Goal: Task Accomplishment & Management: Use online tool/utility

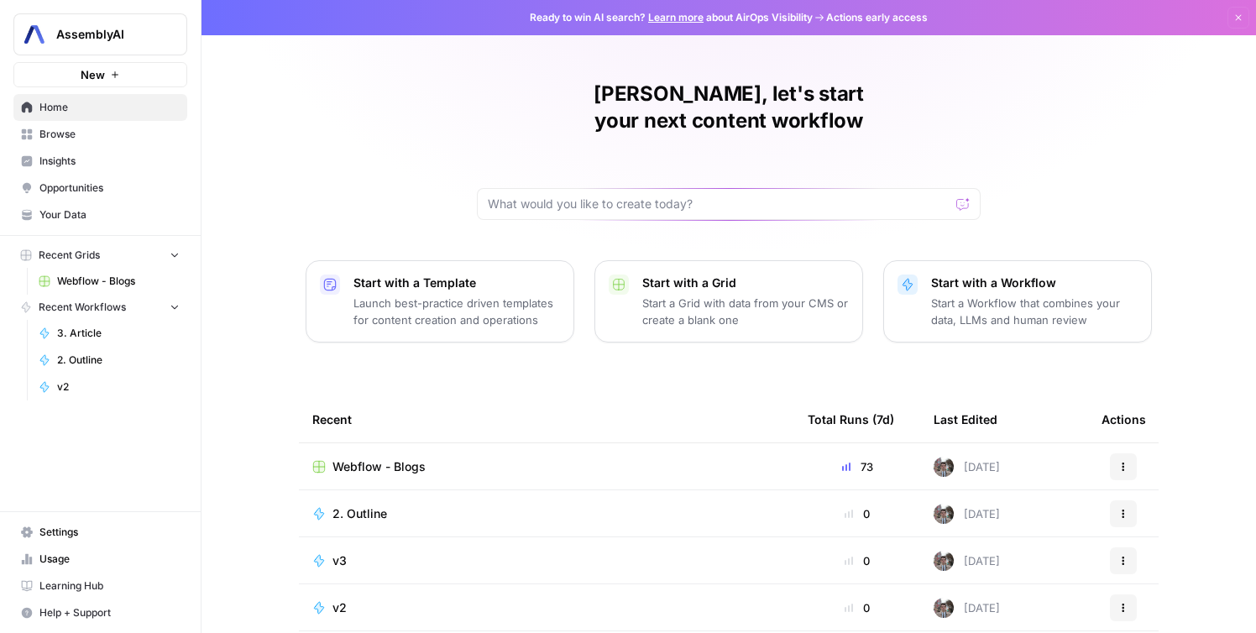
click at [96, 40] on span "AssemblyAI" at bounding box center [107, 34] width 102 height 17
click at [478, 42] on div "Anton, let's start your next content workflow Start with a Template Launch best…" at bounding box center [729, 399] width 1055 height 799
click at [102, 55] on div "AssemblyAI New" at bounding box center [100, 43] width 201 height 87
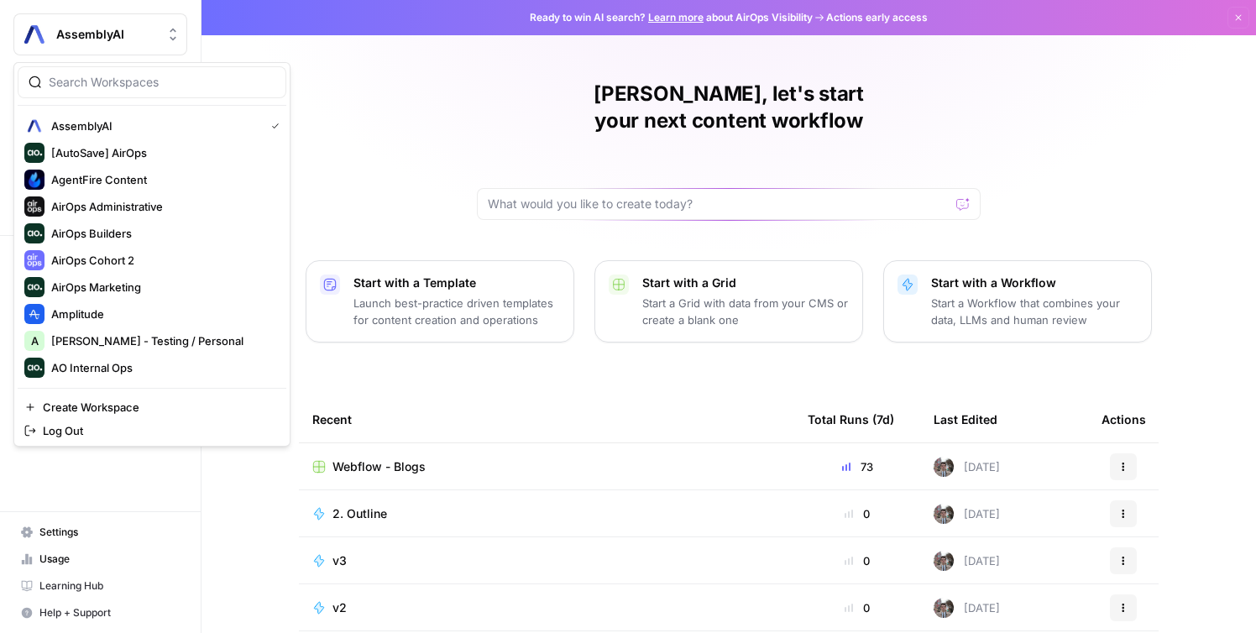
click at [120, 29] on span "AssemblyAI" at bounding box center [107, 34] width 102 height 17
click at [490, 75] on div "Anton, let's start your next content workflow Start with a Template Launch best…" at bounding box center [729, 399] width 1055 height 799
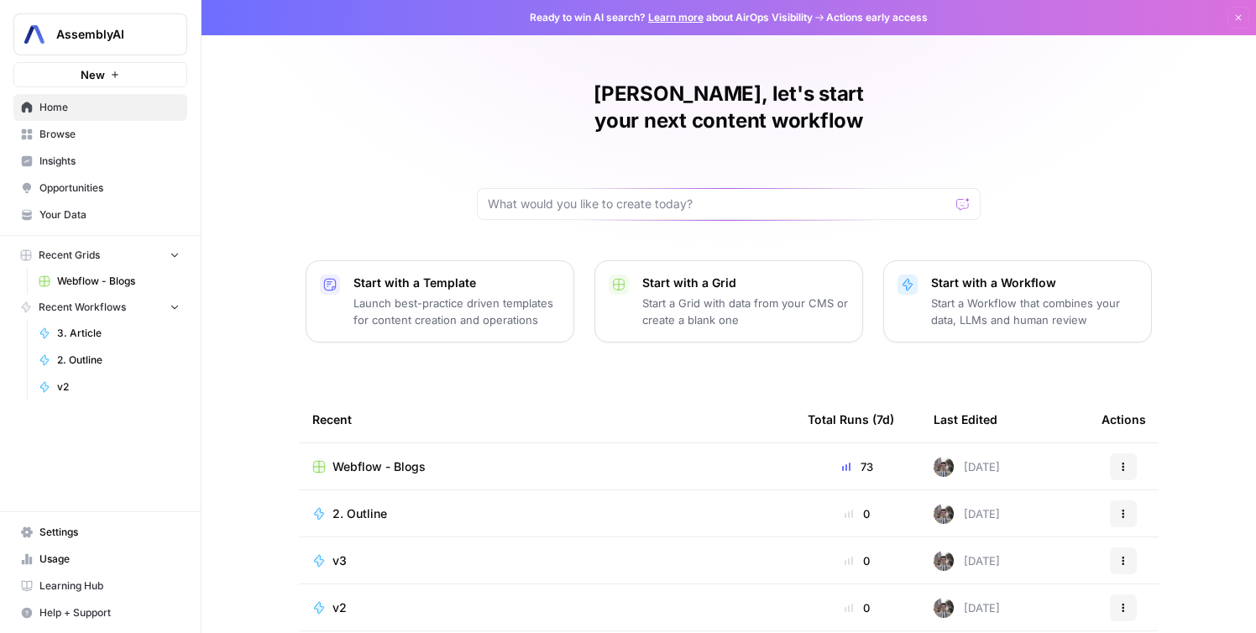
click at [78, 70] on button "New" at bounding box center [100, 74] width 174 height 25
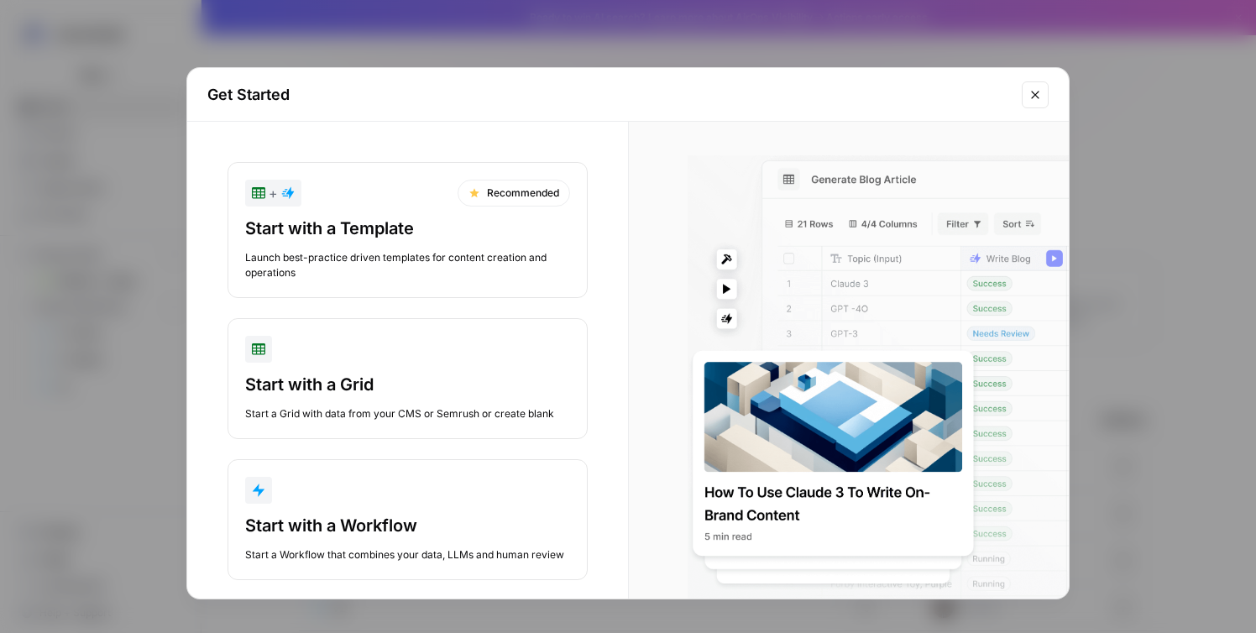
click at [117, 182] on div "Get Started + Recommended Start with a Template Launch best-practice driven tem…" at bounding box center [628, 316] width 1256 height 633
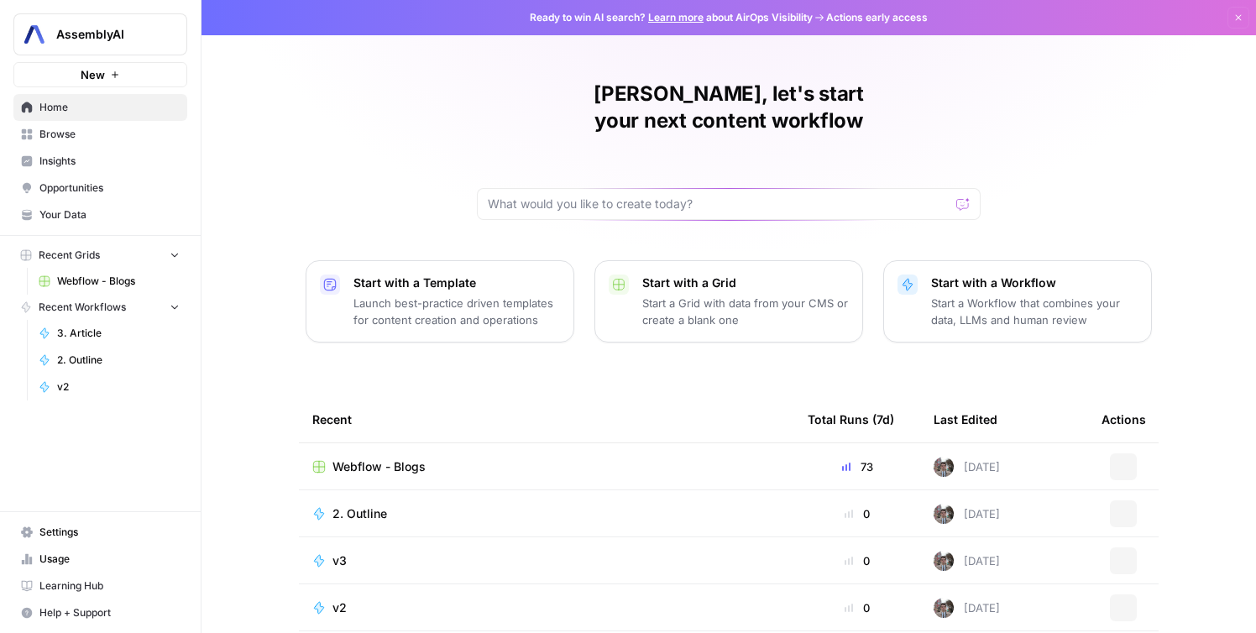
click at [144, 59] on div "AssemblyAI New" at bounding box center [100, 43] width 201 height 87
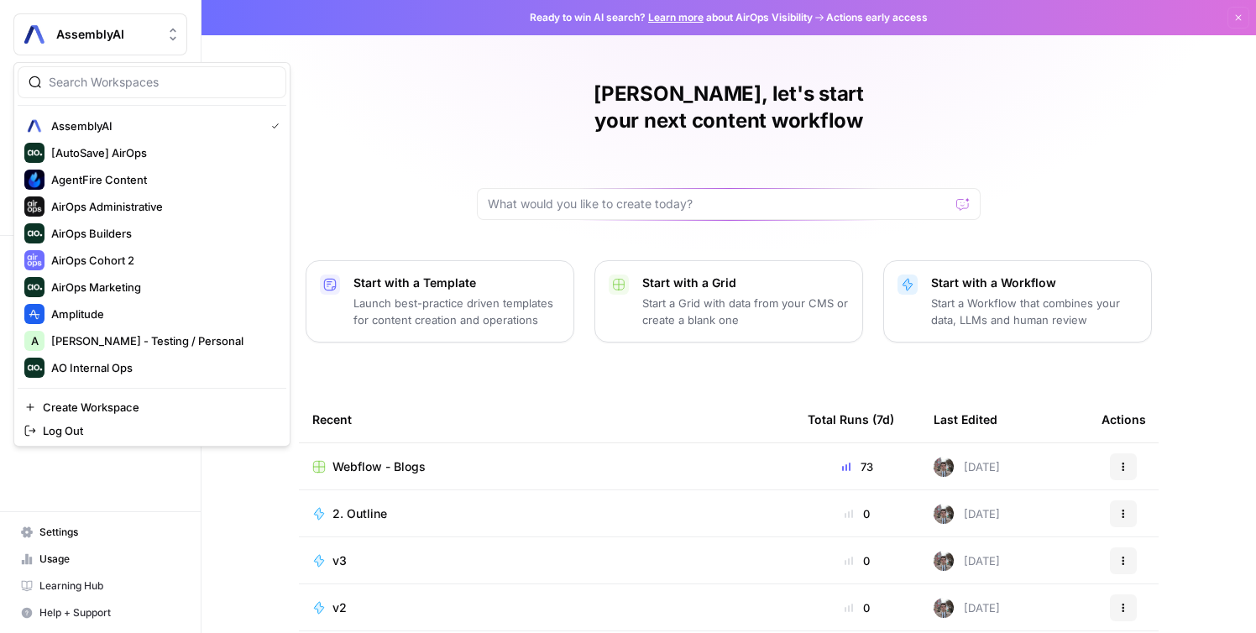
click at [144, 55] on button "AssemblyAI" at bounding box center [100, 34] width 174 height 42
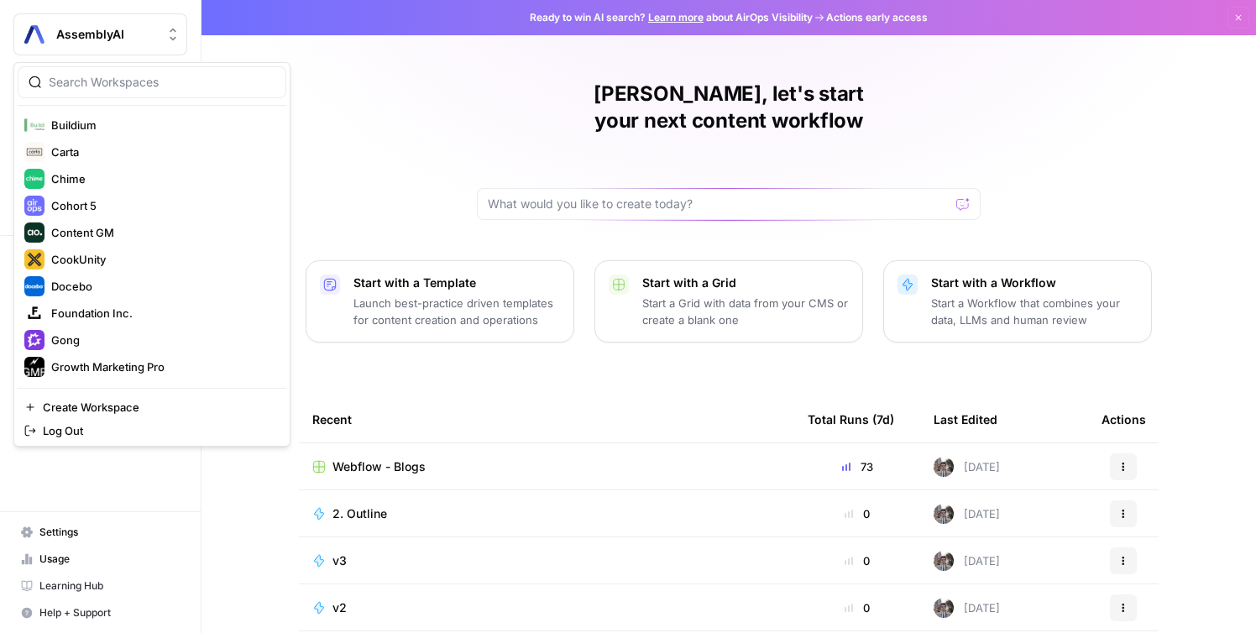
scroll to position [941, 0]
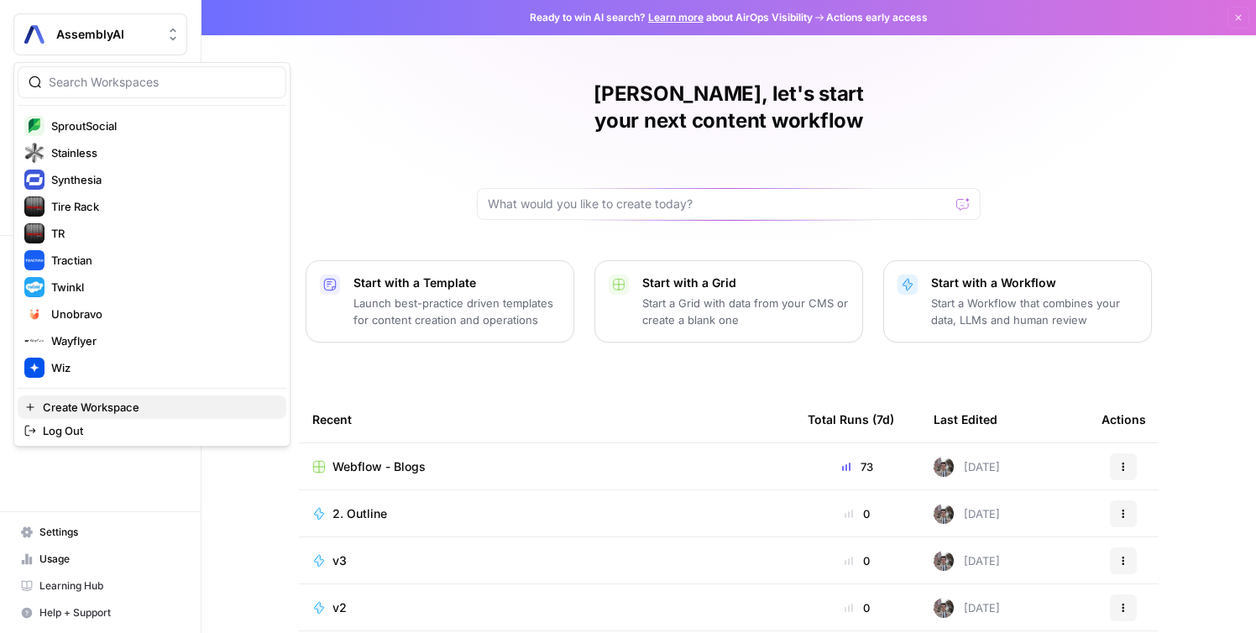
click at [112, 399] on button "Create Workspace" at bounding box center [152, 408] width 269 height 24
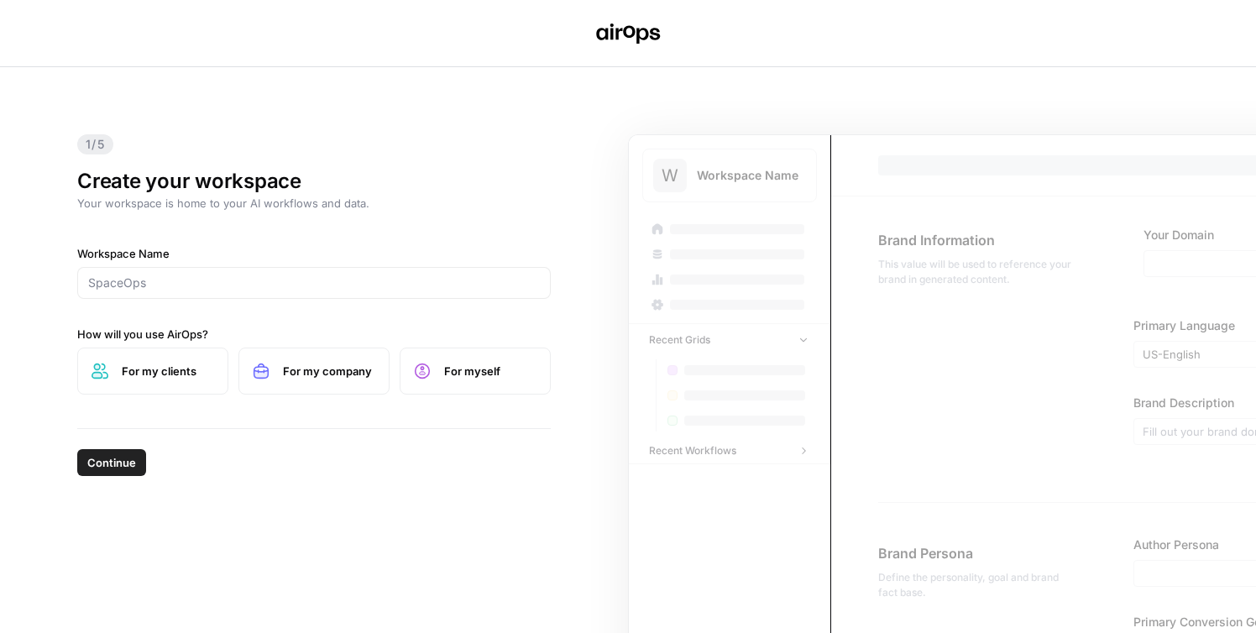
click at [307, 294] on div at bounding box center [314, 283] width 474 height 32
paste input "https://clickup.com/"
type input "ClickUp"
click at [267, 424] on div "1/5 Create your workspace Your workspace is home to your AI workflows and data.…" at bounding box center [314, 247] width 500 height 361
click at [490, 375] on span "For myself" at bounding box center [490, 371] width 92 height 17
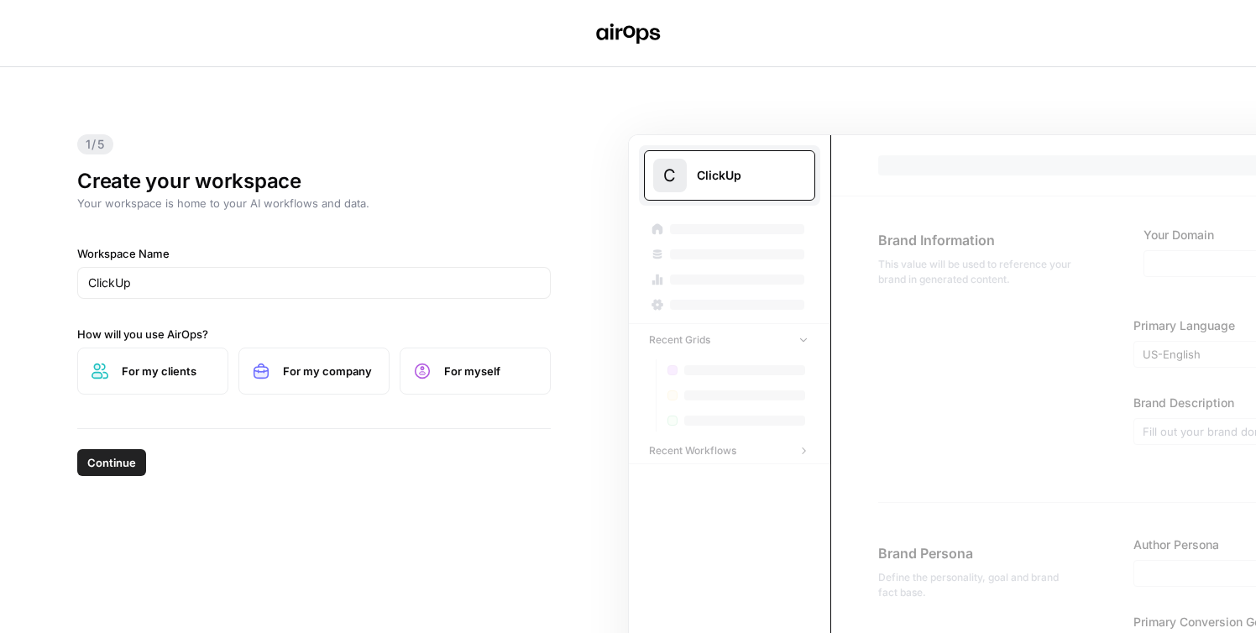
click at [304, 357] on label "For my company" at bounding box center [313, 371] width 151 height 47
click at [106, 469] on span "Continue" at bounding box center [111, 462] width 49 height 17
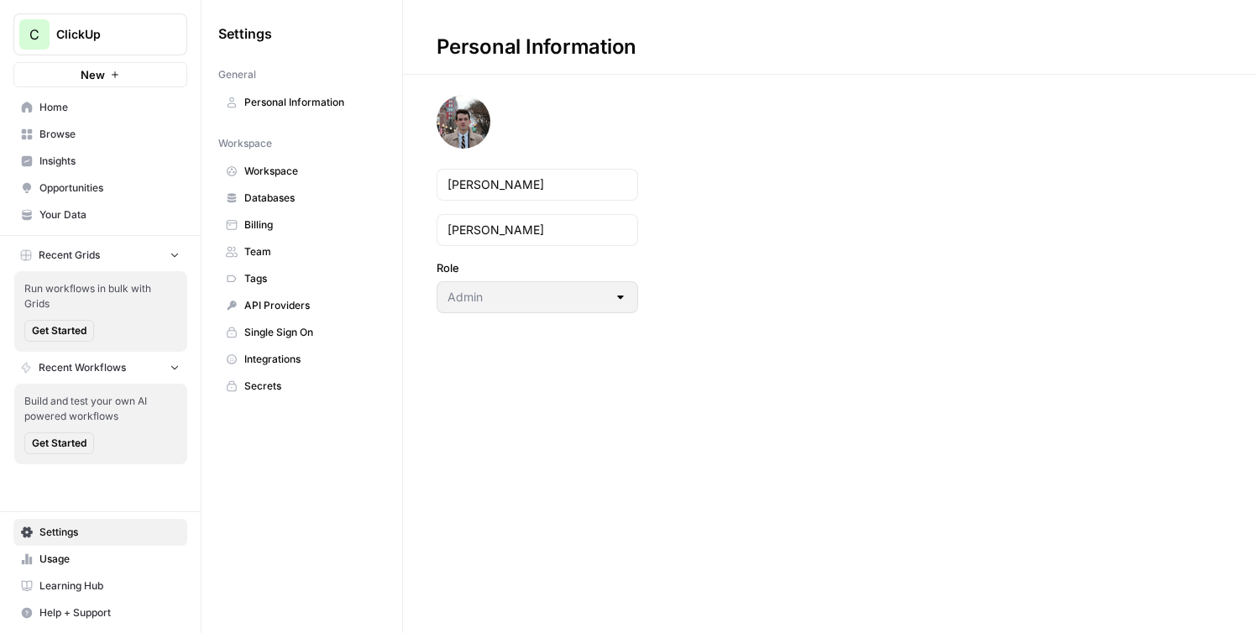
click at [297, 251] on span "Team" at bounding box center [311, 251] width 134 height 15
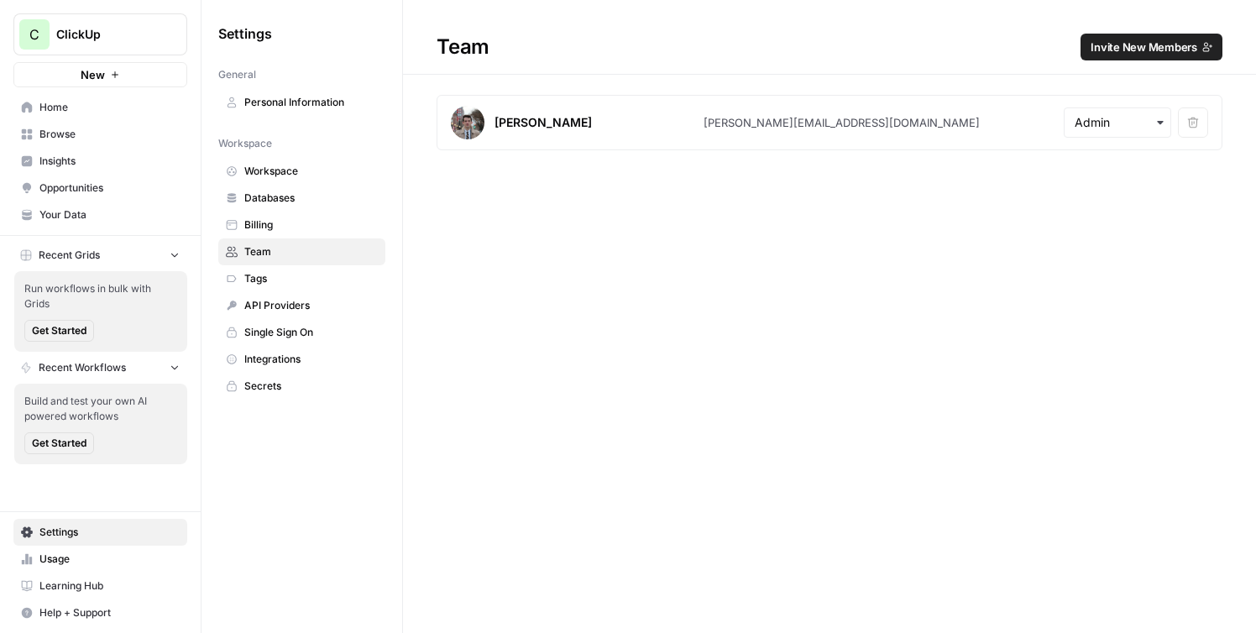
click at [1168, 56] on button "Invite New Members" at bounding box center [1152, 47] width 142 height 27
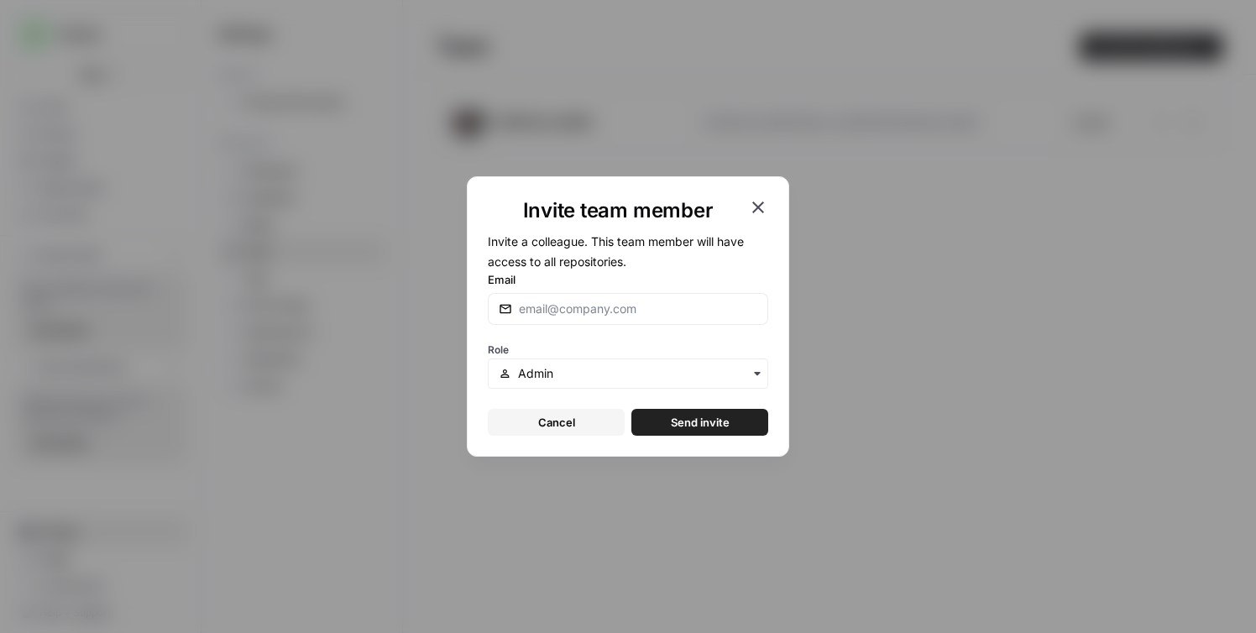
click at [585, 328] on form "Invite a colleague. This team member will have access to all repositories. Emai…" at bounding box center [628, 333] width 280 height 205
click at [606, 302] on input "Email" at bounding box center [638, 309] width 238 height 17
paste input "ssomanathan@clickup.com"
type input "ssomanathan@clickup.com"
click at [689, 417] on span "Send invite" at bounding box center [700, 422] width 59 height 17
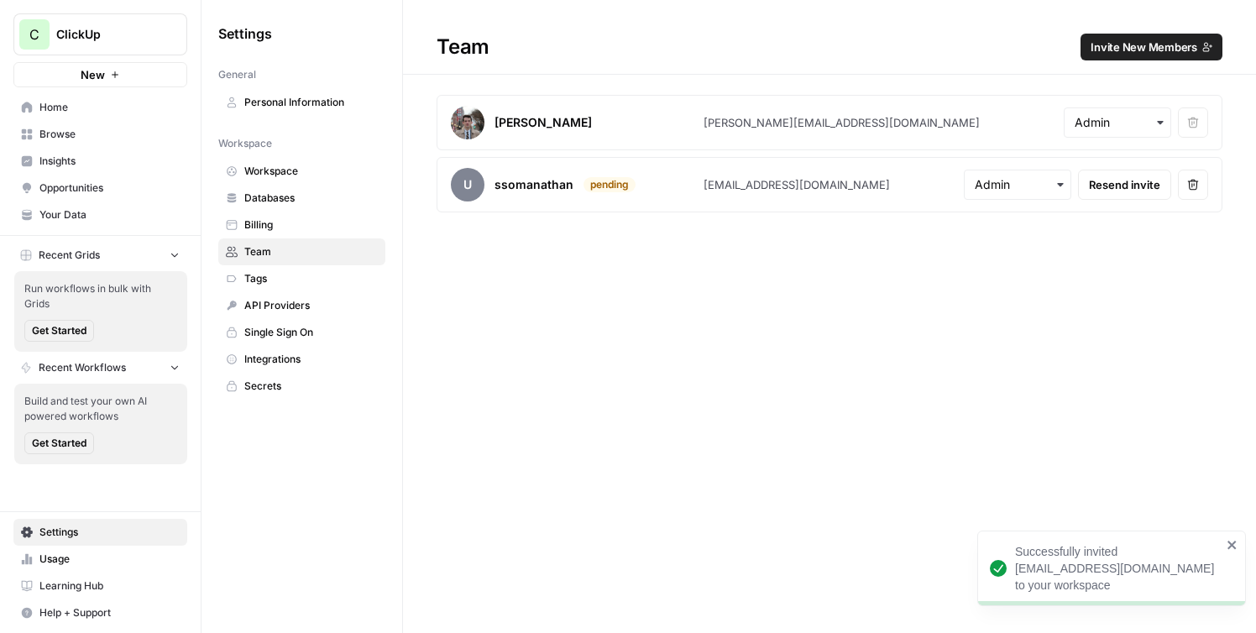
click at [1124, 35] on button "Invite New Members" at bounding box center [1152, 47] width 142 height 27
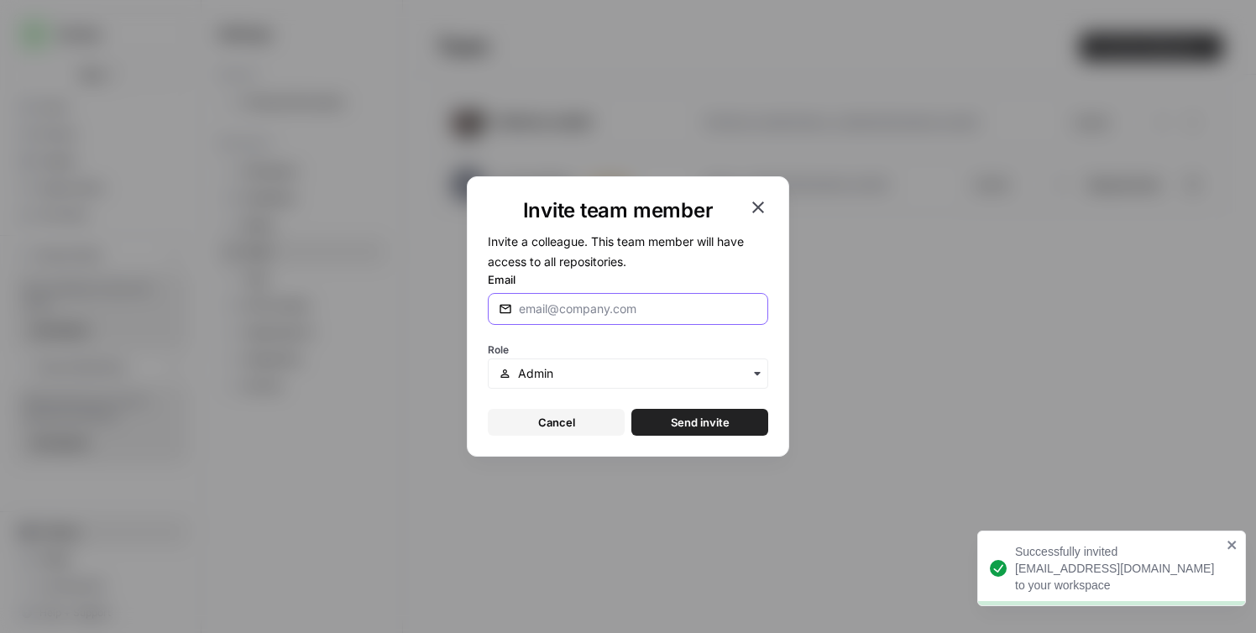
click at [565, 301] on input "Email" at bounding box center [638, 309] width 238 height 17
paste input "jeremy@clickup.com"
type input "jeremy@clickup.com"
click at [676, 443] on div "Invite team member Invite a colleague. This team member will have access to all…" at bounding box center [628, 316] width 322 height 280
click at [683, 439] on div "Invite team member Invite a colleague. This team member will have access to all…" at bounding box center [628, 316] width 322 height 280
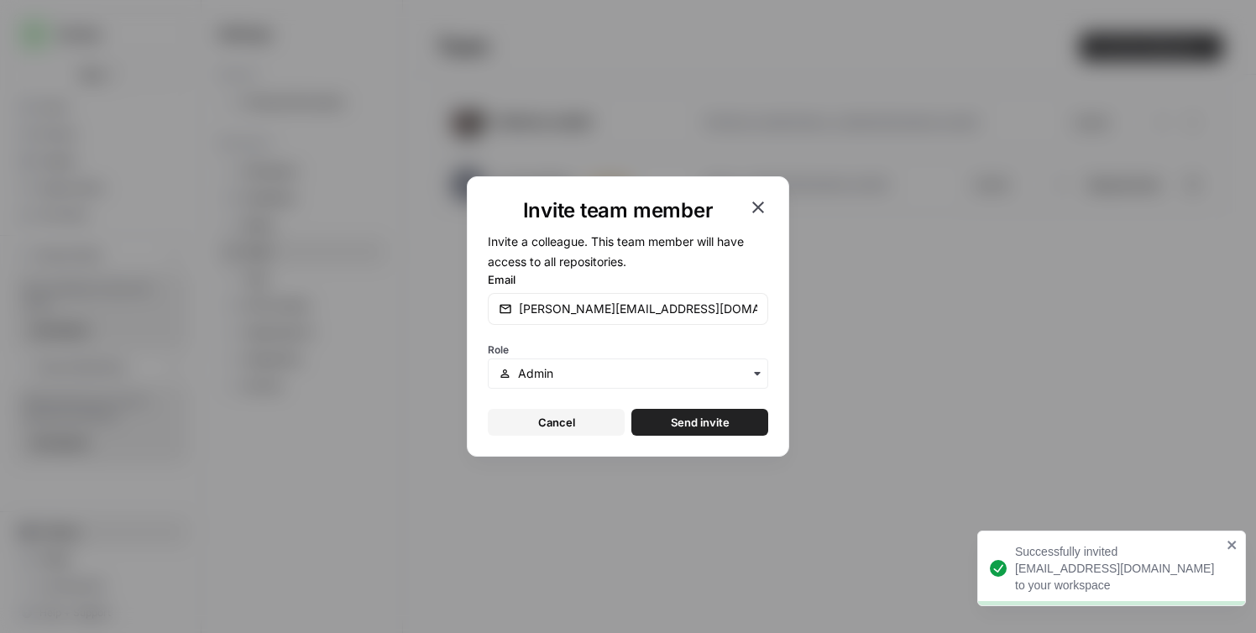
click at [683, 439] on div "Invite team member Invite a colleague. This team member will have access to all…" at bounding box center [628, 316] width 322 height 280
click at [684, 438] on div "Invite team member Invite a colleague. This team member will have access to all…" at bounding box center [628, 316] width 322 height 280
click at [692, 427] on span "Send invite" at bounding box center [700, 422] width 59 height 17
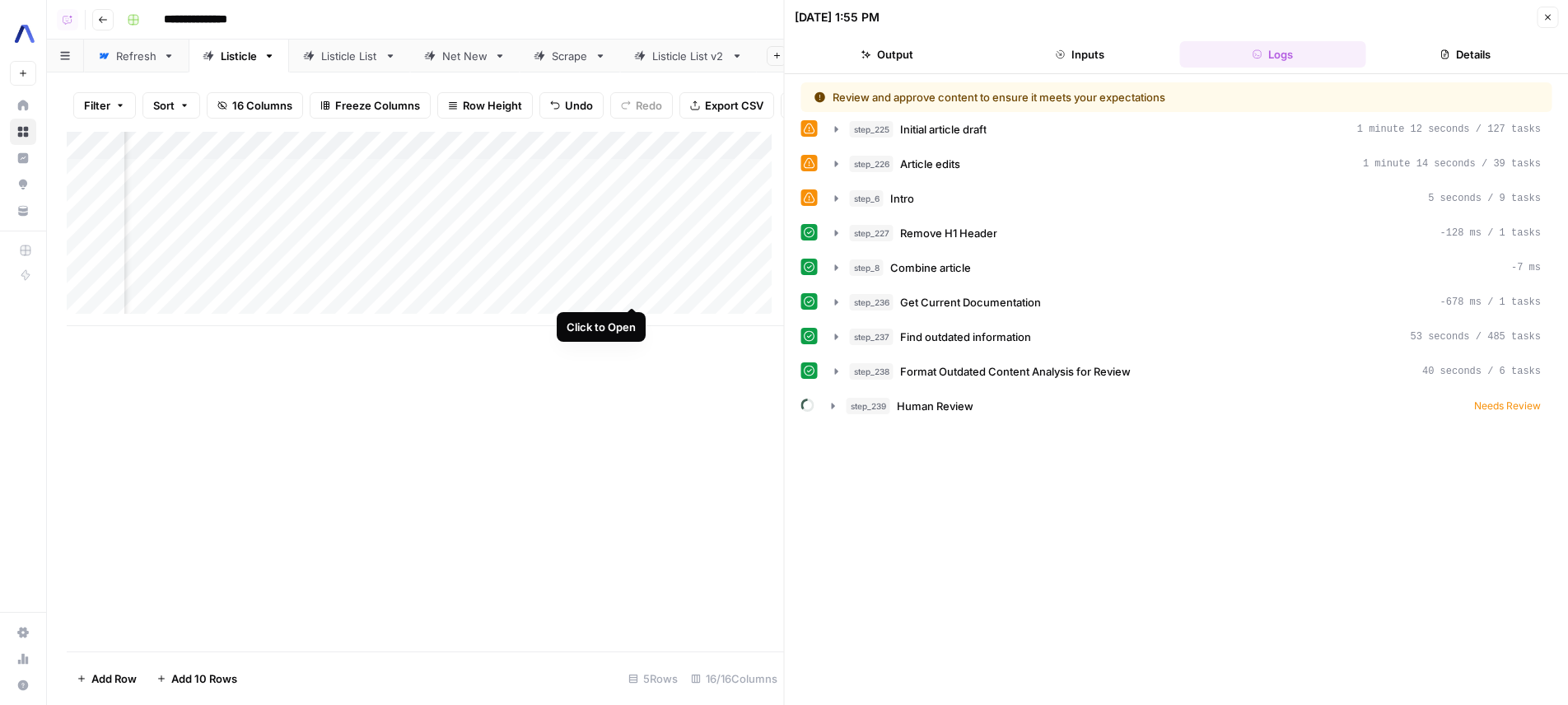
drag, startPoint x: 0, startPoint y: 0, endPoint x: 632, endPoint y: 285, distance: 693.3
click at [631, 285] on div "Add Column" at bounding box center [425, 228] width 717 height 194
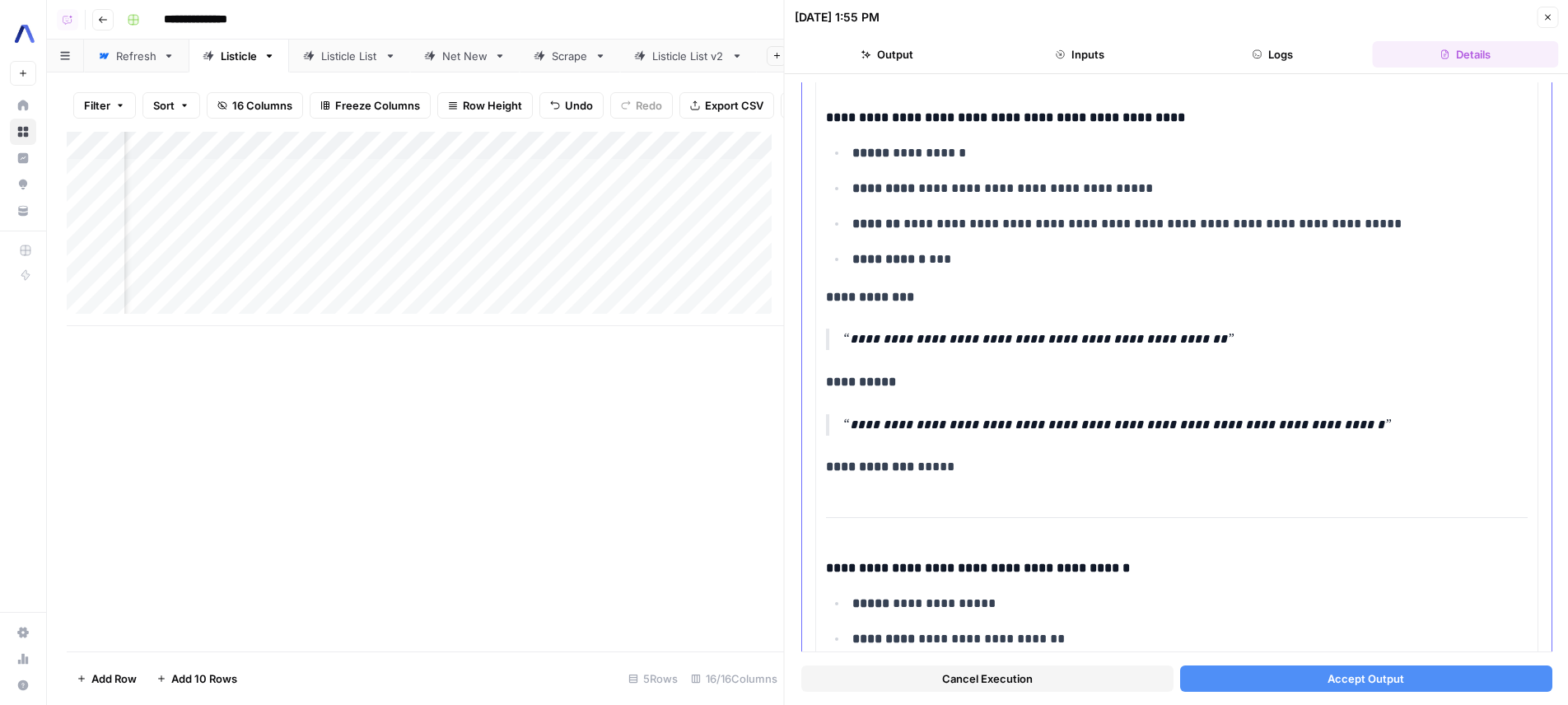
scroll to position [3112, 0]
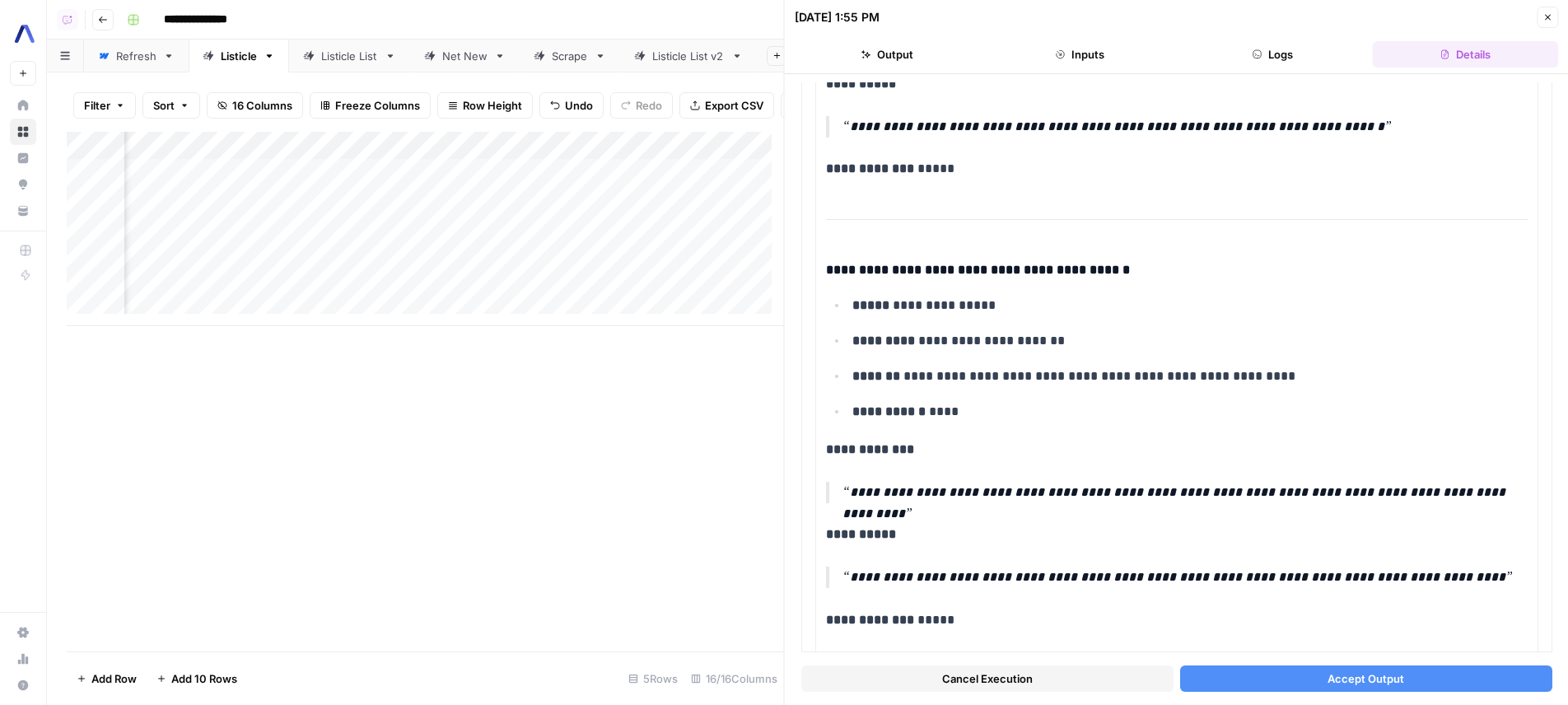
click at [1365, 672] on span "Accept Output" at bounding box center [1366, 679] width 76 height 17
click at [1295, 60] on button "Logs" at bounding box center [1273, 54] width 186 height 26
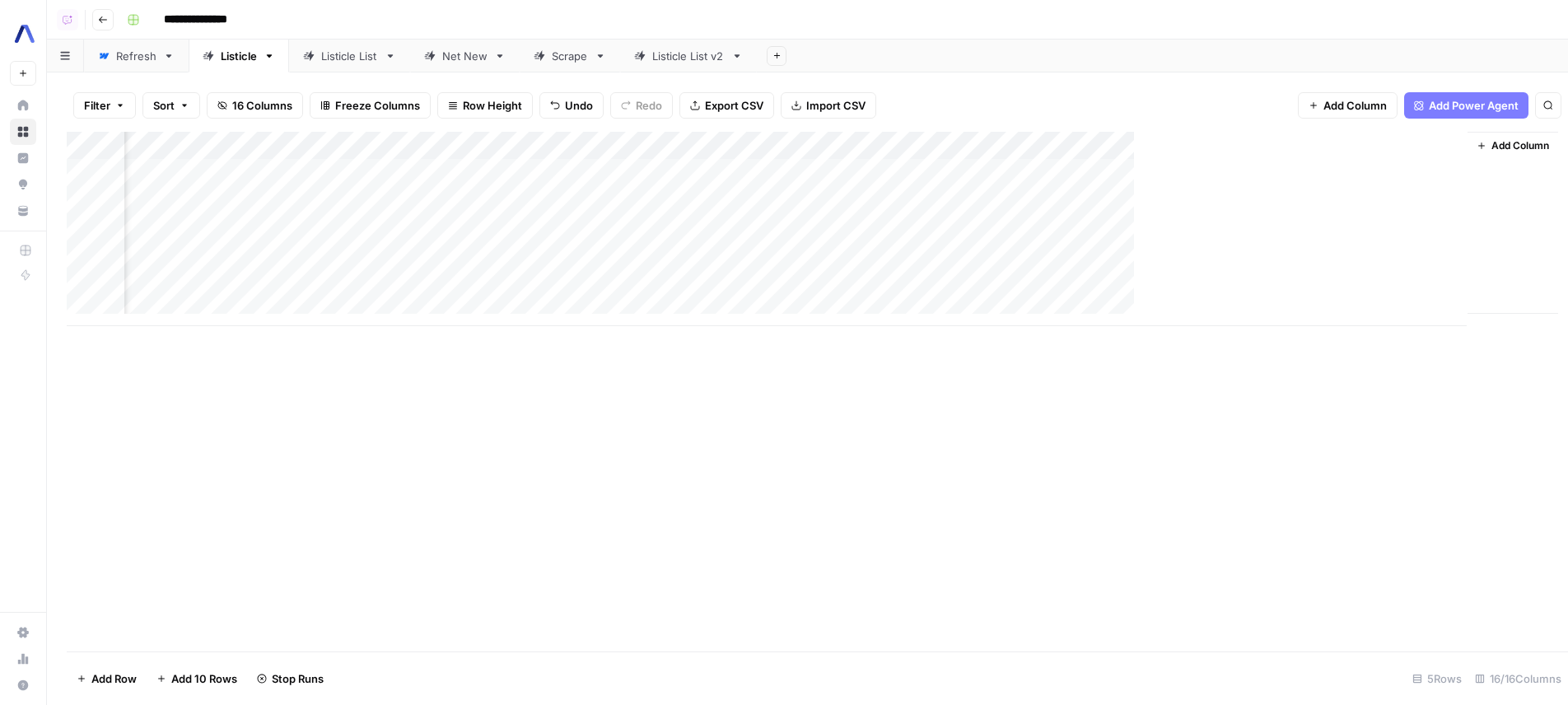
scroll to position [0, 1127]
click at [987, 277] on div "Add Column" at bounding box center [807, 228] width 1482 height 194
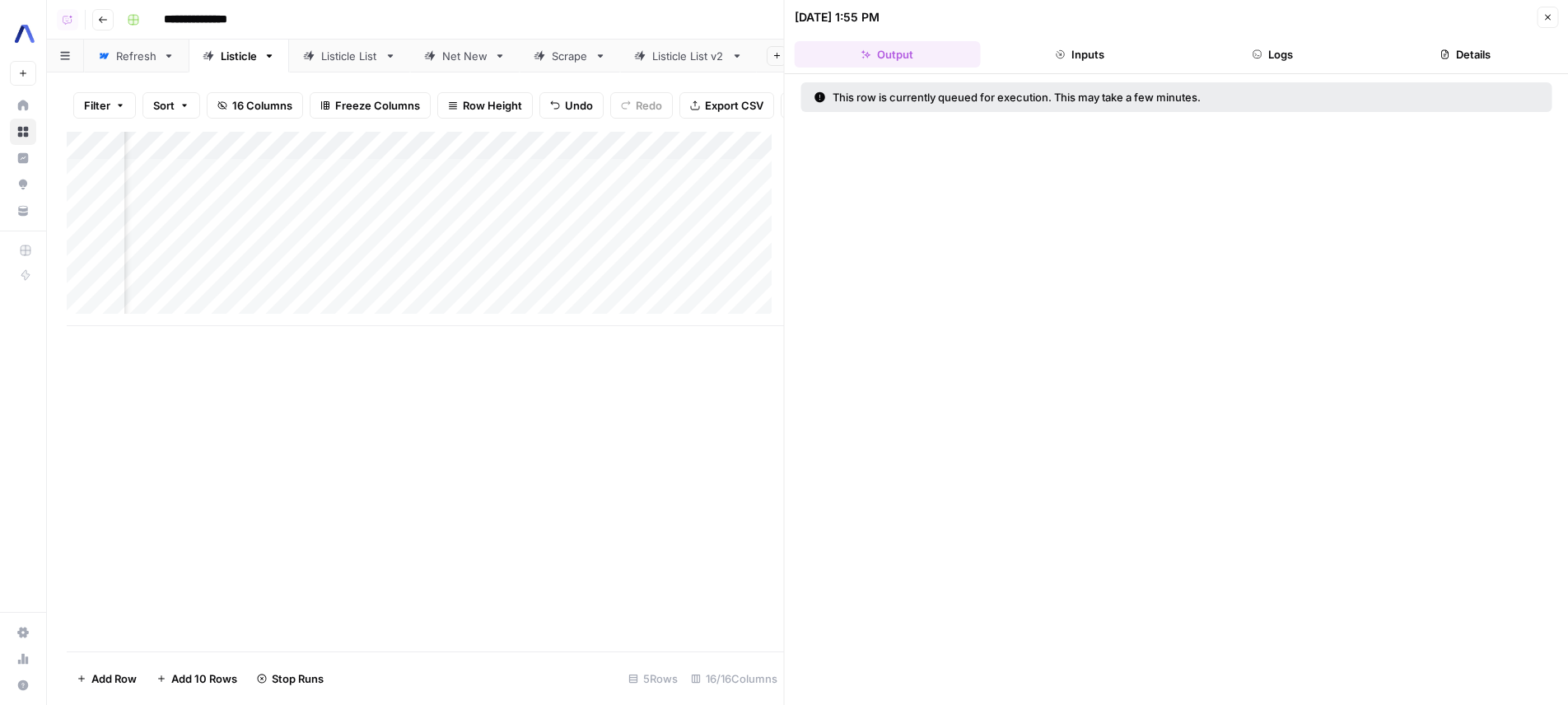
scroll to position [0, 1476]
click at [1292, 65] on button "Logs" at bounding box center [1273, 54] width 186 height 26
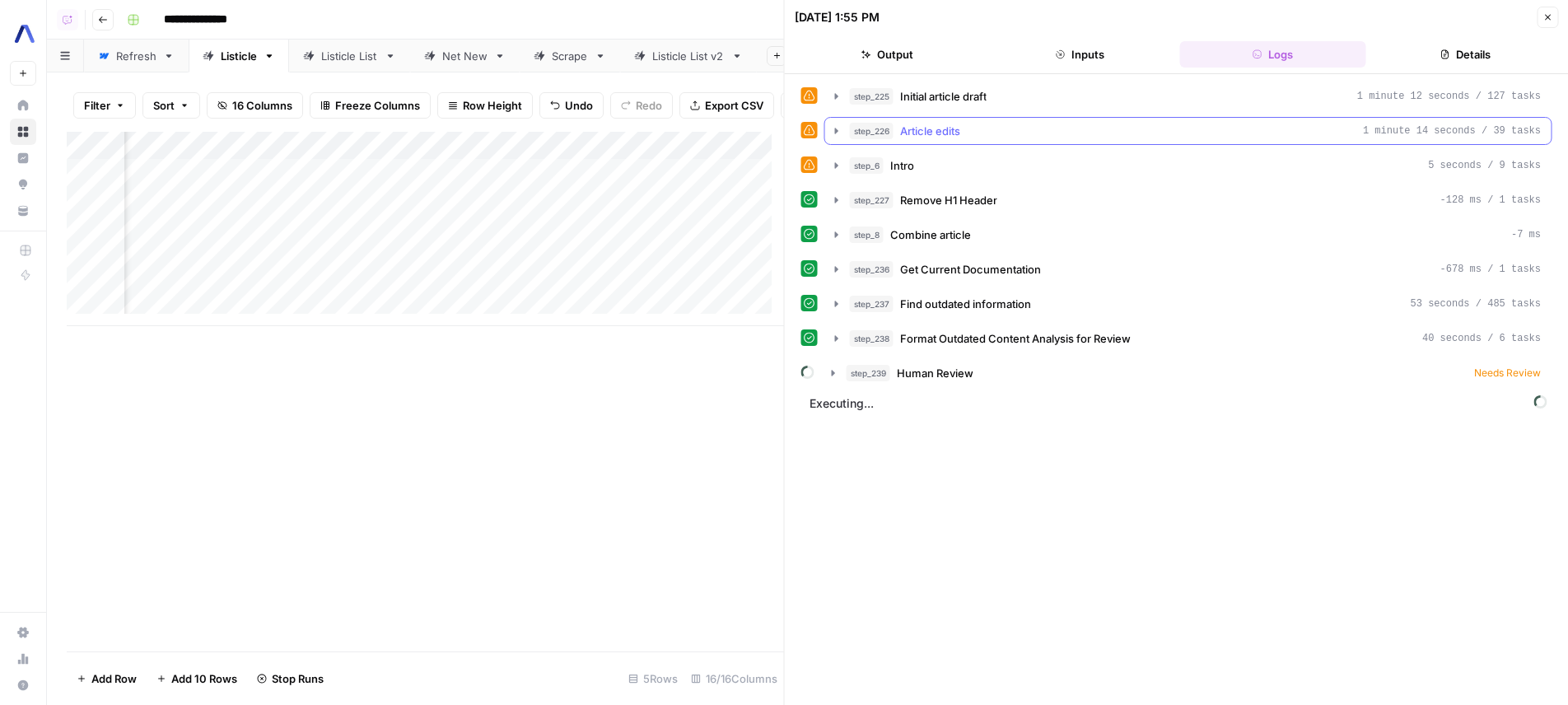
click at [1128, 131] on div "step_226 Article edits 1 minute 14 seconds / 39 tasks" at bounding box center [1195, 130] width 691 height 17
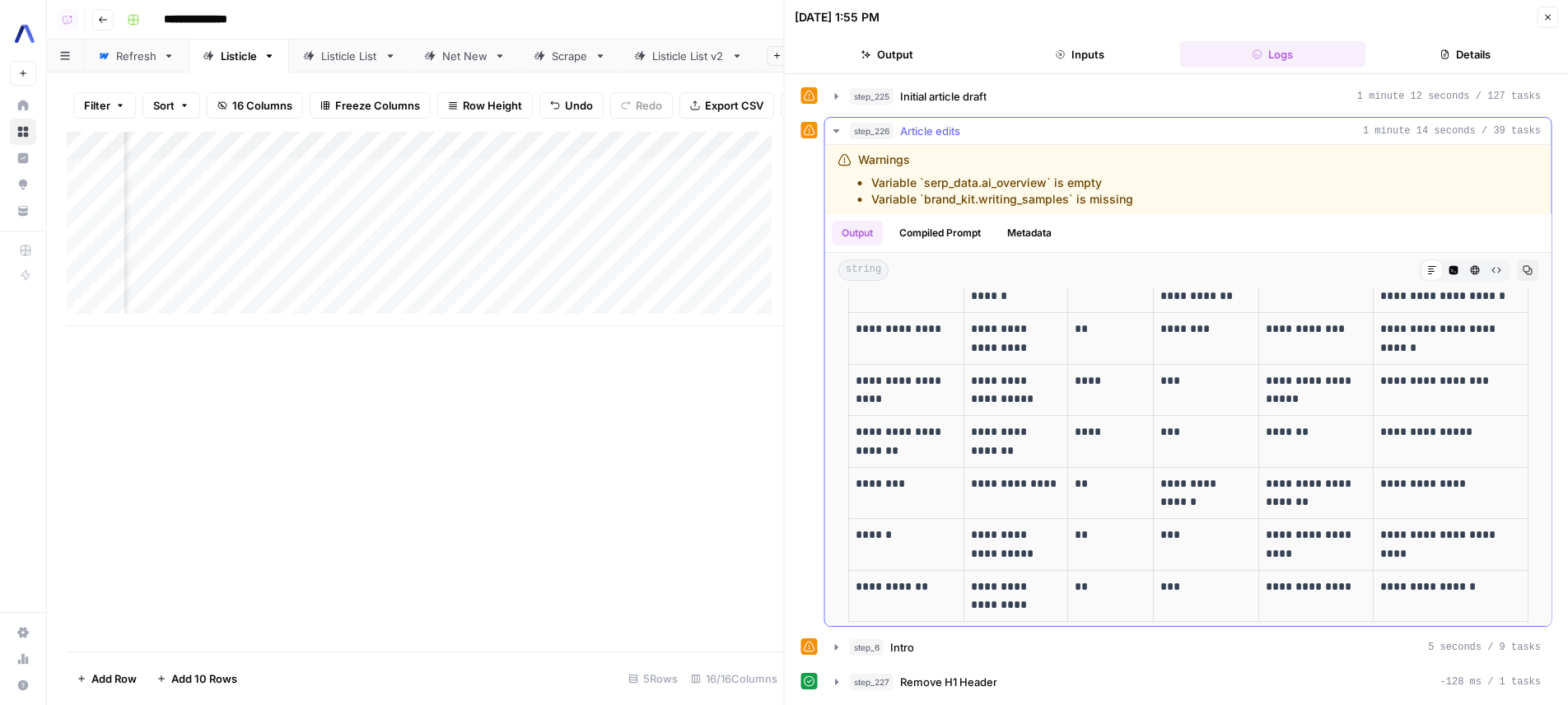
scroll to position [291, 0]
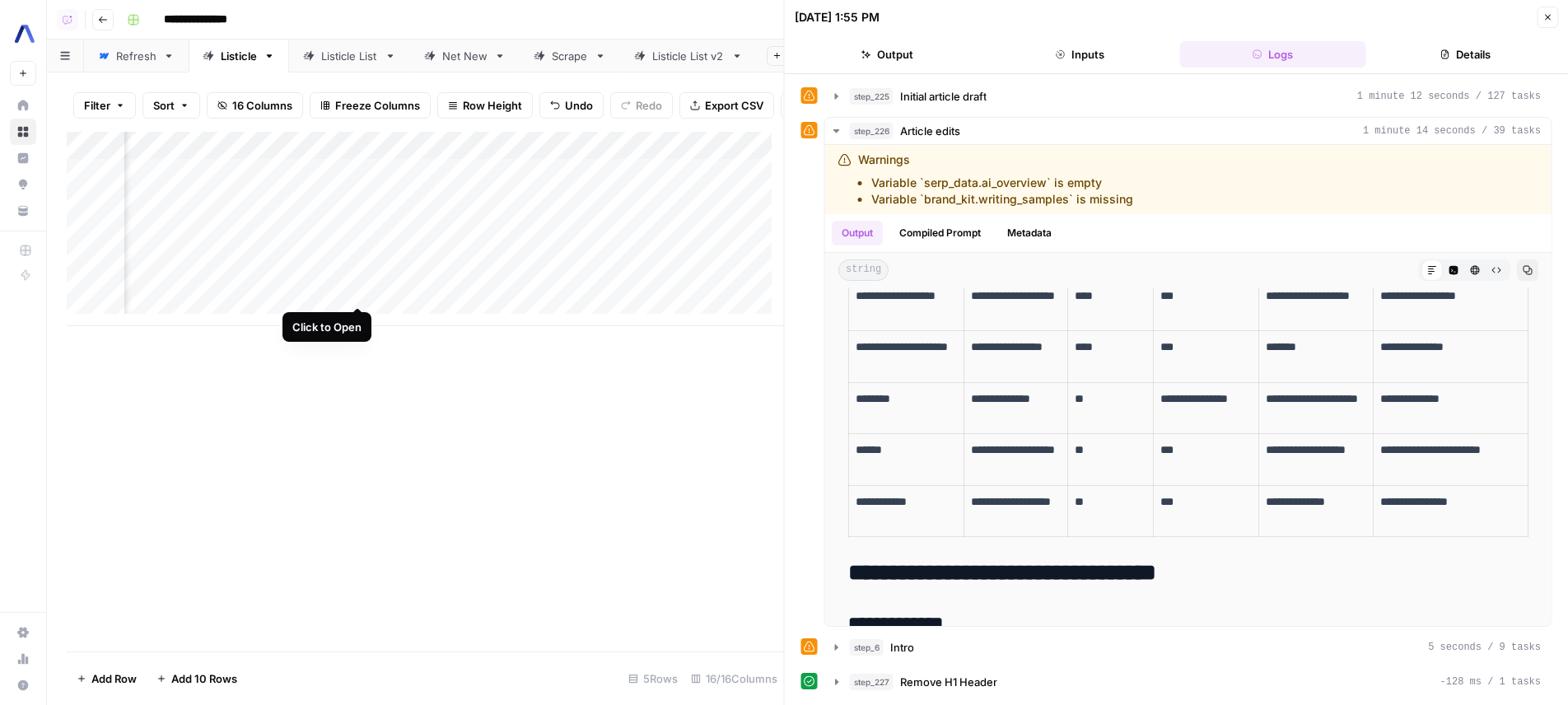
click at [362, 290] on div "Add Column" at bounding box center [425, 228] width 717 height 194
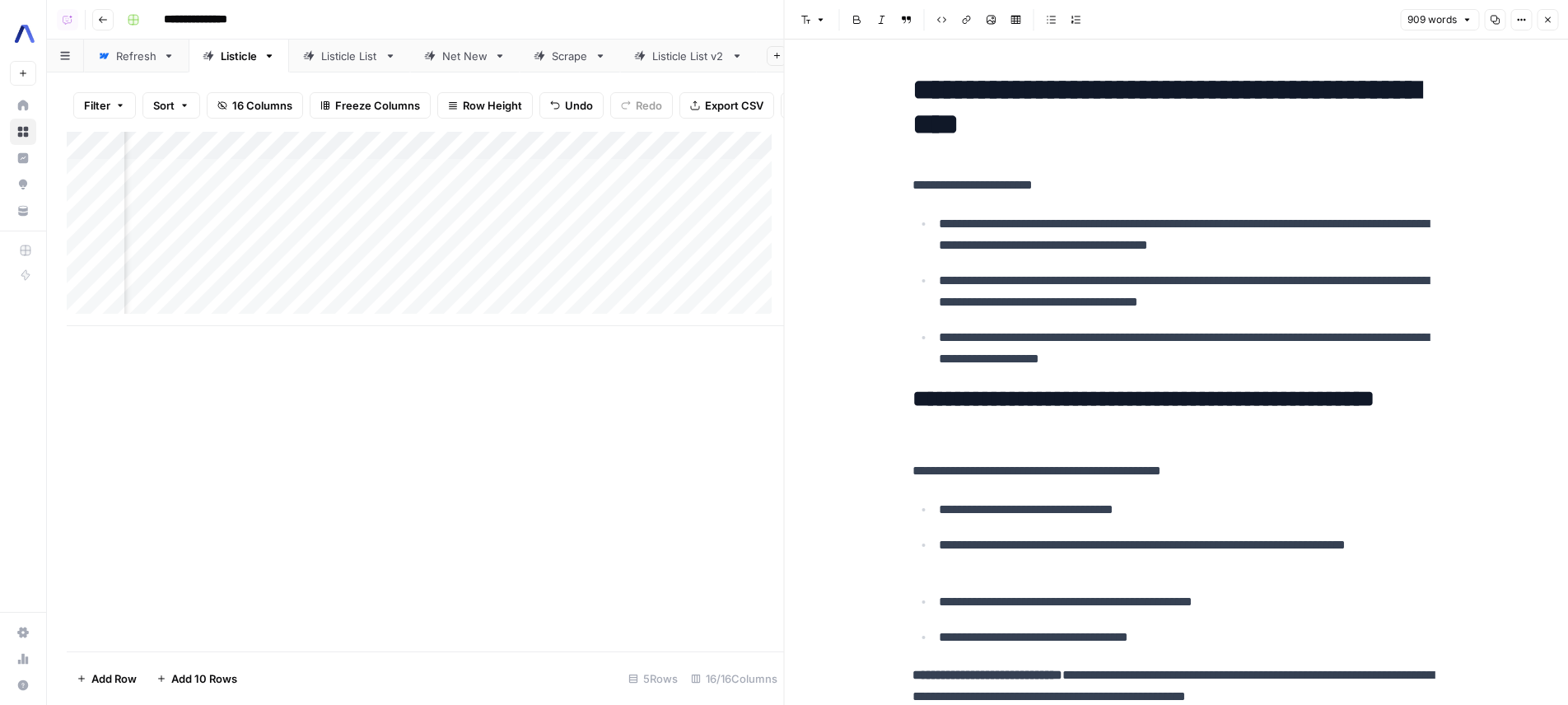
click at [634, 289] on div "Add Column" at bounding box center [425, 228] width 717 height 194
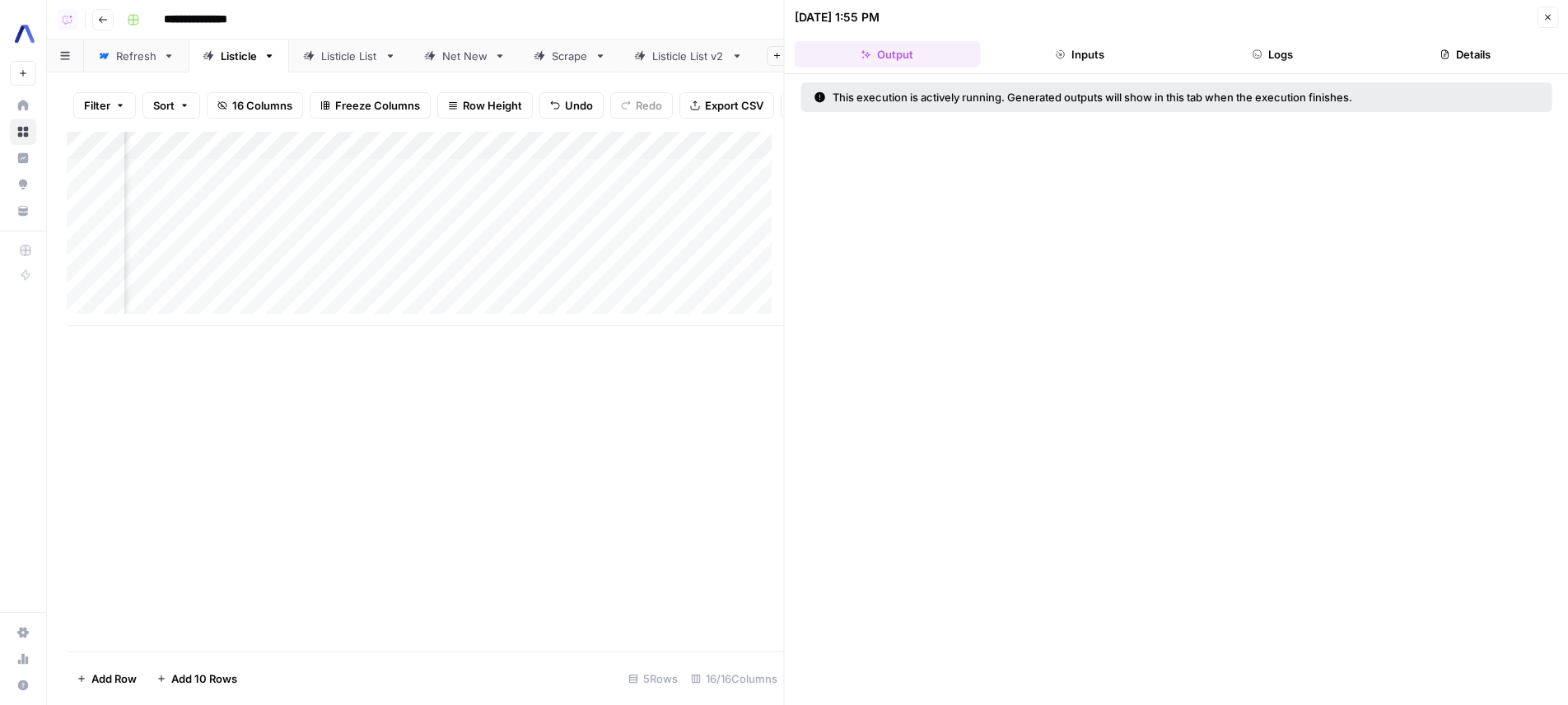
click at [1268, 59] on button "Logs" at bounding box center [1273, 54] width 186 height 26
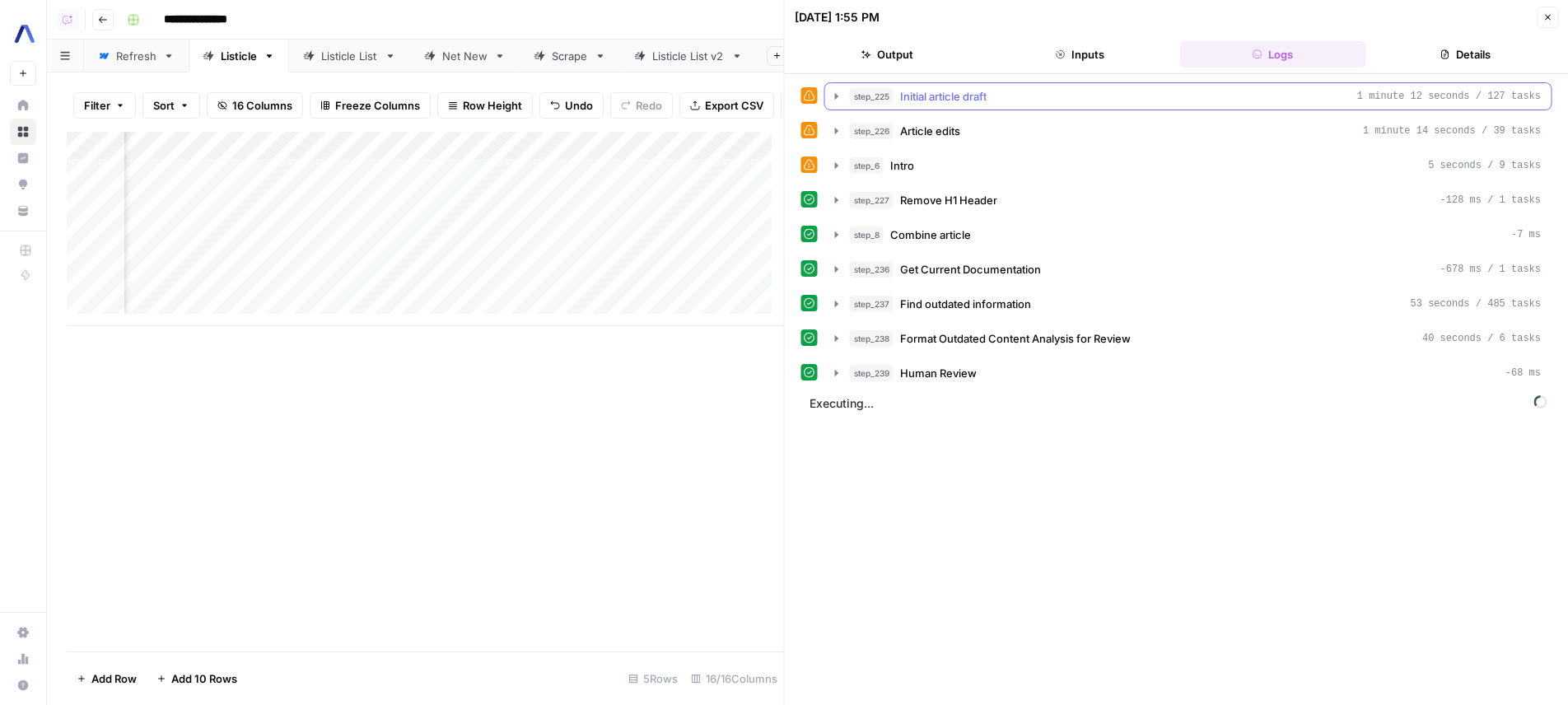
click at [1108, 109] on button "step_225 Initial article draft 1 minute 12 seconds / 127 tasks" at bounding box center [1188, 96] width 727 height 26
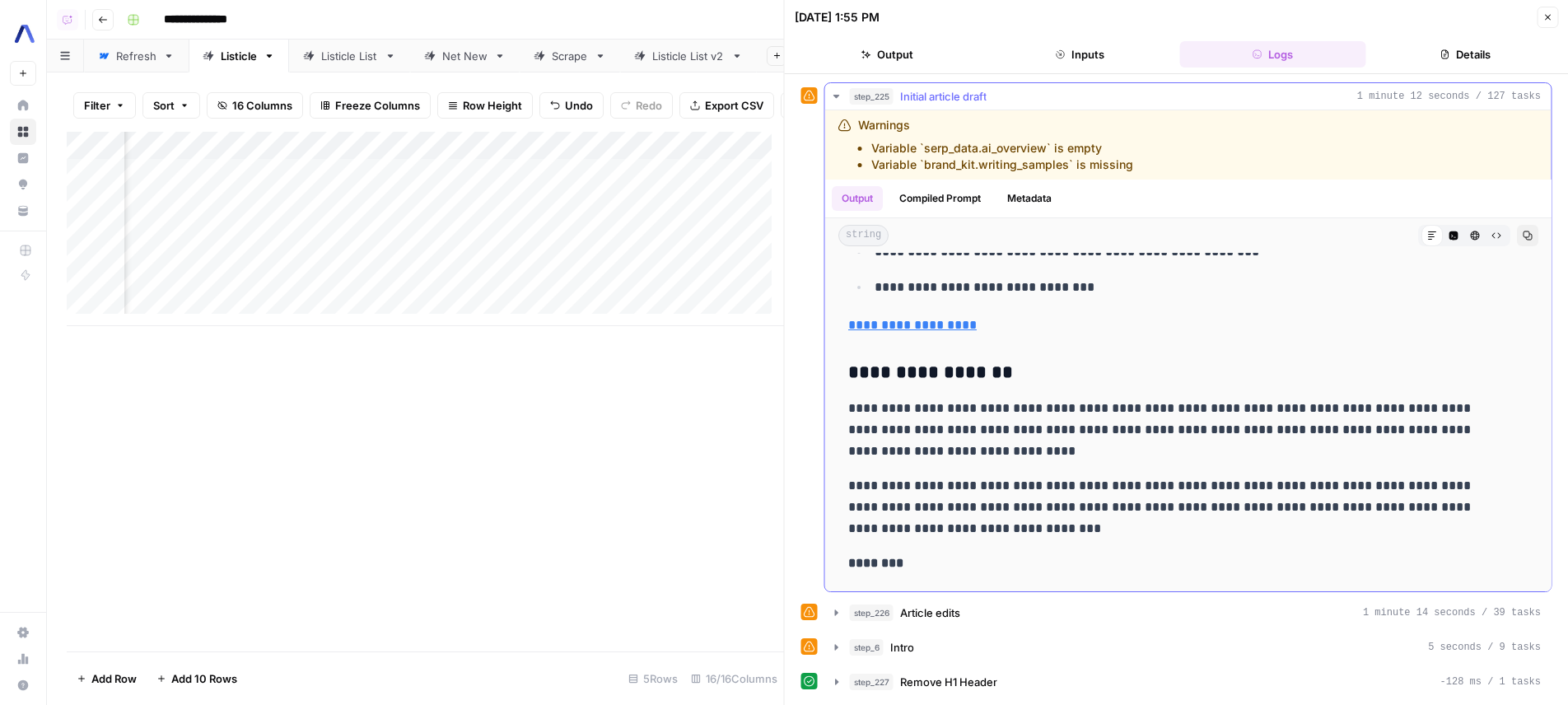
scroll to position [1621, 0]
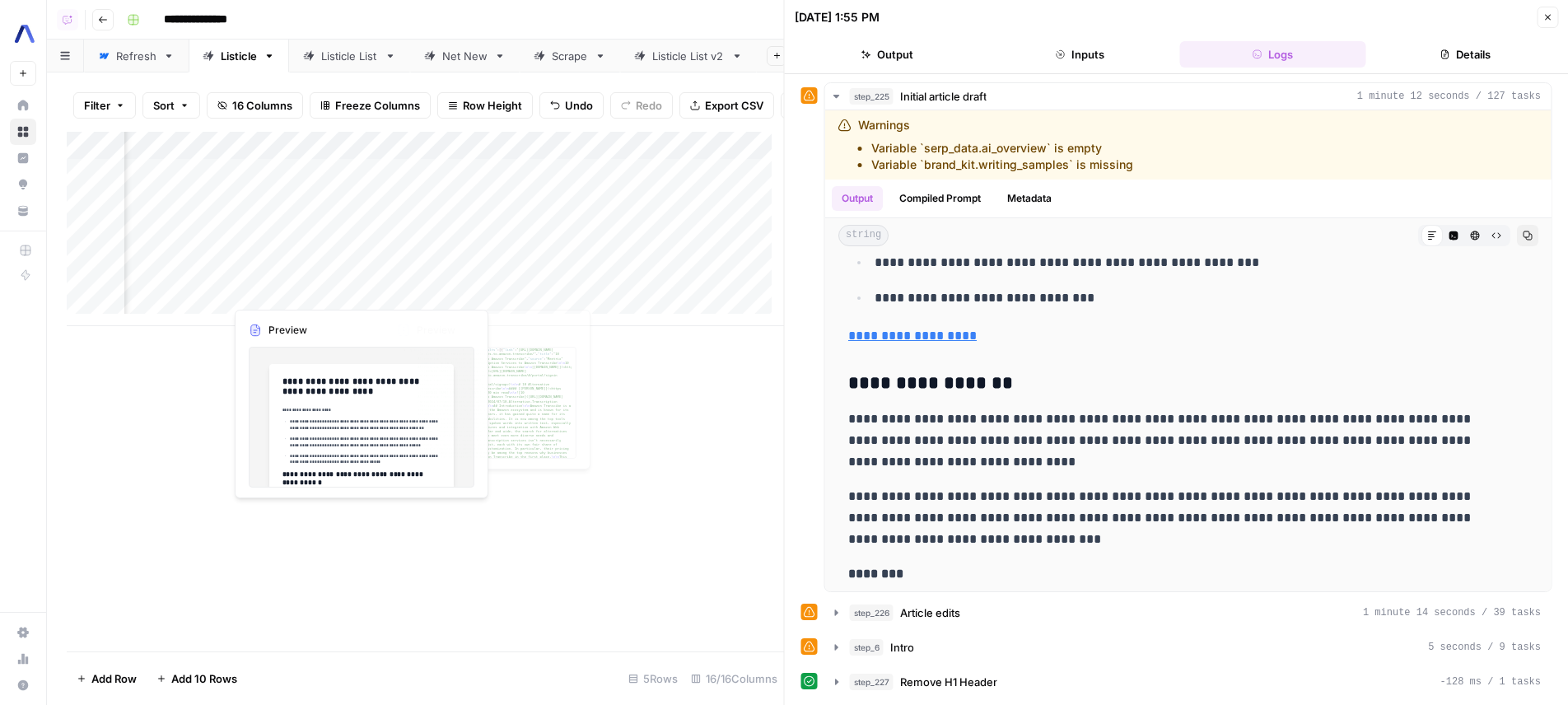
click at [349, 300] on div "Add Column" at bounding box center [425, 228] width 717 height 194
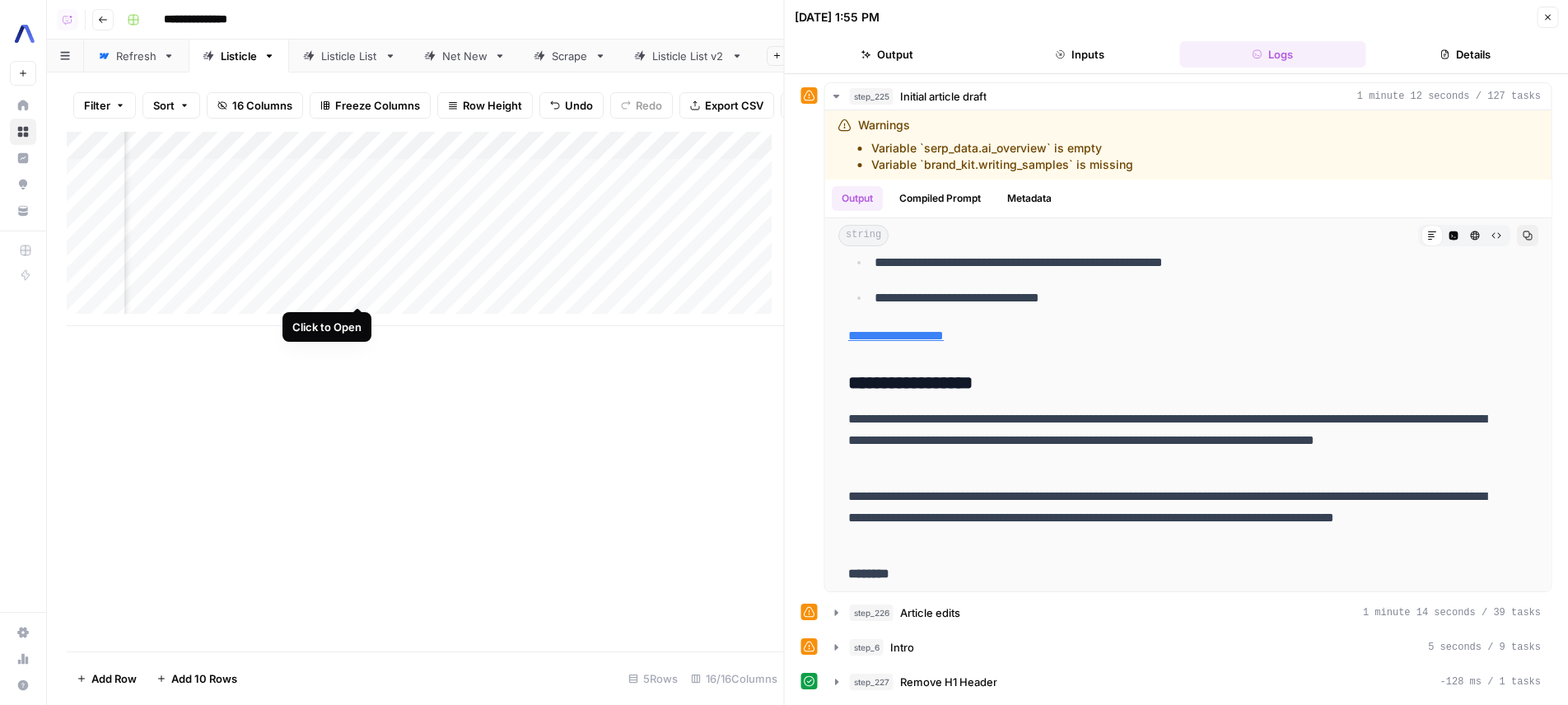
click at [353, 295] on div "Add Column" at bounding box center [425, 228] width 717 height 194
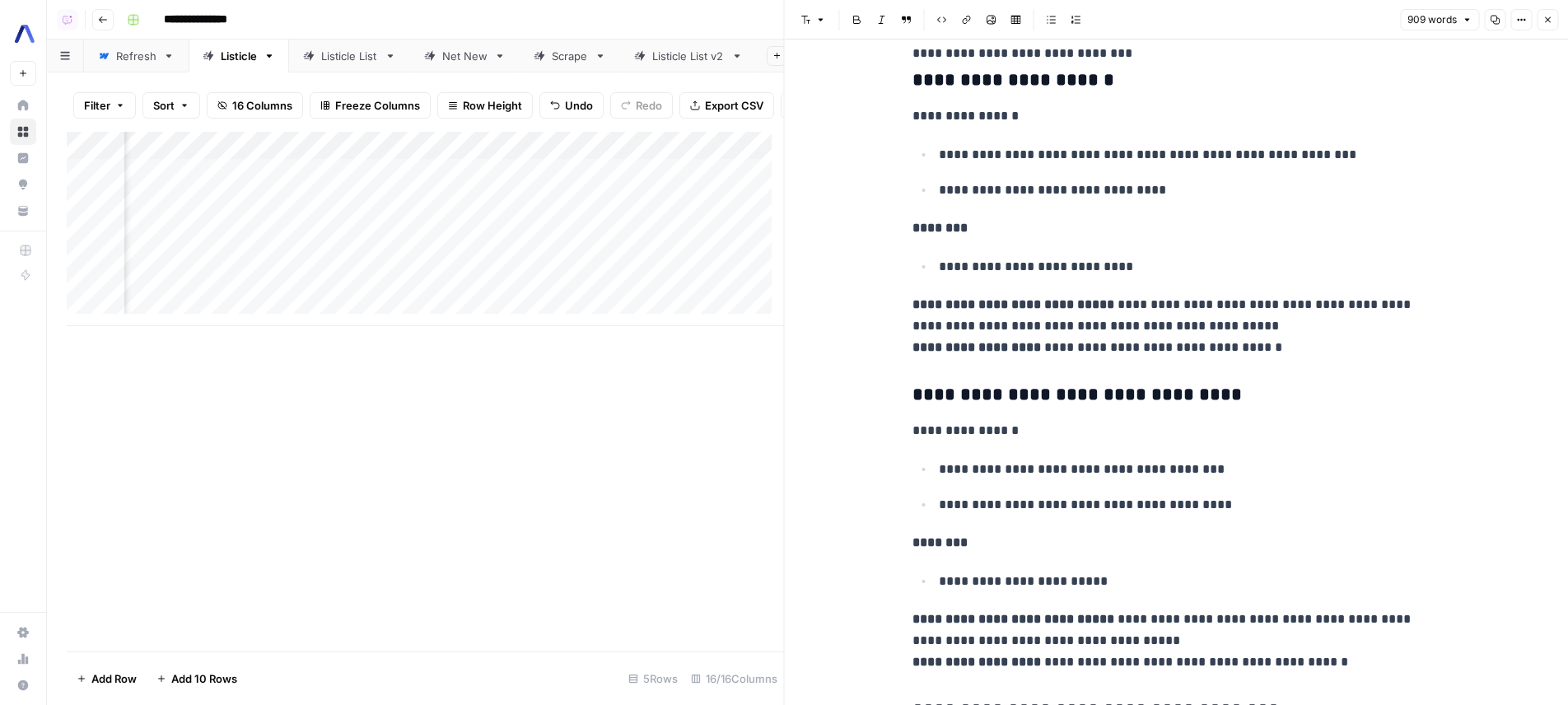
scroll to position [1377, 0]
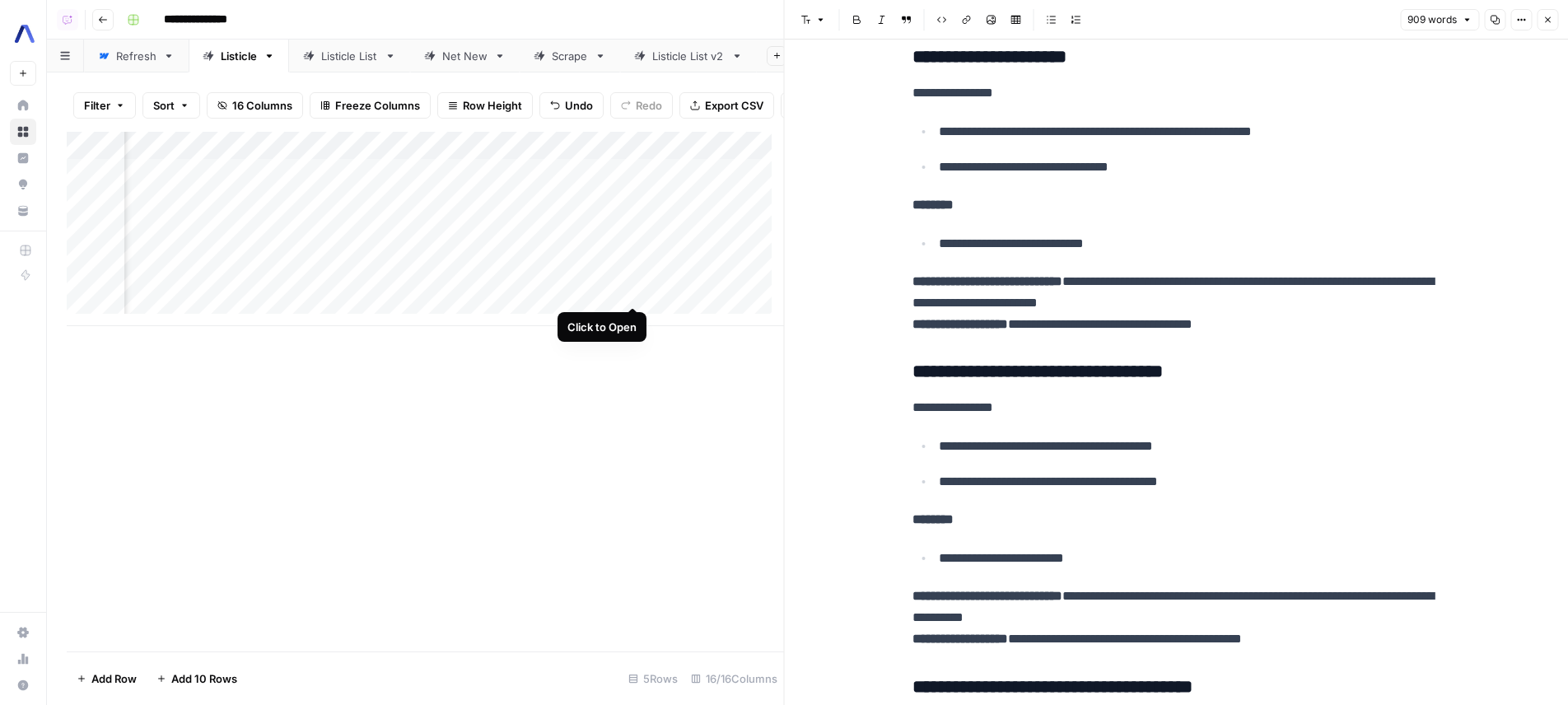
click at [627, 290] on div "Add Column" at bounding box center [425, 228] width 717 height 194
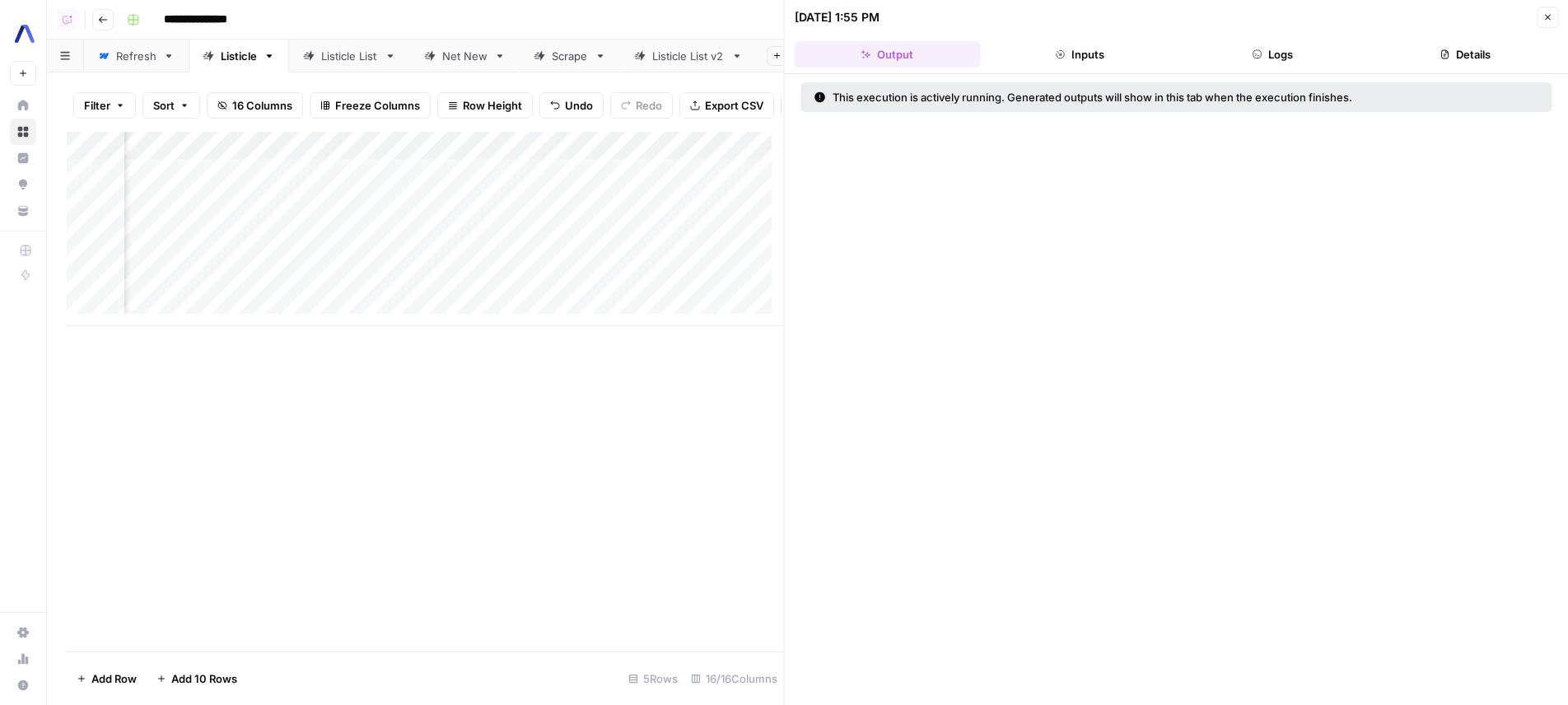
click at [1238, 65] on button "Logs" at bounding box center [1273, 54] width 186 height 26
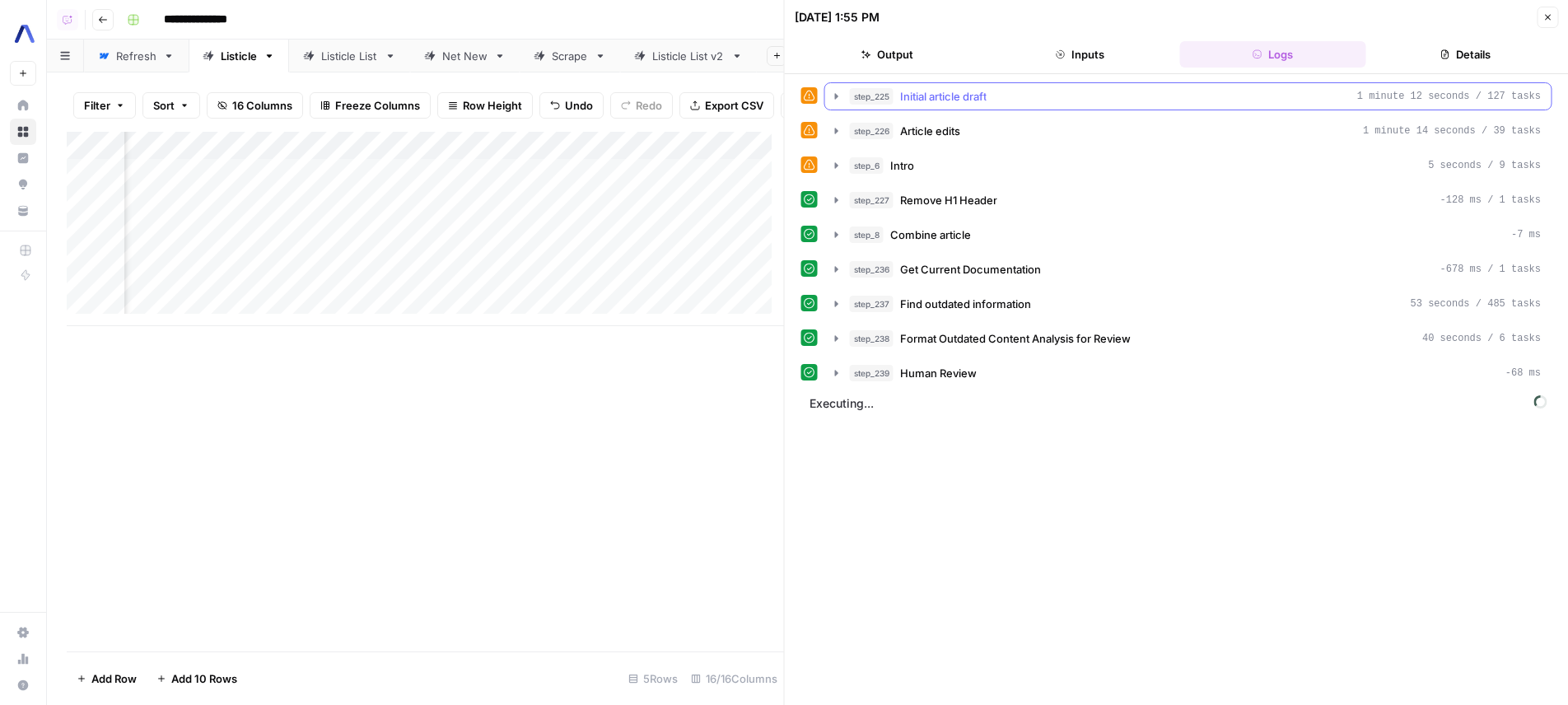
click at [1011, 105] on button "step_225 Initial article draft 1 minute 12 seconds / 127 tasks" at bounding box center [1188, 96] width 727 height 26
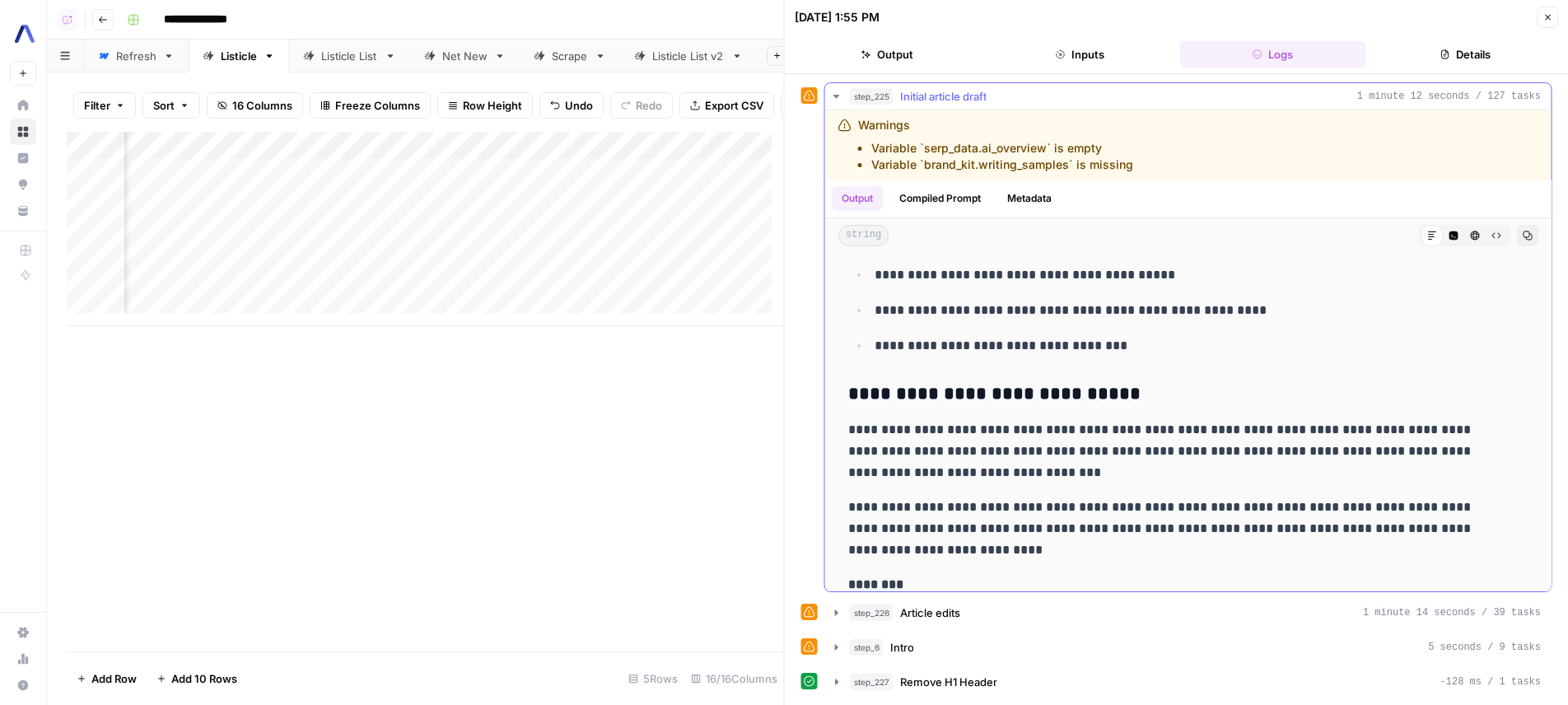
scroll to position [1979, 0]
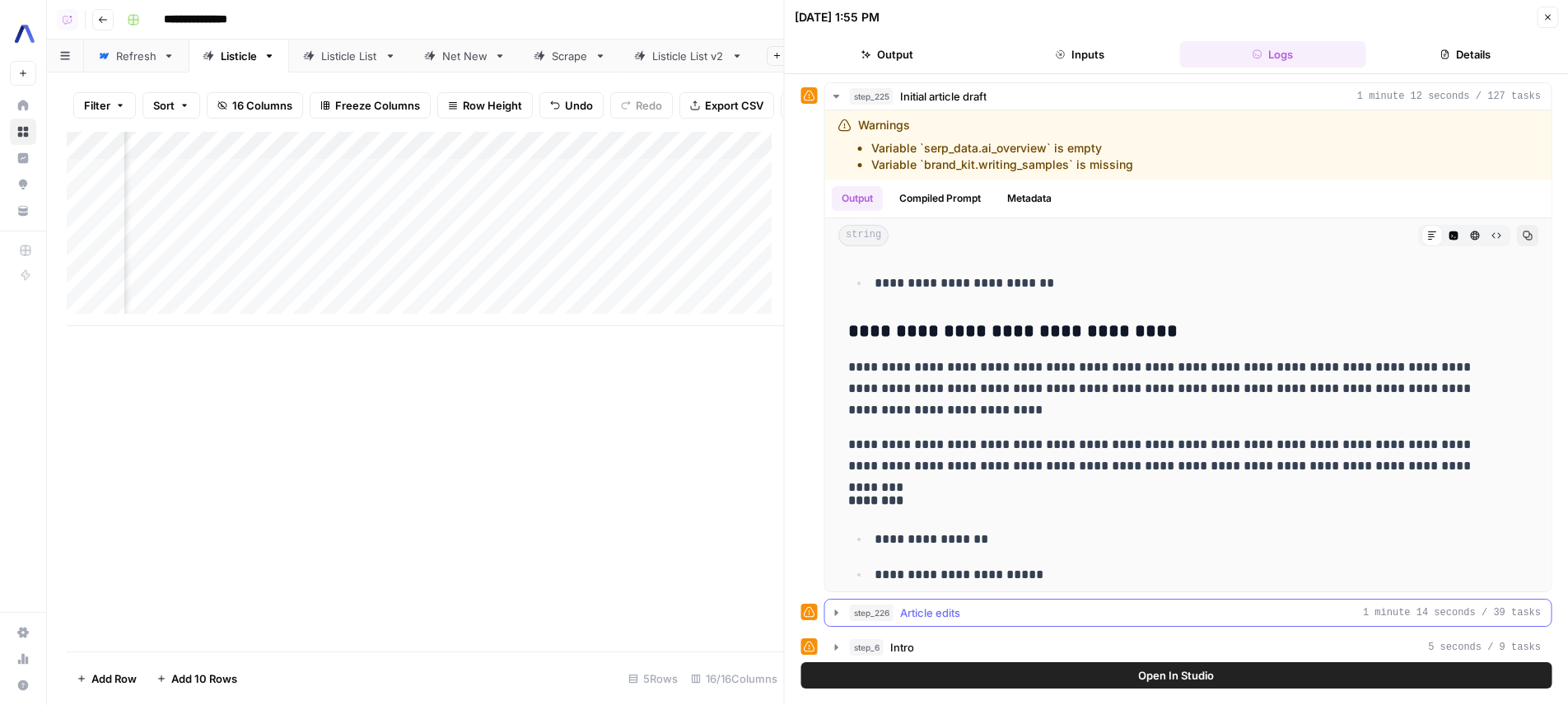
click at [1040, 623] on button "step_226 Article edits 1 minute 14 seconds / 39 tasks" at bounding box center [1188, 612] width 727 height 26
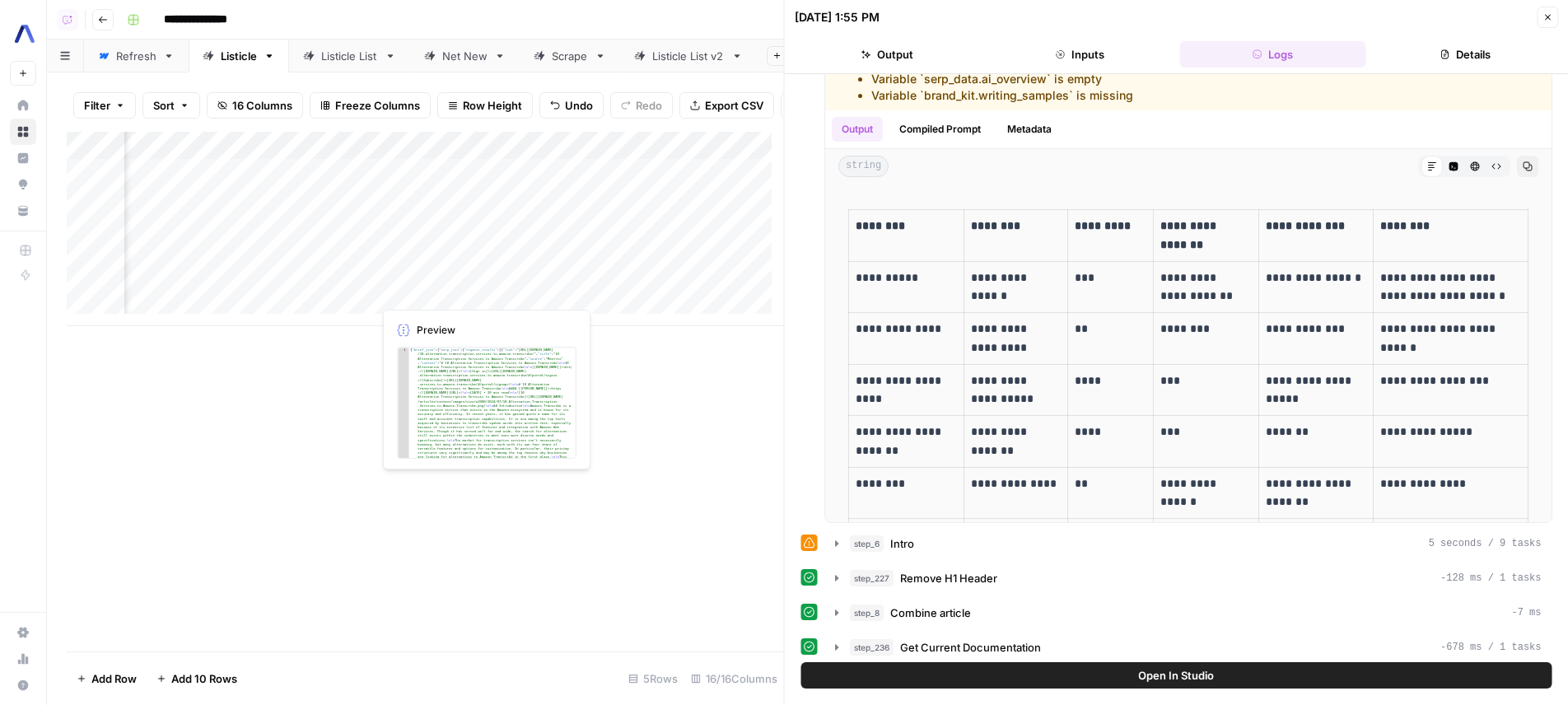
scroll to position [0, 1505]
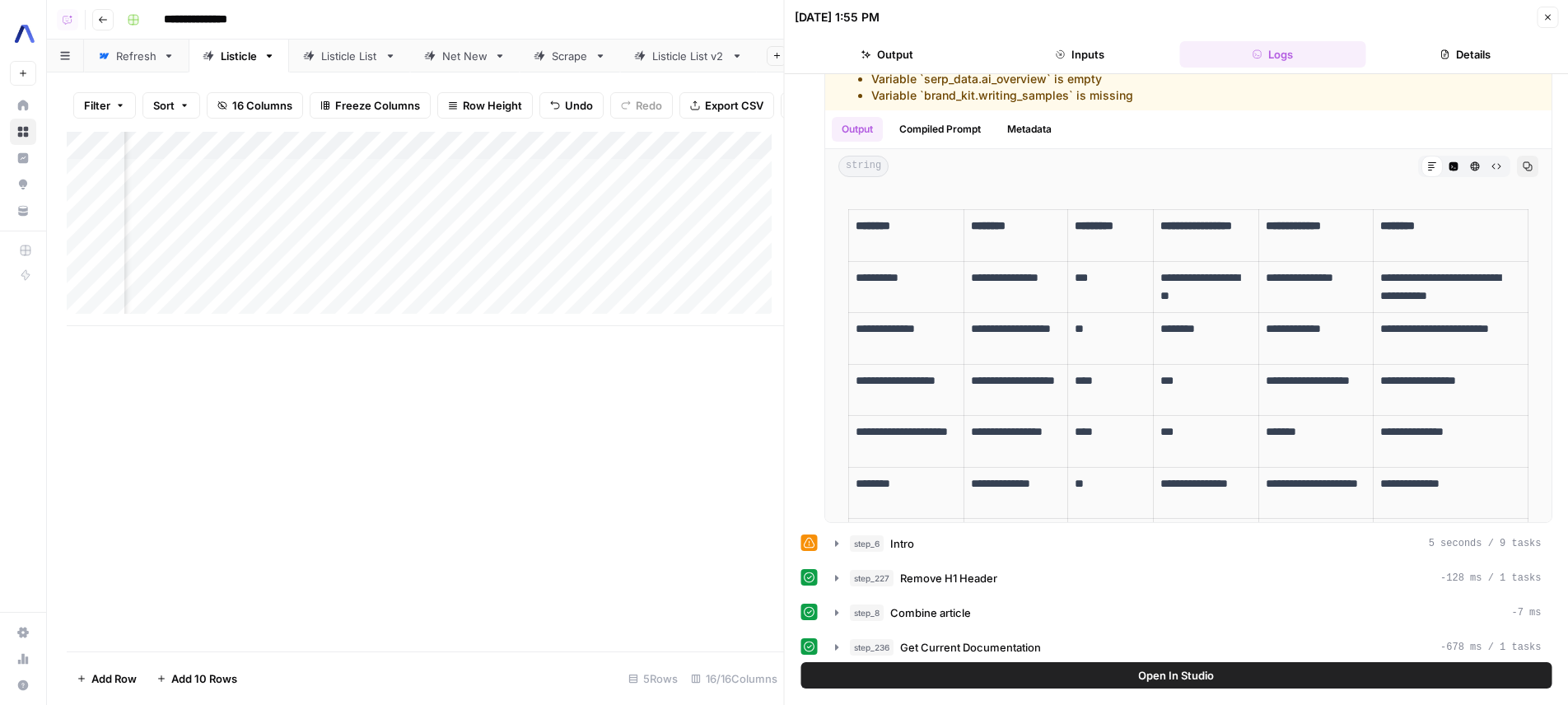
drag, startPoint x: 334, startPoint y: 295, endPoint x: 351, endPoint y: 294, distance: 17.0
click at [334, 295] on div "Add Column" at bounding box center [425, 228] width 717 height 194
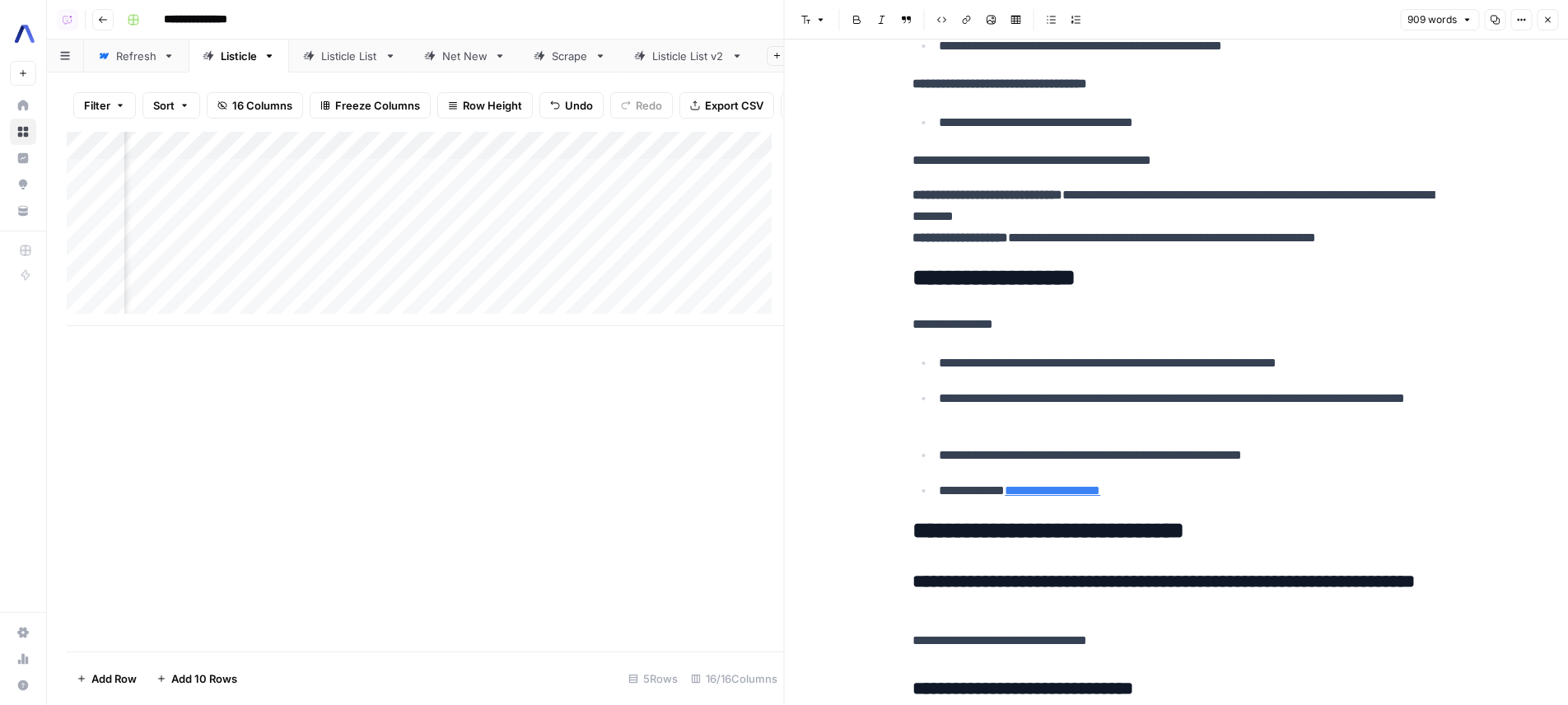
scroll to position [5182, 0]
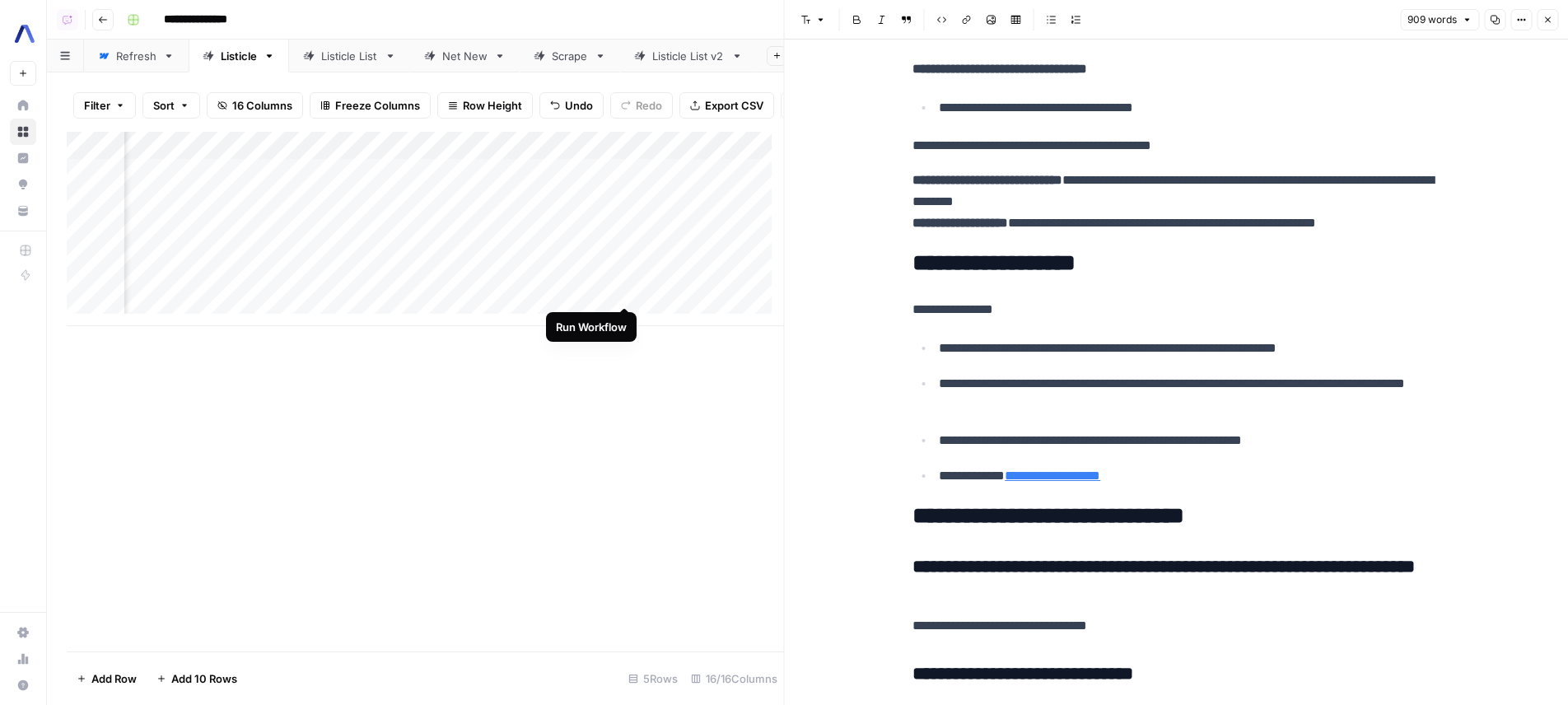
click at [622, 290] on div "Add Column" at bounding box center [425, 228] width 717 height 194
click at [1544, 13] on button "Close" at bounding box center [1547, 20] width 22 height 22
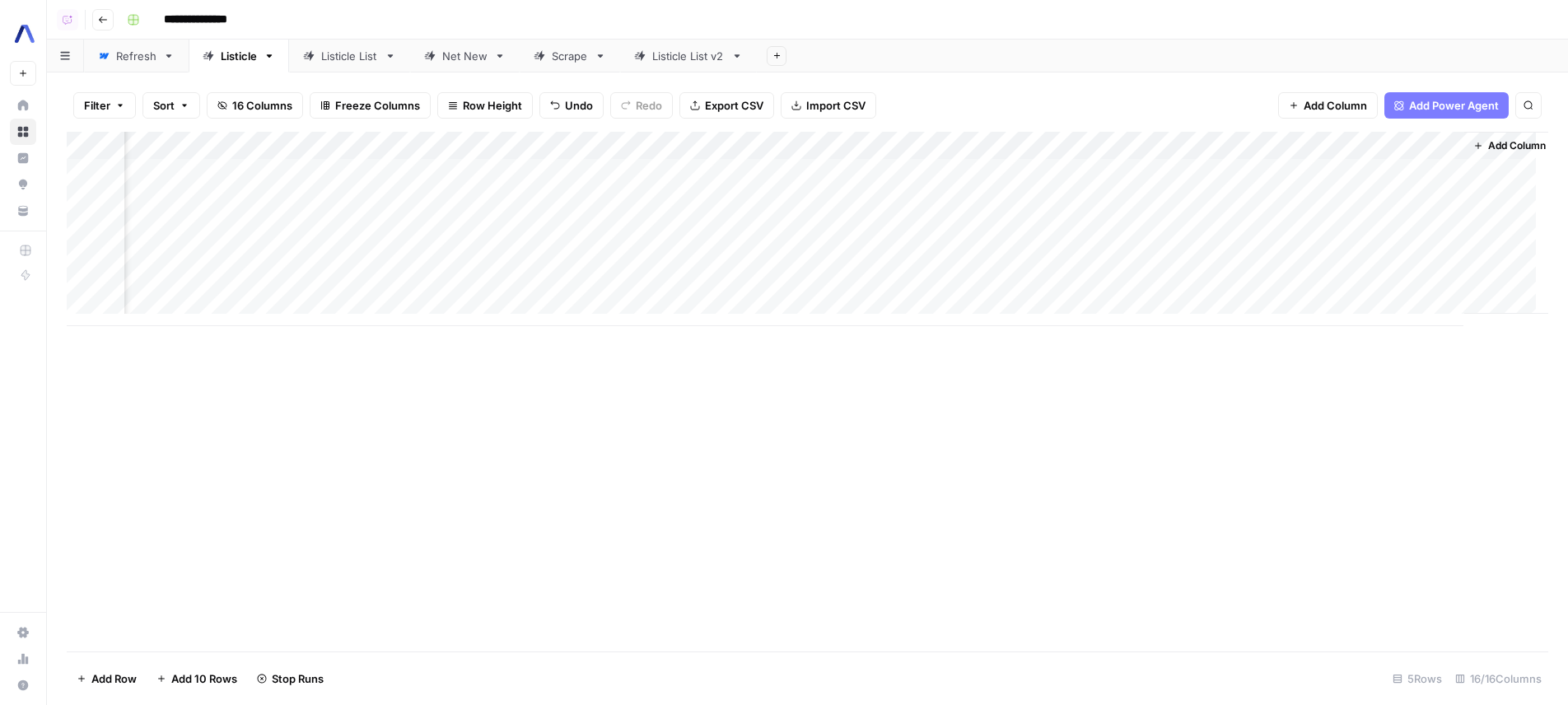
scroll to position [0, 1127]
click at [979, 285] on div "Add Column" at bounding box center [807, 228] width 1482 height 194
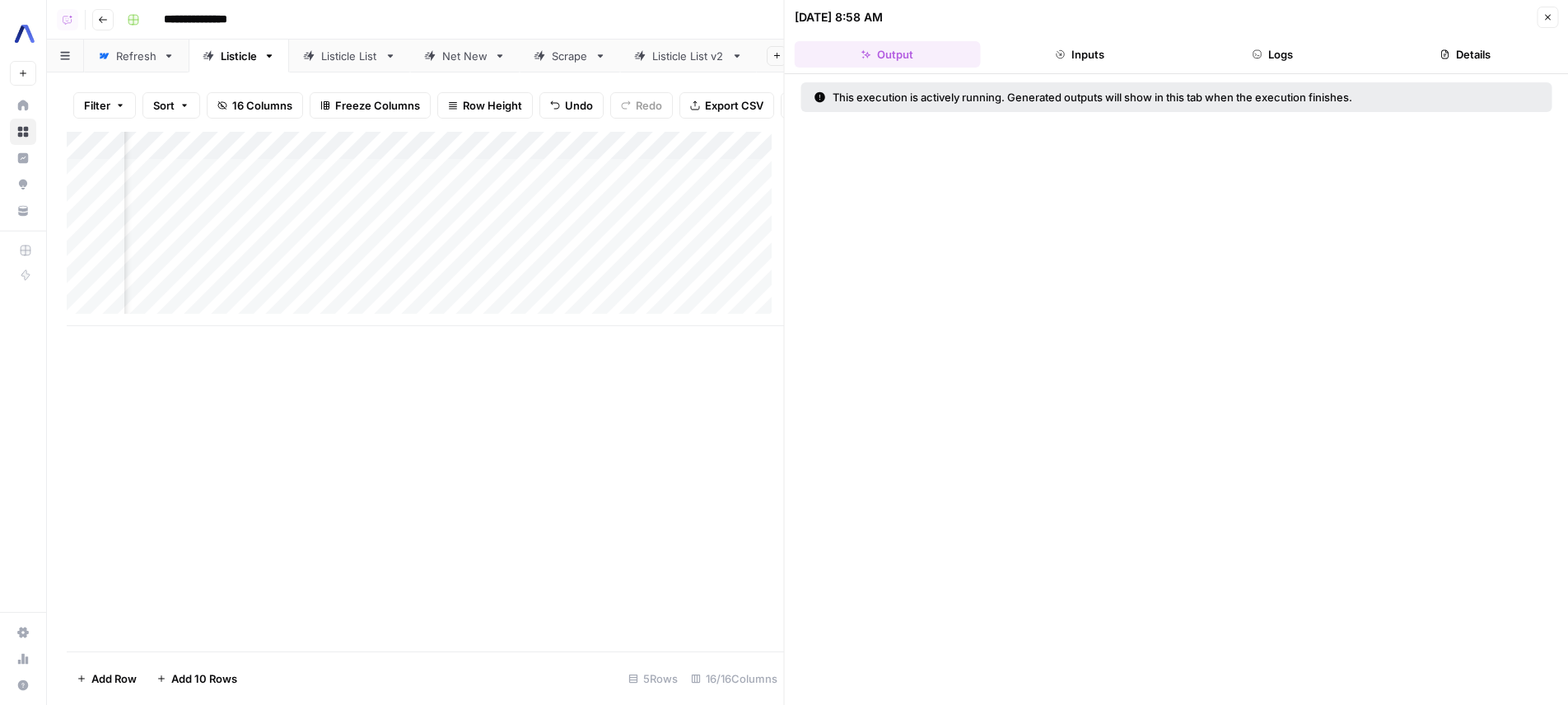
click at [1196, 48] on button "Logs" at bounding box center [1273, 54] width 186 height 26
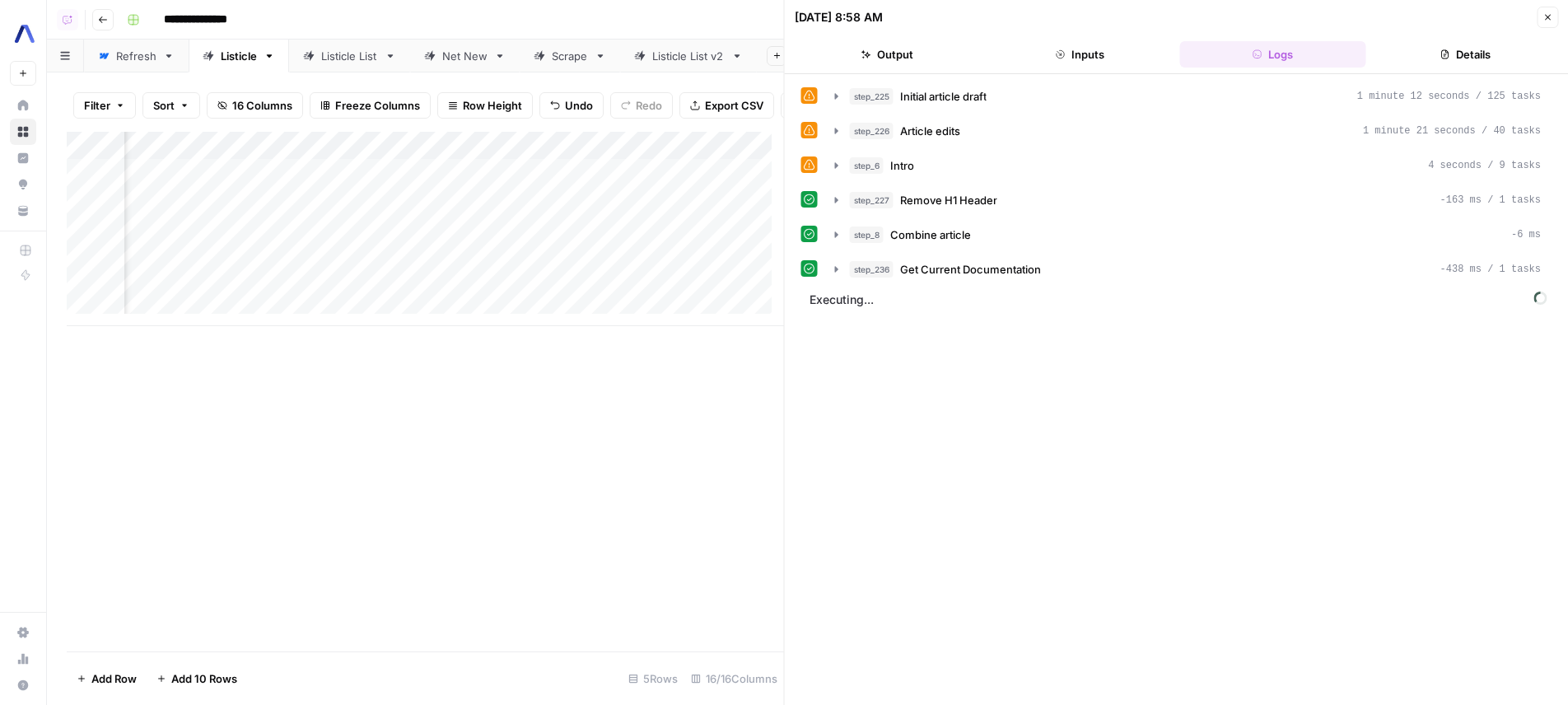
click at [1025, 145] on div "step_225 Initial article draft 1 minute 12 seconds / 125 tasks step_226 Article…" at bounding box center [1177, 182] width 751 height 201
click at [1025, 142] on button "step_226 Article edits 1 minute 21 seconds / 40 tasks" at bounding box center [1188, 130] width 727 height 26
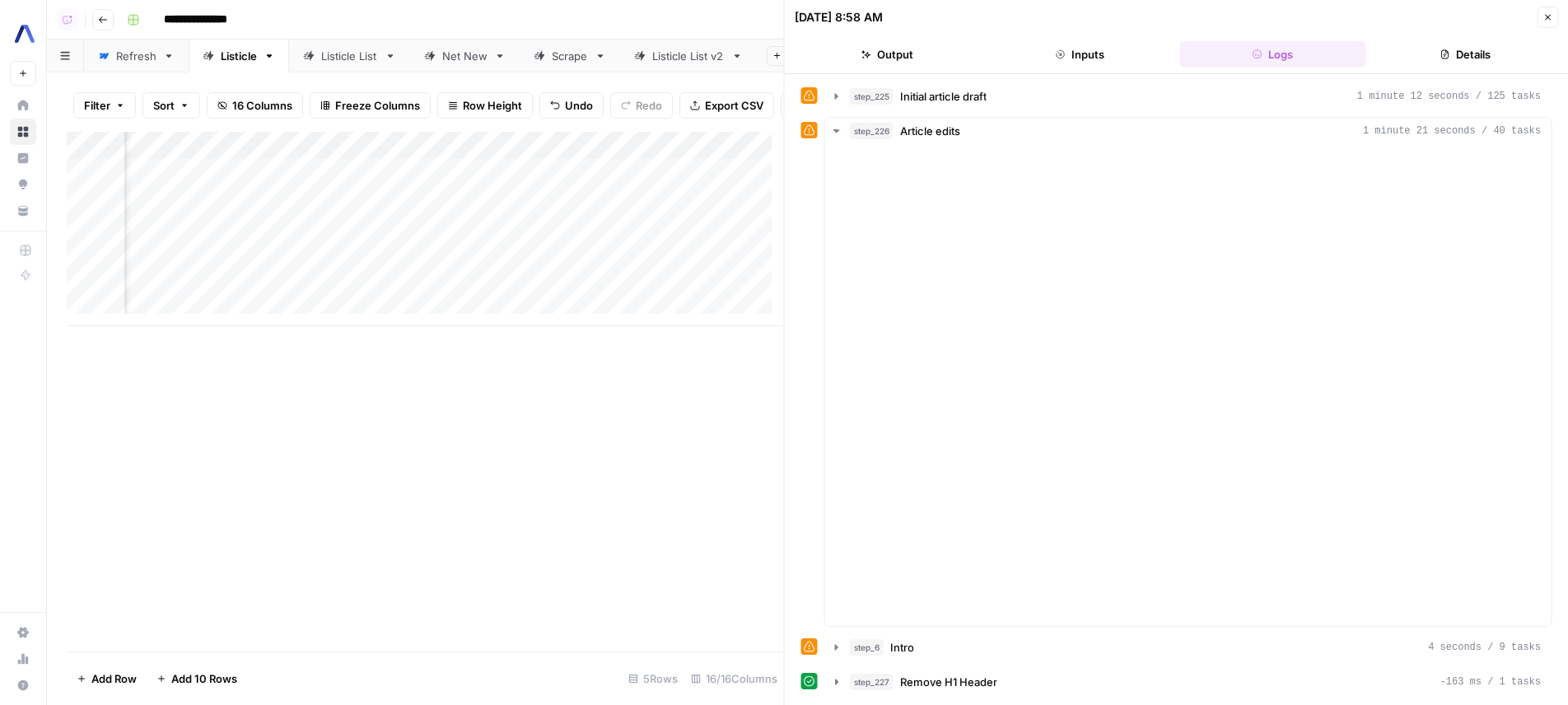
click at [1033, 115] on div "**********" at bounding box center [1177, 424] width 751 height 682
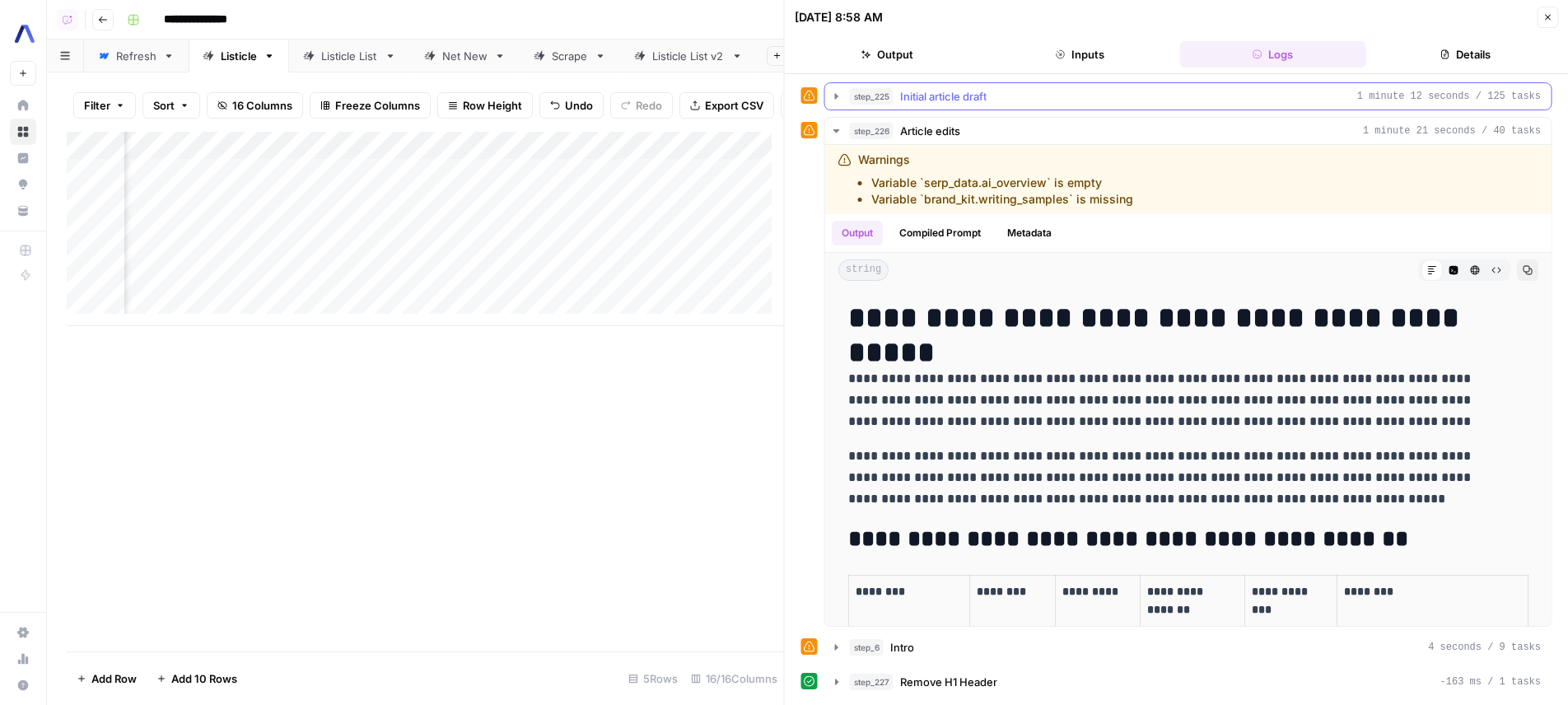
click at [1036, 110] on div "step_225 Initial article draft 1 minute 12 seconds / 125 tasks" at bounding box center [1189, 96] width 728 height 28
click at [1041, 97] on div "step_225 Initial article draft 1 minute 12 seconds / 125 tasks" at bounding box center [1195, 96] width 691 height 17
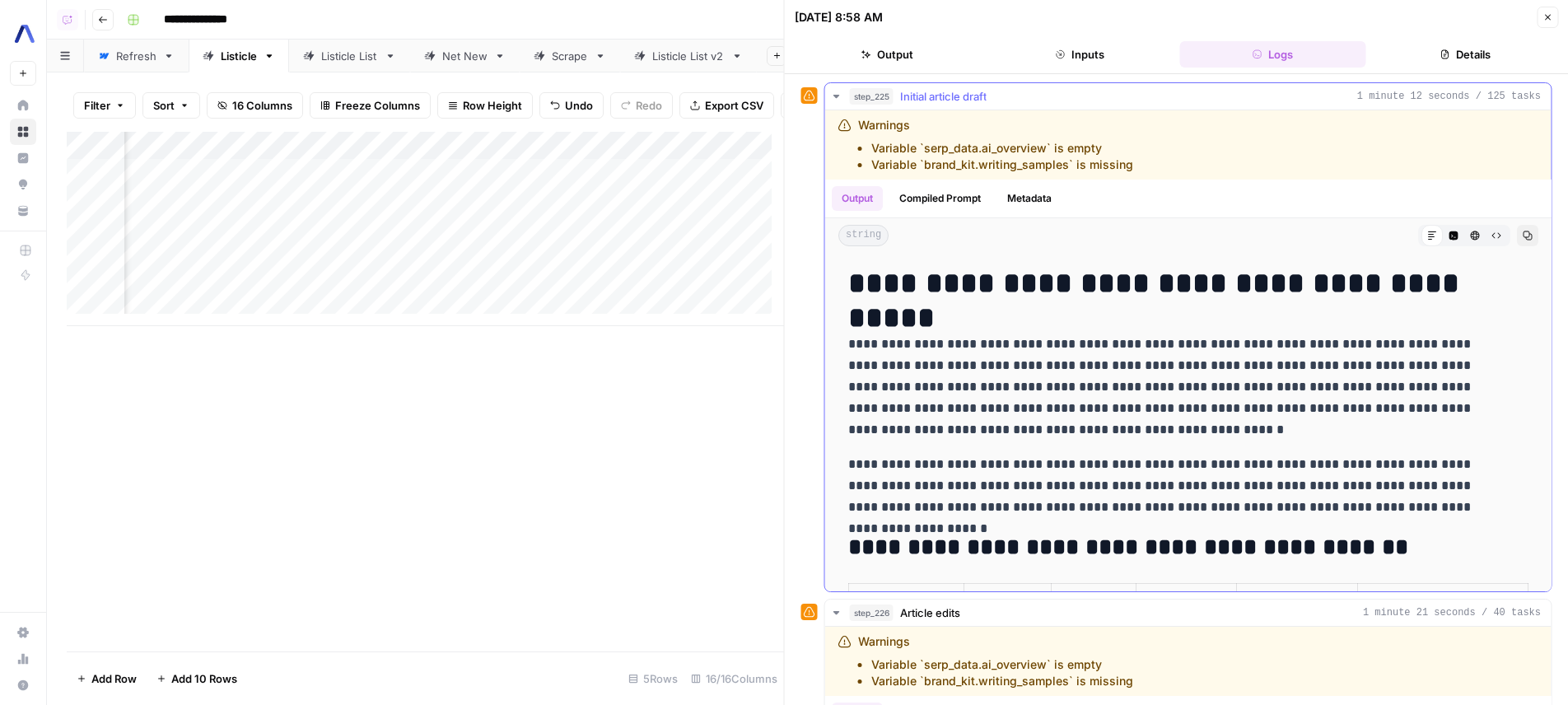
click at [1041, 97] on div "step_225 Initial article draft 1 minute 12 seconds / 125 tasks" at bounding box center [1195, 96] width 691 height 17
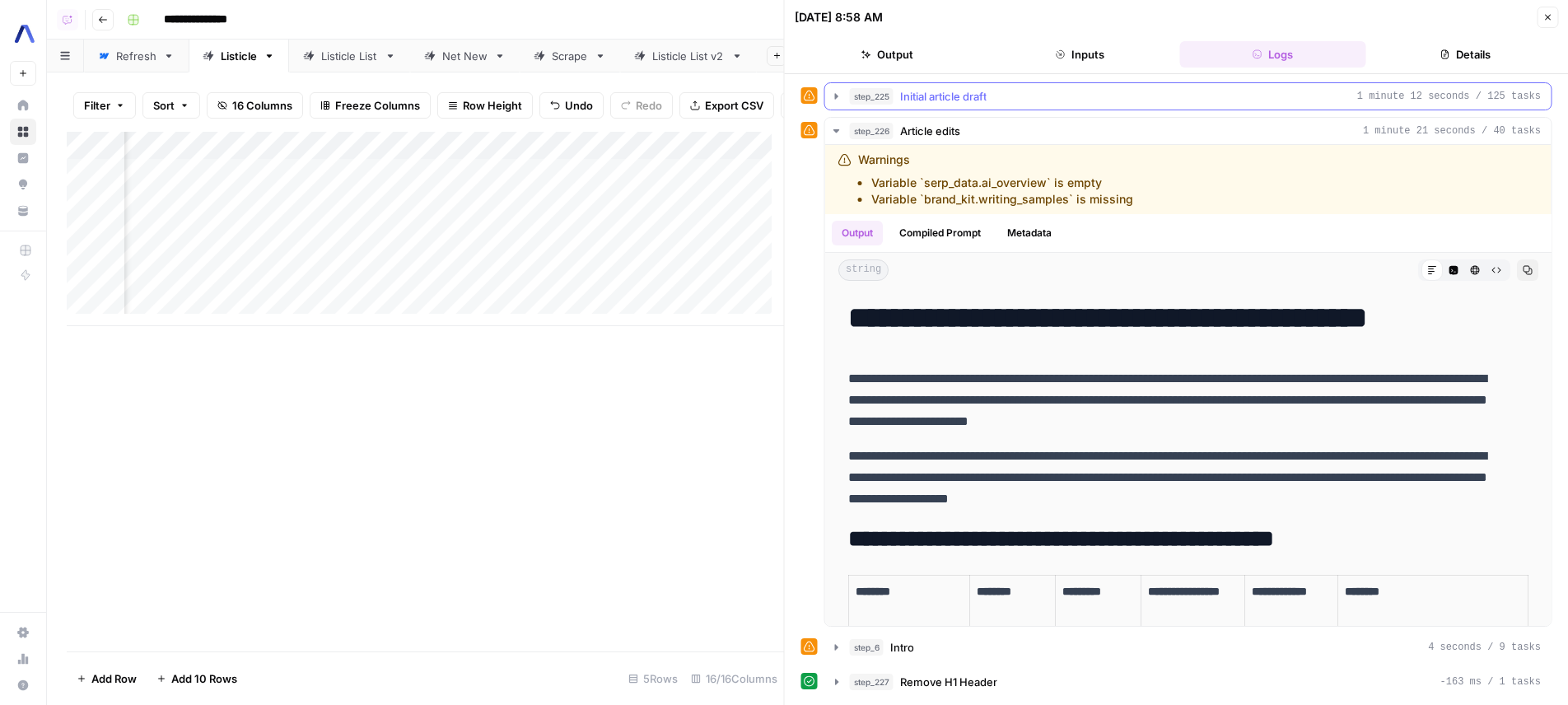
click at [1041, 97] on div "step_225 Initial article draft 1 minute 12 seconds / 125 tasks" at bounding box center [1195, 96] width 691 height 17
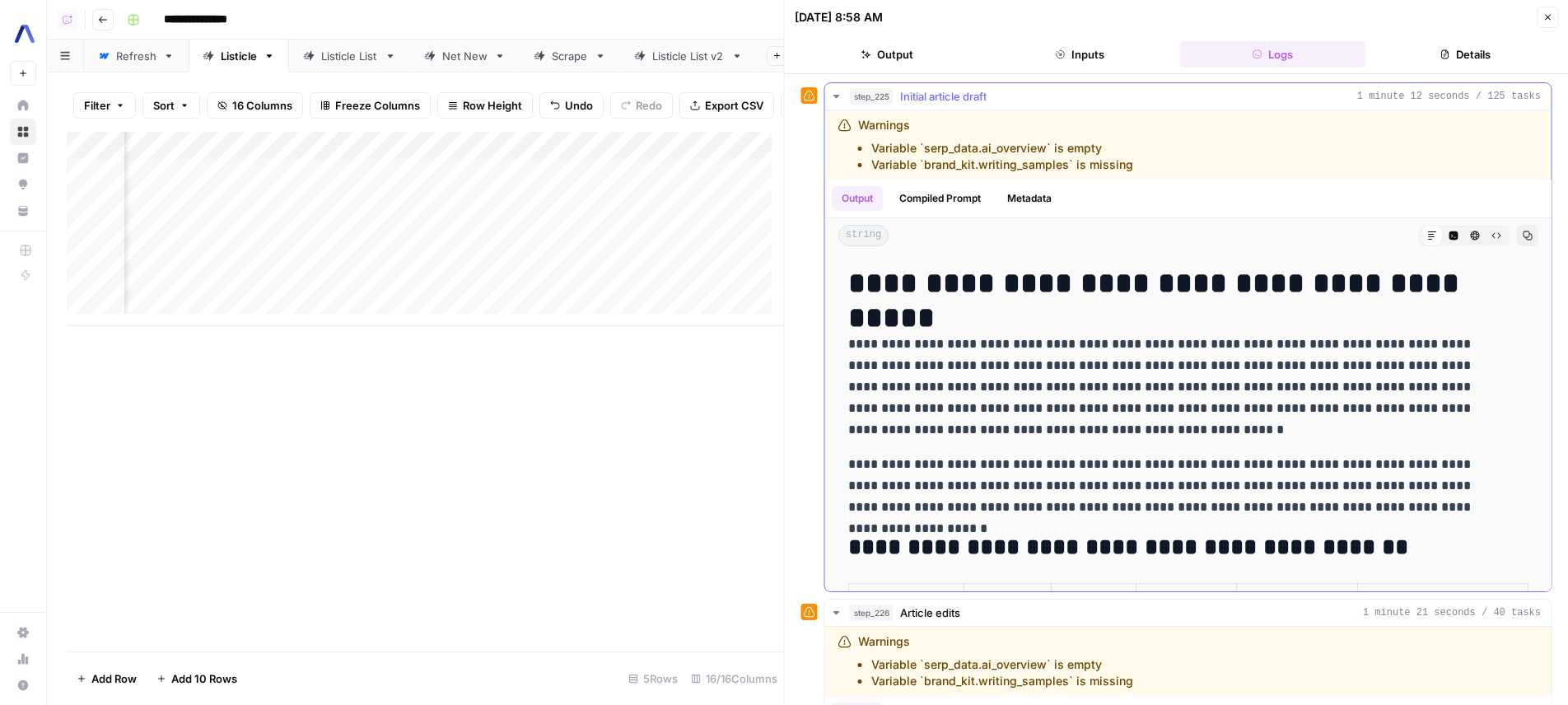
click at [1041, 97] on div "step_225 Initial article draft 1 minute 12 seconds / 125 tasks" at bounding box center [1195, 96] width 691 height 17
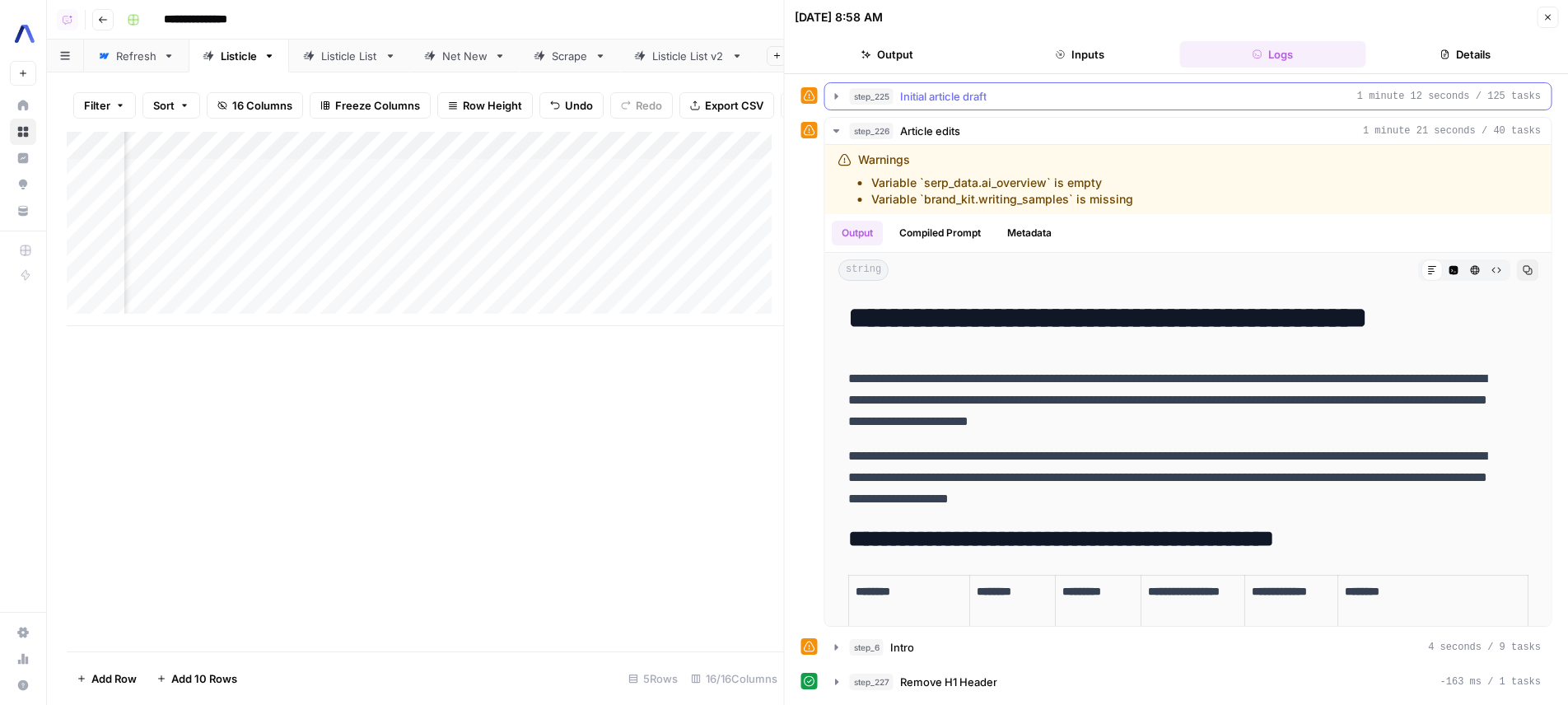
click at [1041, 97] on div "step_225 Initial article draft 1 minute 12 seconds / 125 tasks" at bounding box center [1195, 96] width 691 height 17
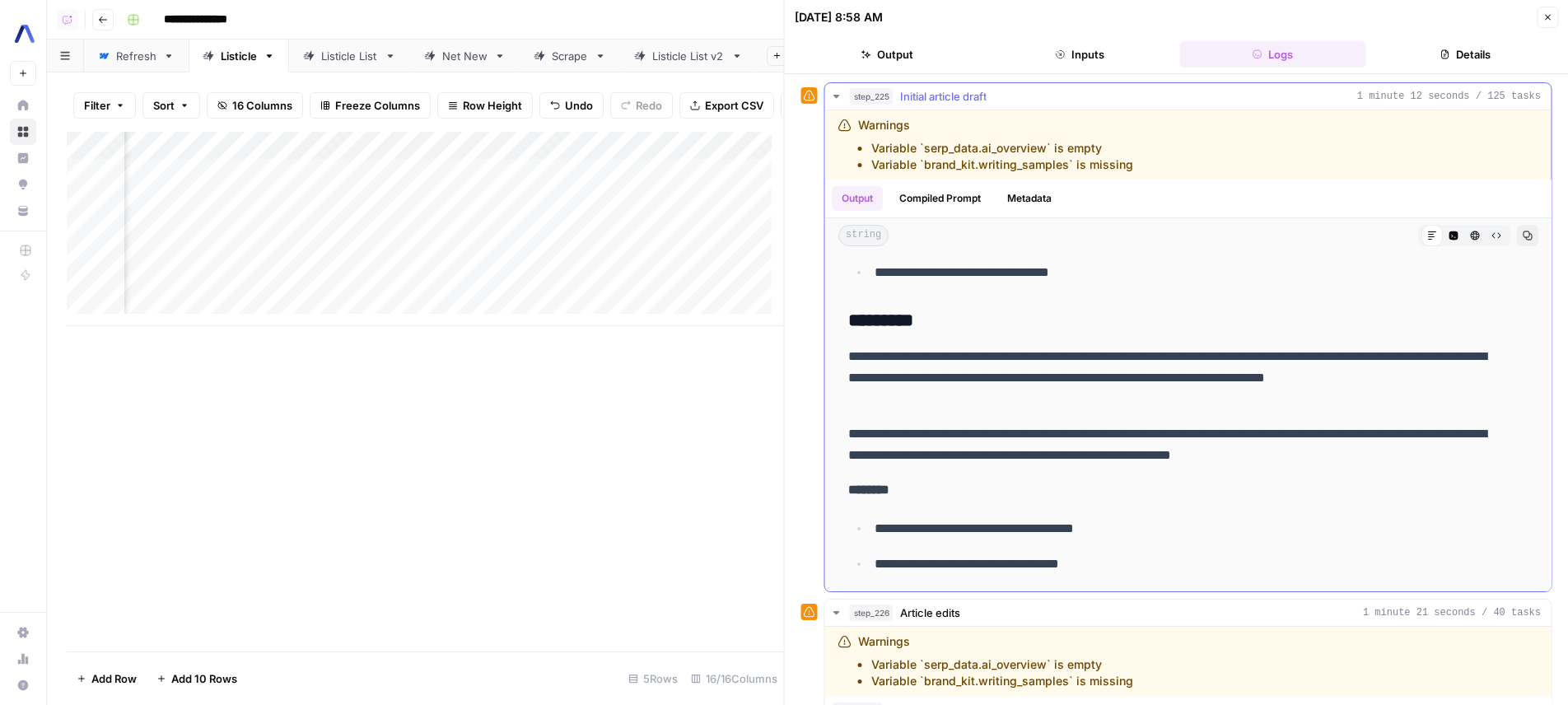
scroll to position [3060, 0]
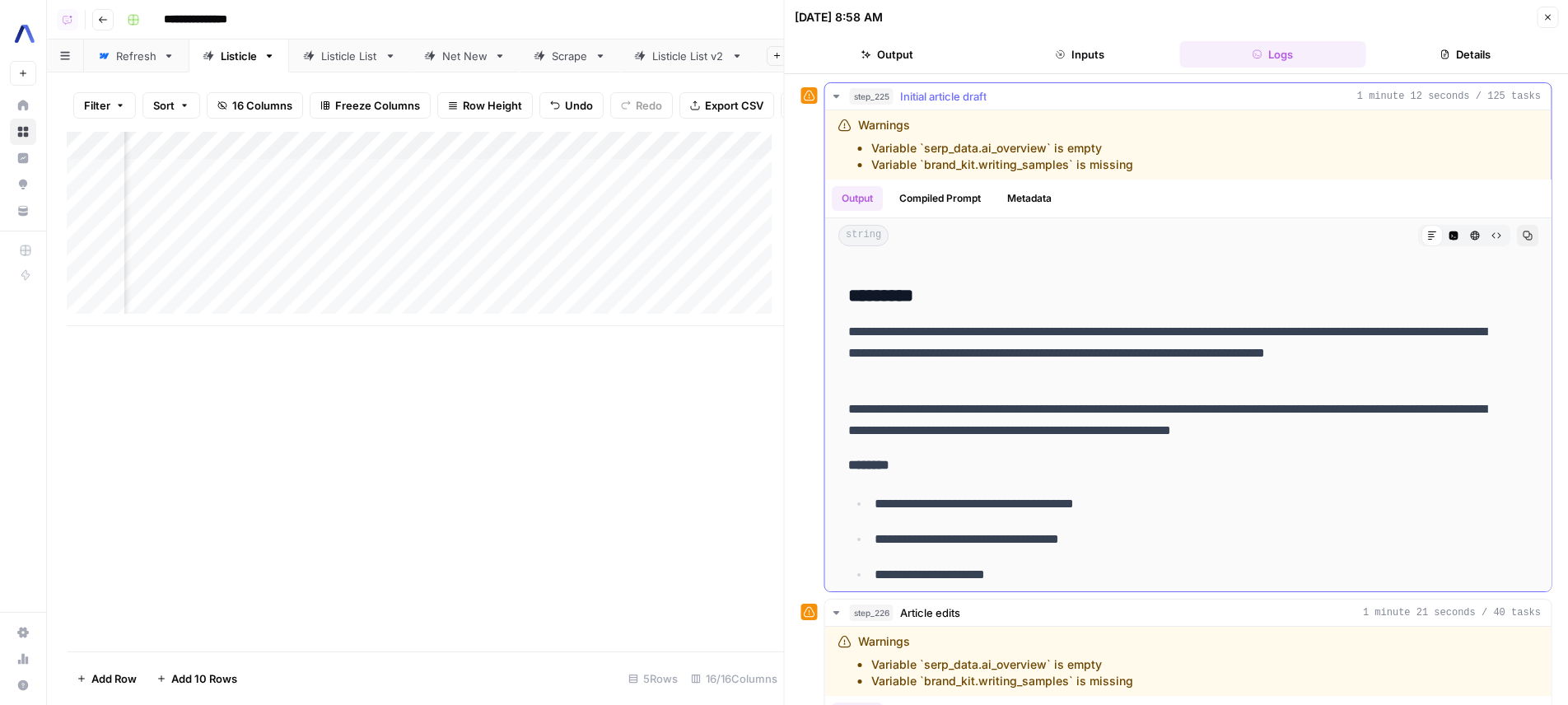
click at [1311, 398] on p "**********" at bounding box center [1176, 420] width 655 height 43
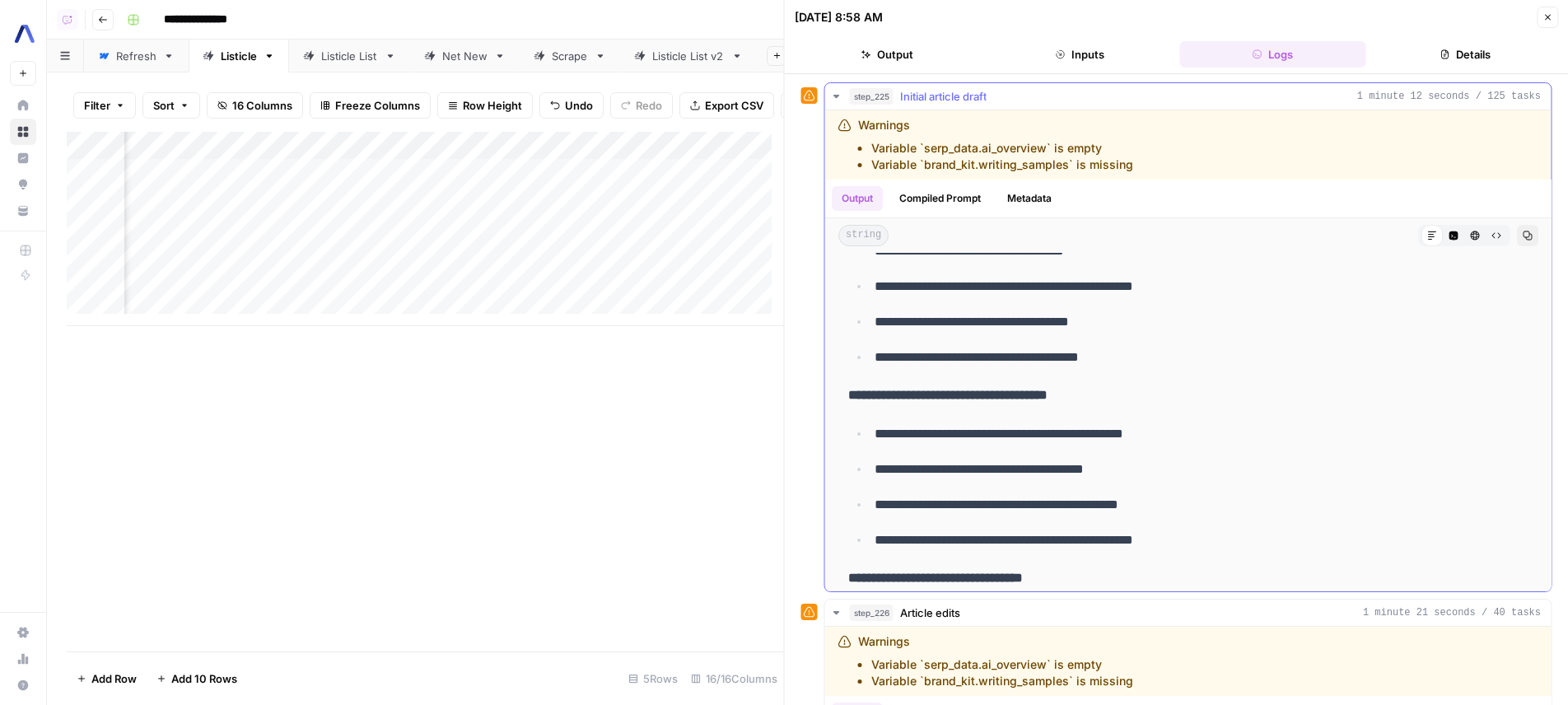
scroll to position [6507, 0]
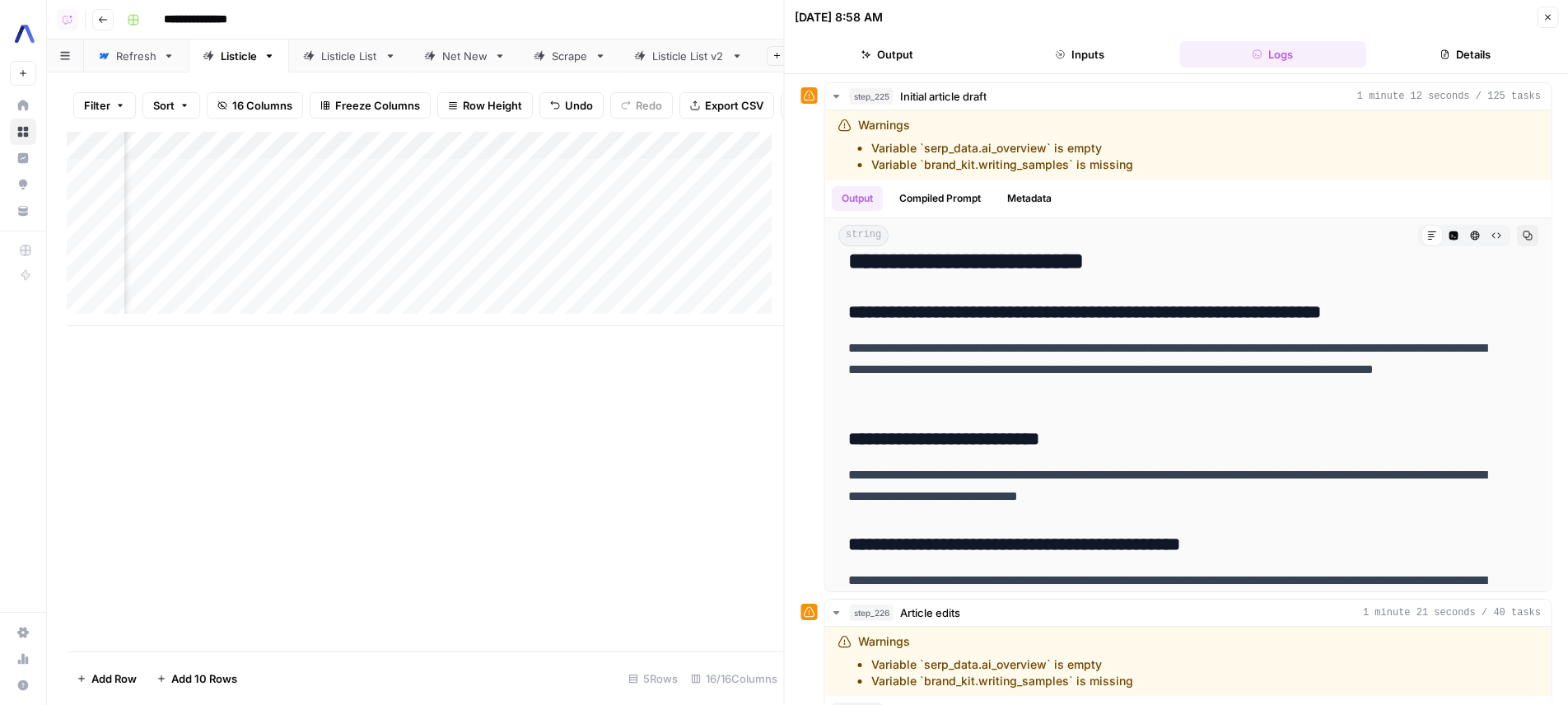
click at [337, 389] on div "Add Column" at bounding box center [425, 391] width 717 height 520
click at [302, 233] on div "Add Column" at bounding box center [425, 228] width 717 height 194
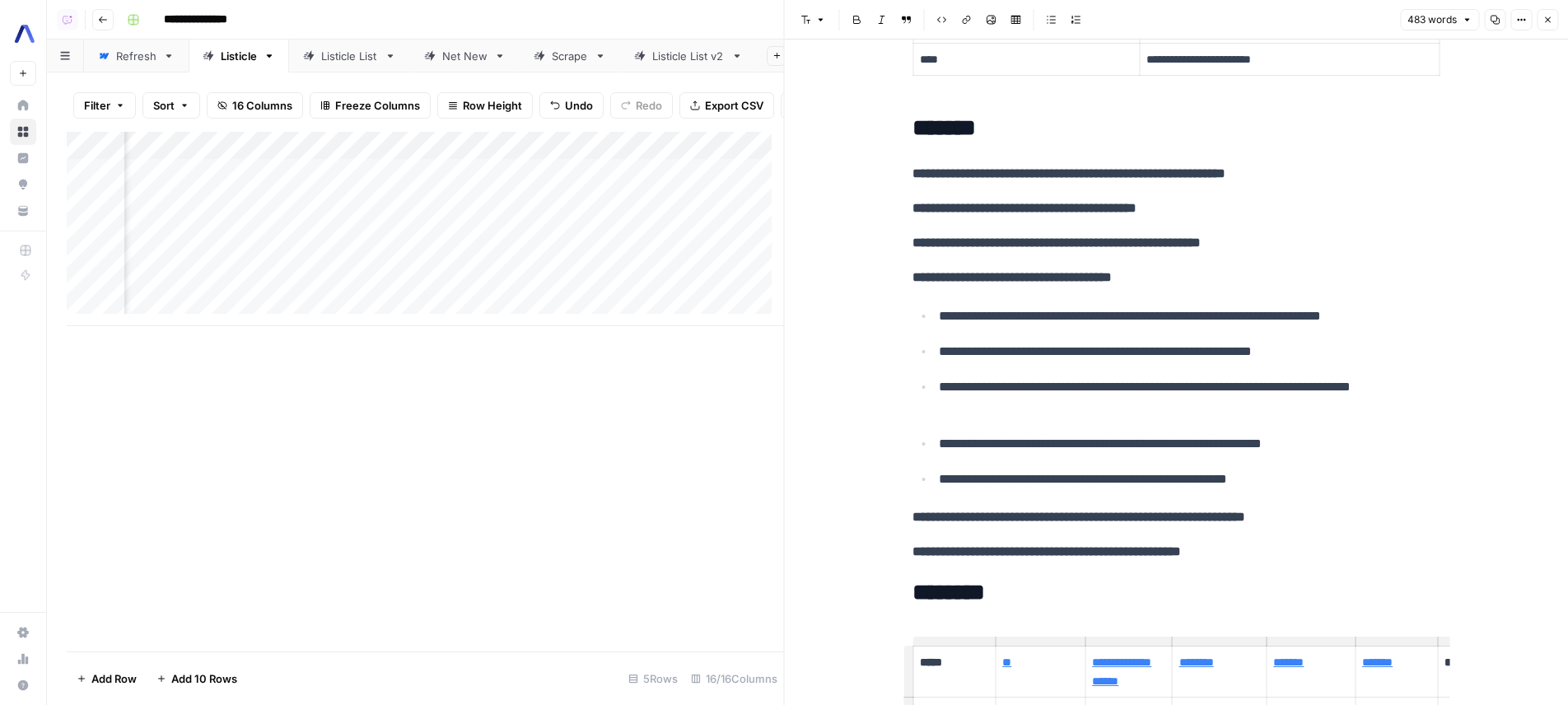
scroll to position [138, 0]
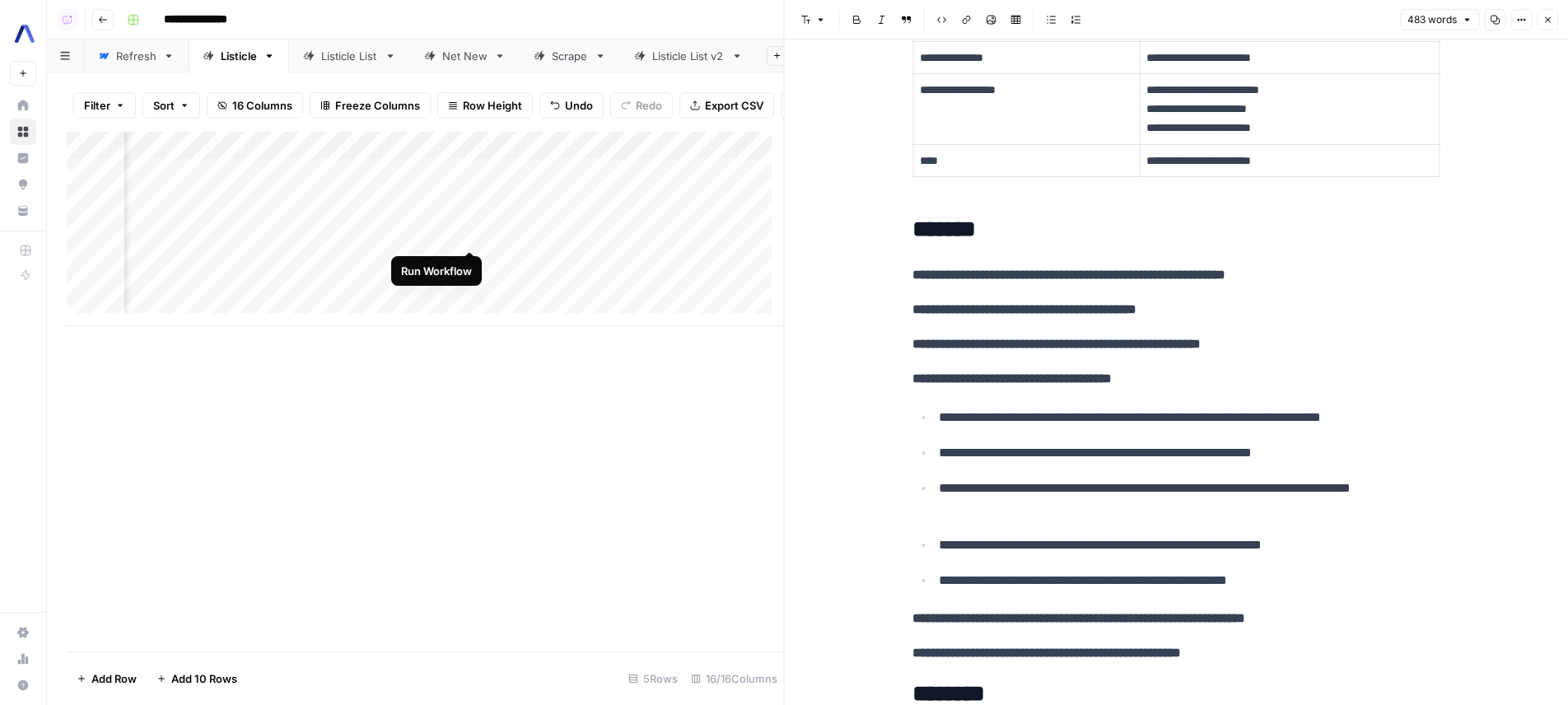
click at [466, 234] on div "Add Column" at bounding box center [425, 228] width 717 height 194
click at [632, 450] on div "Add Column" at bounding box center [425, 391] width 717 height 520
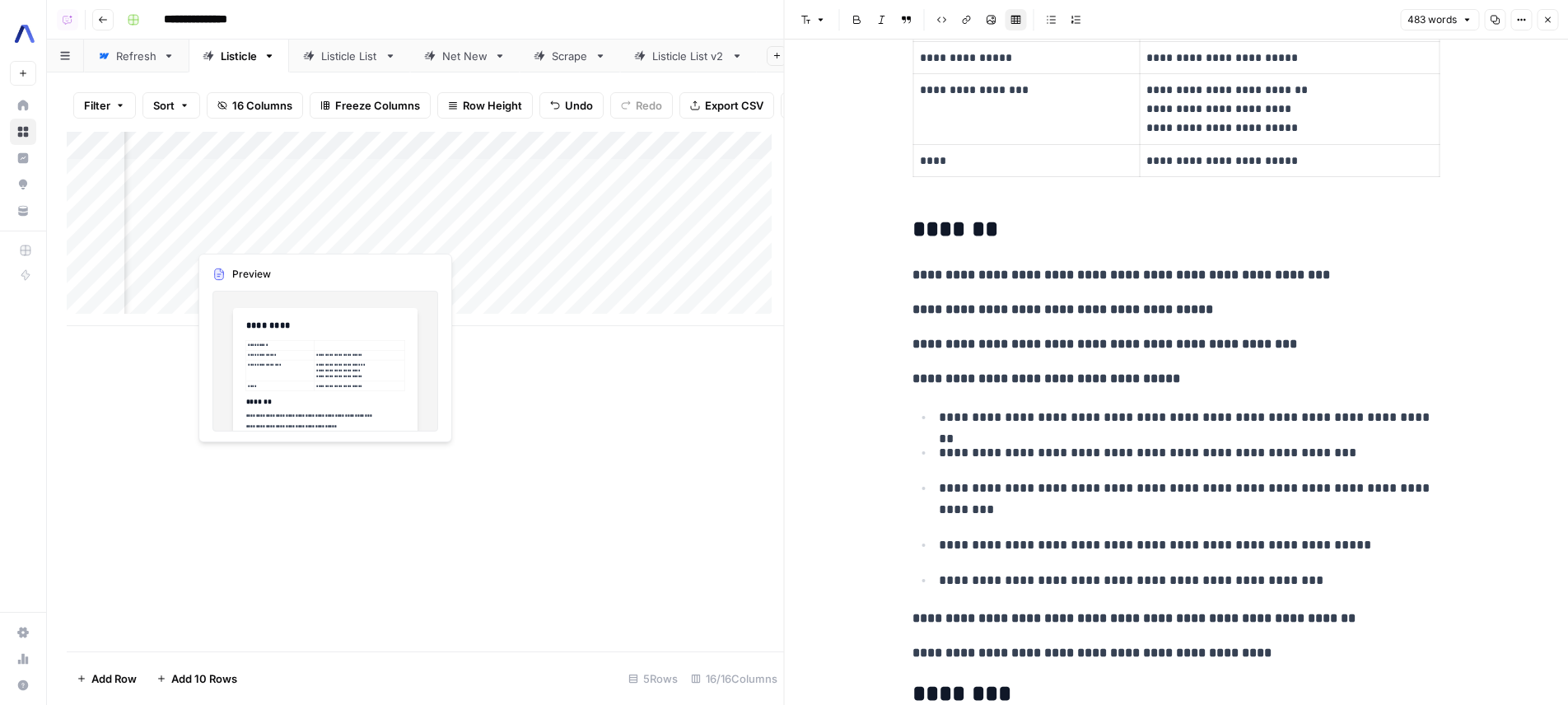
click at [300, 238] on div "Add Column" at bounding box center [425, 228] width 717 height 194
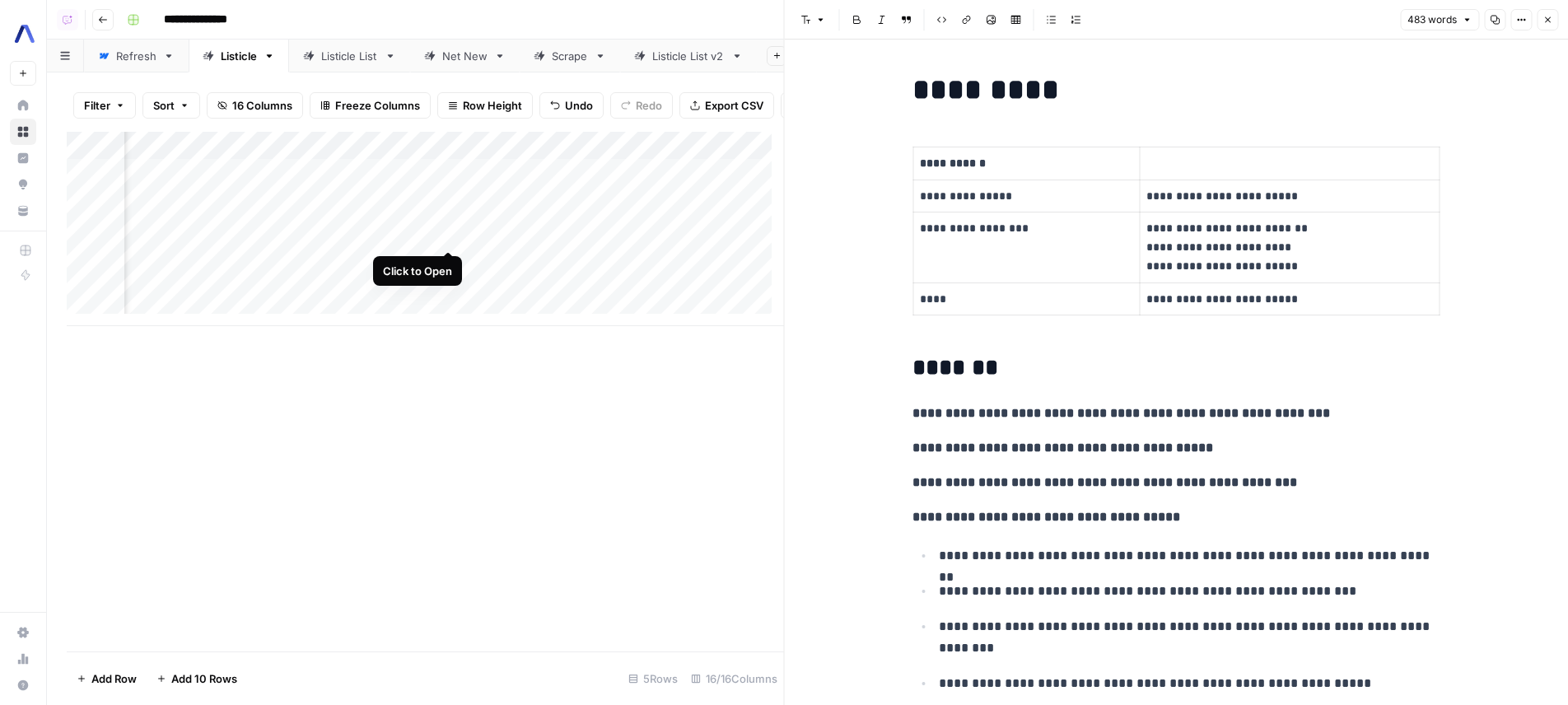
click at [444, 236] on div "Add Column" at bounding box center [425, 228] width 717 height 194
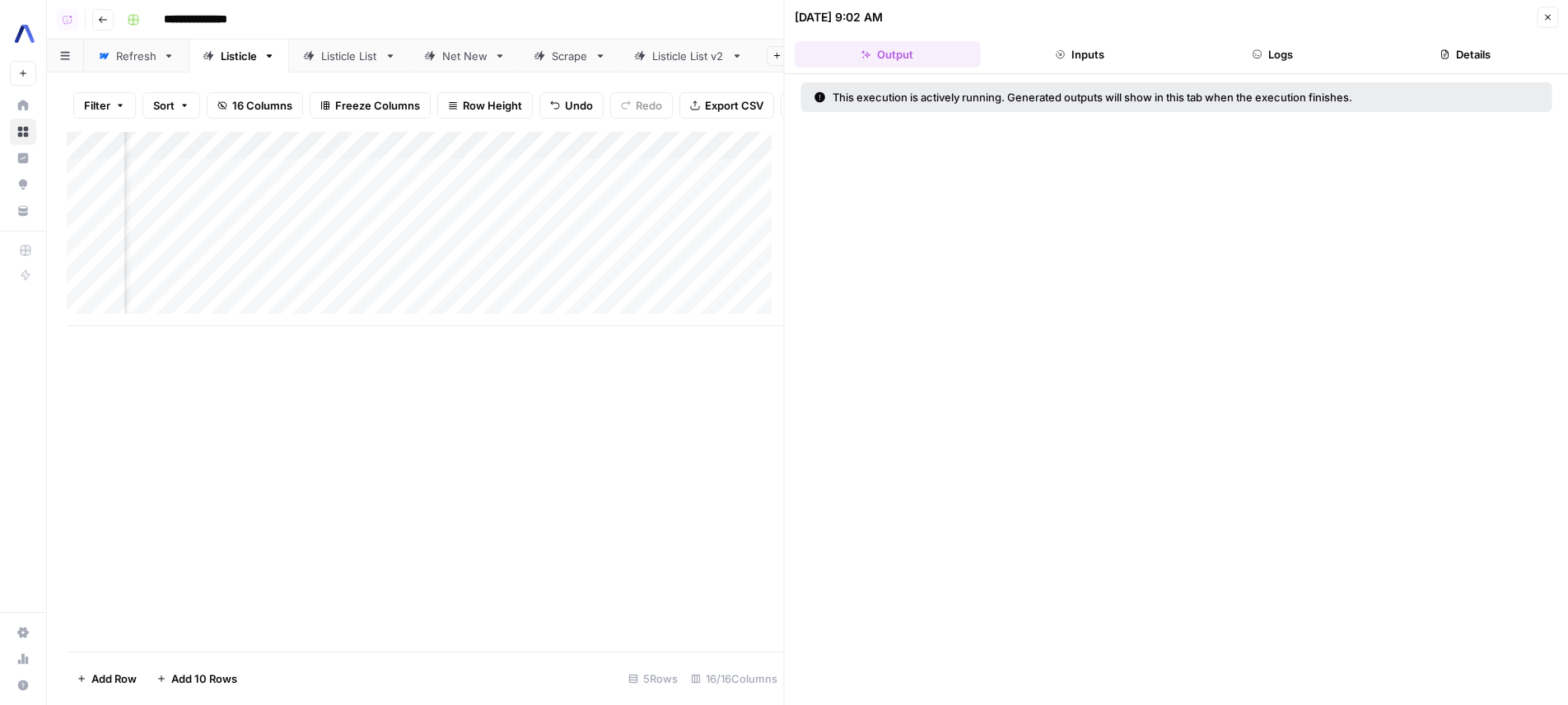
click at [1288, 59] on button "Logs" at bounding box center [1273, 54] width 186 height 26
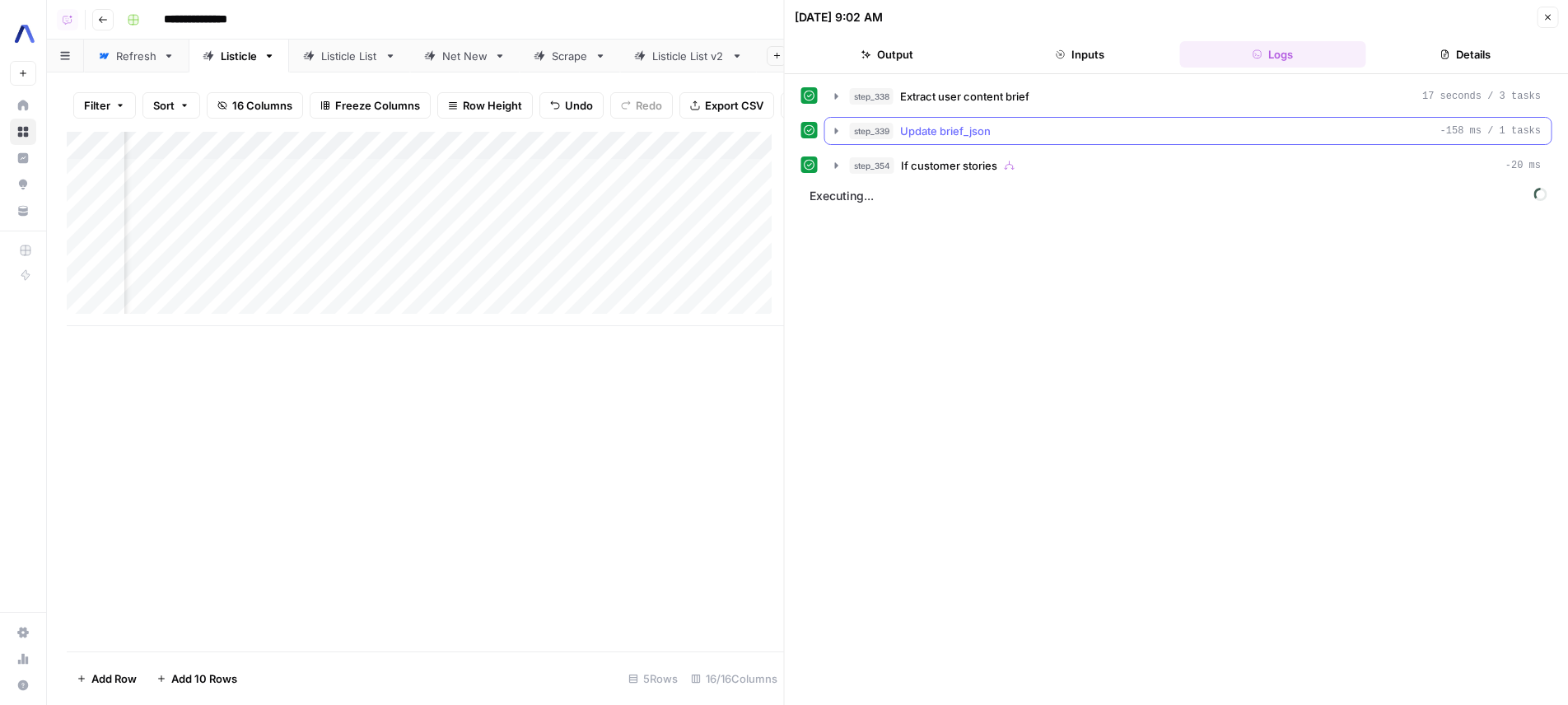
click at [1036, 131] on div "step_339 Update brief_json -158 ms / 1 tasks" at bounding box center [1195, 130] width 691 height 17
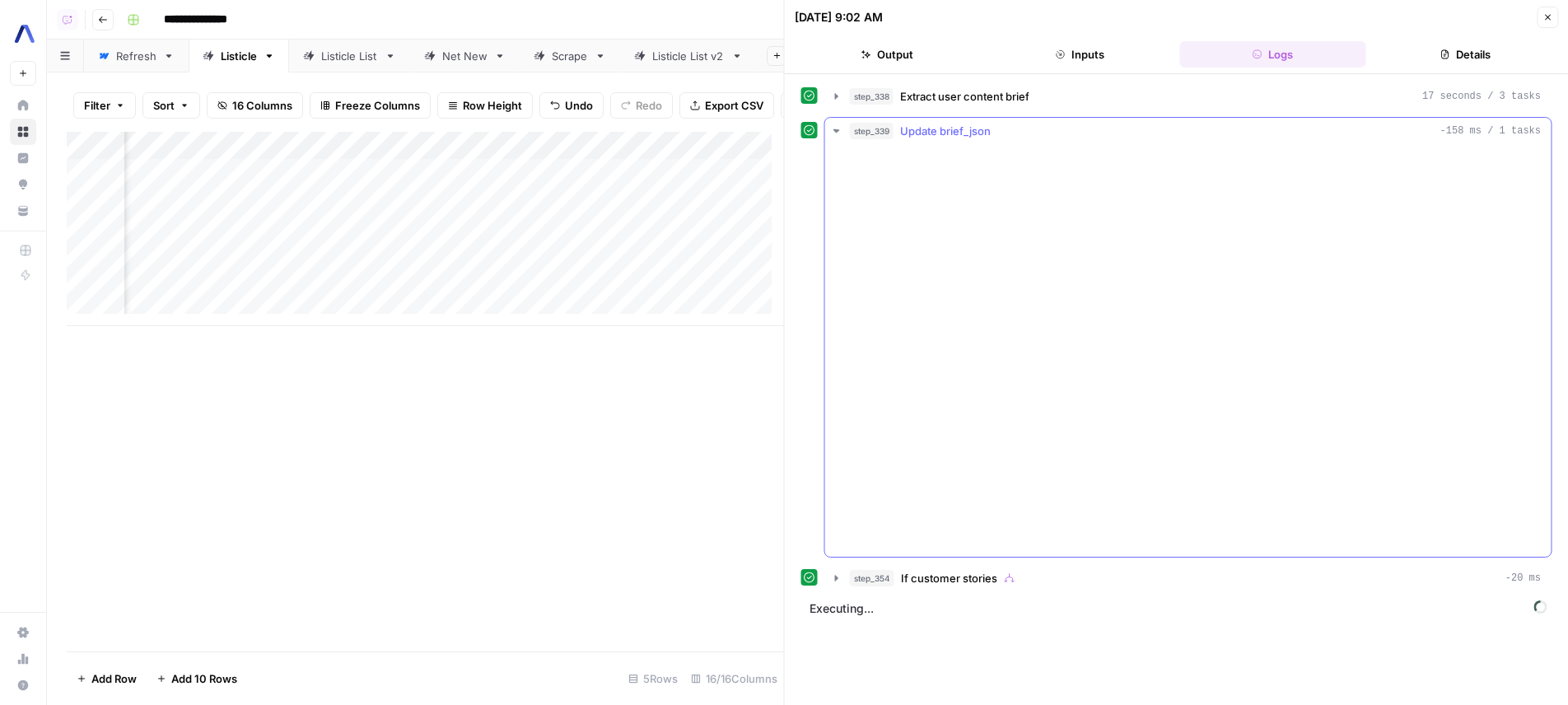
click at [1036, 131] on div "step_339 Update brief_json -158 ms / 1 tasks" at bounding box center [1195, 130] width 691 height 17
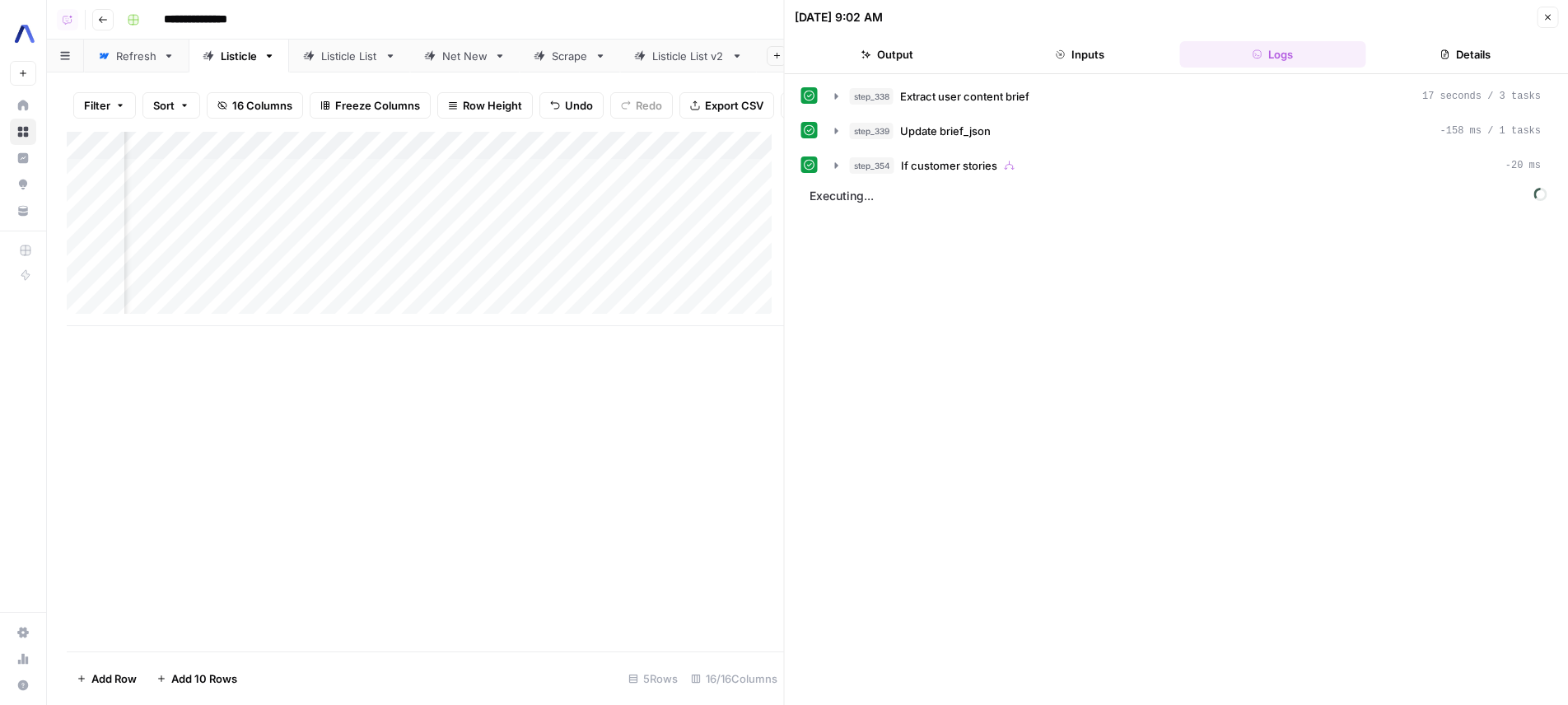
click at [734, 434] on div "Add Column" at bounding box center [425, 391] width 717 height 520
click at [1175, 398] on div "step_338 Extract user content brief 17 seconds / 3 tasks step_339 Update brief_…" at bounding box center [1177, 389] width 751 height 614
click at [306, 235] on div "Add Column" at bounding box center [425, 228] width 717 height 194
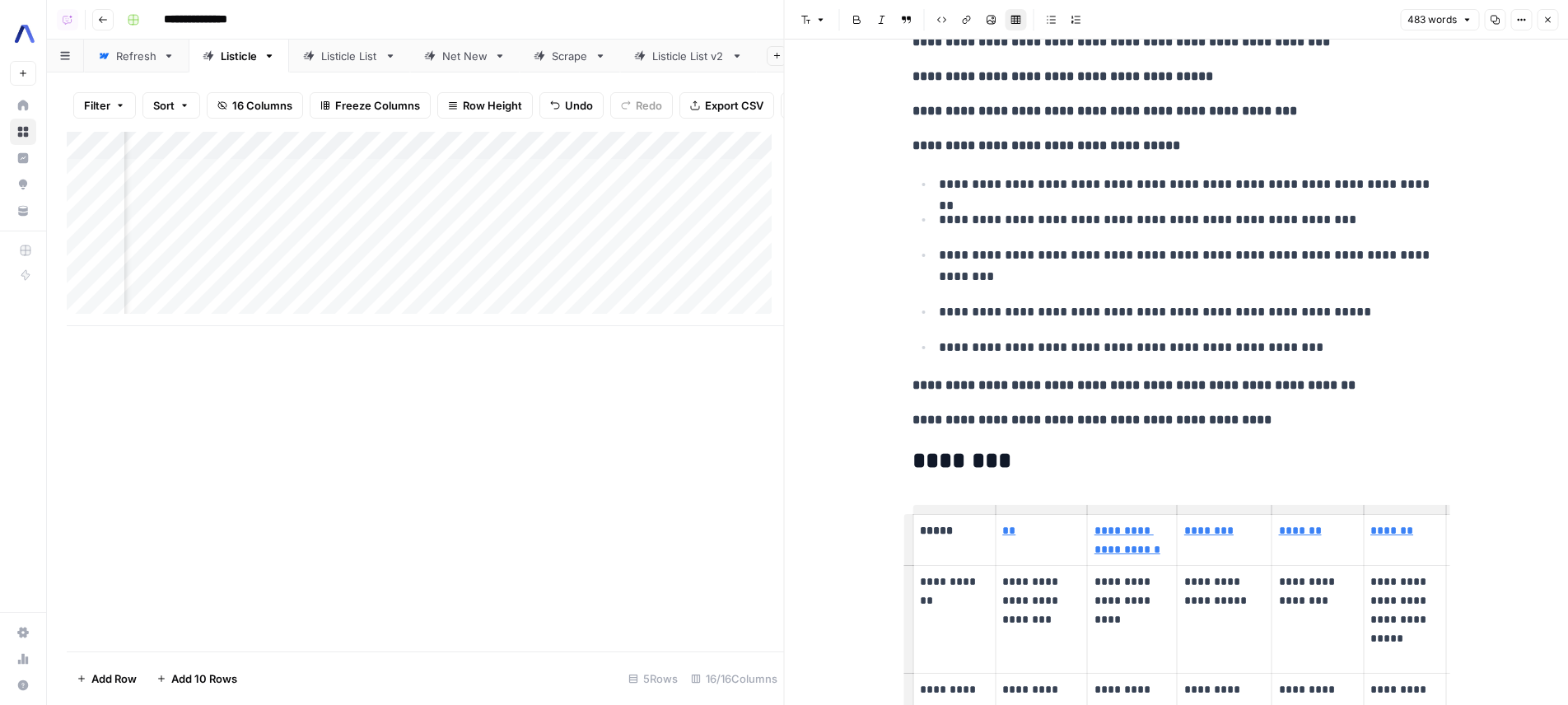
scroll to position [371, 0]
click at [451, 233] on div "Add Column" at bounding box center [425, 228] width 717 height 194
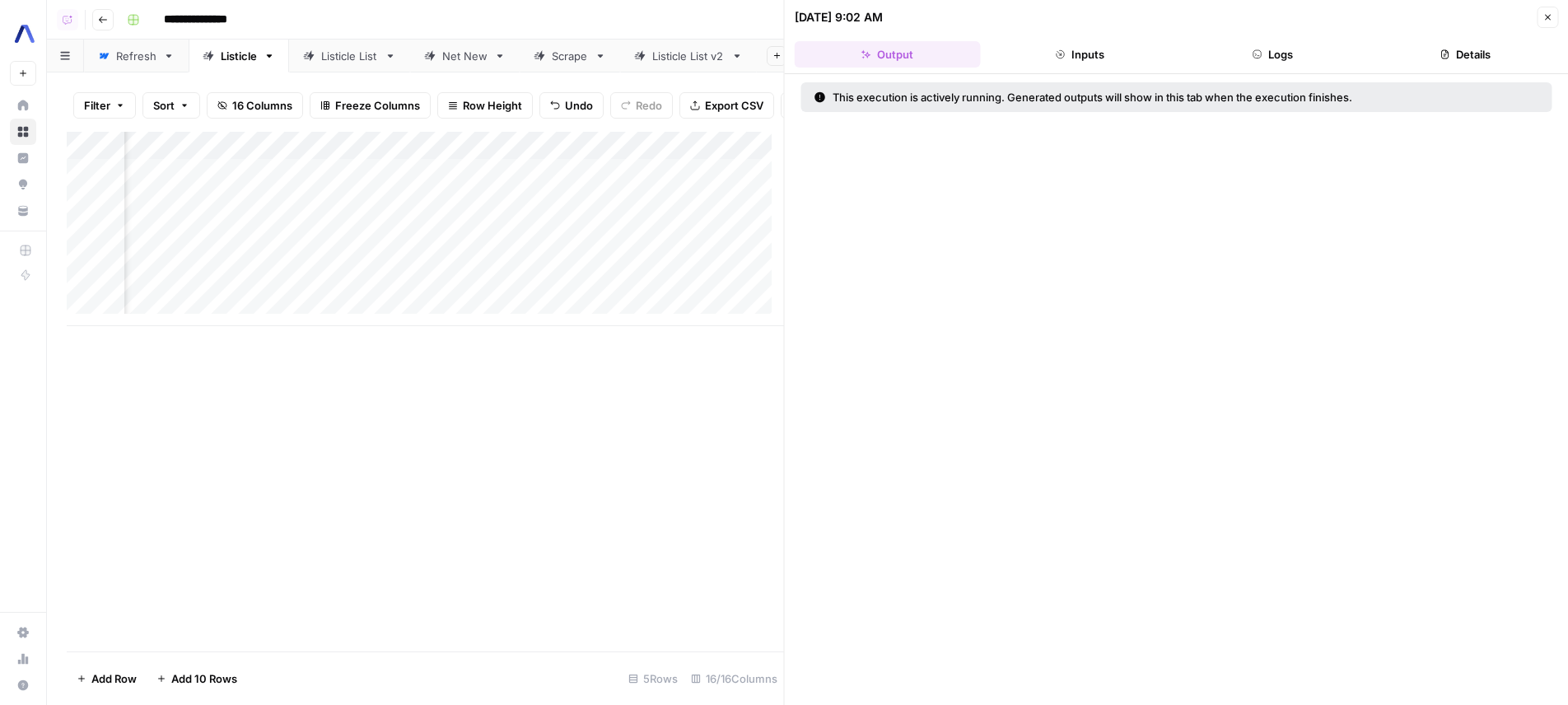
click at [1299, 49] on button "Logs" at bounding box center [1273, 54] width 186 height 26
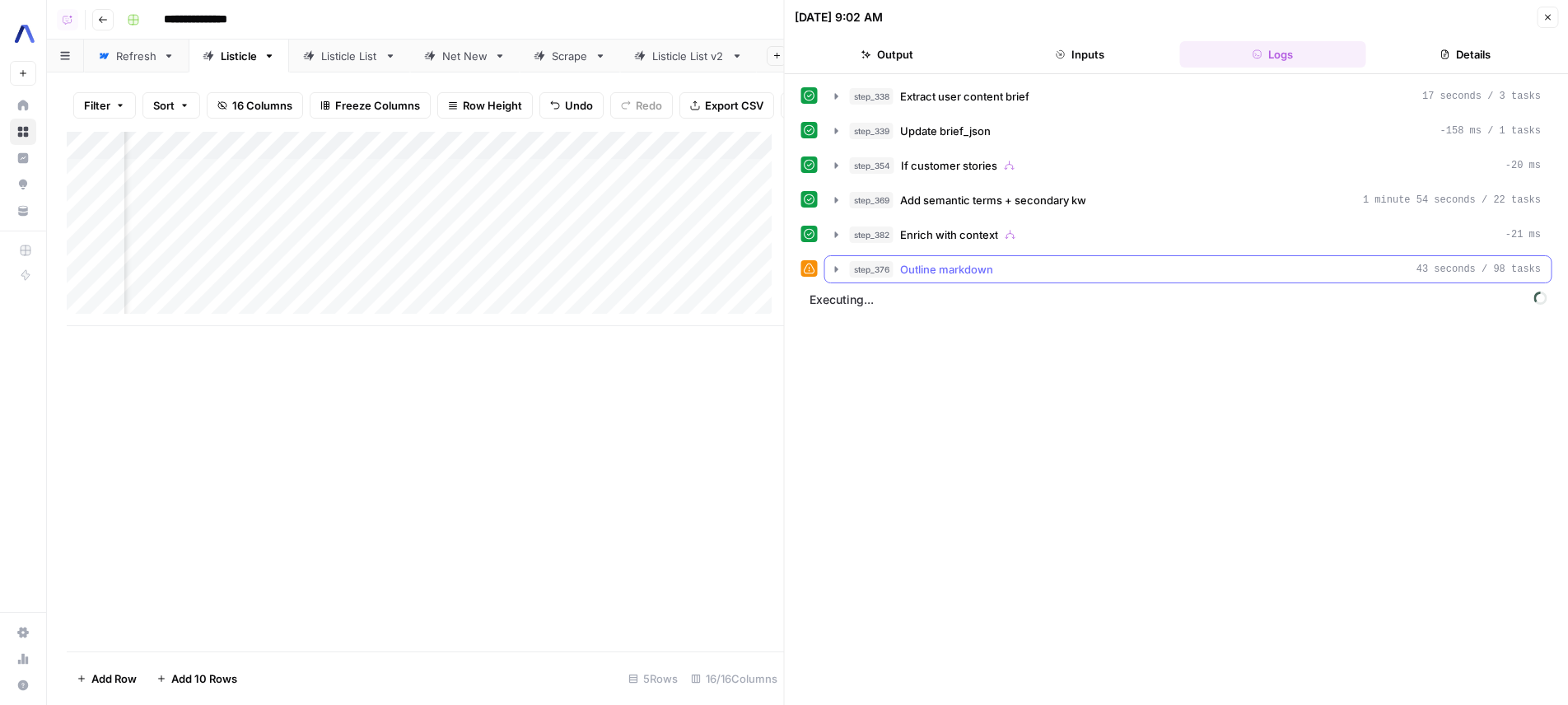
click at [928, 270] on span "Outline markdown" at bounding box center [946, 269] width 93 height 17
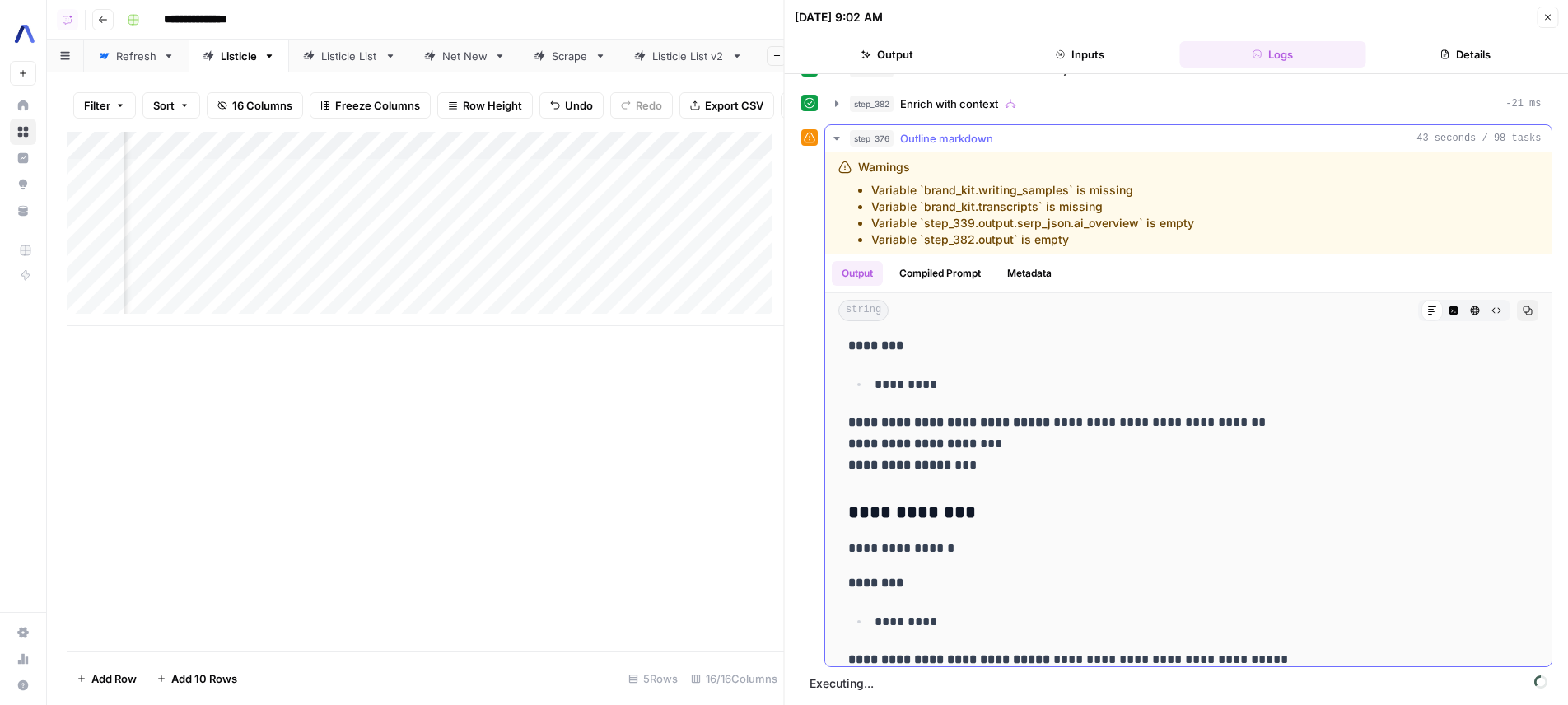
scroll to position [2538, 0]
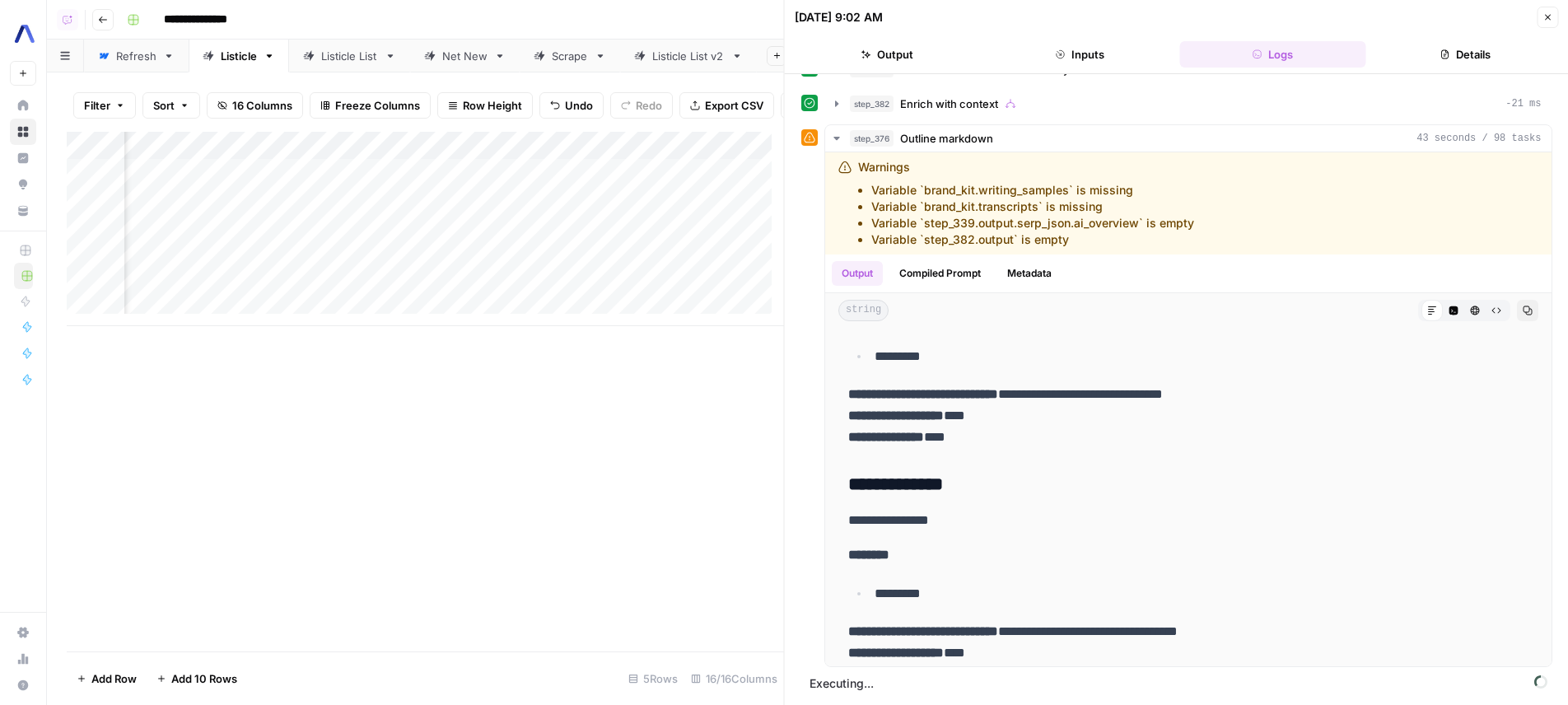
click at [301, 229] on div "Add Column" at bounding box center [425, 228] width 717 height 194
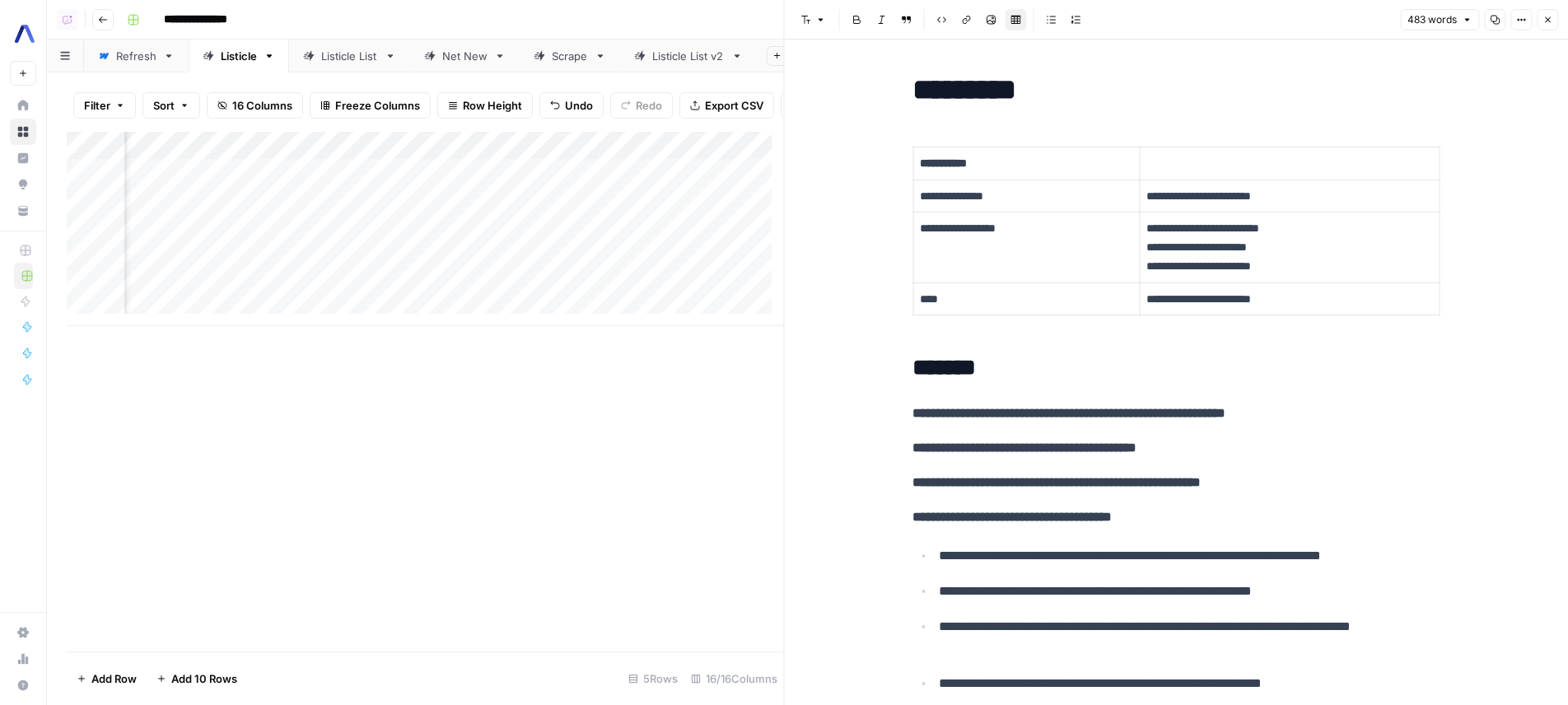
click at [460, 237] on div "Add Column" at bounding box center [425, 228] width 717 height 194
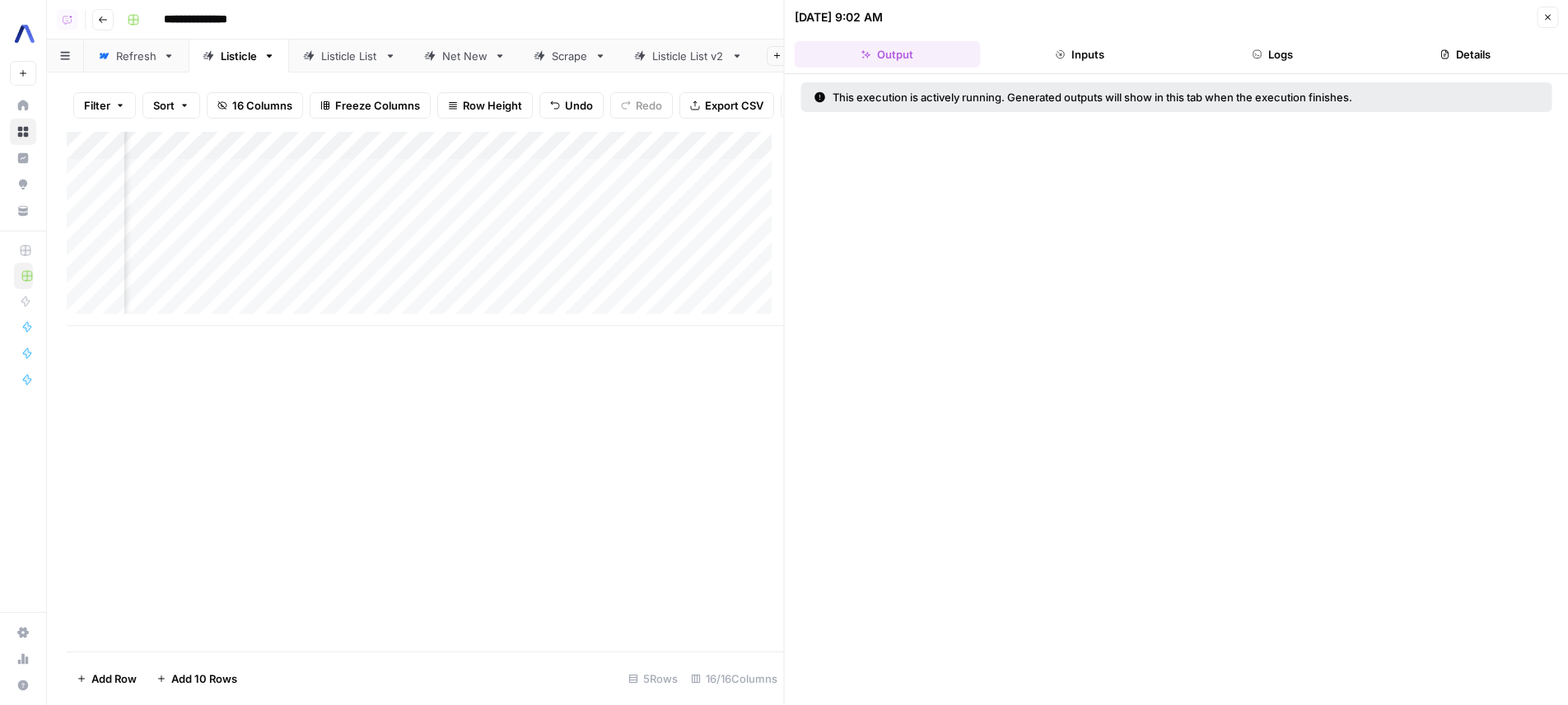
click at [450, 156] on div "Add Column" at bounding box center [425, 228] width 717 height 194
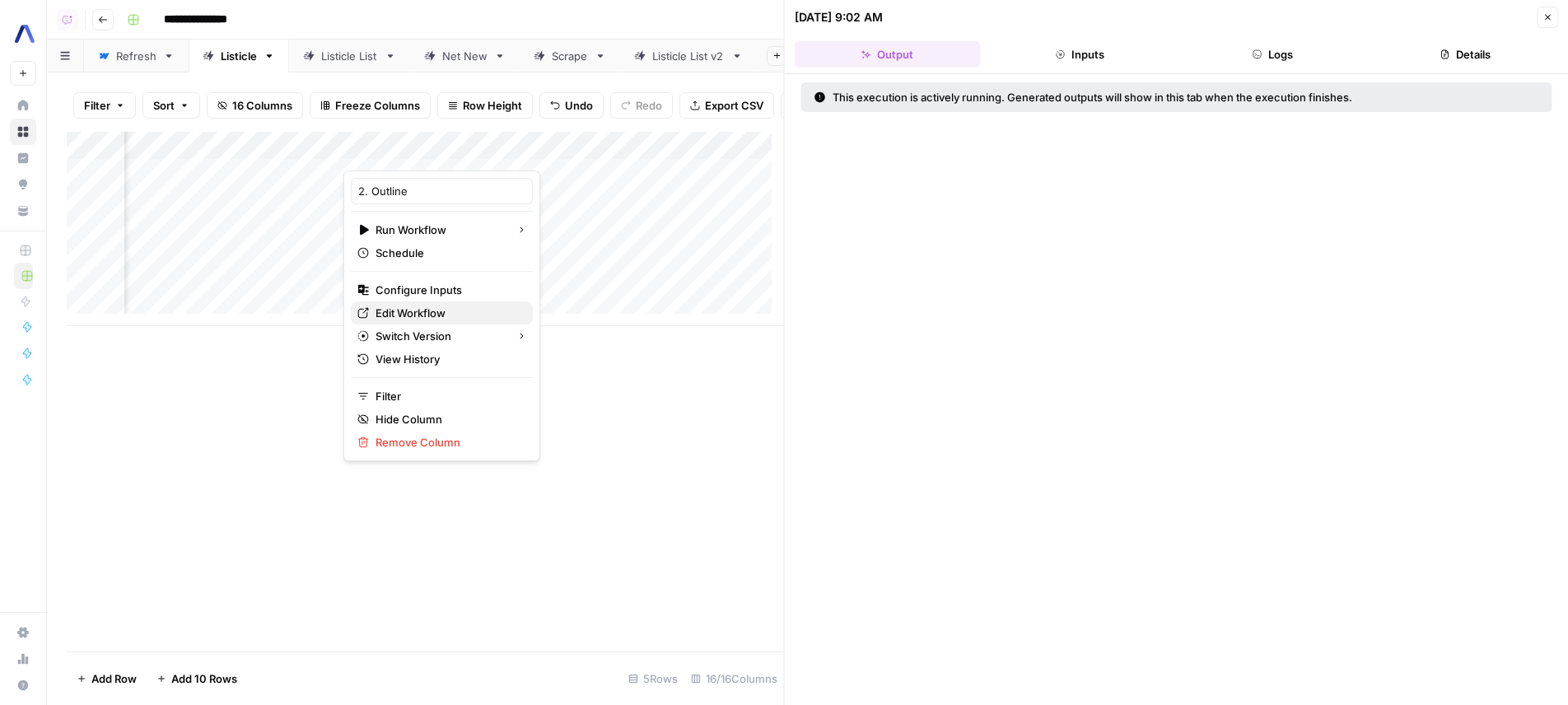
click at [442, 308] on span "Edit Workflow" at bounding box center [447, 313] width 144 height 17
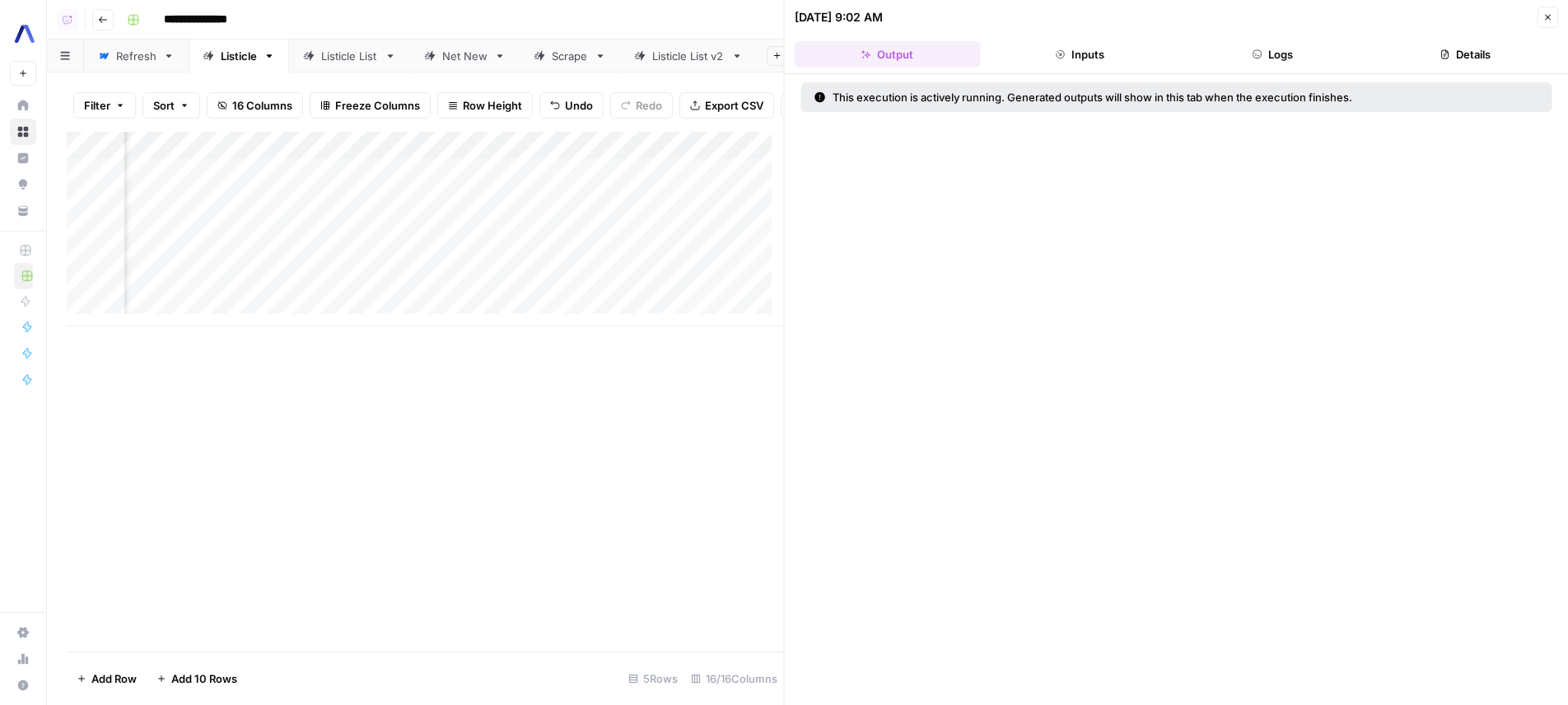
scroll to position [0, 1107]
click at [1255, 44] on button "Logs" at bounding box center [1273, 54] width 186 height 26
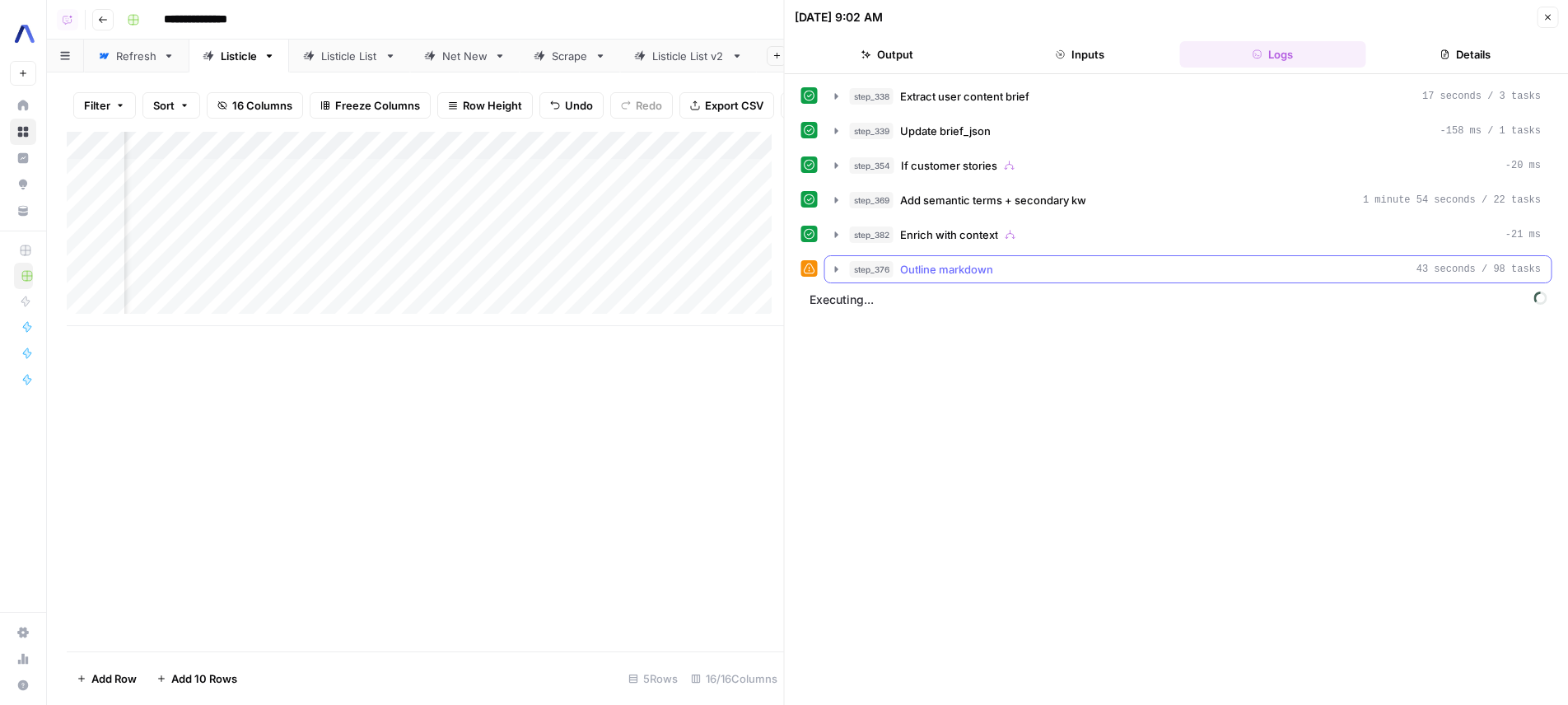
click at [1021, 275] on div "step_376 Outline markdown 43 seconds / 98 tasks" at bounding box center [1195, 269] width 691 height 17
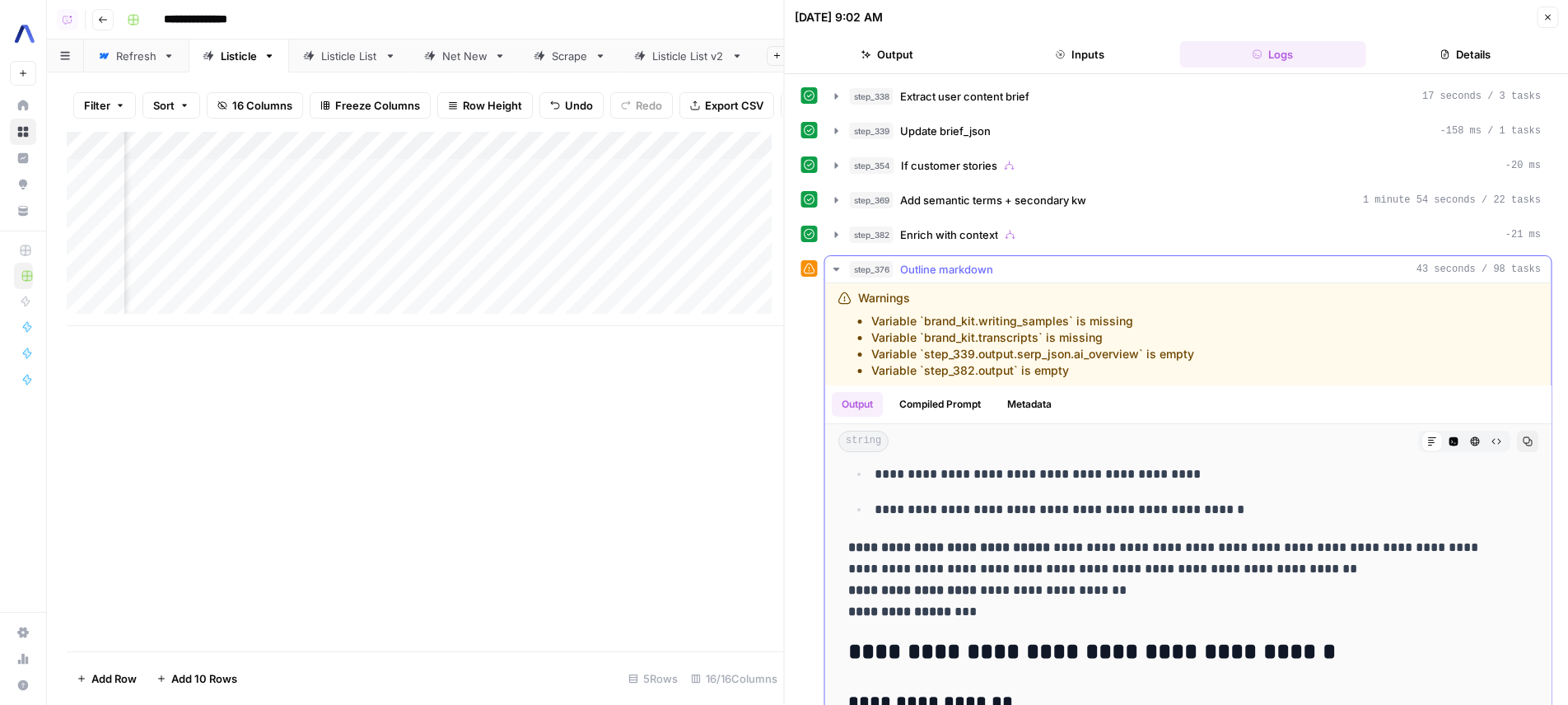
scroll to position [964, 0]
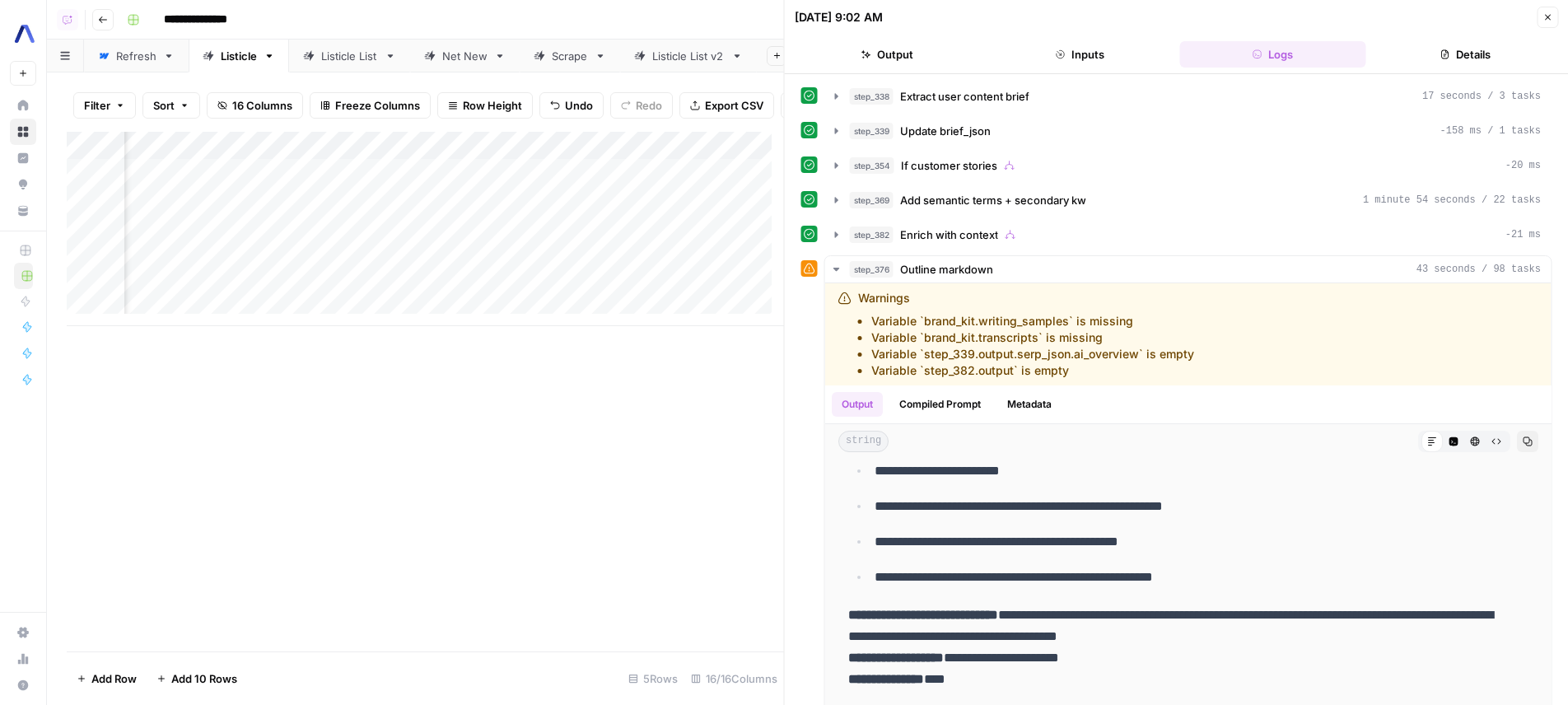
click at [290, 235] on div "Add Column" at bounding box center [425, 228] width 717 height 194
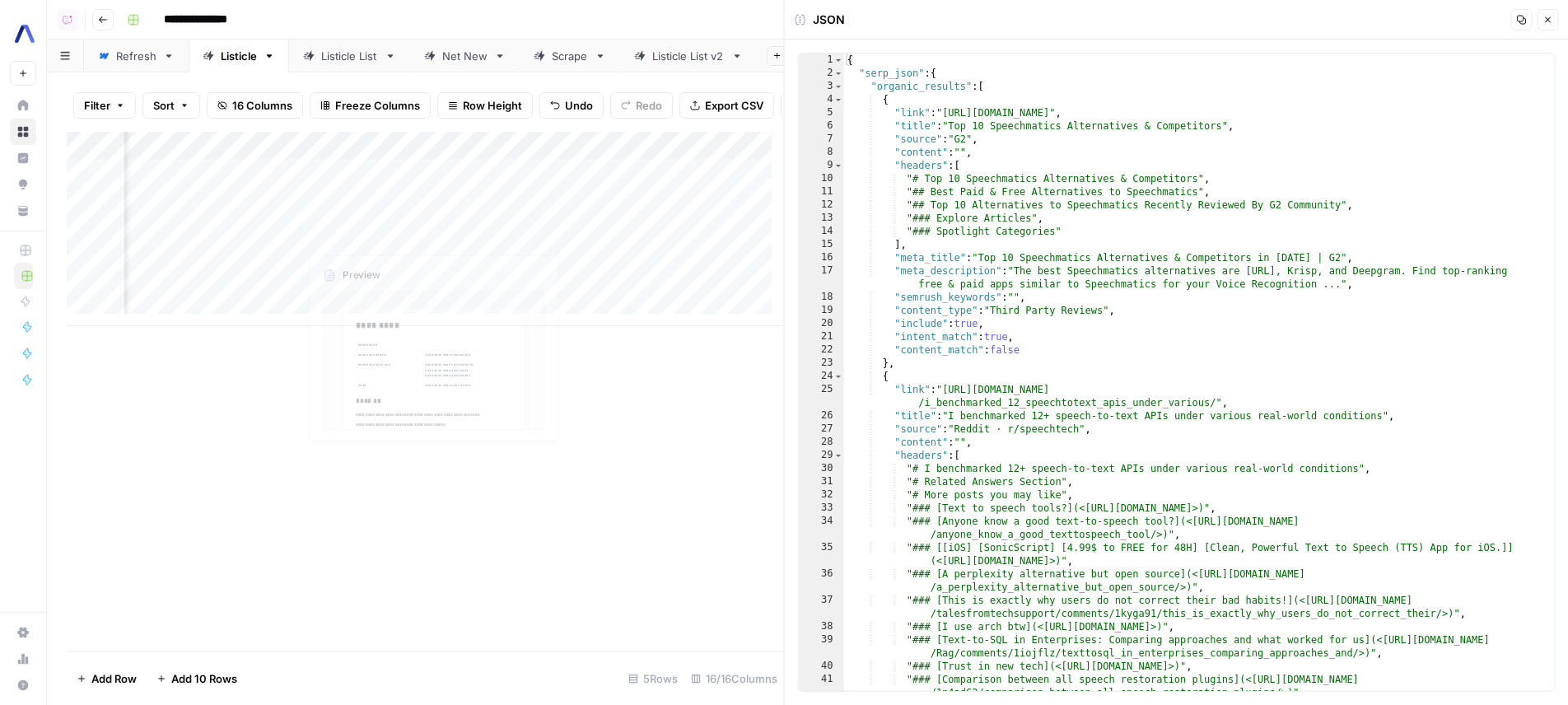
type textarea "**********"
click at [1302, 343] on div "{ "serp_json" : { "organic_results" : [ { "link" : "https://www.g2.com/products…" at bounding box center [1193, 392] width 698 height 677
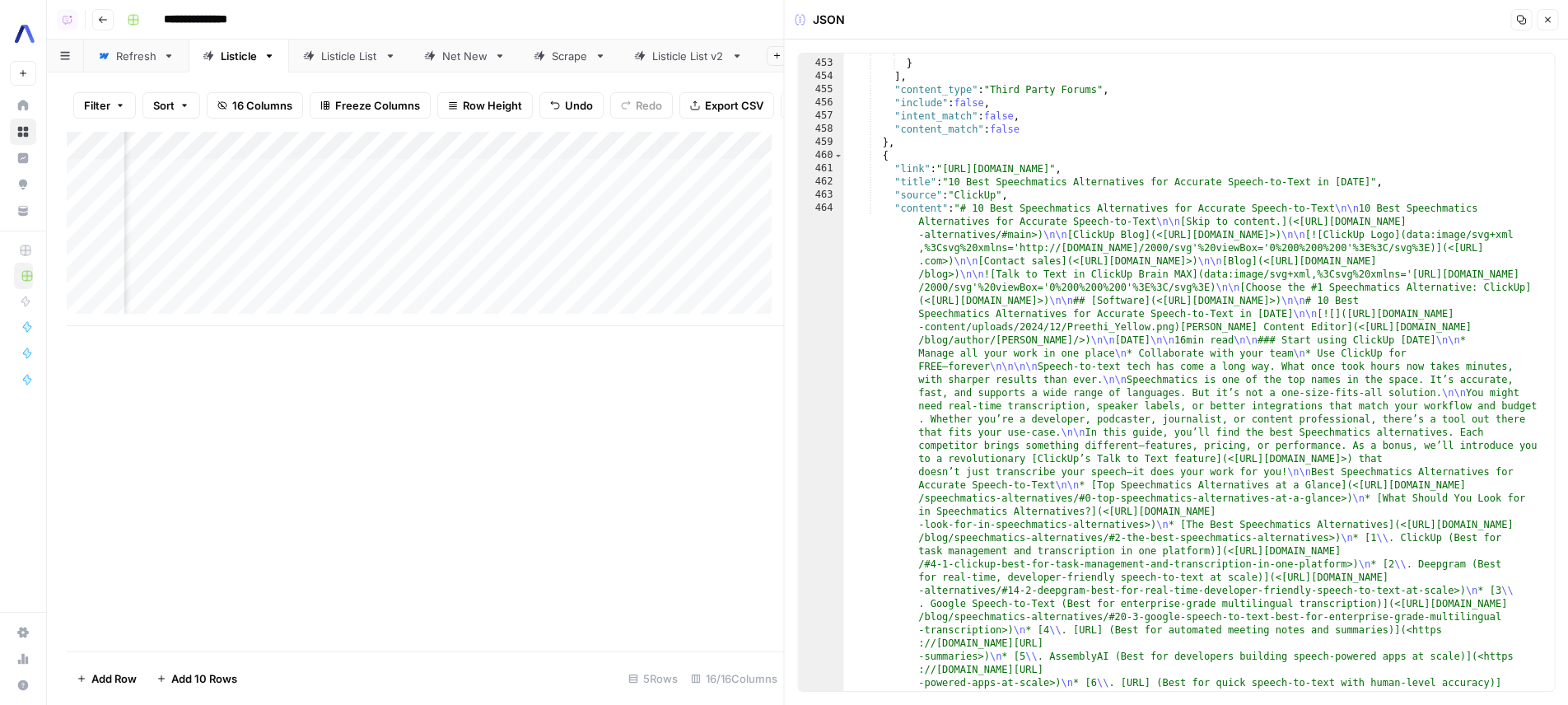
scroll to position [8923, 0]
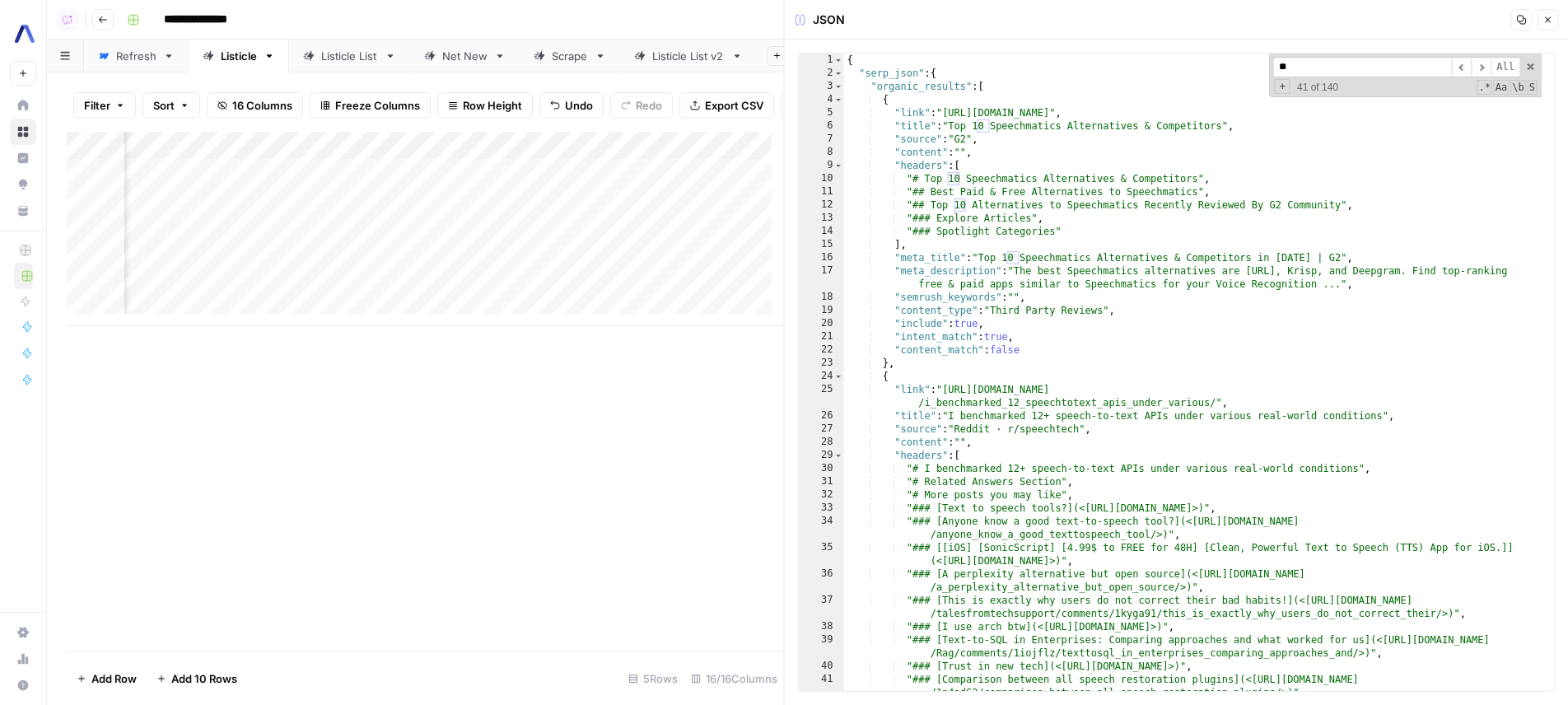
scroll to position [0, 0]
type input "**"
type textarea "**********"
click at [840, 75] on span "Toggle code folding, rows 2 through 851" at bounding box center [838, 73] width 9 height 13
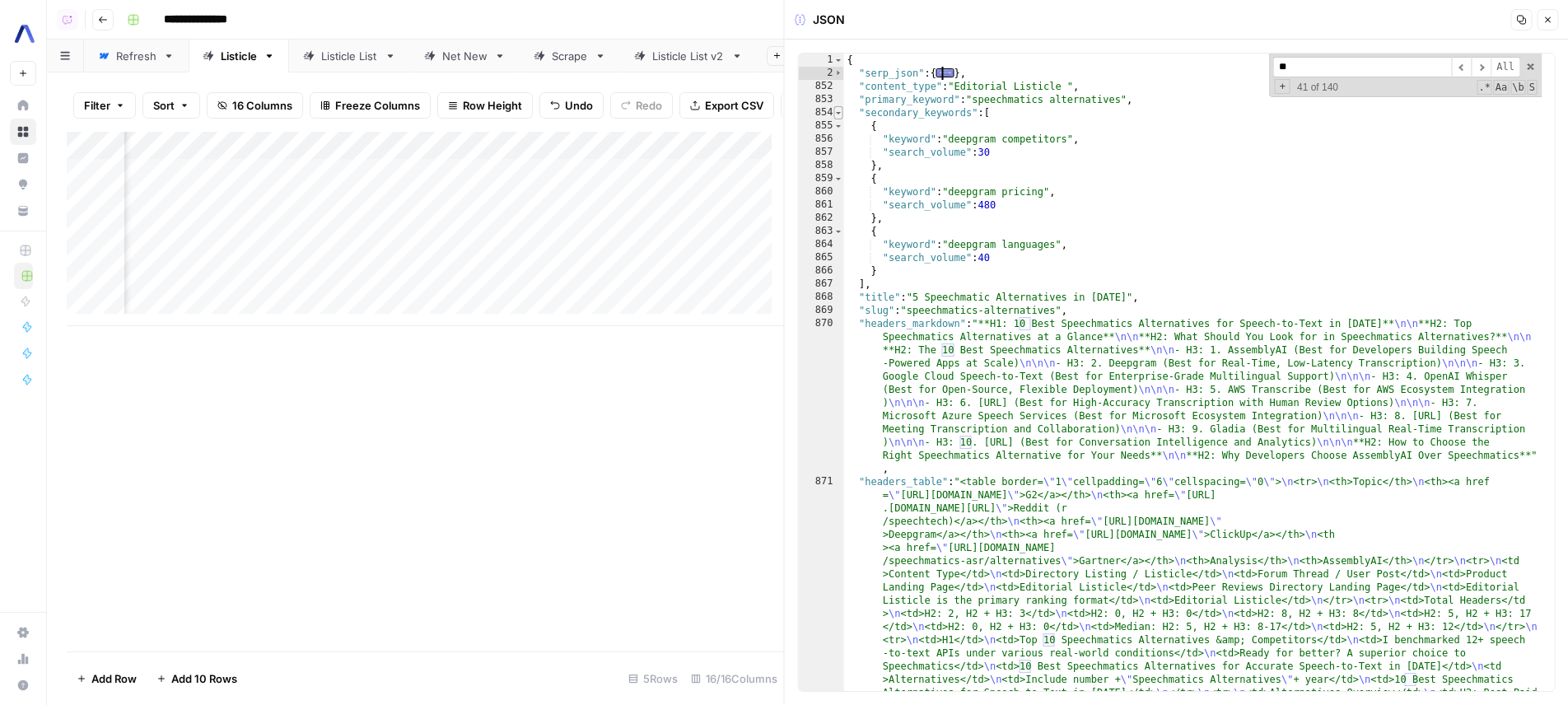
click at [842, 118] on span "Toggle code folding, rows 854 through 867" at bounding box center [838, 112] width 9 height 13
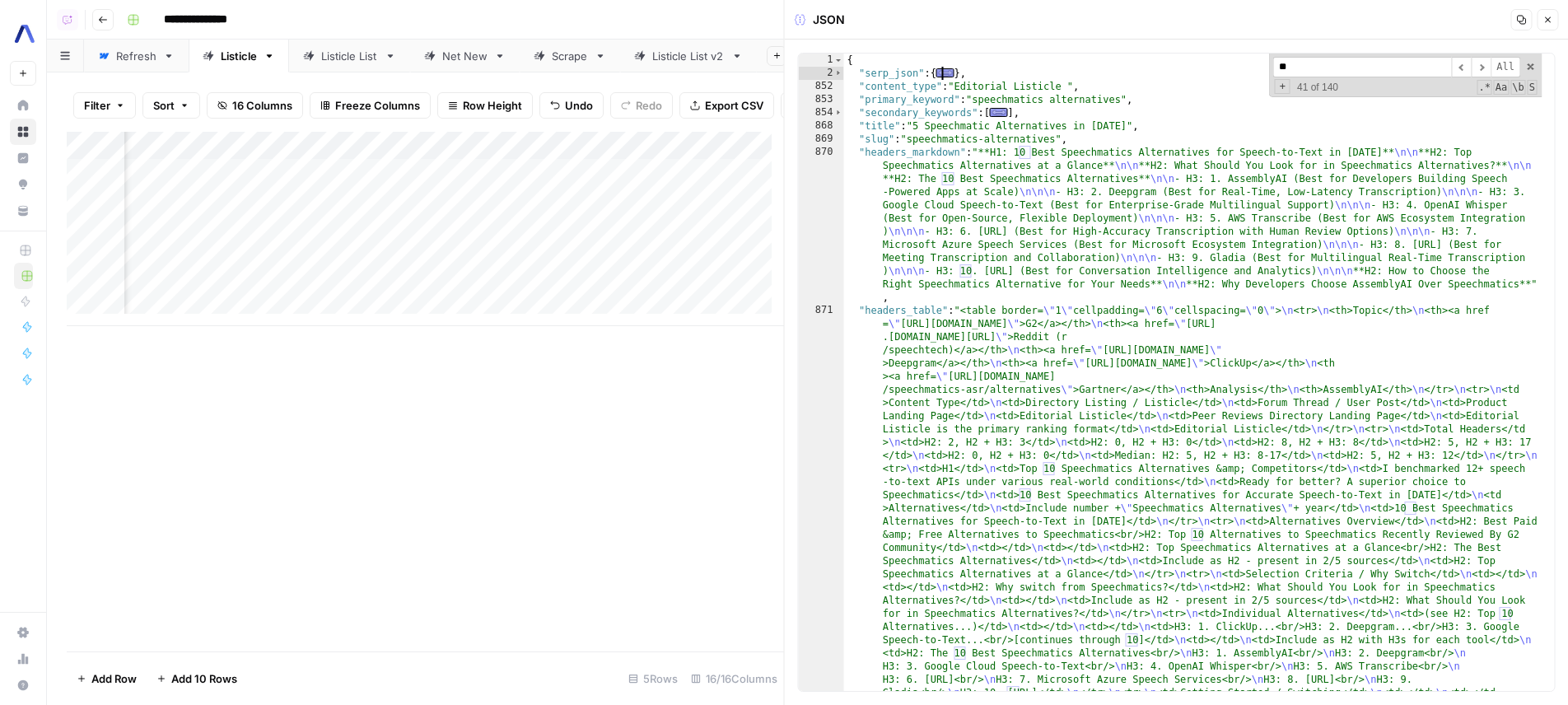
click at [1209, 291] on div "{ "serp_json" : { ... } , "content_type" : "Editorial Listicle " , "primary_key…" at bounding box center [1193, 623] width 698 height 1138
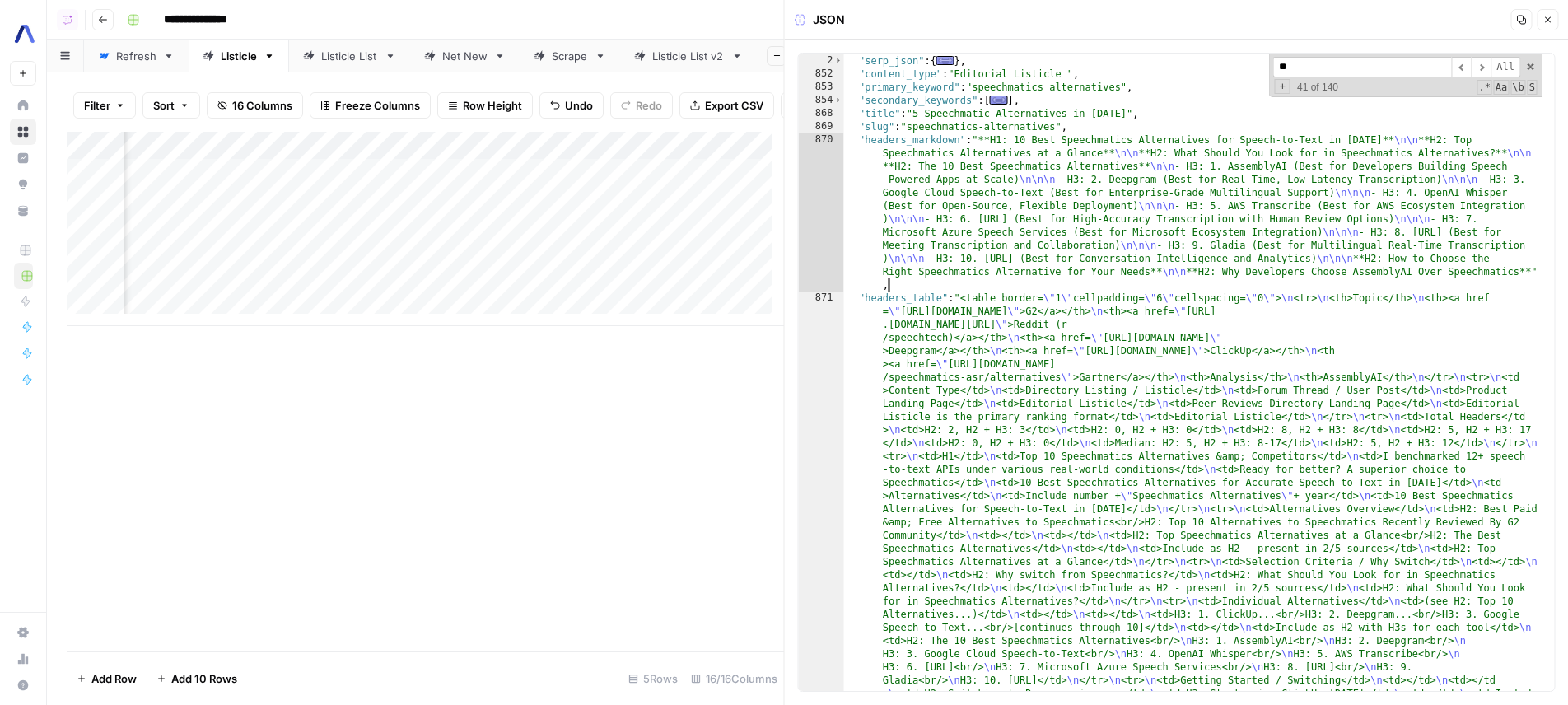
scroll to position [13, 0]
click at [552, 234] on div "Add Column" at bounding box center [425, 228] width 717 height 194
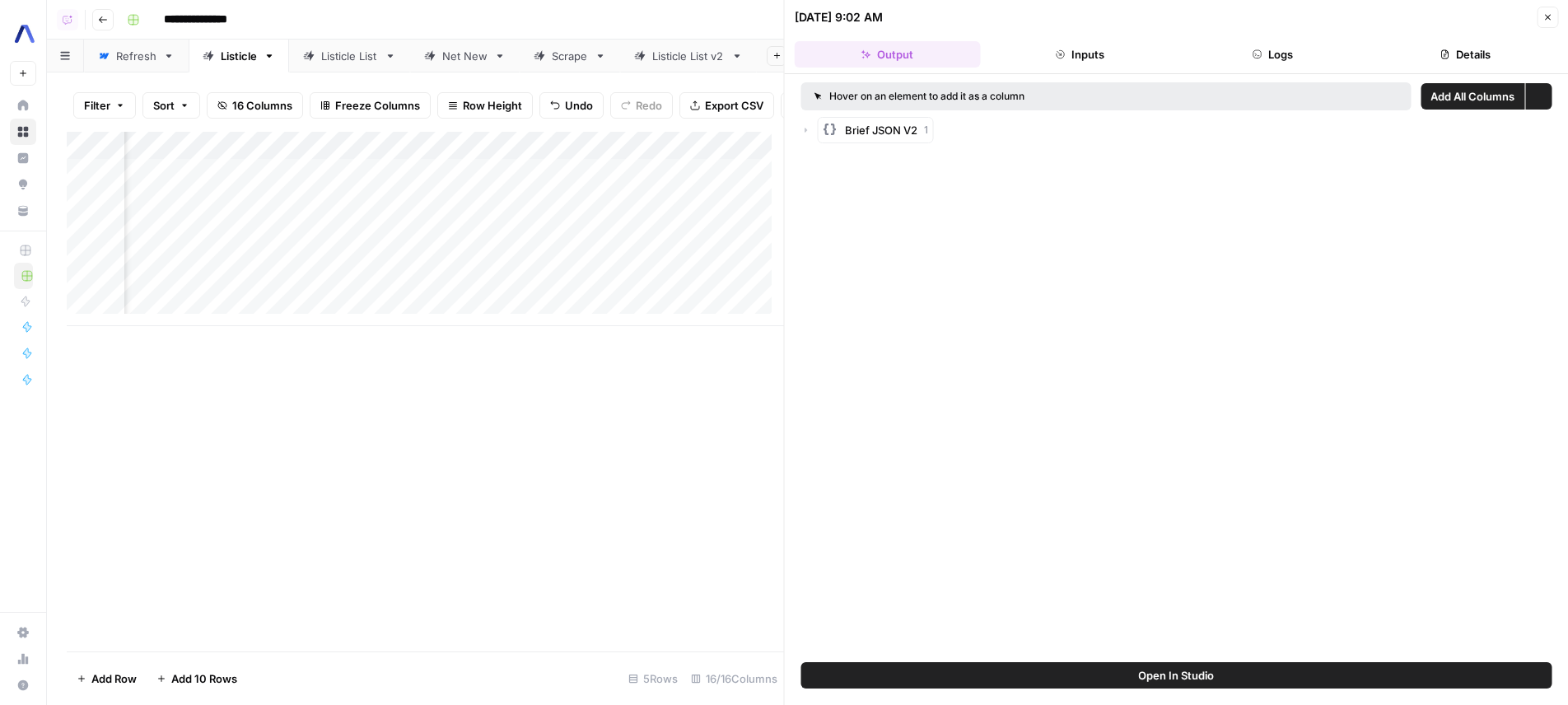
drag, startPoint x: 1261, startPoint y: 73, endPoint x: 1270, endPoint y: 60, distance: 15.8
click at [1261, 73] on header "09/26/25 at 9:02 AM Close Output Inputs Logs Details" at bounding box center [1176, 37] width 784 height 75
click at [1270, 60] on button "Logs" at bounding box center [1273, 54] width 186 height 26
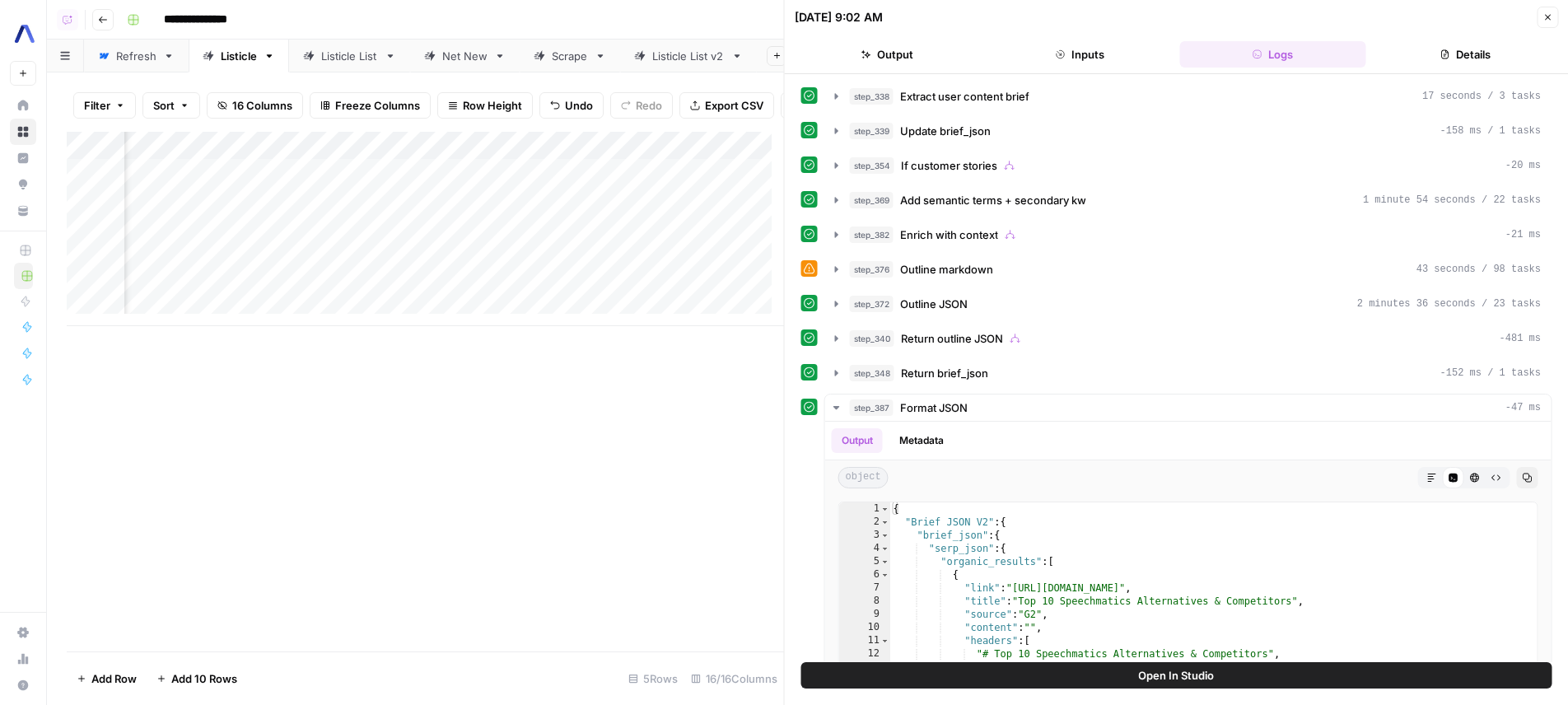
click at [1140, 147] on div "step_338 Extract user content brief 17 seconds / 3 tasks step_339 Update brief_…" at bounding box center [1177, 458] width 751 height 752
click at [1143, 140] on button "step_339 Update brief_json -158 ms / 1 tasks" at bounding box center [1188, 130] width 727 height 26
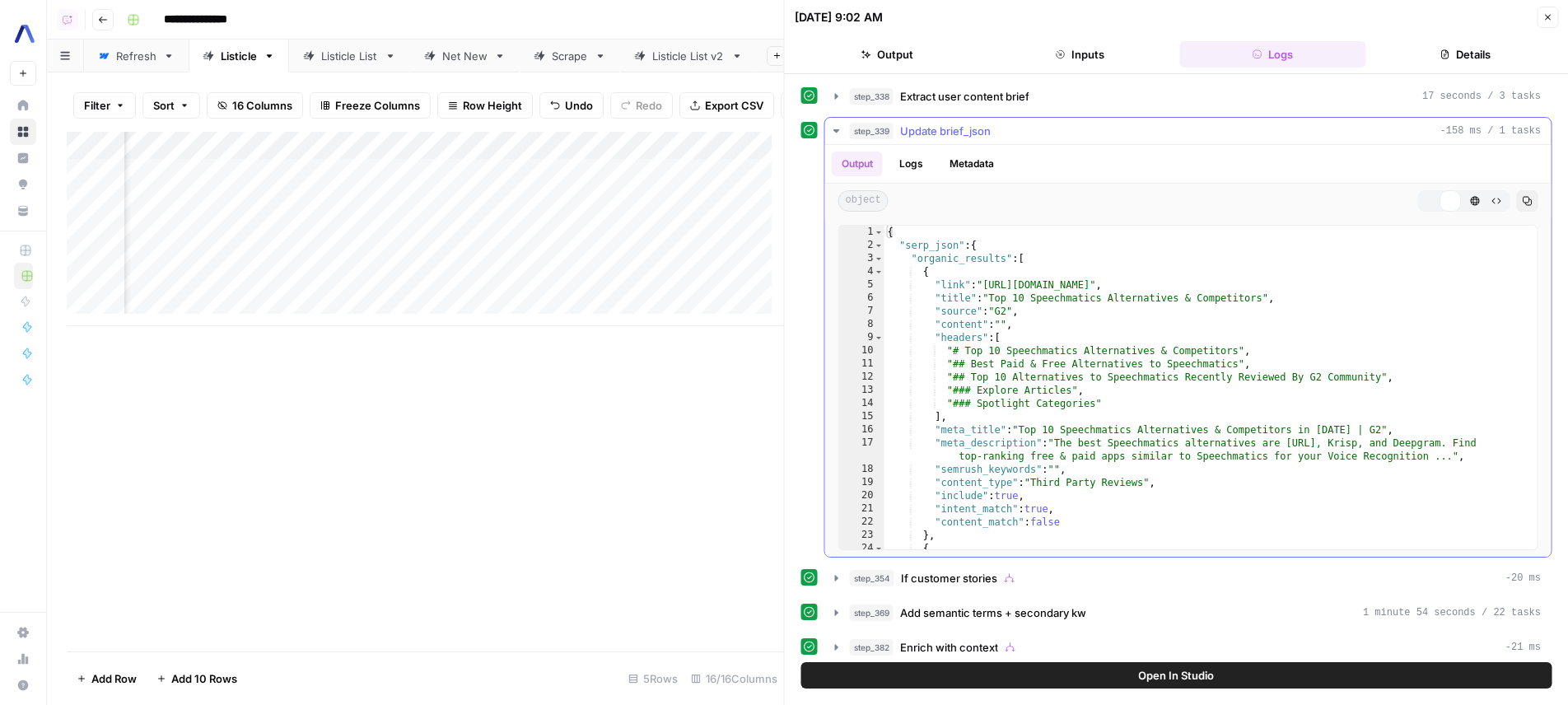
type textarea "**********"
click at [1132, 306] on div "{ "serp_json" : { "organic_results" : [ { "link" : "https://www.g2.com/products…" at bounding box center [1204, 407] width 640 height 363
click at [884, 244] on div "2" at bounding box center [862, 245] width 45 height 13
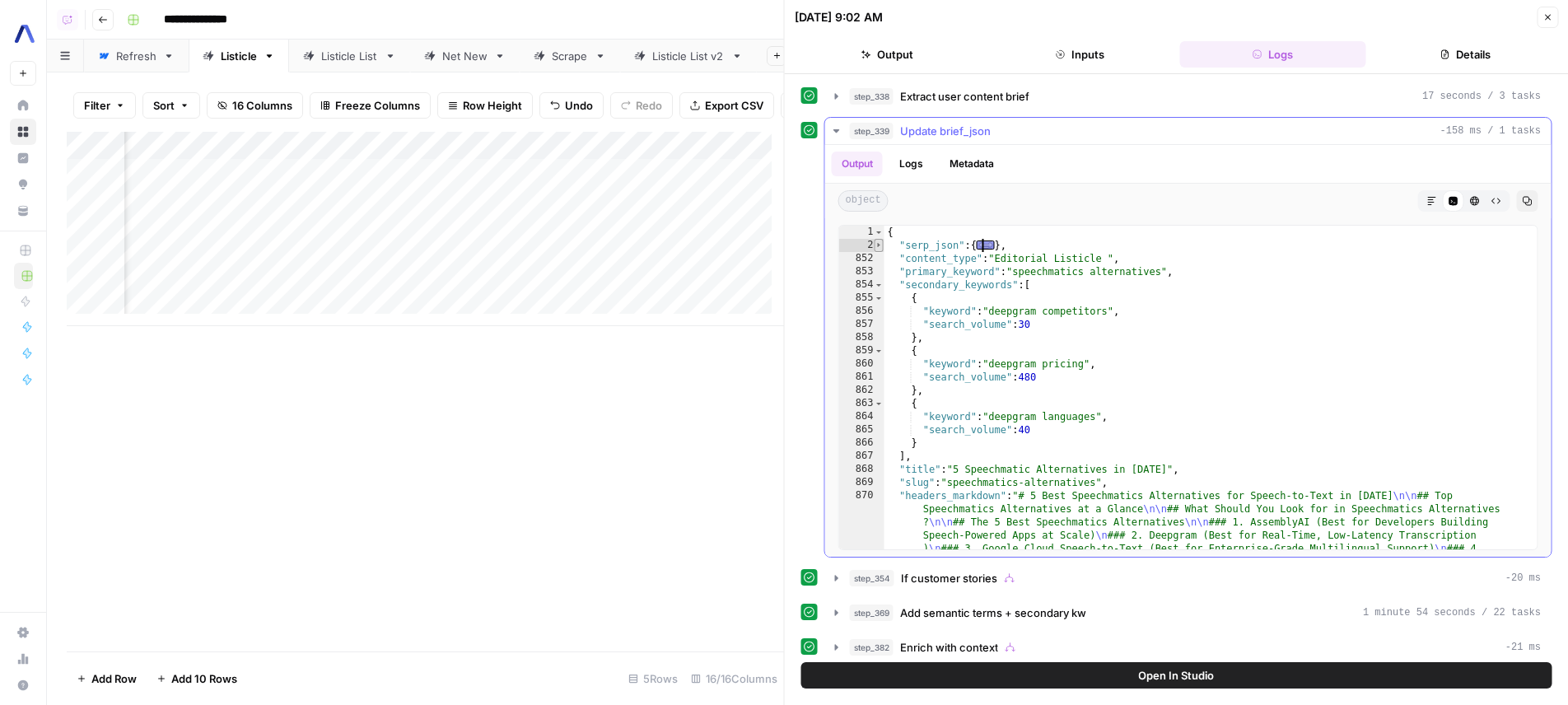
click at [881, 246] on span "Toggle code folding, rows 2 through 851" at bounding box center [879, 245] width 9 height 13
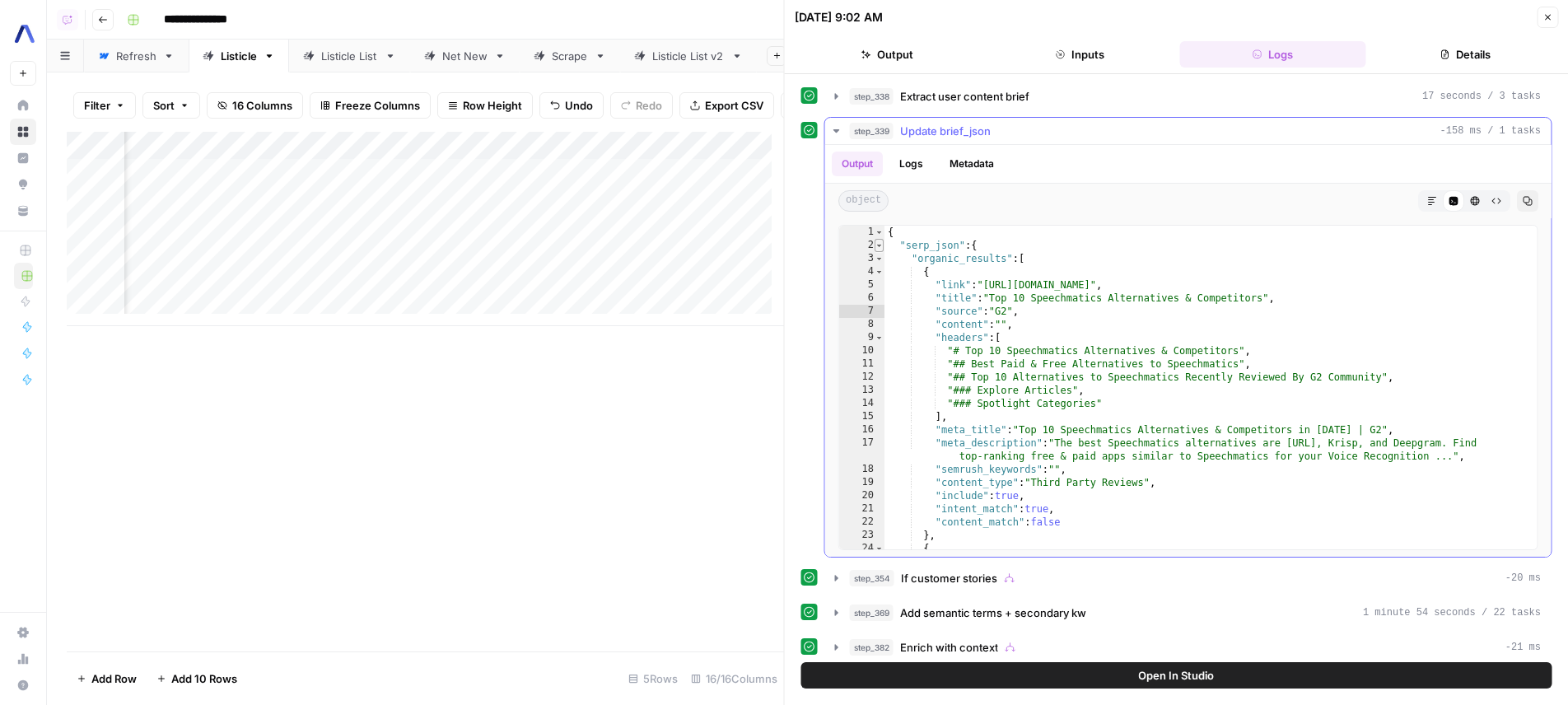
click at [881, 245] on span "Toggle code folding, rows 2 through 851" at bounding box center [879, 245] width 9 height 13
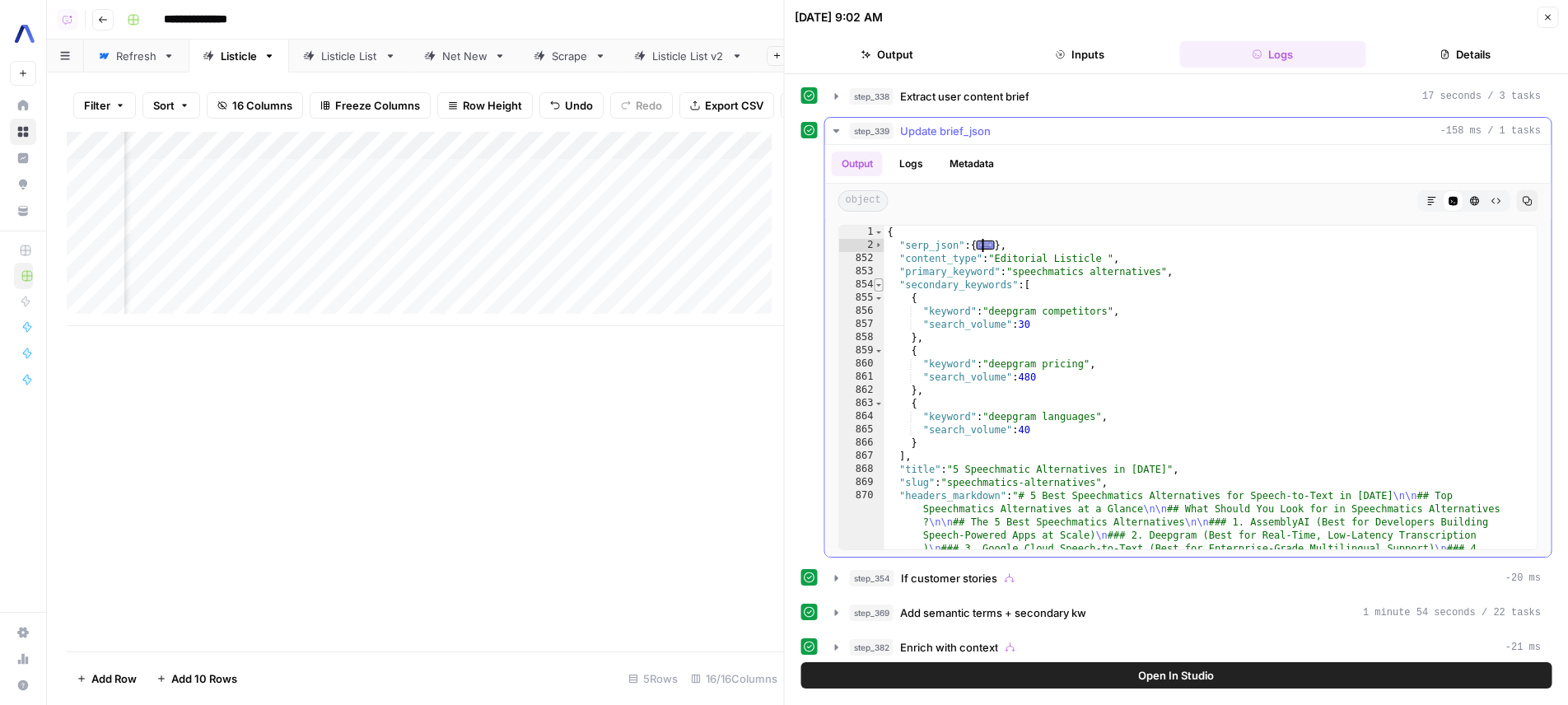
click at [876, 288] on span "Toggle code folding, rows 854 through 867" at bounding box center [879, 284] width 9 height 13
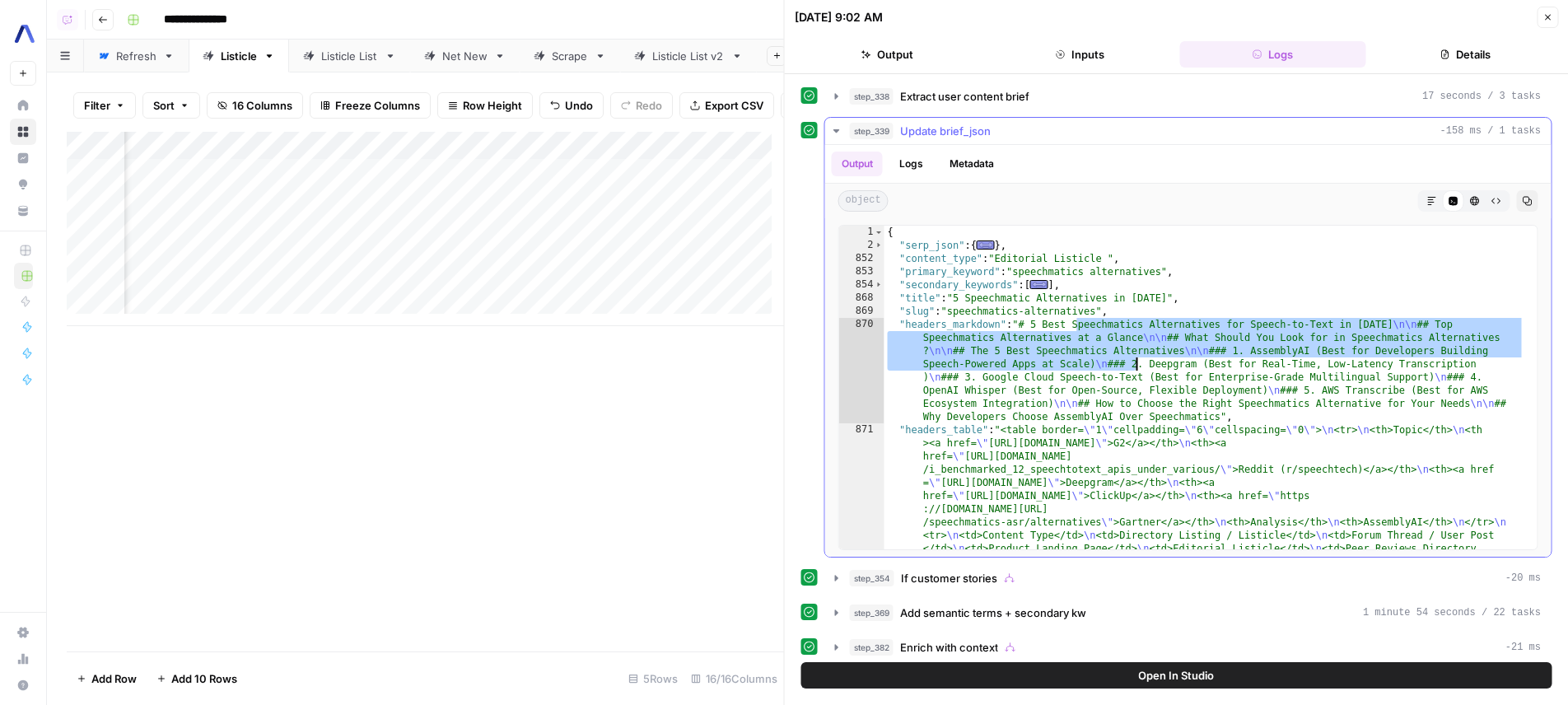
drag, startPoint x: 1077, startPoint y: 329, endPoint x: 1159, endPoint y: 385, distance: 99.3
click at [1159, 385] on div "{ "serp_json" : { ... } , "content_type" : "Editorial Listicle " , "primary_key…" at bounding box center [1204, 671] width 640 height 890
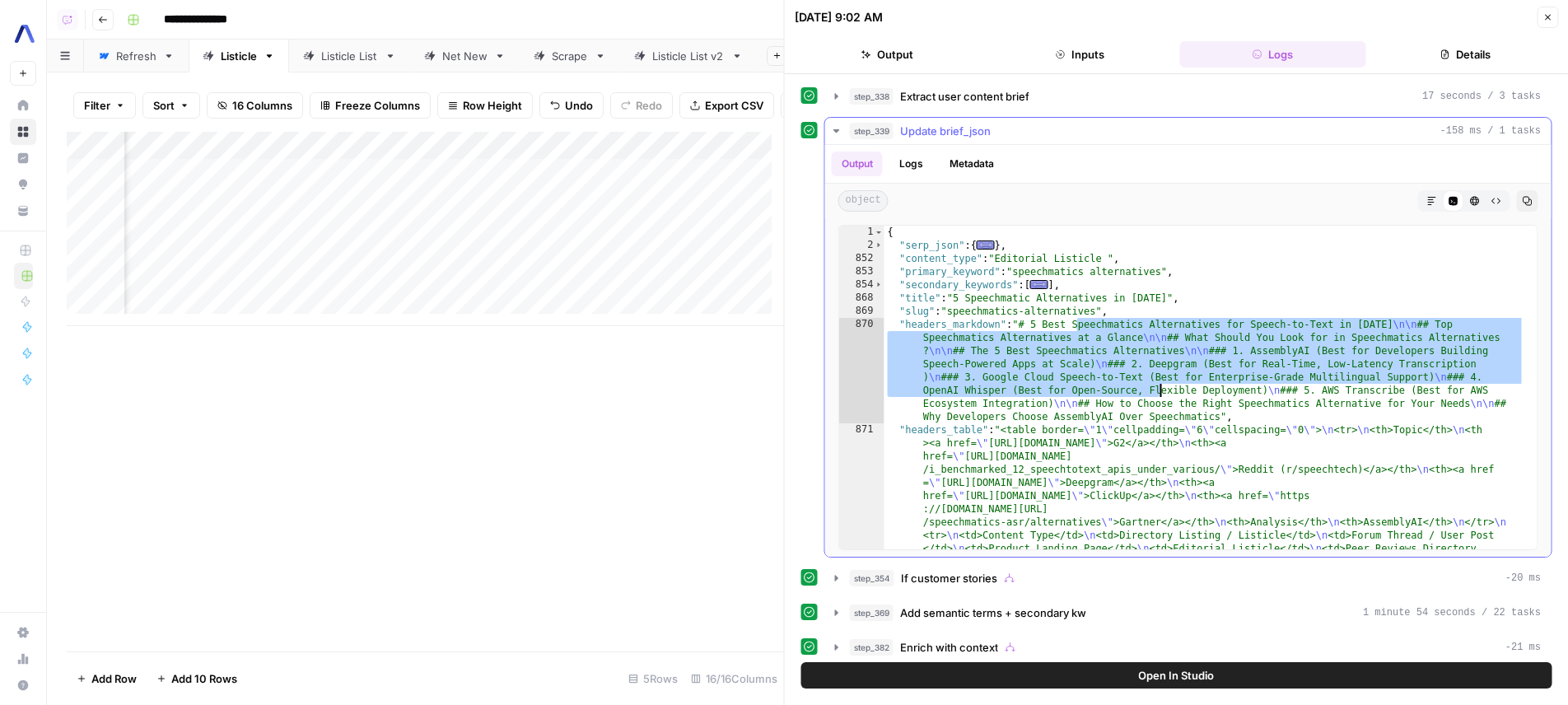
click at [1159, 385] on div "{ "serp_json" : { ... } , "content_type" : "Editorial Listicle " , "primary_key…" at bounding box center [1204, 671] width 640 height 890
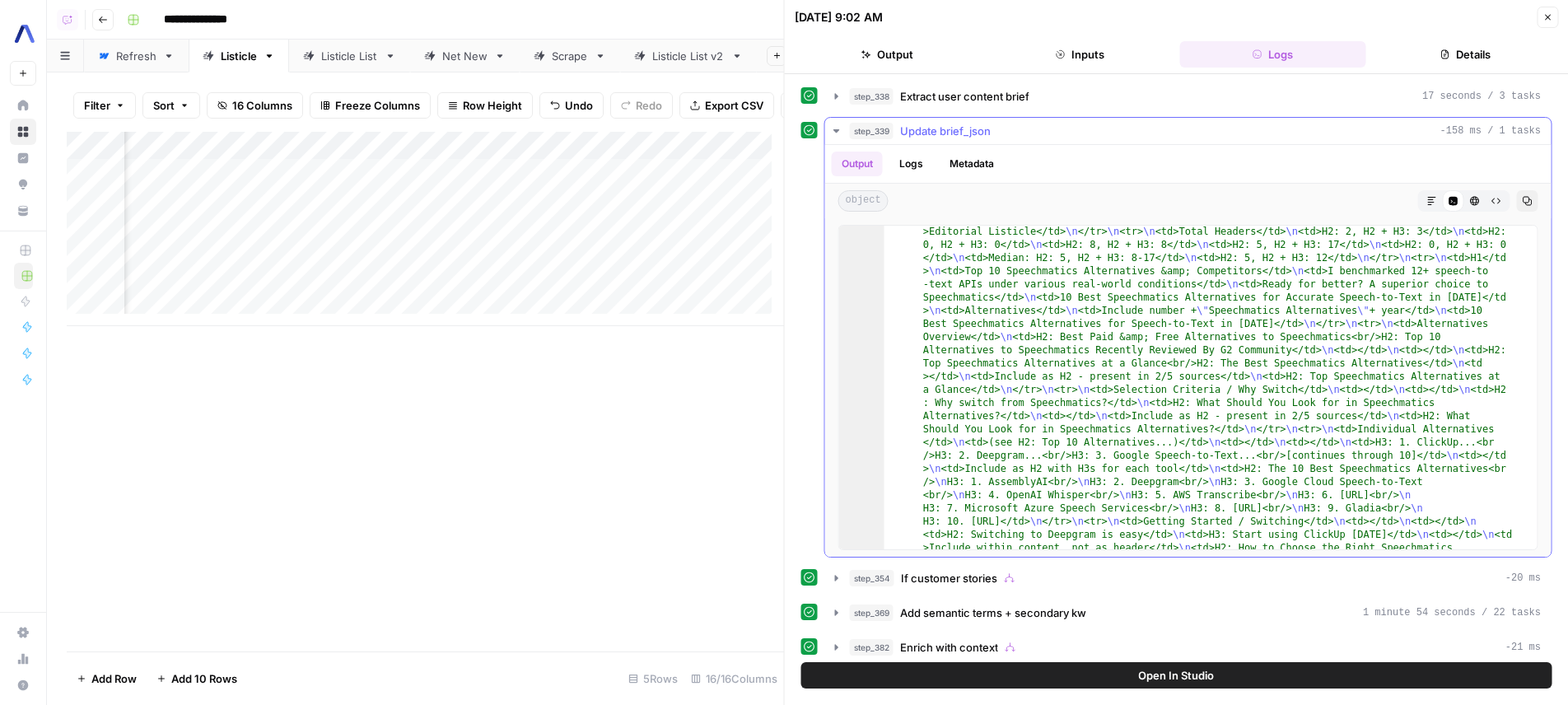
scroll to position [1266, 0]
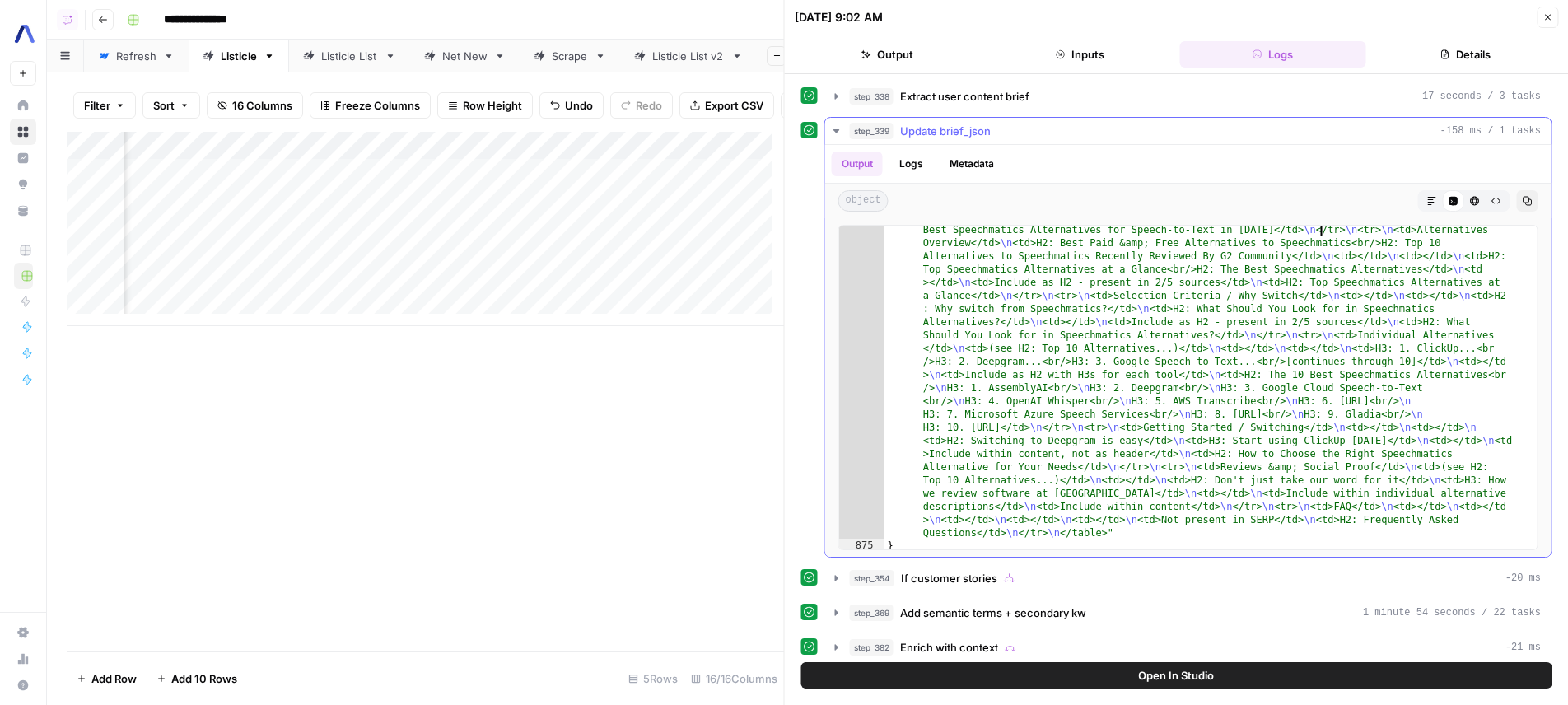
scroll to position [1359, 0]
click at [1313, 463] on div ""brief_content_markdown" : "# SEO Brief \n\n | SEO Details | | \n |------|-----…" at bounding box center [1204, 331] width 640 height 1087
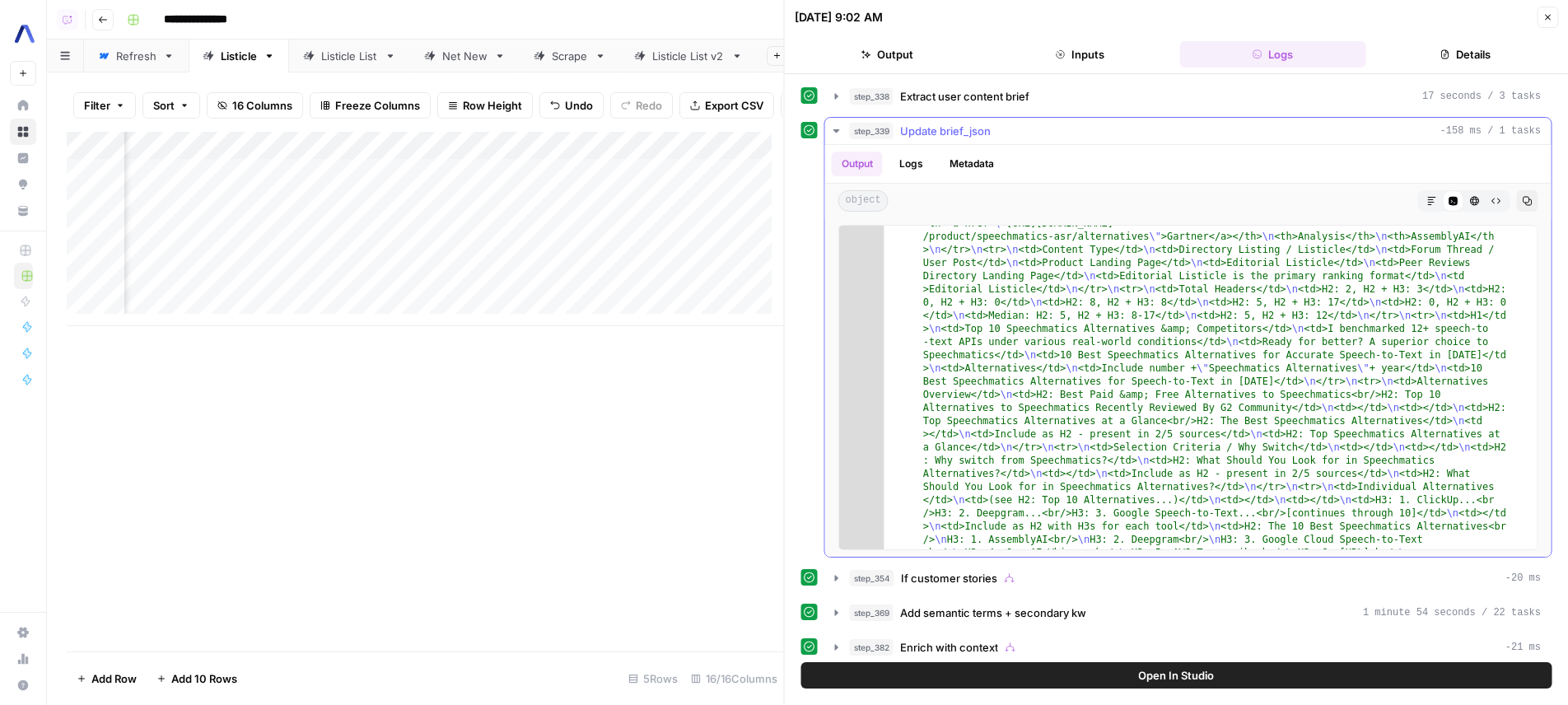
scroll to position [1200, 0]
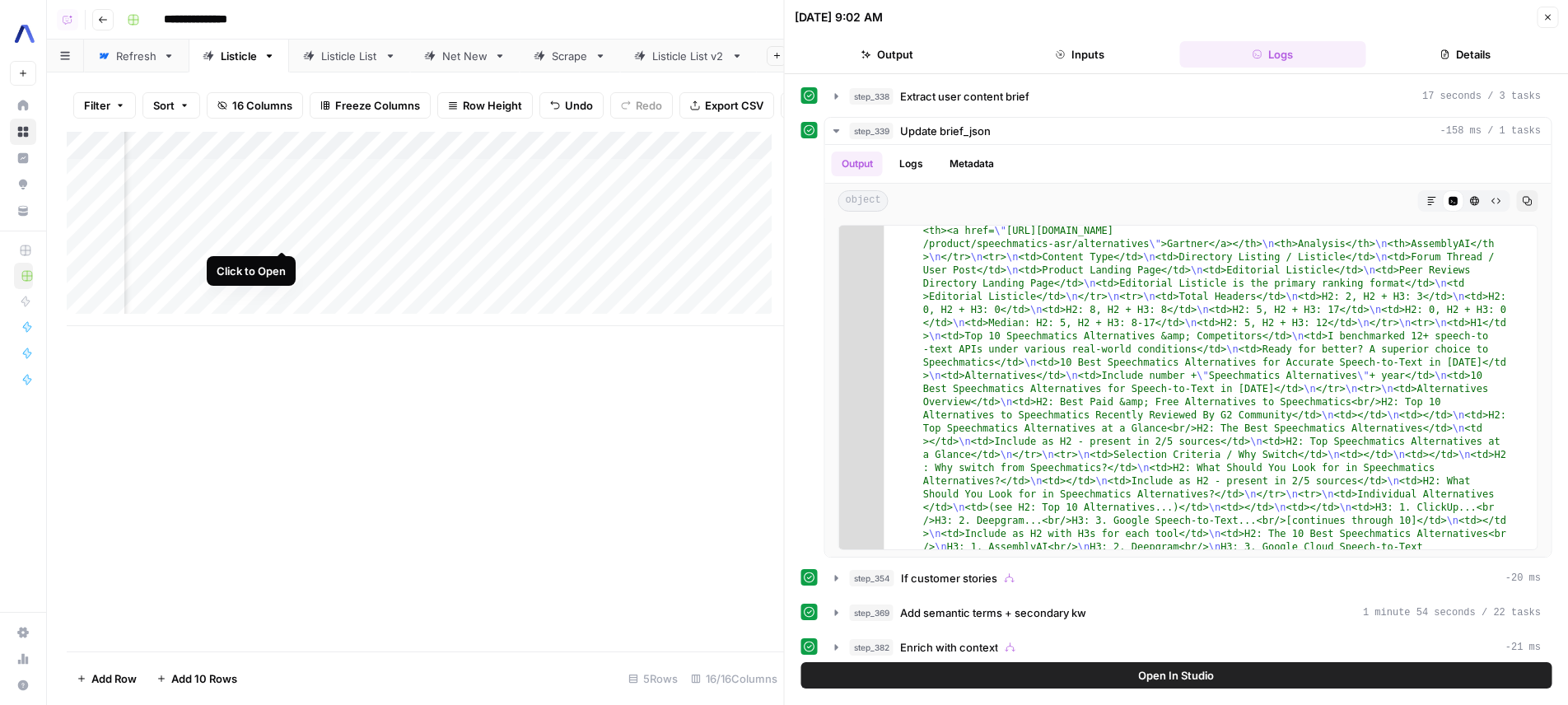
click at [287, 236] on div "Add Column" at bounding box center [425, 228] width 717 height 194
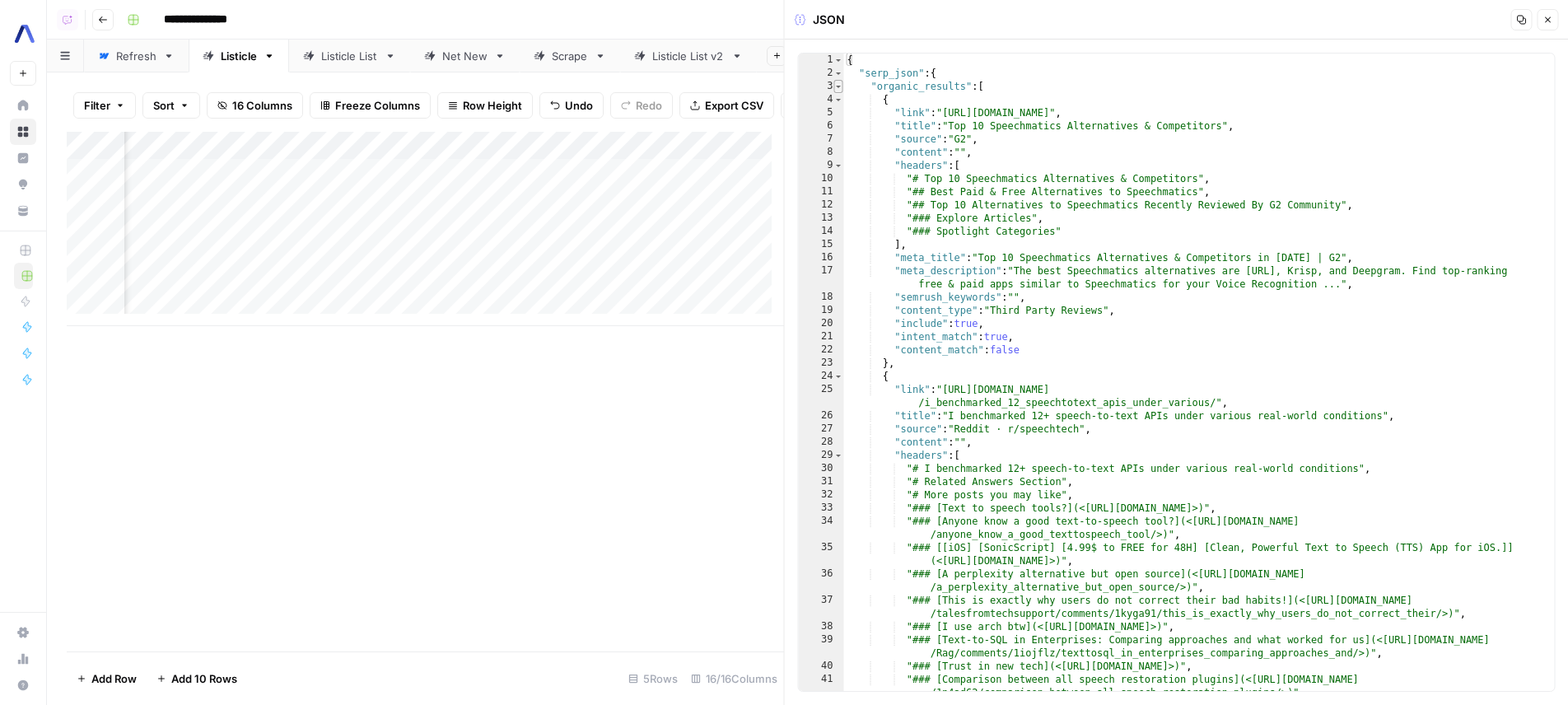
type textarea "*"
click at [840, 85] on span "Toggle code folding, rows 3 through 758" at bounding box center [838, 85] width 9 height 13
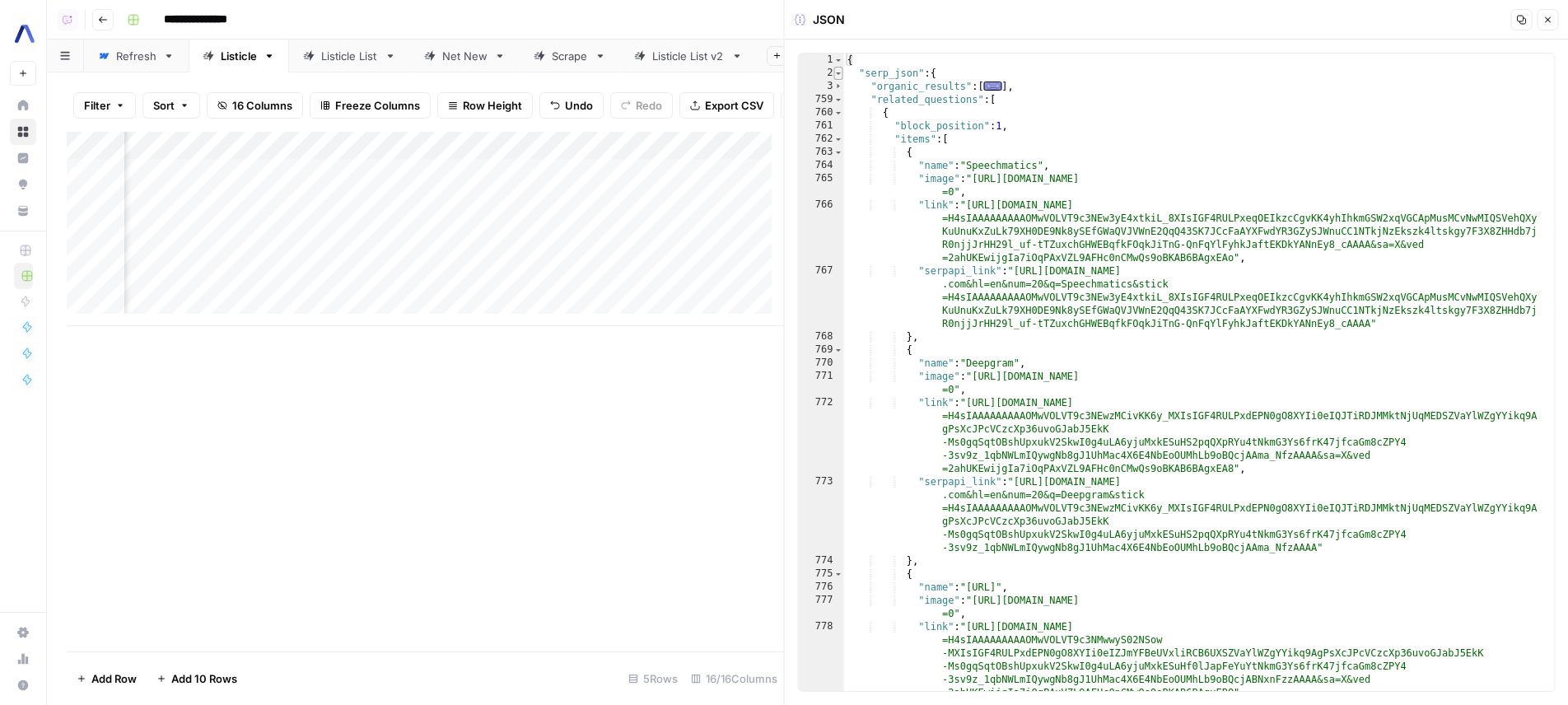
click at [840, 76] on span "Toggle code folding, rows 2 through 851" at bounding box center [838, 73] width 9 height 13
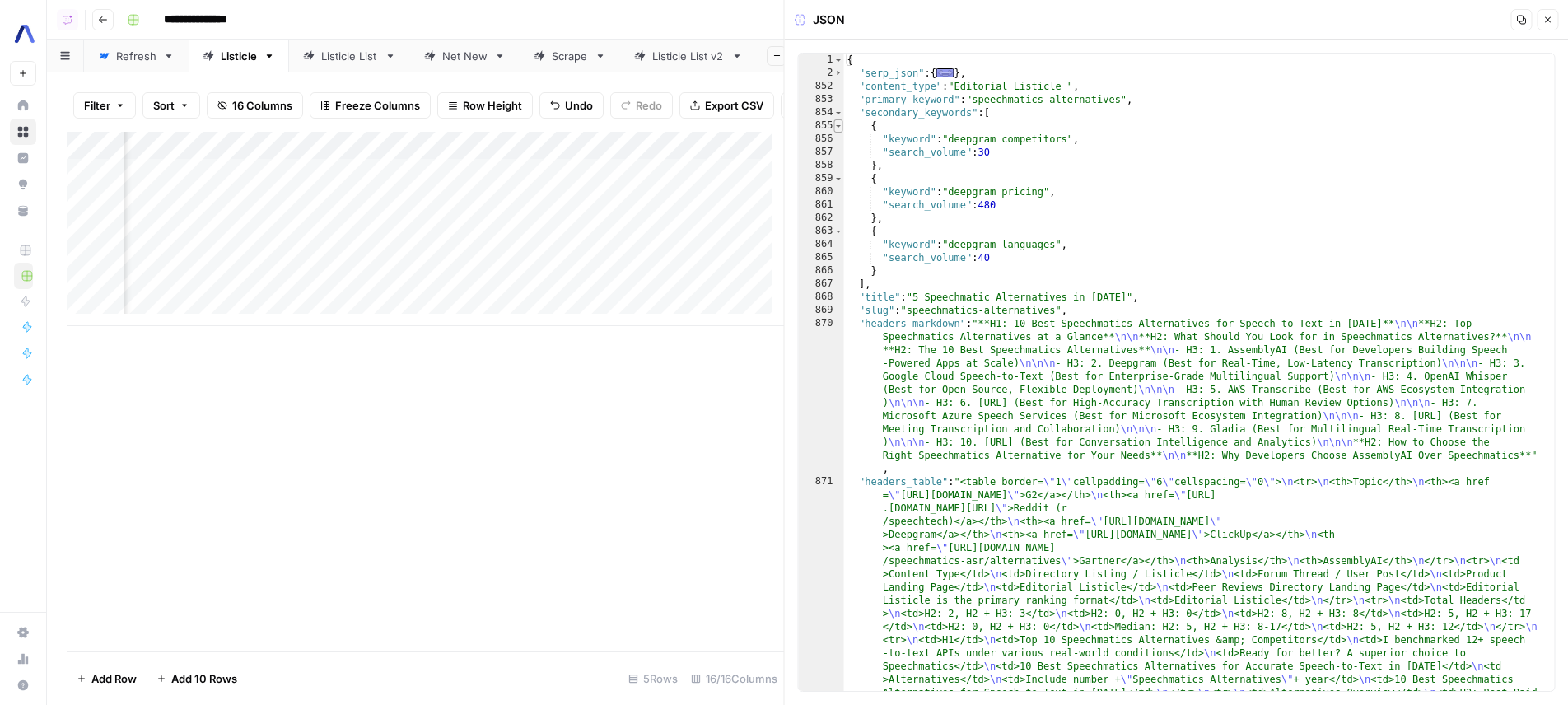
click at [838, 126] on span "Toggle code folding, rows 855 through 858" at bounding box center [838, 126] width 9 height 13
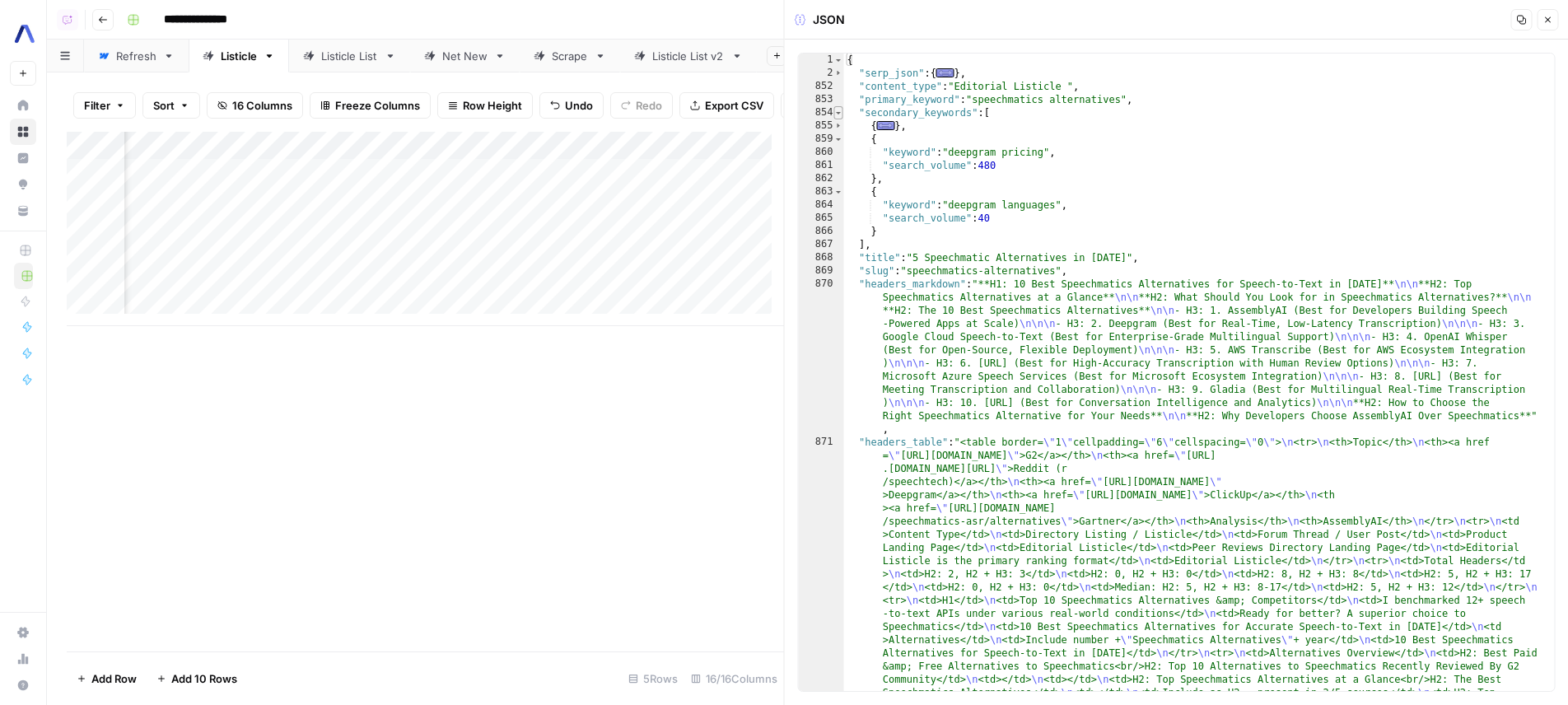
click at [836, 118] on span "Toggle code folding, rows 854 through 867" at bounding box center [838, 112] width 9 height 13
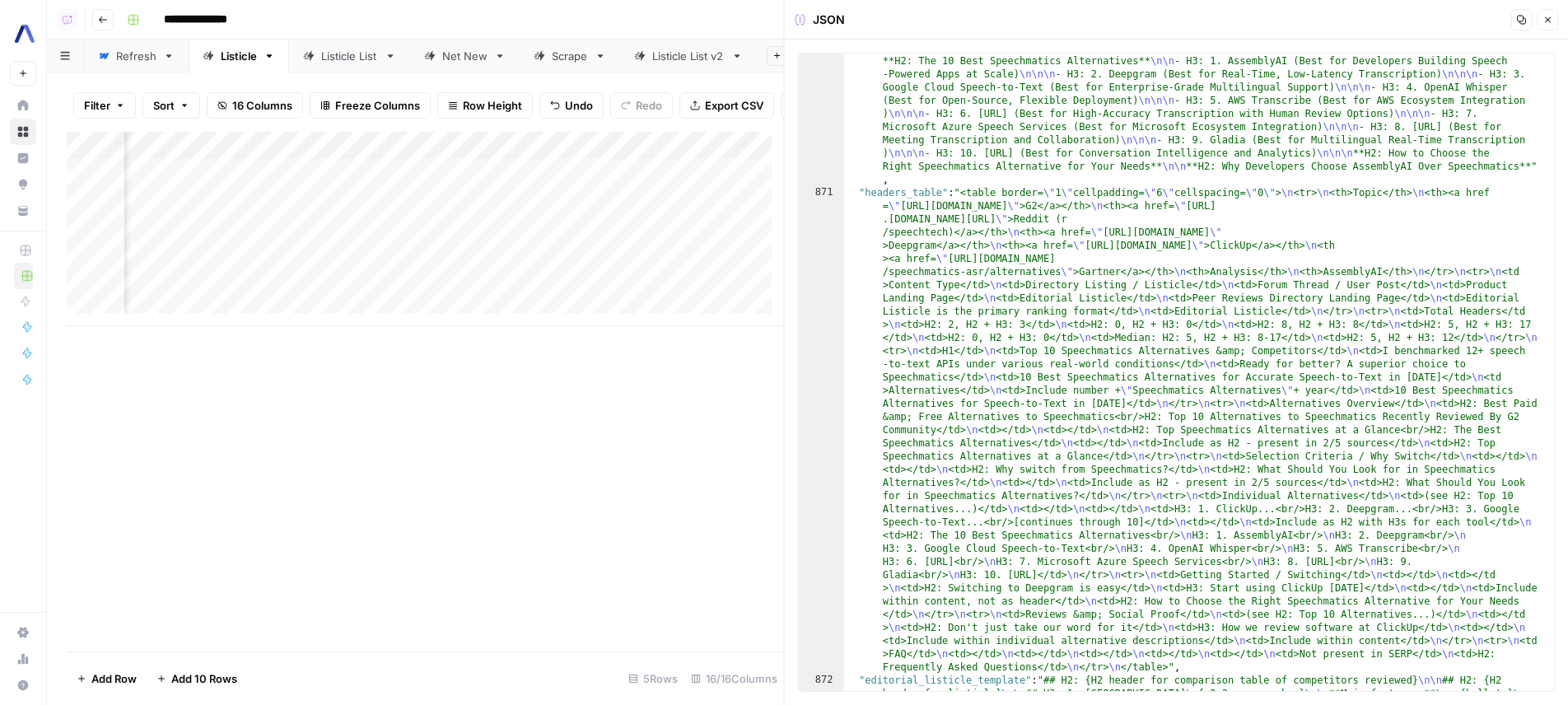
scroll to position [917, 0]
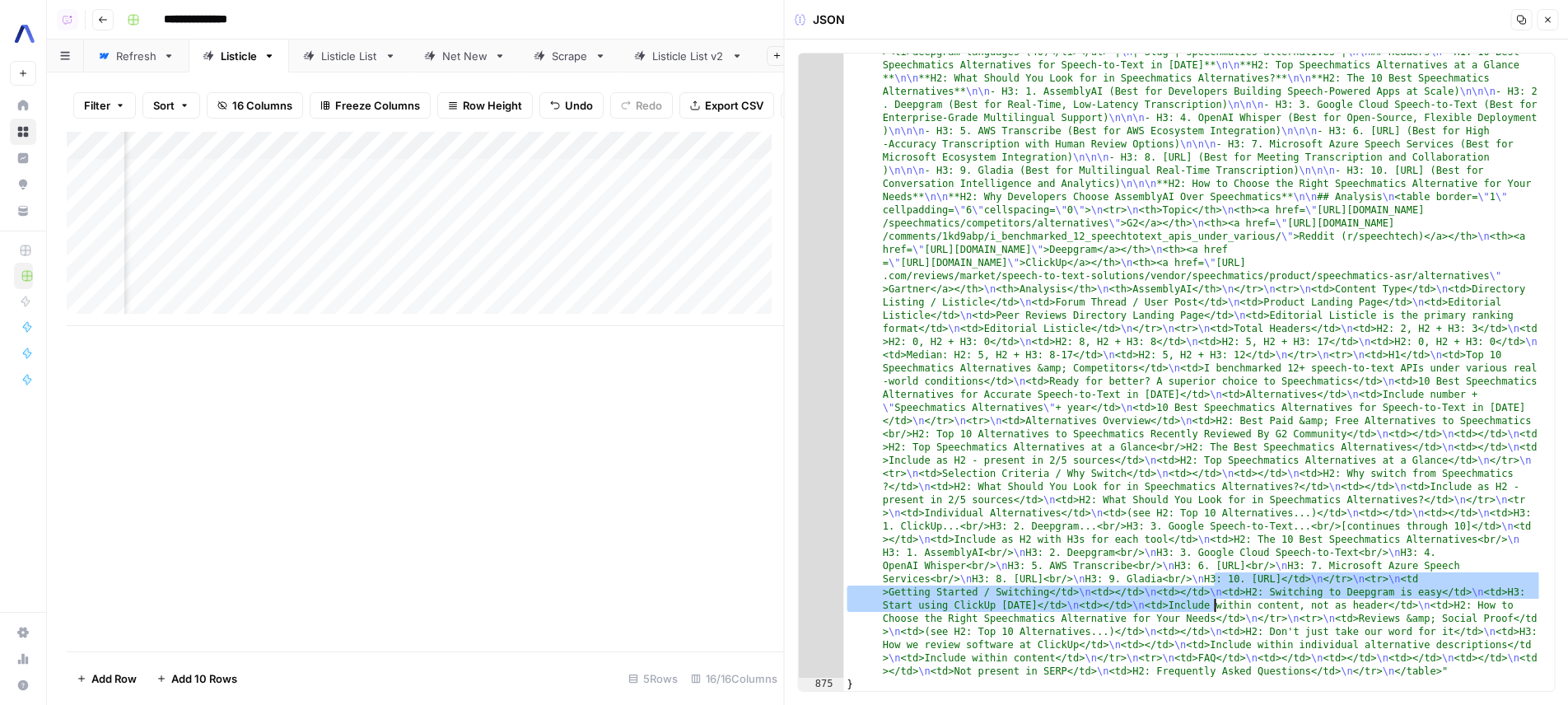
drag, startPoint x: 1216, startPoint y: 577, endPoint x: 1210, endPoint y: 606, distance: 29.6
click at [1210, 606] on div ""brief_content_markdown" : "# SEO Brief \n\n | SEO Details | | \n |------|-----…" at bounding box center [1193, 673] width 698 height 1309
click at [1210, 606] on div ""brief_content_markdown" : "# SEO Brief \n\n | SEO Details | | \n |------|-----…" at bounding box center [1193, 373] width 698 height 637
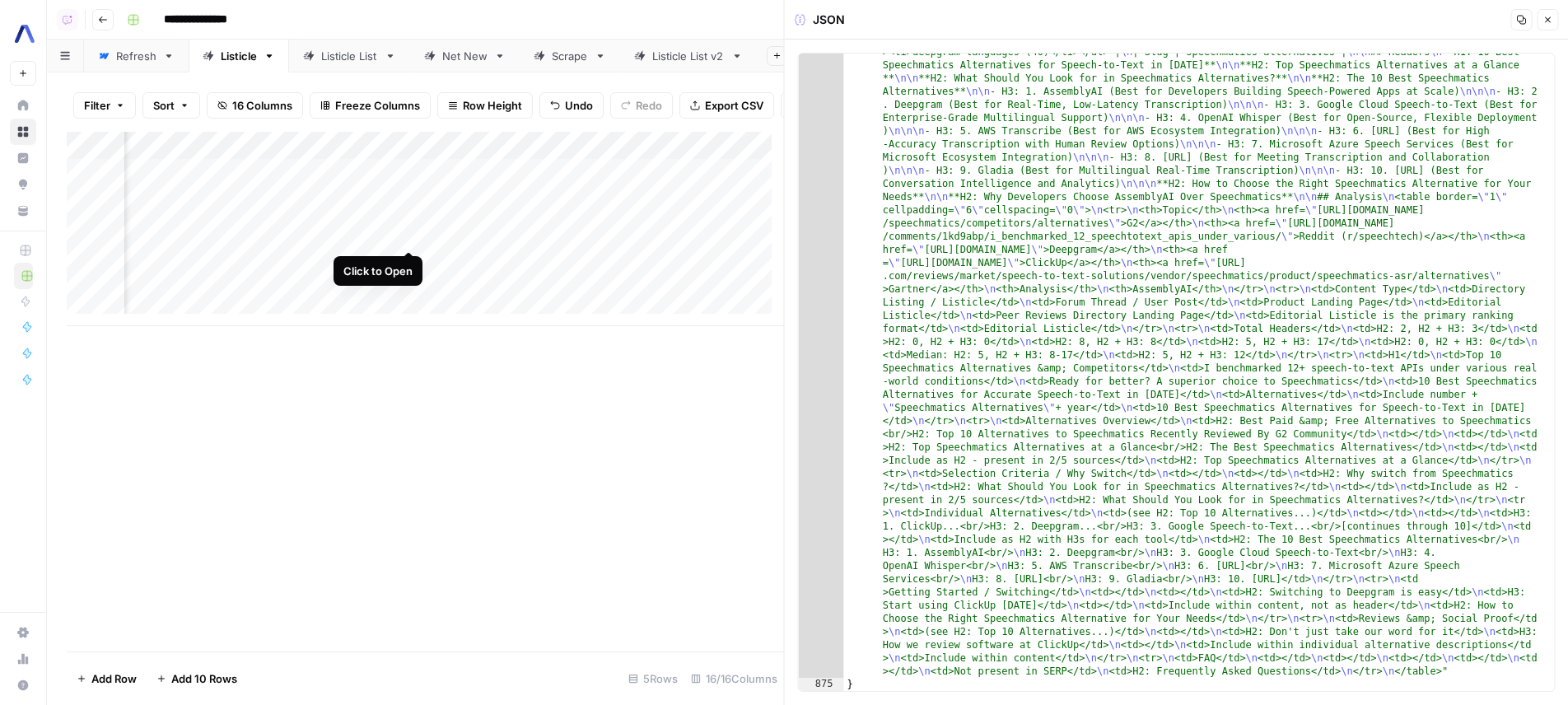
click at [414, 238] on div "Add Column" at bounding box center [425, 228] width 717 height 194
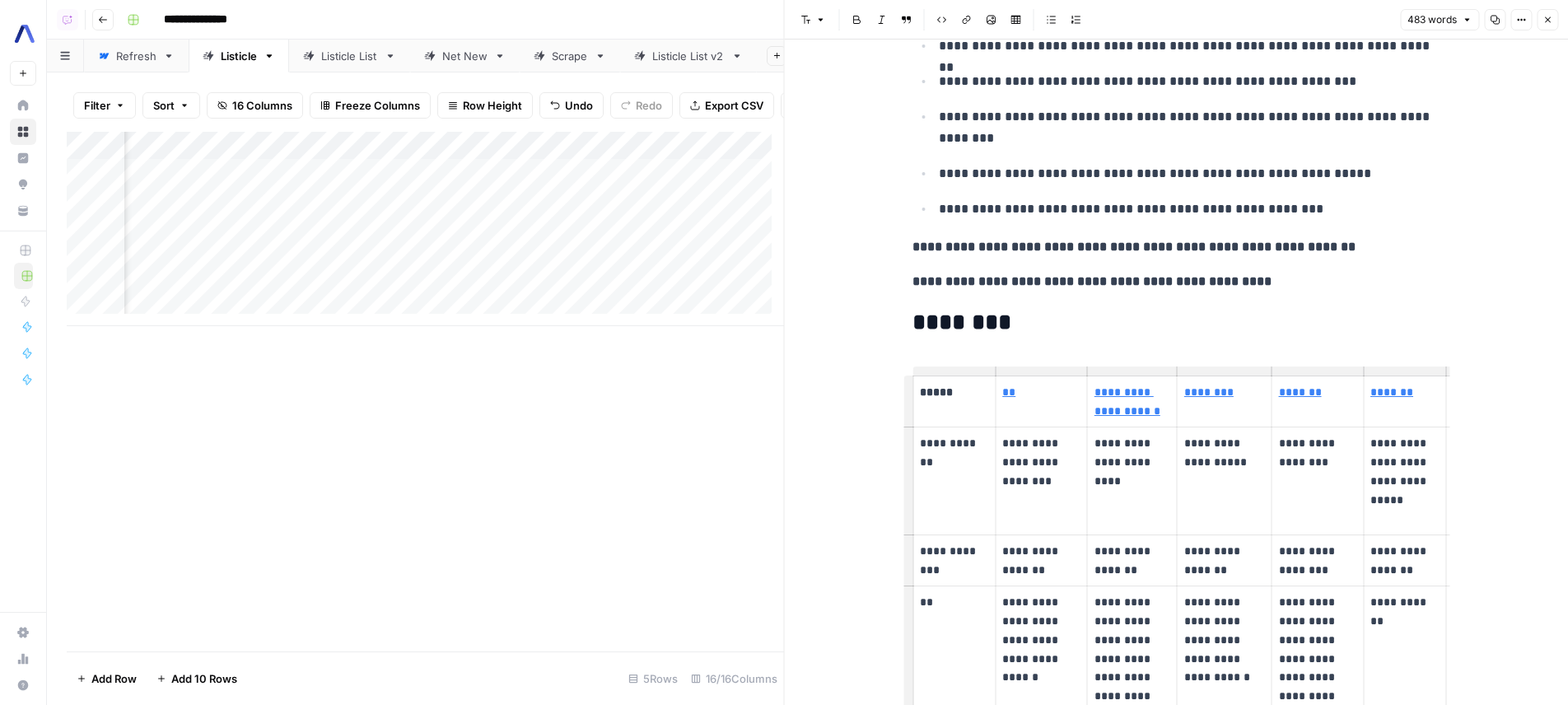
scroll to position [487, 0]
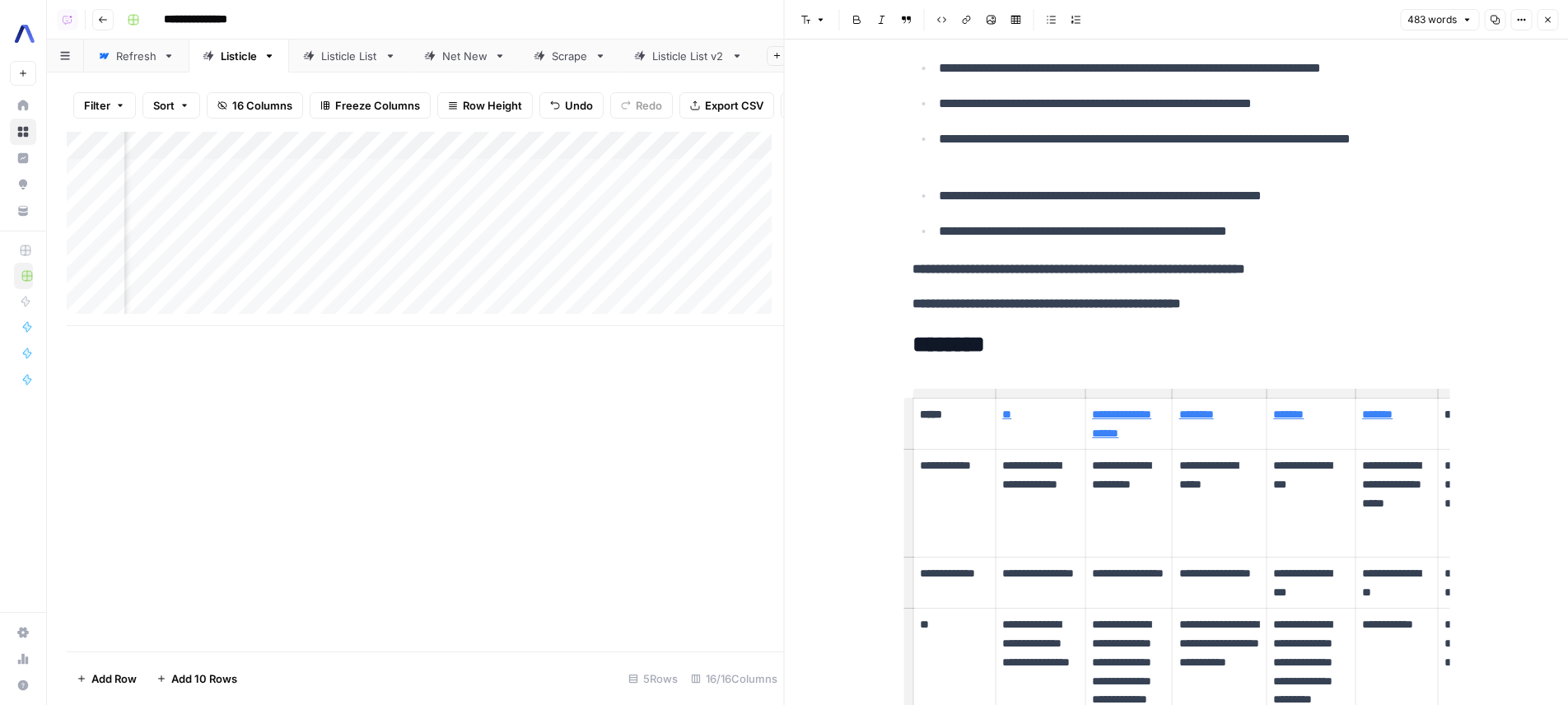
click at [560, 233] on div "Add Column" at bounding box center [425, 228] width 717 height 194
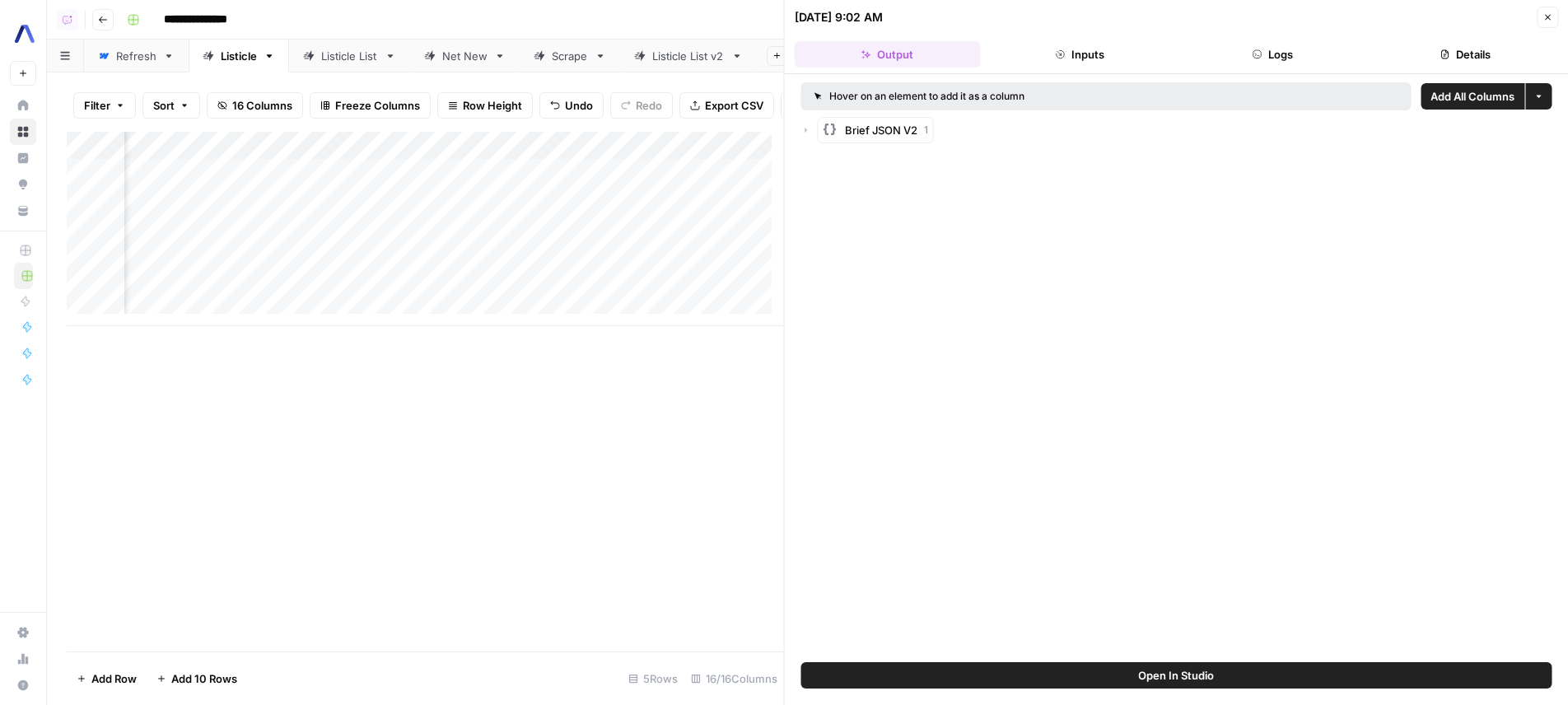
click at [1246, 690] on div "Open In Studio" at bounding box center [1176, 683] width 784 height 43
click at [1248, 681] on button "Open In Studio" at bounding box center [1177, 675] width 751 height 26
click at [406, 233] on div "Add Column" at bounding box center [425, 228] width 717 height 194
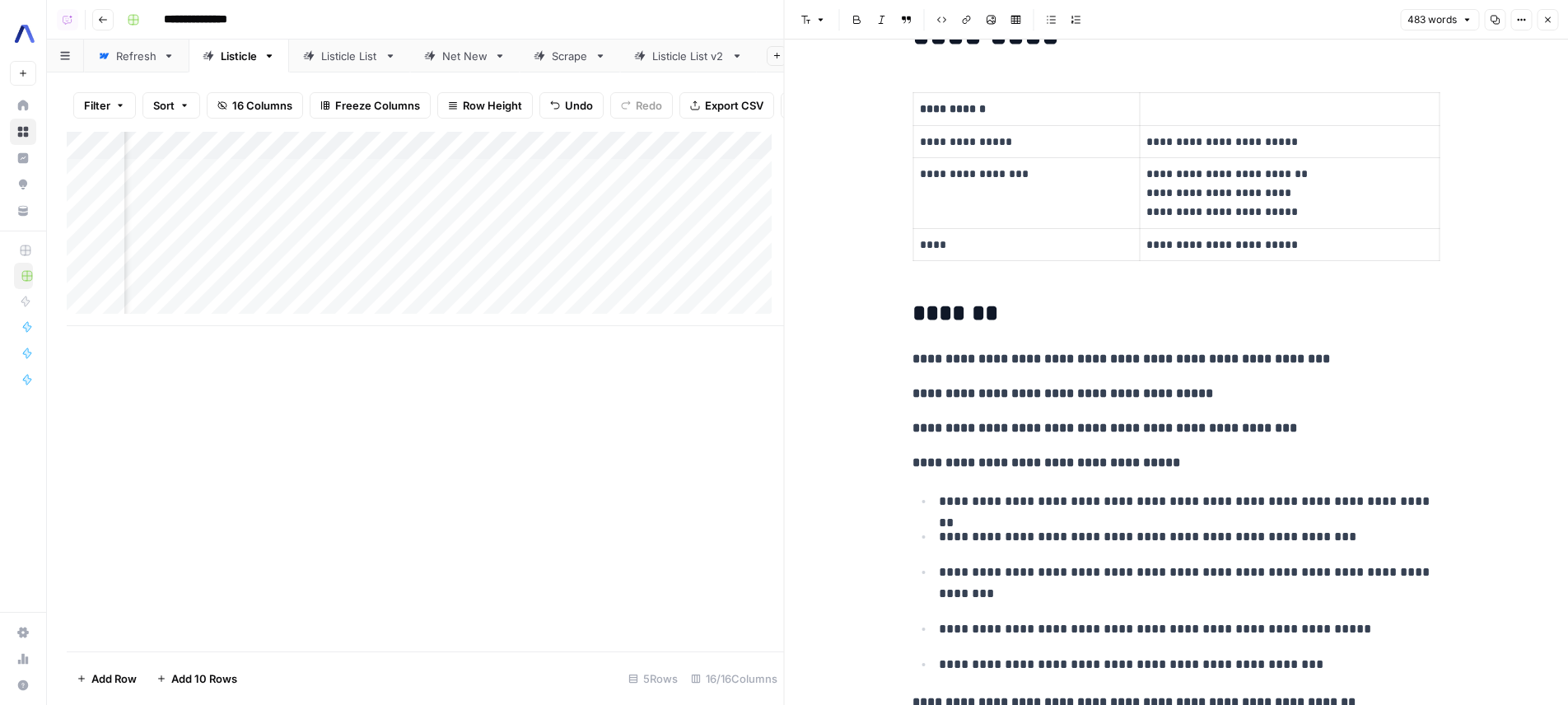
scroll to position [0, 1673]
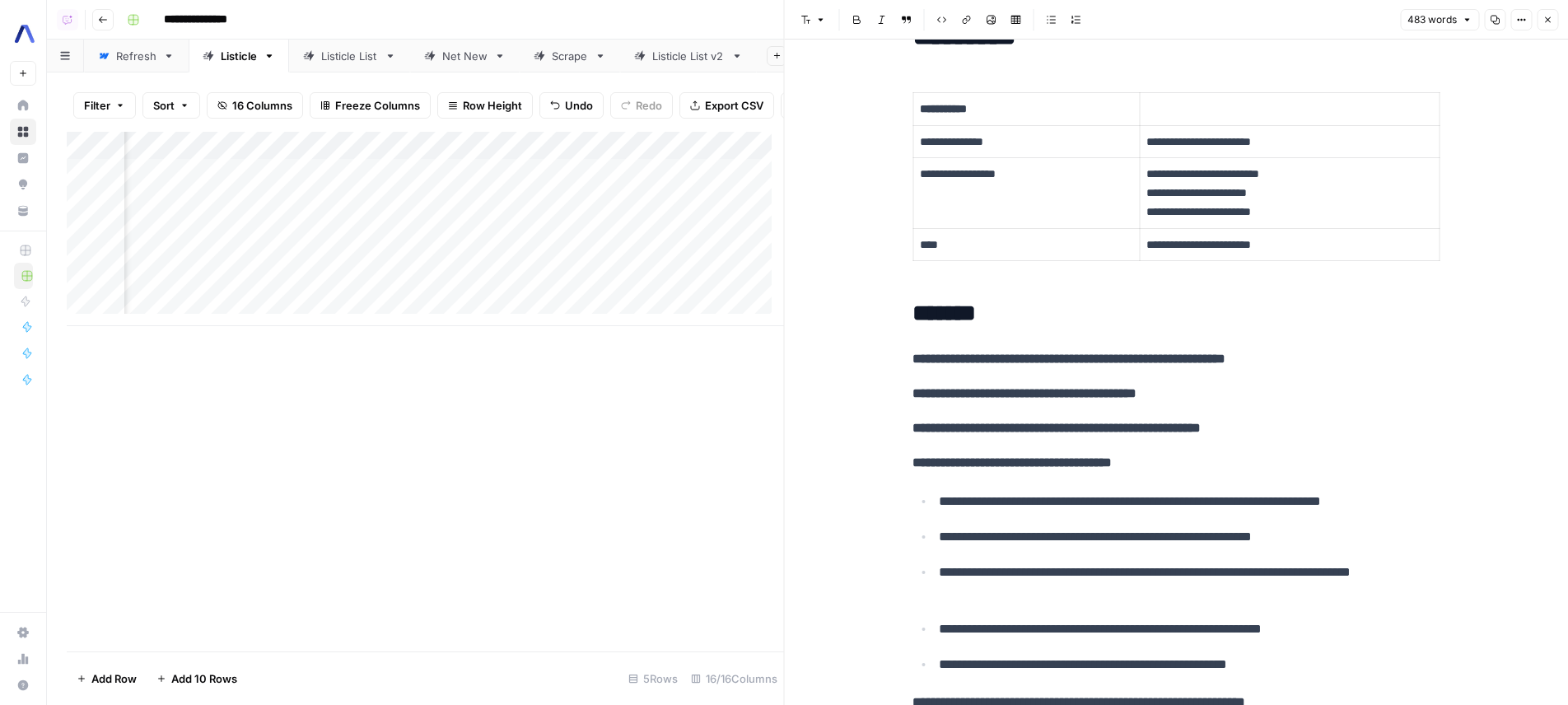
click at [438, 145] on div "Add Column" at bounding box center [425, 228] width 717 height 194
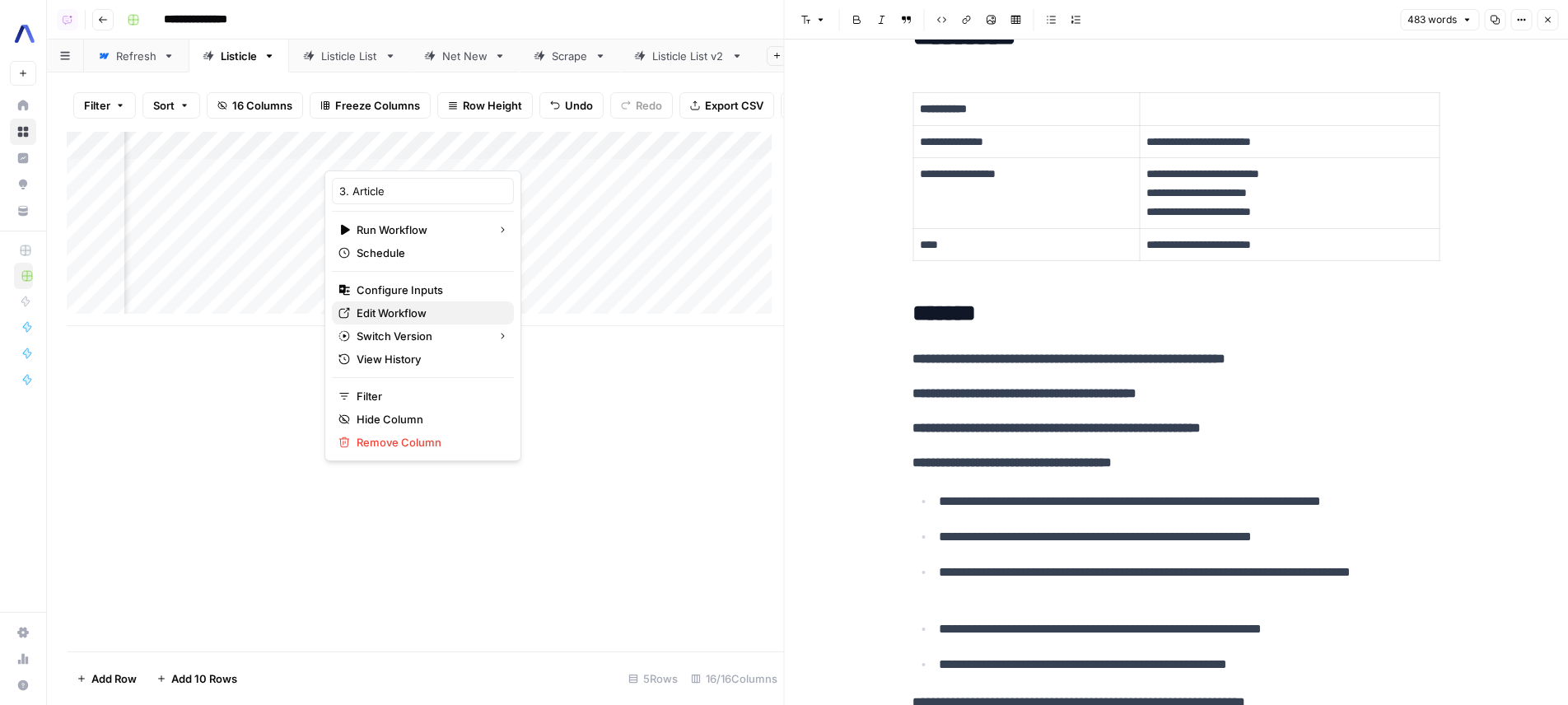
click at [446, 307] on span "Edit Workflow" at bounding box center [429, 313] width 144 height 17
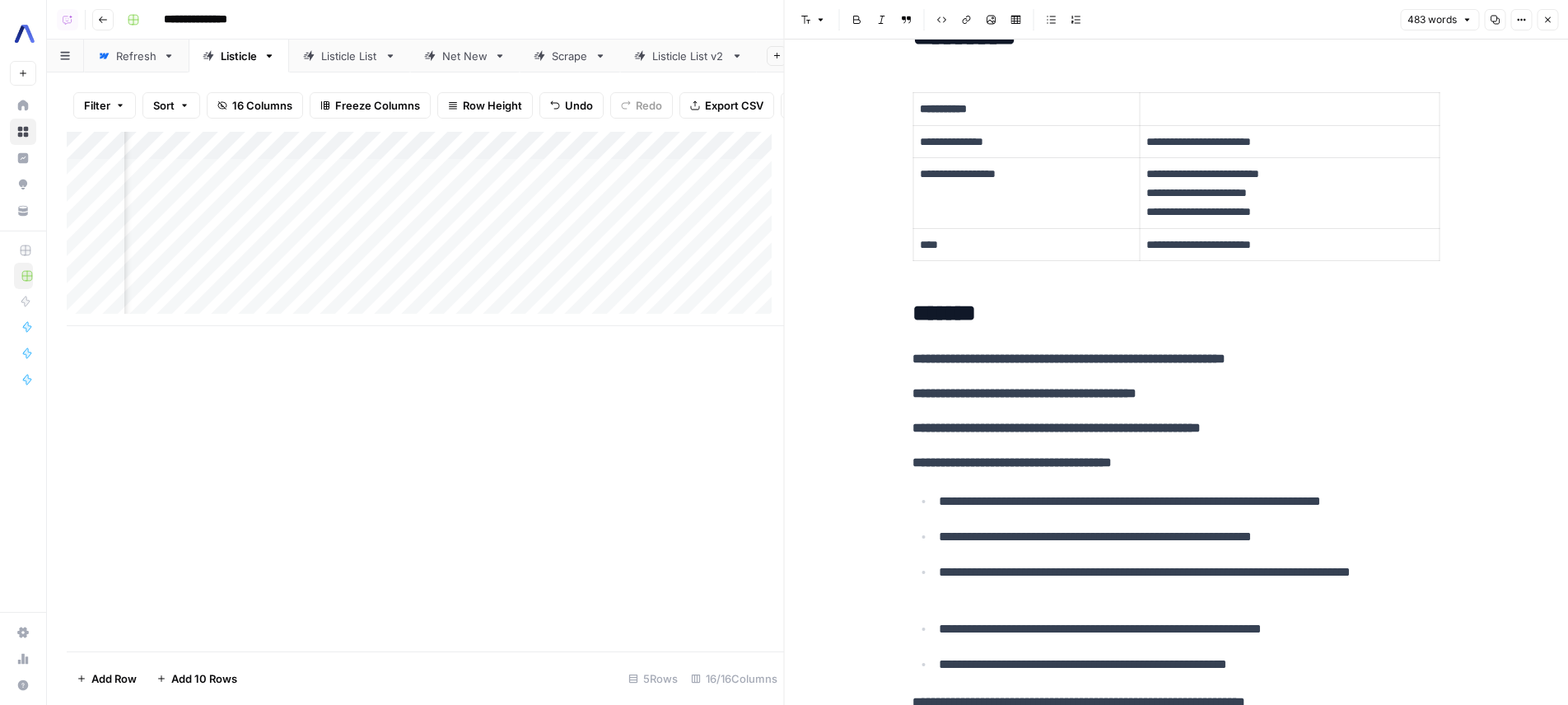
click at [430, 67] on link "Net New" at bounding box center [465, 56] width 110 height 33
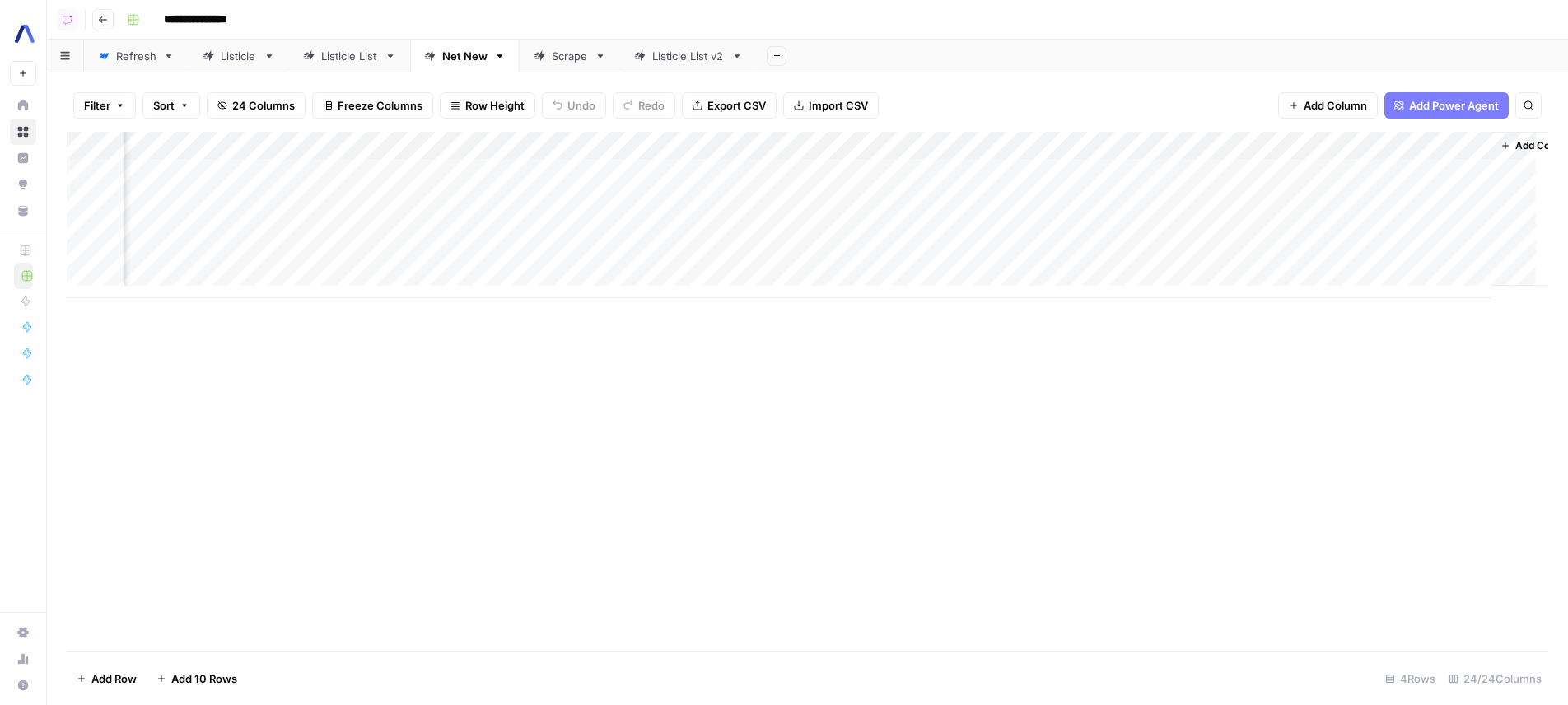
scroll to position [0, 2600]
click at [821, 199] on div "Add Column" at bounding box center [807, 215] width 1482 height 167
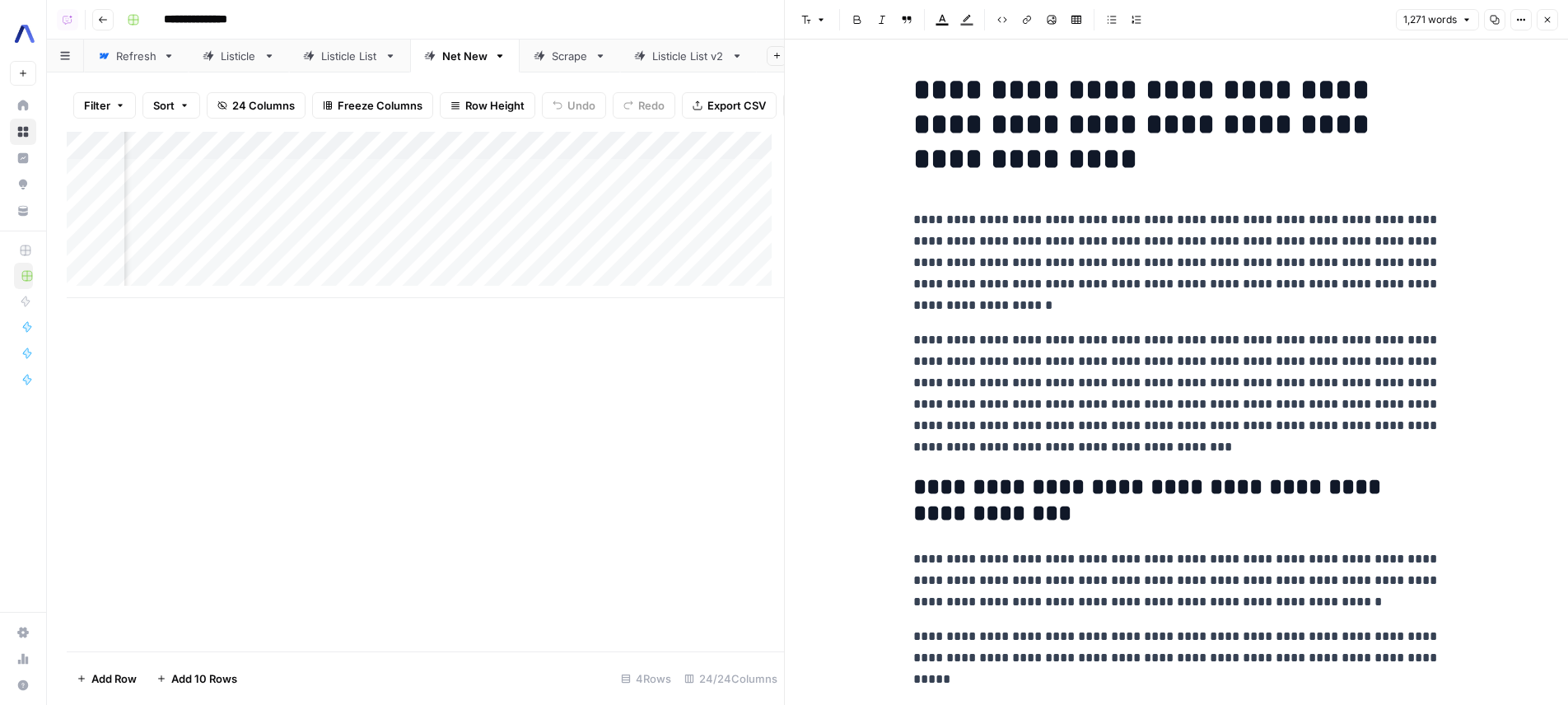
click at [650, 202] on div "Add Column" at bounding box center [425, 215] width 717 height 167
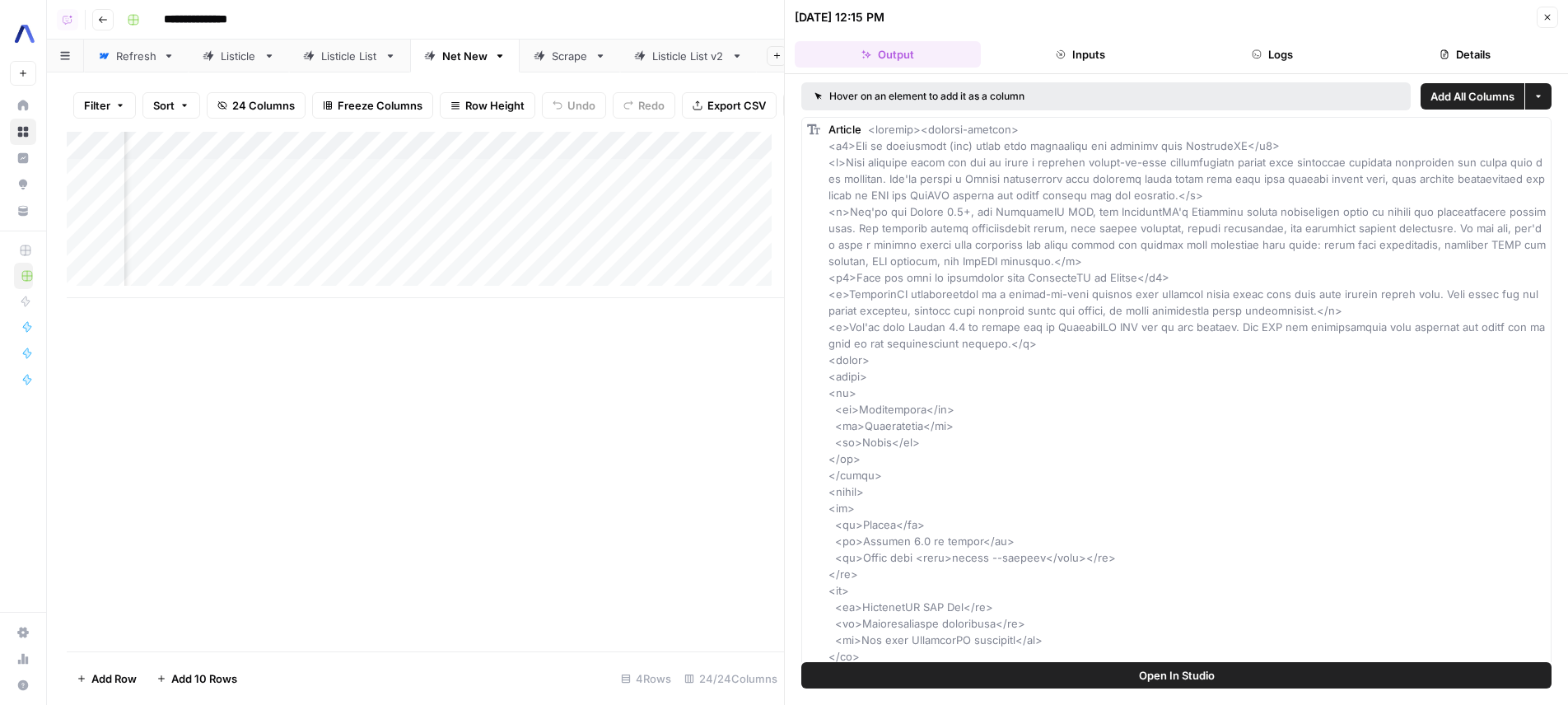
click at [1149, 668] on span "Open In Studio" at bounding box center [1176, 675] width 76 height 17
click at [237, 54] on div "Listicle" at bounding box center [238, 56] width 36 height 17
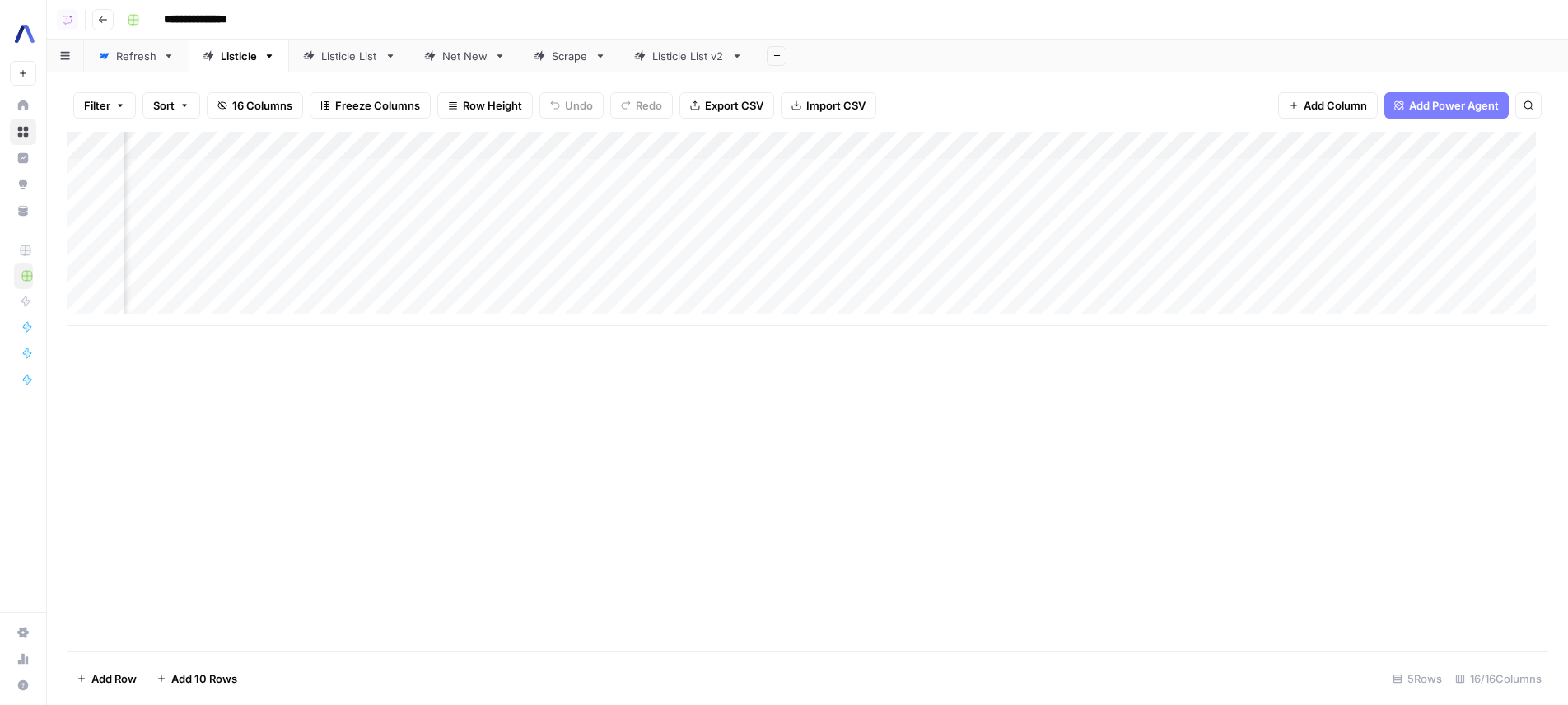
scroll to position [0, 1146]
click at [963, 141] on div "Add Column" at bounding box center [807, 228] width 1482 height 194
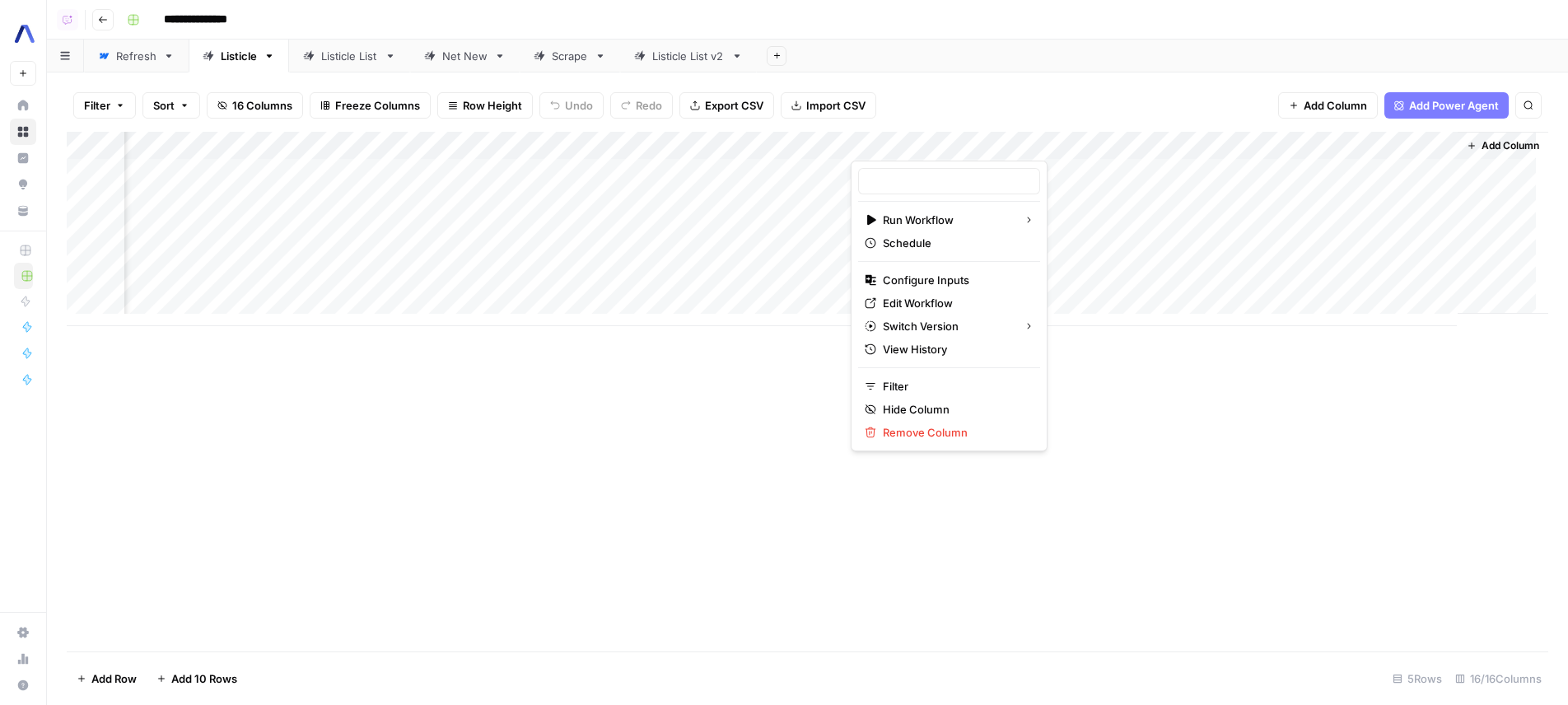
type input "3. Article"
click at [972, 291] on link "Edit Workflow" at bounding box center [949, 303] width 182 height 24
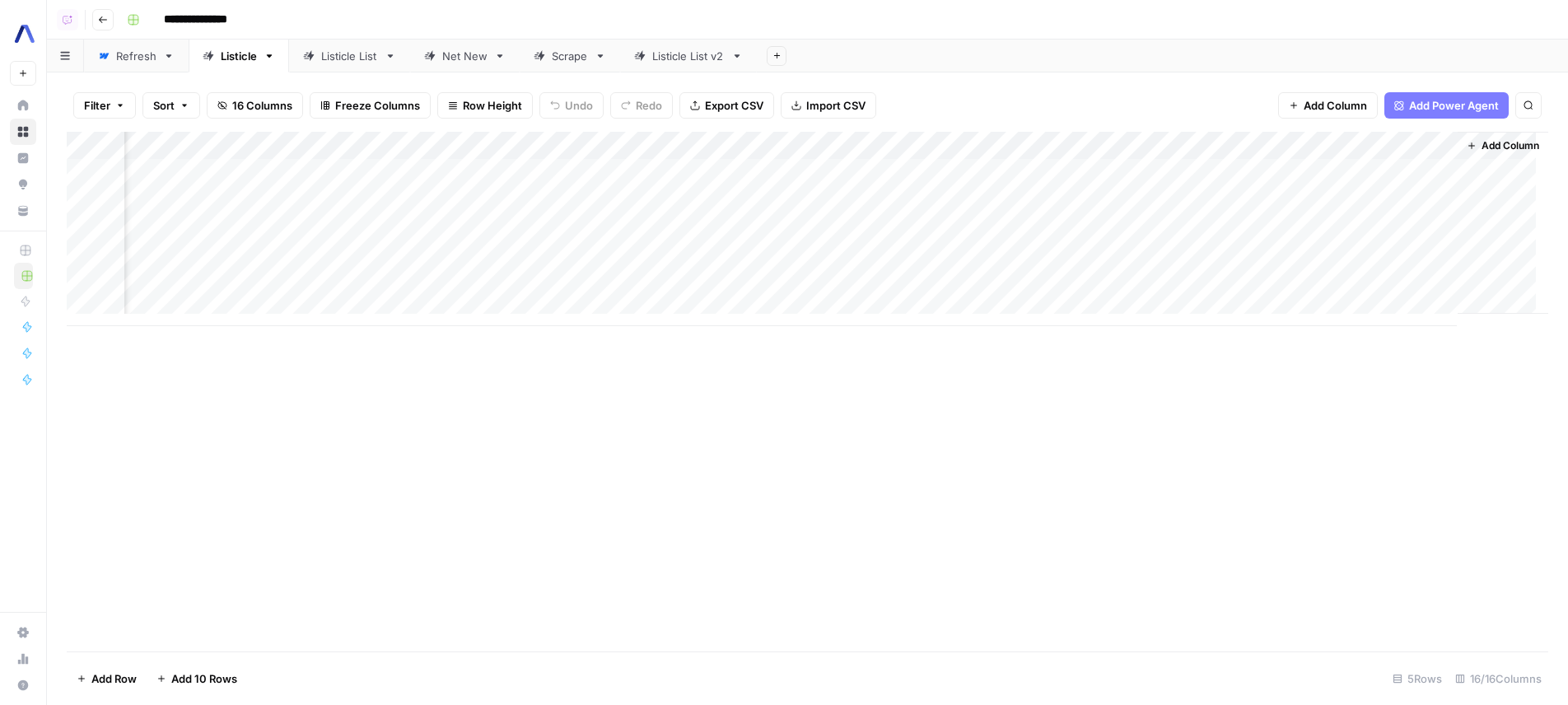
click at [524, 148] on div "Add Column" at bounding box center [807, 228] width 1482 height 194
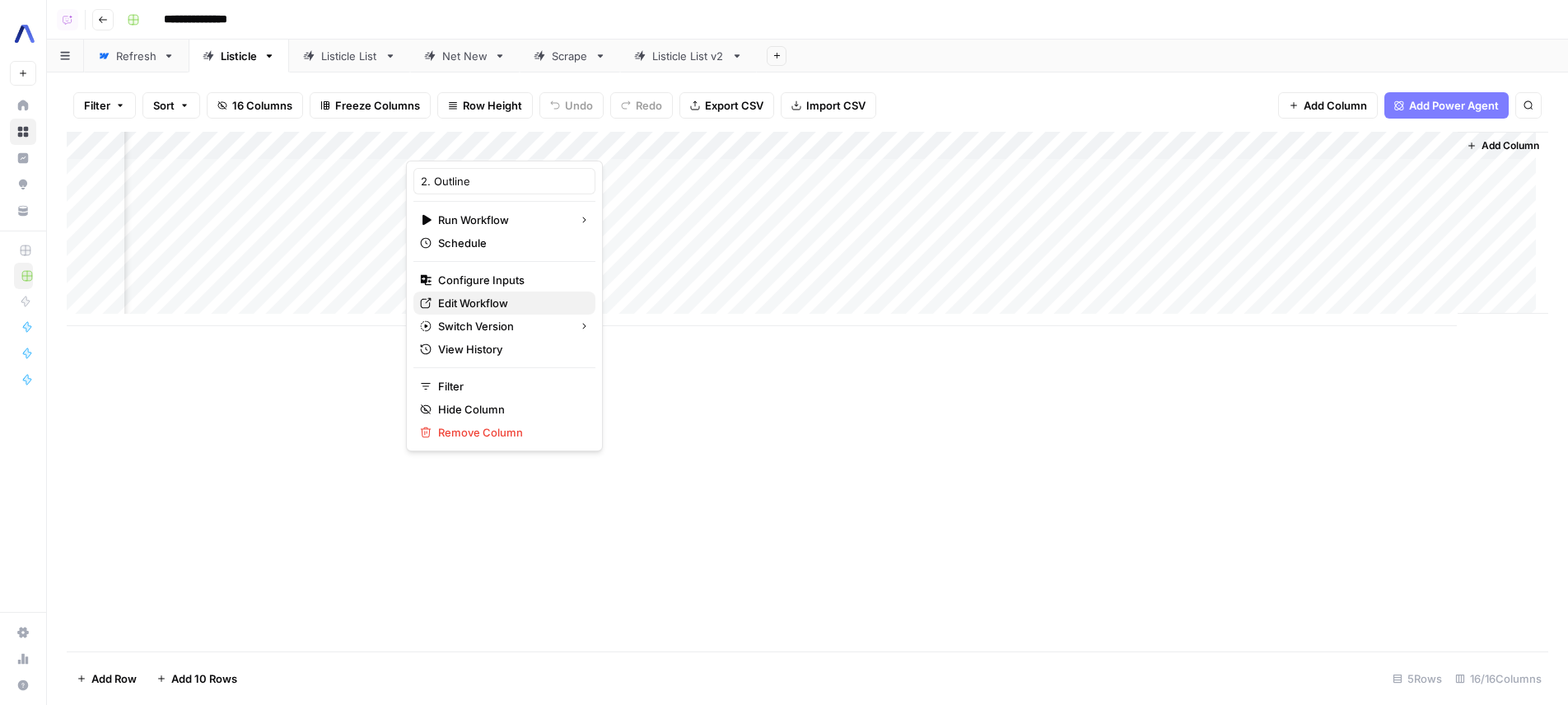
click at [491, 301] on span "Edit Workflow" at bounding box center [510, 303] width 144 height 17
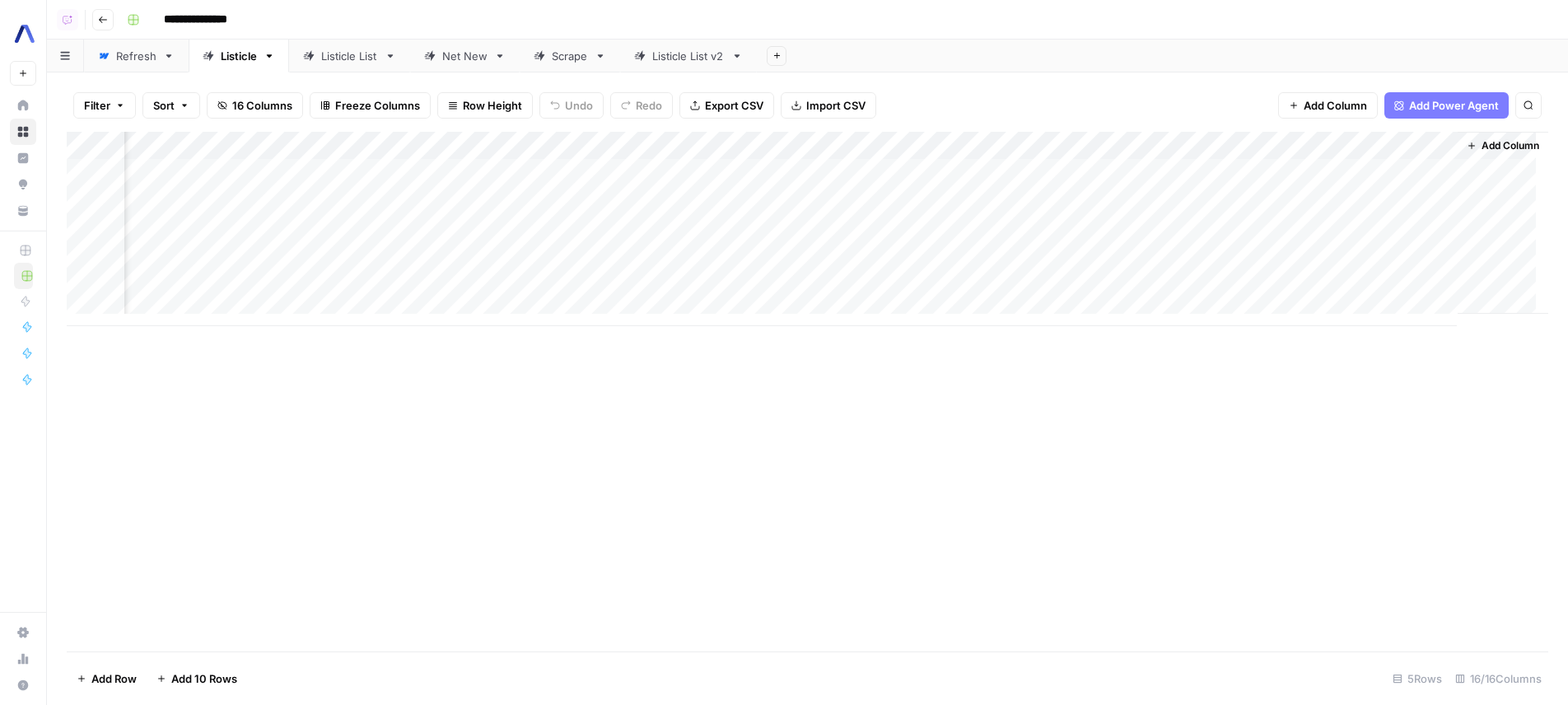
click at [1467, 141] on icon "button" at bounding box center [1472, 146] width 10 height 10
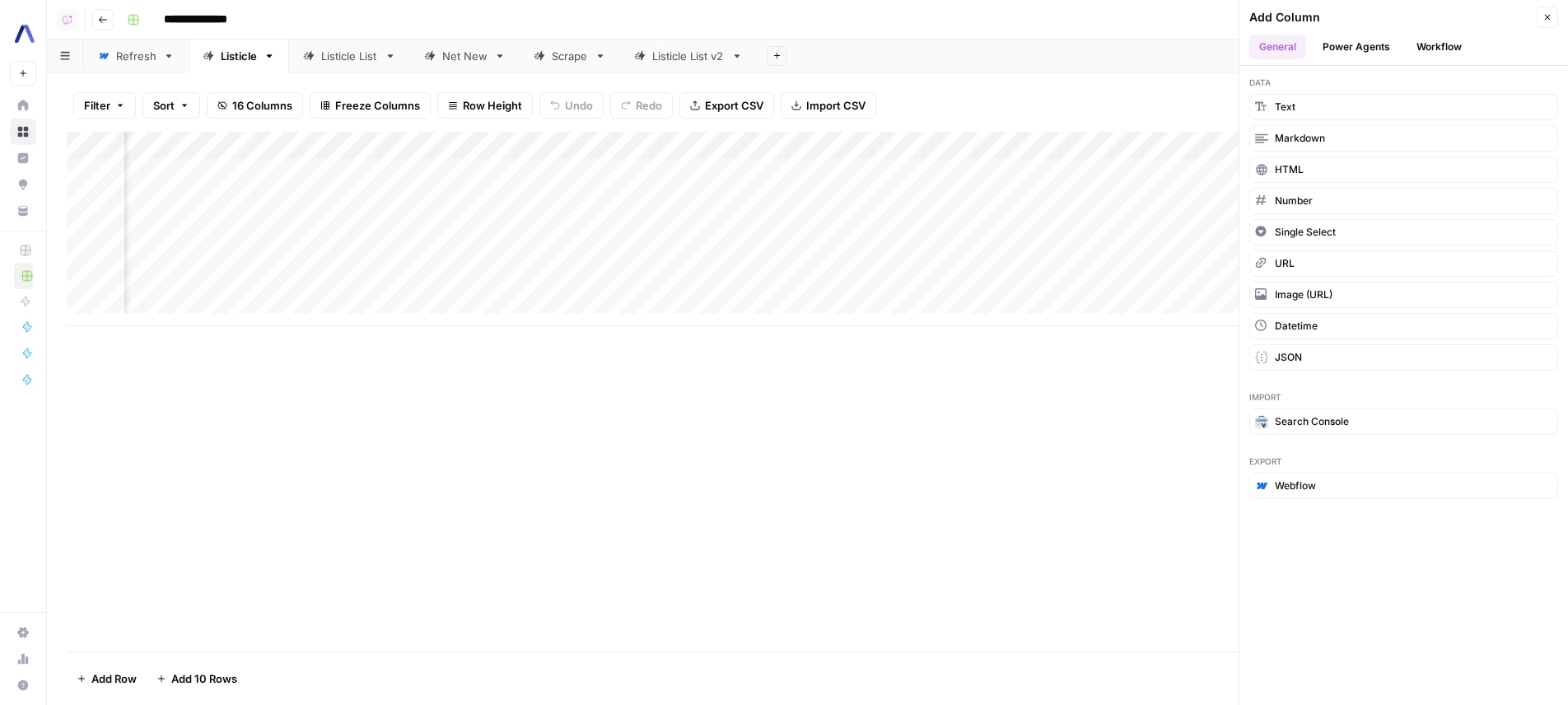
click at [1426, 47] on button "Workflow" at bounding box center [1439, 46] width 65 height 25
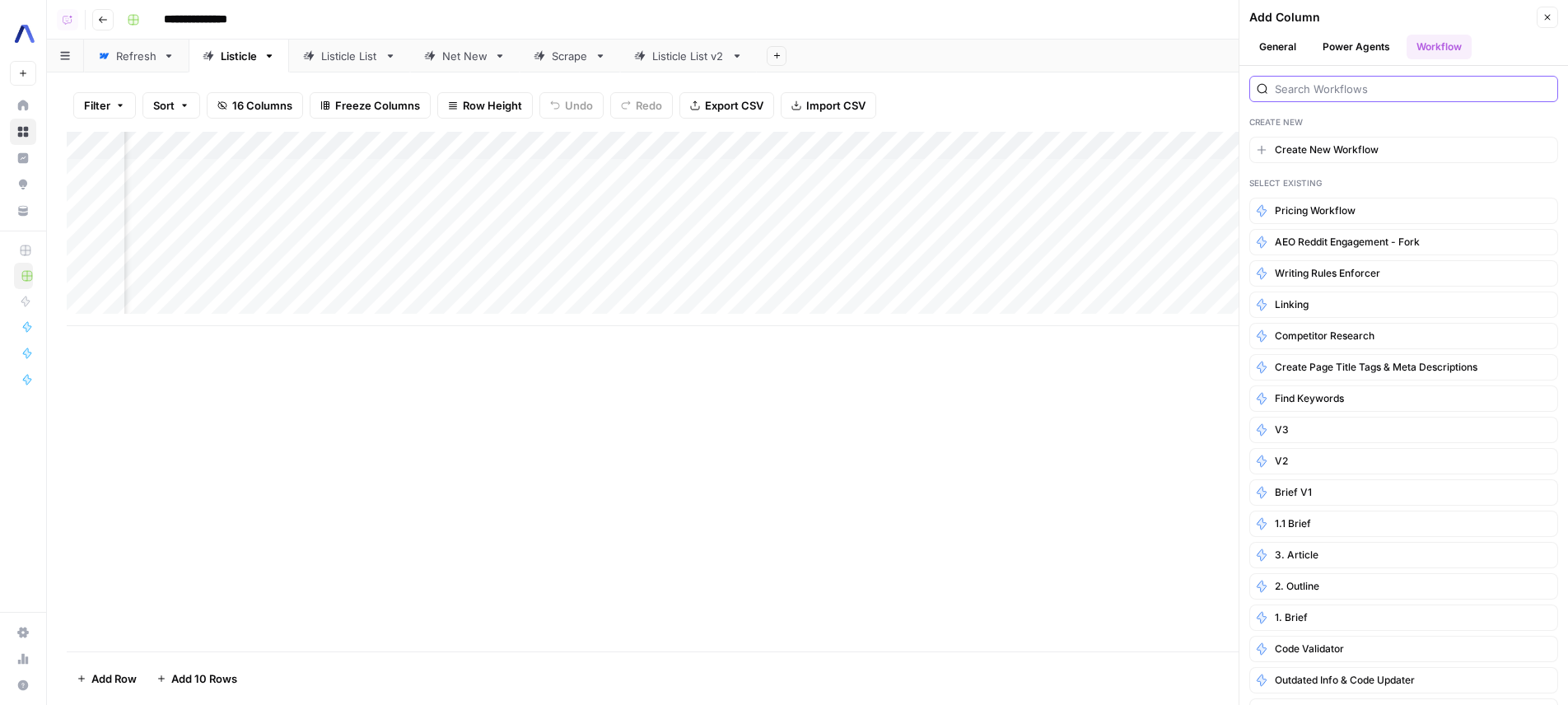
click at [1357, 96] on input "search" at bounding box center [1412, 88] width 276 height 17
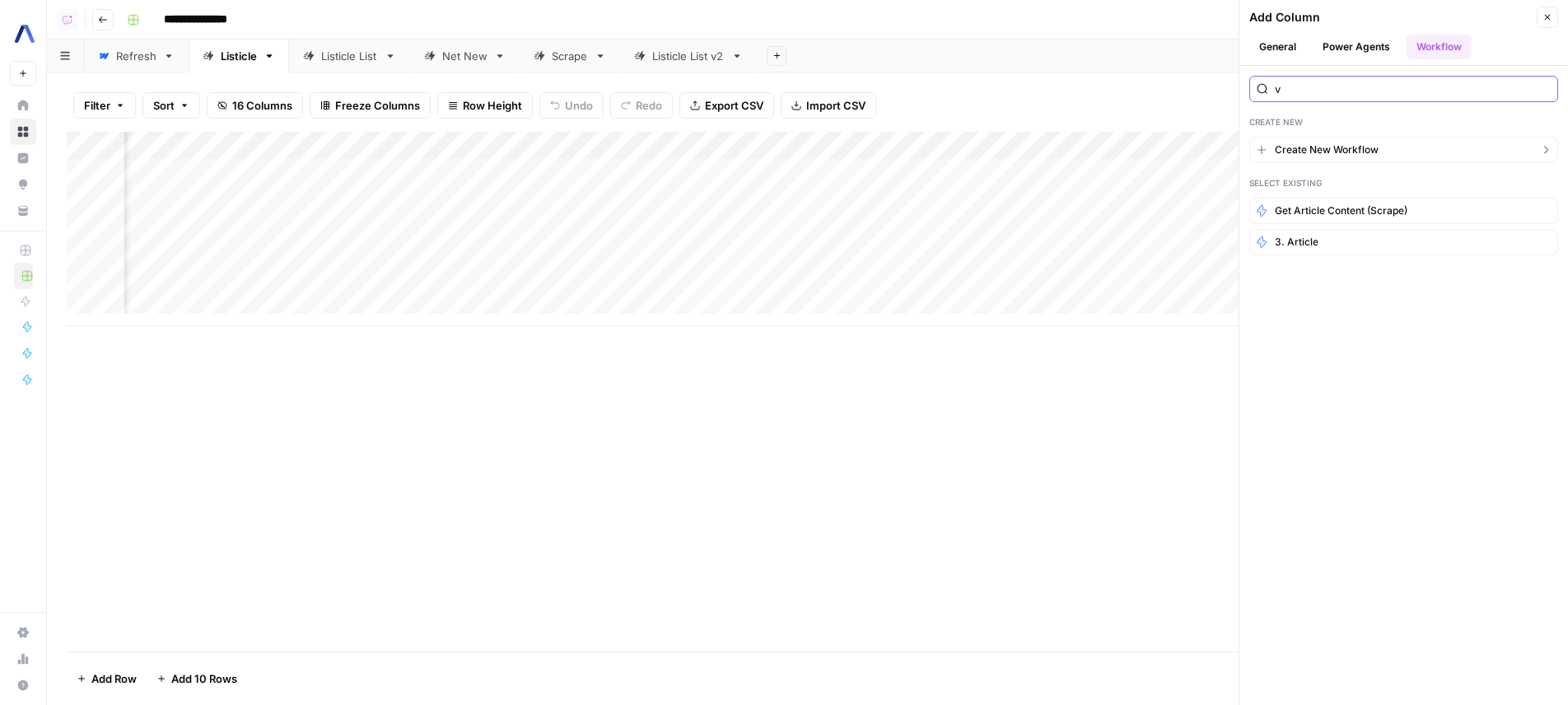
type input "v3"
type input "3"
click at [1443, 202] on button "3. Article" at bounding box center [1403, 211] width 309 height 26
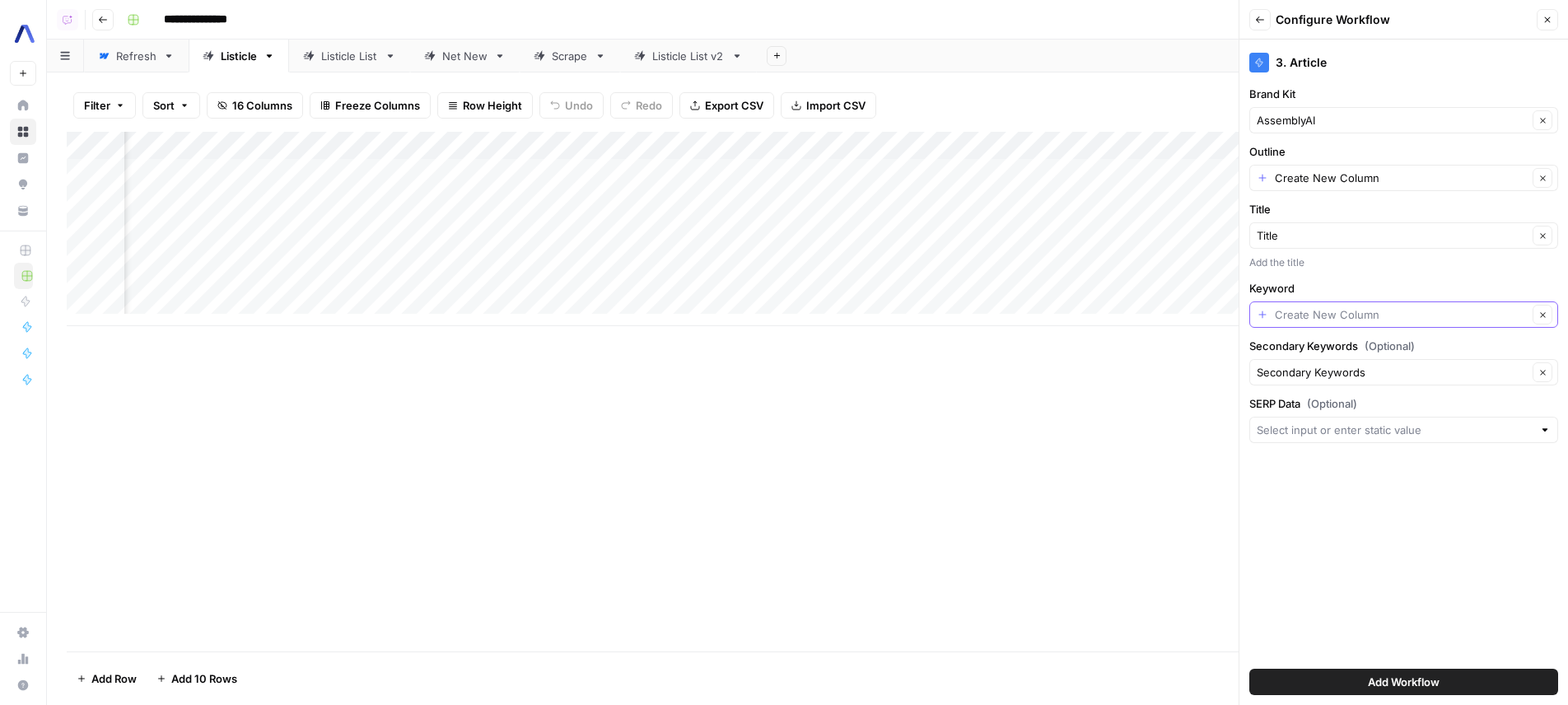
click at [1361, 315] on input "Keyword" at bounding box center [1401, 314] width 253 height 17
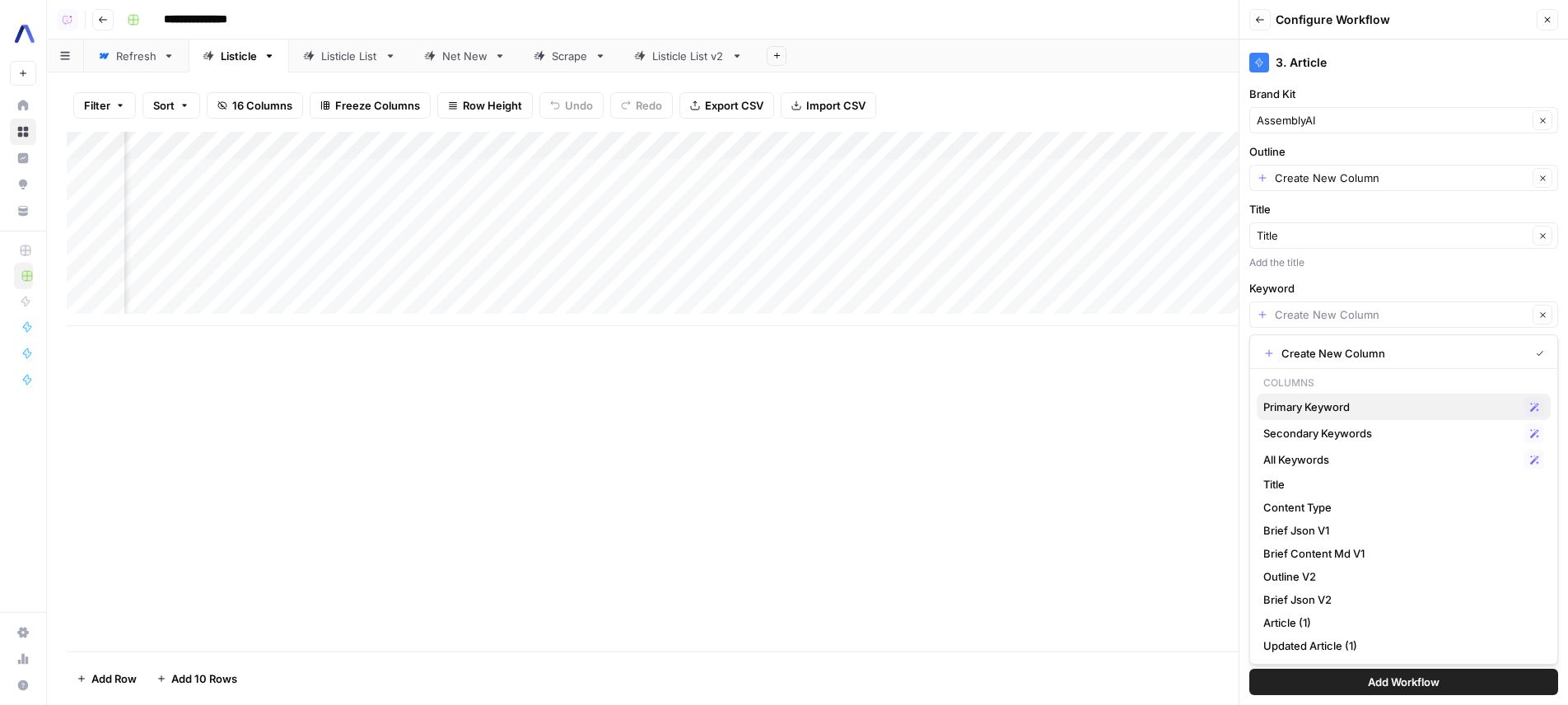
click at [1365, 399] on span "Primary Keyword" at bounding box center [1390, 406] width 254 height 17
type input "Primary Keyword"
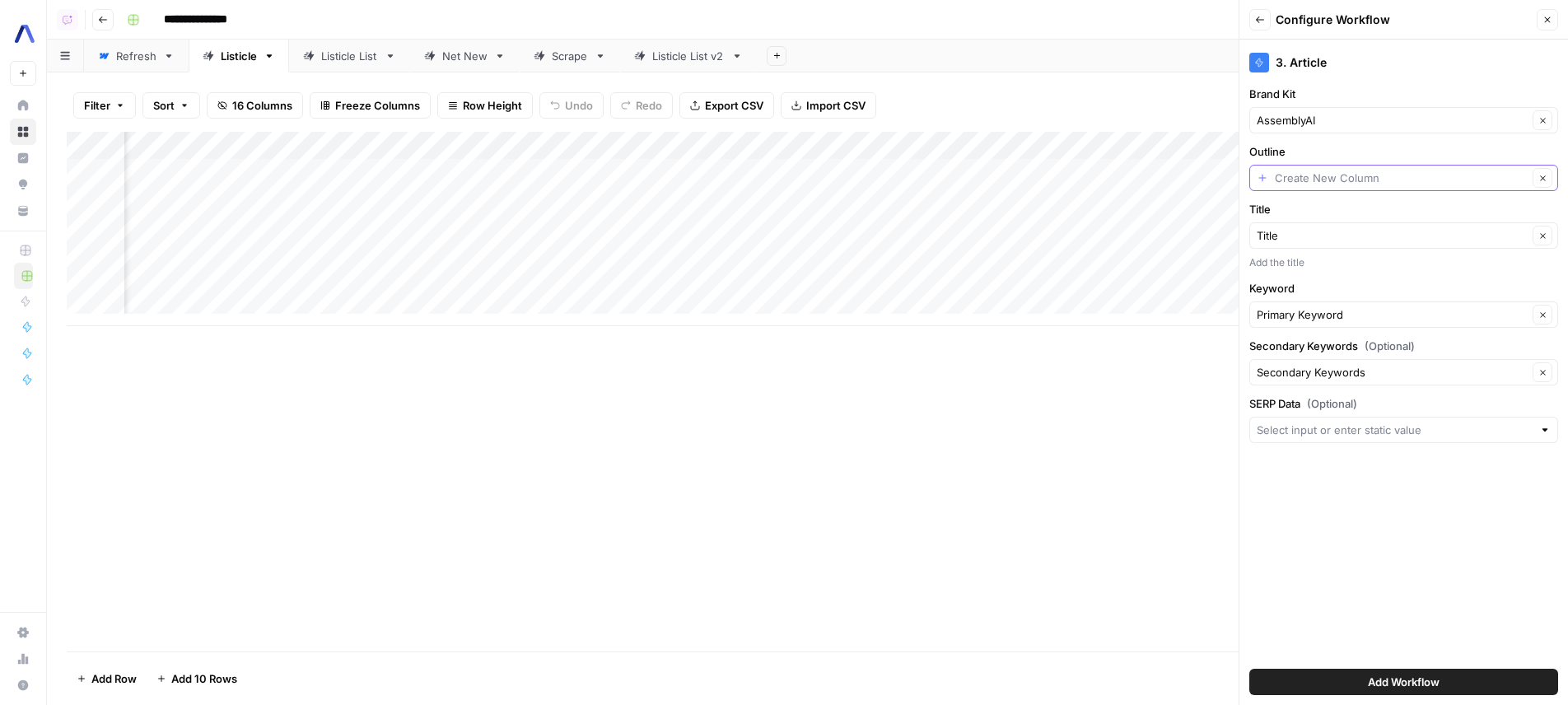
click at [1365, 176] on input "Outline" at bounding box center [1401, 177] width 253 height 17
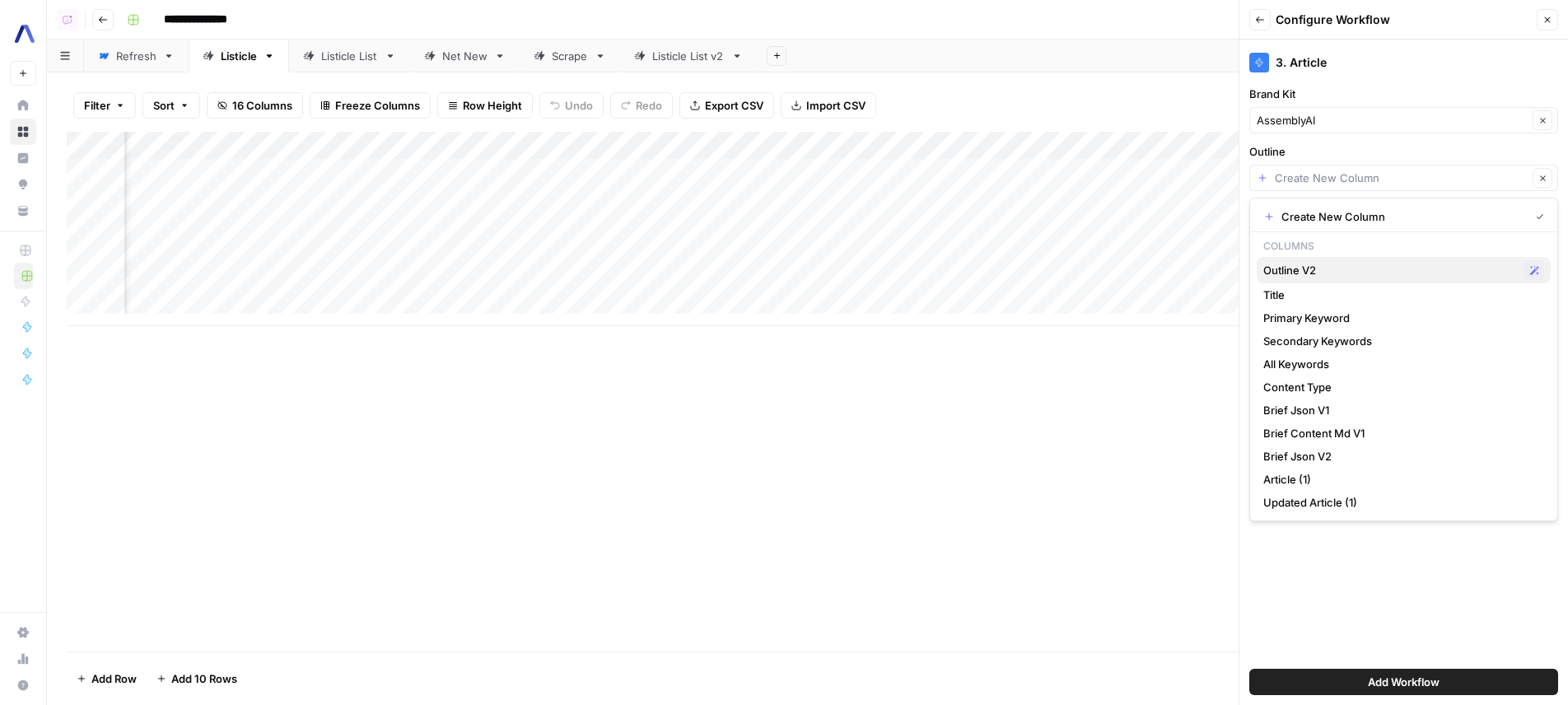
click at [1355, 261] on div "Outline V2 Possible Match" at bounding box center [1403, 270] width 280 height 20
type input "Outline V2"
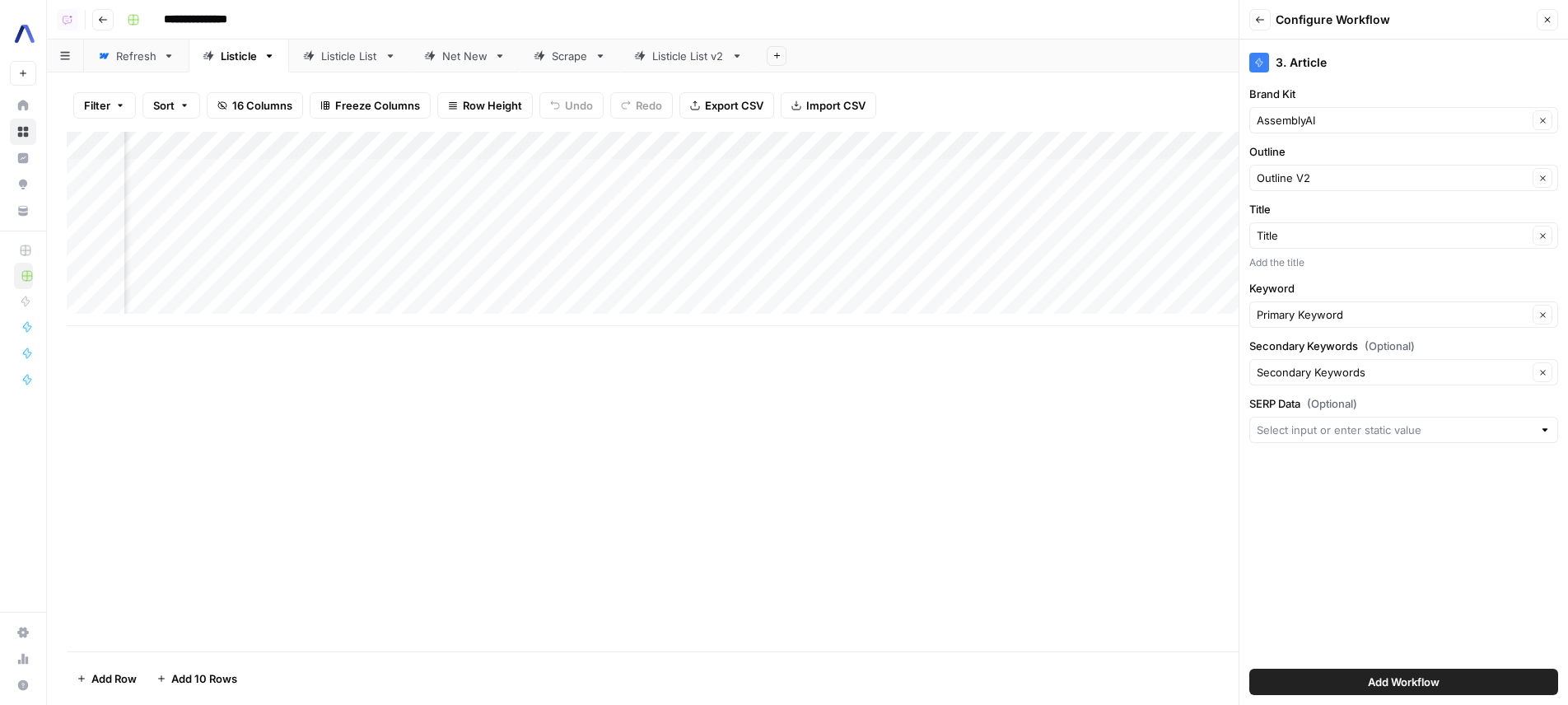
click at [1416, 682] on span "Add Workflow" at bounding box center [1403, 681] width 72 height 17
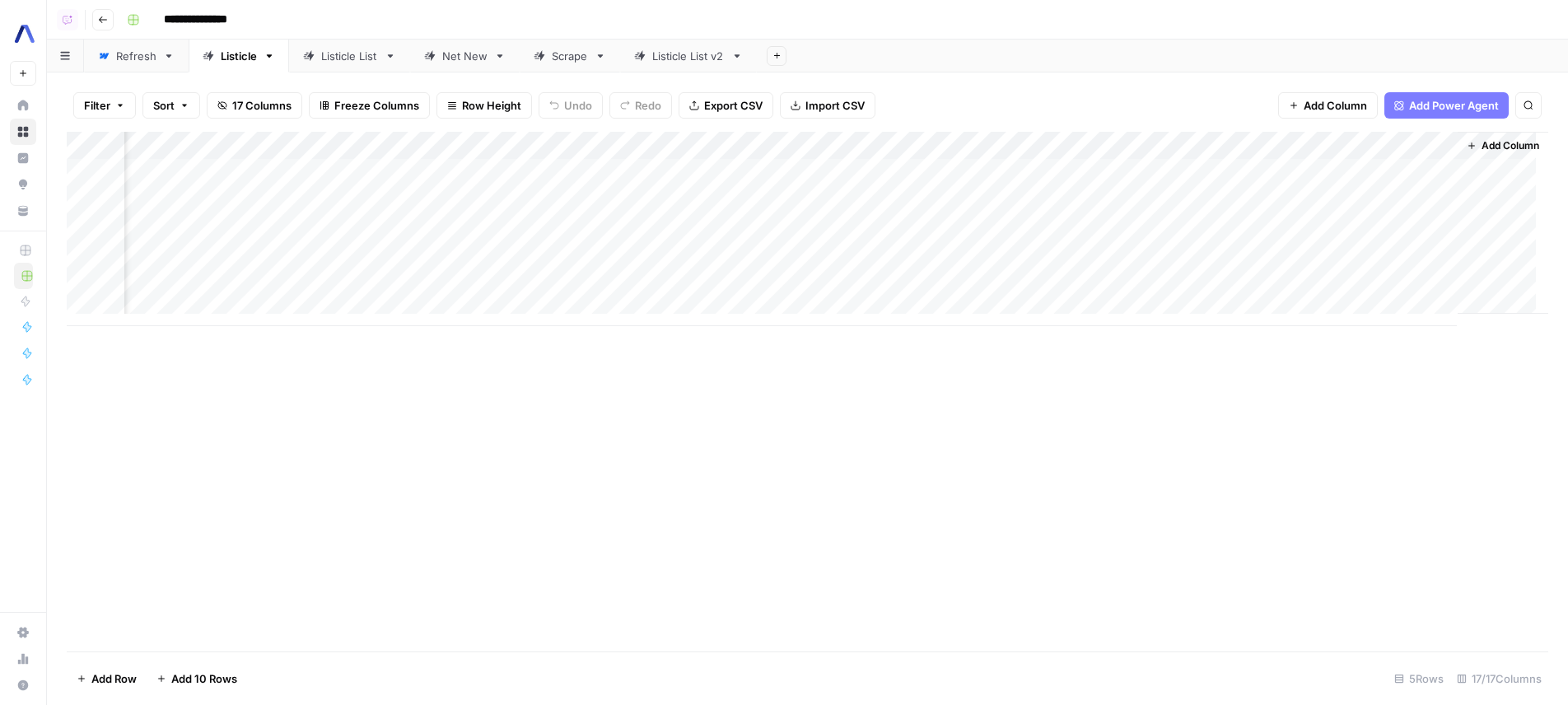
scroll to position [0, 1294]
click at [1408, 146] on div "Add Column" at bounding box center [807, 228] width 1482 height 194
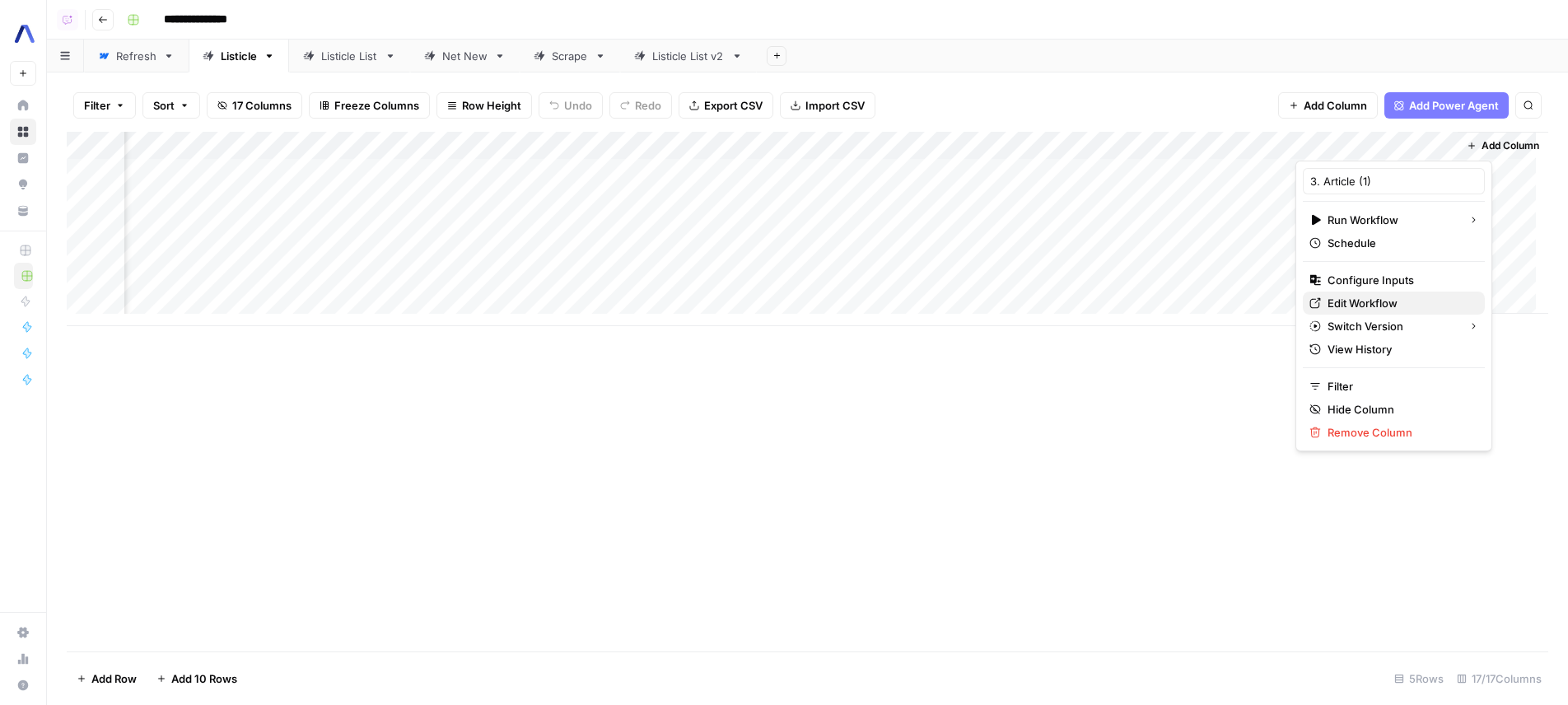
click at [1386, 303] on span "Edit Workflow" at bounding box center [1399, 303] width 144 height 17
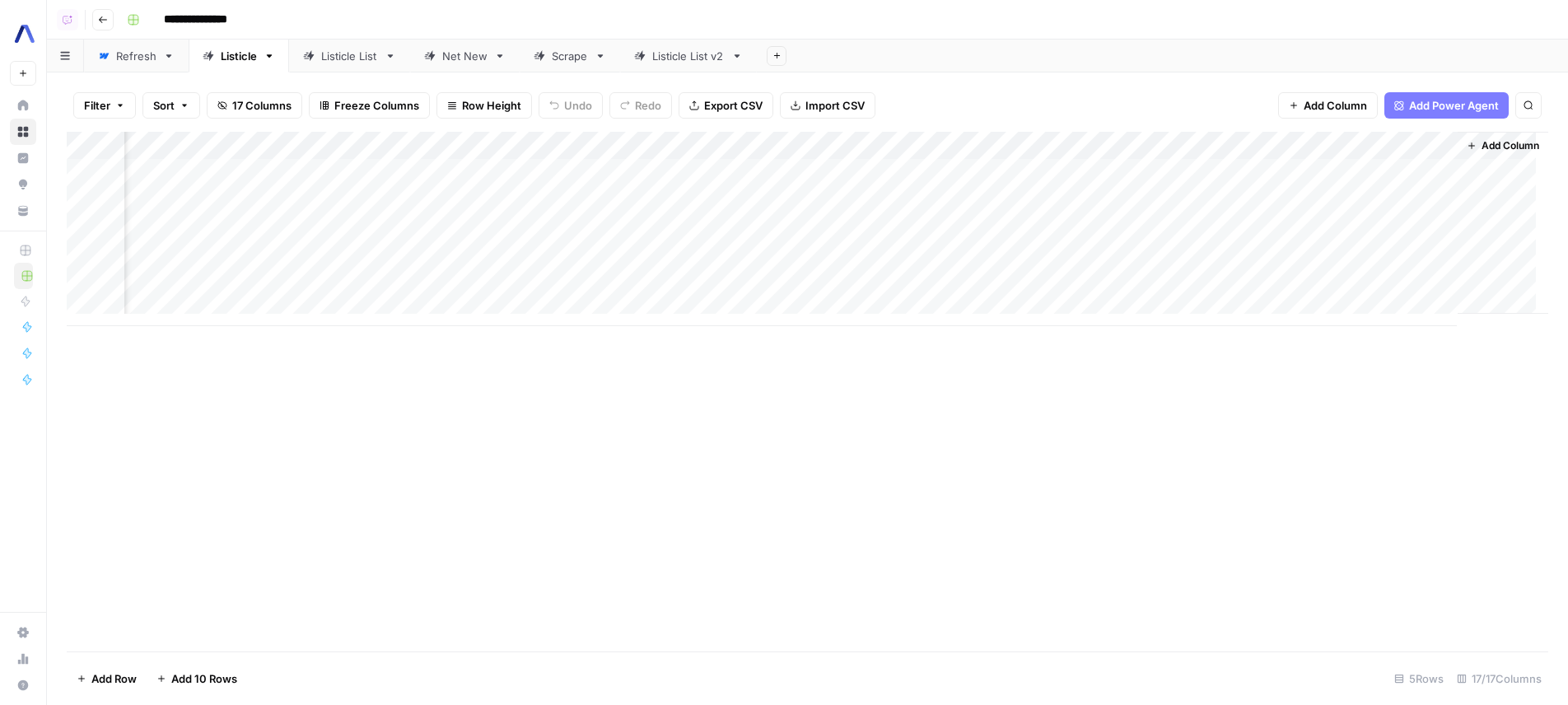
click at [1402, 139] on div "Add Column" at bounding box center [807, 228] width 1482 height 194
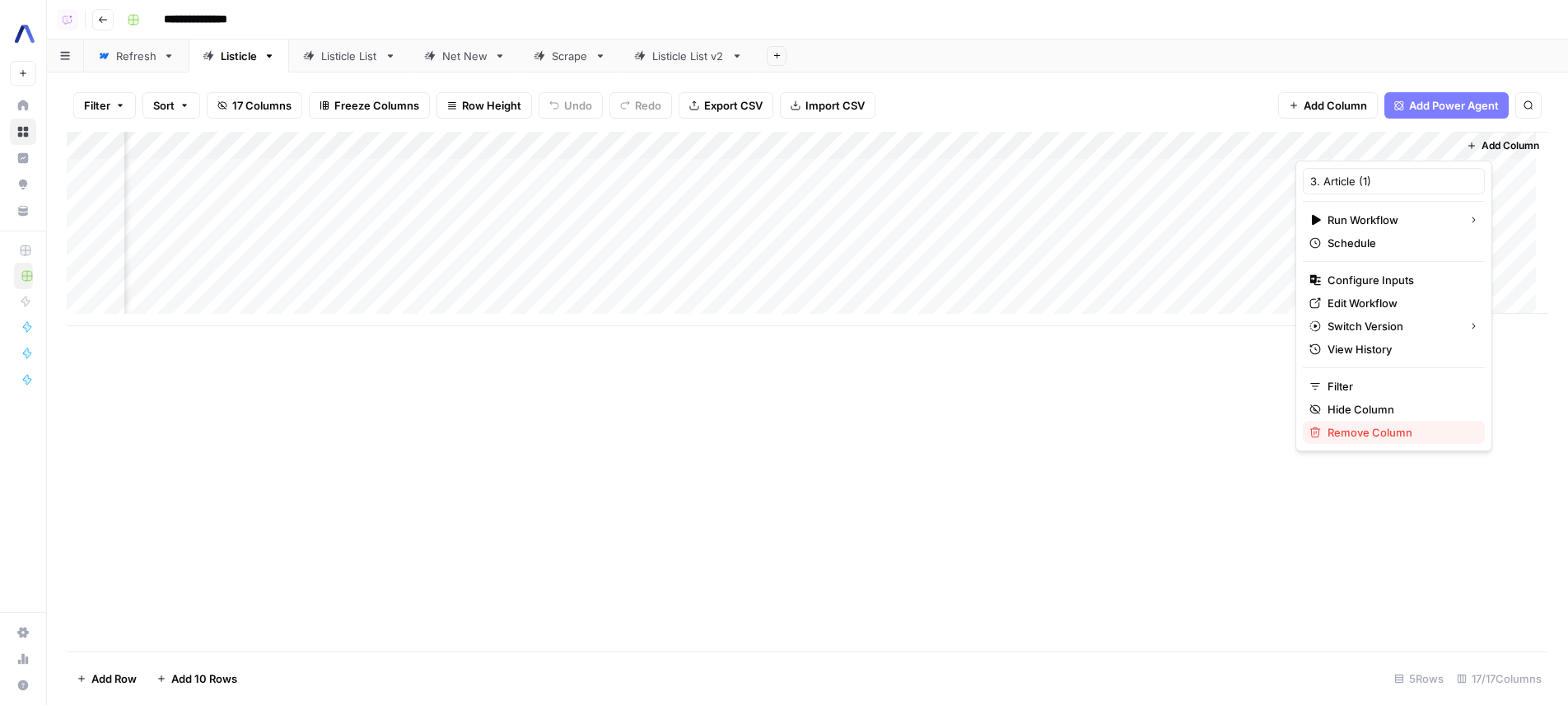
click at [1384, 428] on span "Remove Column" at bounding box center [1399, 431] width 144 height 17
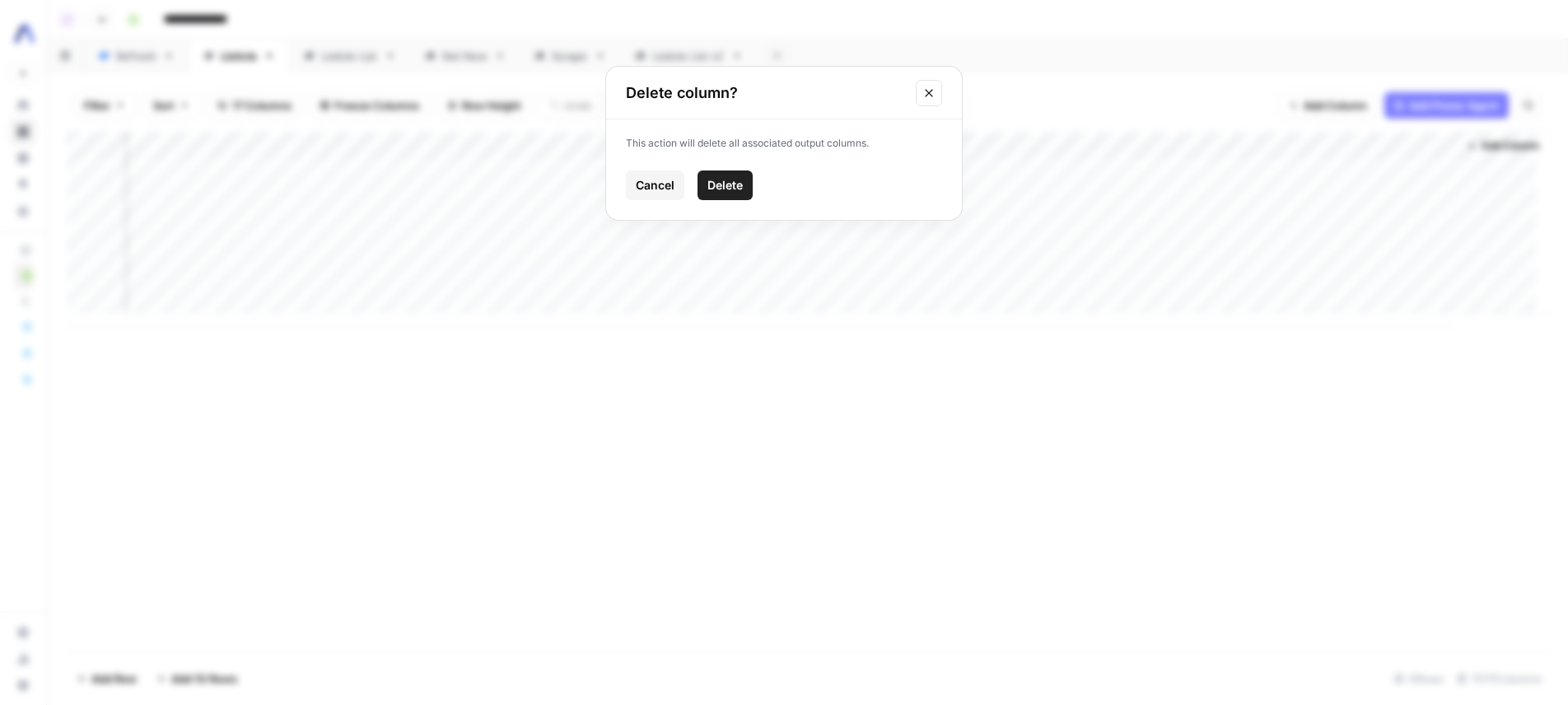
click at [751, 187] on button "Delete" at bounding box center [725, 185] width 55 height 29
click at [979, 418] on div "Add Column" at bounding box center [807, 391] width 1482 height 520
click at [1483, 138] on span "Add Column" at bounding box center [1510, 145] width 58 height 15
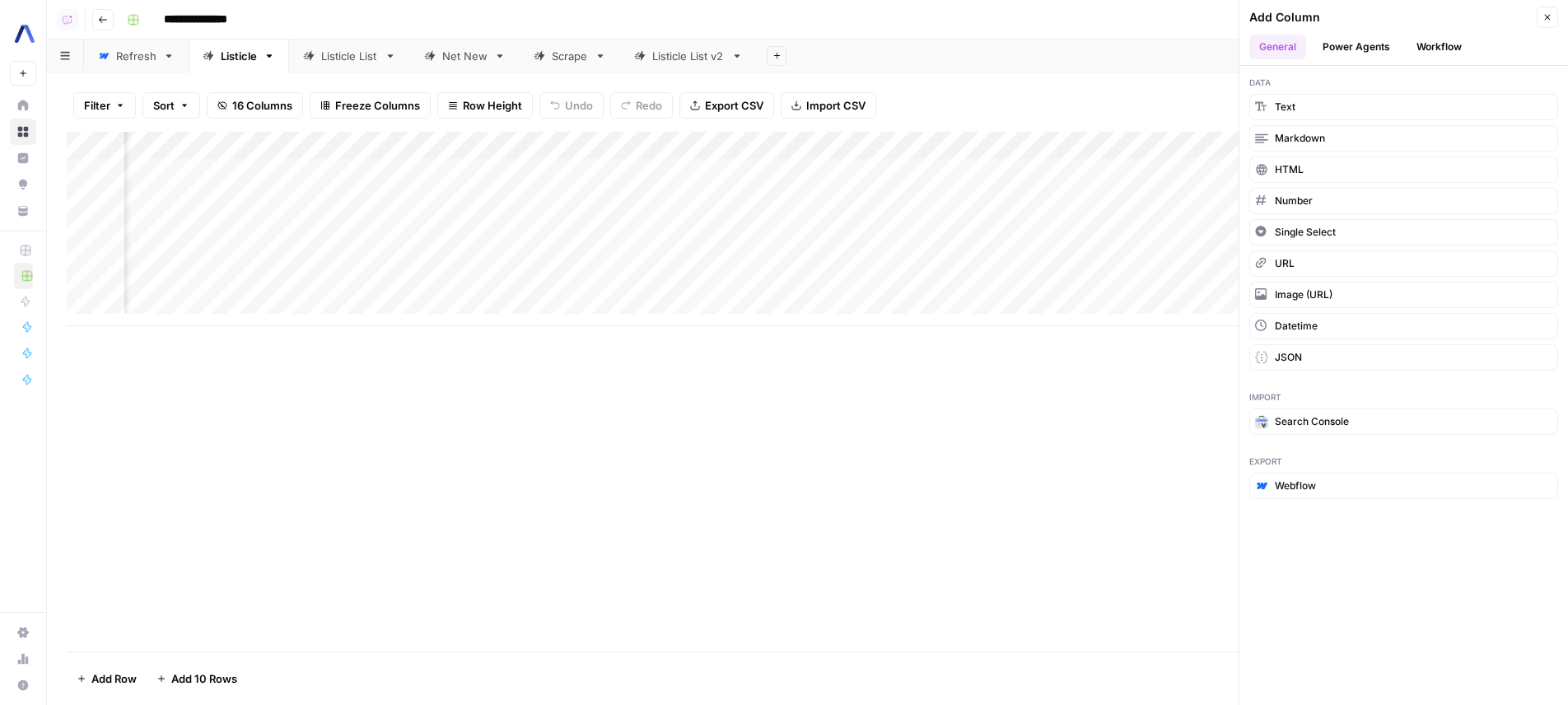
click at [1433, 41] on button "Workflow" at bounding box center [1439, 46] width 65 height 25
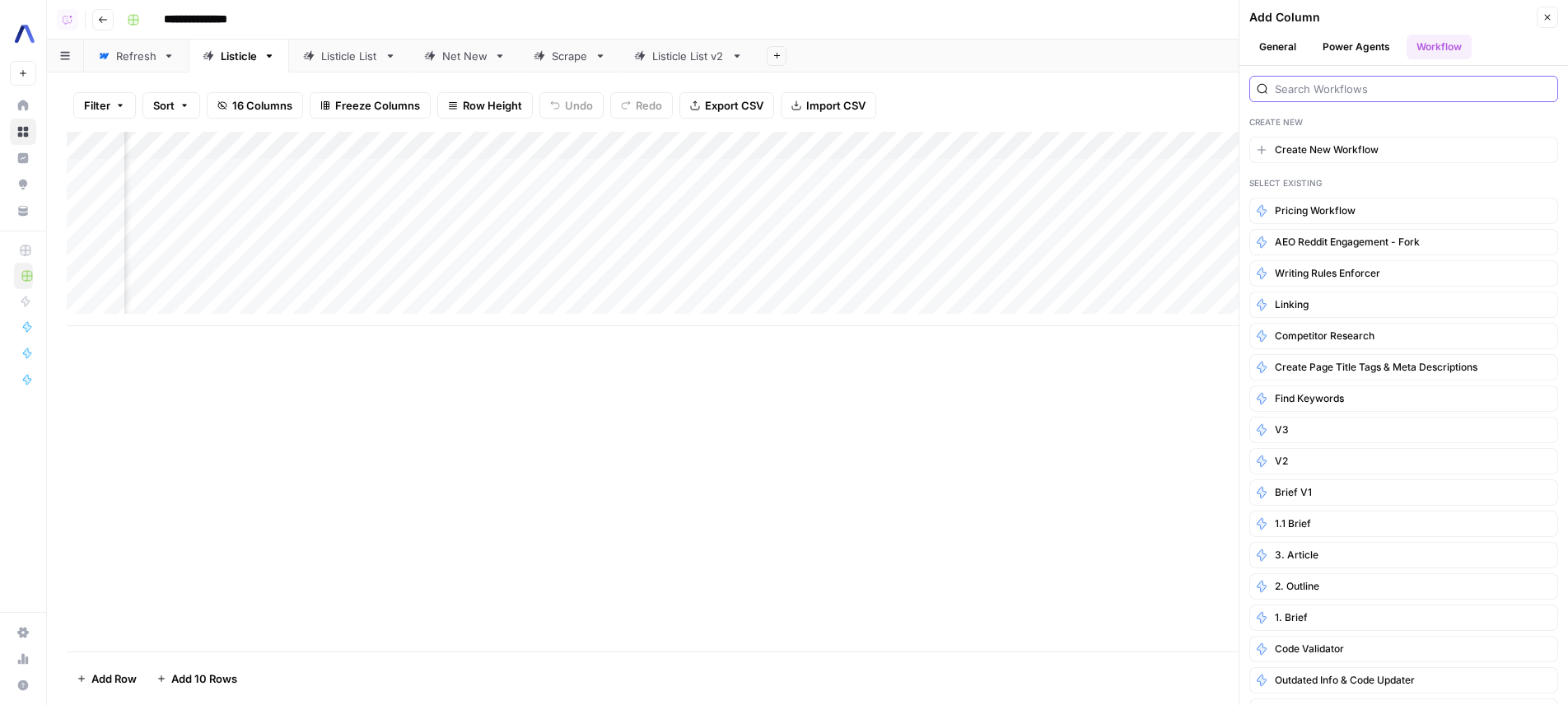
click at [1375, 95] on input "search" at bounding box center [1412, 88] width 276 height 17
paste input "103324"
type input "103324"
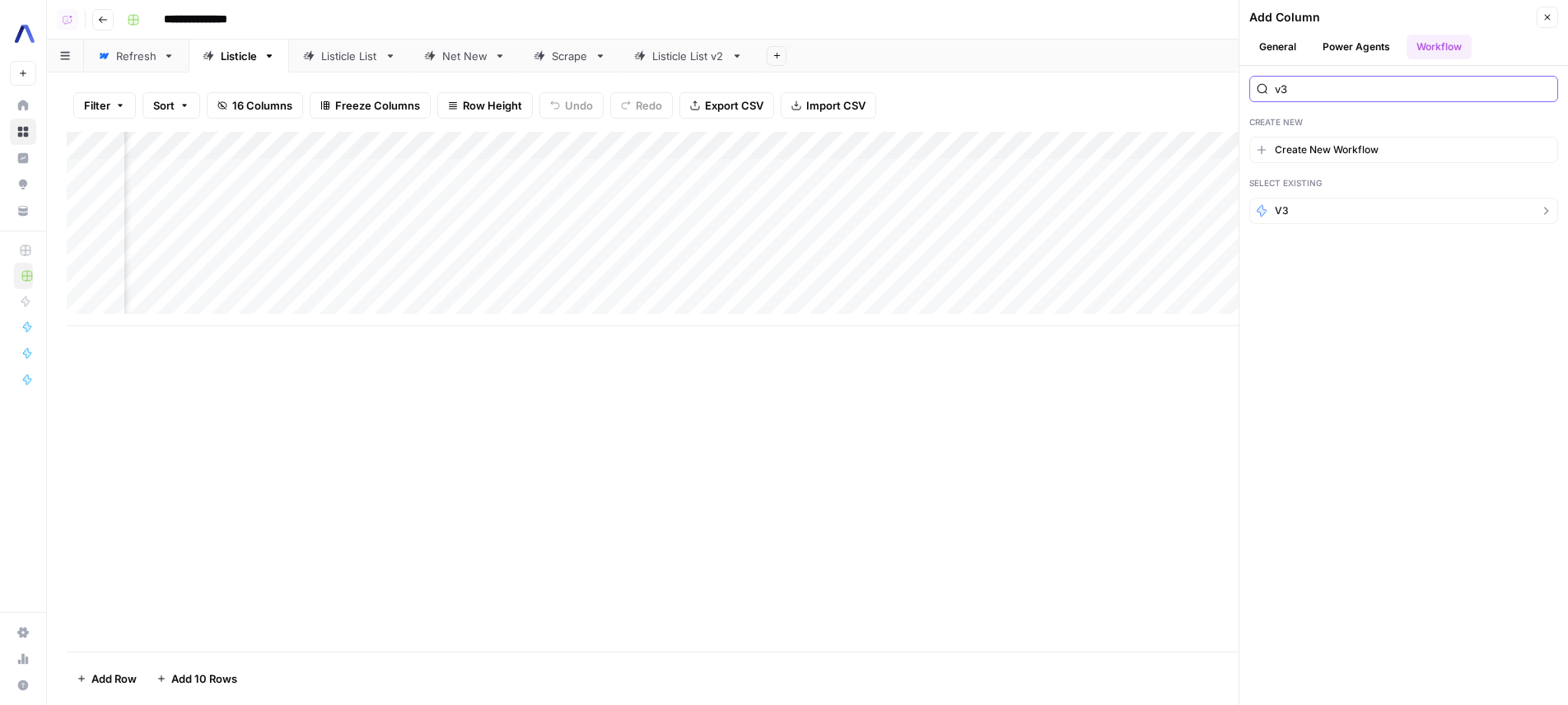
type input "v3"
click at [1370, 213] on button "v3" at bounding box center [1403, 211] width 309 height 26
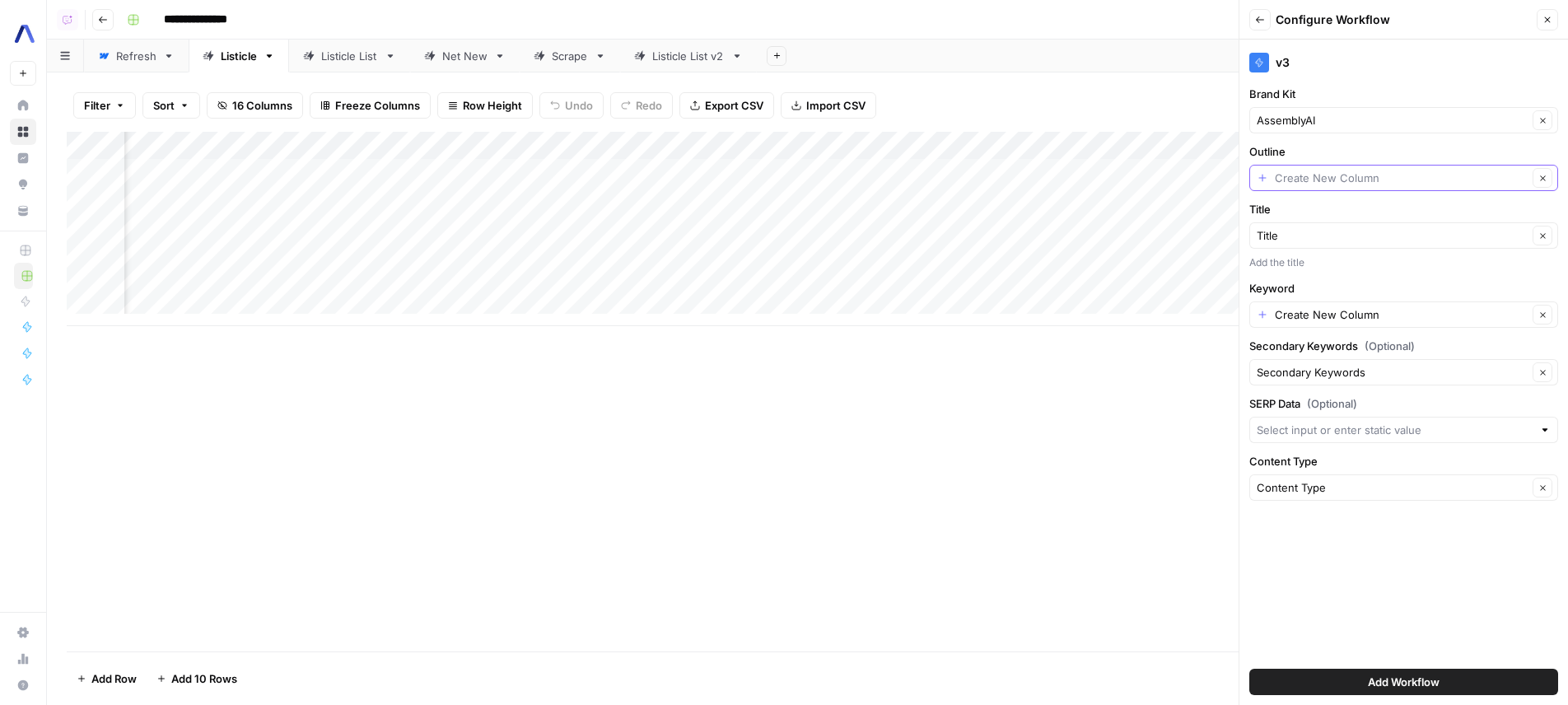
click at [1347, 177] on input "Outline" at bounding box center [1401, 177] width 253 height 17
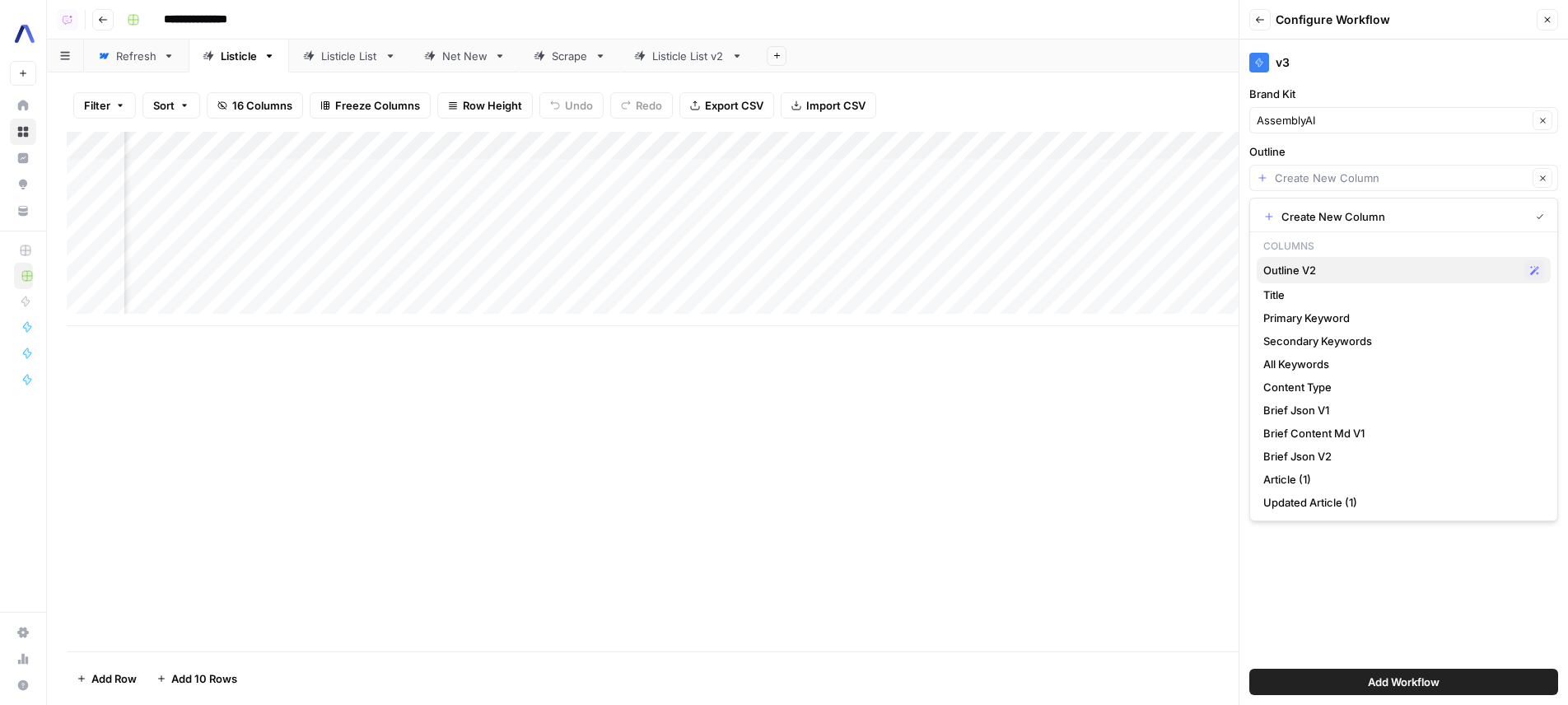
click at [1324, 270] on span "Outline V2" at bounding box center [1390, 270] width 254 height 17
type input "Outline V2"
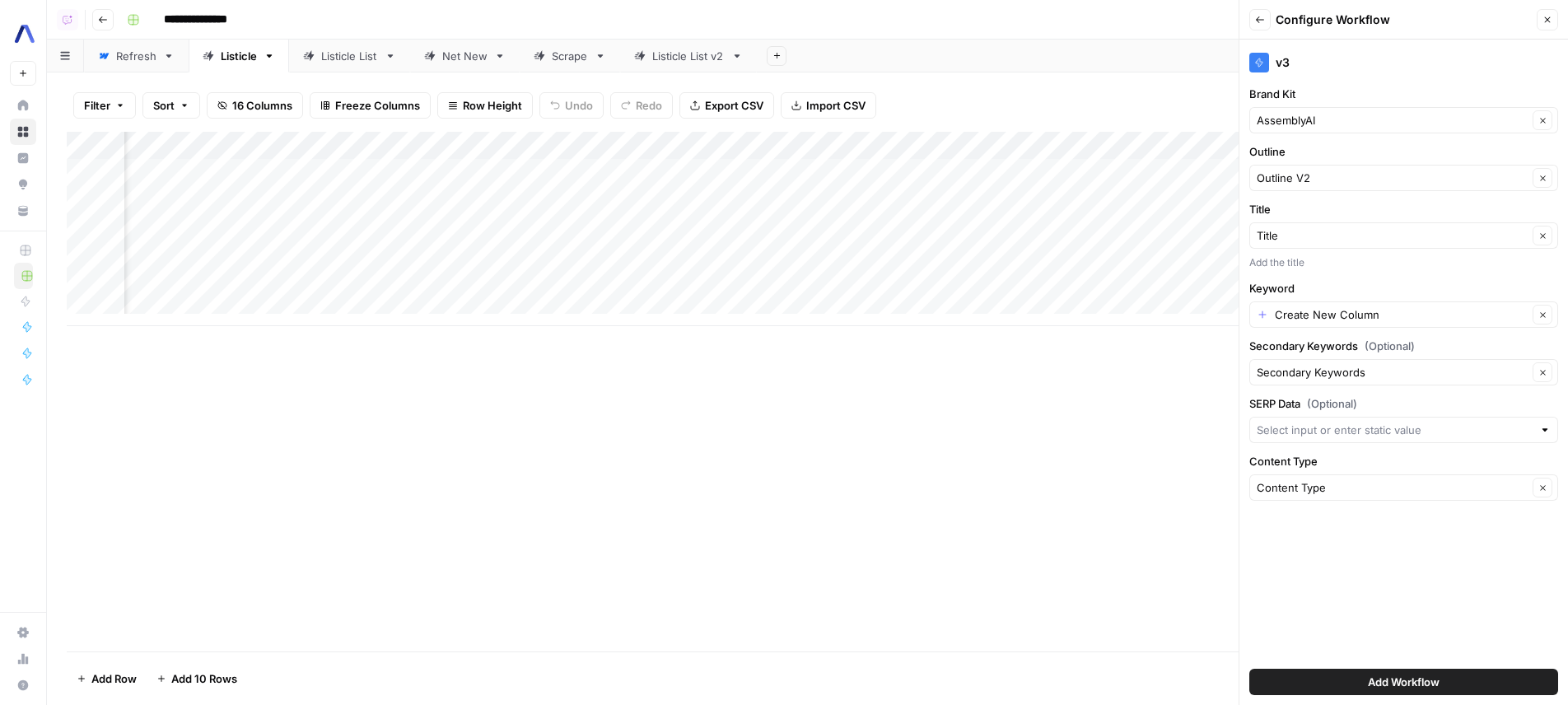
click at [1375, 680] on span "Add Workflow" at bounding box center [1403, 681] width 72 height 17
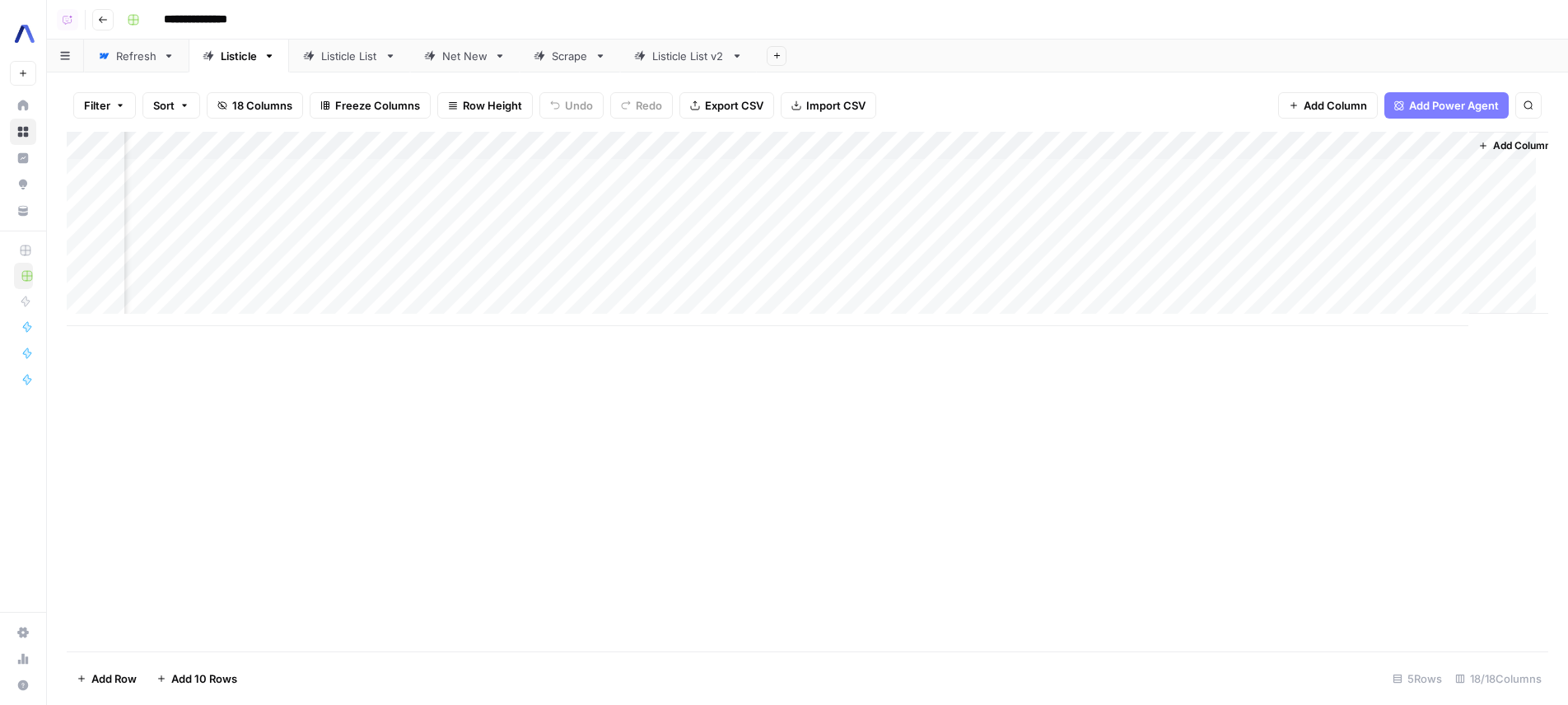
scroll to position [0, 1532]
click at [1370, 147] on div "Add Column" at bounding box center [807, 228] width 1482 height 194
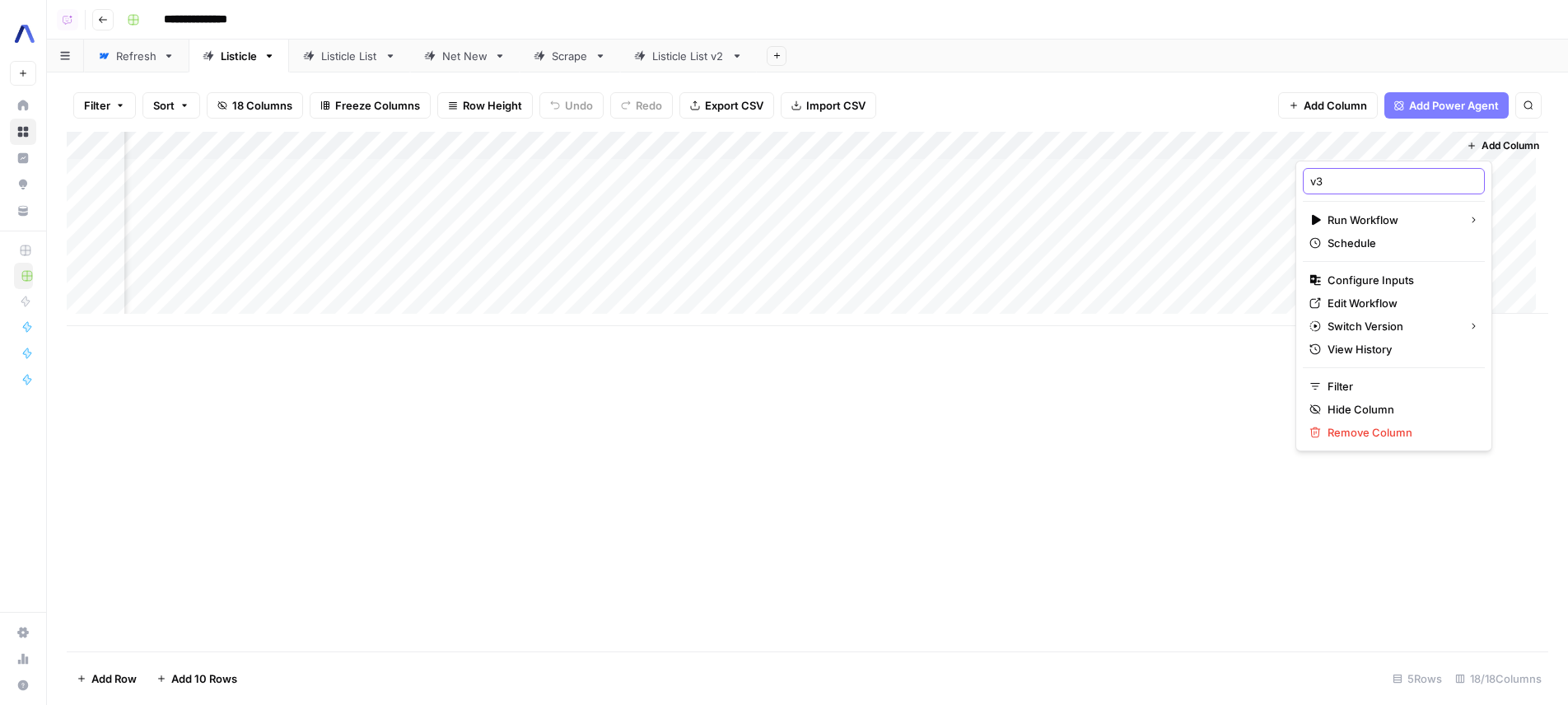
click at [1340, 180] on input "v3" at bounding box center [1393, 180] width 167 height 17
type input "3.1 Article"
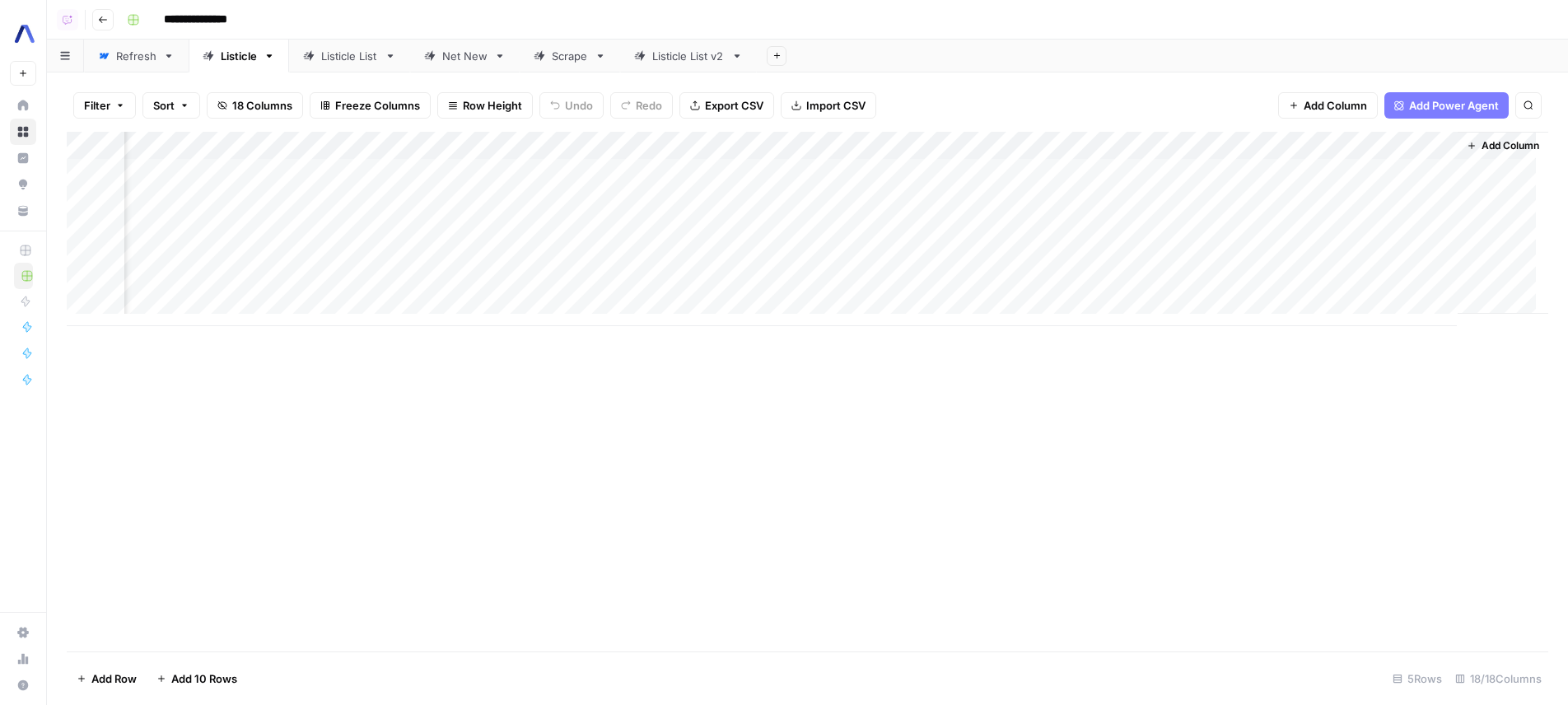
click at [581, 141] on div "Add Column" at bounding box center [807, 228] width 1482 height 194
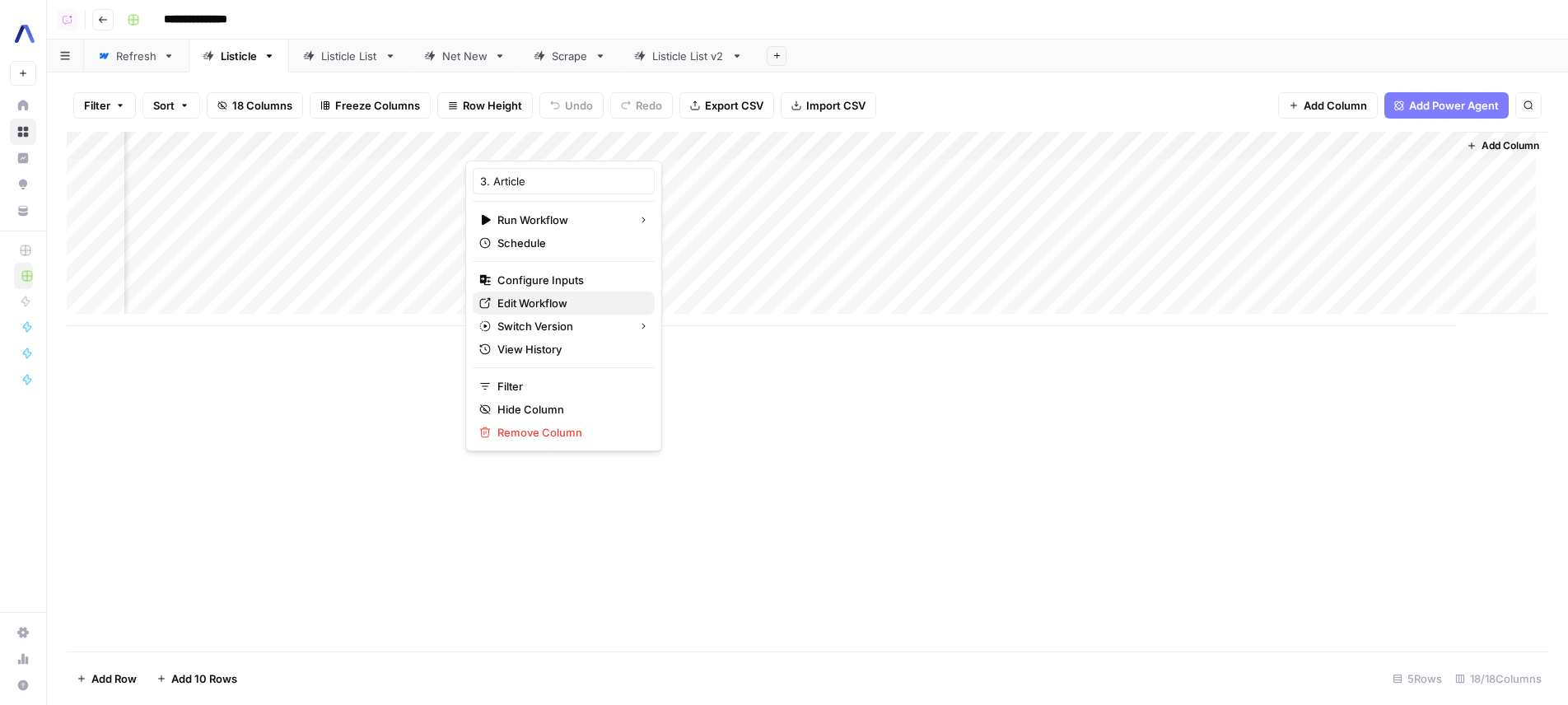
click at [537, 295] on span "Edit Workflow" at bounding box center [569, 303] width 144 height 17
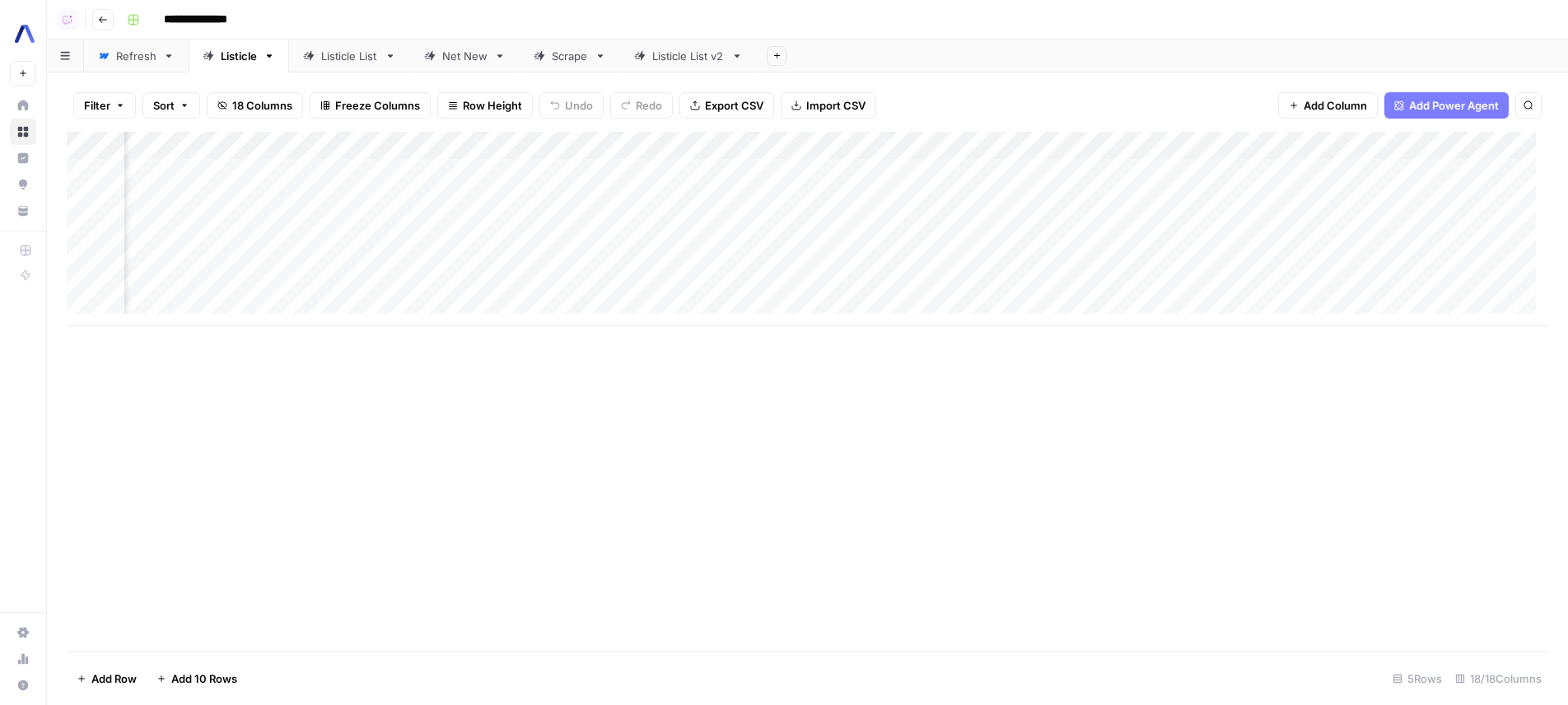
scroll to position [0, 1173]
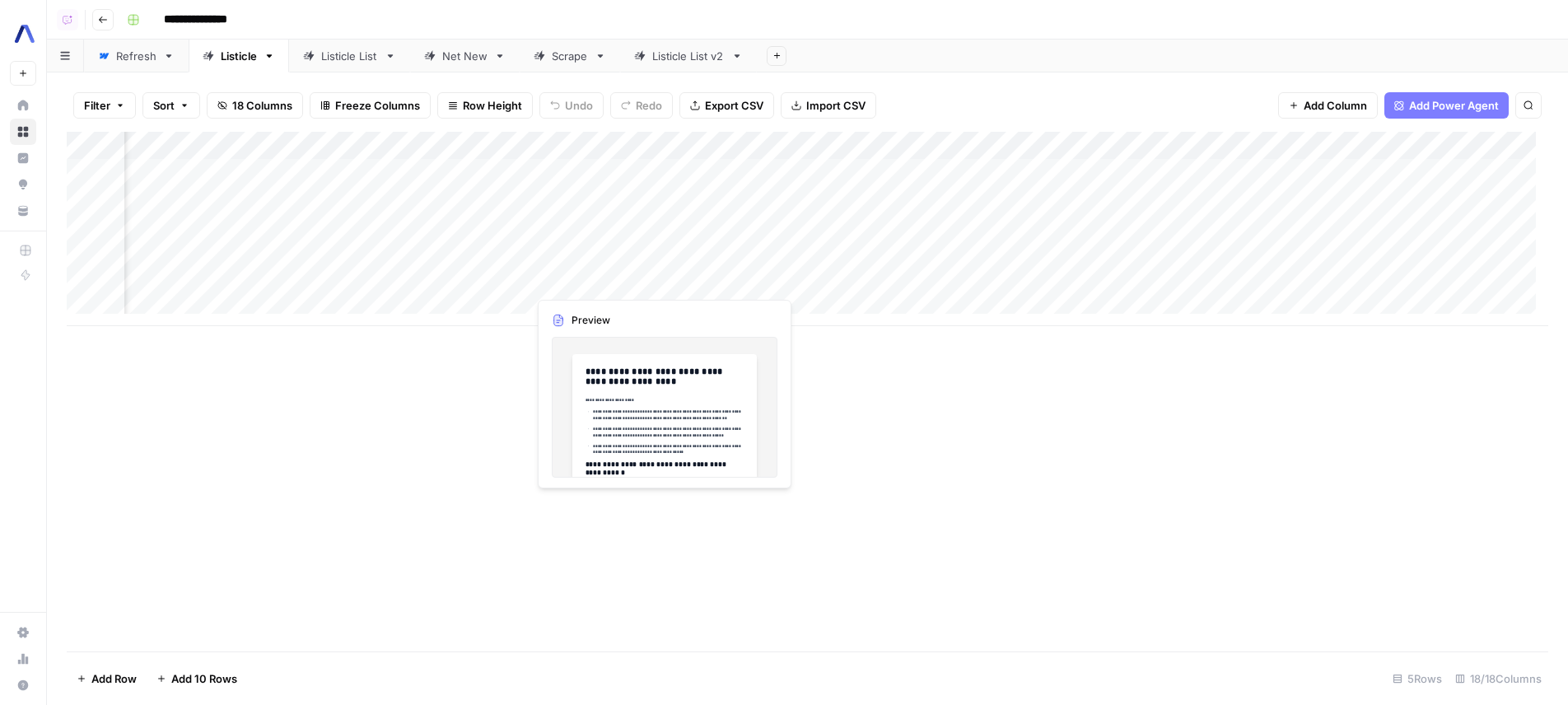
click at [658, 281] on div "Add Column" at bounding box center [807, 228] width 1482 height 194
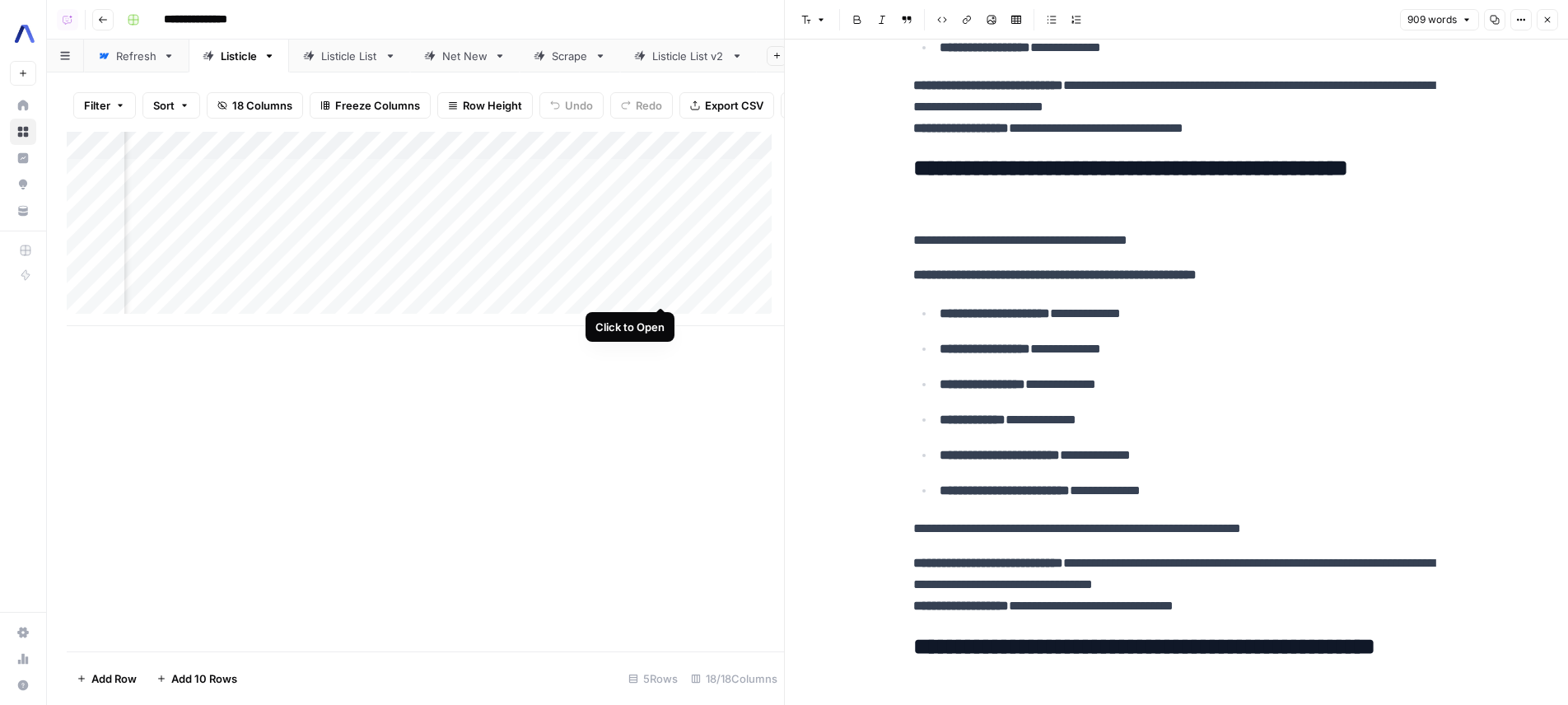
scroll to position [0, 1562]
click at [583, 425] on div "Add Column" at bounding box center [425, 391] width 717 height 520
click at [484, 60] on div "Net New" at bounding box center [465, 56] width 45 height 17
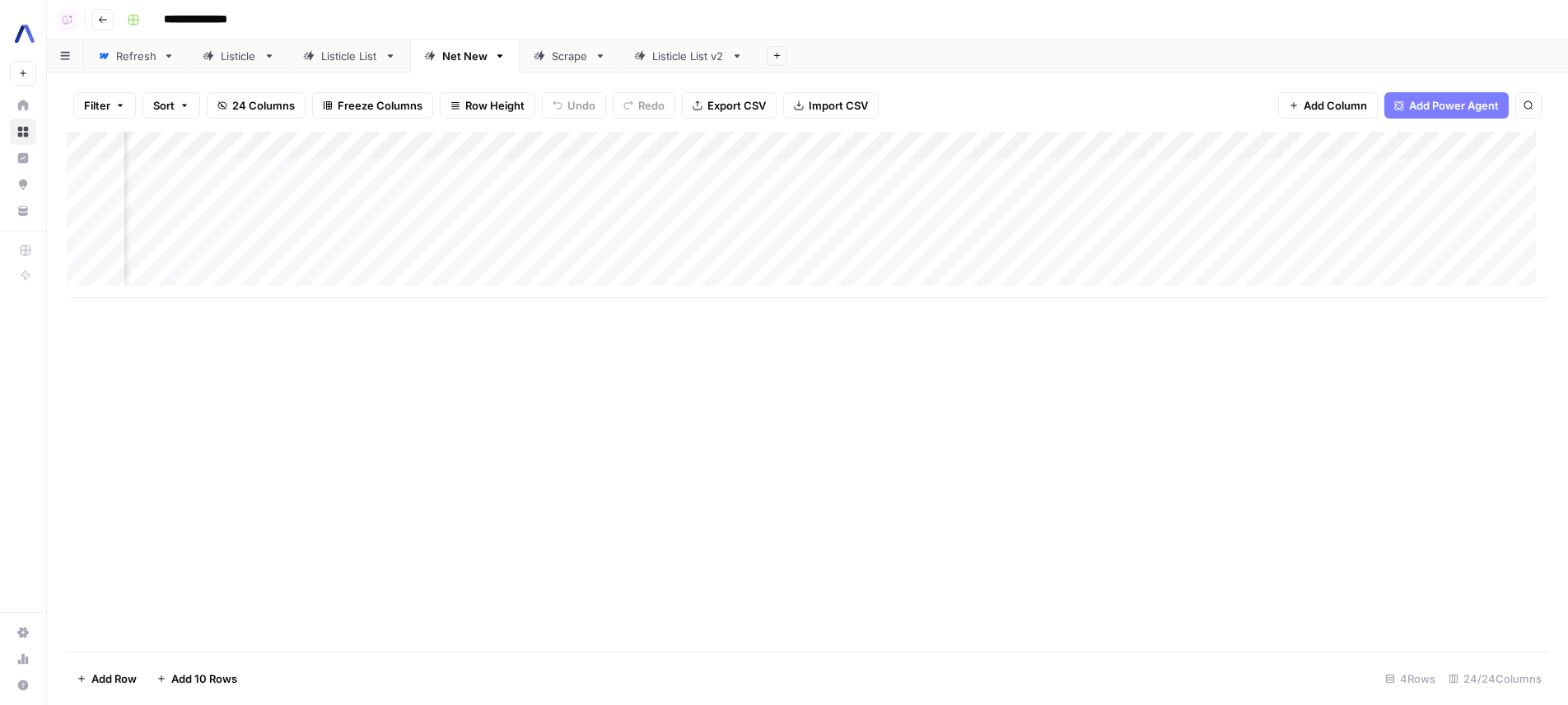
scroll to position [0, 2542]
click at [718, 137] on div "Add Column" at bounding box center [807, 215] width 1482 height 167
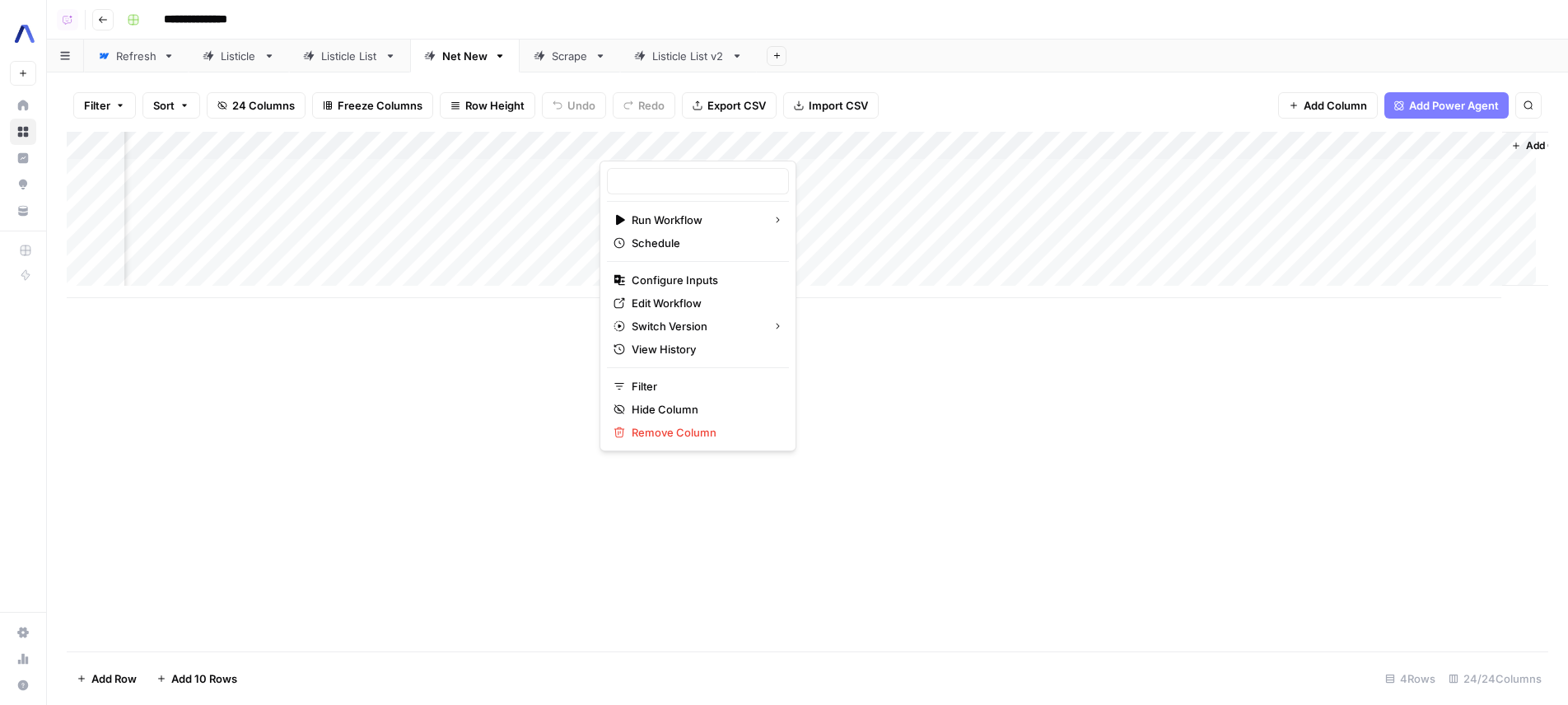
type input "v3"
click at [674, 308] on span "Edit Workflow" at bounding box center [703, 303] width 144 height 17
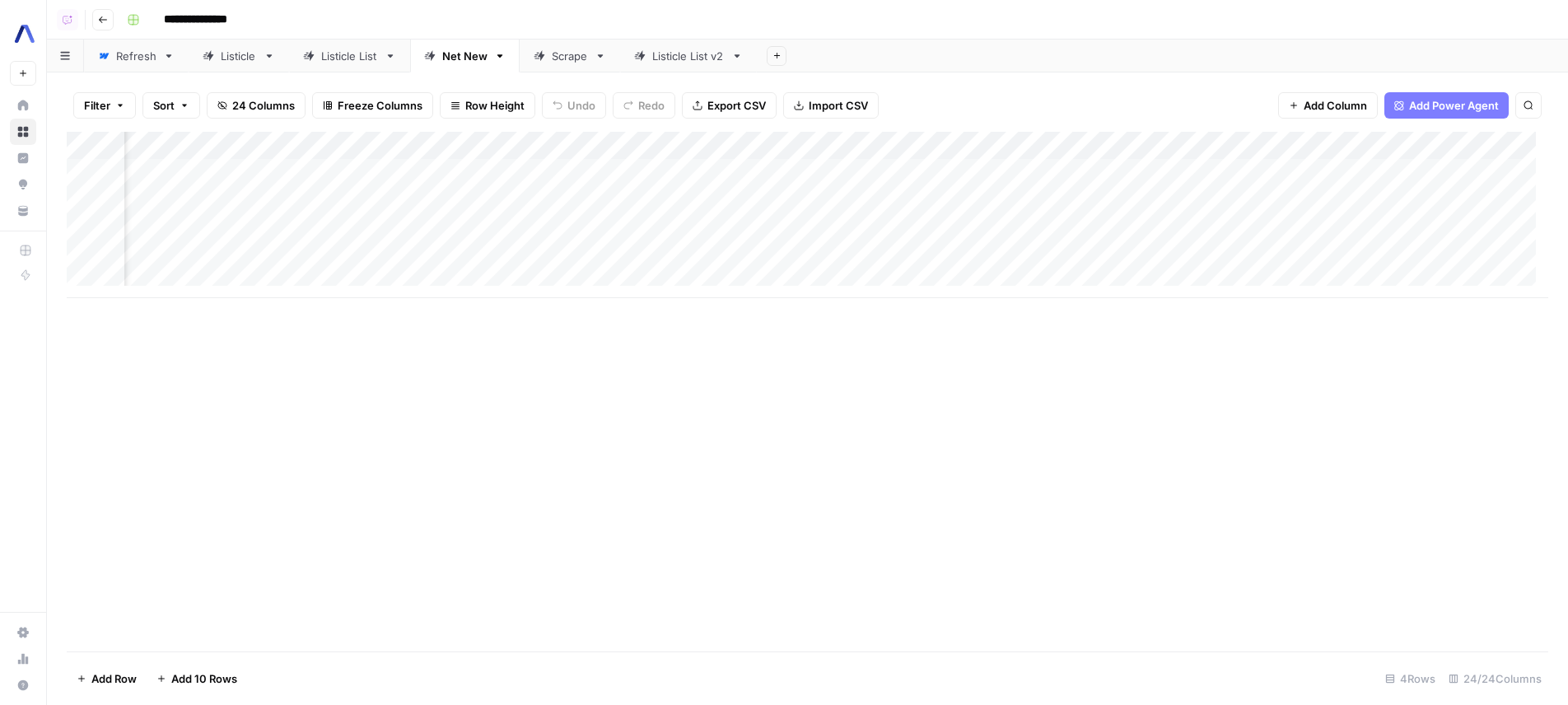
scroll to position [0, 1006]
click at [208, 60] on icon at bounding box center [209, 56] width 12 height 12
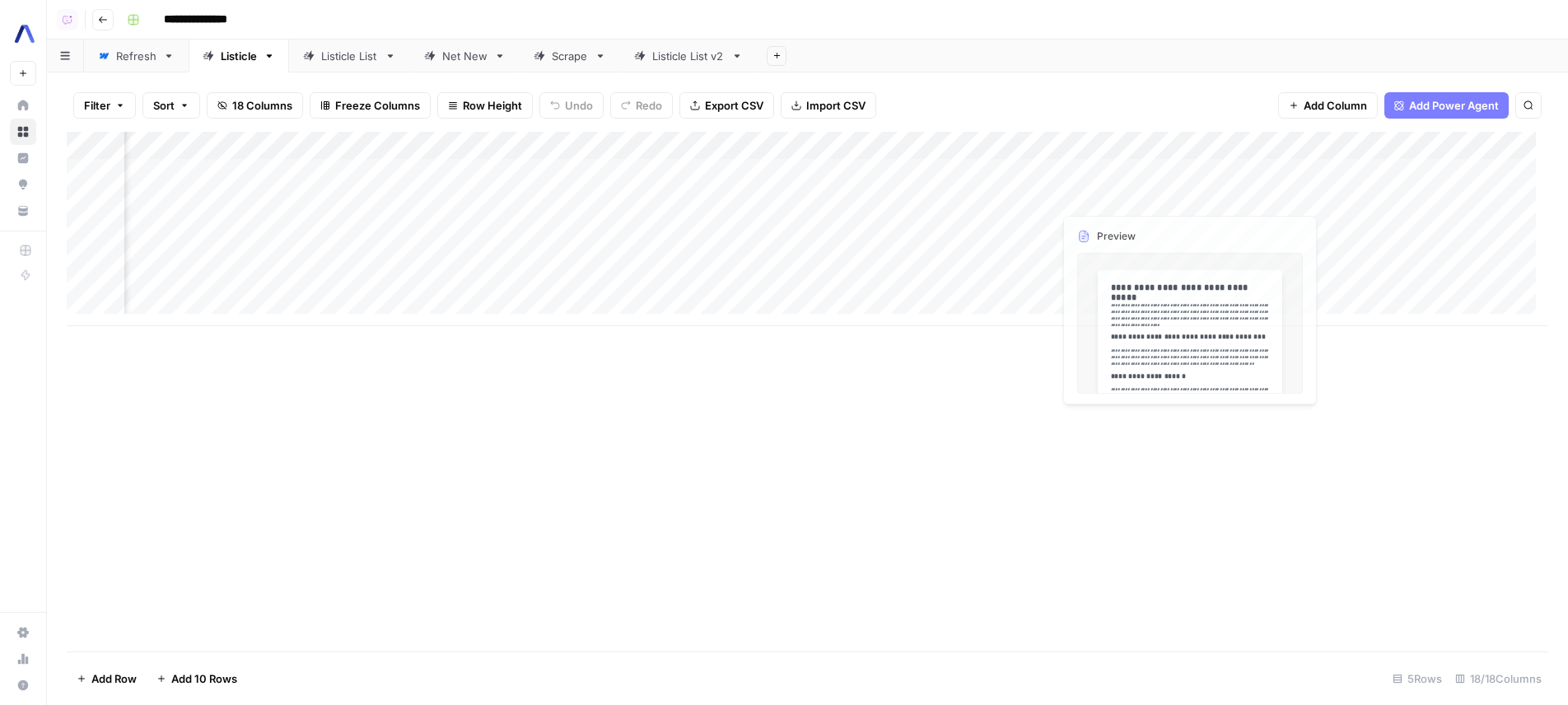
scroll to position [0, 867]
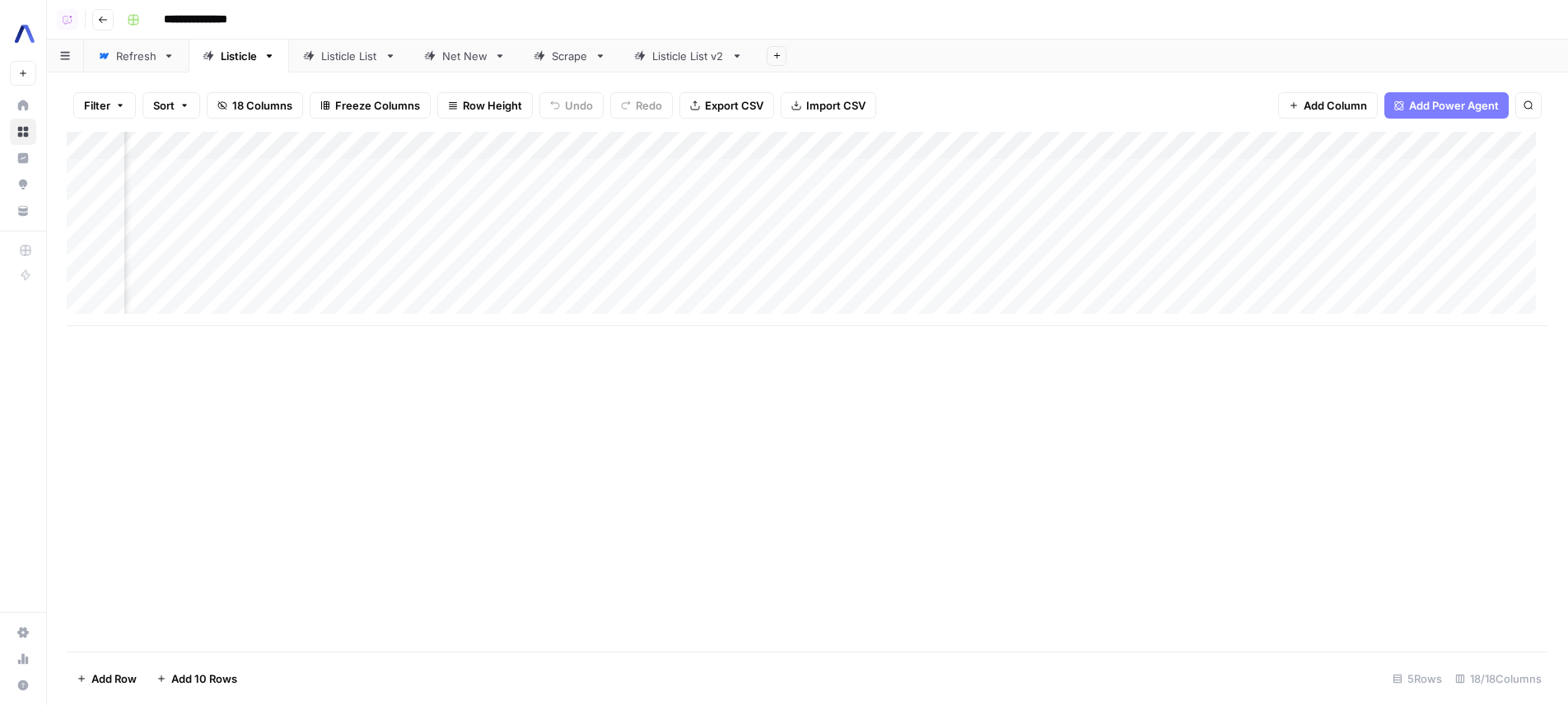
click at [820, 201] on div "Add Column" at bounding box center [807, 228] width 1482 height 194
click at [819, 227] on div "Add Column" at bounding box center [807, 228] width 1482 height 194
click at [824, 281] on div "Add Column" at bounding box center [807, 228] width 1482 height 194
click at [843, 457] on div "Add Column" at bounding box center [807, 391] width 1482 height 520
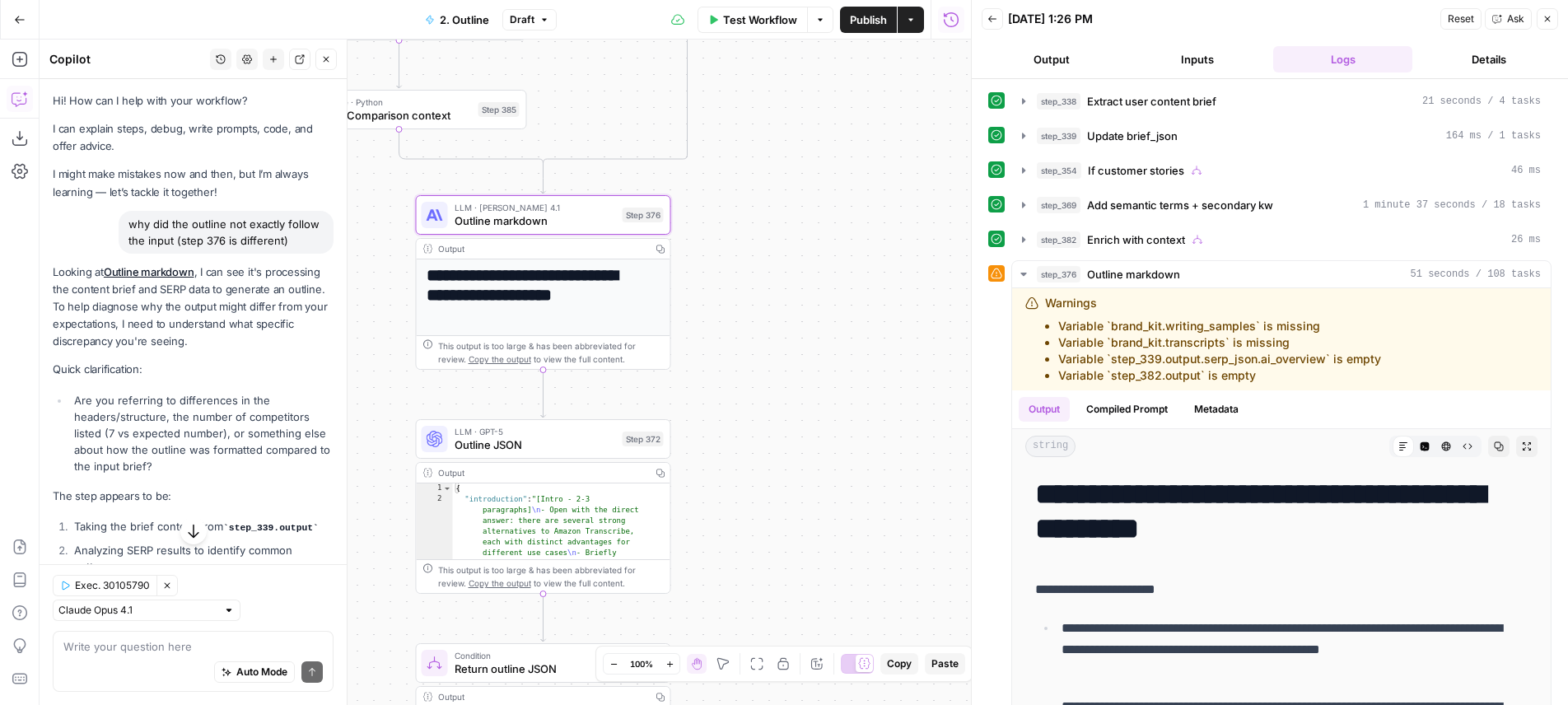
scroll to position [270, 0]
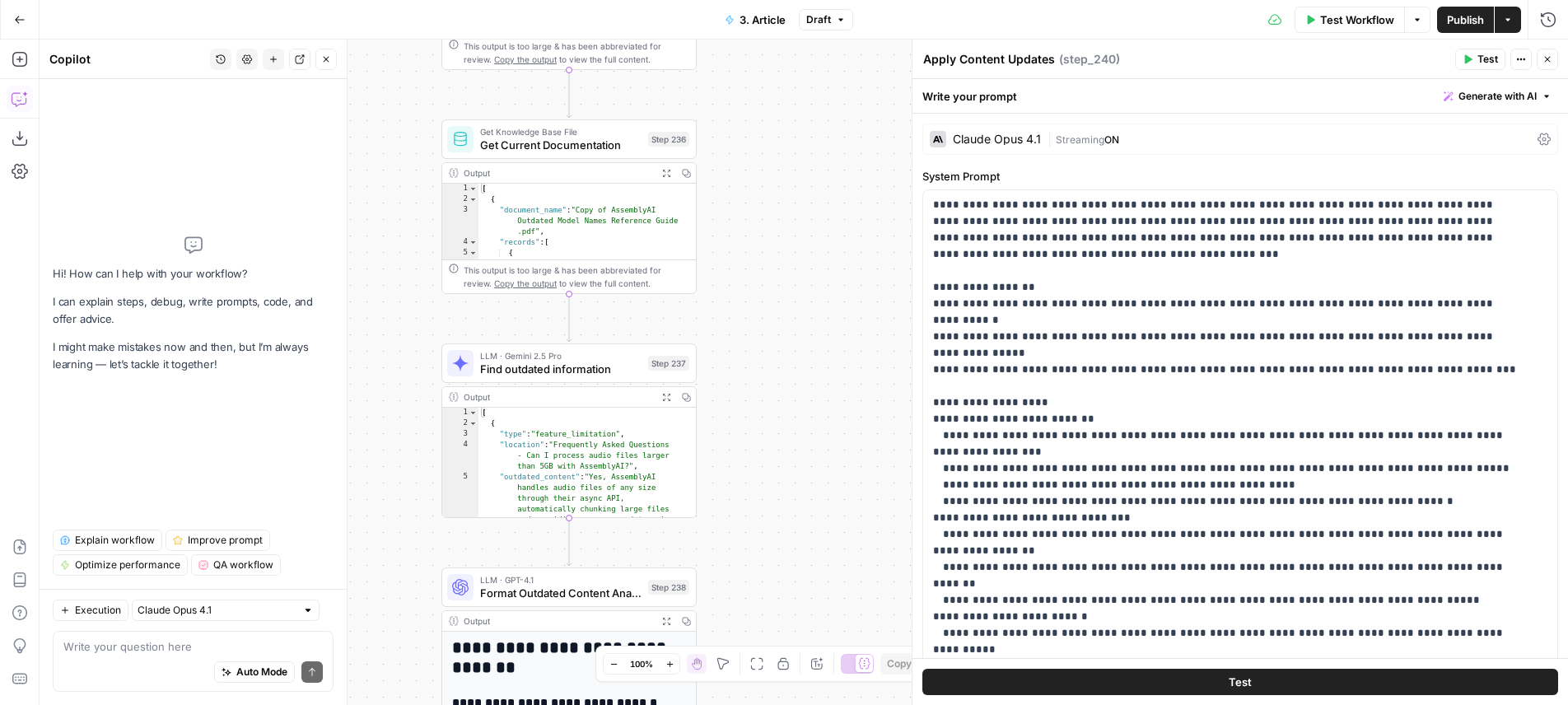
drag, startPoint x: 0, startPoint y: 0, endPoint x: 748, endPoint y: 537, distance: 920.8
click at [748, 537] on div "**********" at bounding box center [803, 372] width 1529 height 666
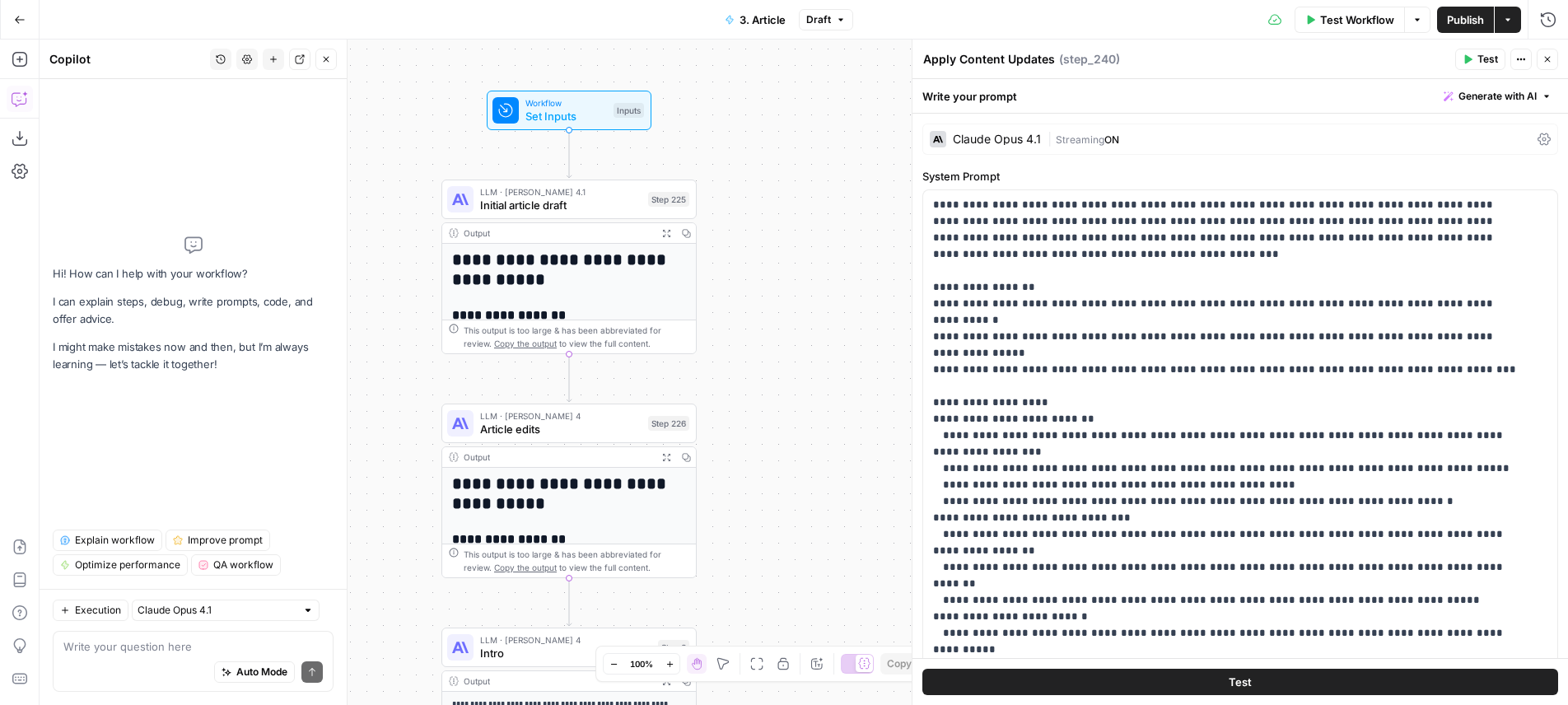
click at [626, 437] on div "LLM · [PERSON_NAME] 4 Article edits Step 226 Copy step Delete step Edit Note Te…" at bounding box center [569, 423] width 255 height 39
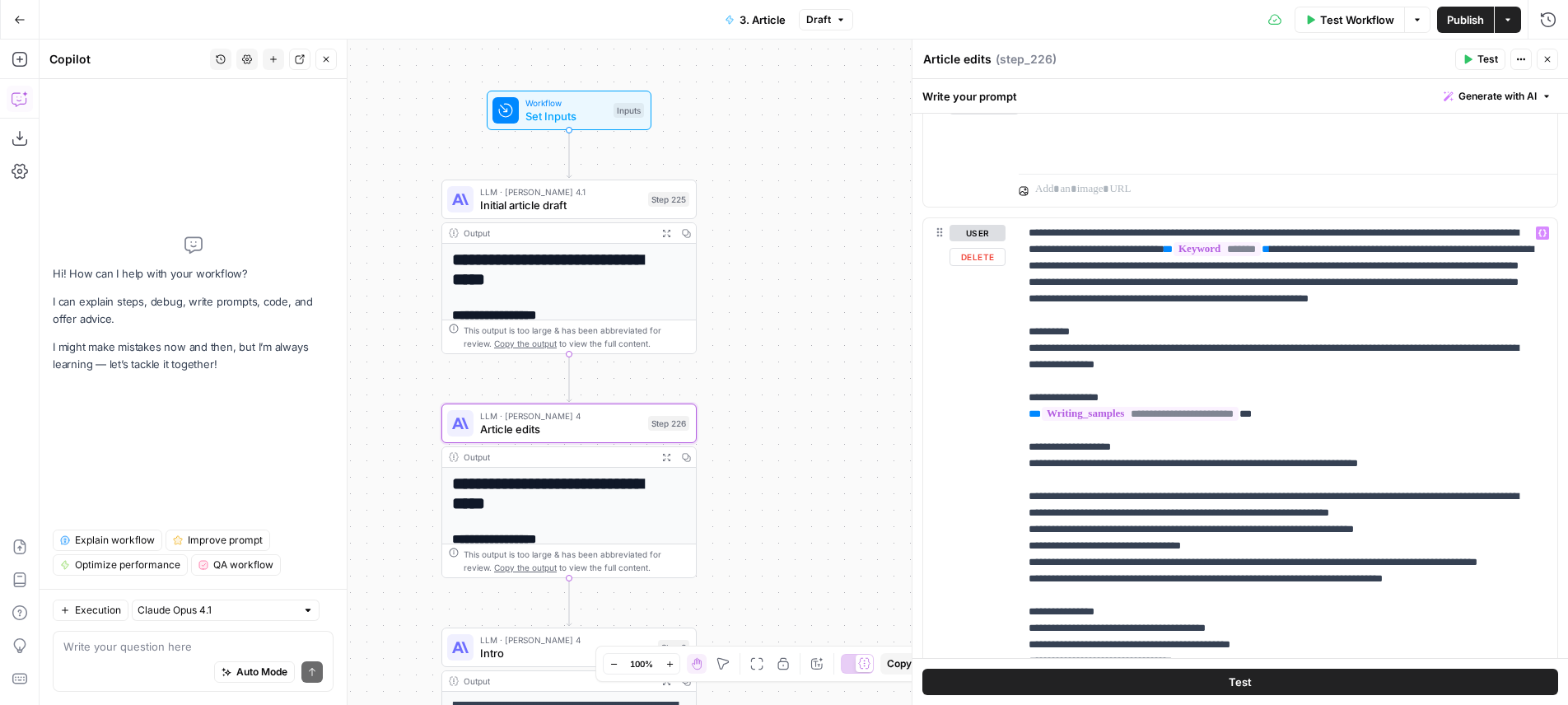
scroll to position [1389, 0]
click at [1201, 248] on p "**********" at bounding box center [1282, 488] width 506 height 527
click at [1189, 259] on p "**********" at bounding box center [1282, 488] width 506 height 527
click at [1209, 234] on p "**********" at bounding box center [1282, 488] width 506 height 527
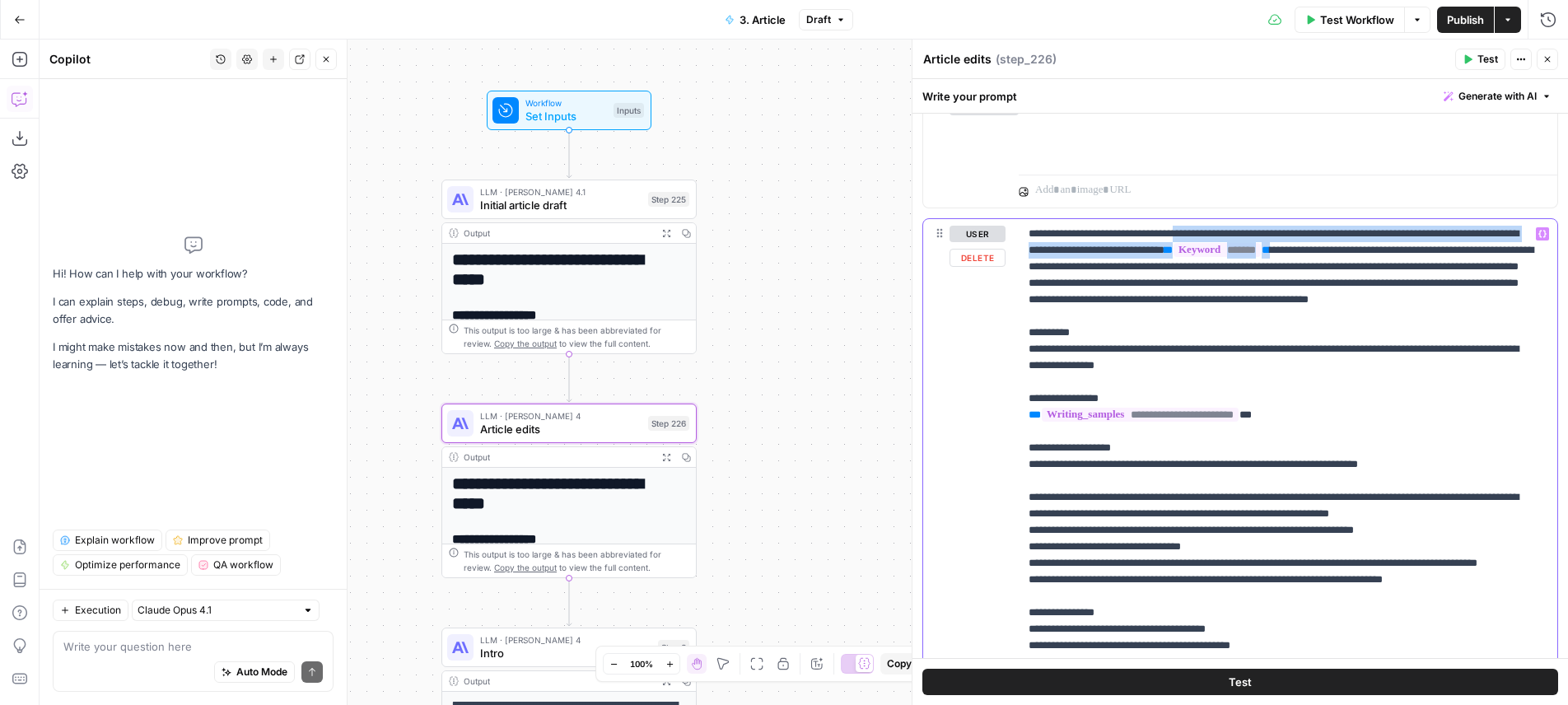
drag, startPoint x: 1209, startPoint y: 234, endPoint x: 1370, endPoint y: 315, distance: 180.2
click at [1370, 315] on p "**********" at bounding box center [1282, 488] width 506 height 527
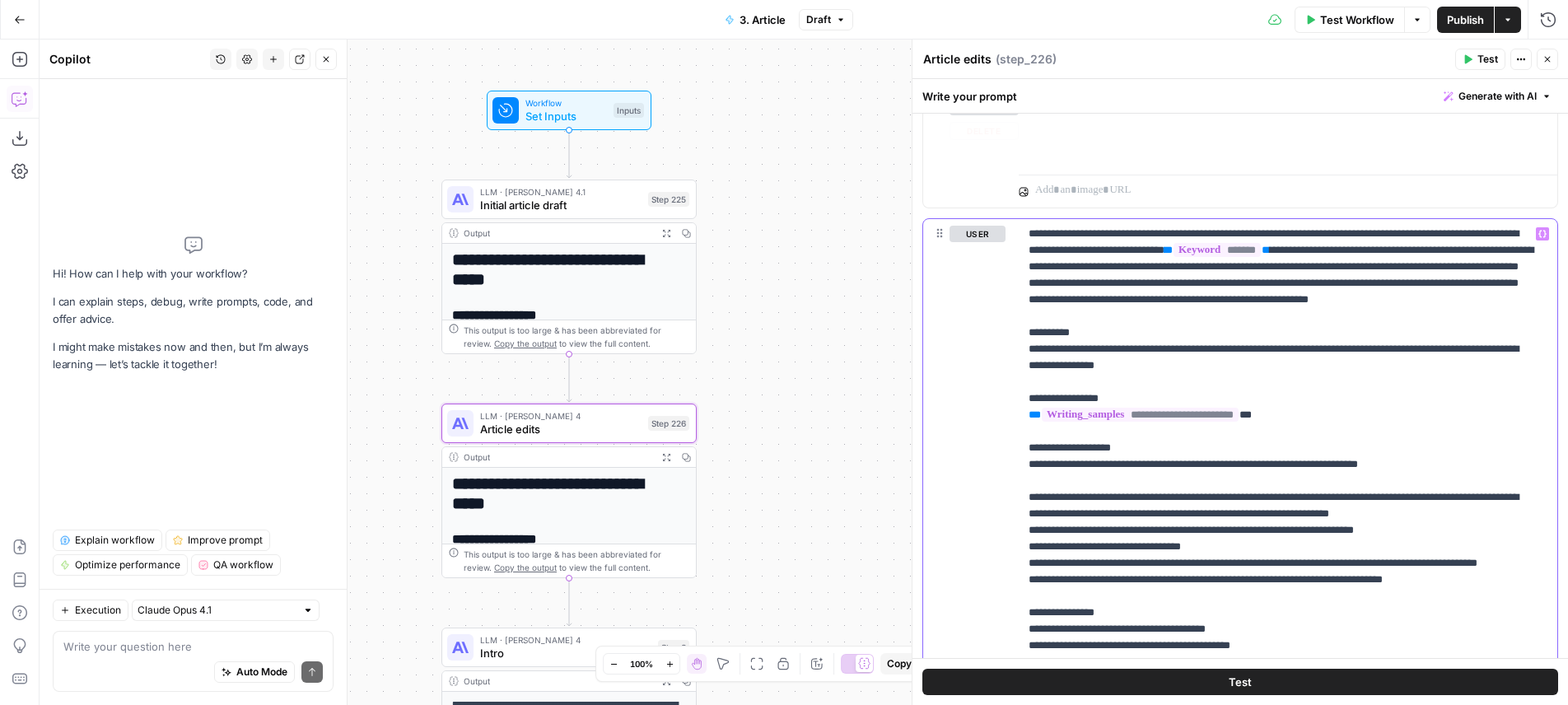
click at [1092, 269] on p "**********" at bounding box center [1282, 488] width 506 height 527
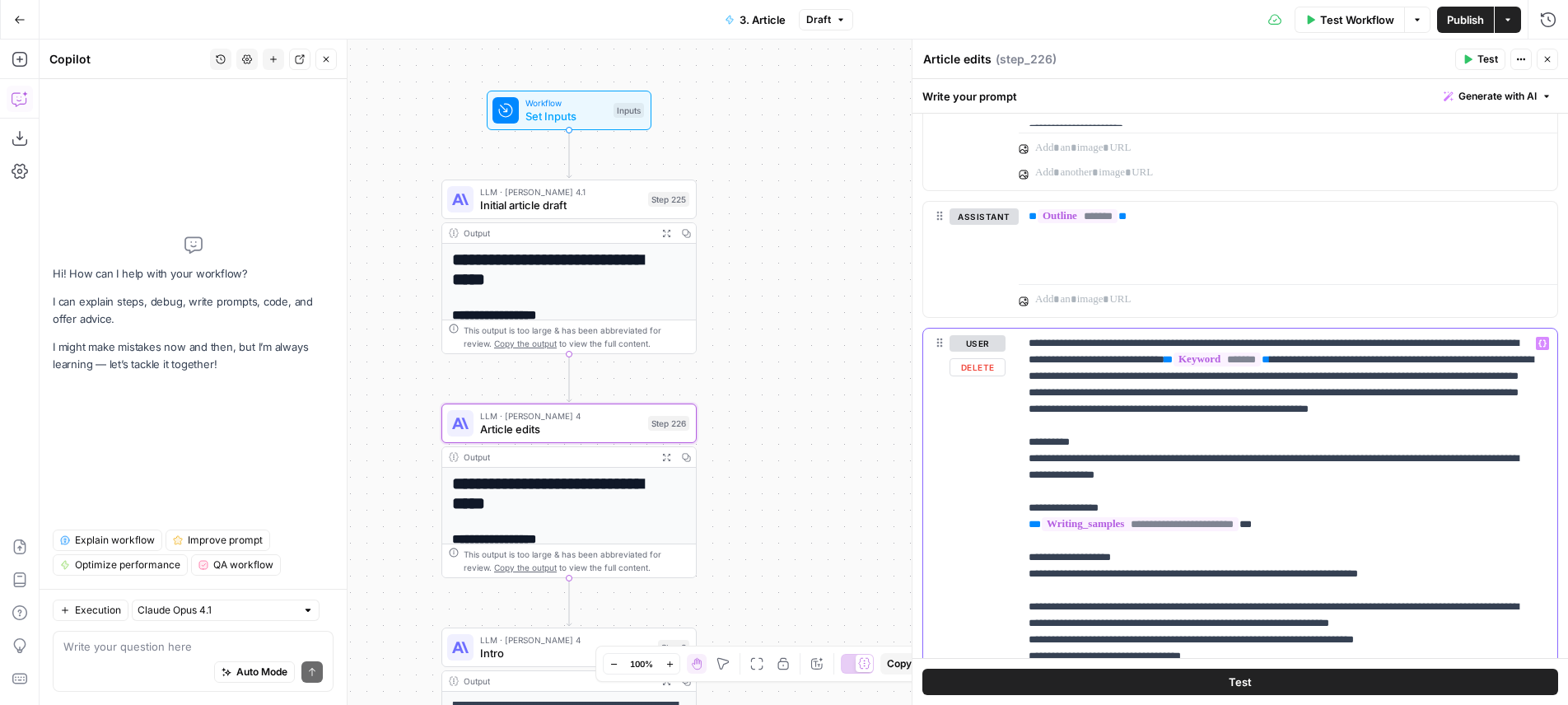
click at [1148, 341] on p "**********" at bounding box center [1282, 598] width 506 height 527
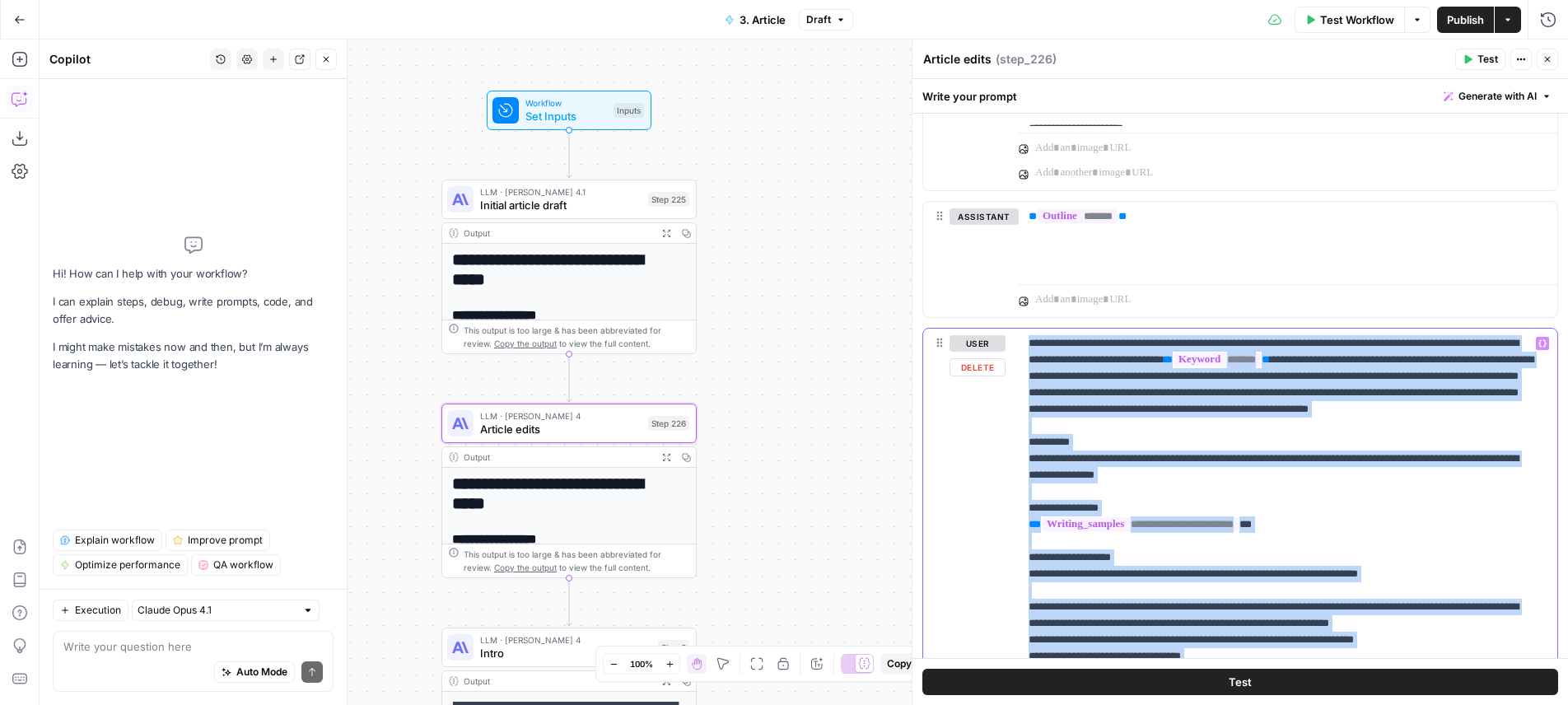
click at [1148, 341] on p "**********" at bounding box center [1282, 598] width 506 height 527
click at [1169, 373] on p "**********" at bounding box center [1282, 598] width 506 height 527
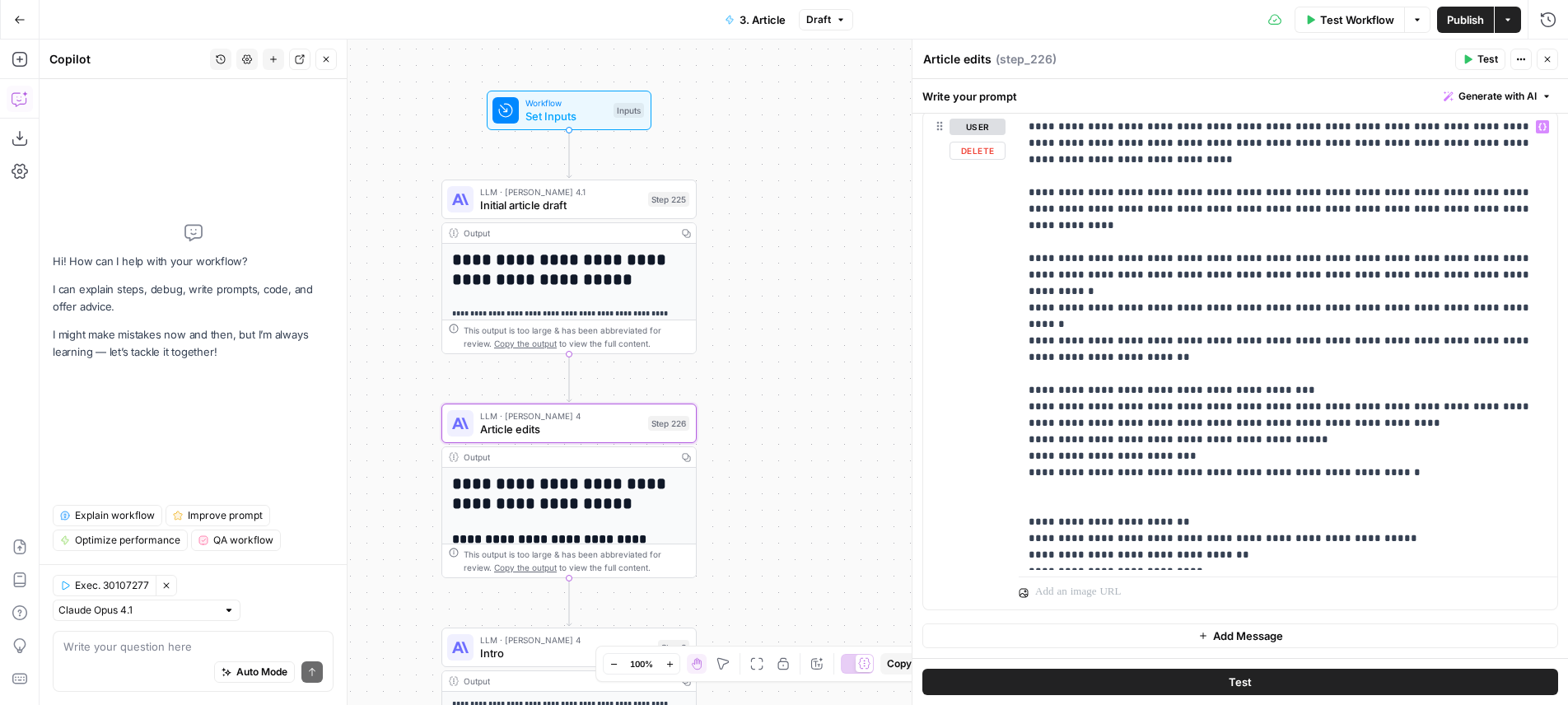
scroll to position [2209, 0]
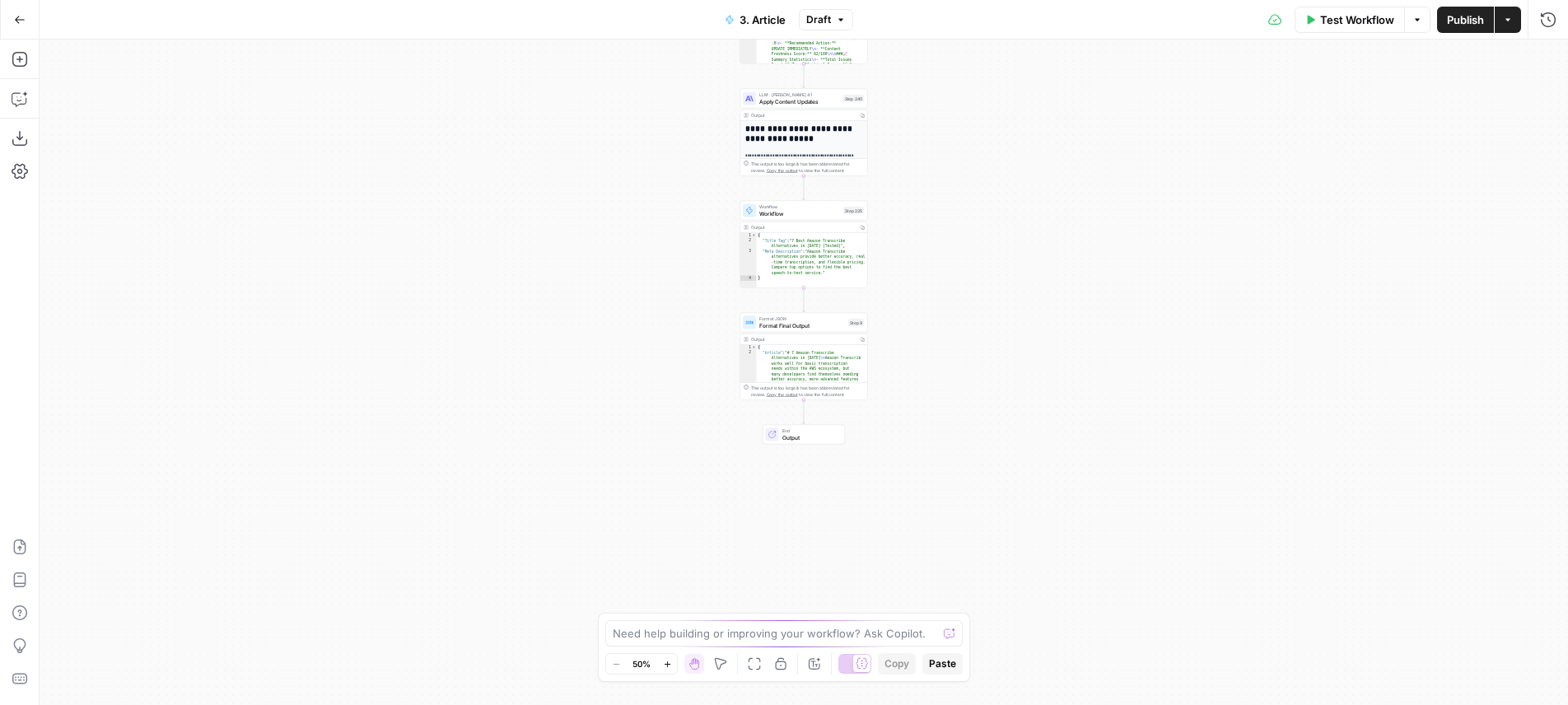
click at [927, 286] on div "**********" at bounding box center [803, 372] width 1529 height 666
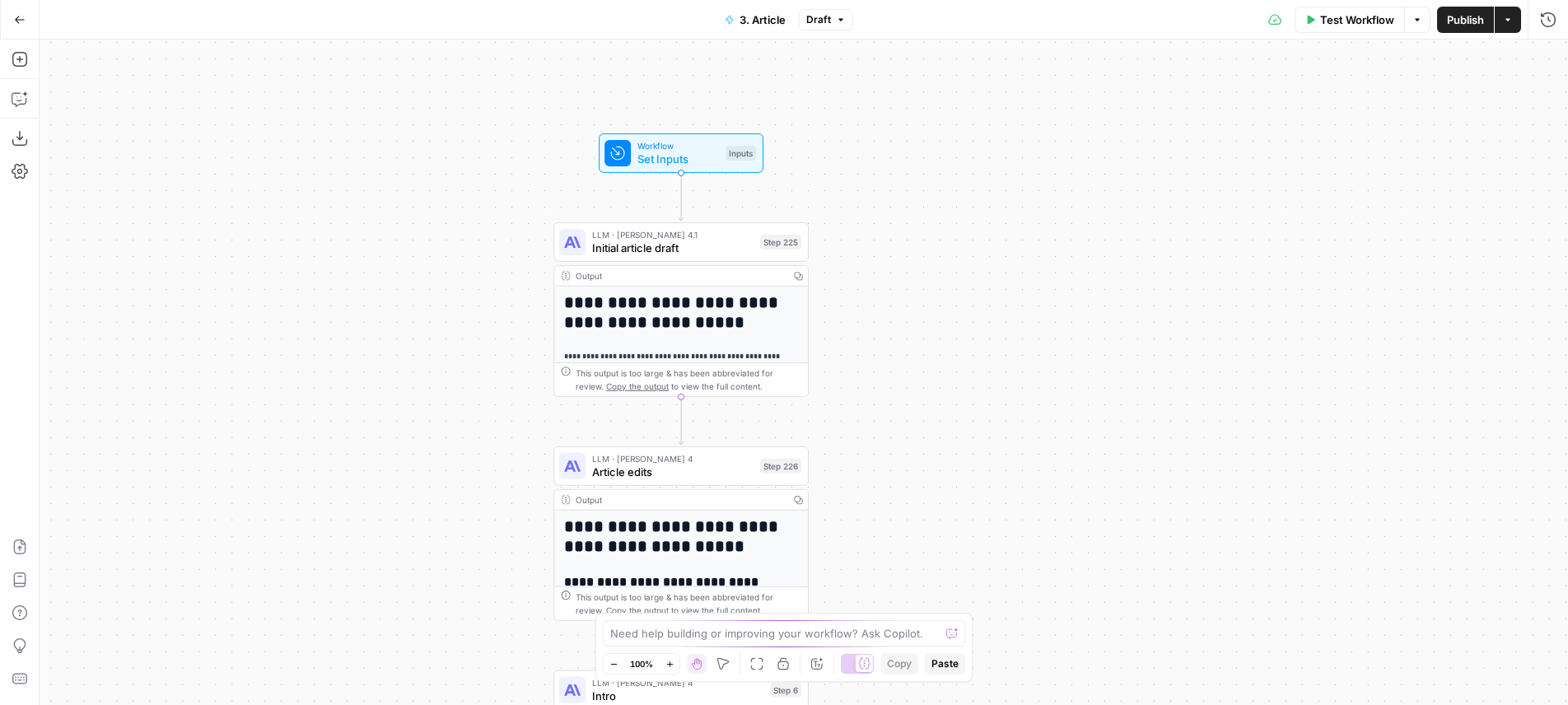
click at [715, 452] on span "LLM · [PERSON_NAME] 4" at bounding box center [673, 458] width 162 height 13
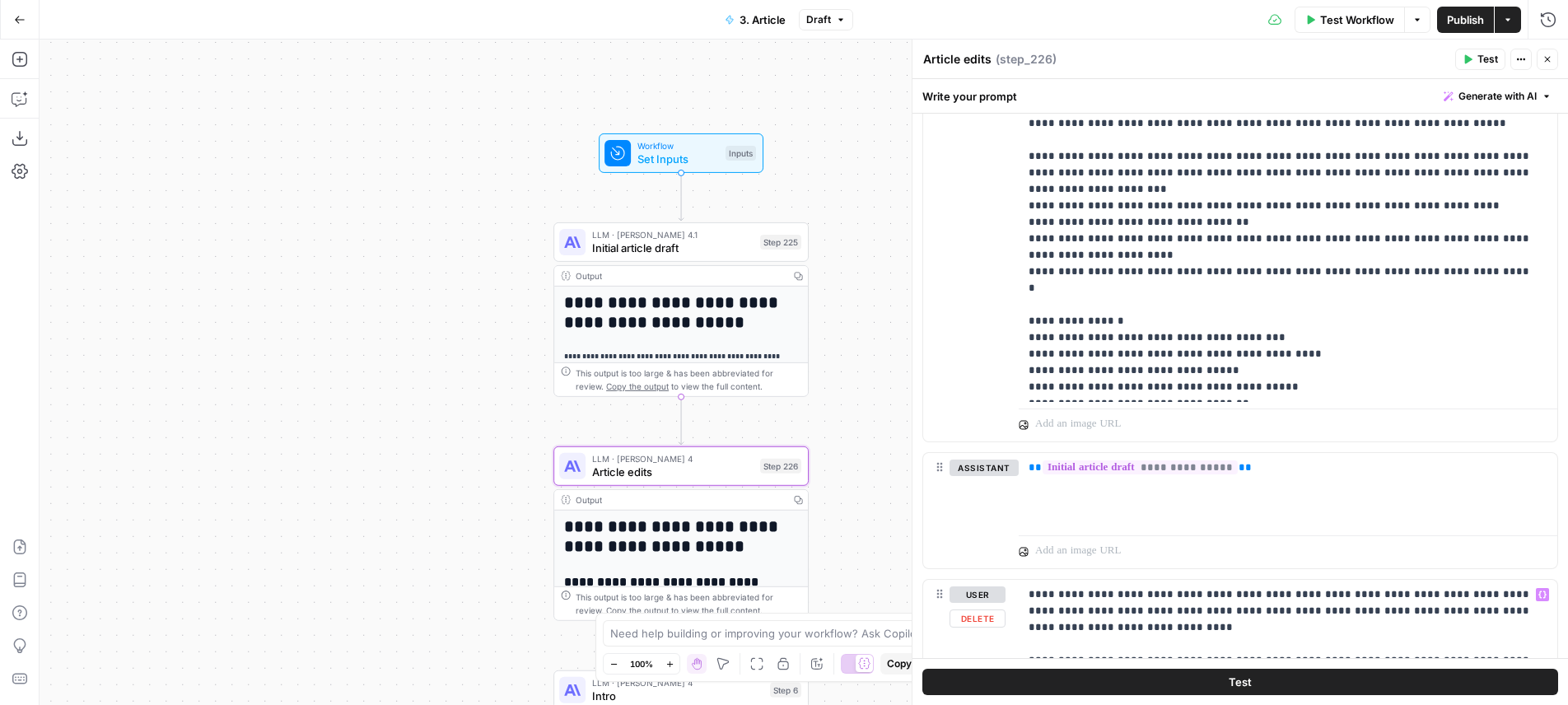
scroll to position [1401, 0]
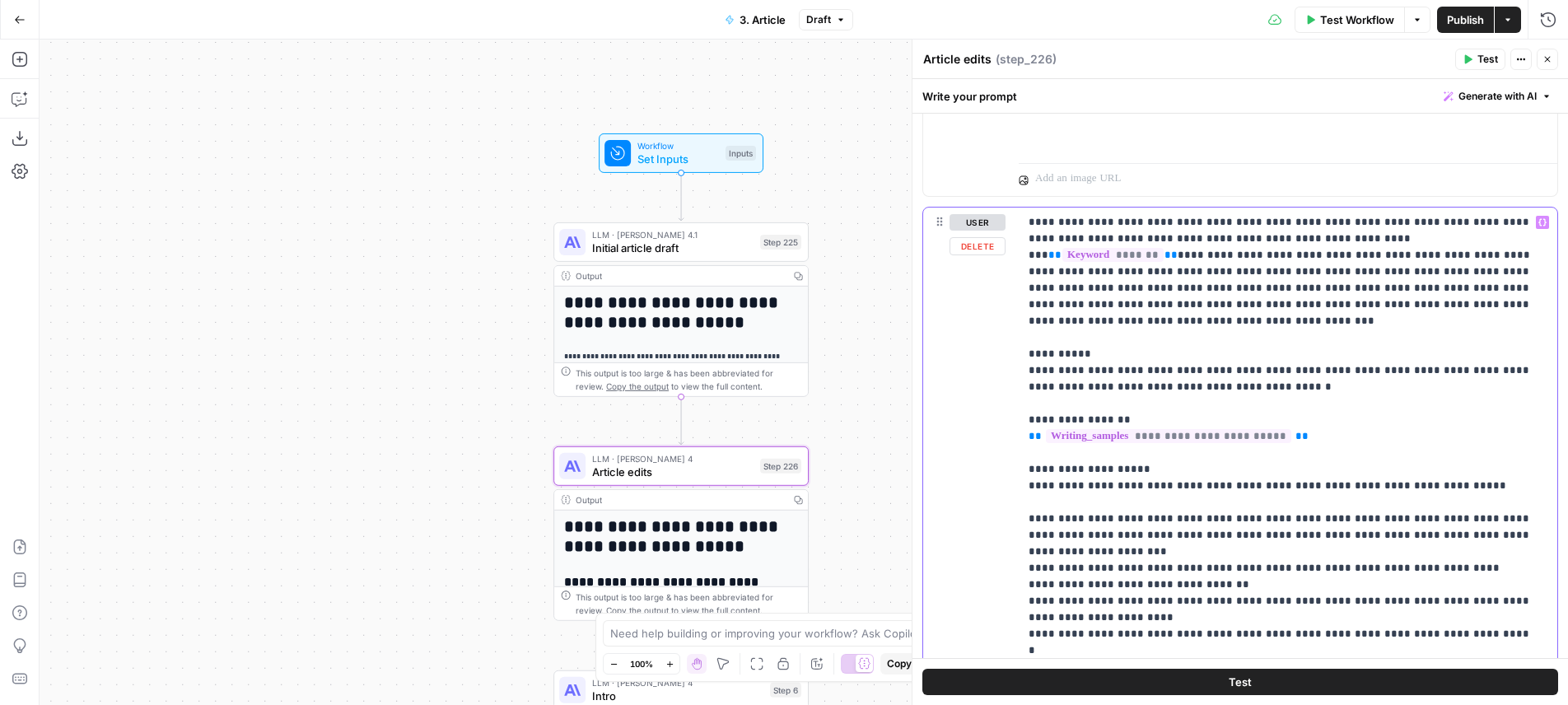
click at [1220, 244] on p "**********" at bounding box center [1282, 485] width 506 height 543
click at [1443, 247] on p "**********" at bounding box center [1282, 485] width 506 height 543
click at [1126, 227] on p "**********" at bounding box center [1282, 485] width 506 height 543
click at [1235, 223] on p "**********" at bounding box center [1282, 485] width 506 height 543
click at [1264, 259] on p "**********" at bounding box center [1282, 485] width 506 height 543
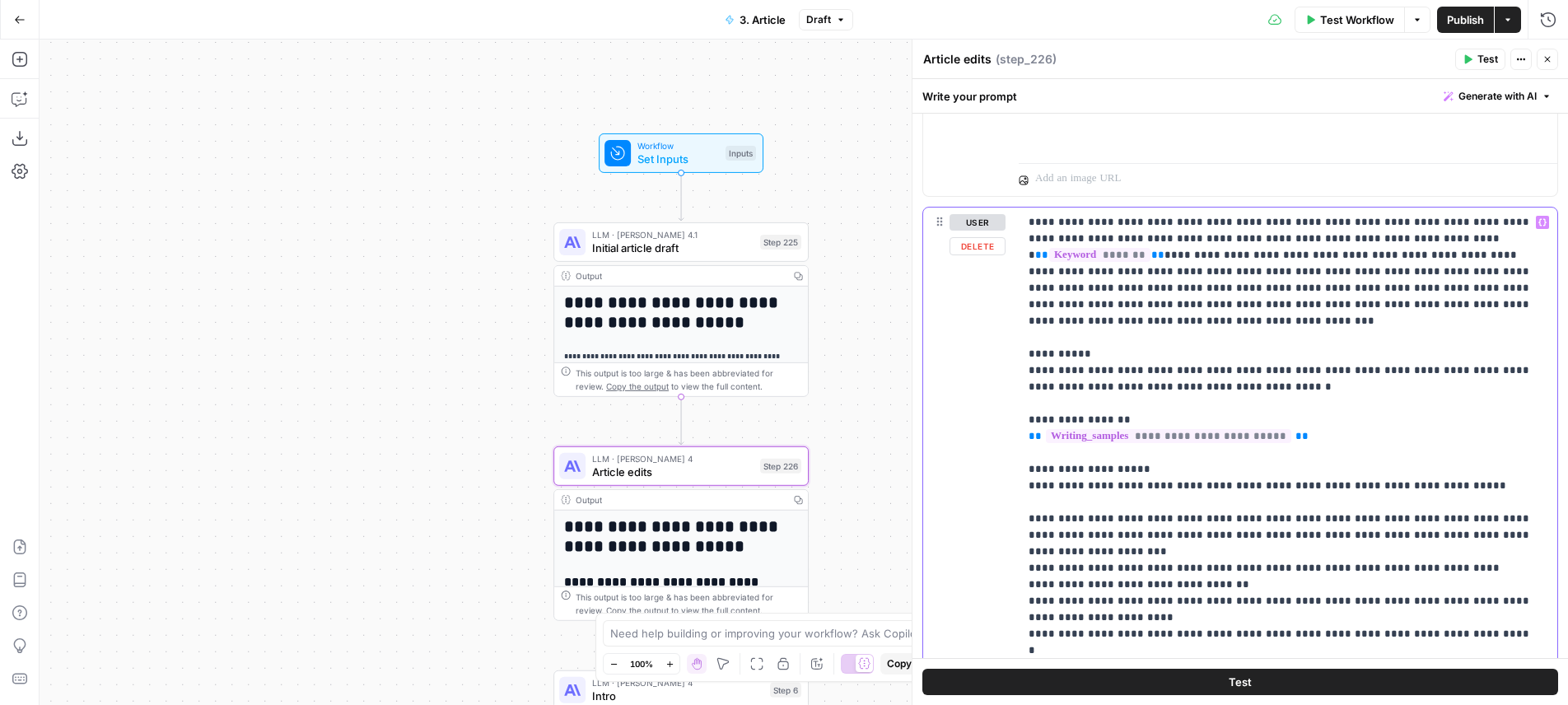
drag, startPoint x: 1302, startPoint y: 227, endPoint x: 1234, endPoint y: 228, distance: 68.0
click at [1234, 228] on p "**********" at bounding box center [1282, 485] width 506 height 543
click at [1102, 225] on p "**********" at bounding box center [1282, 485] width 506 height 543
click at [1450, 267] on p "**********" at bounding box center [1282, 485] width 506 height 543
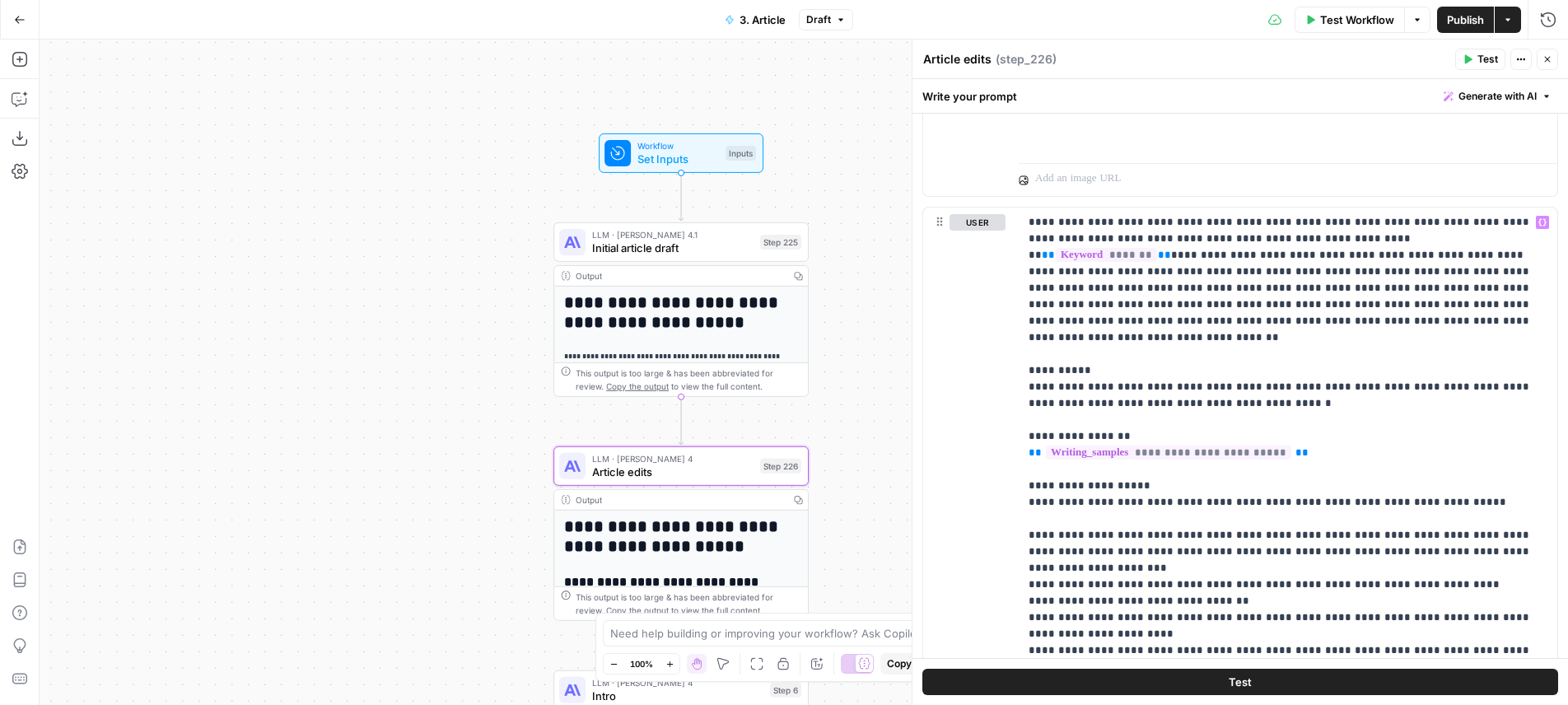
click at [841, 236] on div "**********" at bounding box center [803, 372] width 1529 height 666
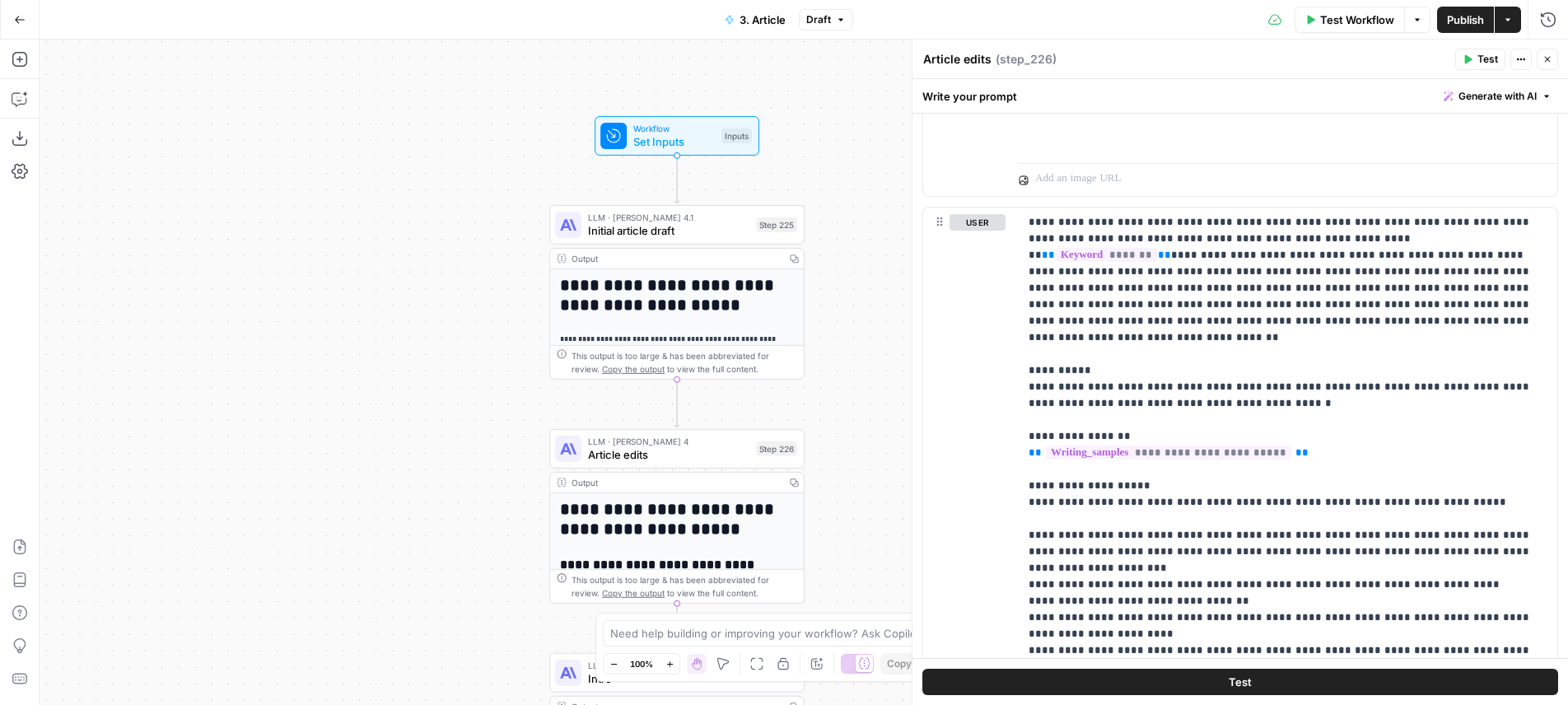
drag, startPoint x: 879, startPoint y: 336, endPoint x: 874, endPoint y: 249, distance: 87.1
click at [875, 249] on div "**********" at bounding box center [803, 372] width 1529 height 666
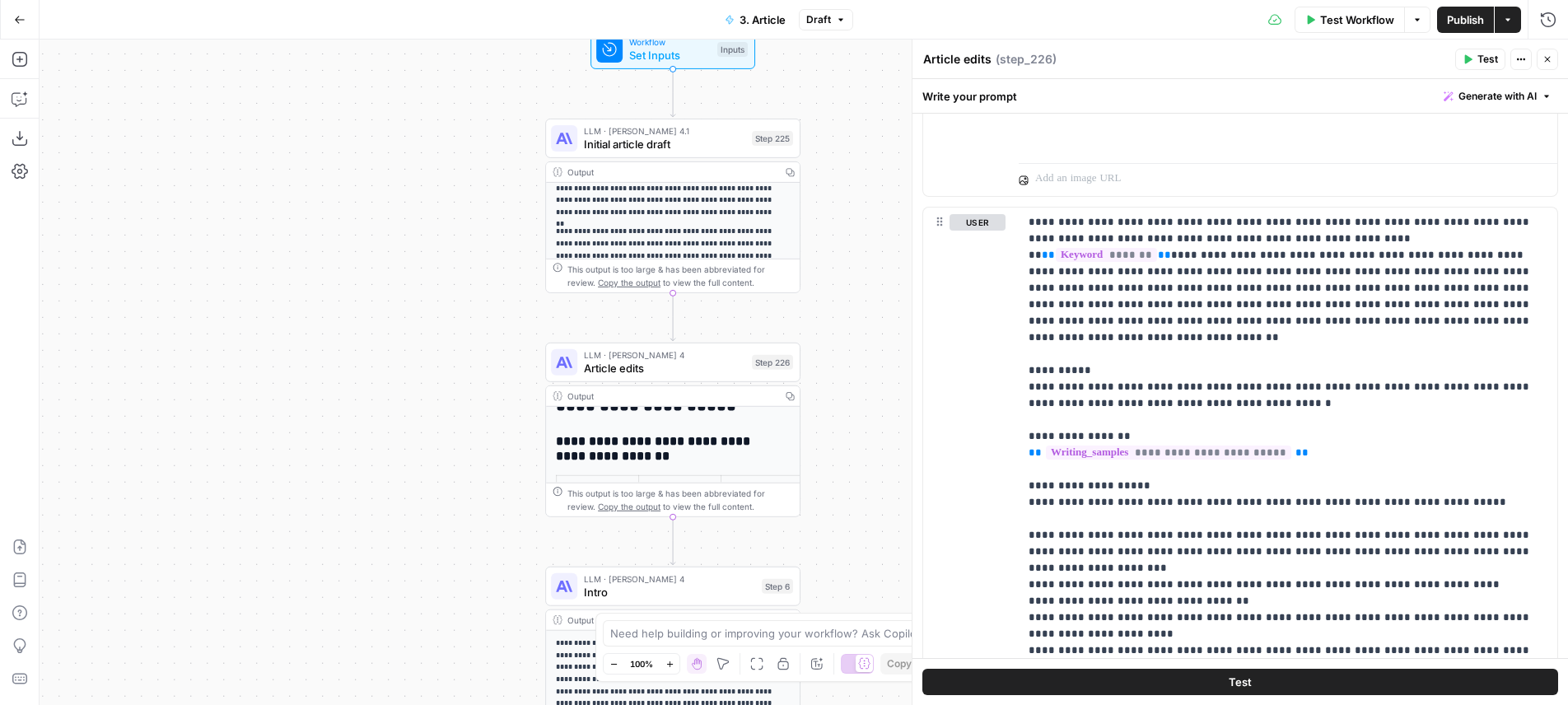
scroll to position [125, 0]
click at [777, 332] on span "Test" at bounding box center [776, 331] width 20 height 15
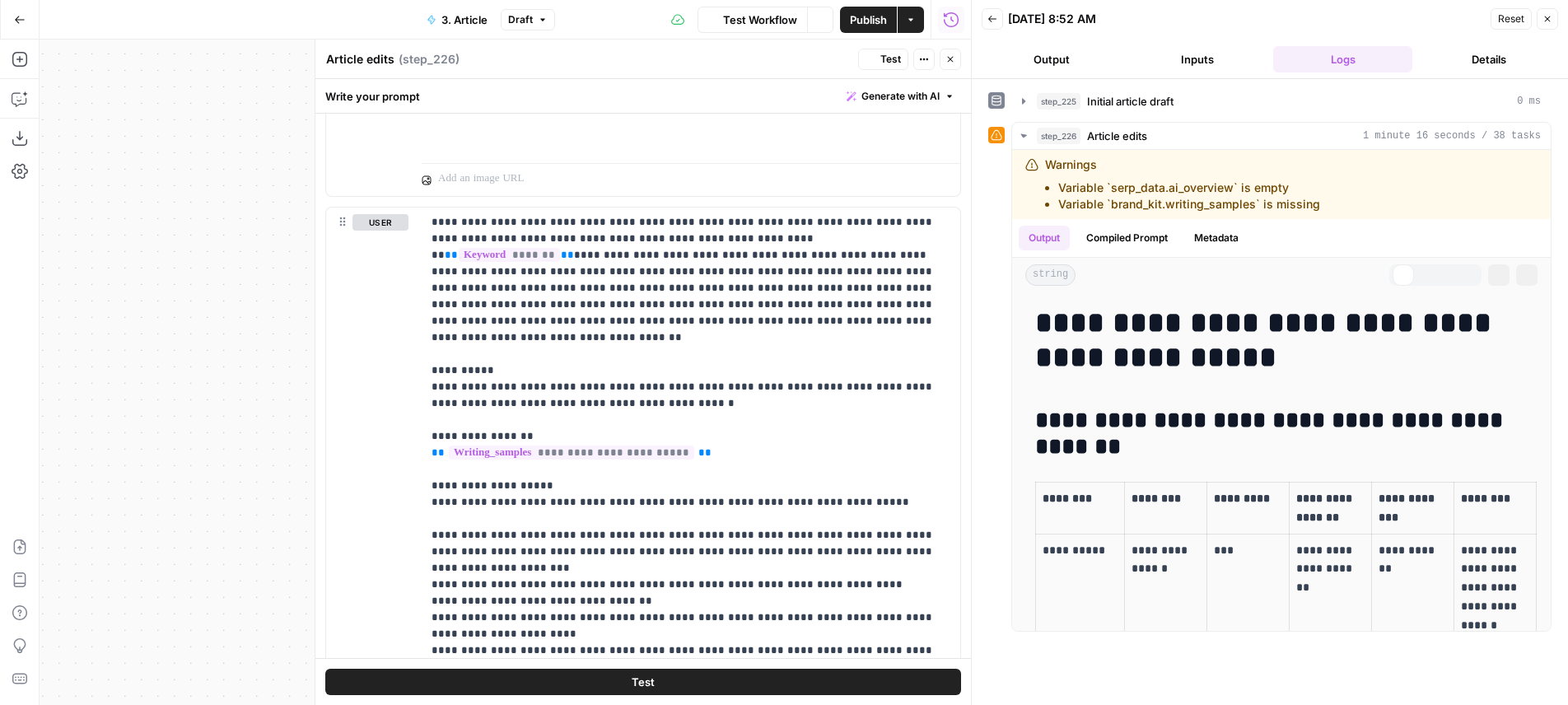
click at [956, 54] on button "Close" at bounding box center [950, 60] width 22 height 22
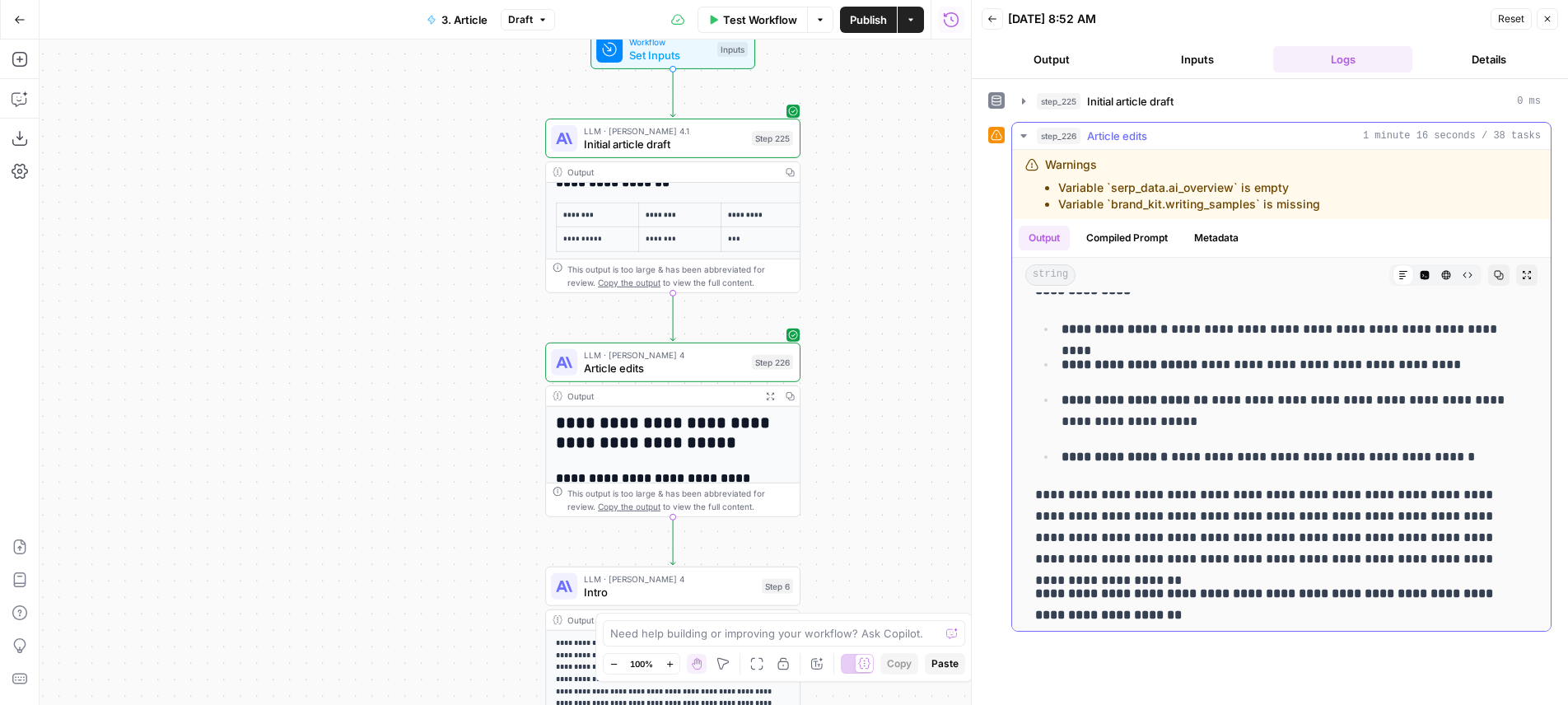
scroll to position [1273, 0]
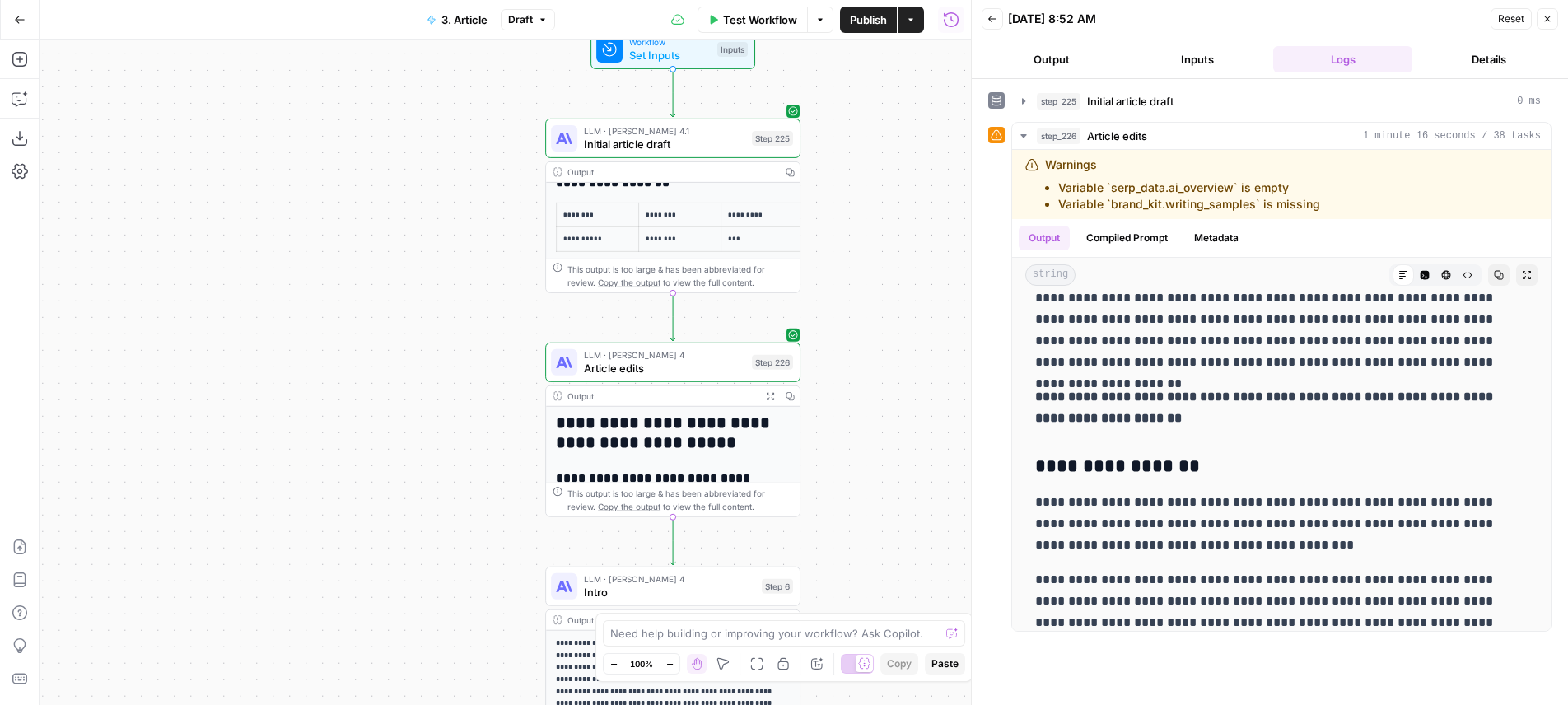
click at [1196, 116] on div "**********" at bounding box center [1270, 359] width 563 height 544
click at [1197, 111] on button "step_225 Initial article draft 0 ms" at bounding box center [1281, 101] width 538 height 26
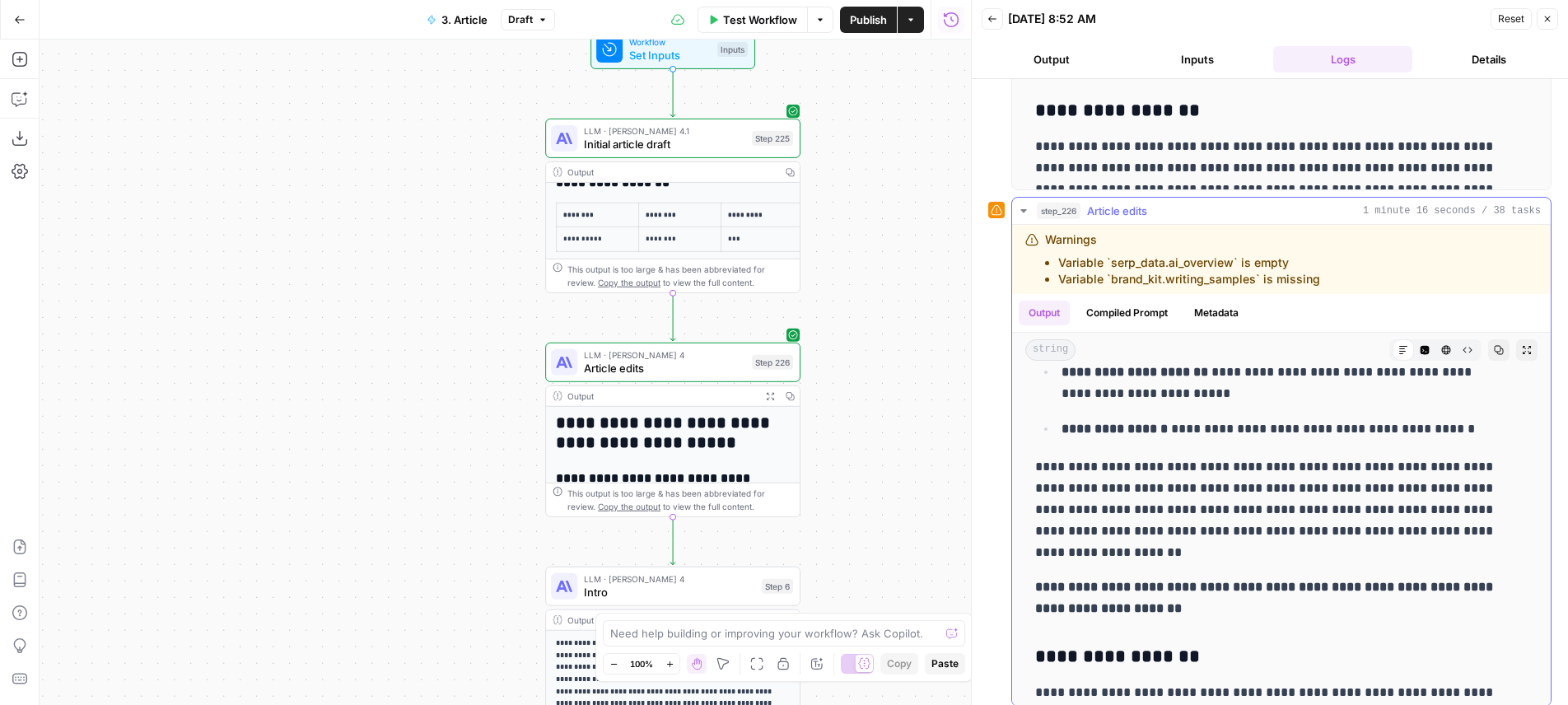
scroll to position [1263, 0]
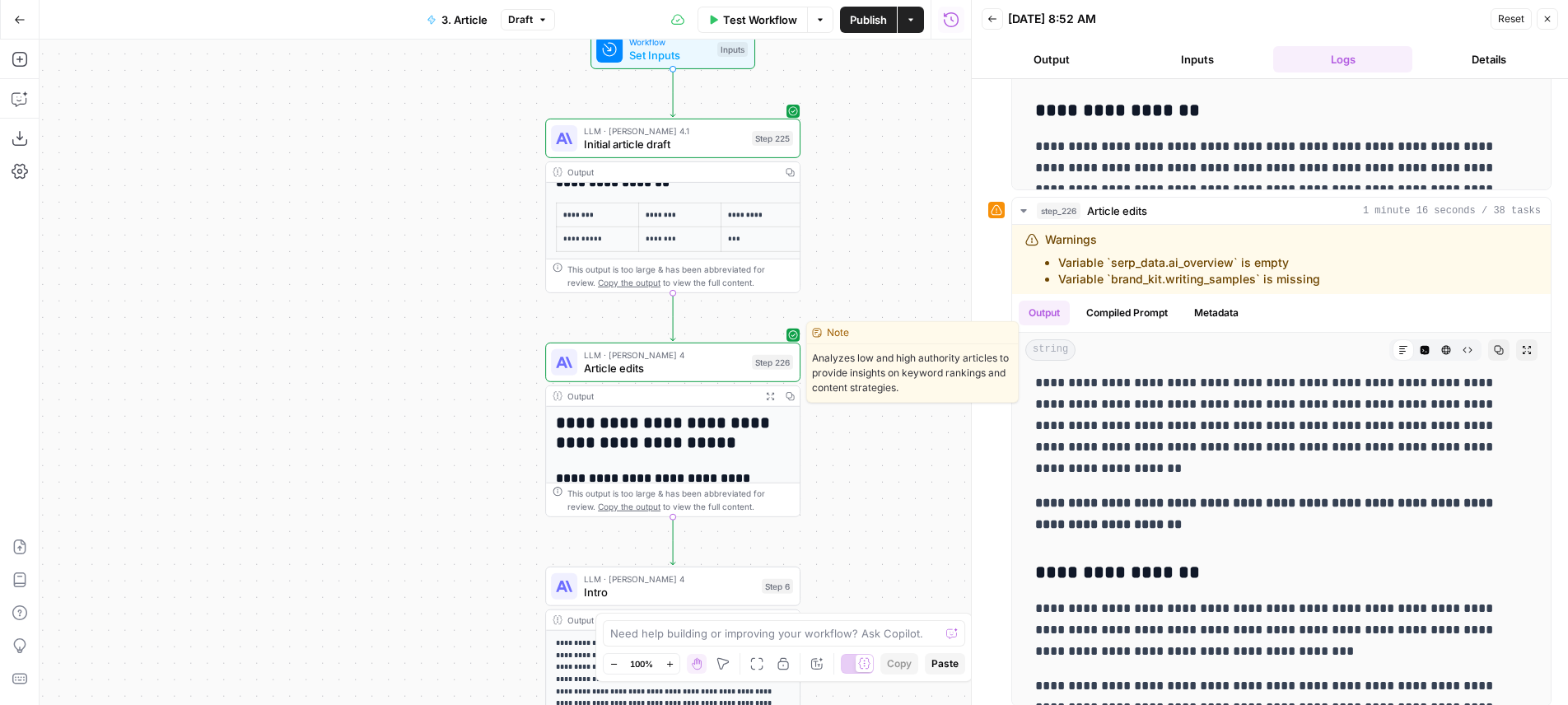
click at [722, 359] on span "LLM · Claude Sonnet 4" at bounding box center [664, 354] width 162 height 13
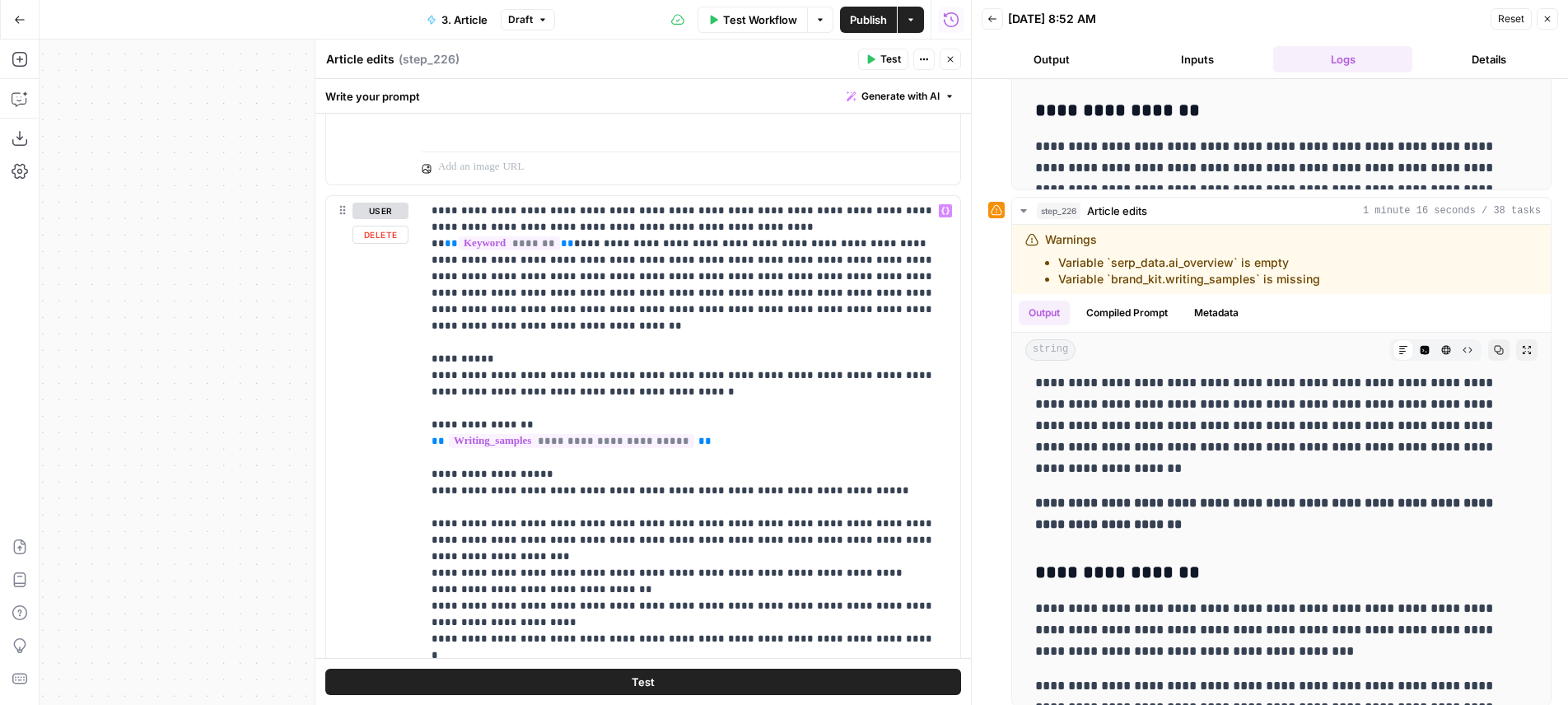
scroll to position [1417, 0]
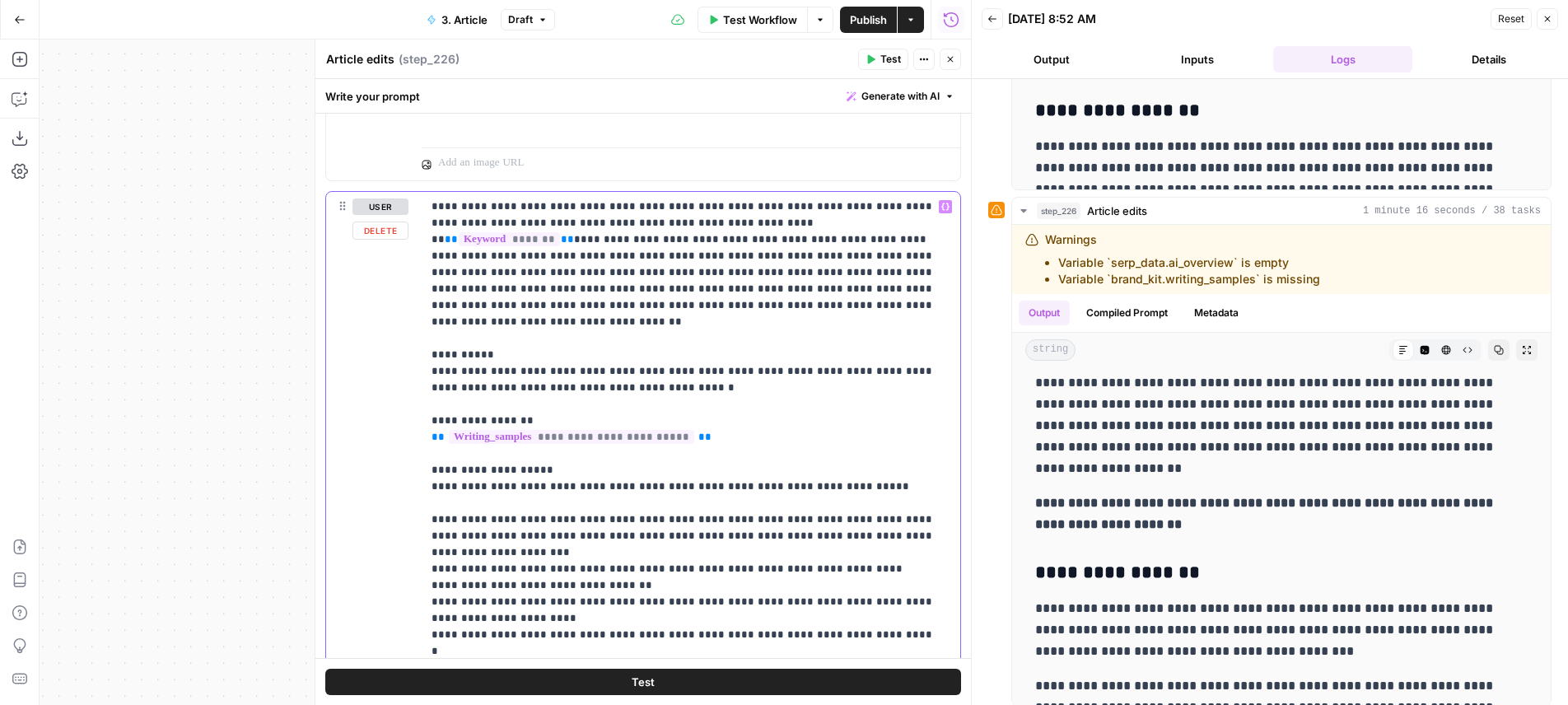
click at [856, 256] on p "**********" at bounding box center [684, 478] width 506 height 560
drag, startPoint x: 856, startPoint y: 256, endPoint x: 700, endPoint y: 268, distance: 156.5
click at [700, 268] on p "**********" at bounding box center [684, 478] width 506 height 560
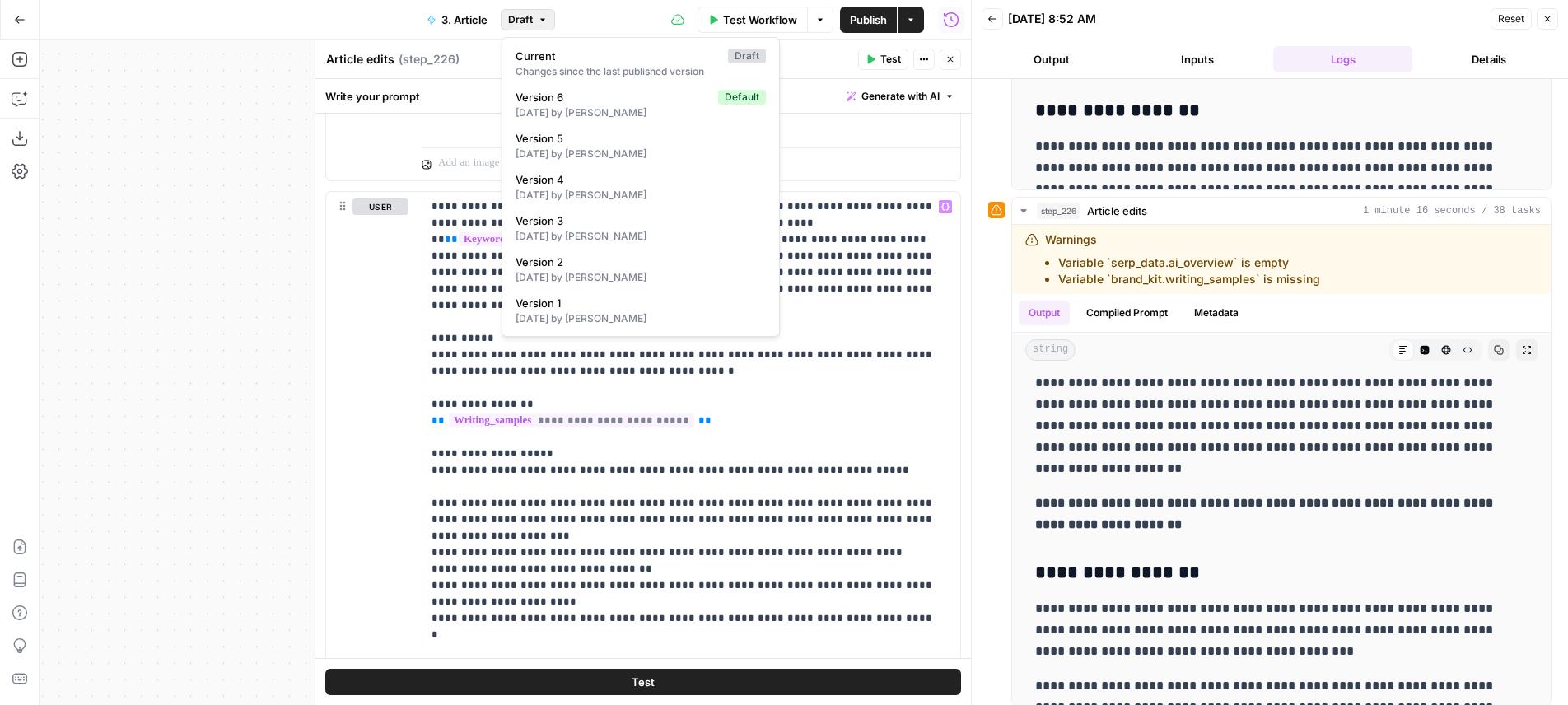
click at [529, 29] on button "Draft" at bounding box center [528, 20] width 54 height 22
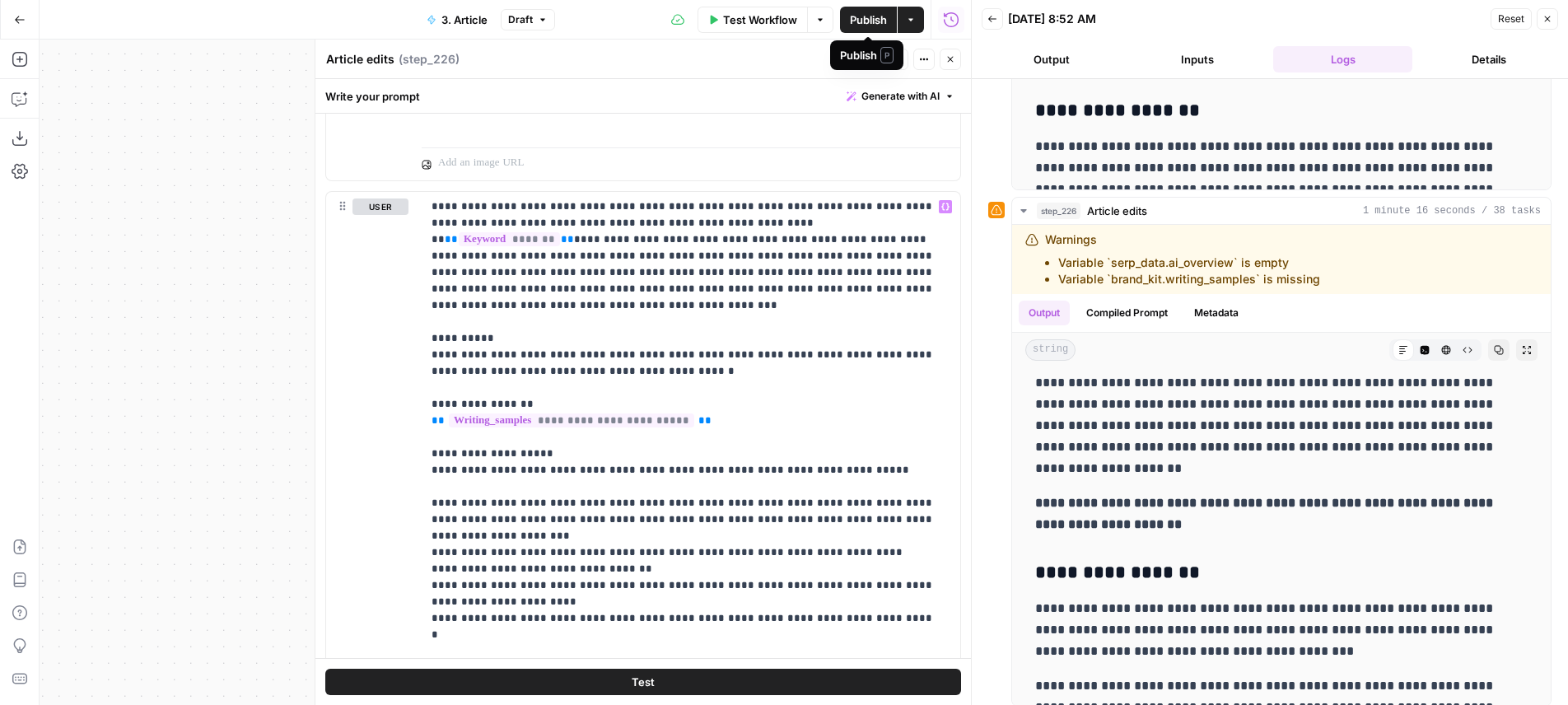
click at [892, 28] on button "Publish" at bounding box center [869, 20] width 57 height 26
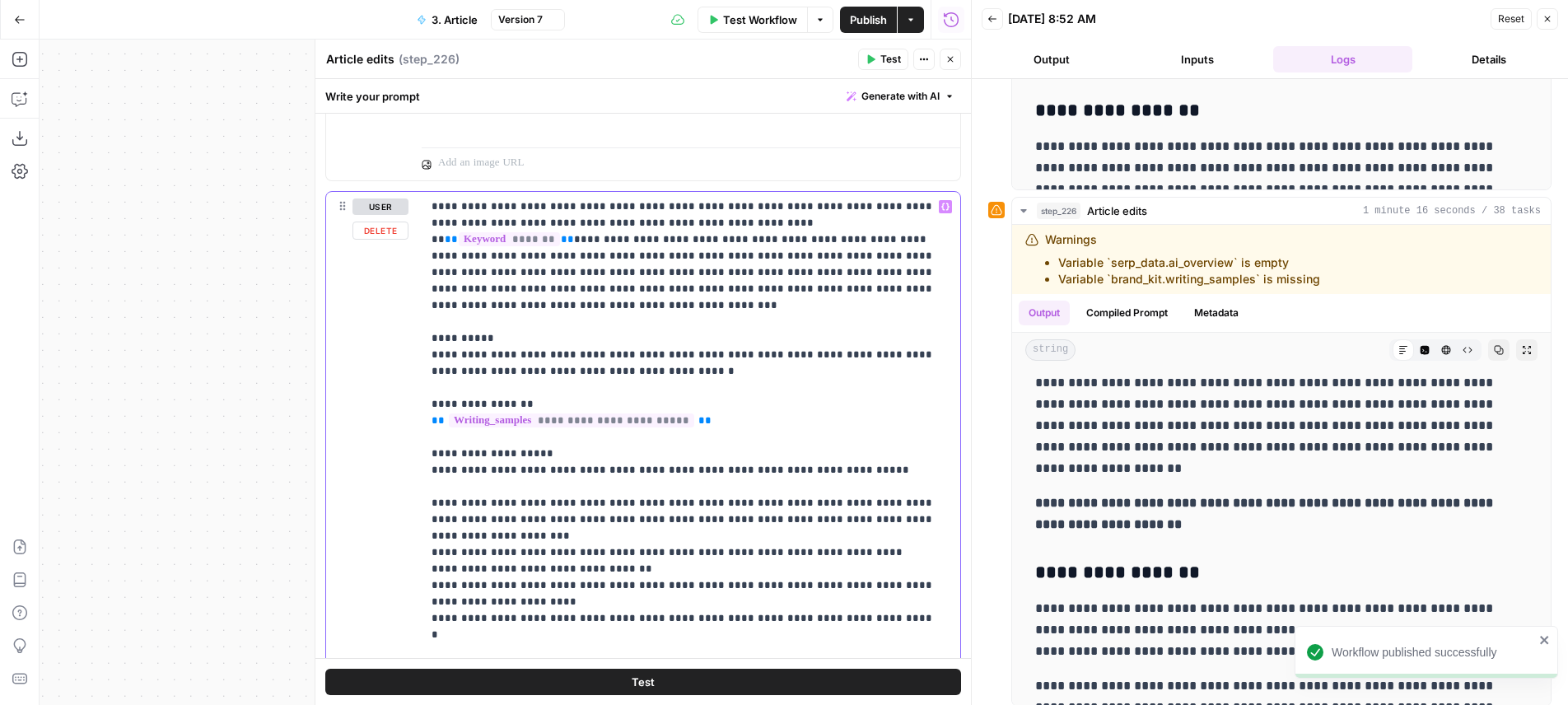
click at [791, 294] on p "**********" at bounding box center [684, 470] width 506 height 543
drag, startPoint x: 432, startPoint y: 210, endPoint x: 854, endPoint y: 254, distance: 424.3
click at [854, 254] on p "**********" at bounding box center [684, 470] width 506 height 543
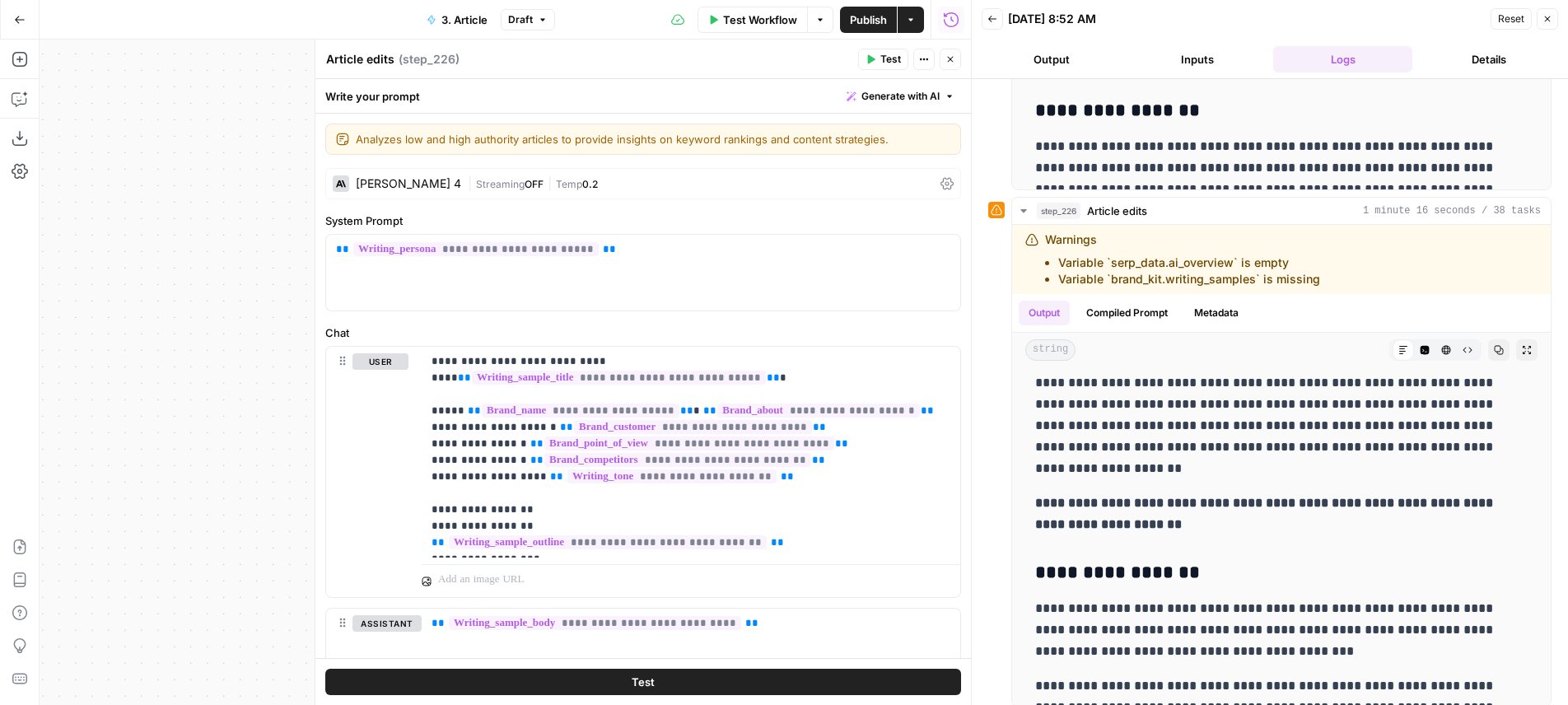
click at [885, 58] on span "Test" at bounding box center [890, 59] width 21 height 15
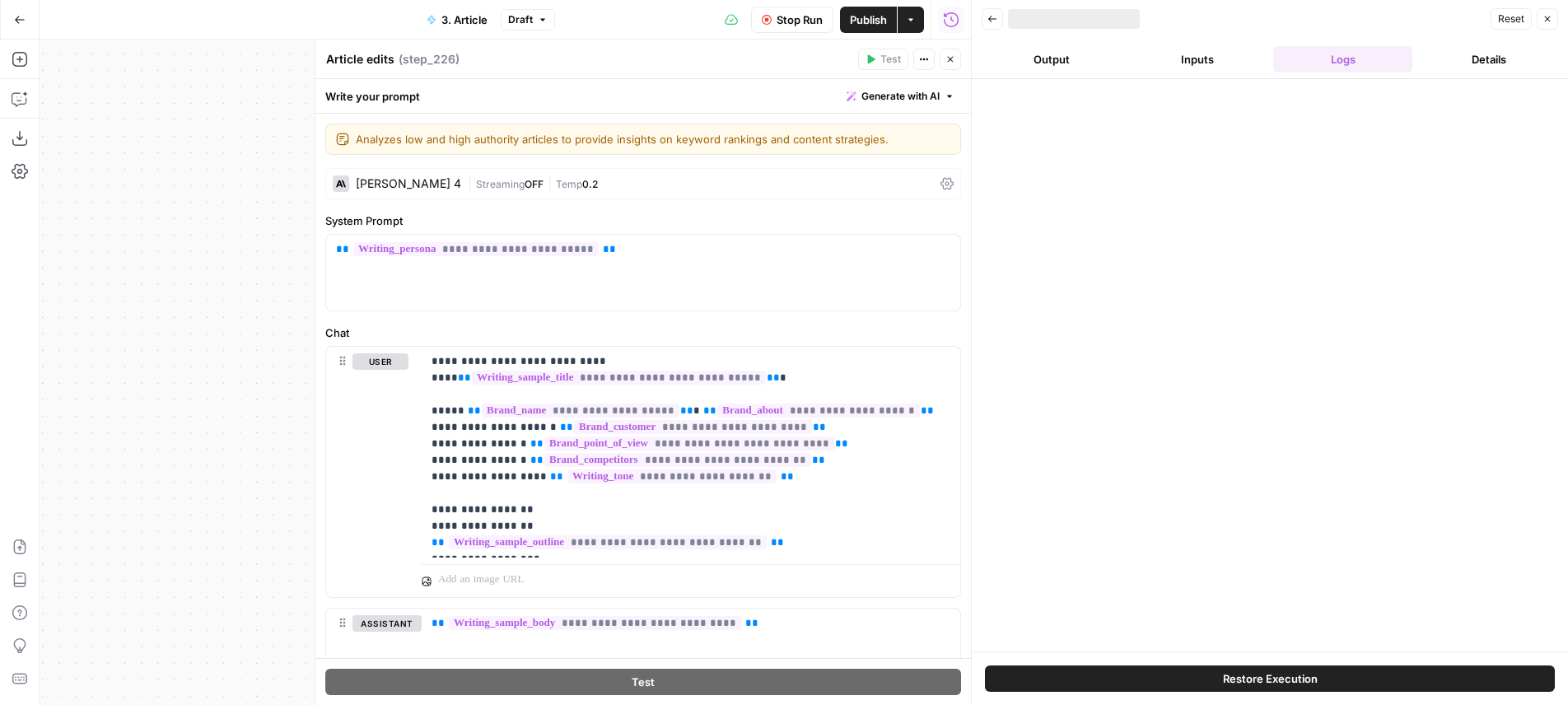
click at [940, 63] on button "Close" at bounding box center [950, 60] width 22 height 22
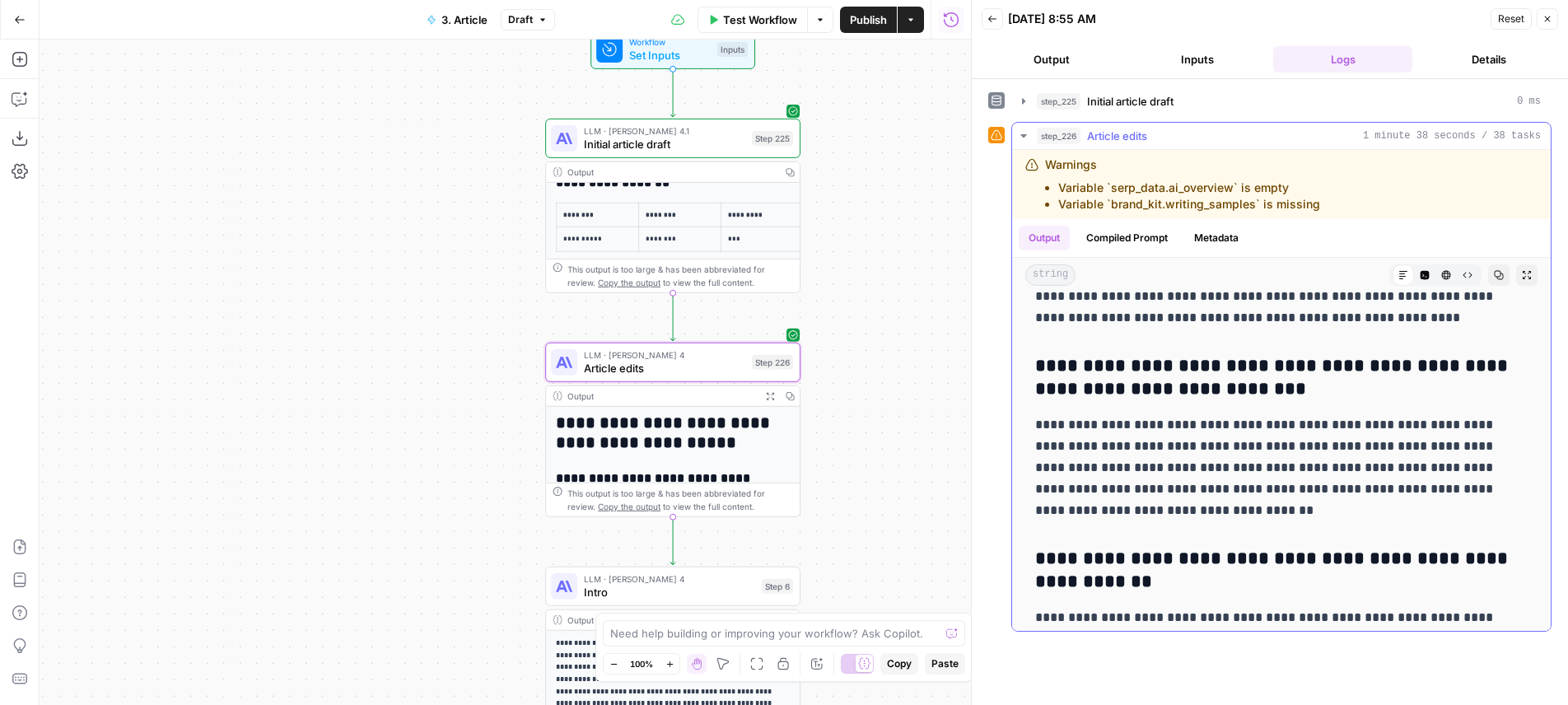
scroll to position [7767, 0]
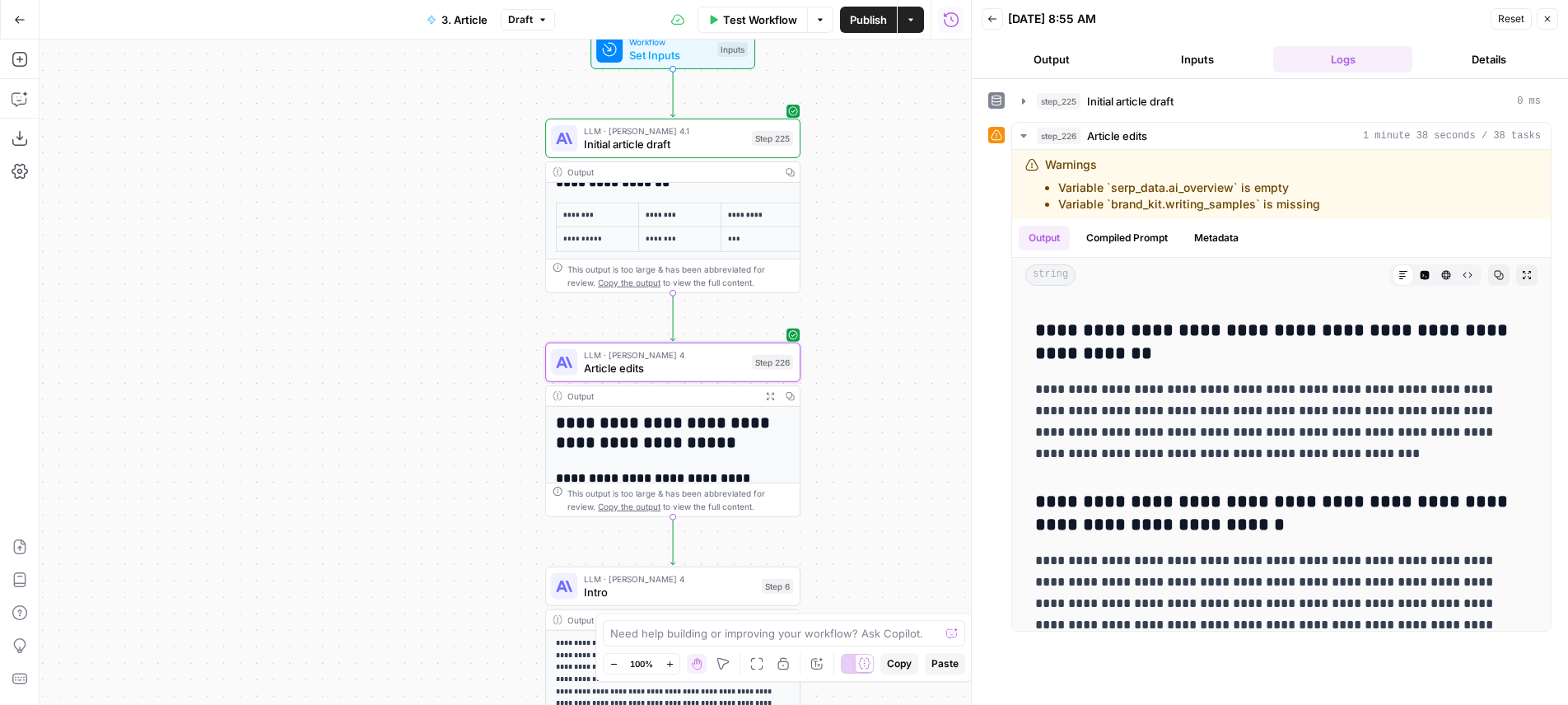
click at [885, 24] on span "Publish" at bounding box center [869, 20] width 37 height 17
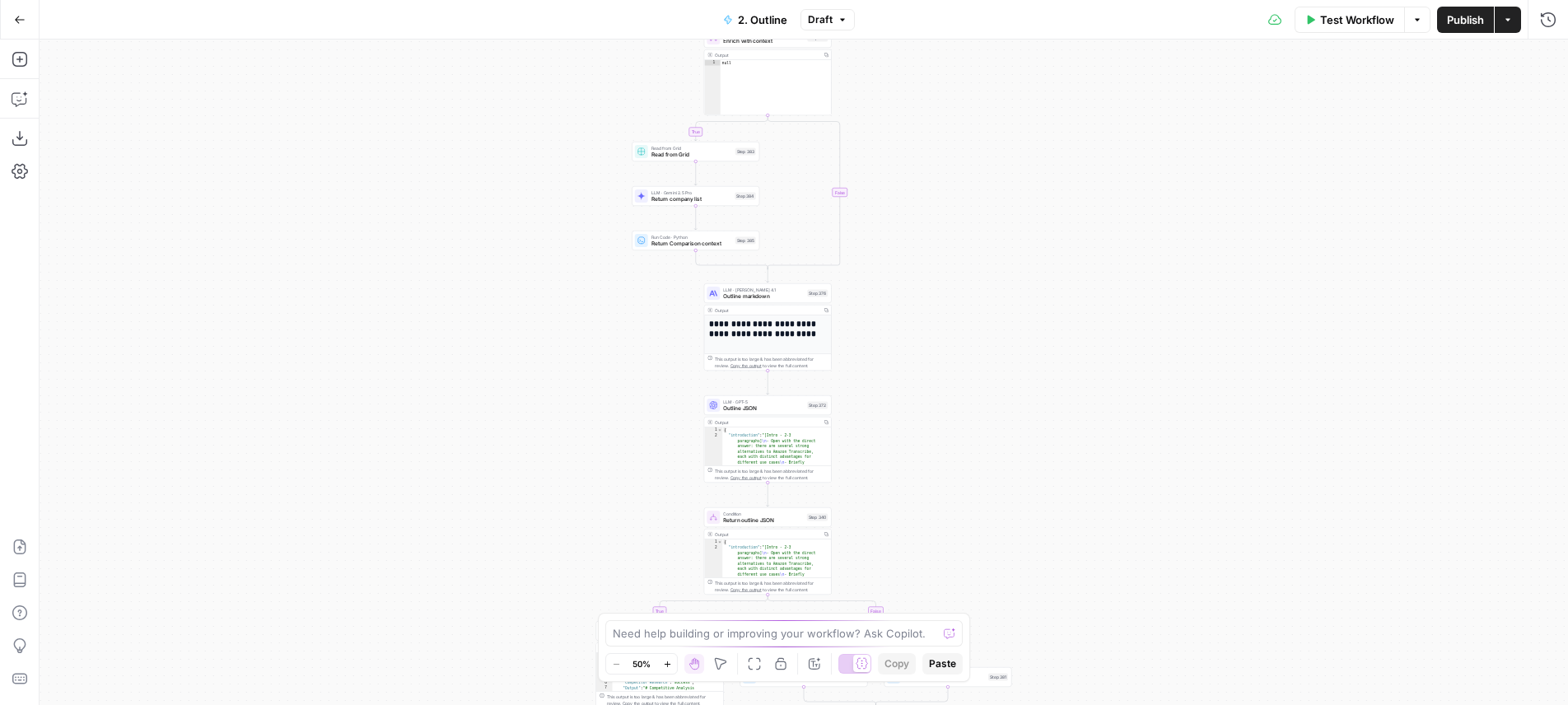
click at [876, 321] on div "true false true false true false true false Workflow Set Inputs Inputs LLM · Ge…" at bounding box center [803, 372] width 1529 height 666
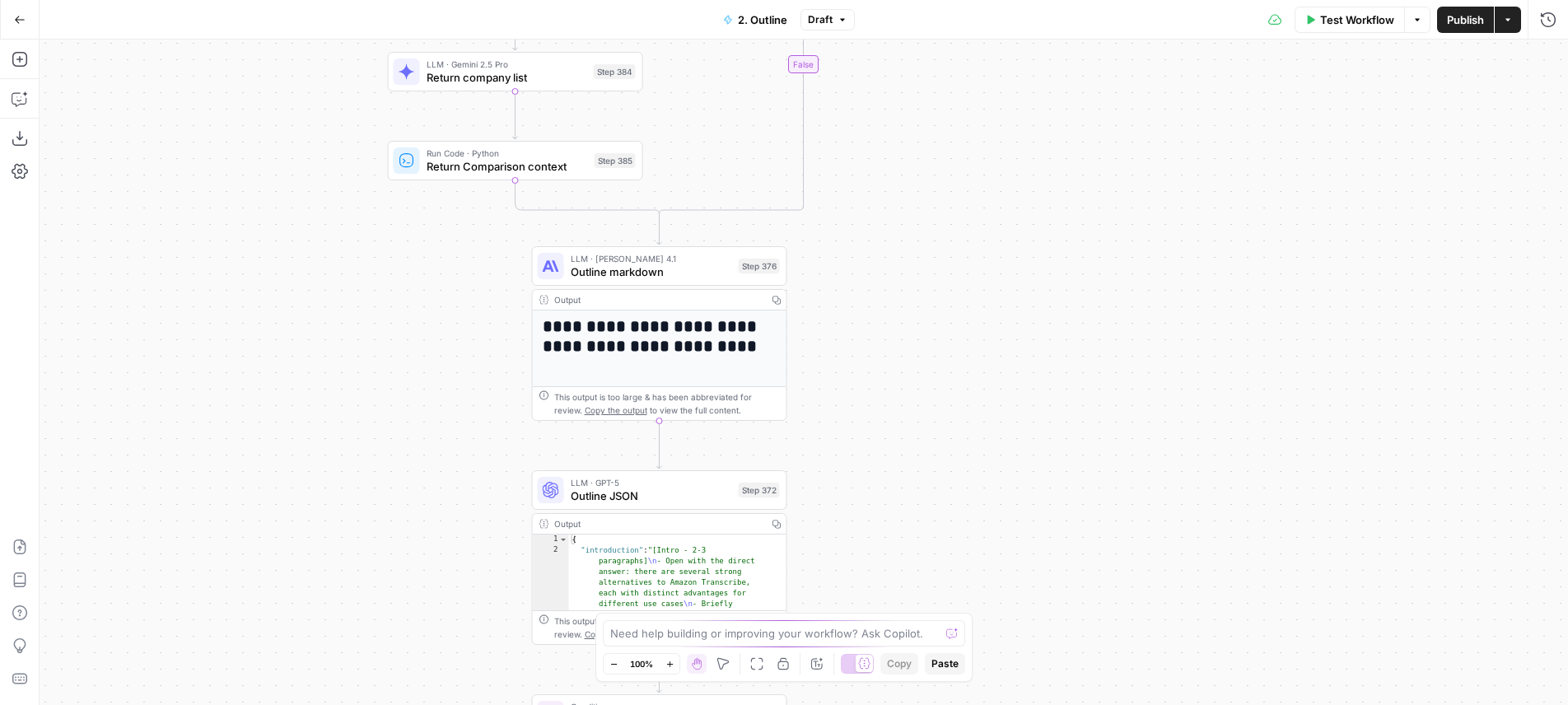
click at [707, 277] on span "Outline markdown" at bounding box center [651, 272] width 162 height 17
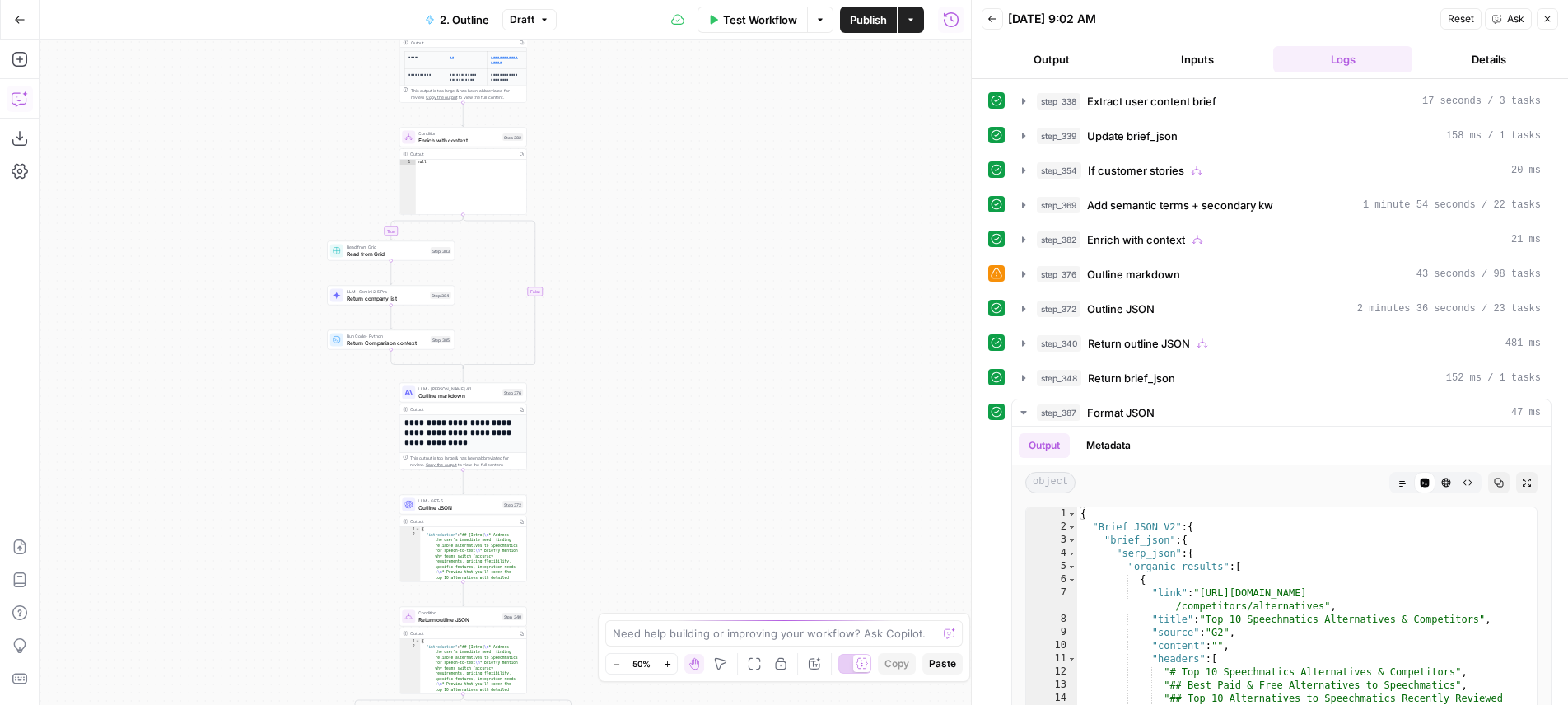
click at [18, 96] on icon "button" at bounding box center [20, 98] width 17 height 17
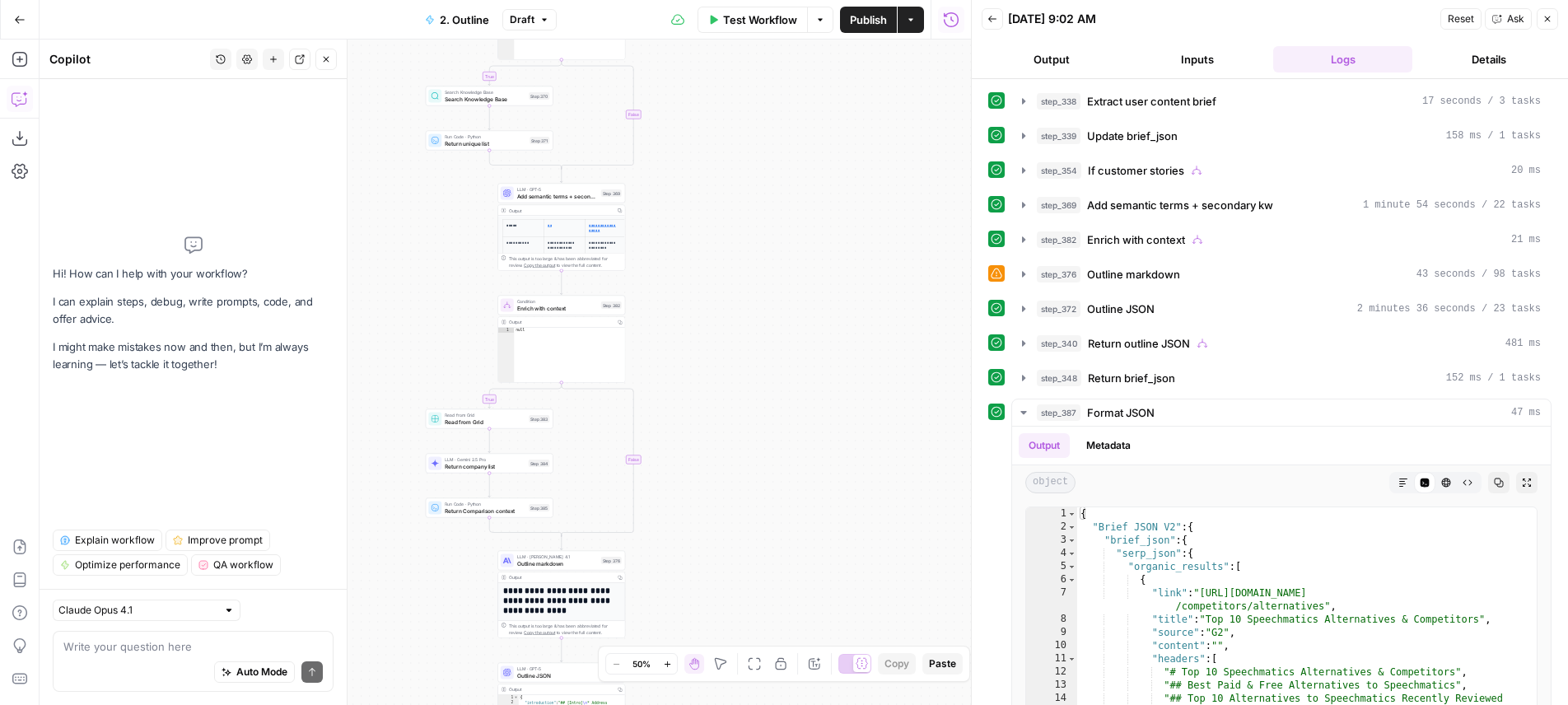
drag, startPoint x: 668, startPoint y: 162, endPoint x: 740, endPoint y: 470, distance: 316.3
click at [740, 470] on div "true true true false true false false false Workflow Set Inputs Inputs LLM · Ge…" at bounding box center [505, 372] width 932 height 666
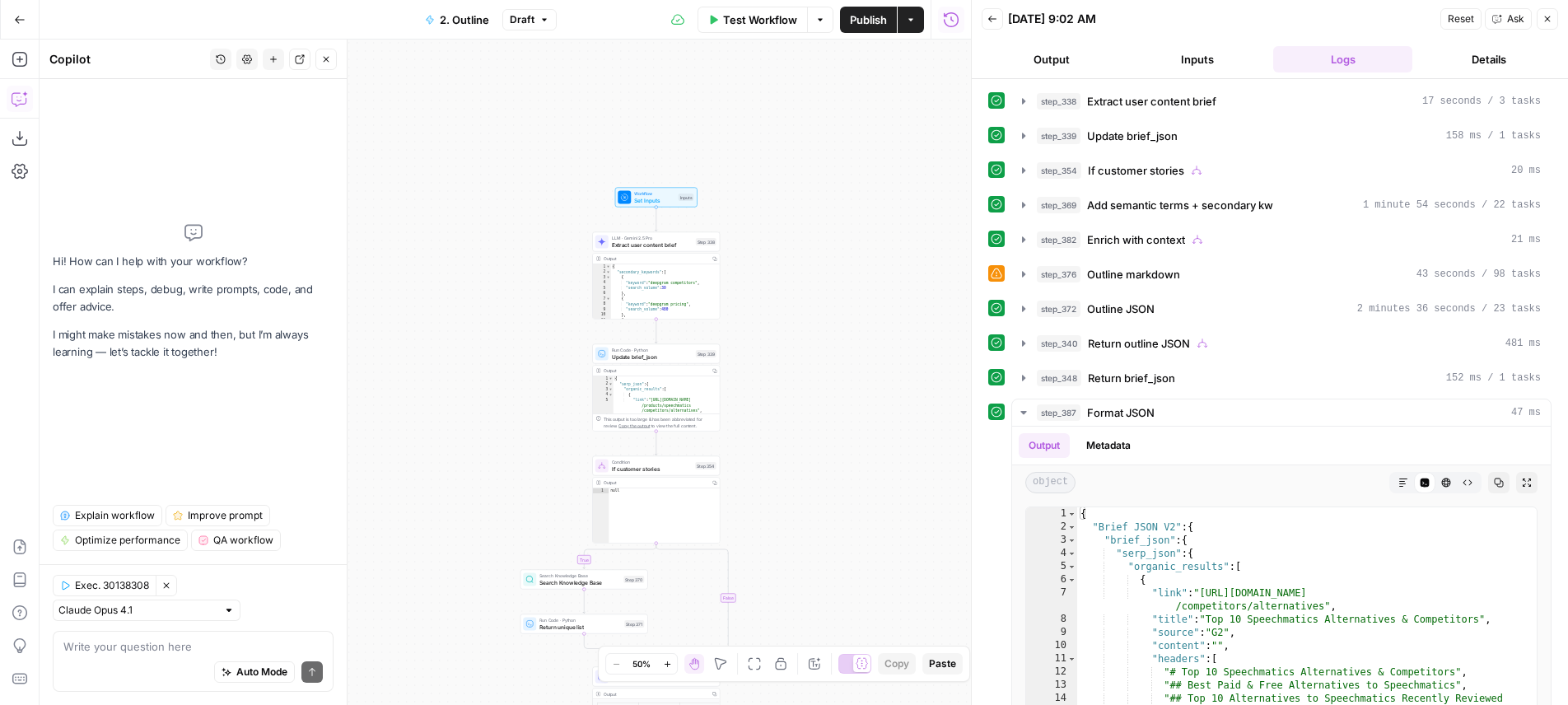
drag, startPoint x: 823, startPoint y: 481, endPoint x: 795, endPoint y: 355, distance: 129.1
click at [832, 547] on div "true true true false true false false false Workflow Set Inputs Inputs LLM · Ge…" at bounding box center [505, 372] width 932 height 666
click at [799, 340] on div "true true true false true false false false Workflow Set Inputs Inputs LLM · Ge…" at bounding box center [505, 372] width 932 height 666
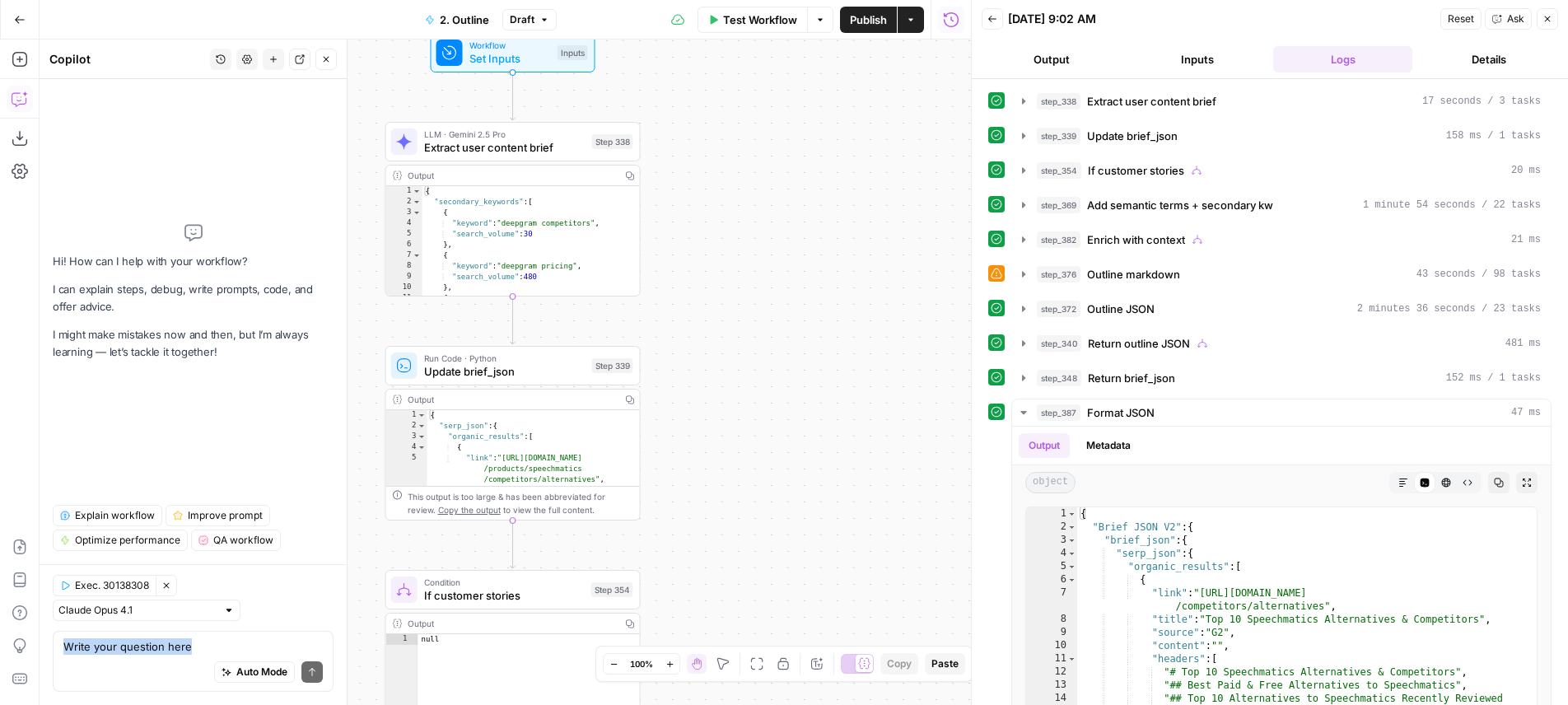
click at [174, 629] on div "Exec. 30138308 Clear Selection [PERSON_NAME] Opus 4.1 Write your question here …" at bounding box center [192, 634] width 307 height 141
click at [173, 634] on div "Write your question here Auto Mode Send" at bounding box center [193, 661] width 280 height 61
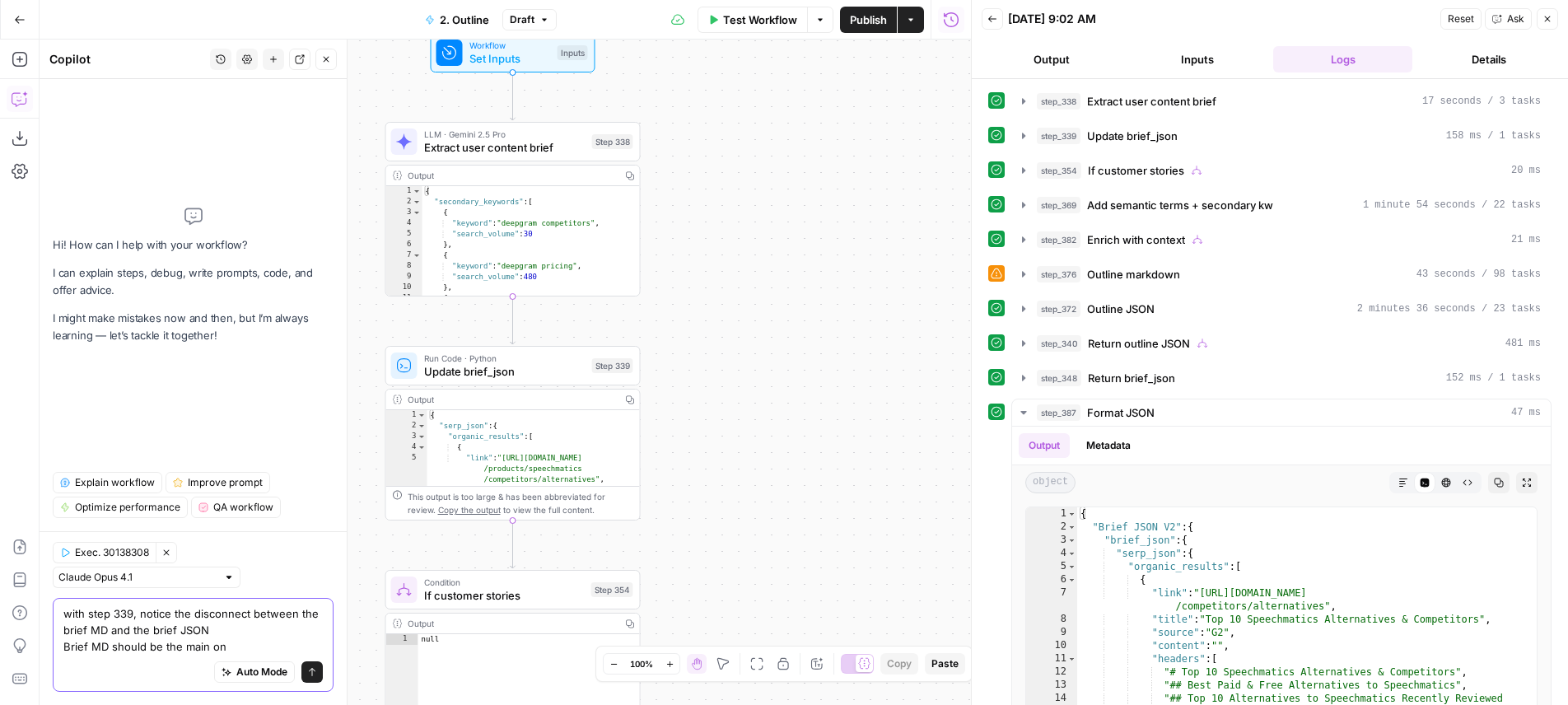
type textarea "with step 339, notice the disconnect between the brief MD and the brief JSON Br…"
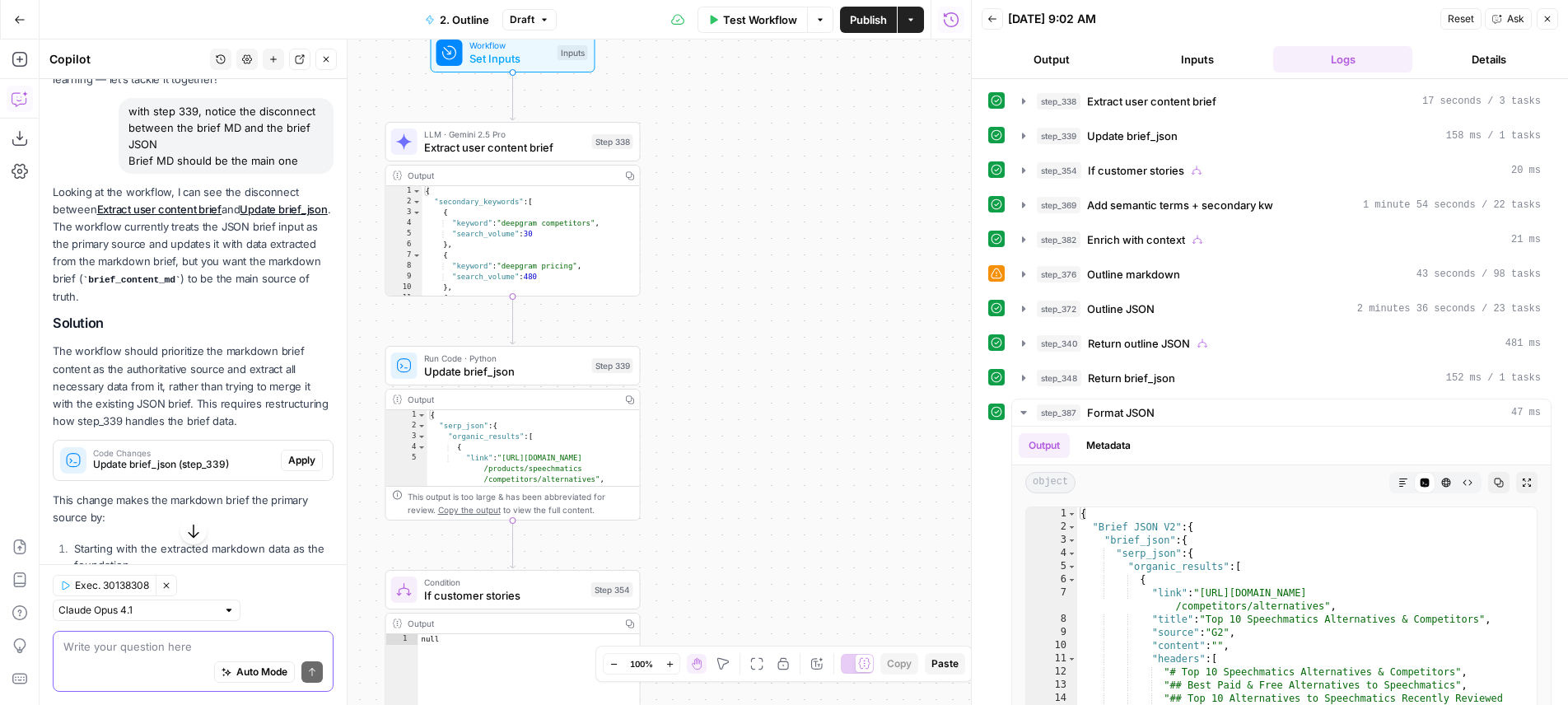
scroll to position [111, 0]
click at [189, 231] on p "Looking at the workflow, I can see the disconnect between Extract user content …" at bounding box center [193, 246] width 280 height 122
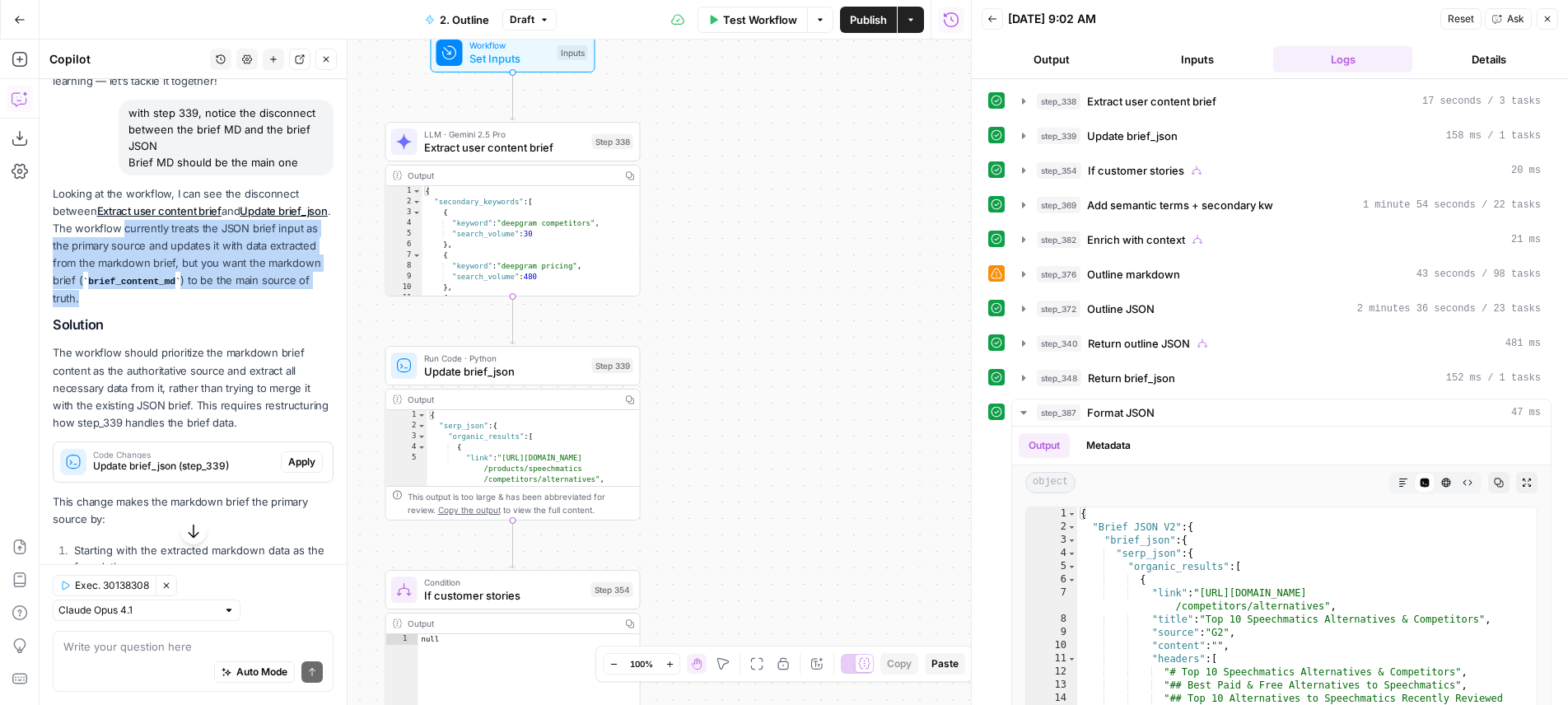
drag, startPoint x: 189, startPoint y: 231, endPoint x: 287, endPoint y: 297, distance: 118.2
click at [288, 297] on p "Looking at the workflow, I can see the disconnect between Extract user content …" at bounding box center [193, 246] width 280 height 122
click at [287, 297] on p "Looking at the workflow, I can see the disconnect between Extract user content …" at bounding box center [193, 246] width 280 height 122
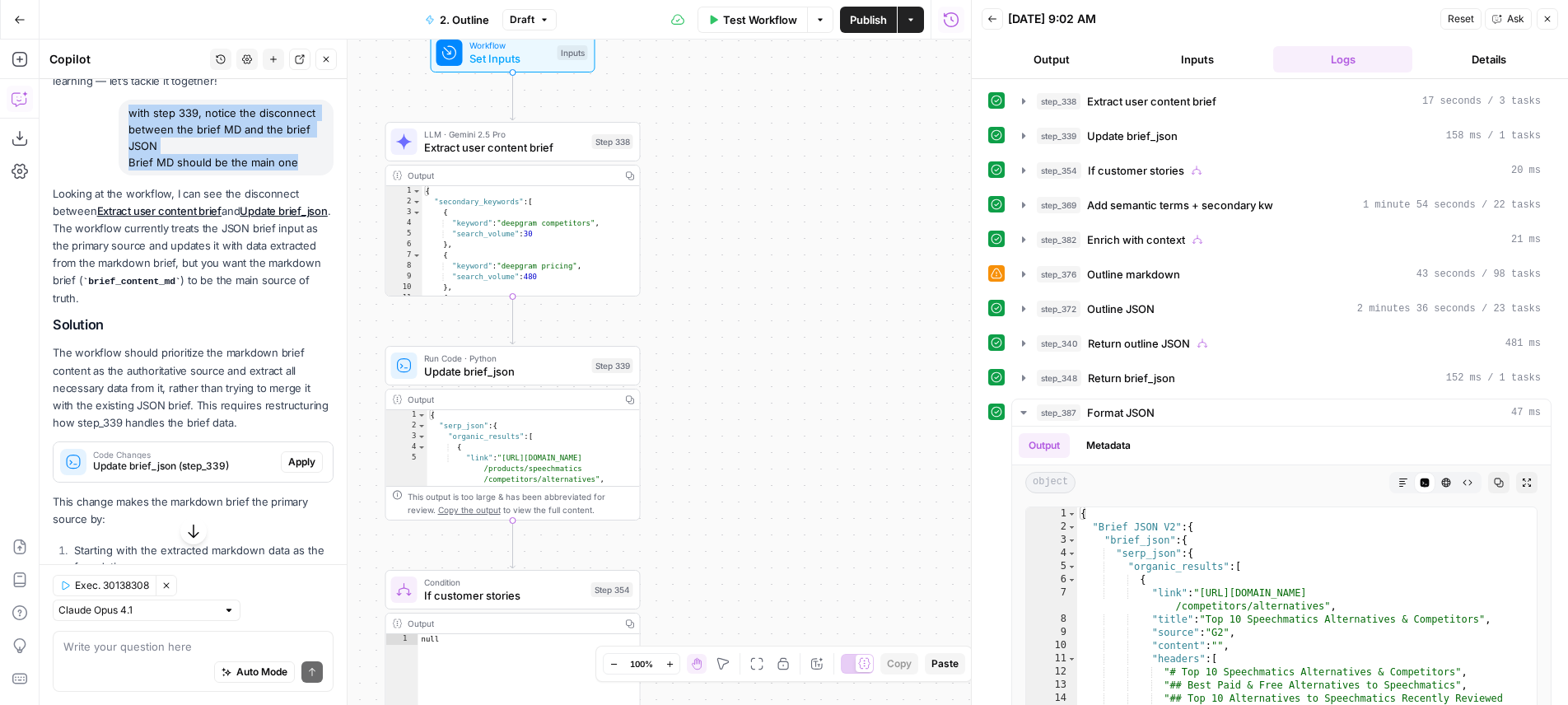
drag, startPoint x: 307, startPoint y: 162, endPoint x: 126, endPoint y: 110, distance: 188.3
click at [126, 110] on div "with step 339, notice the disconnect between the brief MD and the brief JSON Br…" at bounding box center [226, 137] width 215 height 76
copy div "with step 339, notice the disconnect between the brief MD and the brief JSON Br…"
click at [279, 57] on button "New chat" at bounding box center [274, 60] width 22 height 22
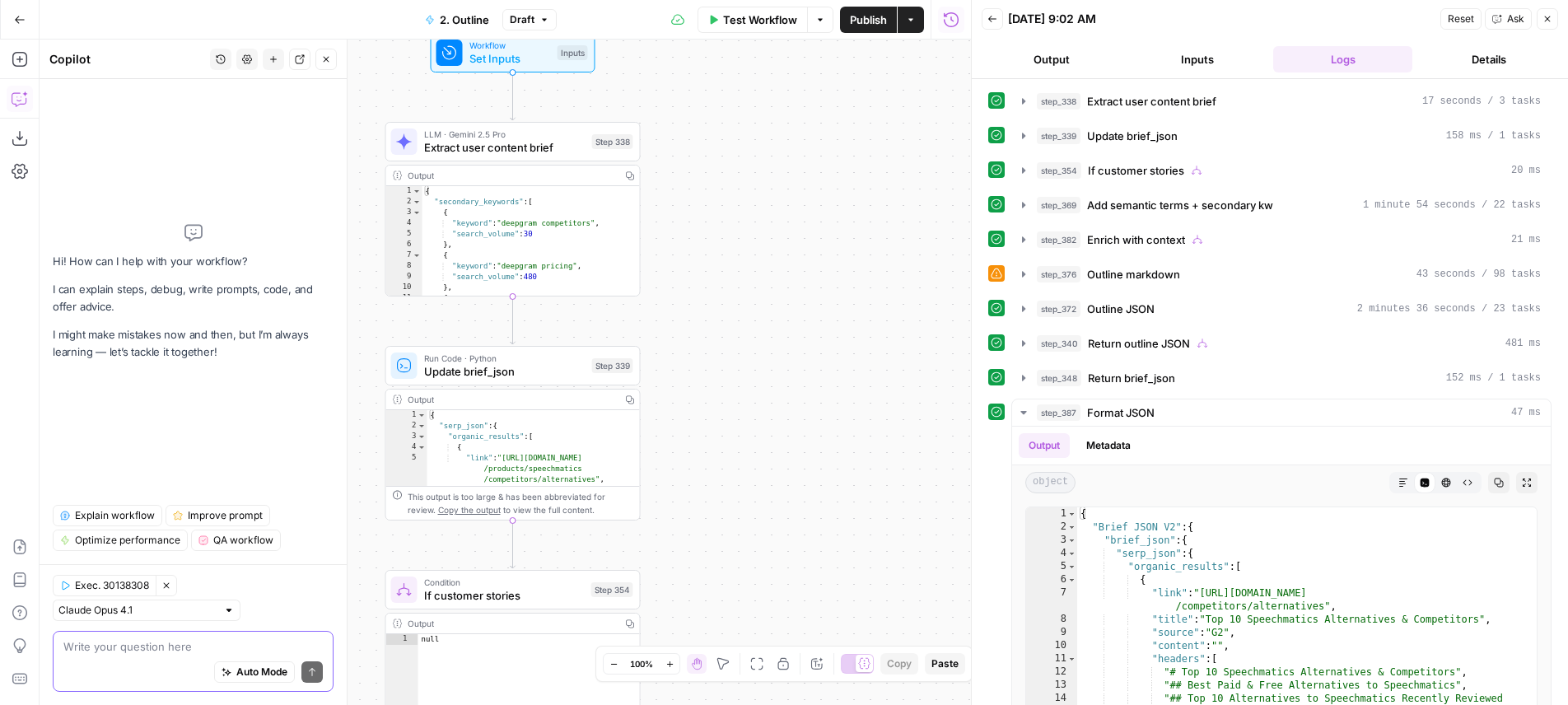
click at [172, 650] on textarea at bounding box center [193, 646] width 260 height 17
paste textarea "with step 339, notice the disconnect between the brief MD and the brief JSON Br…"
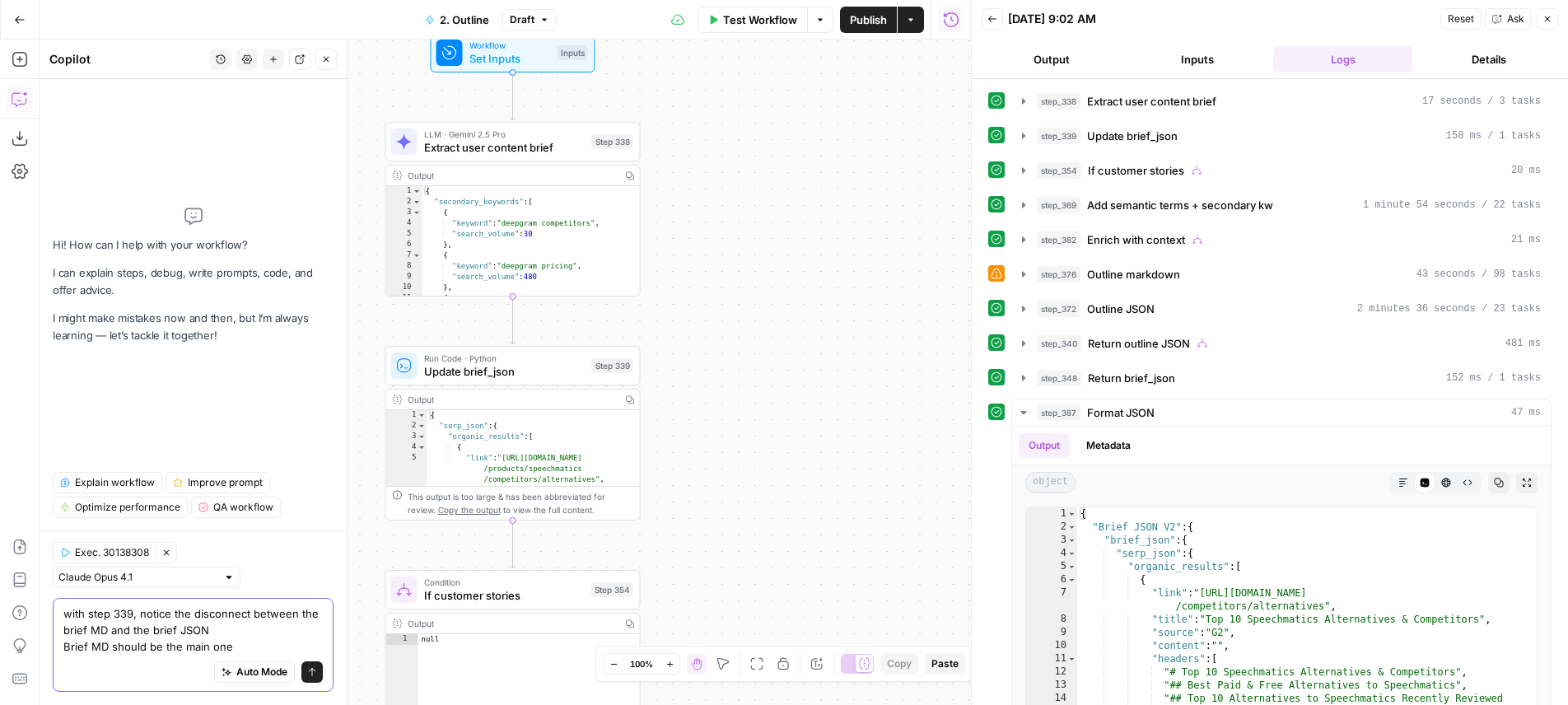
drag, startPoint x: 255, startPoint y: 651, endPoint x: 66, endPoint y: 652, distance: 189.0
click at [66, 652] on textarea "with step 339, notice the disconnect between the brief MD and the brief JSON Br…" at bounding box center [193, 629] width 260 height 49
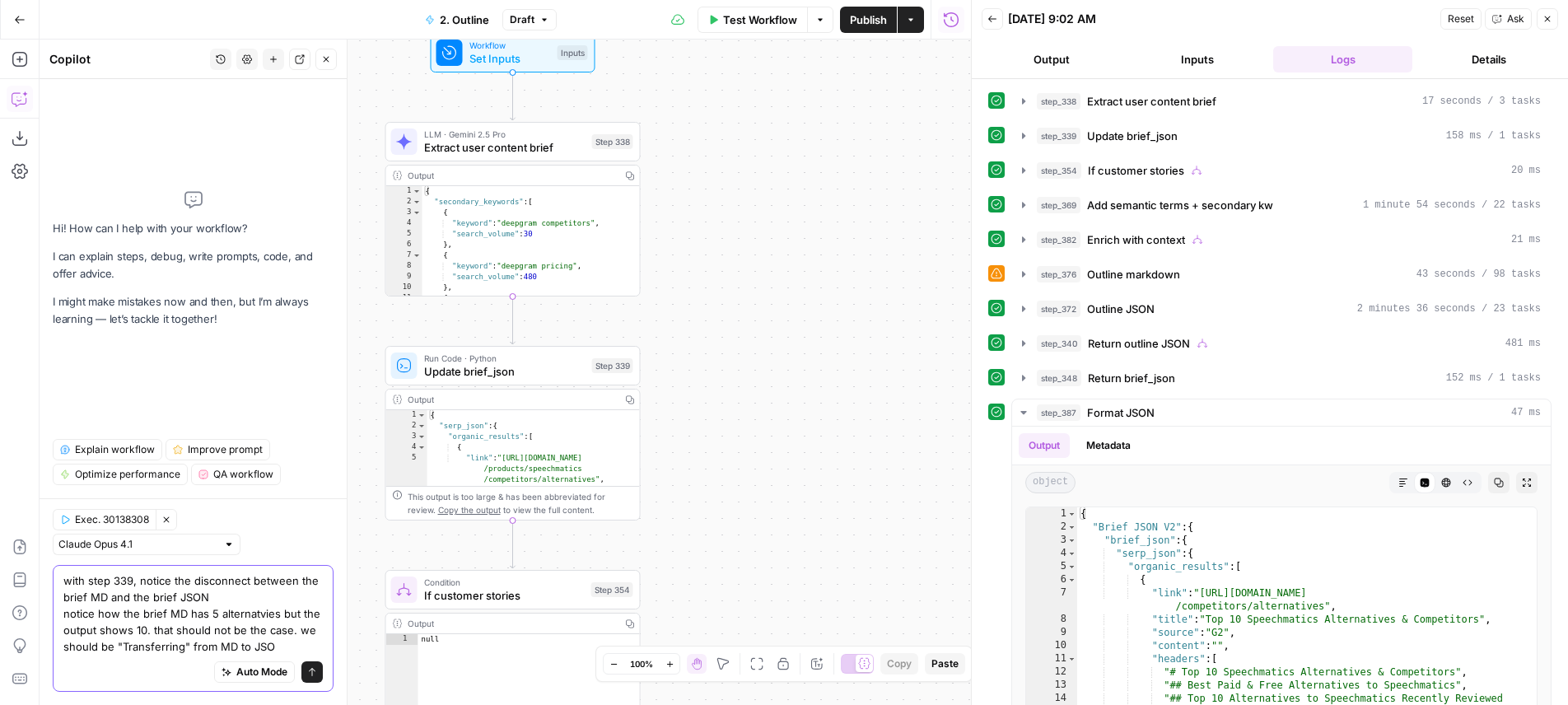
type textarea "with step 339, notice the disconnect between the brief MD and the brief JSON no…"
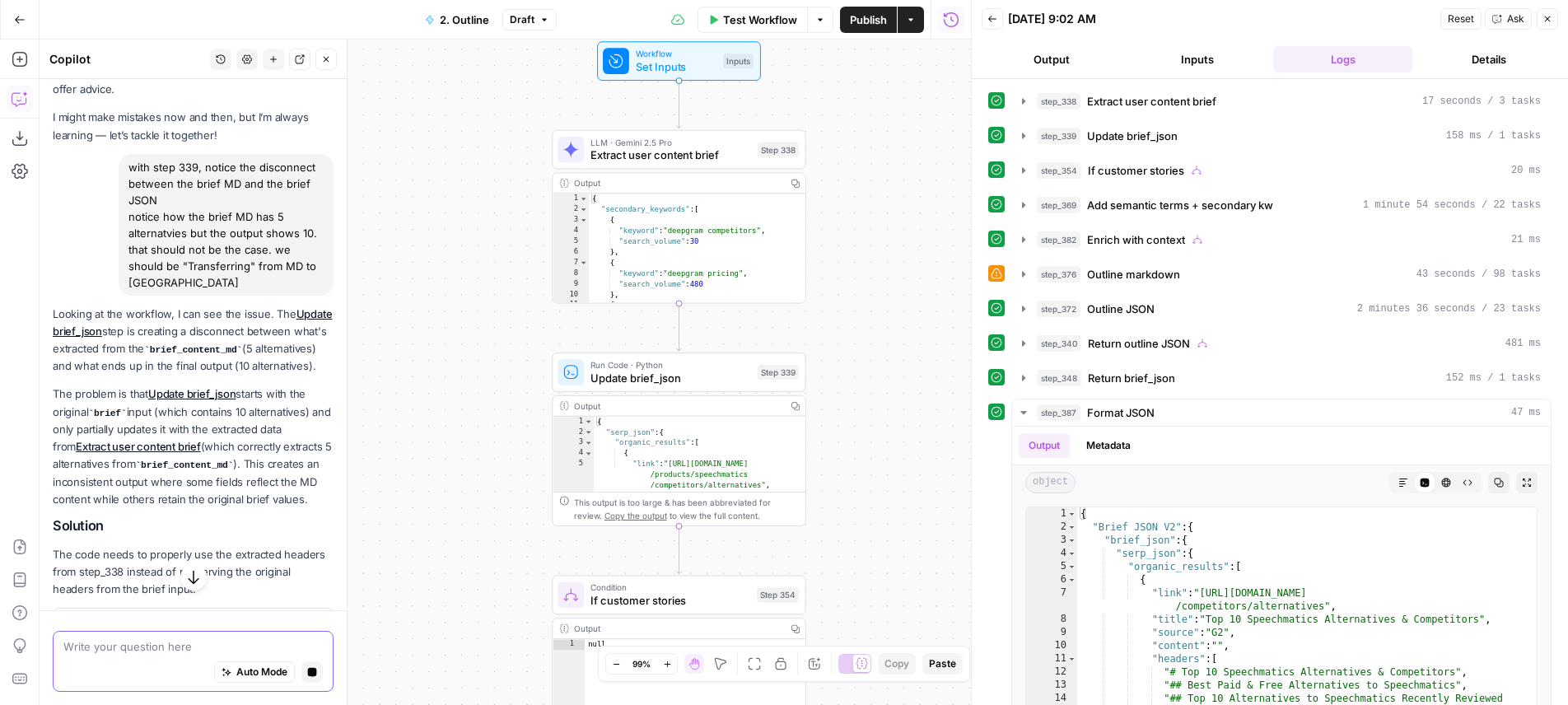
scroll to position [61, 0]
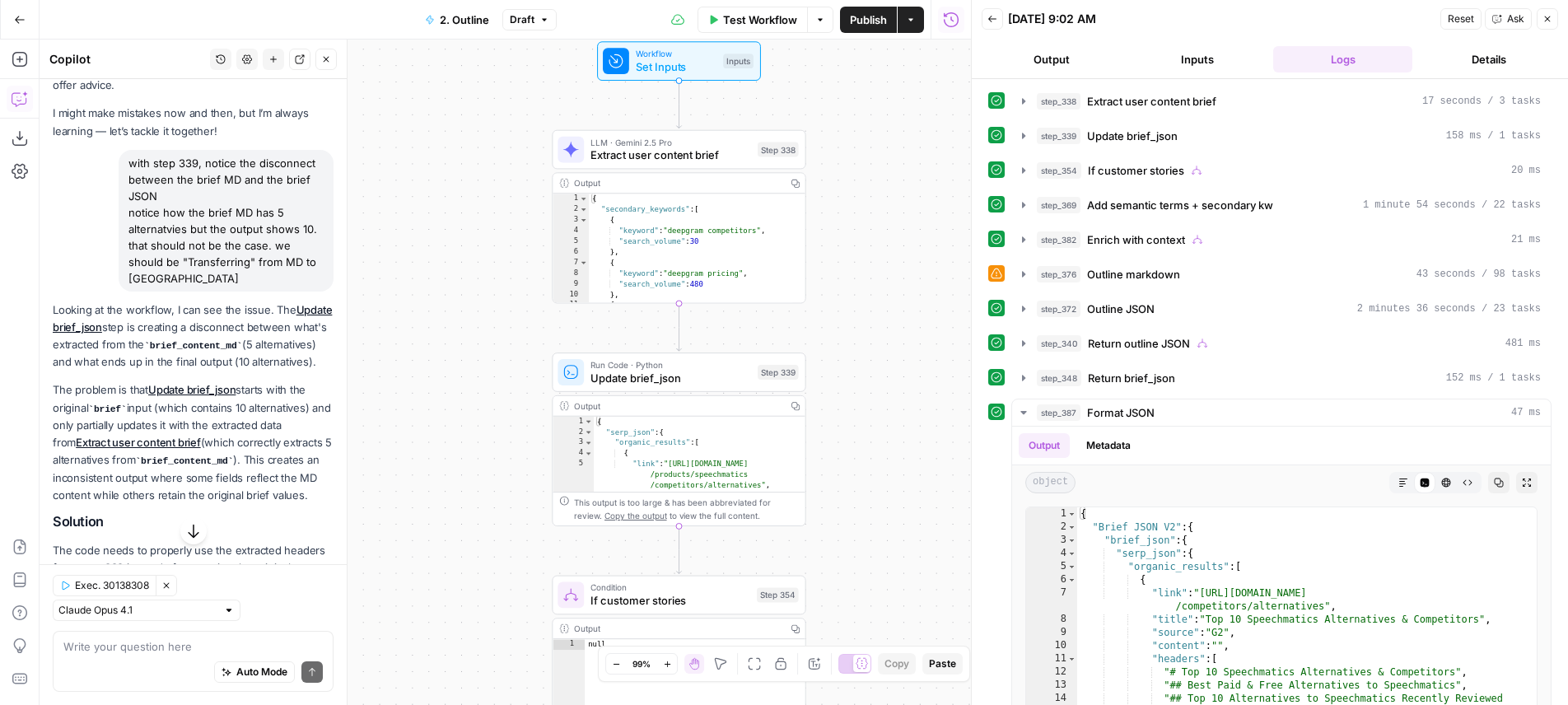
click at [249, 429] on p "The problem is that Update brief_json starts with the original brief input (whi…" at bounding box center [193, 442] width 280 height 123
drag, startPoint x: 249, startPoint y: 429, endPoint x: 270, endPoint y: 486, distance: 60.7
click at [270, 486] on p "The problem is that Update brief_json starts with the original brief input (whi…" at bounding box center [193, 442] width 280 height 123
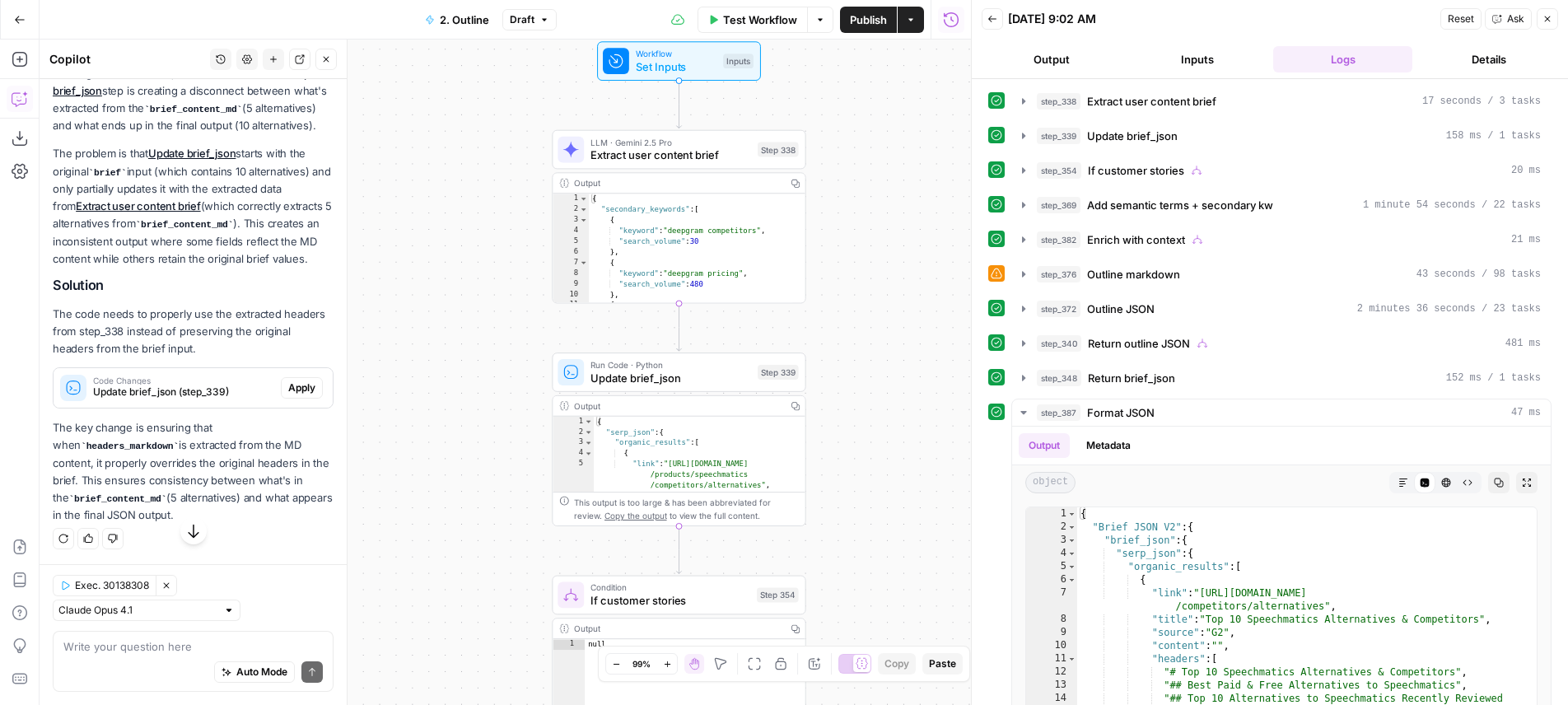
scroll to position [316, 0]
click at [293, 395] on span "Apply" at bounding box center [302, 387] width 27 height 15
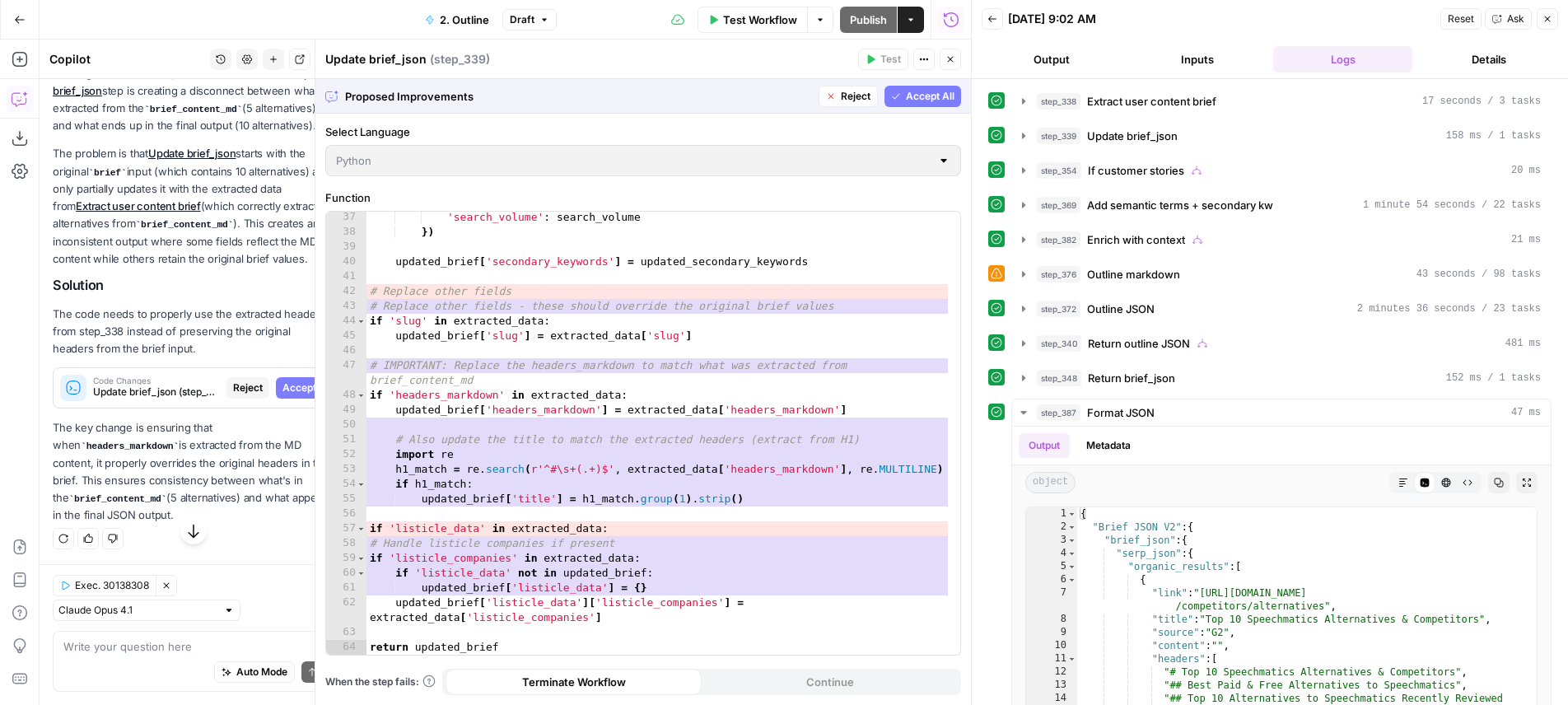
scroll to position [579, 0]
click at [945, 104] on button "Accept All" at bounding box center [923, 96] width 76 height 22
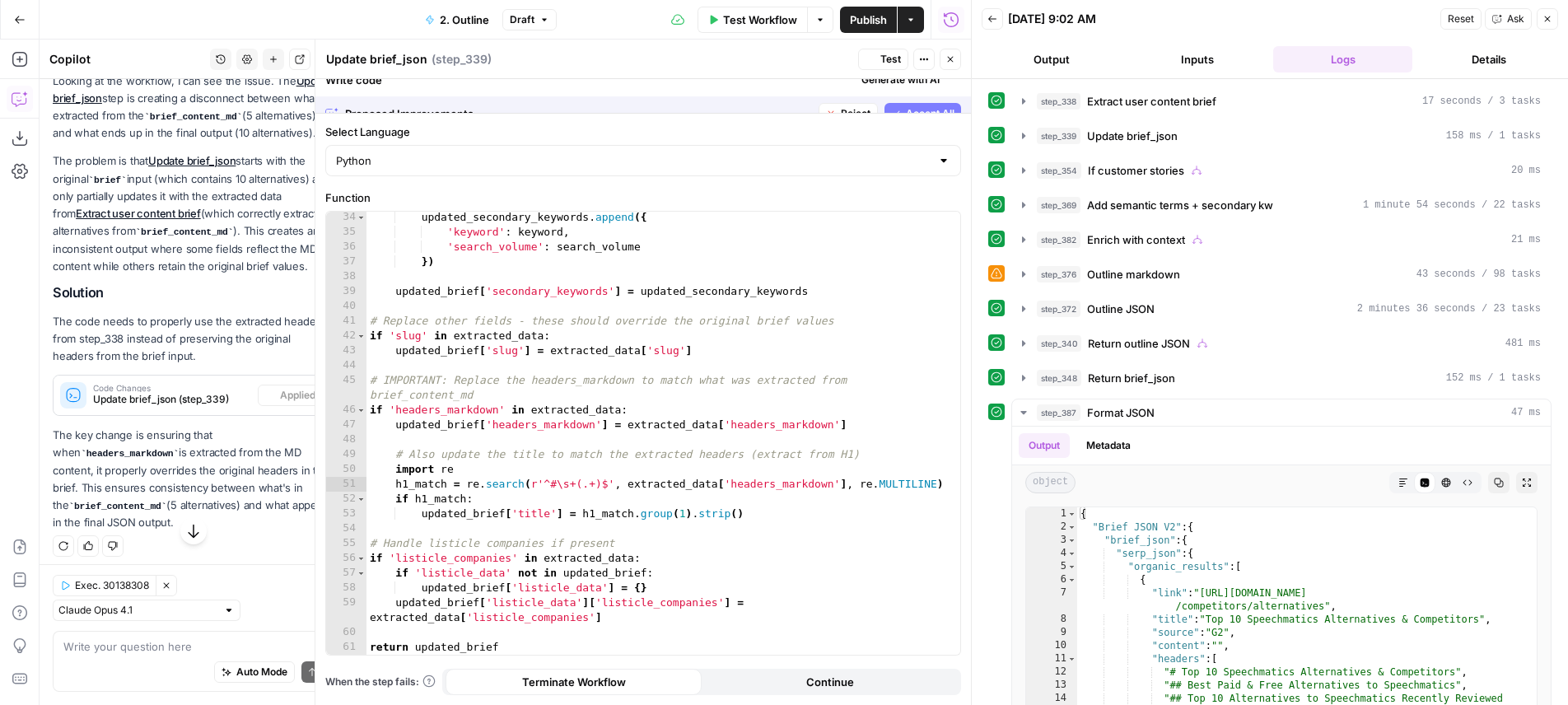
scroll to position [535, 0]
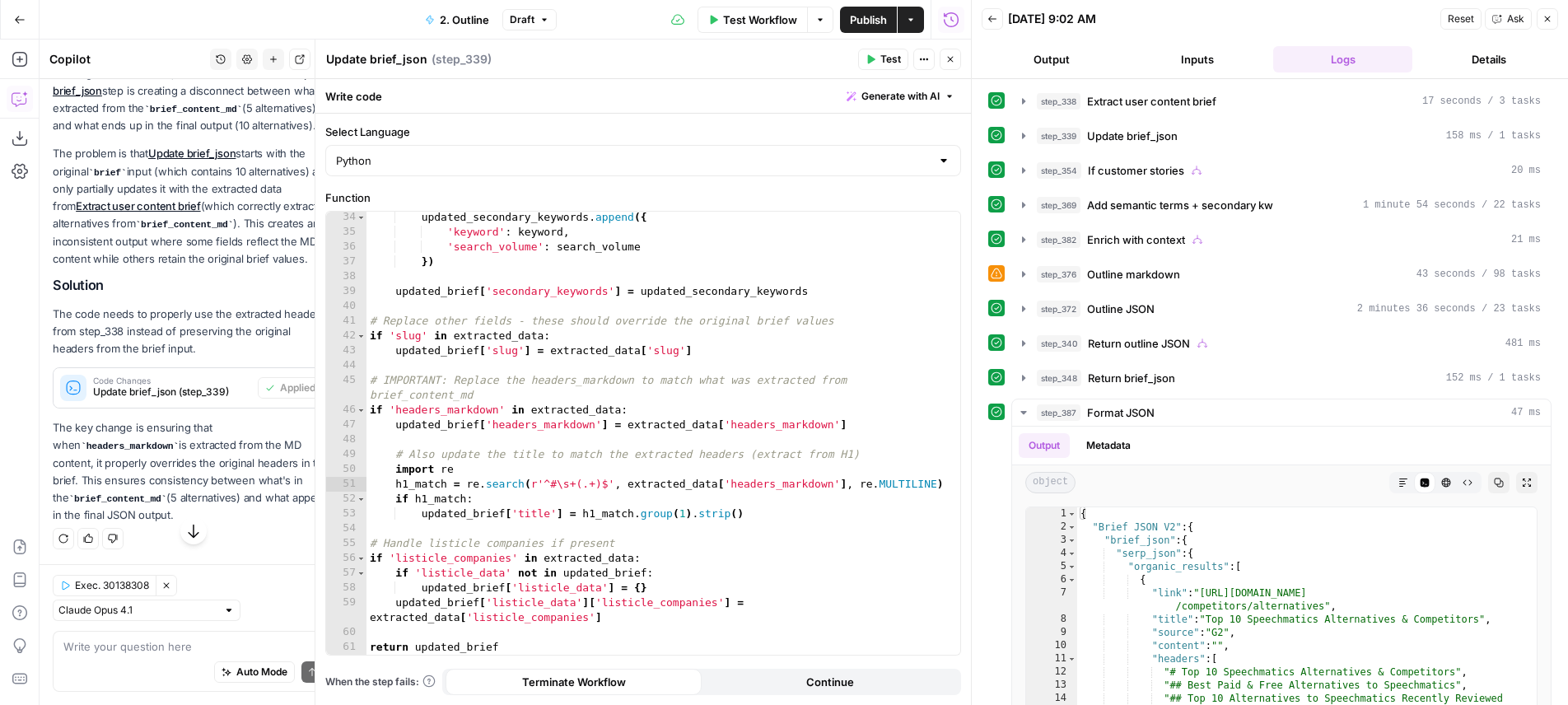
click at [894, 69] on button "Test" at bounding box center [883, 60] width 50 height 22
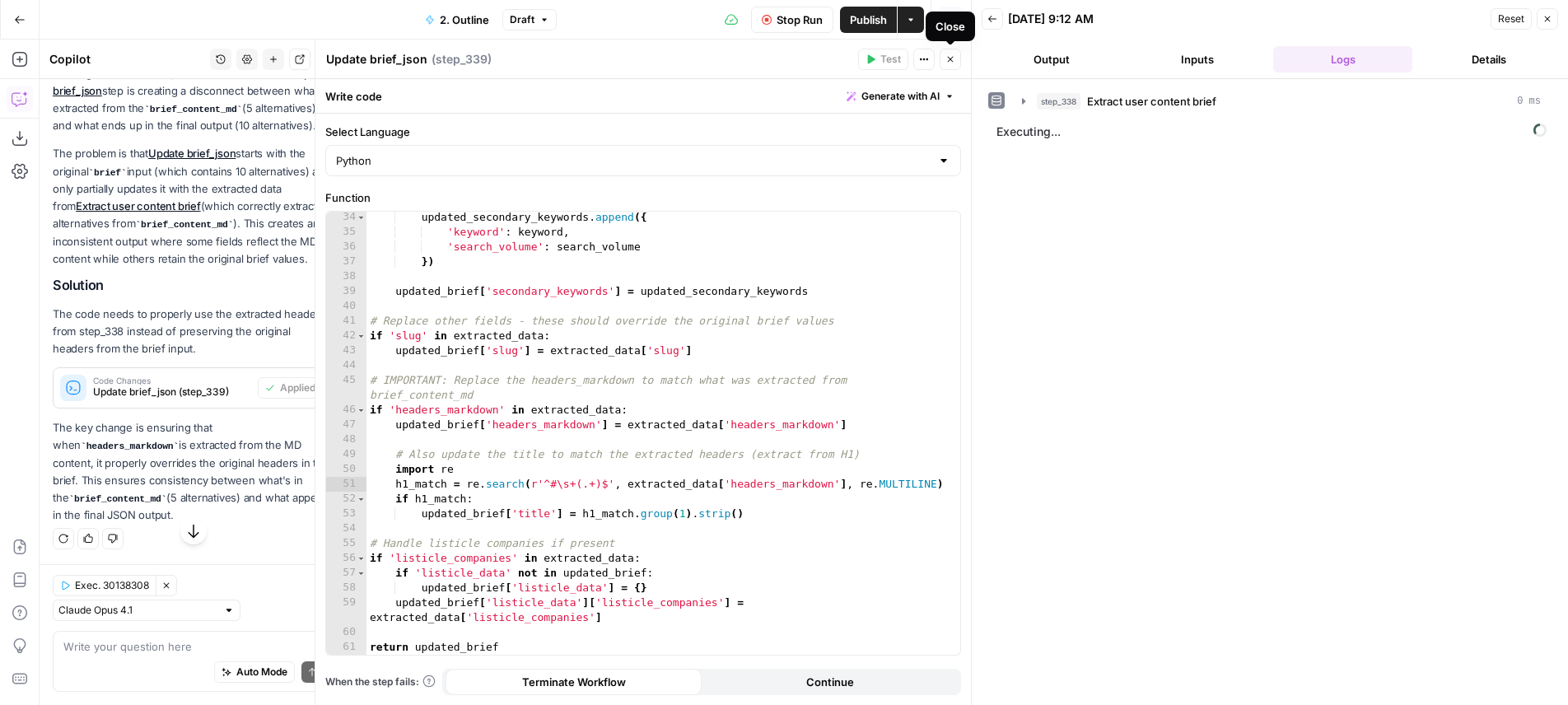
click at [946, 69] on button "Close" at bounding box center [950, 60] width 22 height 22
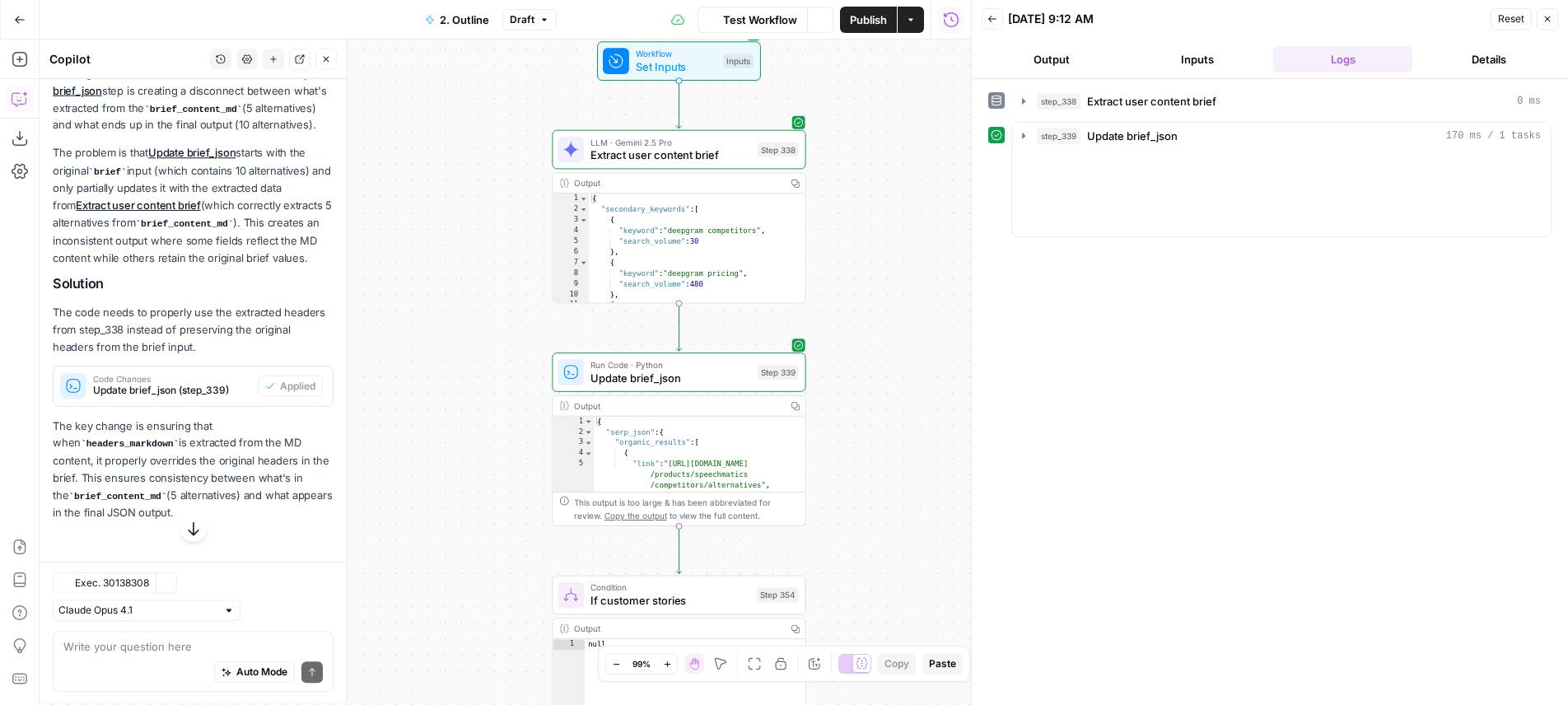
scroll to position [357, 0]
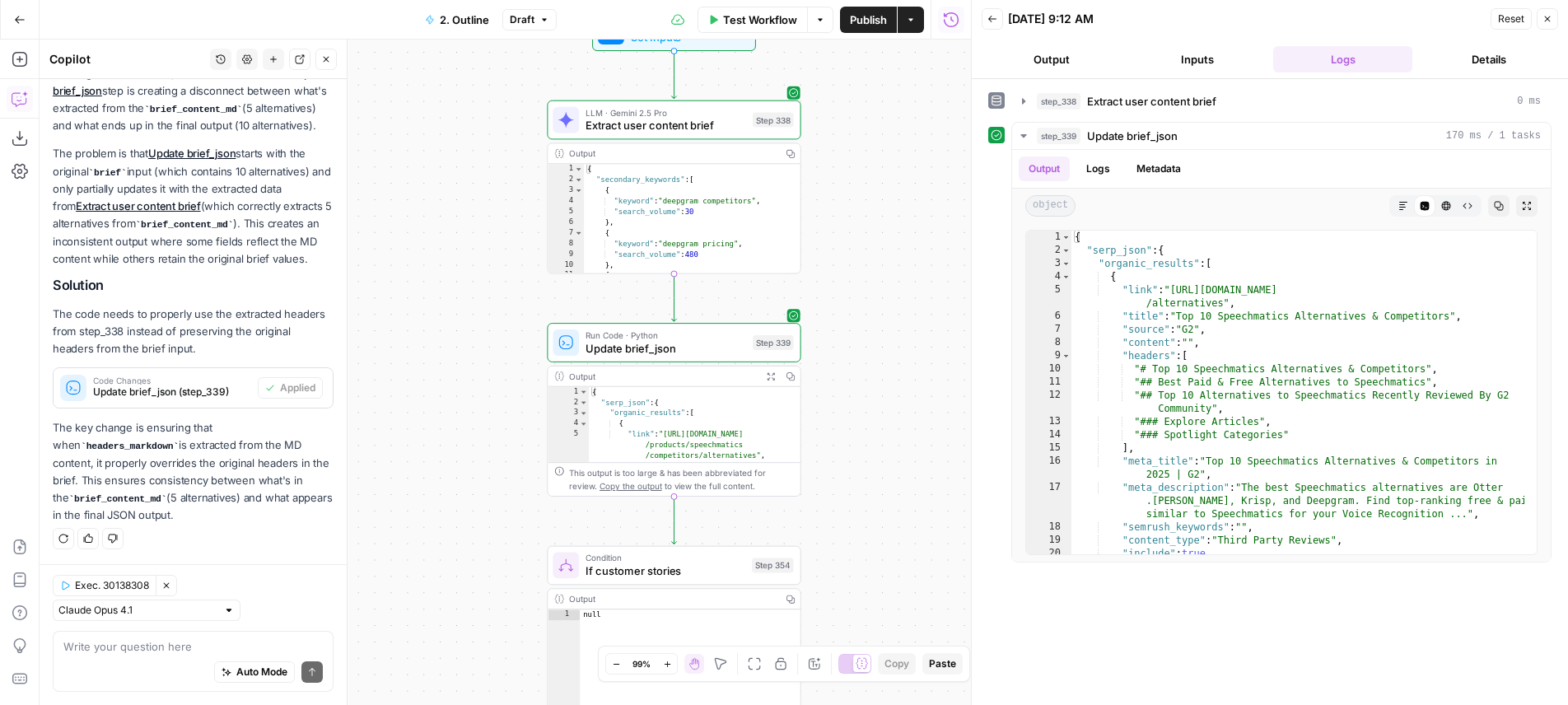
drag, startPoint x: 936, startPoint y: 361, endPoint x: 930, endPoint y: 322, distance: 39.5
click at [930, 322] on div "true true true false true false false false Workflow Set Inputs Inputs LLM · Ge…" at bounding box center [505, 372] width 932 height 666
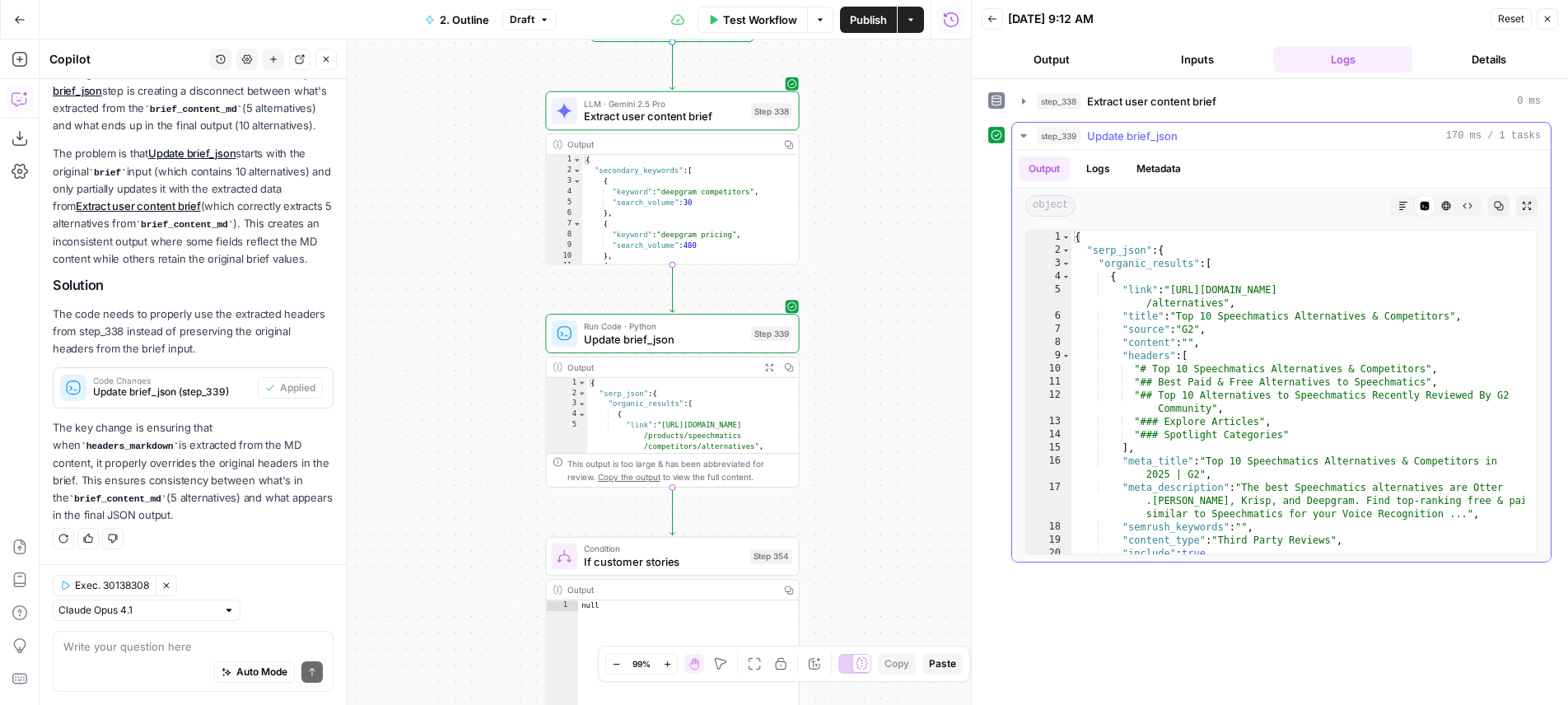
type textarea "**********"
click at [1241, 393] on div "{ "serp_json" : { "organic_results" : [ { "link" : "https://www.g2.com/products…" at bounding box center [1298, 405] width 453 height 350
click at [1071, 261] on div "3" at bounding box center [1048, 263] width 45 height 13
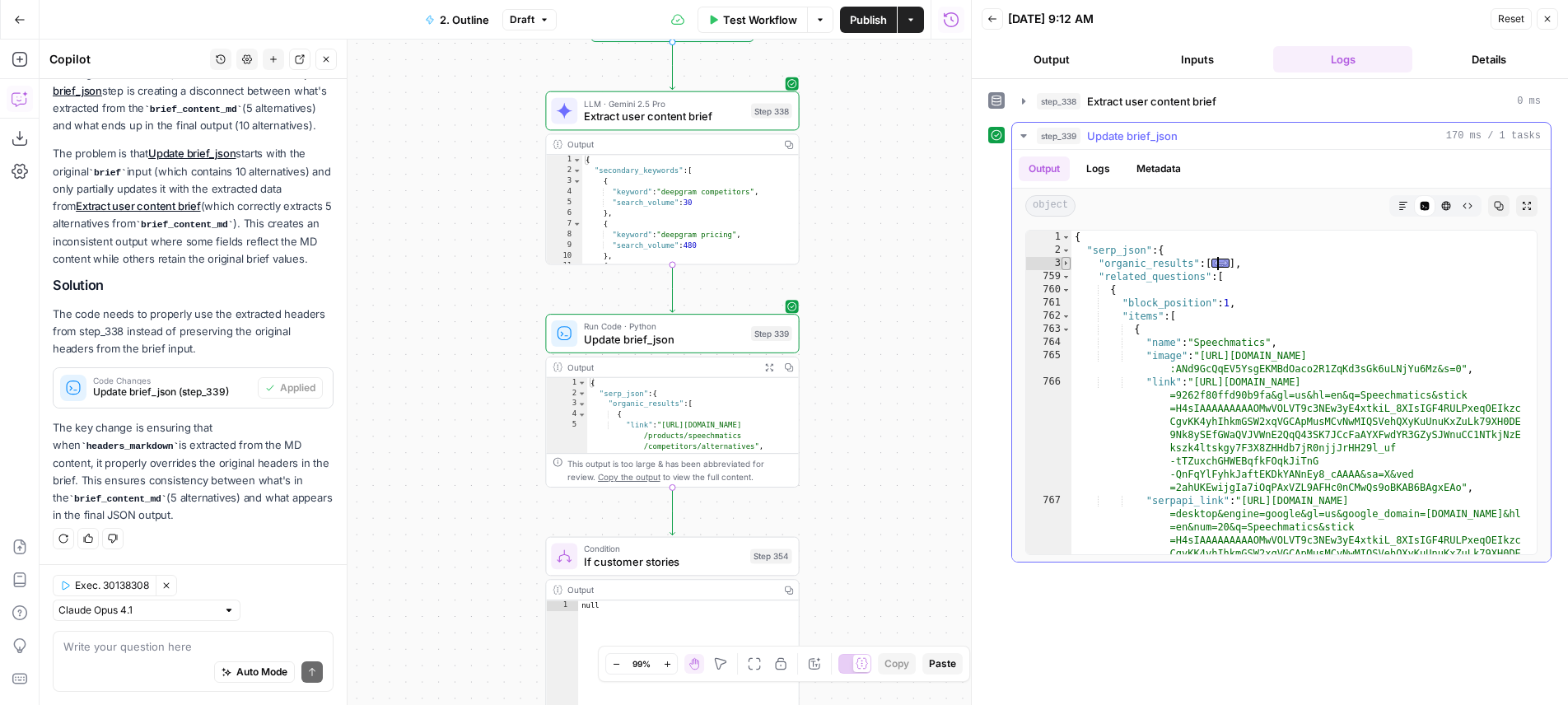
click at [1066, 265] on span "Toggle code folding, rows 3 through 758" at bounding box center [1065, 263] width 9 height 13
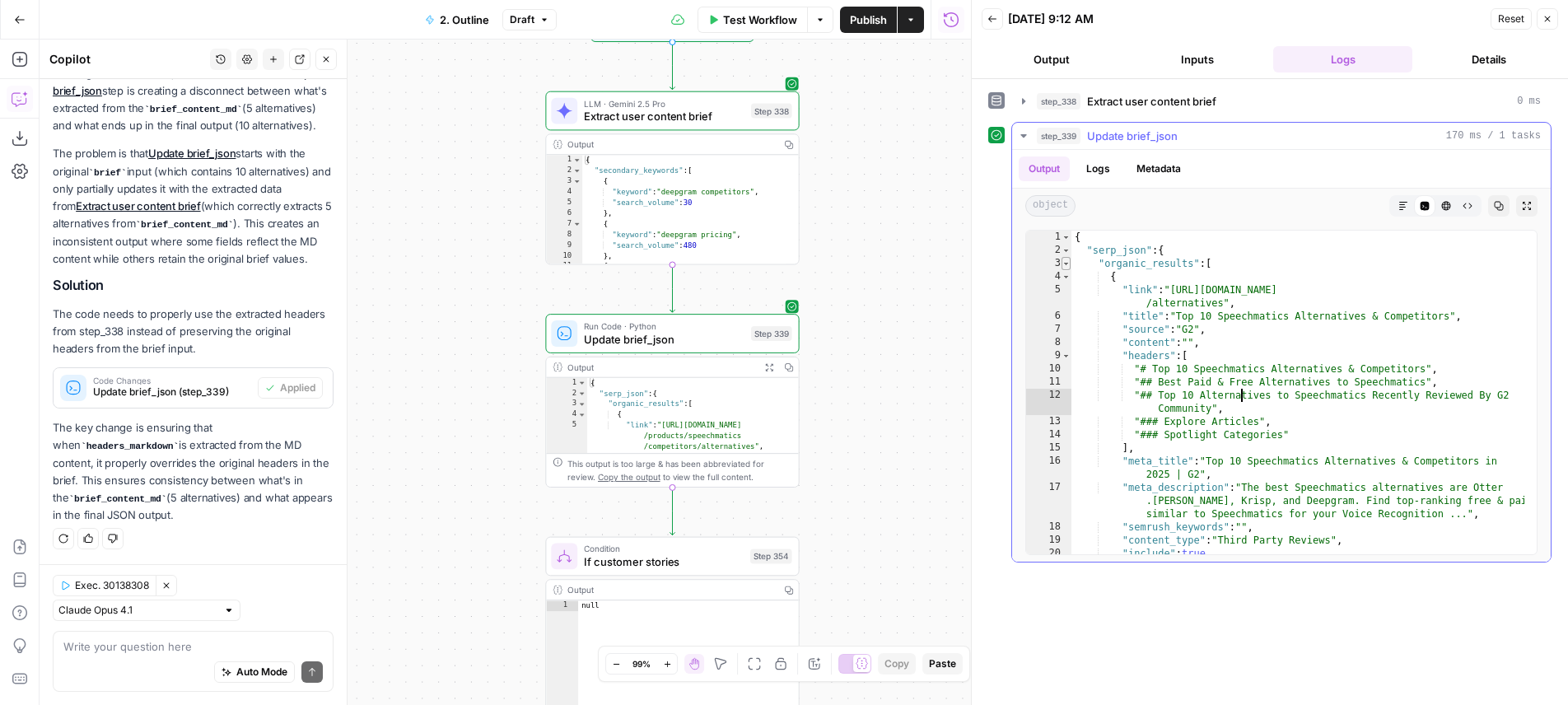
click at [1066, 265] on span "Toggle code folding, rows 3 through 758" at bounding box center [1065, 263] width 9 height 13
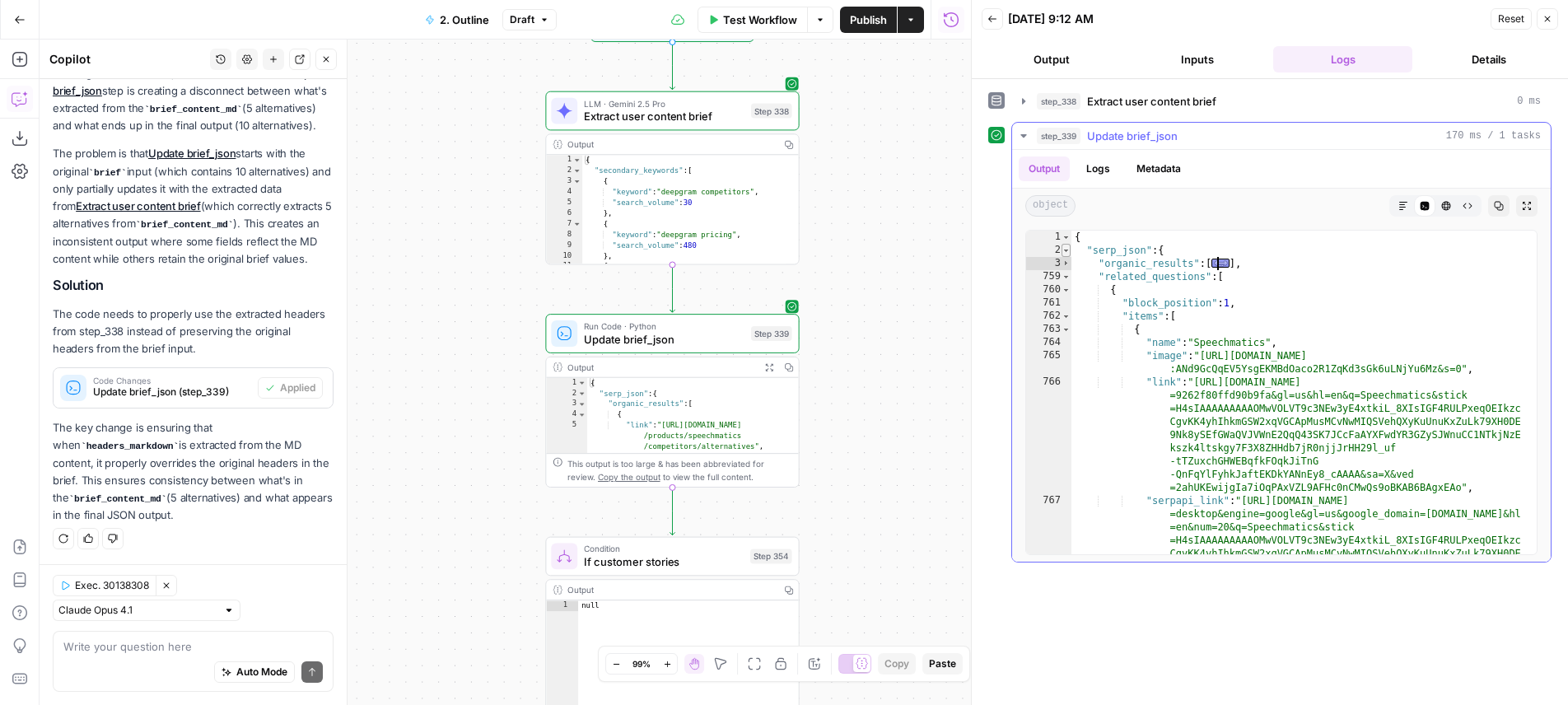
click at [1069, 248] on span "Toggle code folding, rows 2 through 851" at bounding box center [1065, 250] width 9 height 13
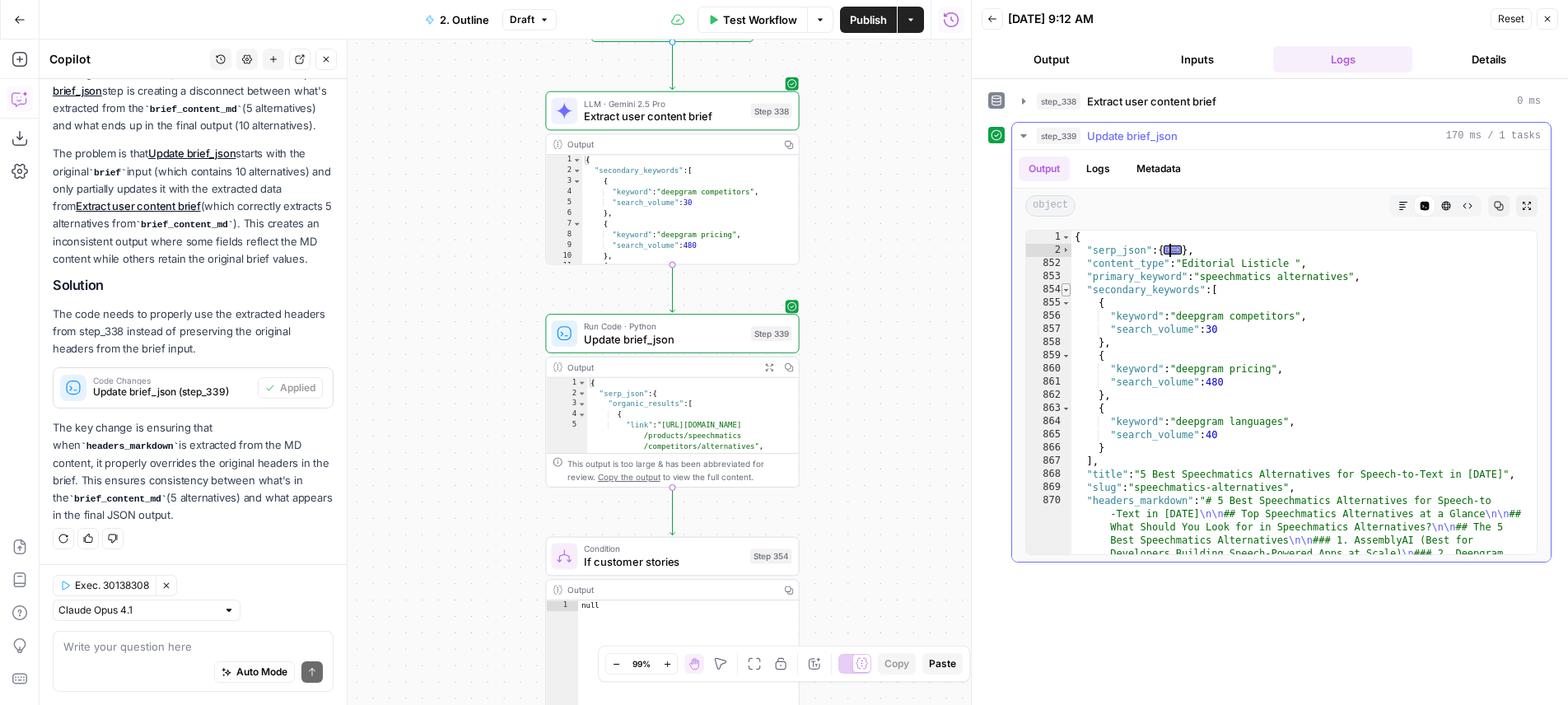
click at [1066, 286] on span "Toggle code folding, rows 854 through 867" at bounding box center [1065, 289] width 9 height 13
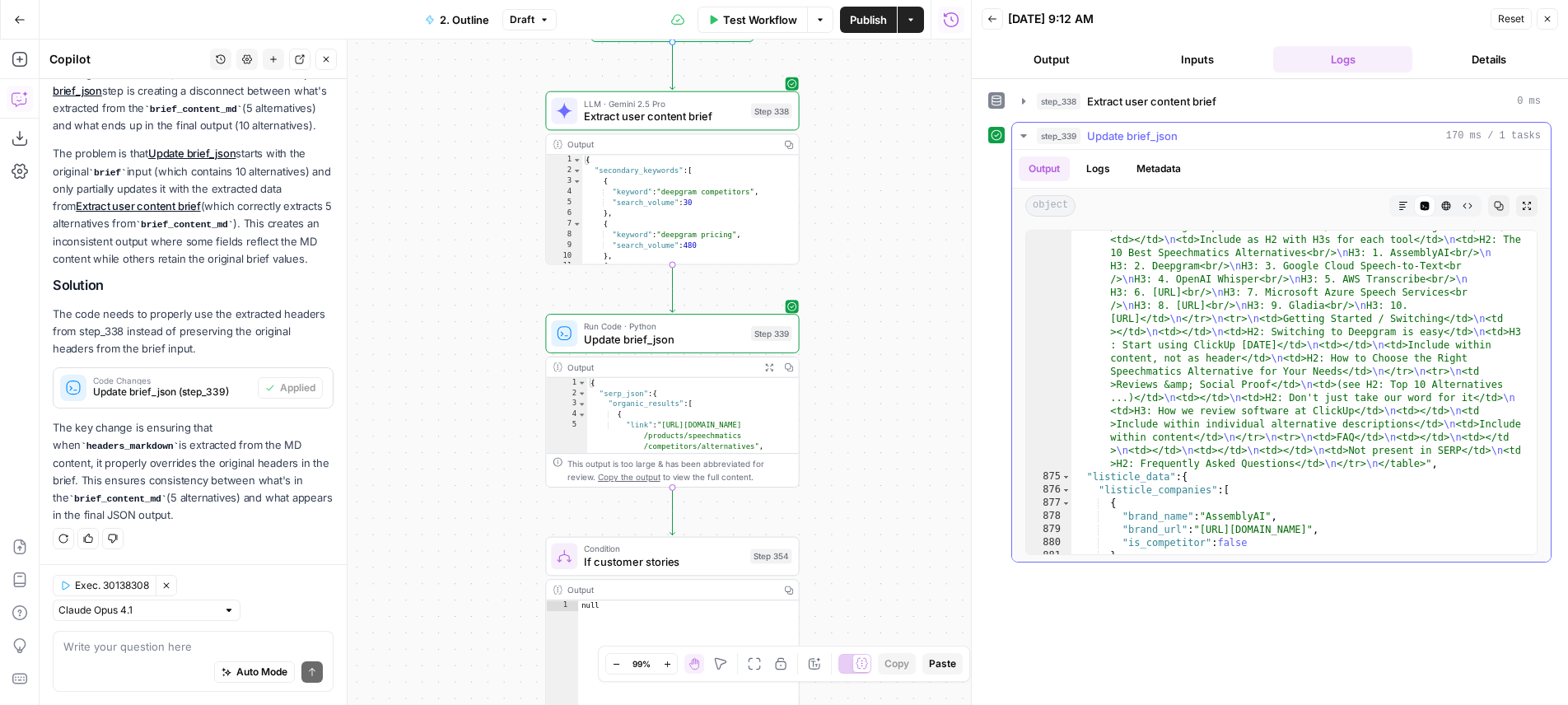
scroll to position [2022, 0]
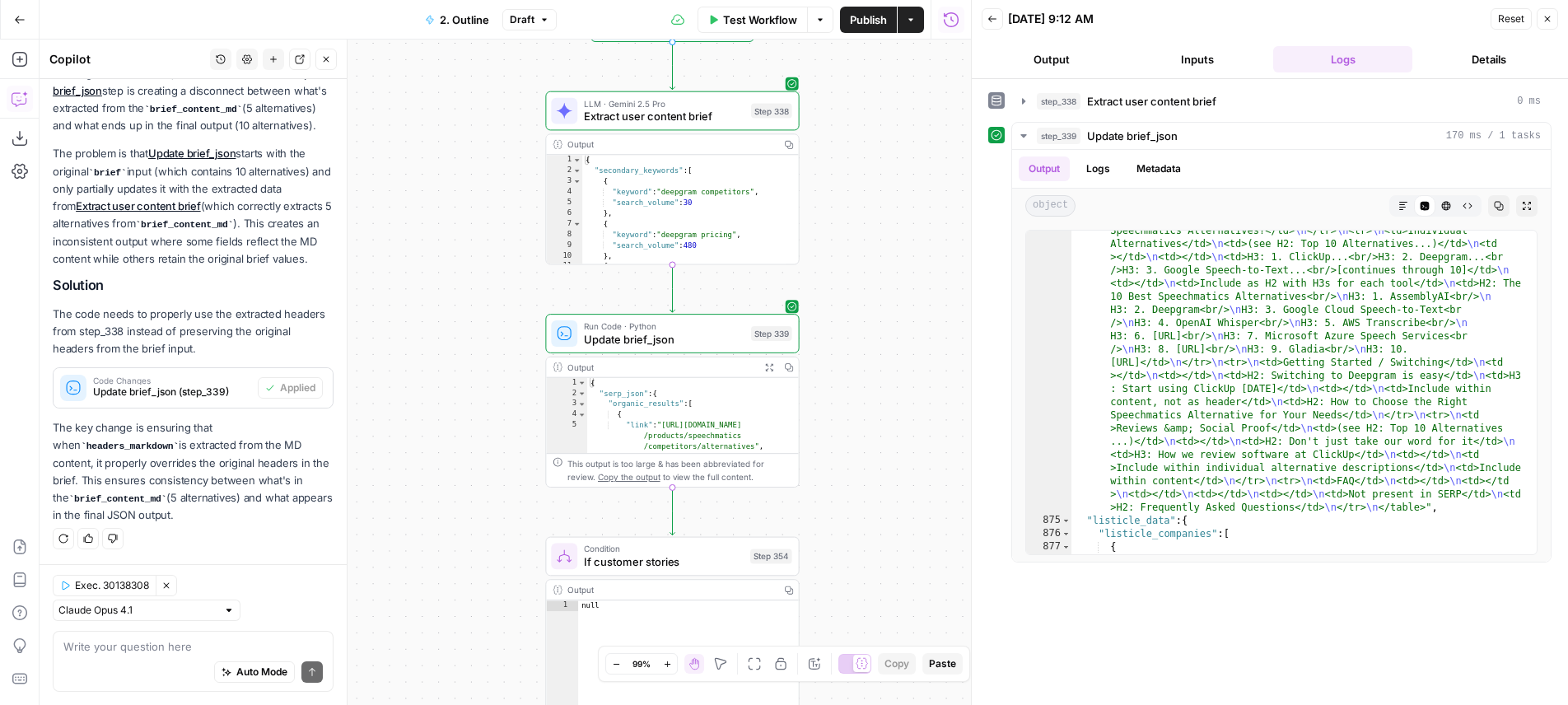
click at [1207, 49] on button "Inputs" at bounding box center [1197, 59] width 139 height 26
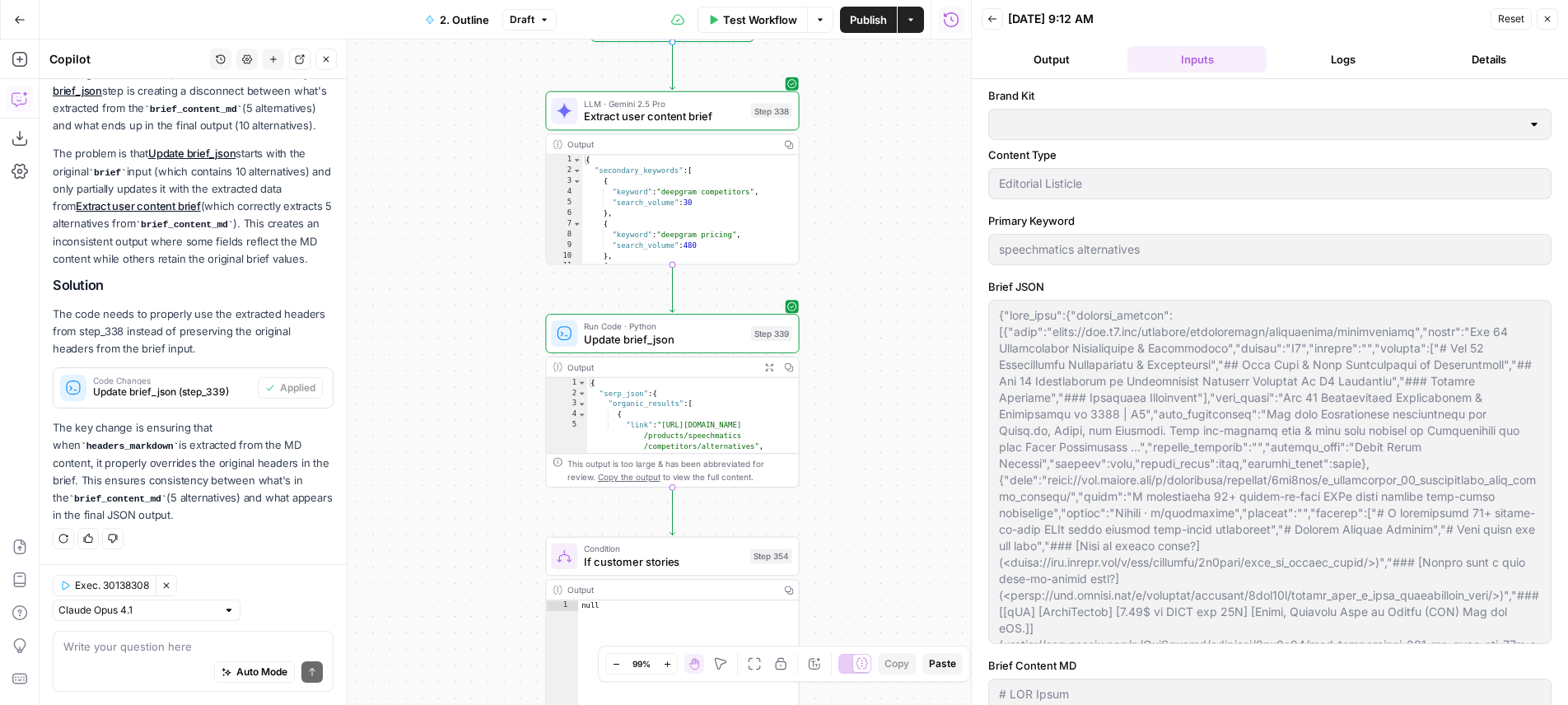
type input "AssemblyAI"
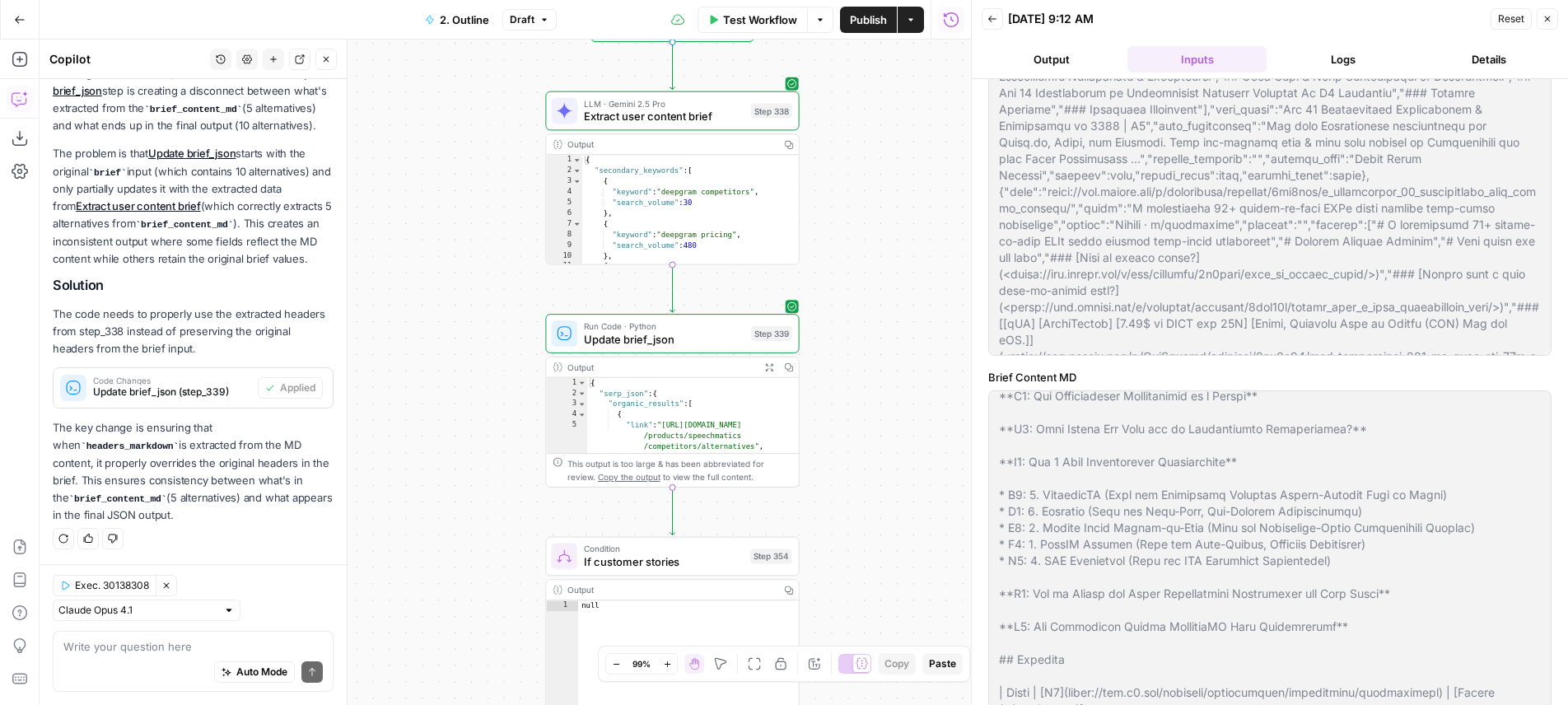
scroll to position [226, 0]
click at [1336, 44] on header "Back 09/26/25 at 9:12 AM Reset Close Output Inputs Logs Details" at bounding box center [1270, 39] width 596 height 79
click at [1335, 59] on button "Logs" at bounding box center [1342, 59] width 139 height 26
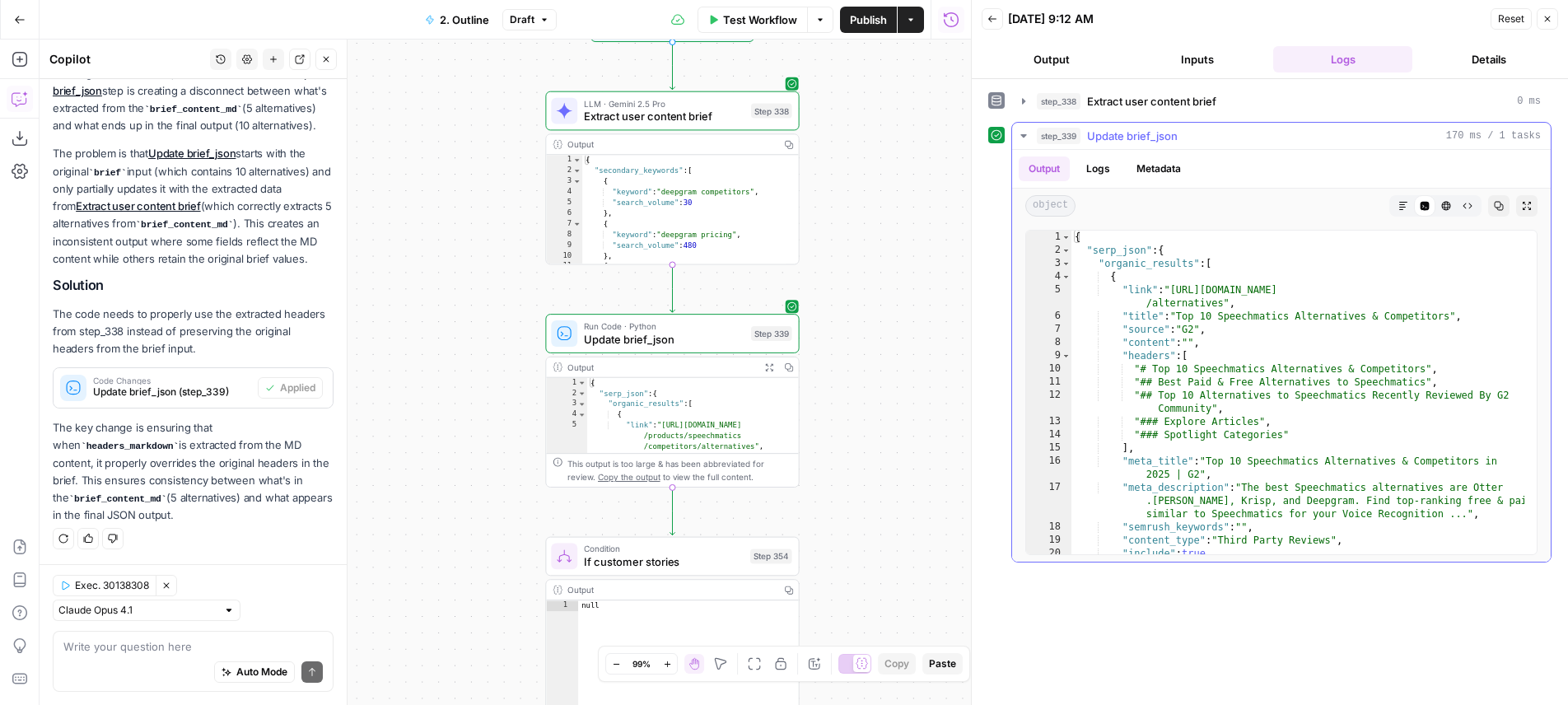
scroll to position [0, 0]
type textarea "*"
click at [1062, 247] on span "Toggle code folding, rows 2 through 851" at bounding box center [1065, 250] width 9 height 13
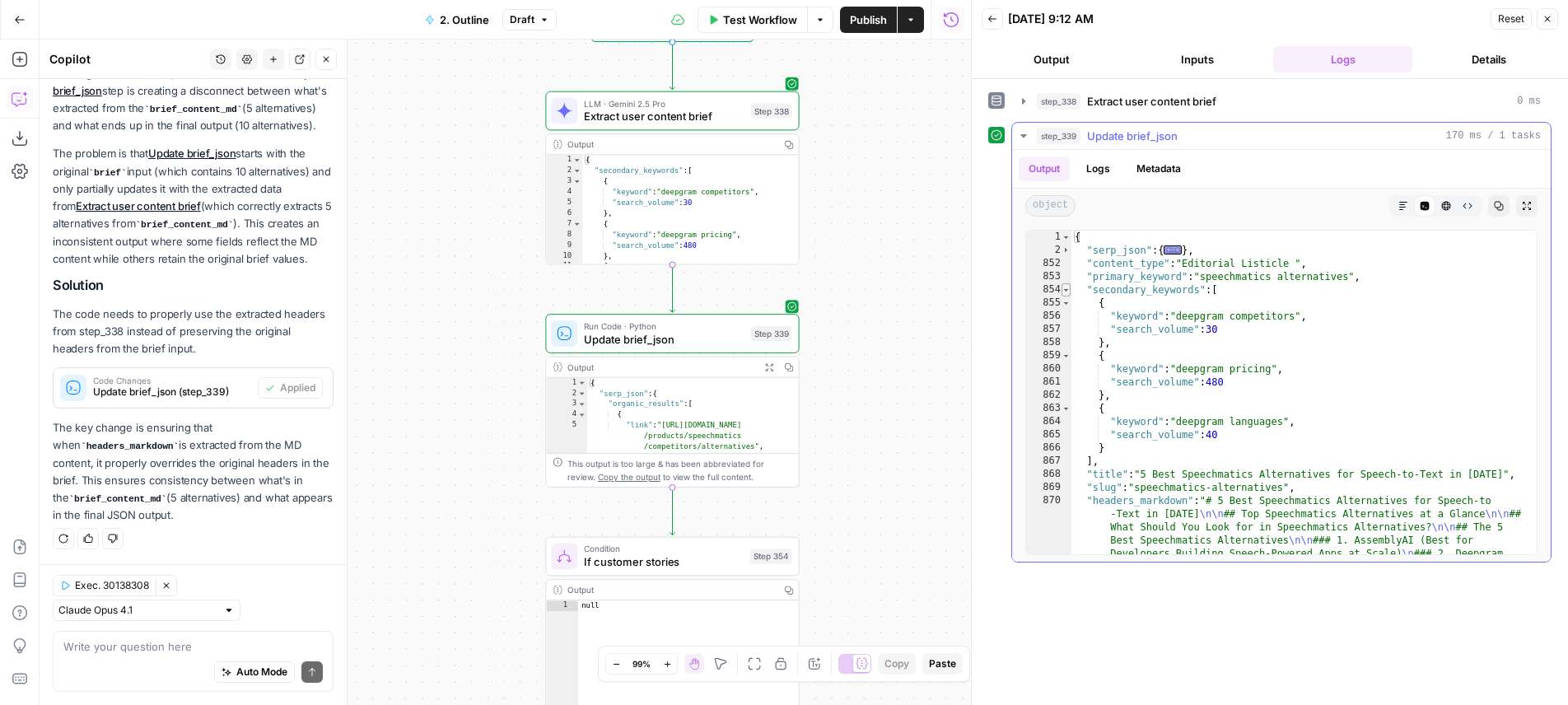
click at [1067, 292] on span "Toggle code folding, rows 854 through 867" at bounding box center [1065, 289] width 9 height 13
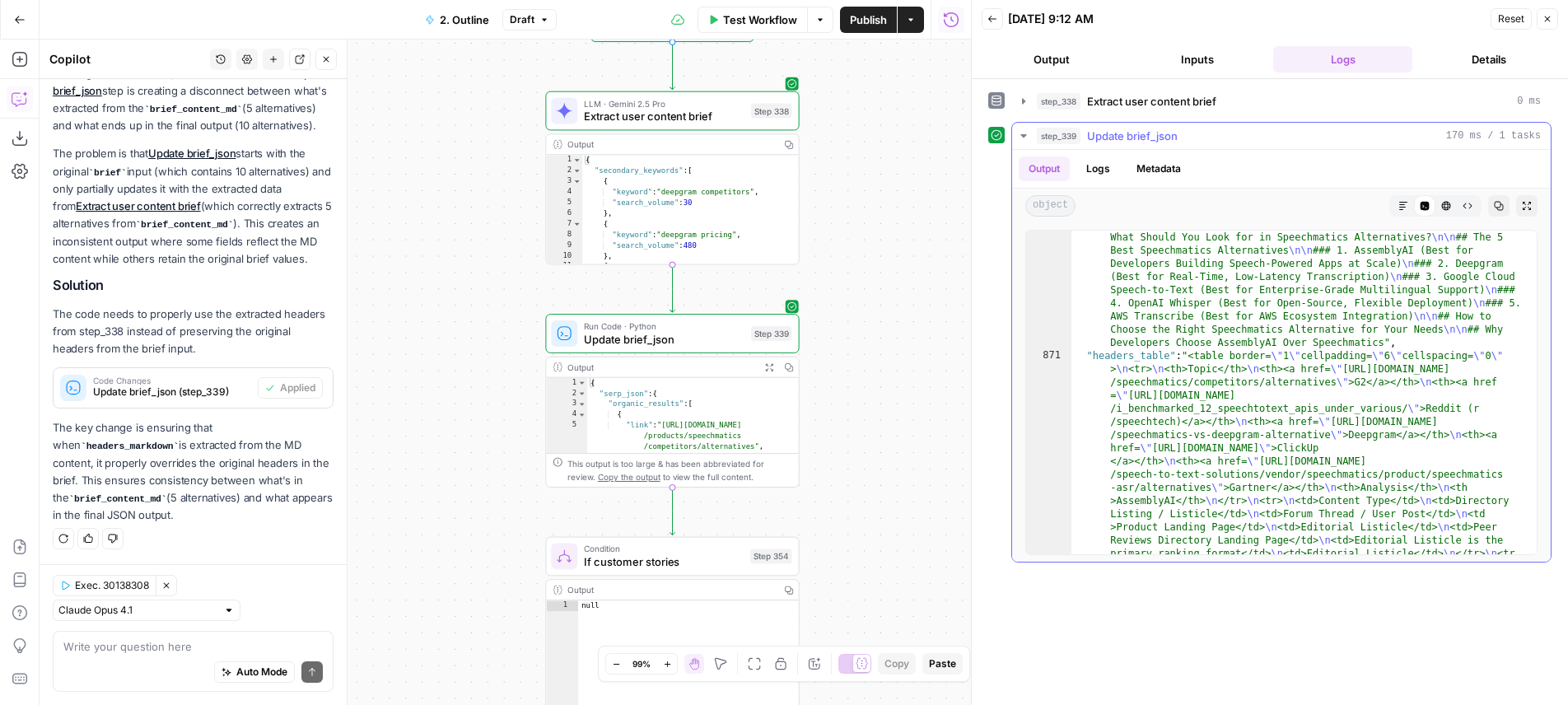
scroll to position [142, 0]
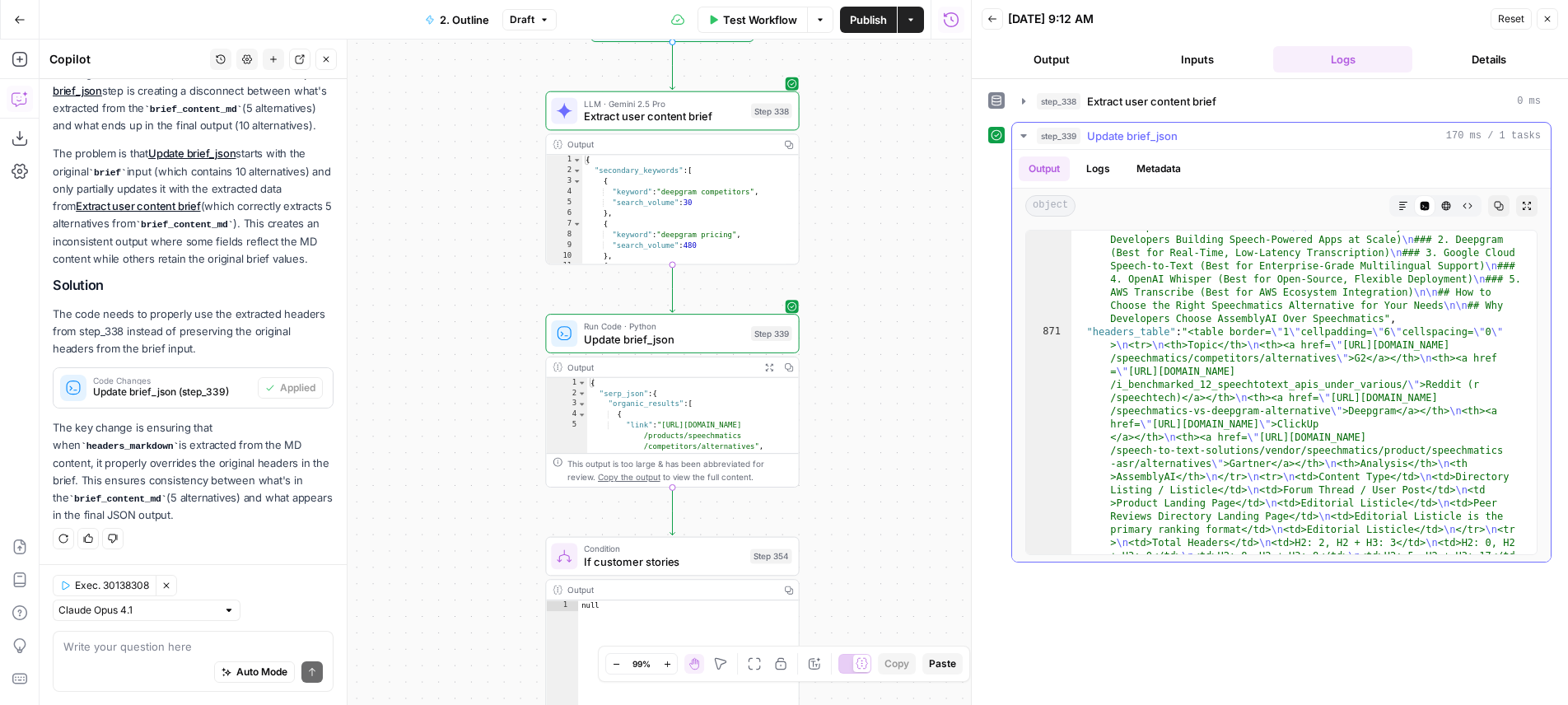
click at [1403, 213] on button "Markdown" at bounding box center [1403, 206] width 22 height 22
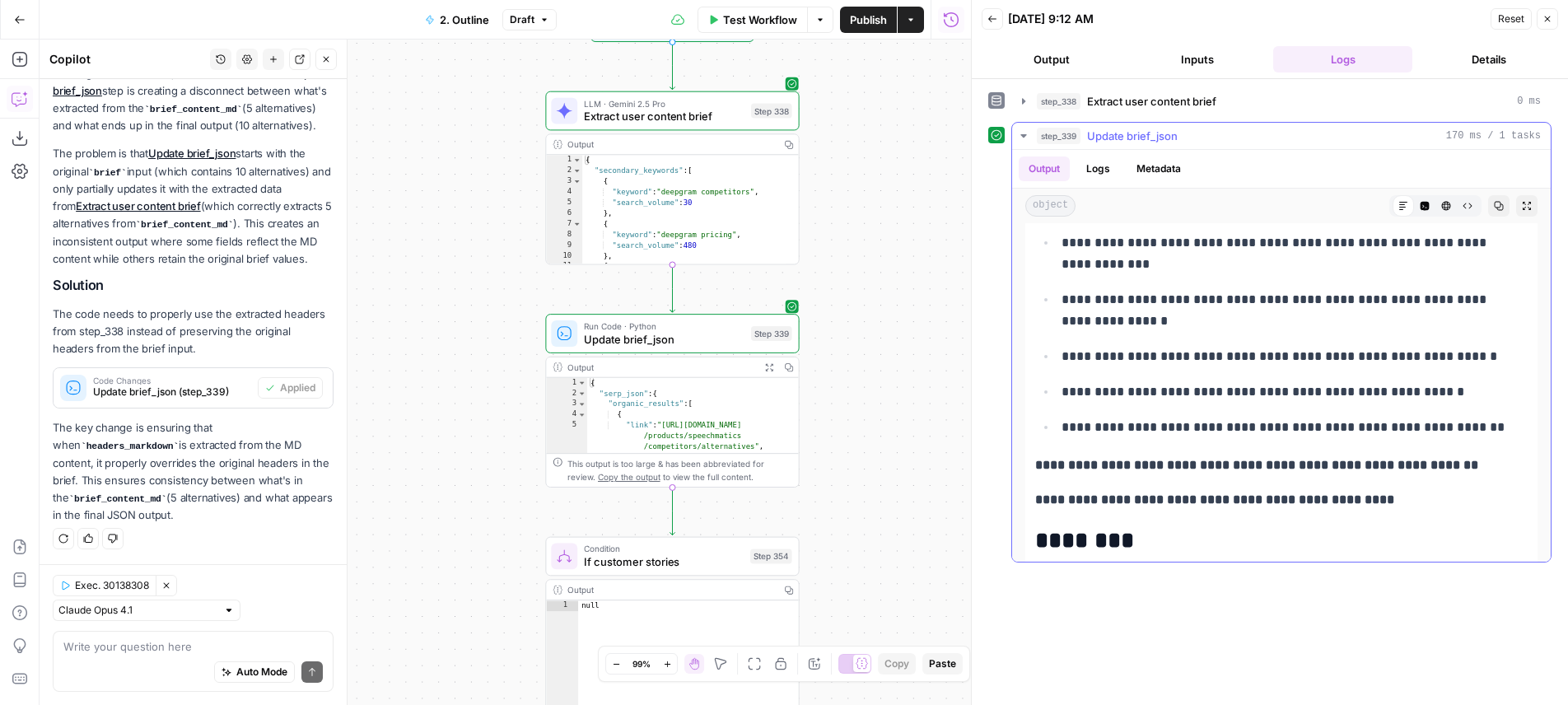
scroll to position [5952, 0]
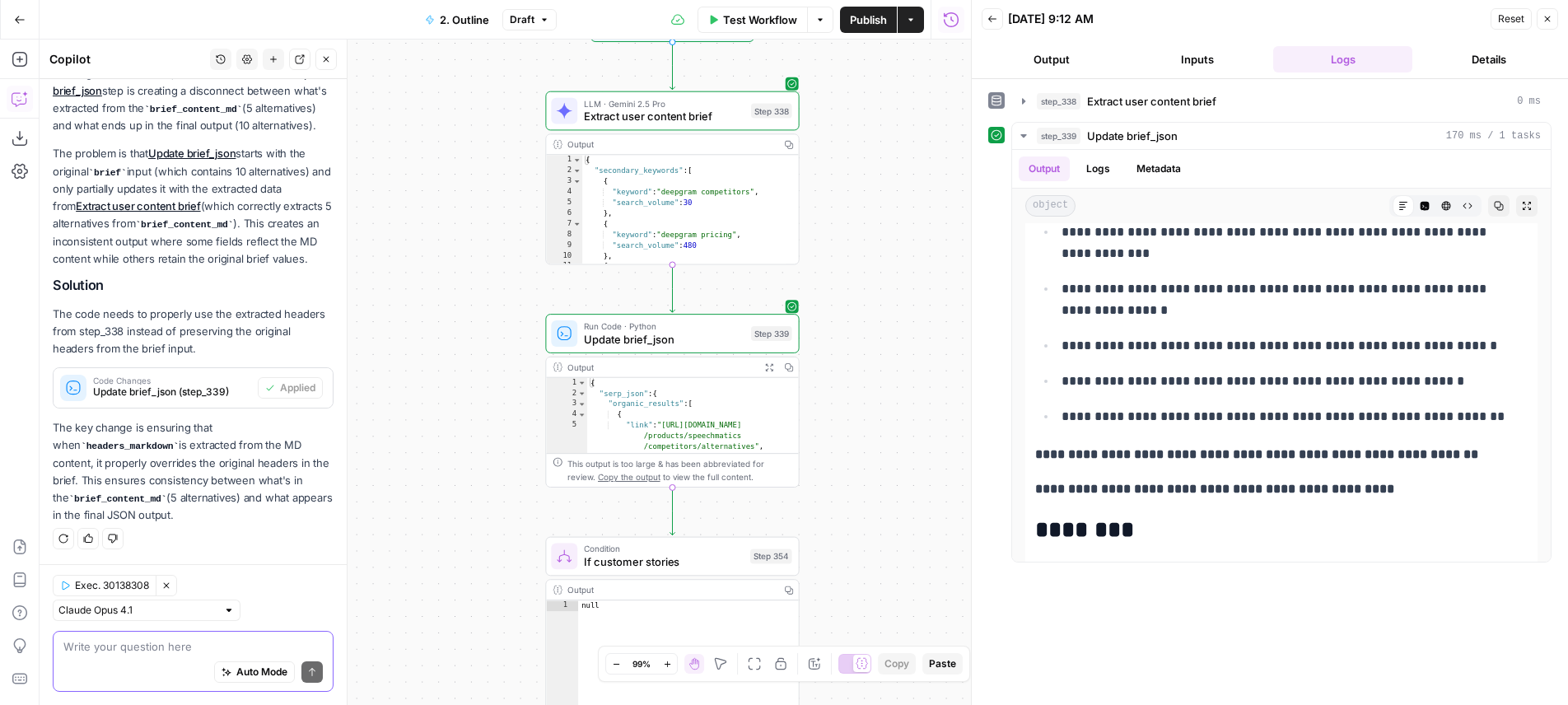
click at [191, 642] on textarea at bounding box center [193, 646] width 260 height 17
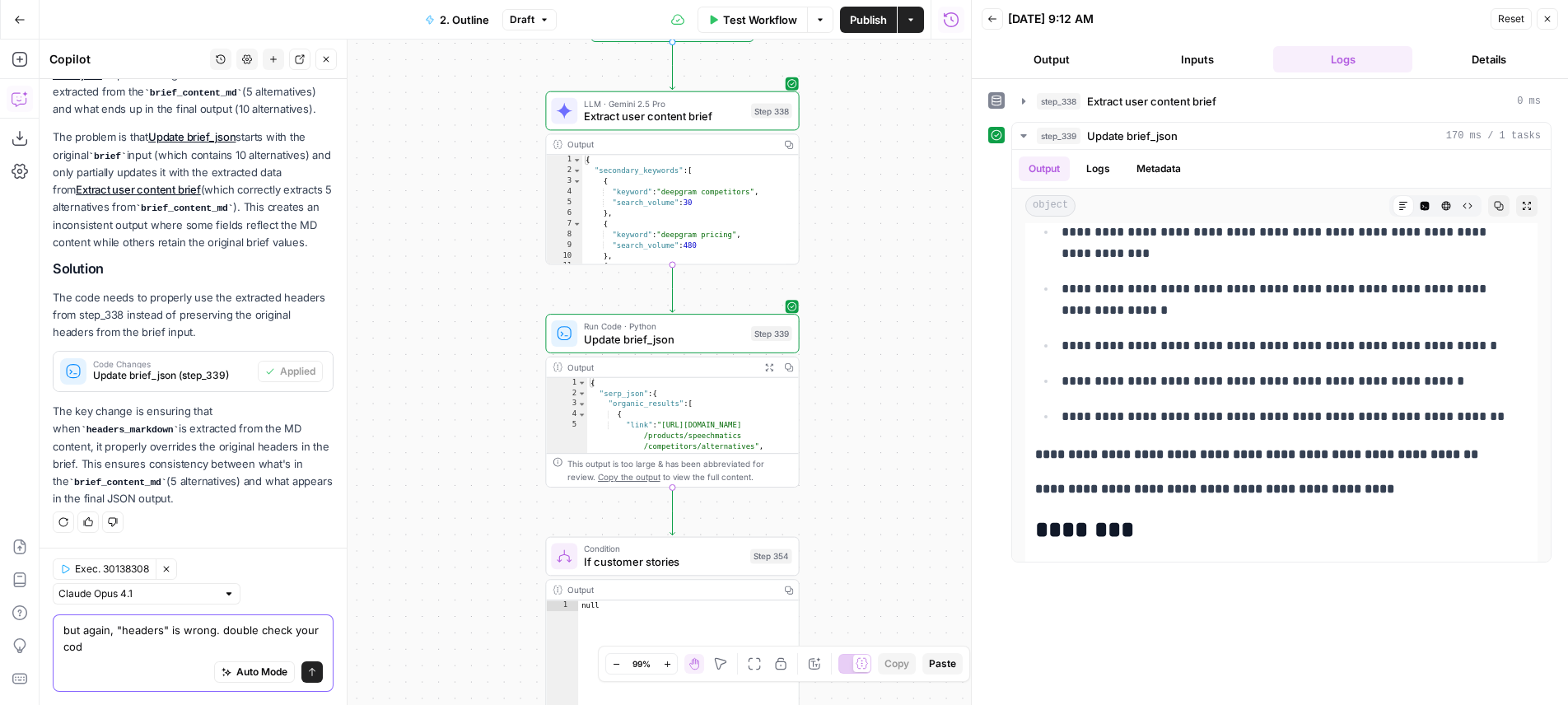
type textarea "but again, "headers" is wrong. double check your code"
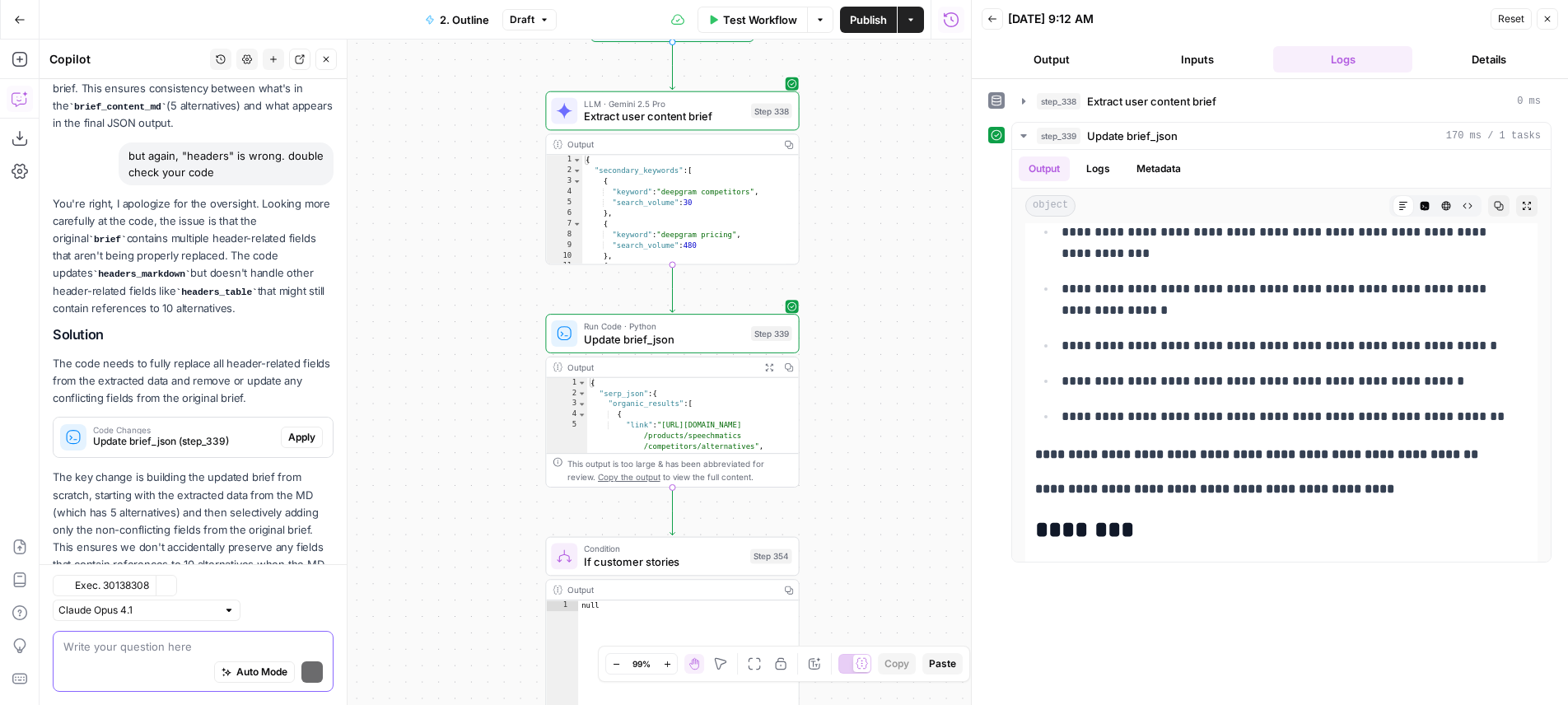
scroll to position [815, 0]
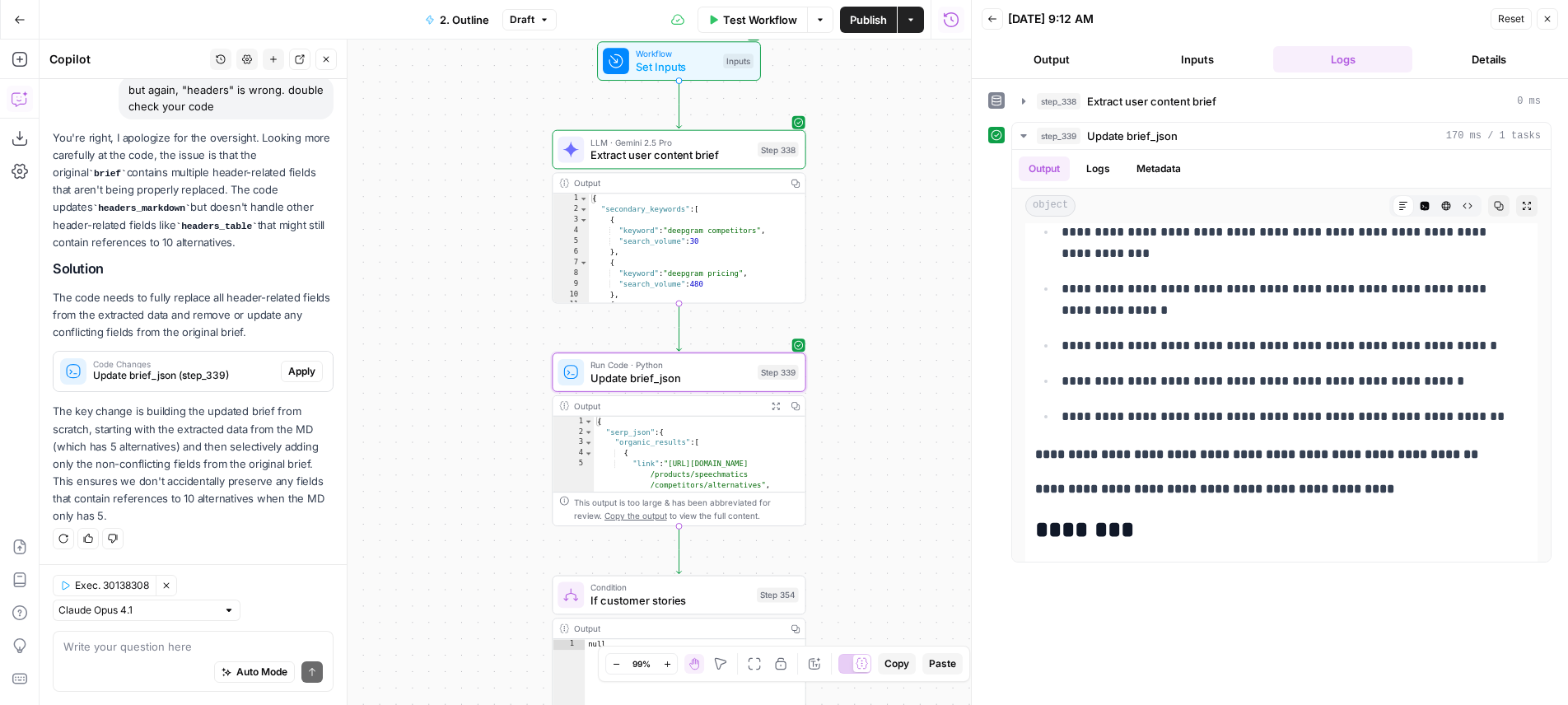
click at [294, 378] on span "Apply" at bounding box center [302, 371] width 27 height 15
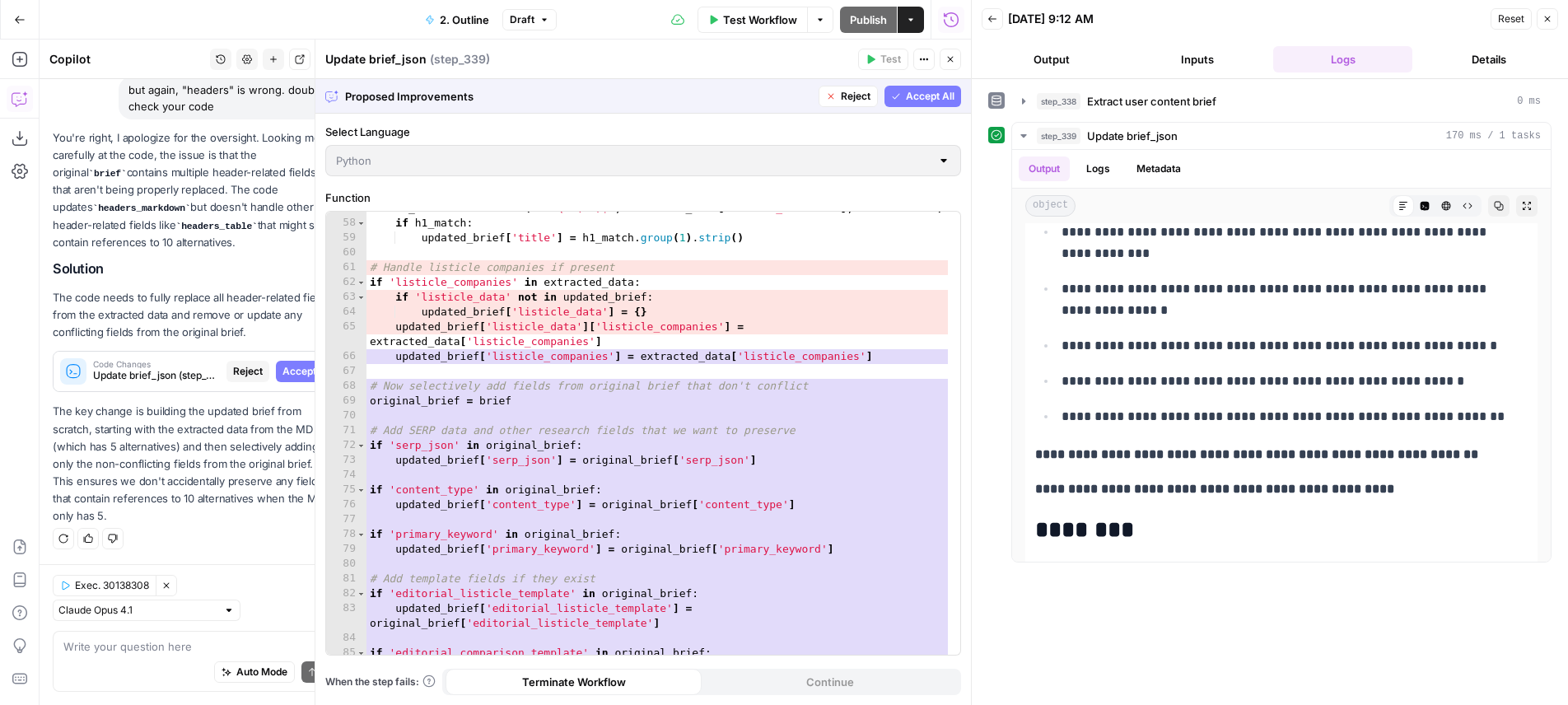
scroll to position [1054, 0]
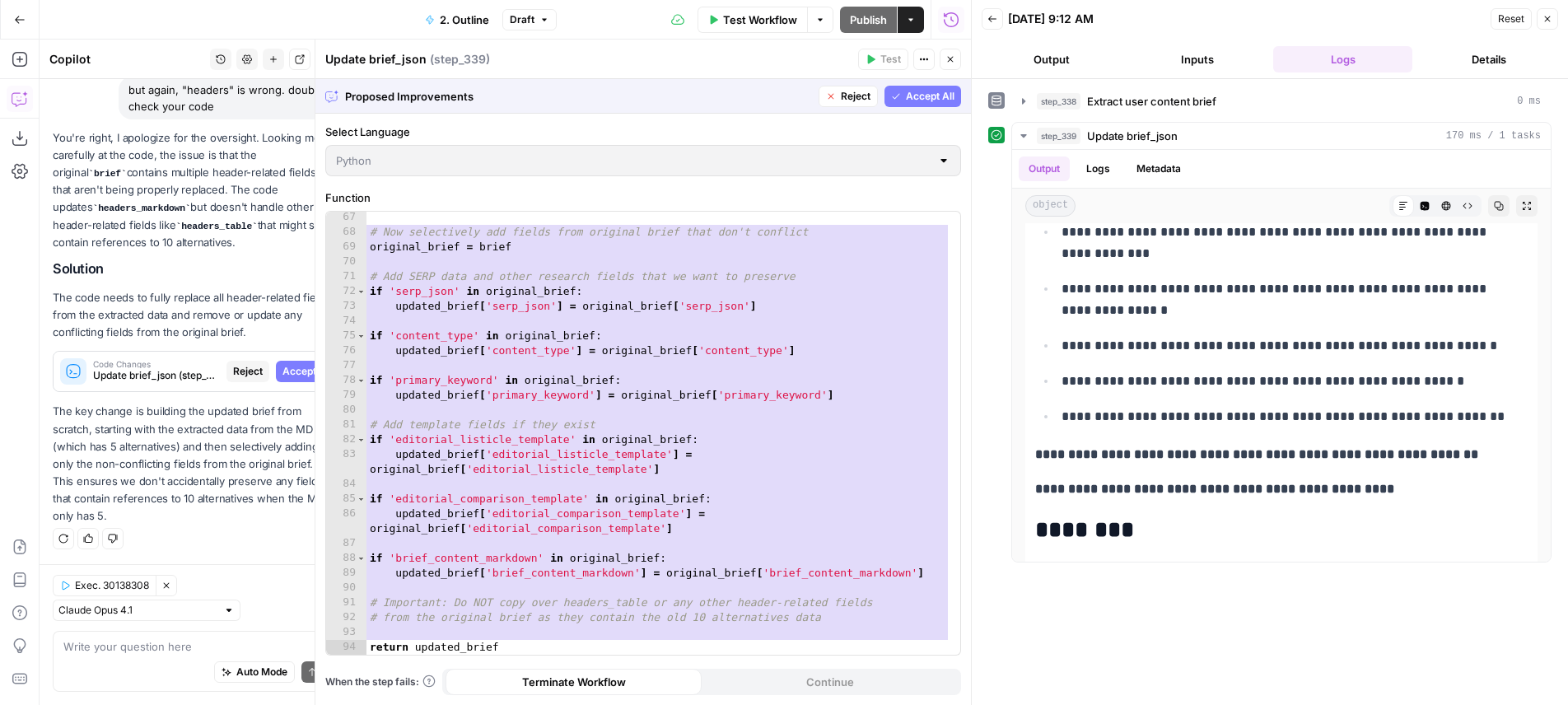
click at [958, 105] on button "Accept All" at bounding box center [923, 96] width 76 height 22
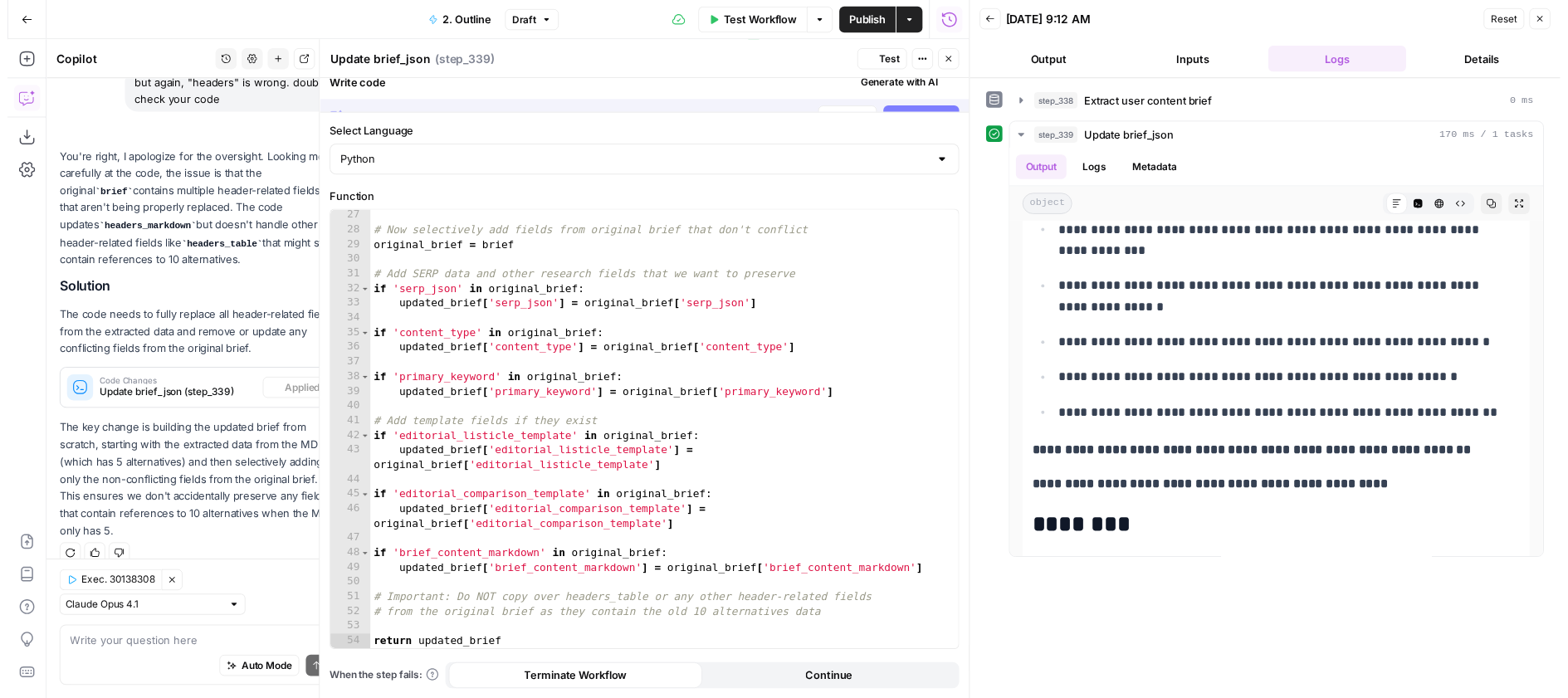
scroll to position [391, 0]
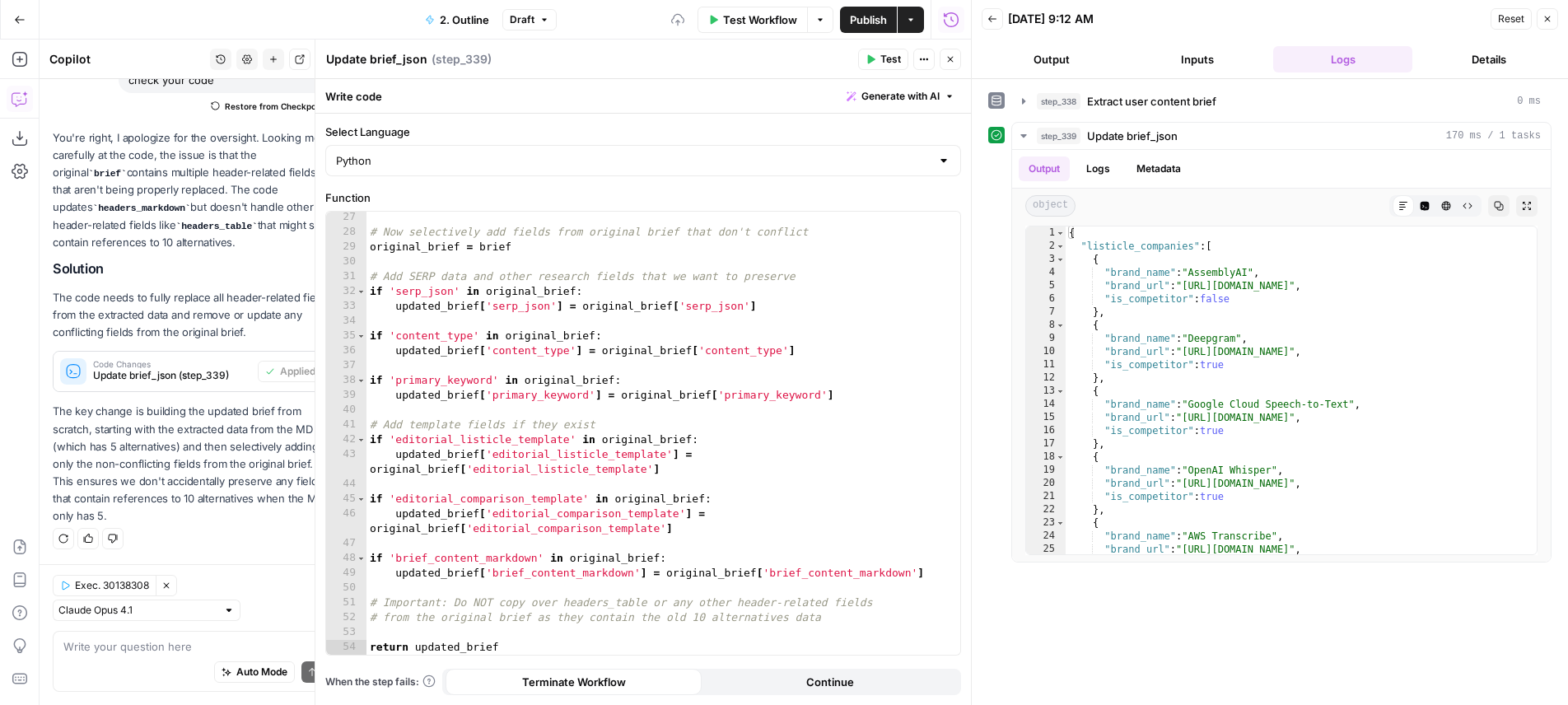
click at [886, 62] on span "Test" at bounding box center [890, 59] width 21 height 15
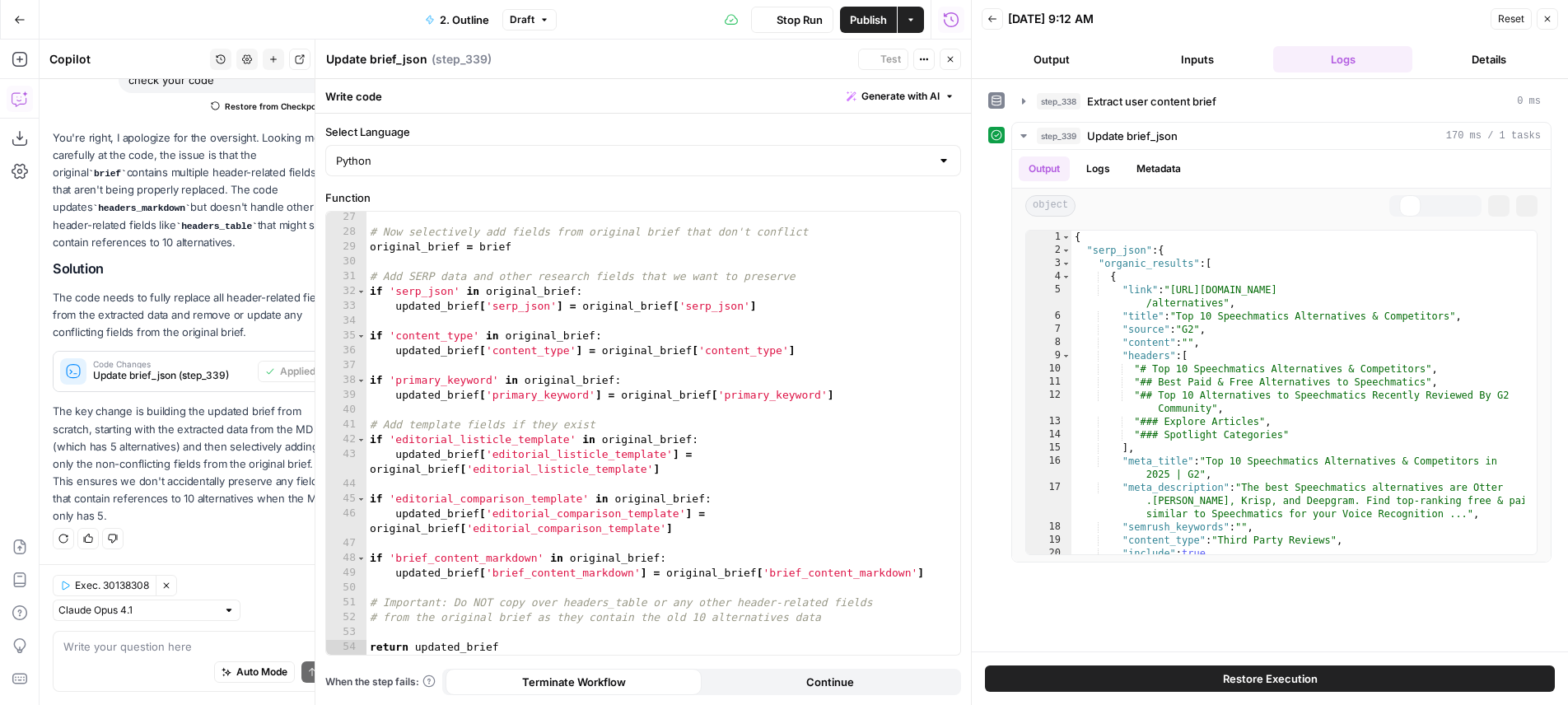
click at [947, 56] on icon "button" at bounding box center [950, 59] width 10 height 10
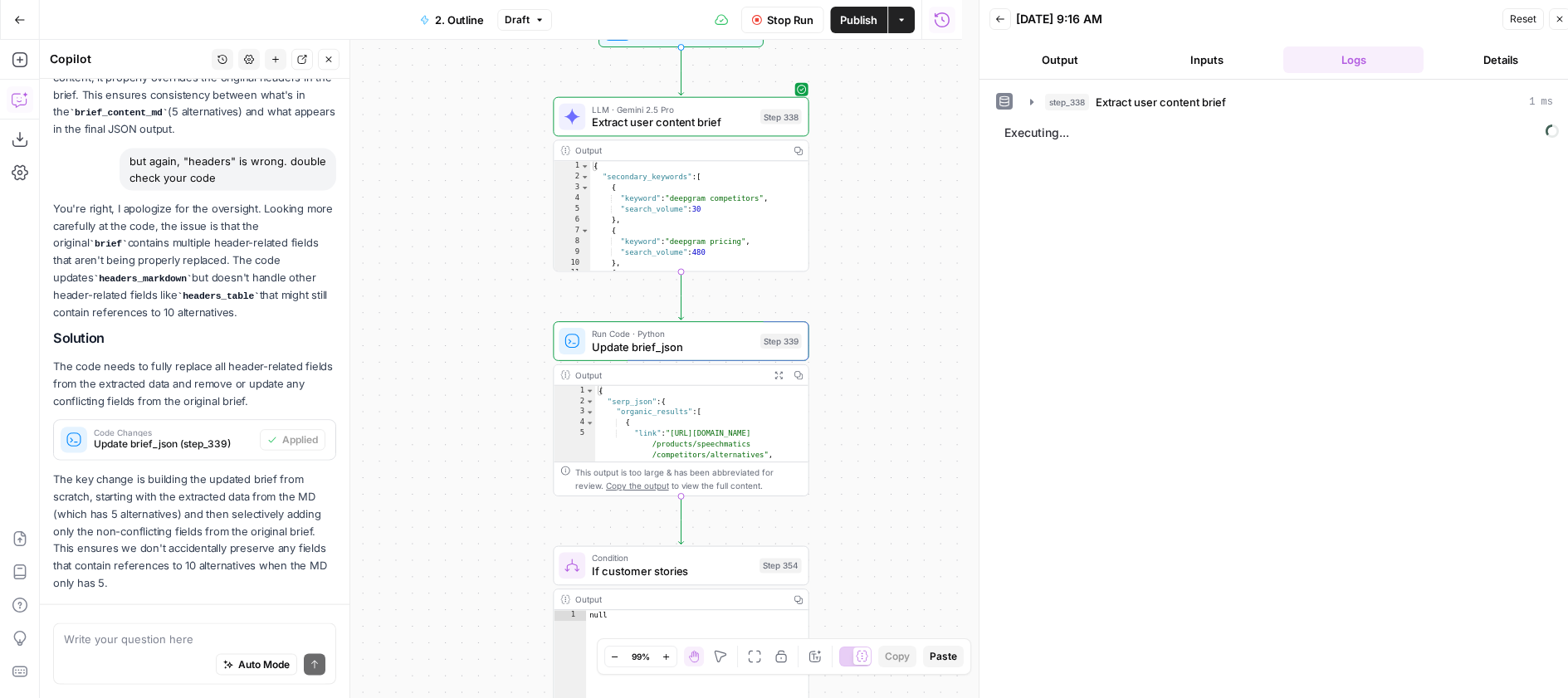
drag, startPoint x: 896, startPoint y: 365, endPoint x: 893, endPoint y: 336, distance: 29.2
click at [889, 339] on div "true true true false true false false false Workflow Set Inputs Inputs LLM · Ge…" at bounding box center [502, 369] width 926 height 658
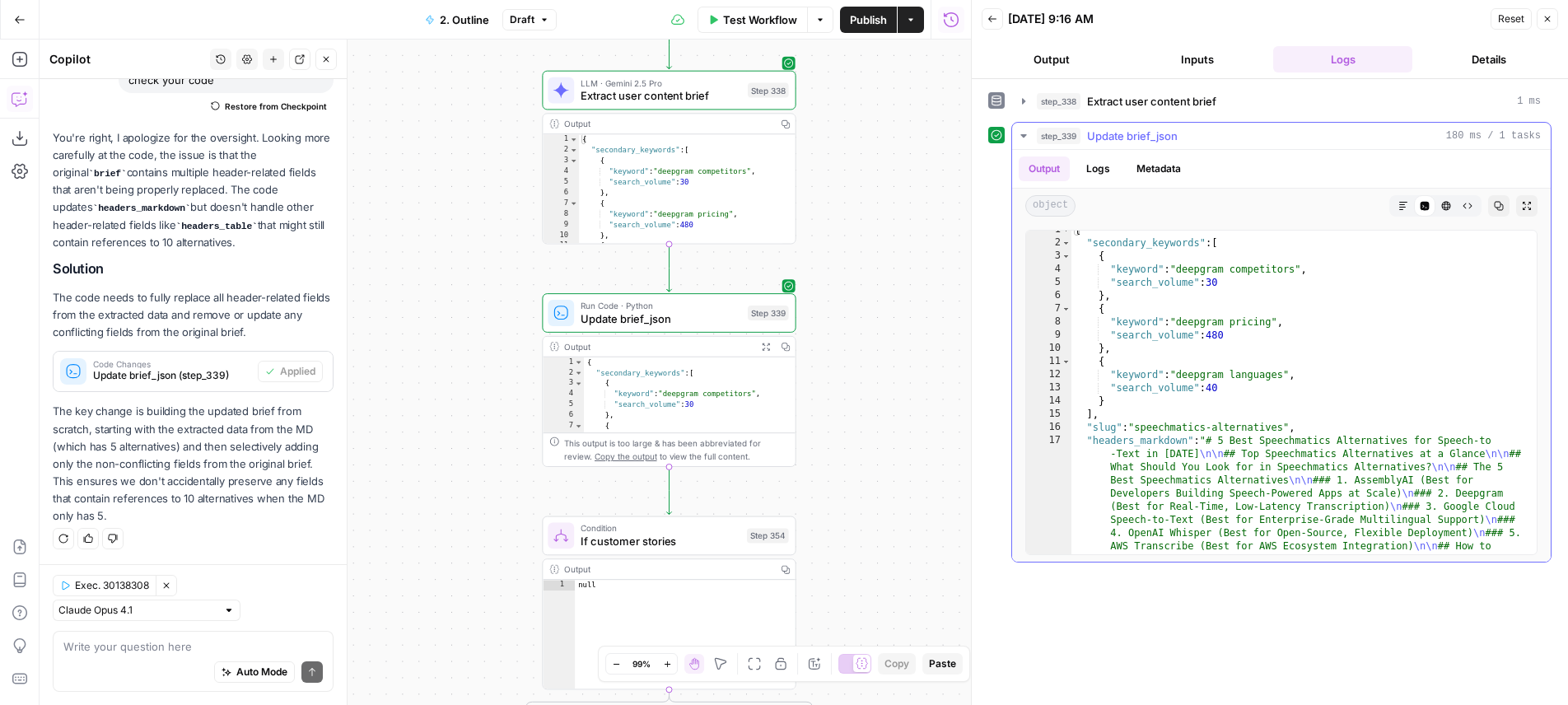
scroll to position [0, 0]
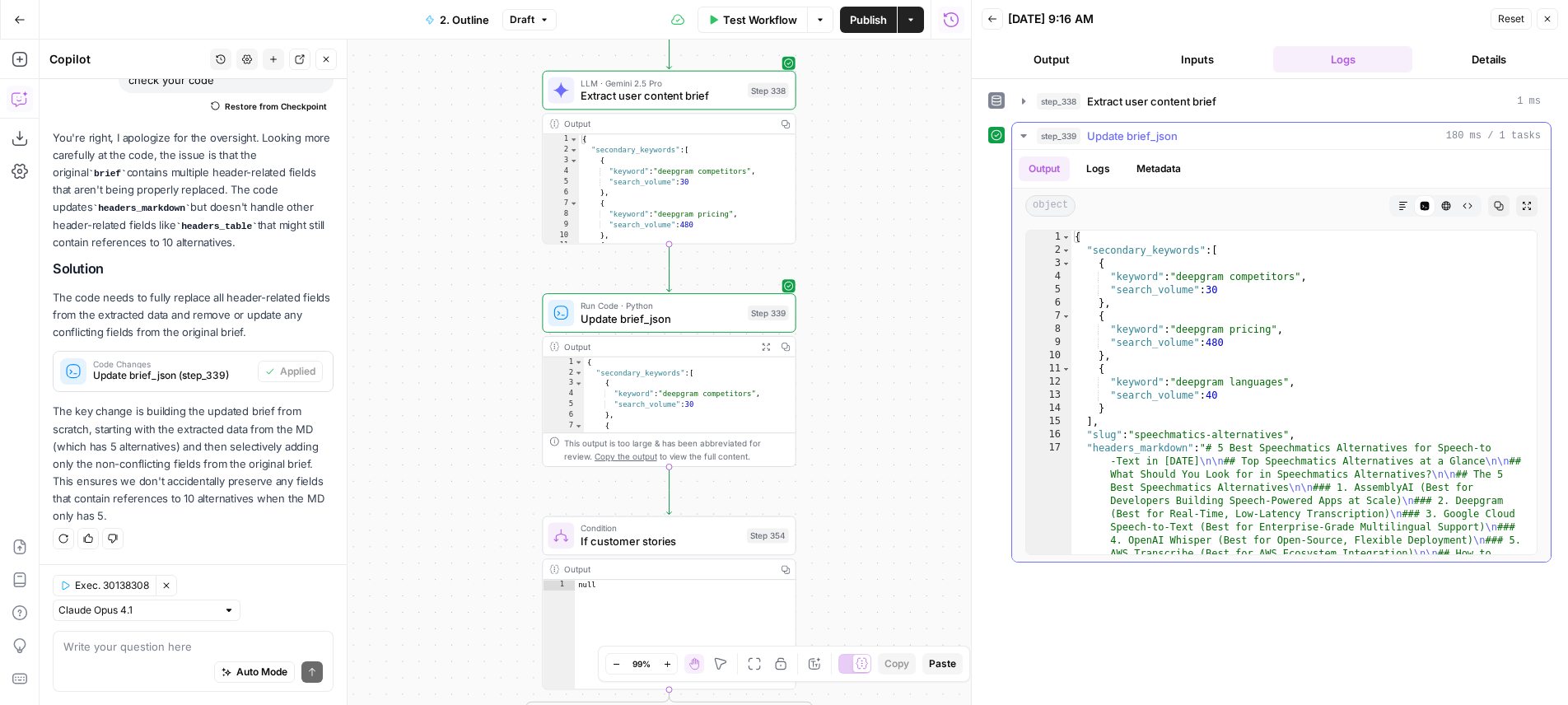
type textarea "**********"
click at [1072, 252] on div "{ "secondary_keywords" : [ { "keyword" : "deepgram competitors" , "search_volum…" at bounding box center [1298, 471] width 453 height 481
click at [1068, 251] on span "Toggle code folding, rows 2 through 15" at bounding box center [1065, 250] width 9 height 13
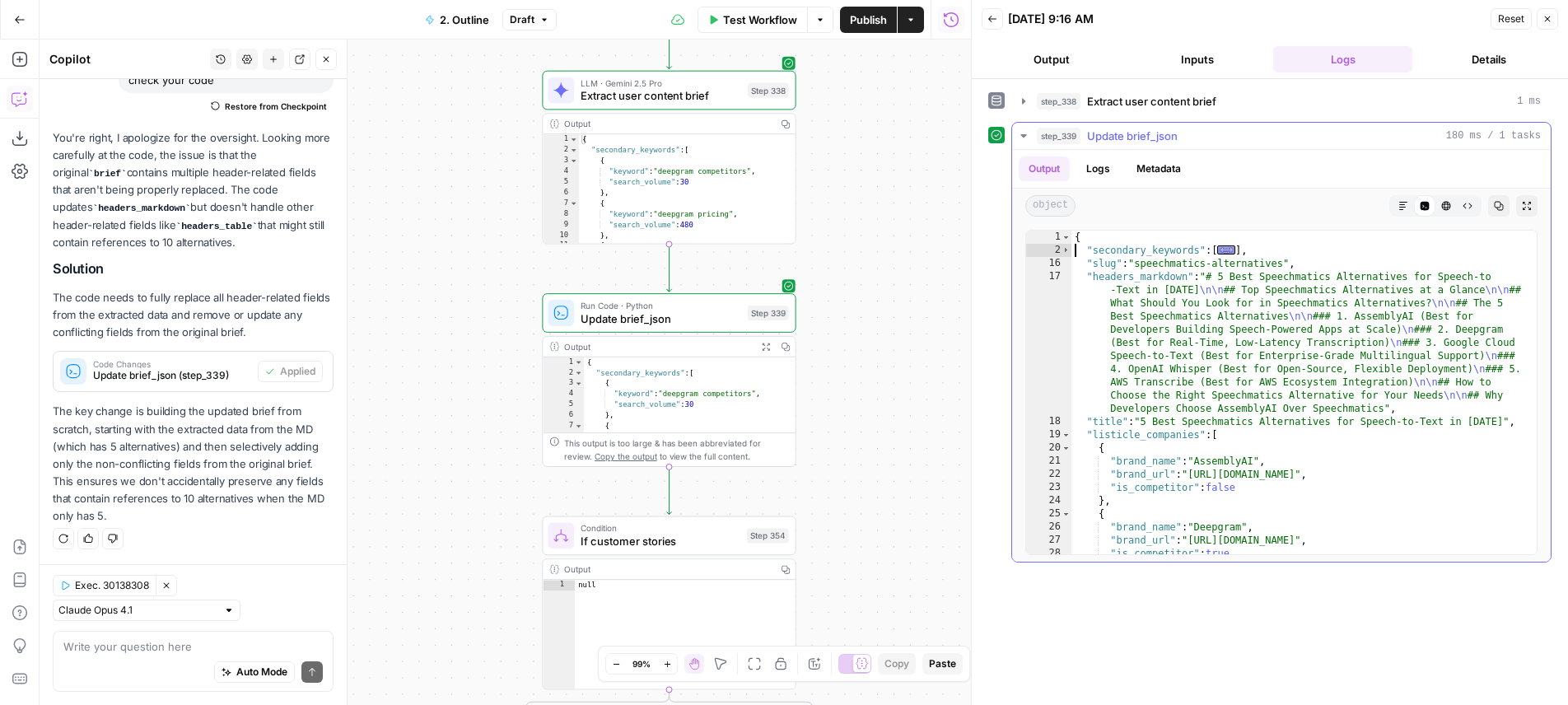
click at [1063, 280] on div "17" at bounding box center [1048, 342] width 45 height 145
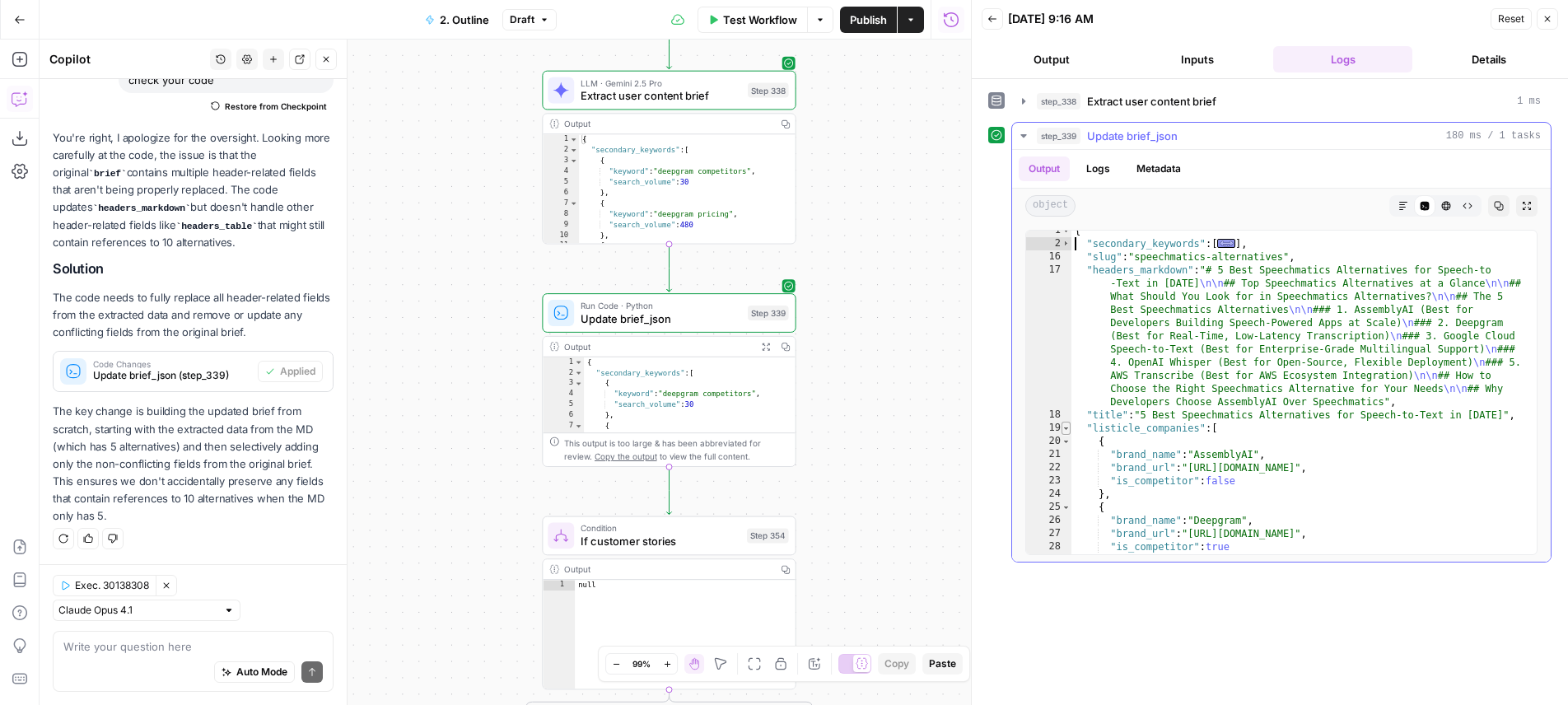
click at [1067, 432] on span "Toggle code folding, rows 19 through 45" at bounding box center [1065, 428] width 9 height 13
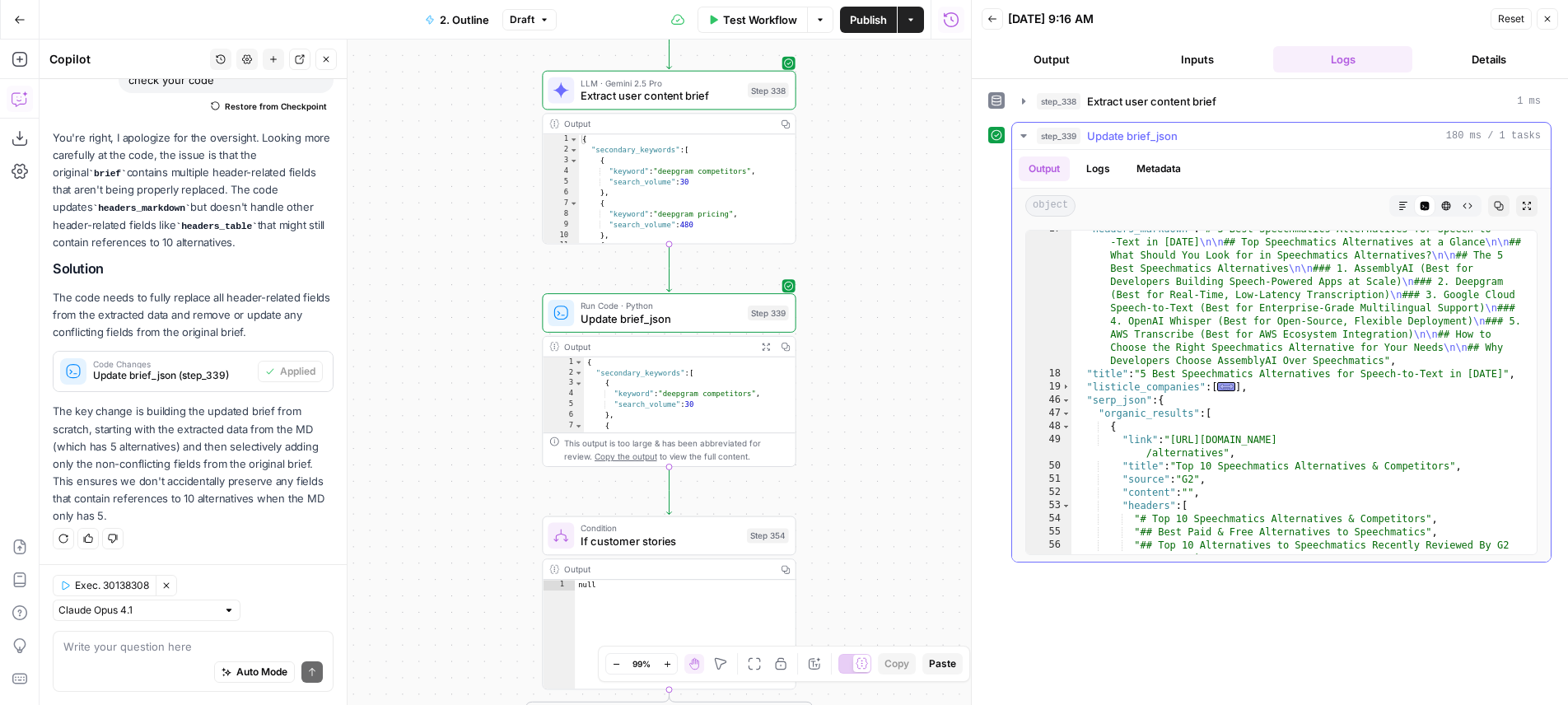
scroll to position [67, 0]
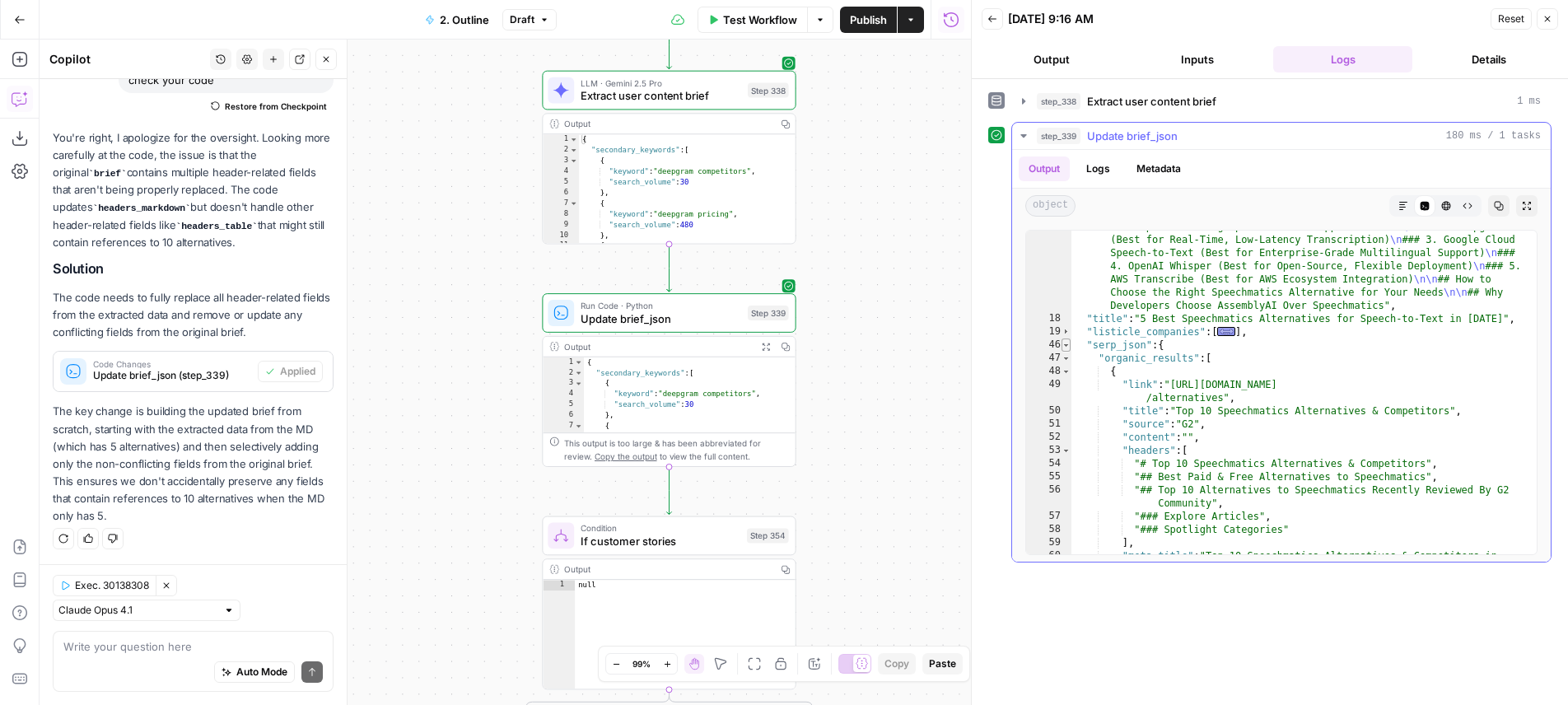
click at [1066, 347] on span "Toggle code folding, rows 46 through 895" at bounding box center [1065, 344] width 9 height 13
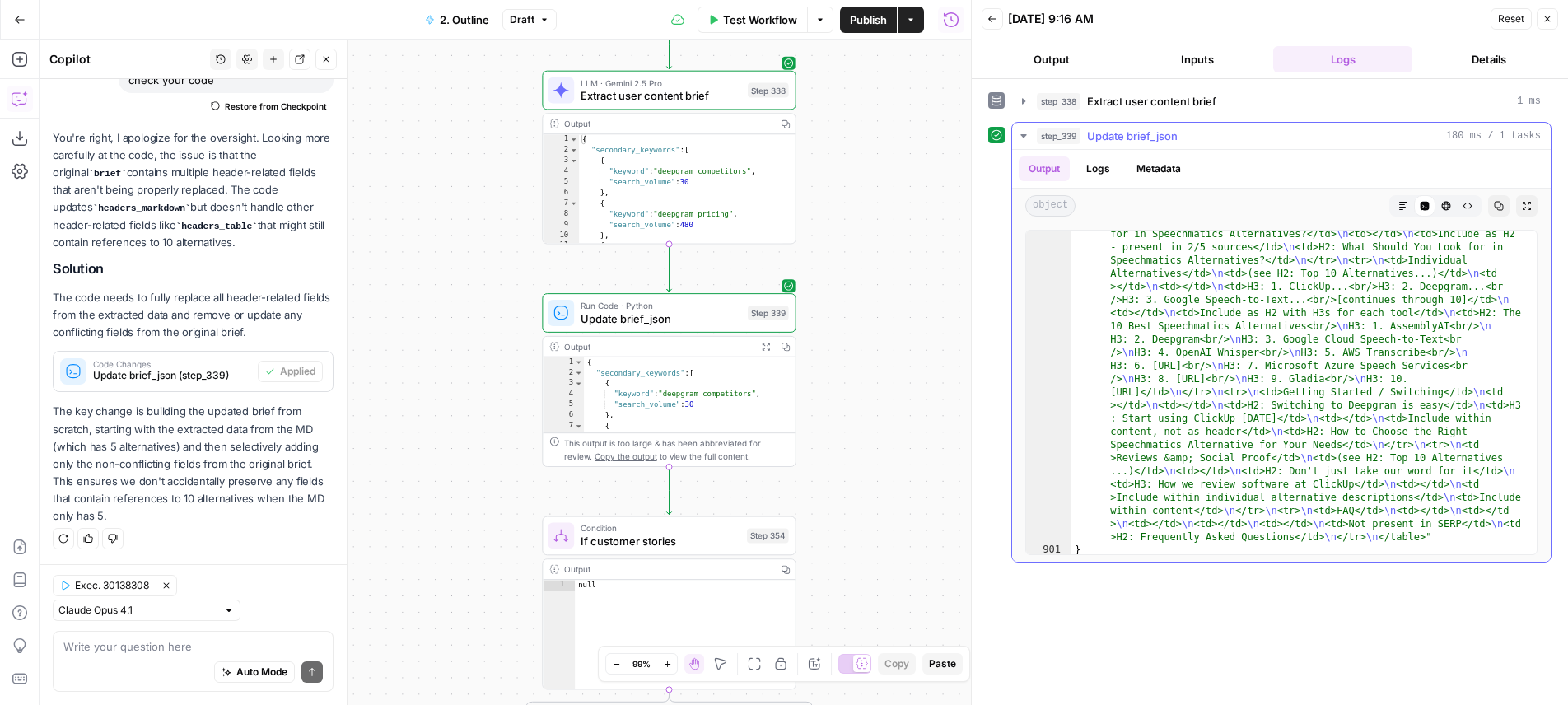
scroll to position [1218, 0]
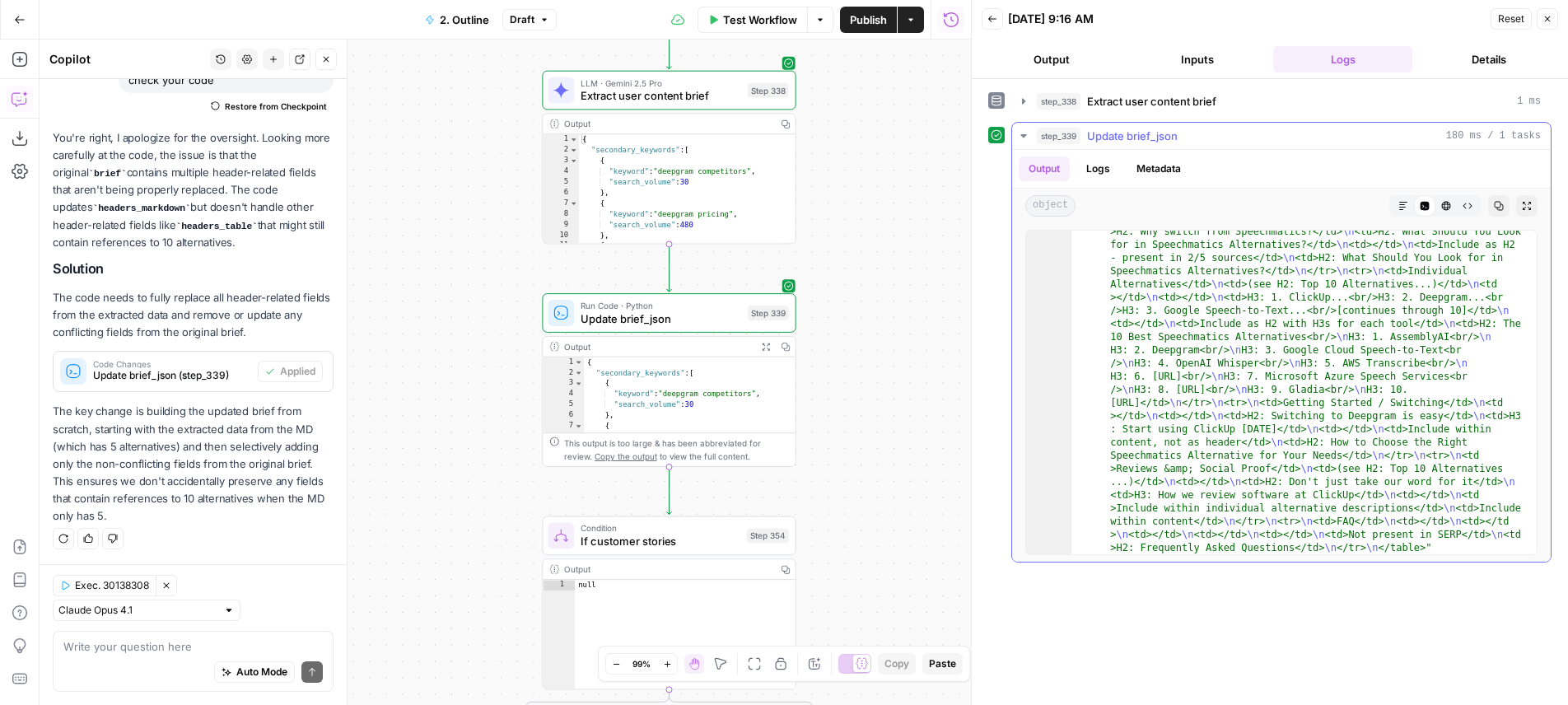
drag, startPoint x: 1402, startPoint y: 226, endPoint x: 1405, endPoint y: 203, distance: 23.2
click at [1402, 224] on div "**********" at bounding box center [1281, 392] width 538 height 338
click at [1403, 198] on button "Markdown" at bounding box center [1403, 206] width 22 height 22
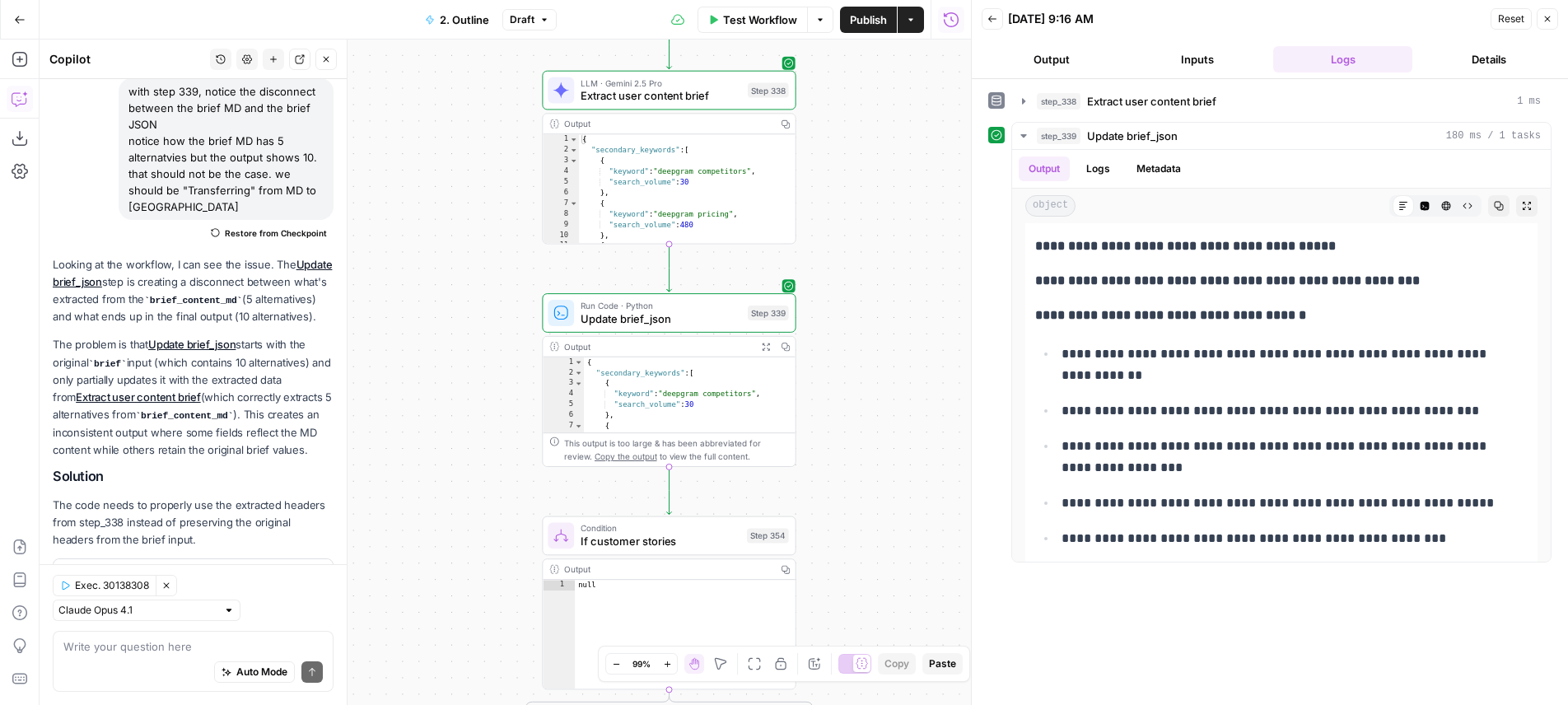
scroll to position [0, 0]
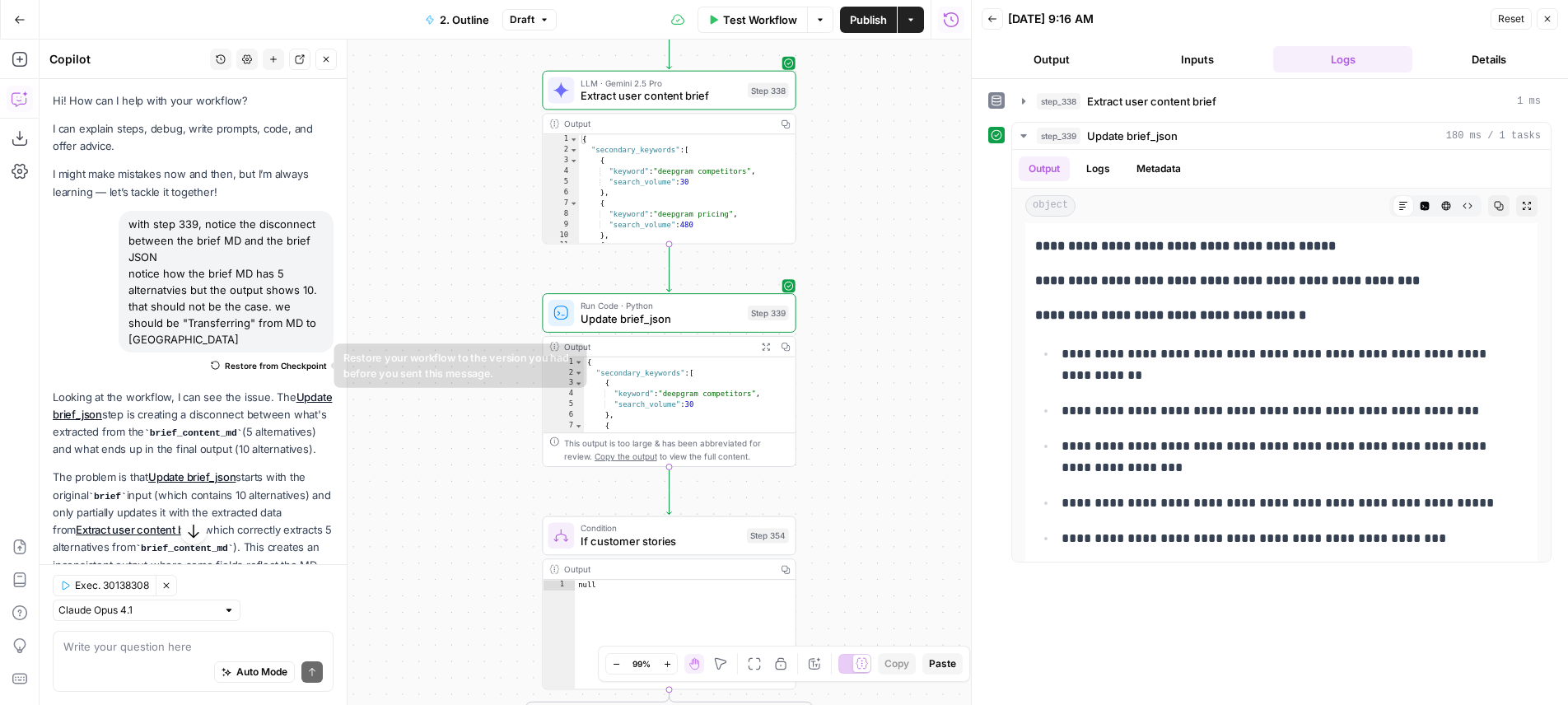
click at [270, 364] on span "Restore from Checkpoint" at bounding box center [276, 365] width 102 height 13
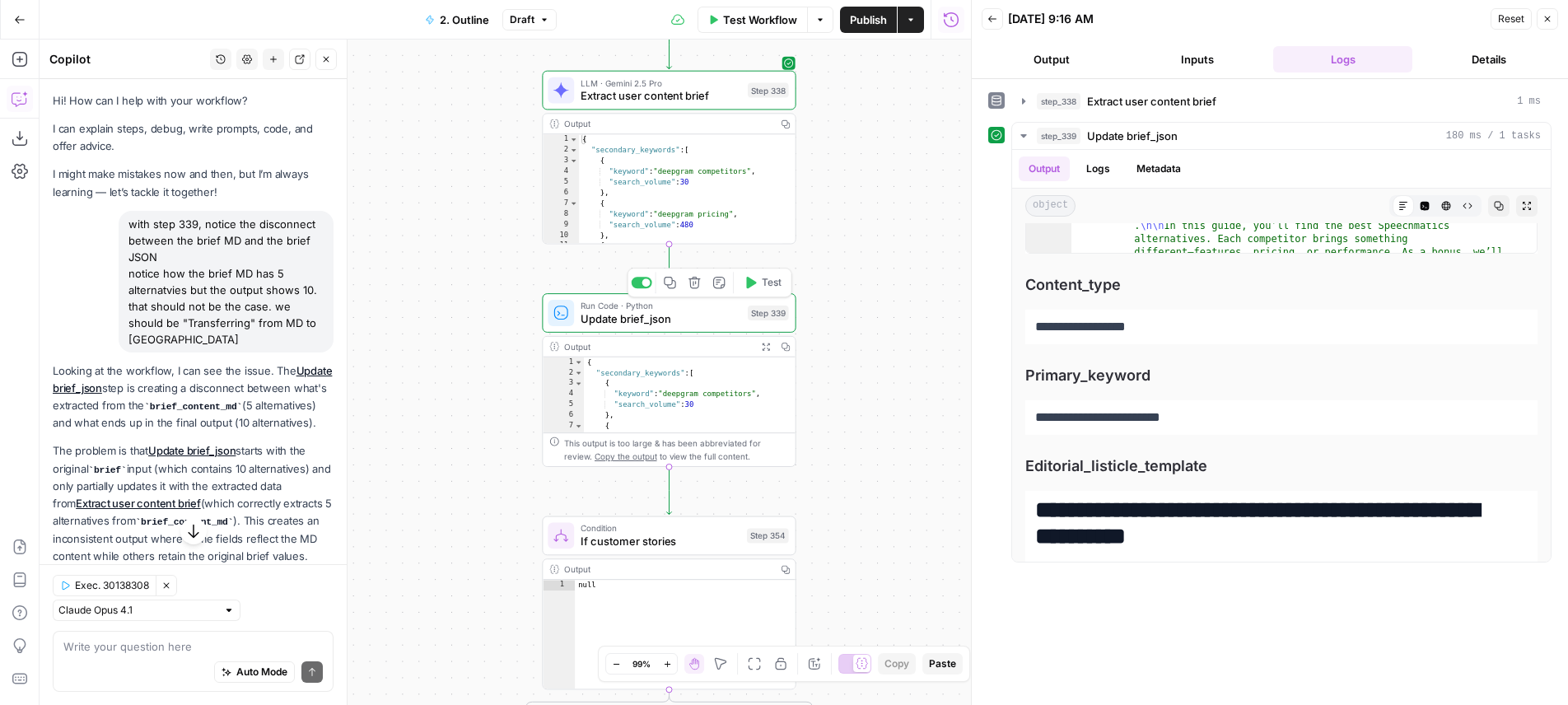
click at [782, 285] on button "Test" at bounding box center [763, 282] width 51 height 22
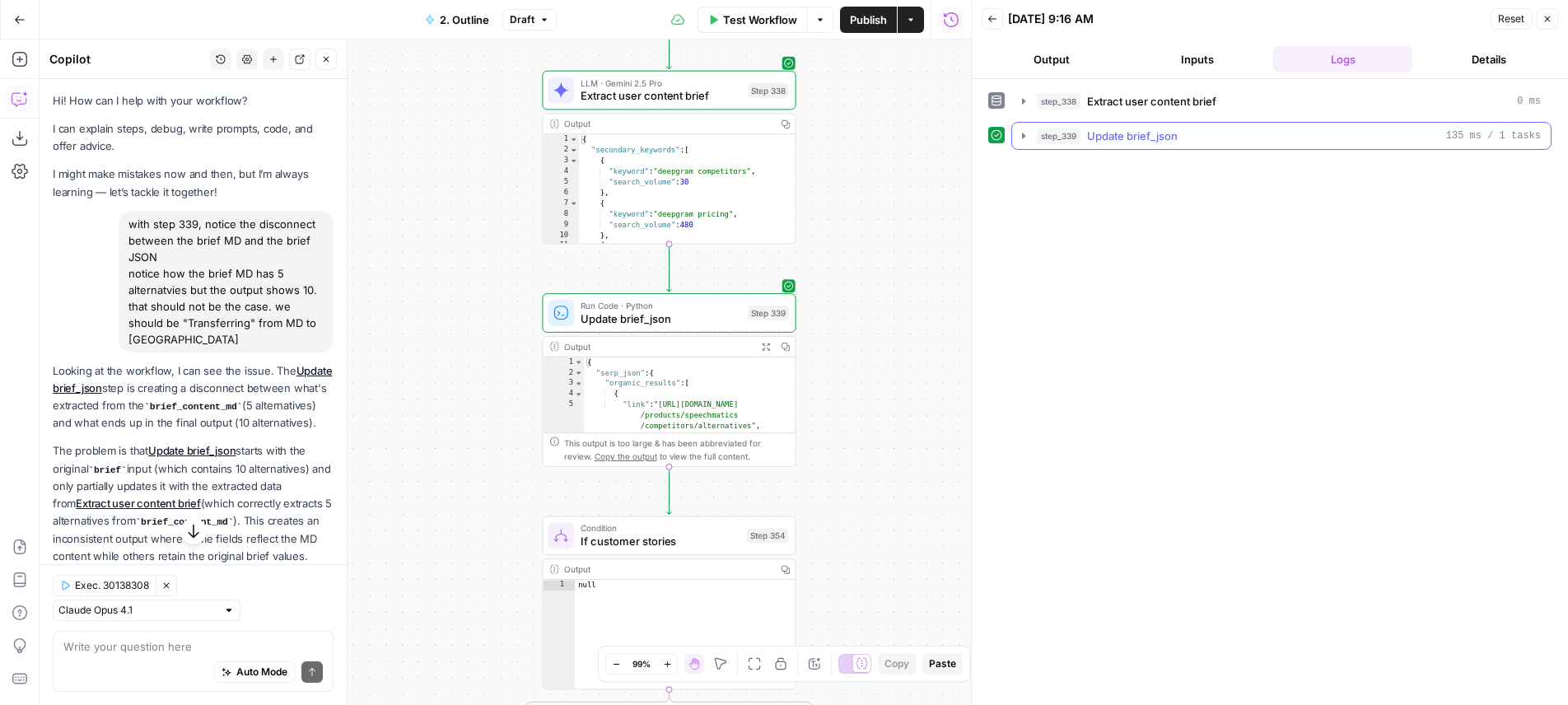
click at [1107, 141] on span "Update brief_json" at bounding box center [1132, 135] width 90 height 17
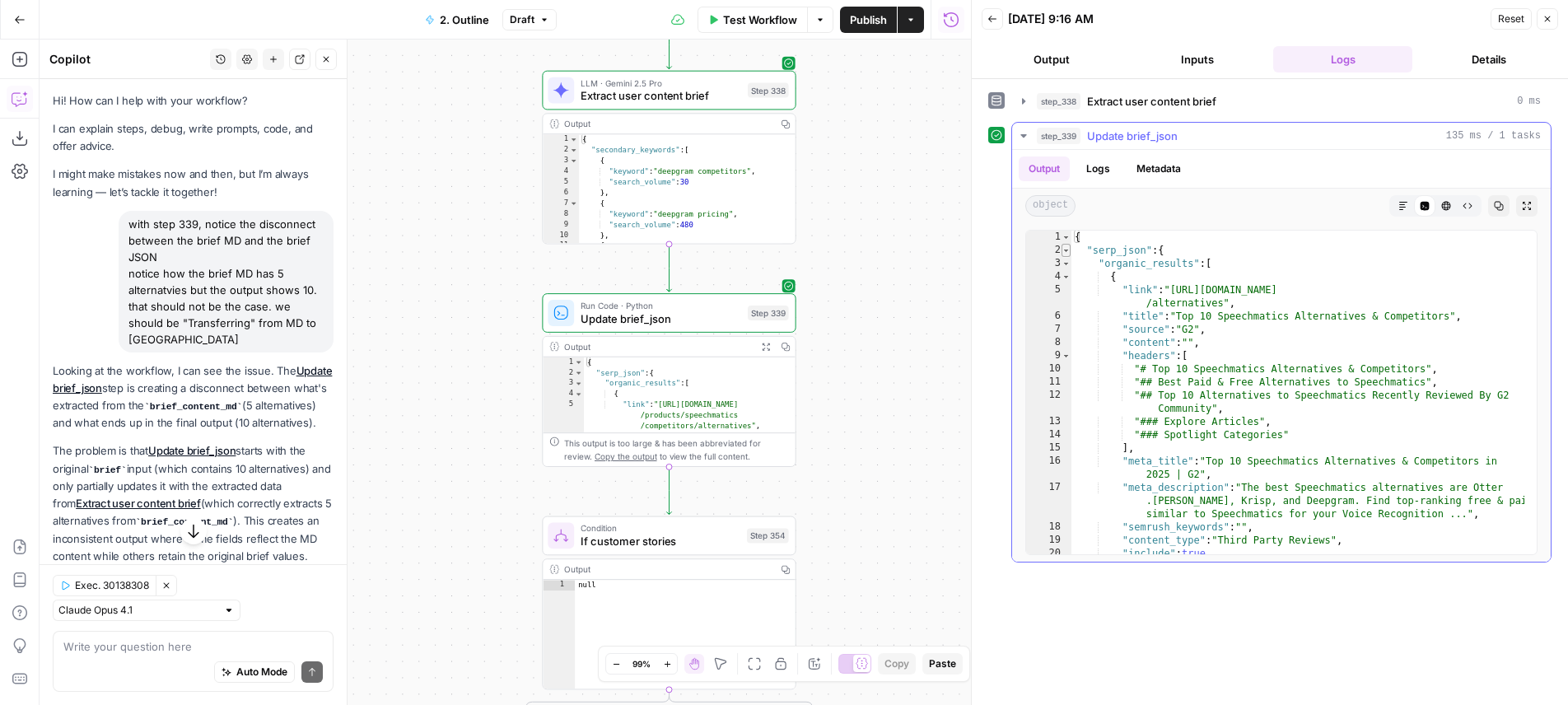
type textarea "*"
click at [1067, 253] on span "Toggle code folding, rows 2 through 851" at bounding box center [1065, 250] width 9 height 13
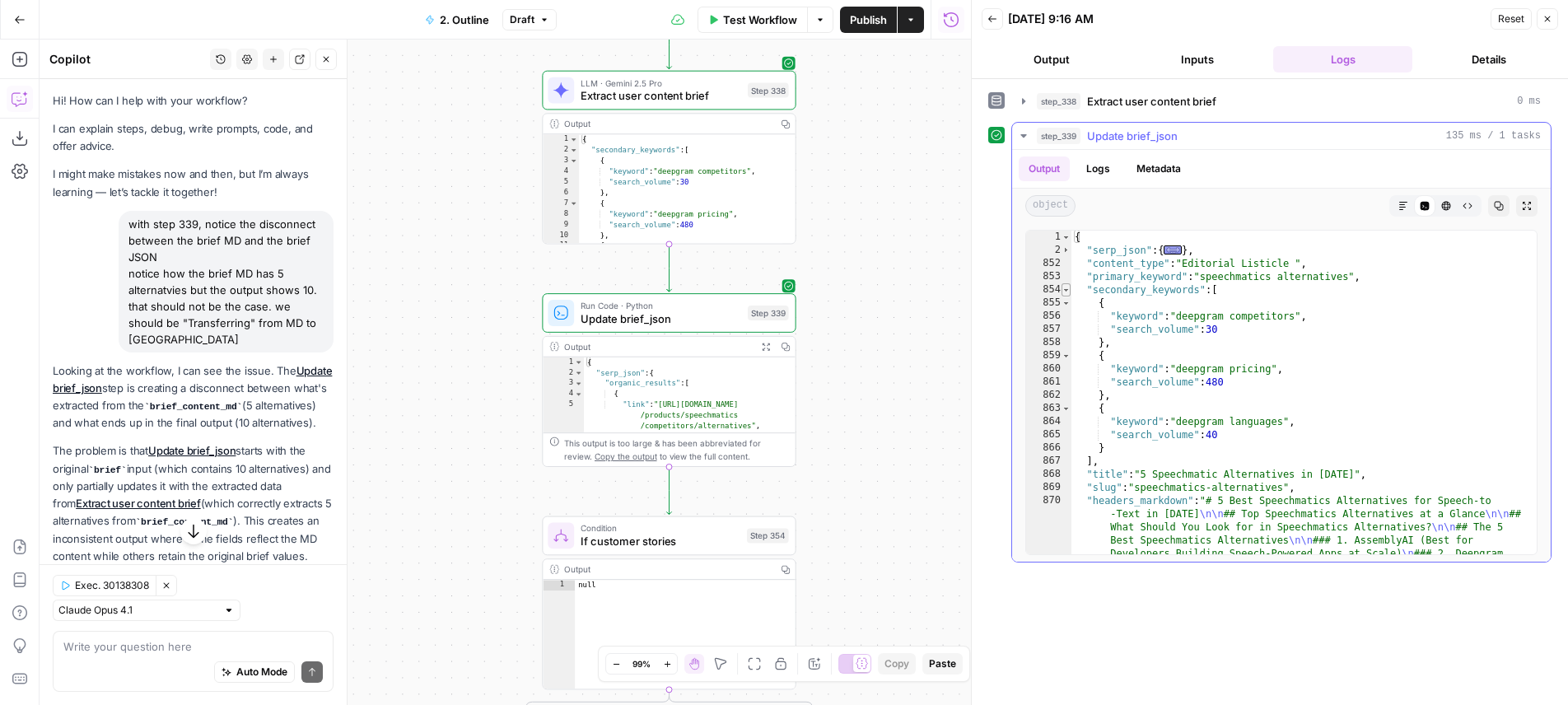
click at [1066, 286] on span "Toggle code folding, rows 854 through 867" at bounding box center [1065, 289] width 9 height 13
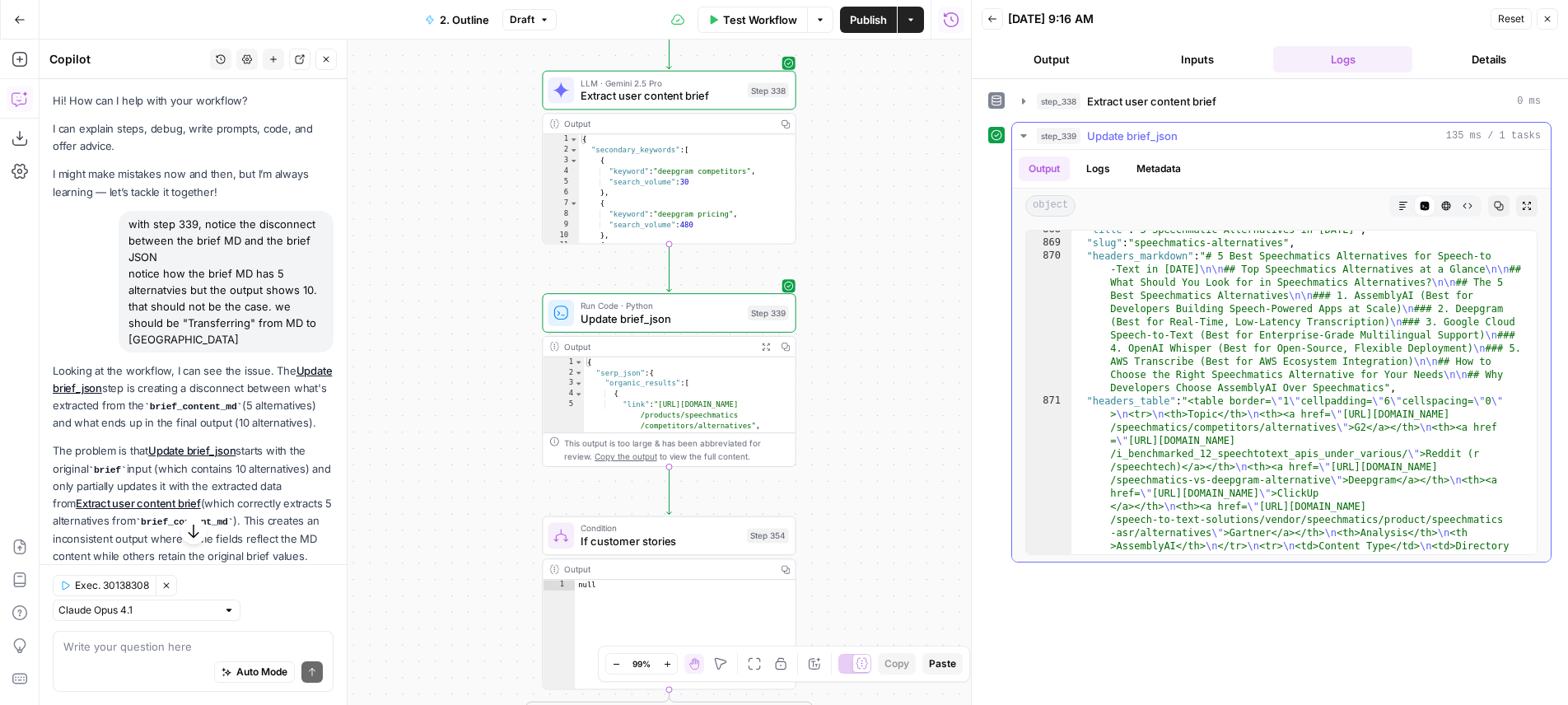
click at [1397, 200] on button "Markdown" at bounding box center [1403, 206] width 22 height 22
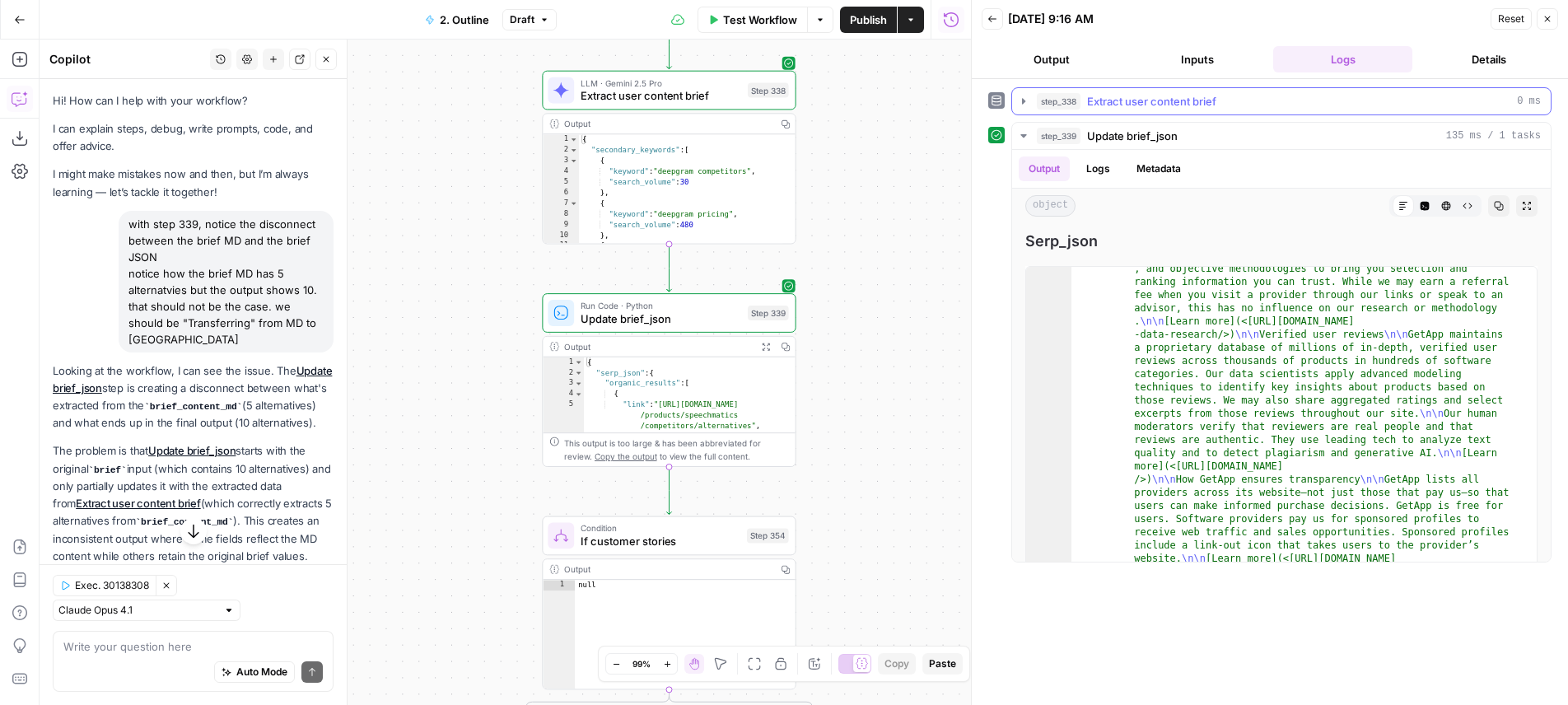
click at [1190, 108] on span "Extract user content brief" at bounding box center [1151, 101] width 129 height 17
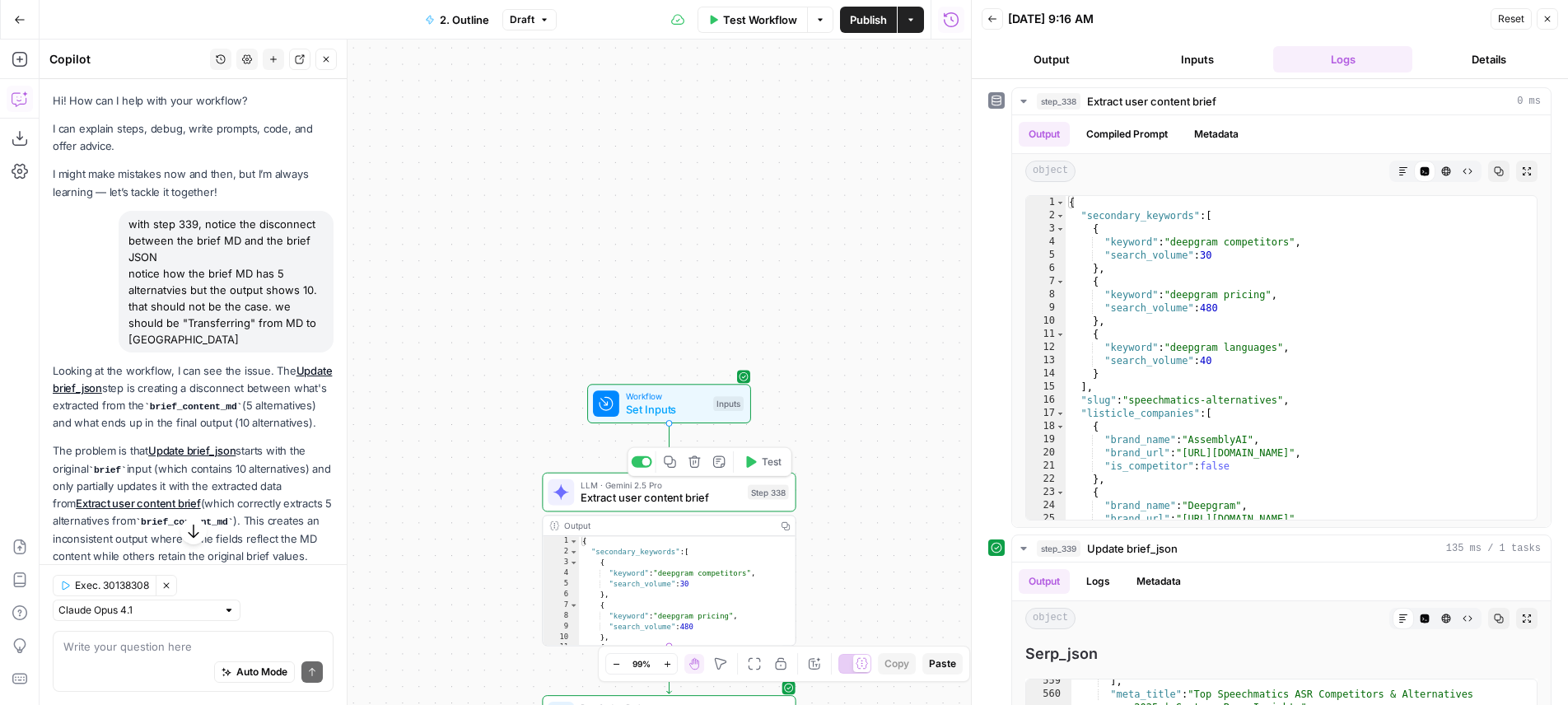
click at [759, 479] on div "LLM · Gemini 2.5 Pro Extract user content brief Step 338 Copy step Delete step …" at bounding box center [667, 492] width 240 height 28
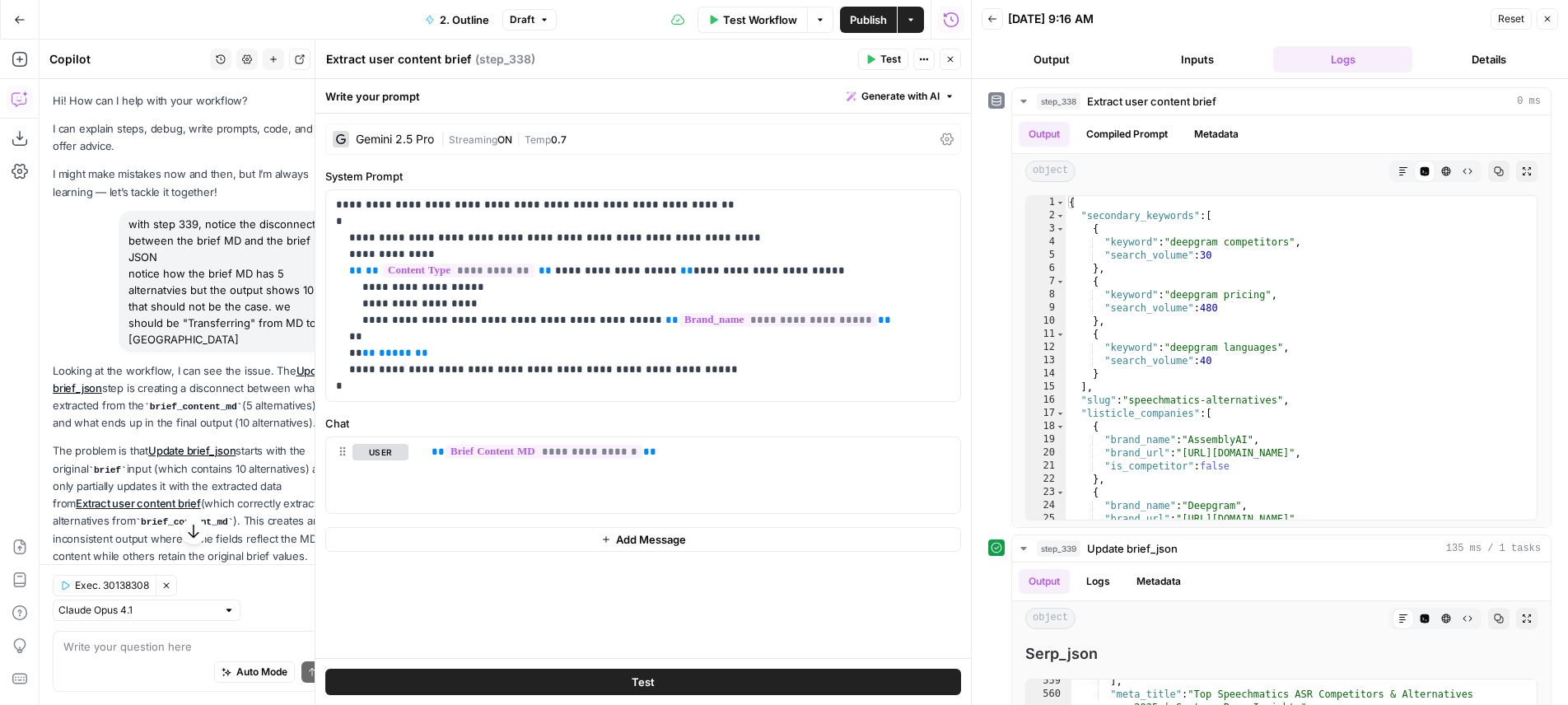
click at [953, 70] on header "Extract user content brief Extract user content brief ( step_338 ) Test Actions…" at bounding box center [643, 59] width 655 height 39
click at [955, 66] on button "Close" at bounding box center [950, 60] width 22 height 22
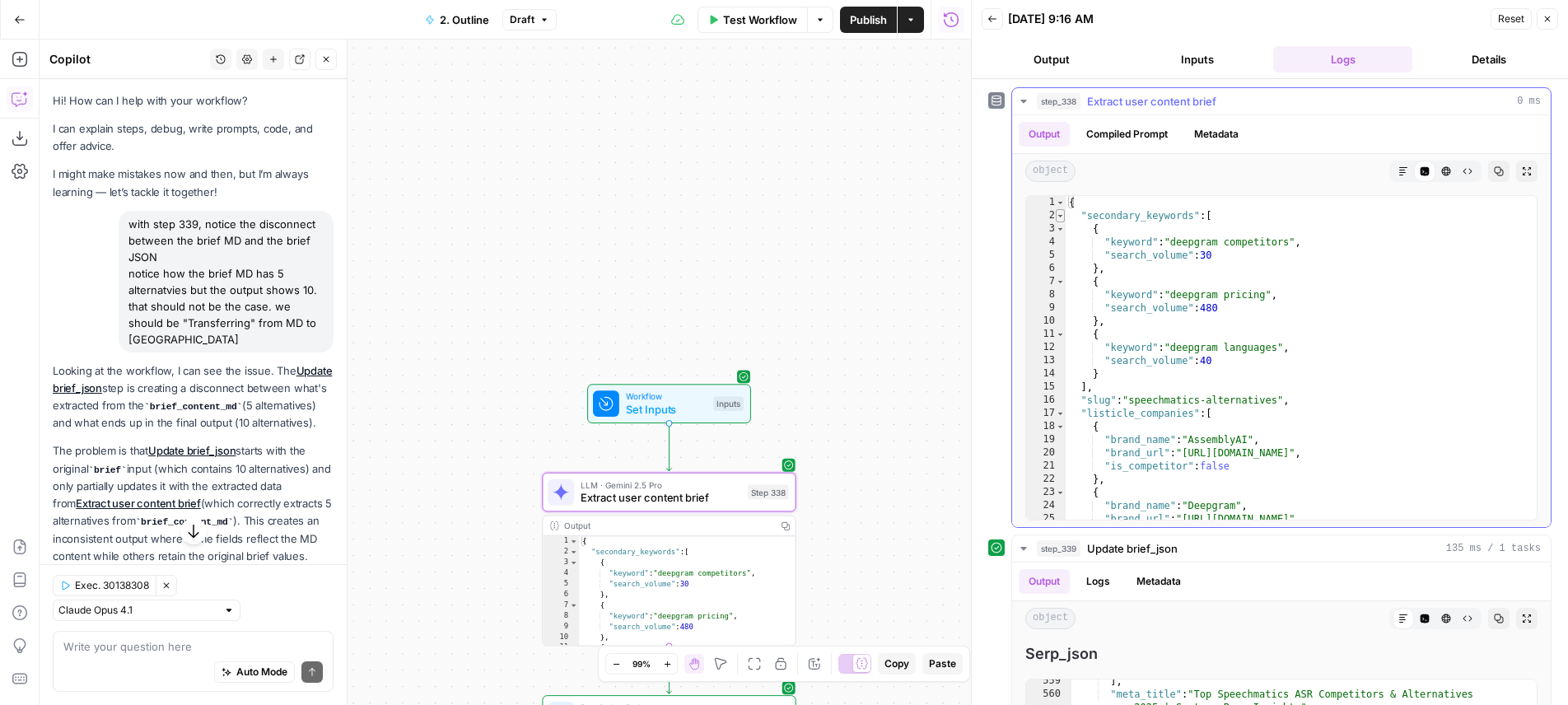
type textarea "*"
click at [1059, 219] on span "Toggle code folding, rows 2 through 15" at bounding box center [1060, 215] width 9 height 13
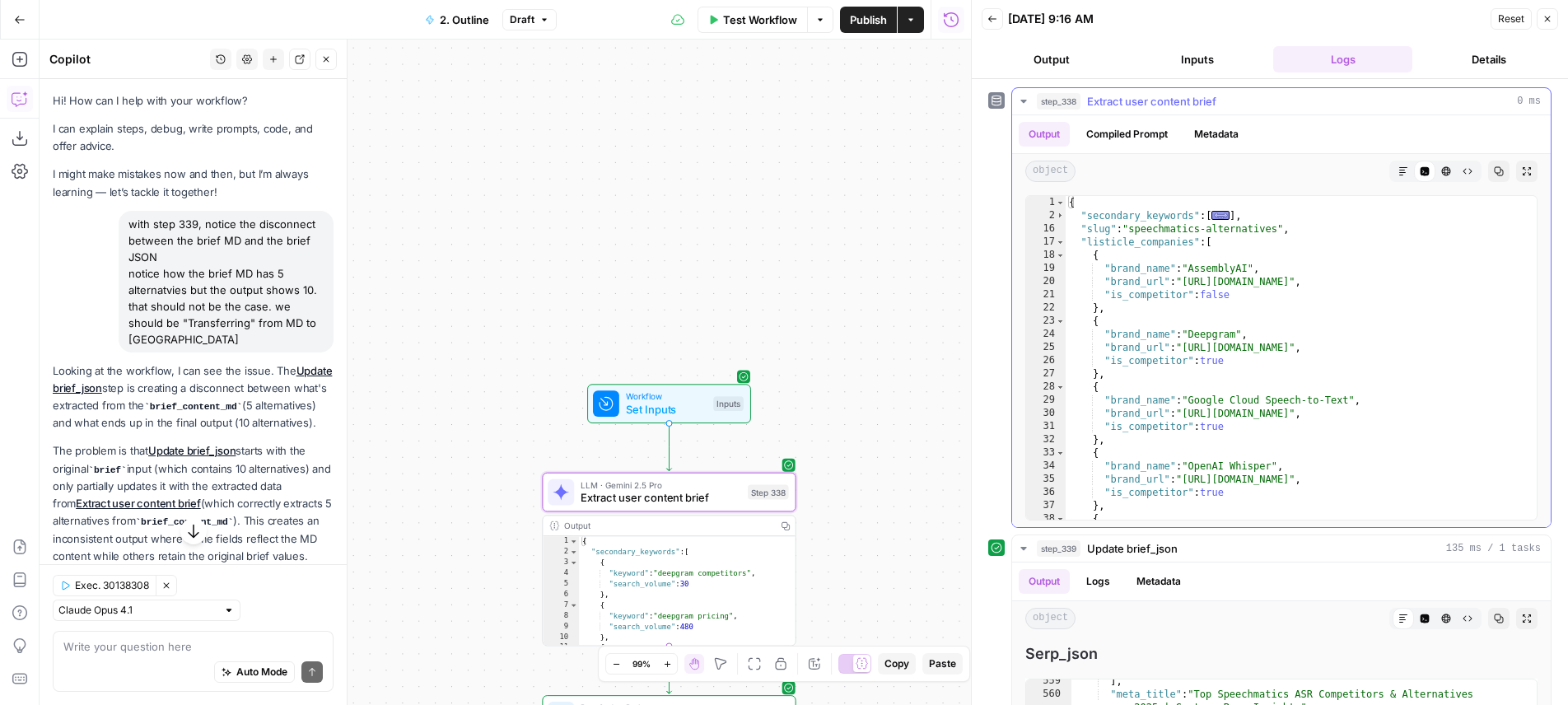
click at [1056, 230] on div "16" at bounding box center [1045, 228] width 39 height 13
click at [1059, 237] on span "Toggle code folding, rows 17 through 43" at bounding box center [1060, 241] width 9 height 13
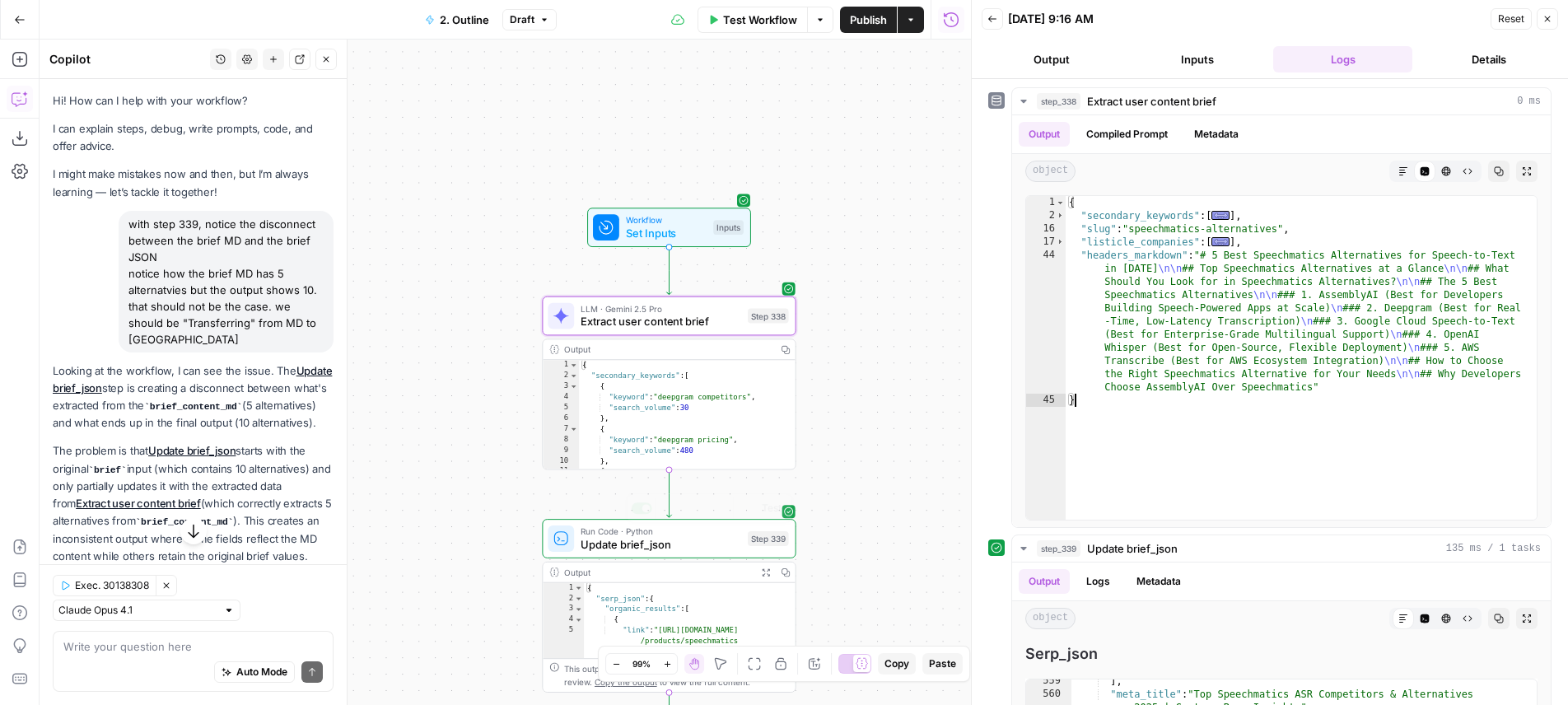
click at [725, 553] on div "Run Code · Python Update brief_json Step 339 Copy step Delete step Add Note Test" at bounding box center [669, 538] width 254 height 39
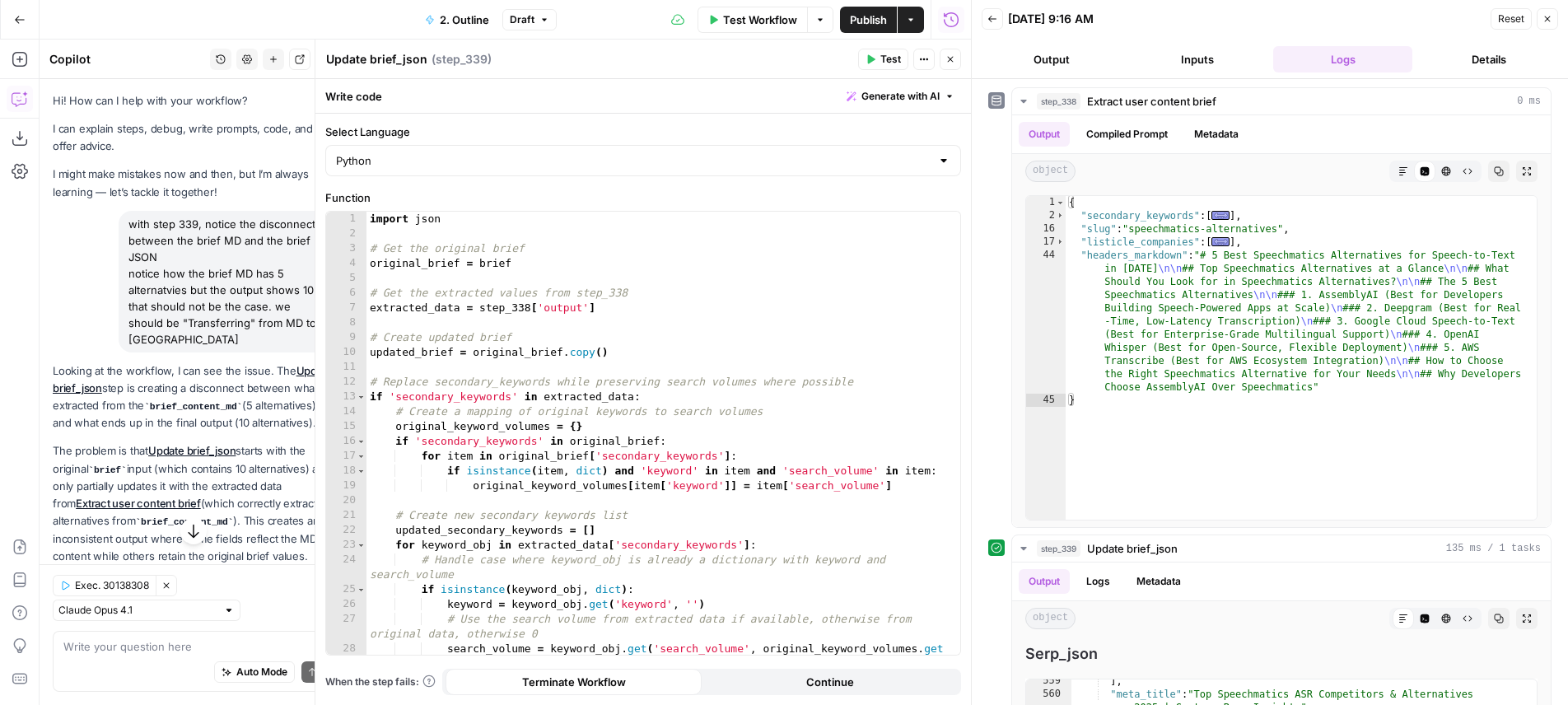
click at [957, 70] on header "Update brief_json Update brief_json ( step_339 ) Test Actions Close" at bounding box center [643, 59] width 655 height 39
click at [952, 52] on button "Close" at bounding box center [950, 60] width 22 height 22
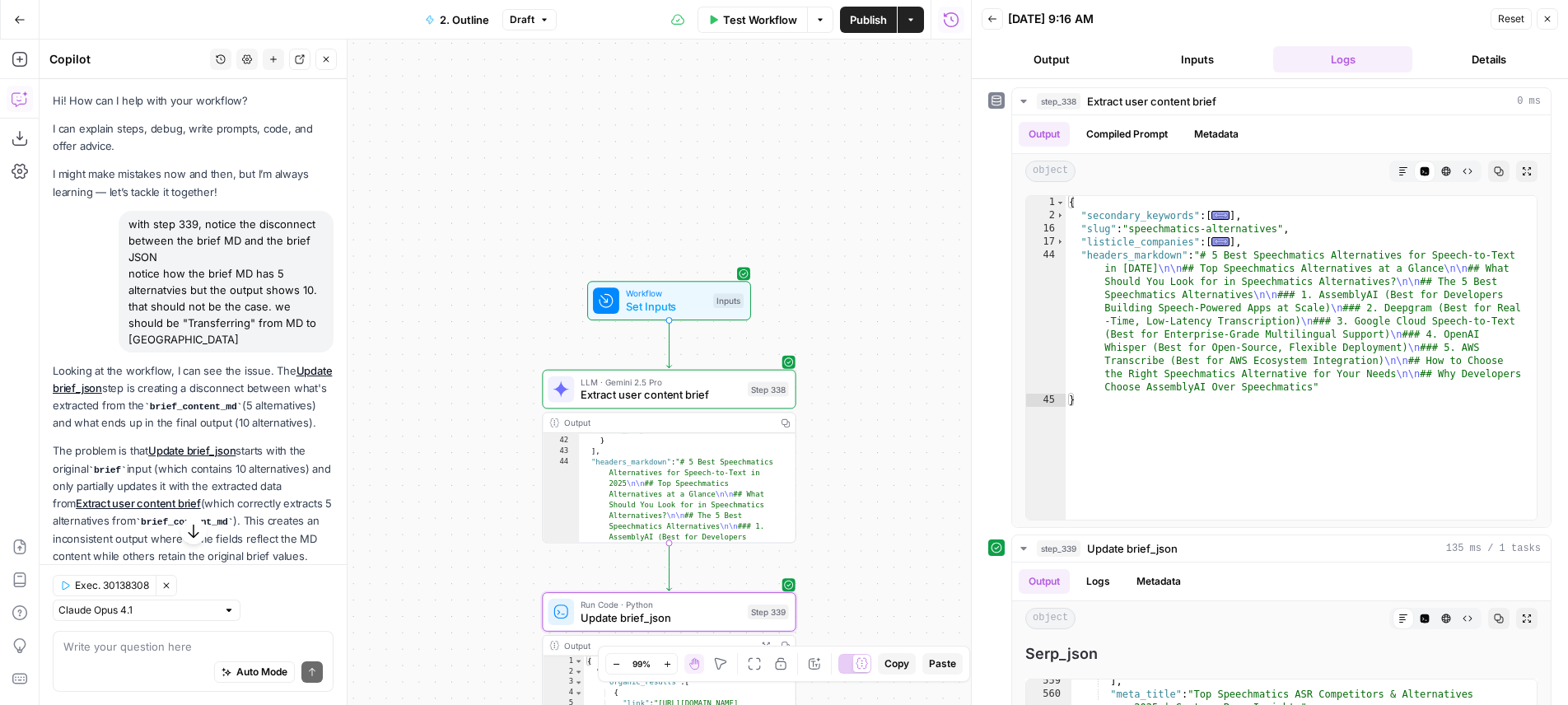
scroll to position [489, 0]
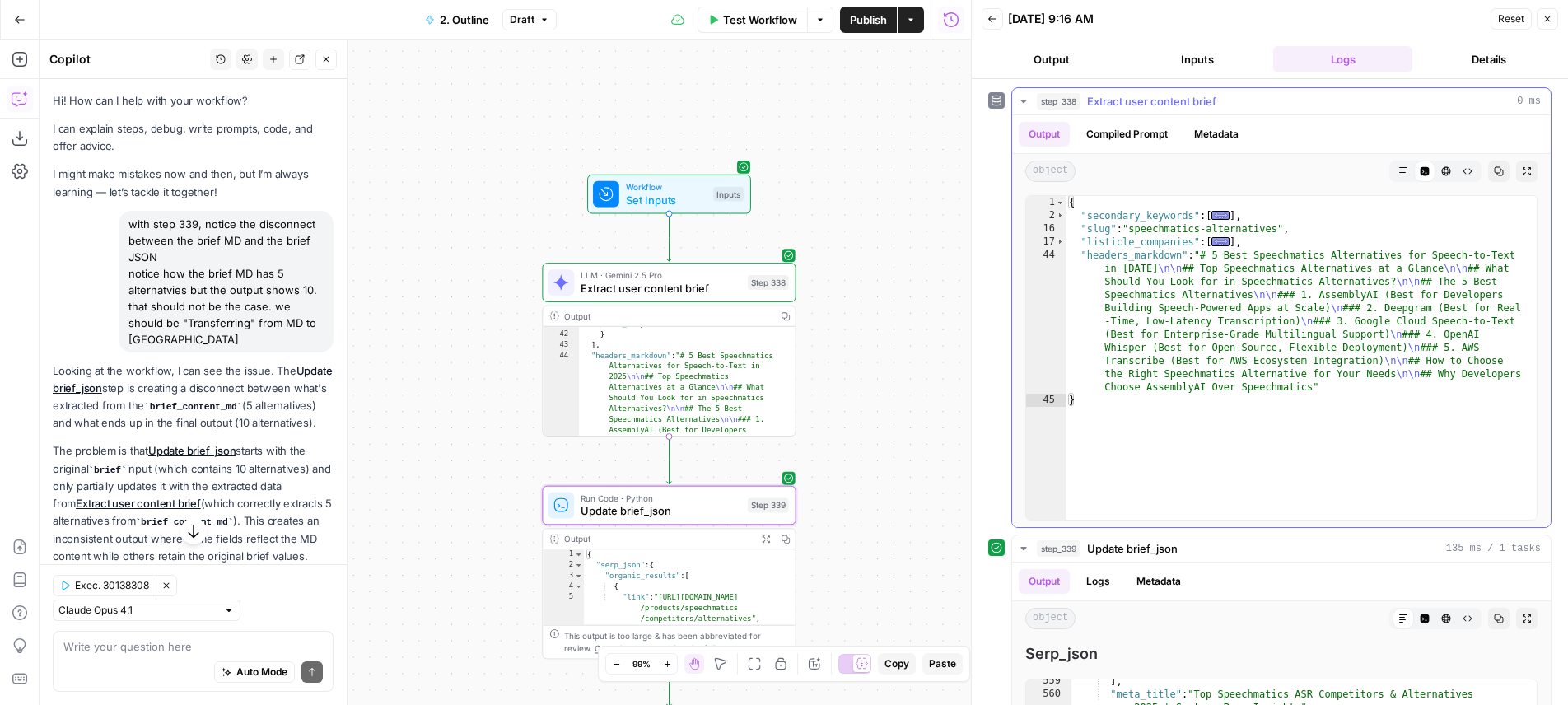
click at [1194, 336] on div "{ "secondary_keywords" : [ ... ] , "slug" : "speechmatics-alternatives" , "list…" at bounding box center [1301, 371] width 471 height 350
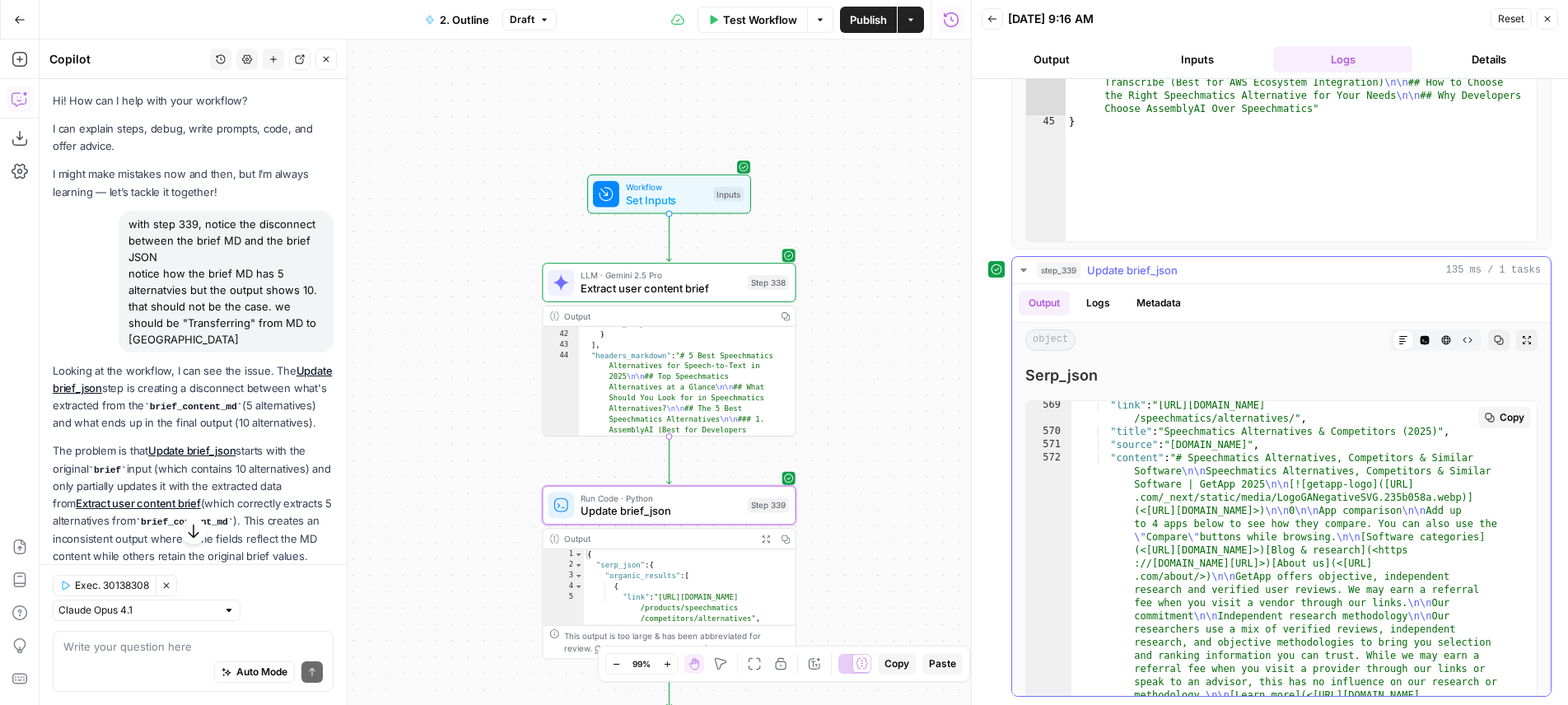
scroll to position [14461, 0]
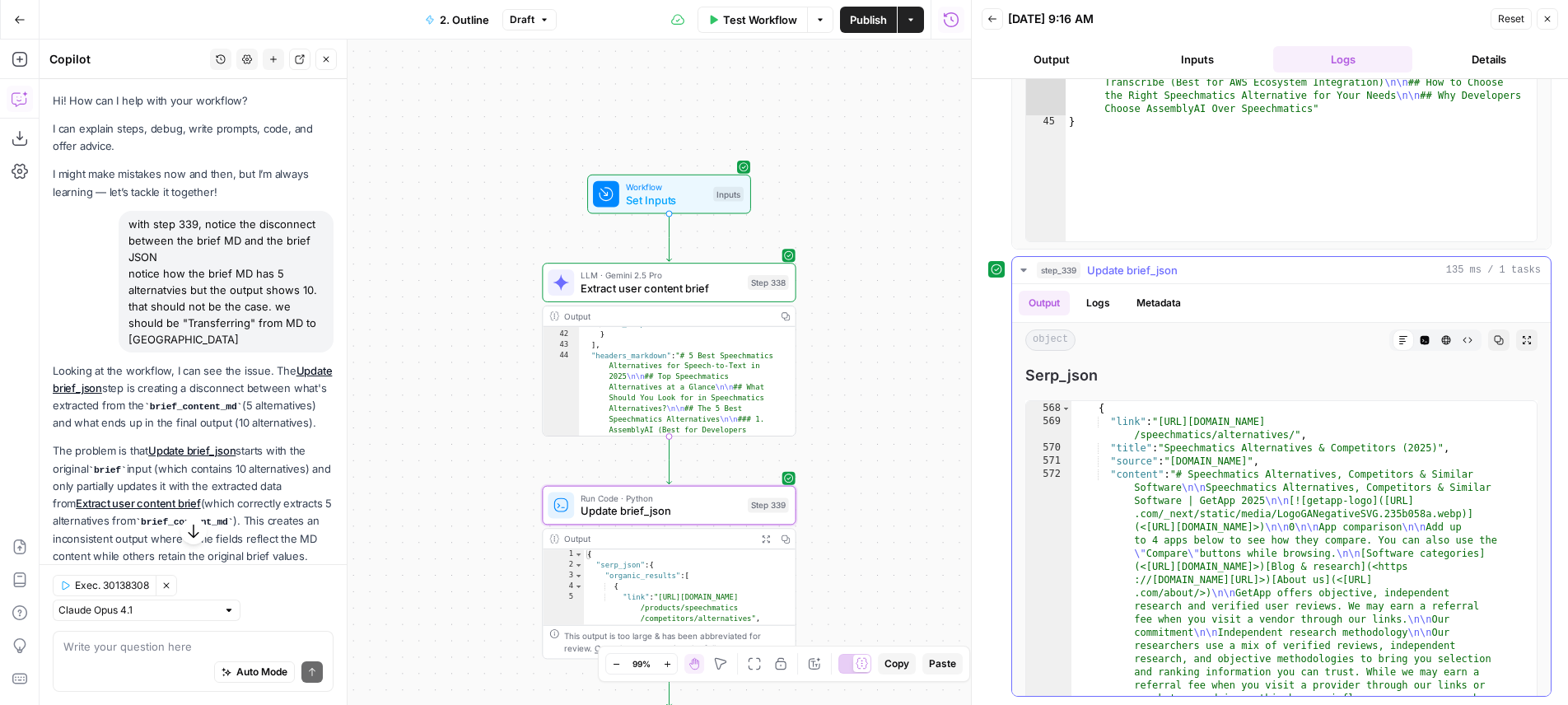
click at [1414, 348] on button "Code Editor" at bounding box center [1425, 340] width 22 height 22
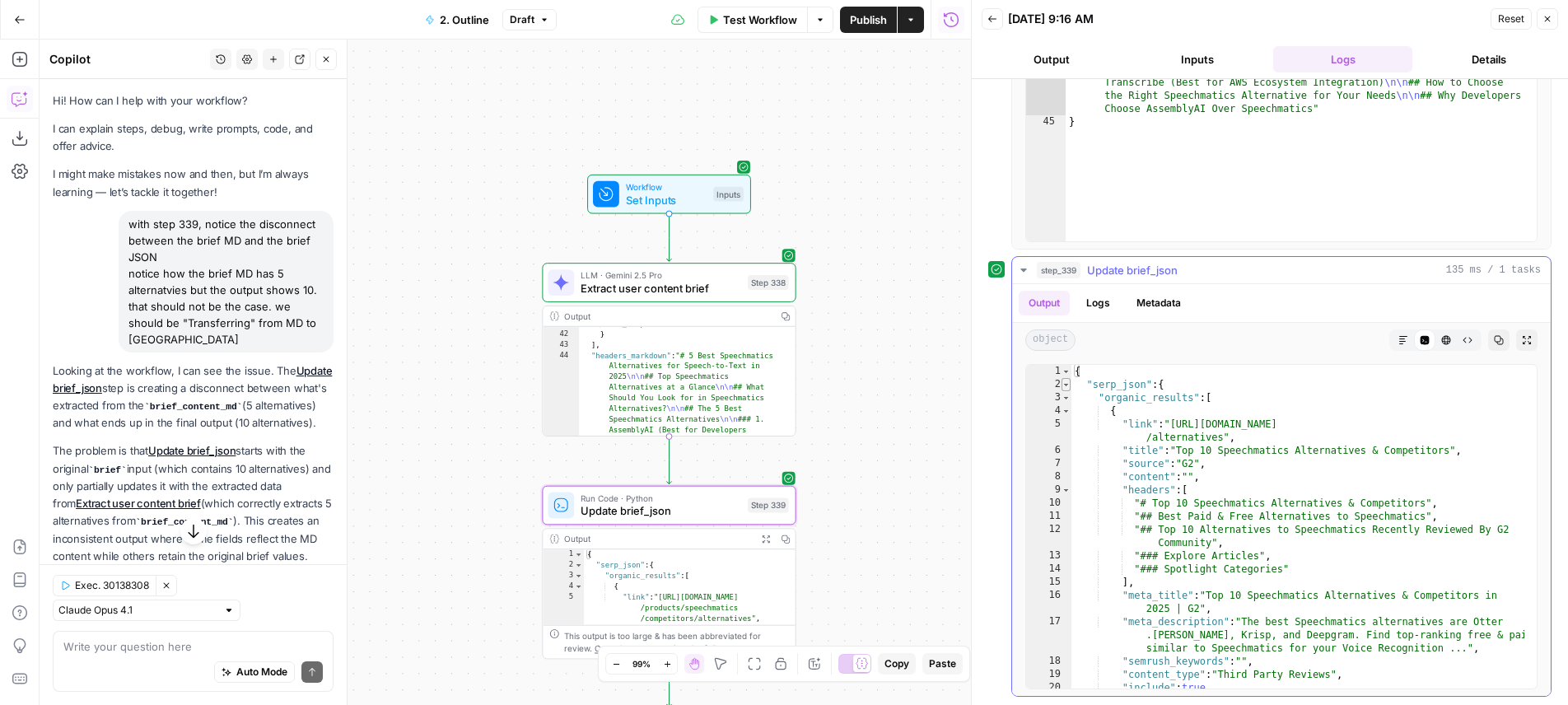
type textarea "*"
click at [1063, 388] on span "Toggle code folding, rows 2 through 851" at bounding box center [1065, 383] width 9 height 13
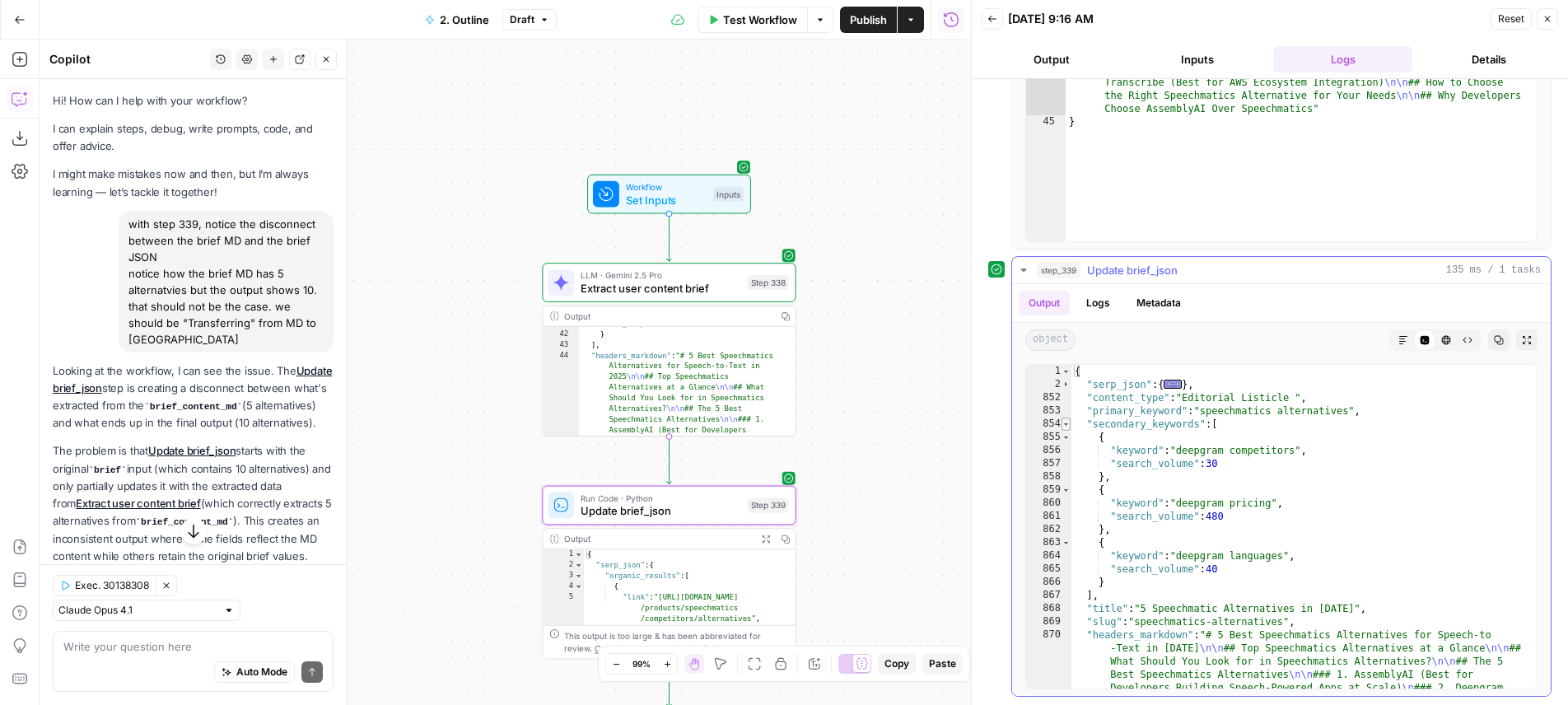
click at [1070, 424] on span "Toggle code folding, rows 854 through 867" at bounding box center [1065, 424] width 9 height 13
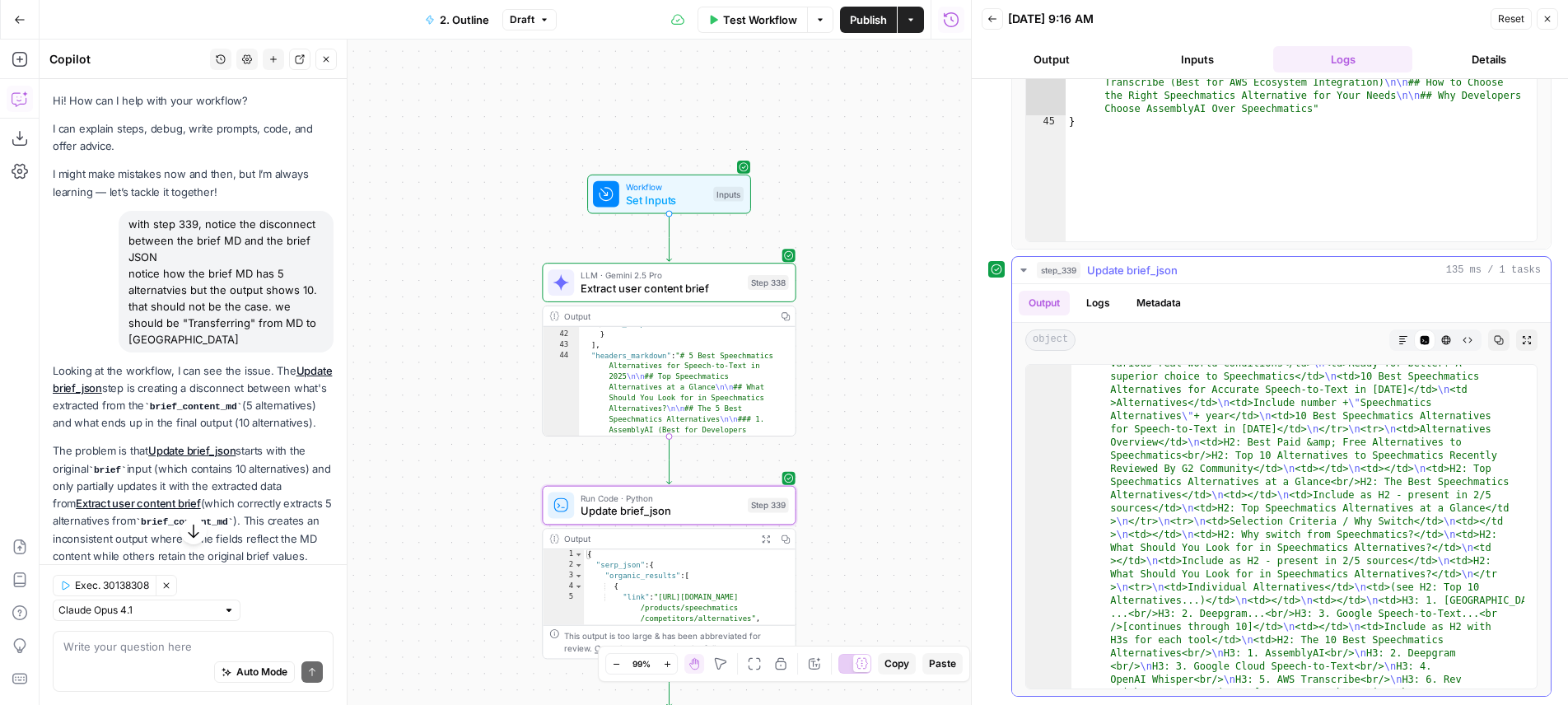
scroll to position [1915, 0]
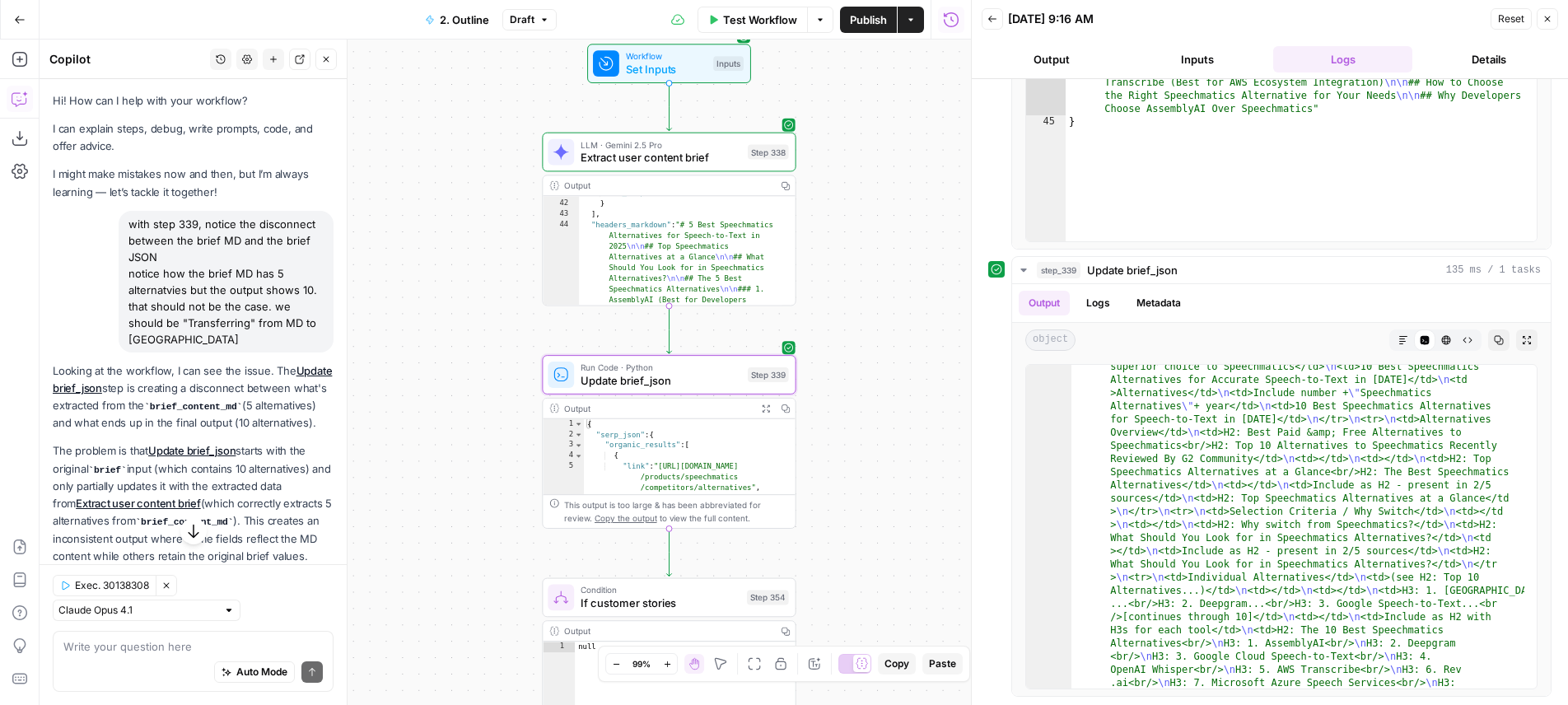
click at [463, 308] on div "true true true false true false false false Workflow Set Inputs Inputs LLM · Ge…" at bounding box center [505, 372] width 932 height 666
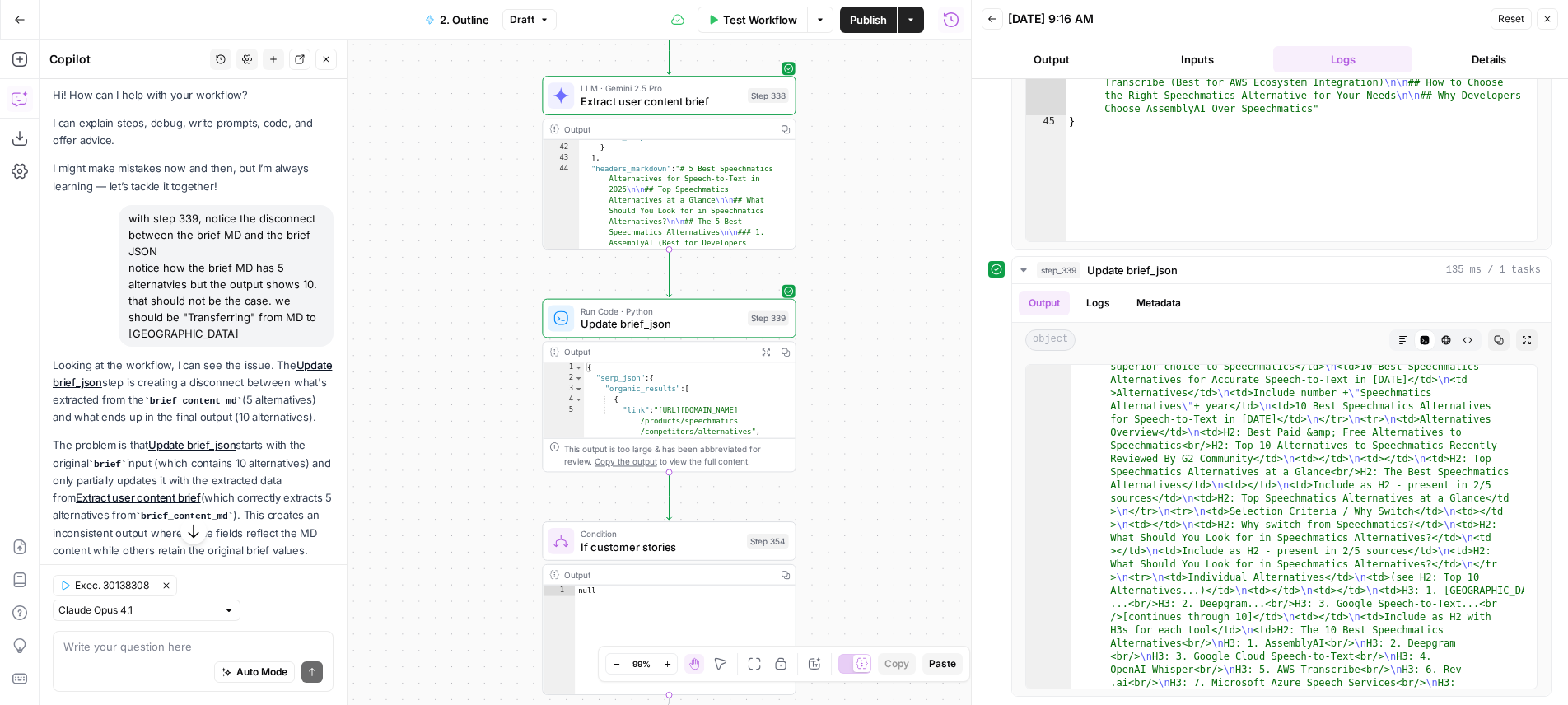
scroll to position [815, 0]
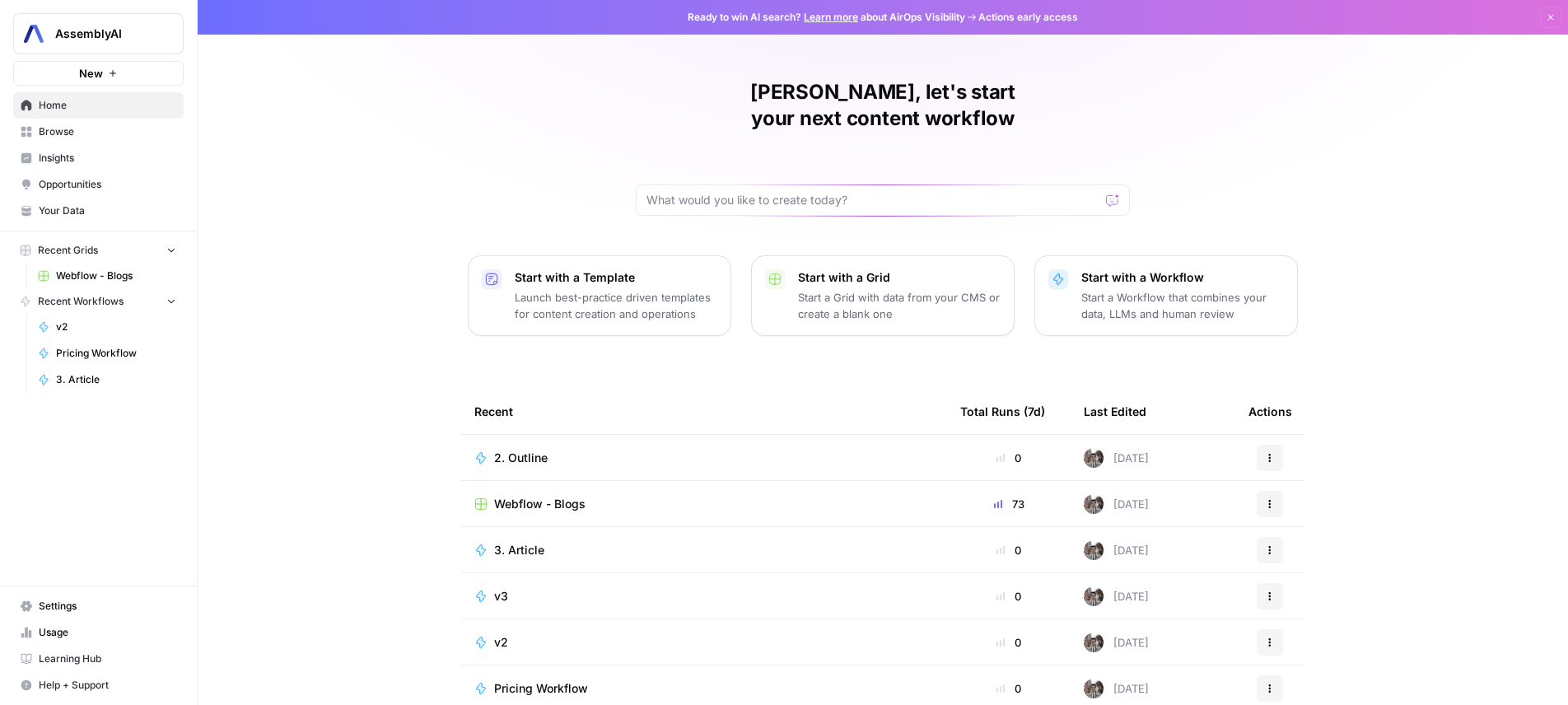
click at [110, 51] on button "AssemblyAI" at bounding box center [98, 33] width 171 height 41
type input "click"
click at [111, 111] on button "C ClickUp" at bounding box center [149, 124] width 264 height 26
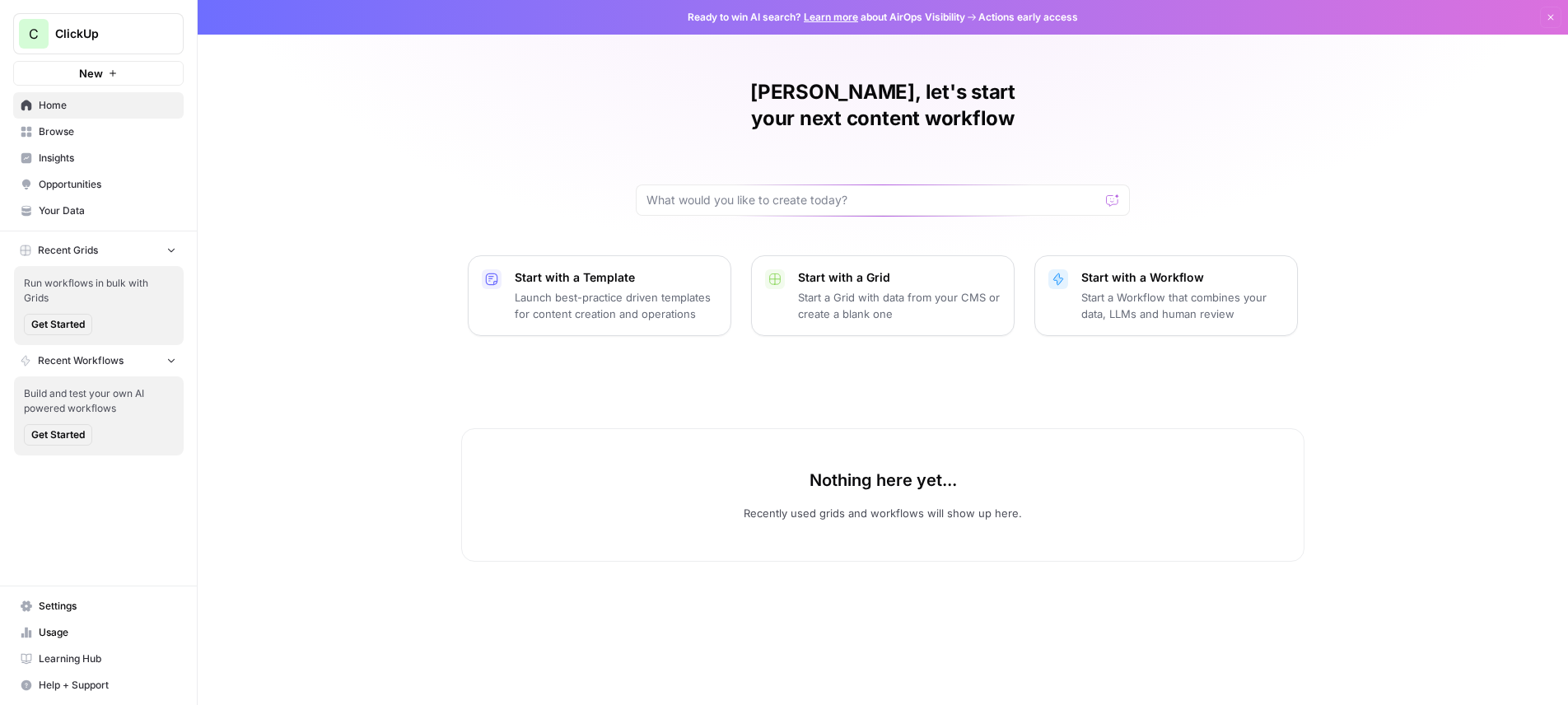
click at [131, 226] on nav "Home Browse Insights Opportunities Your Data" at bounding box center [98, 158] width 197 height 145
click at [135, 213] on span "Your Data" at bounding box center [107, 210] width 137 height 15
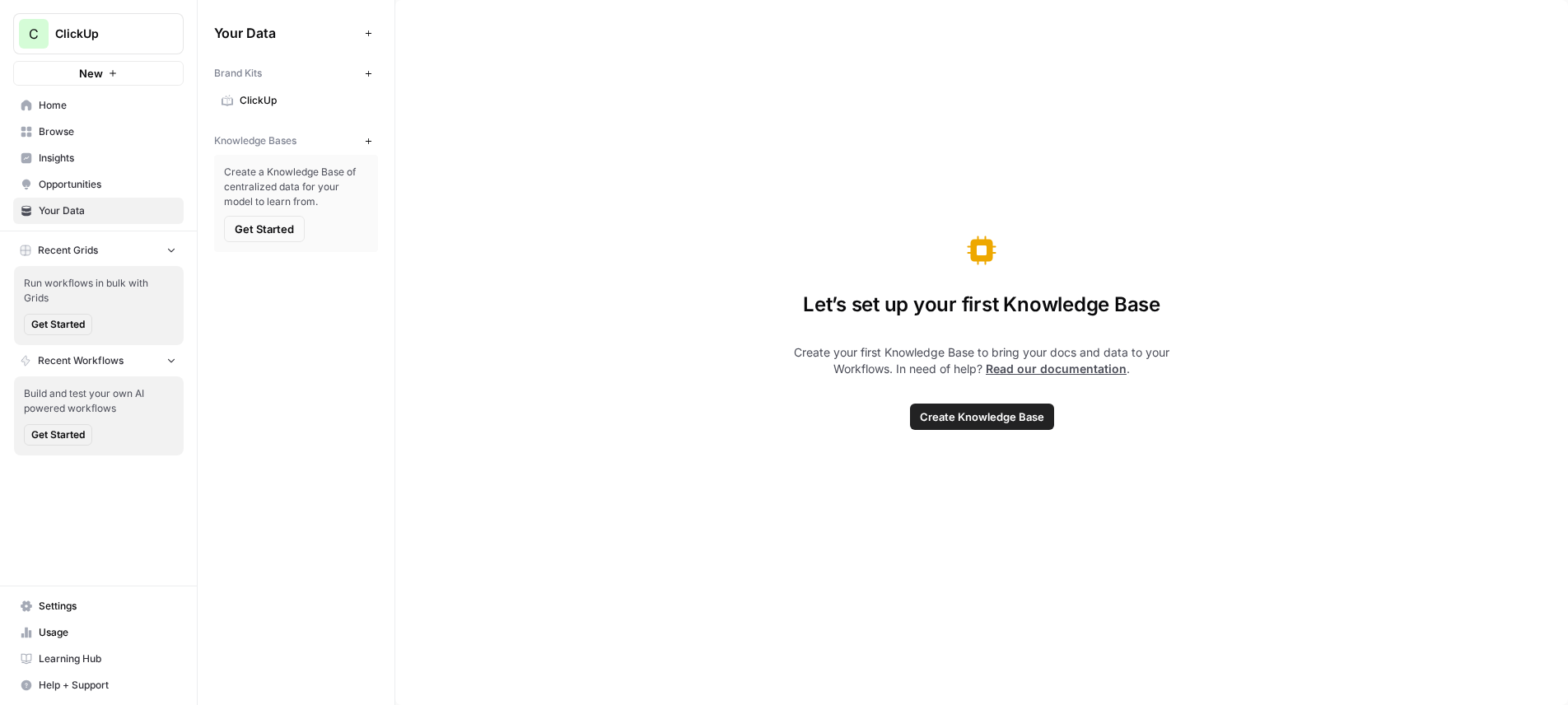
click at [260, 225] on span "Get Started" at bounding box center [264, 228] width 59 height 17
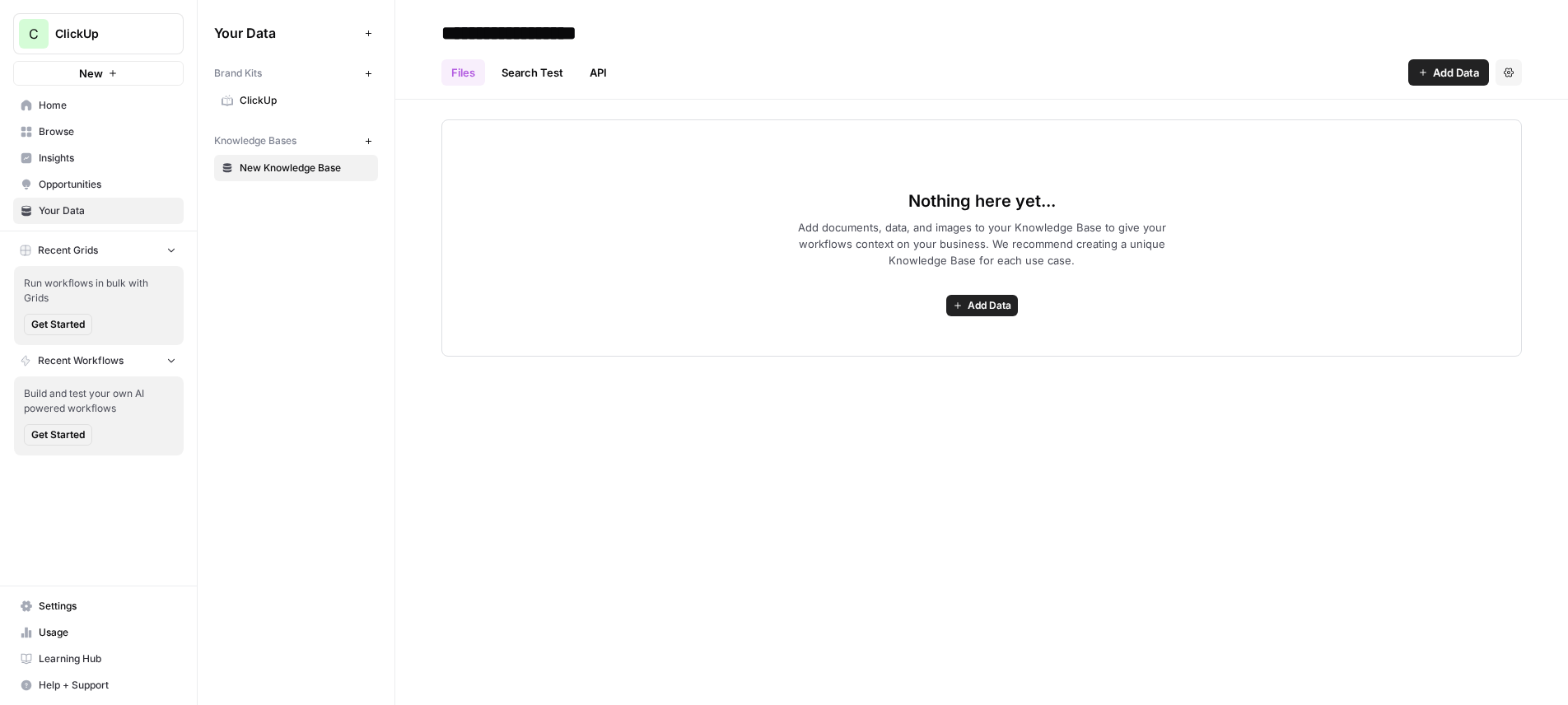
click at [540, 43] on input "**********" at bounding box center [566, 33] width 264 height 33
type input "**********"
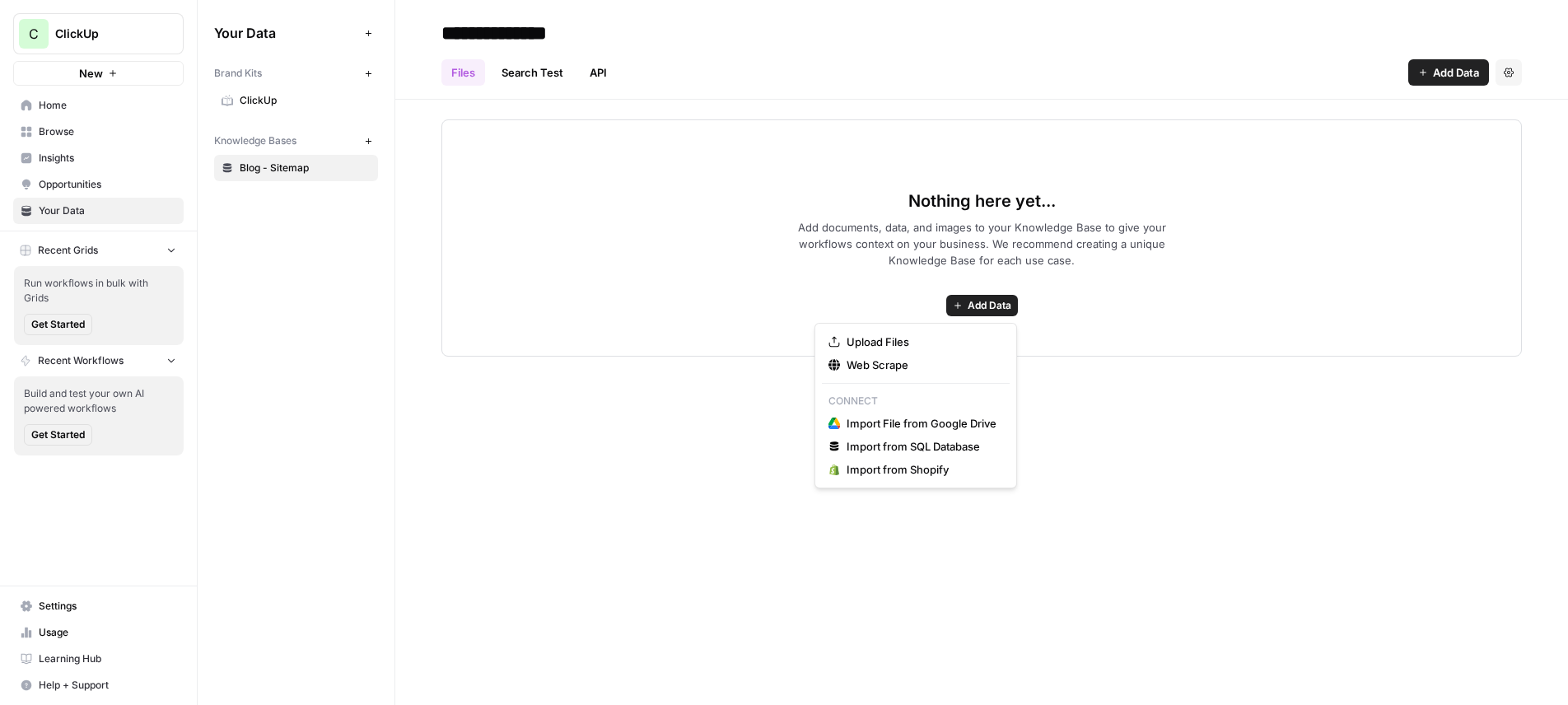
click at [986, 303] on span "Add Data" at bounding box center [989, 305] width 44 height 15
click at [916, 365] on span "Web Scrape" at bounding box center [921, 365] width 150 height 17
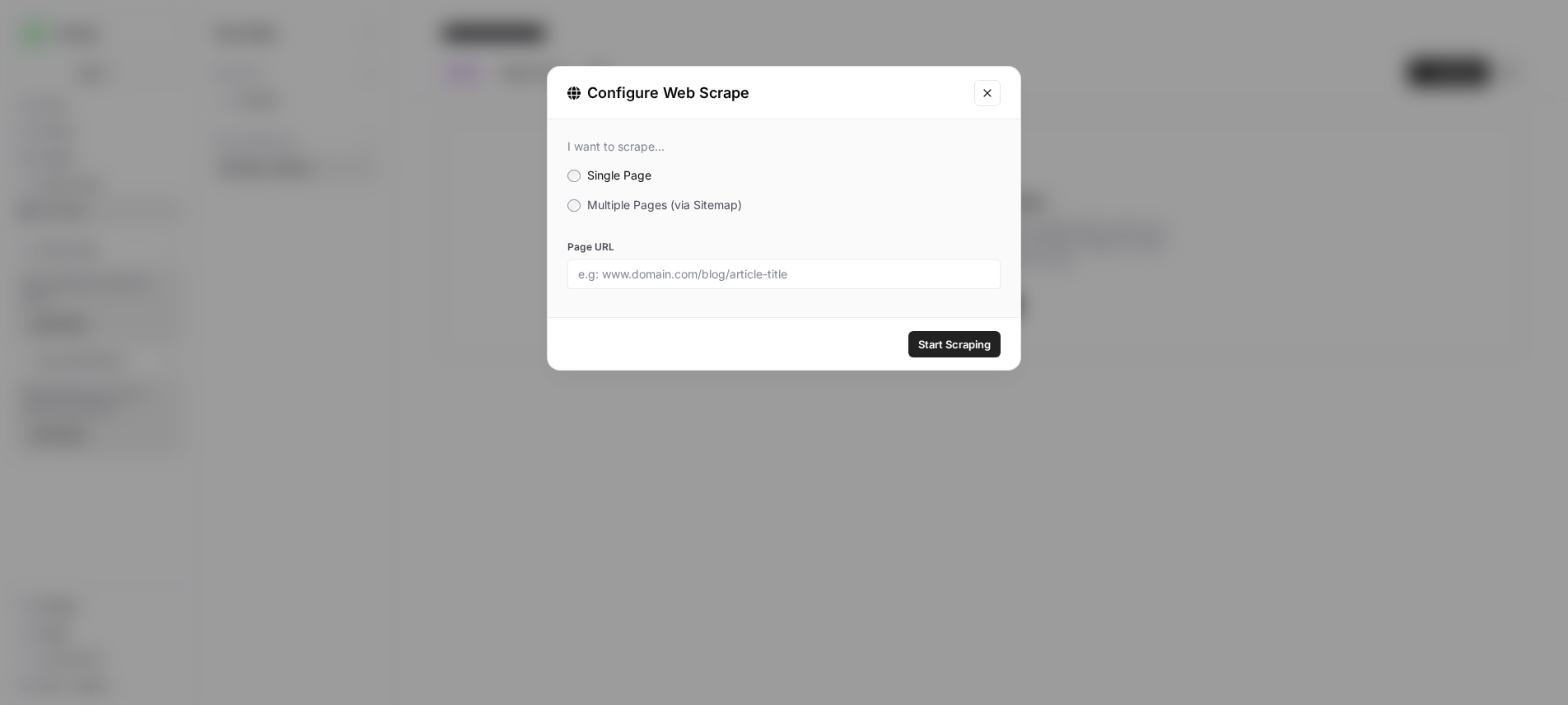
click at [700, 213] on label "Multiple Pages (via Sitemap)" at bounding box center [784, 205] width 433 height 17
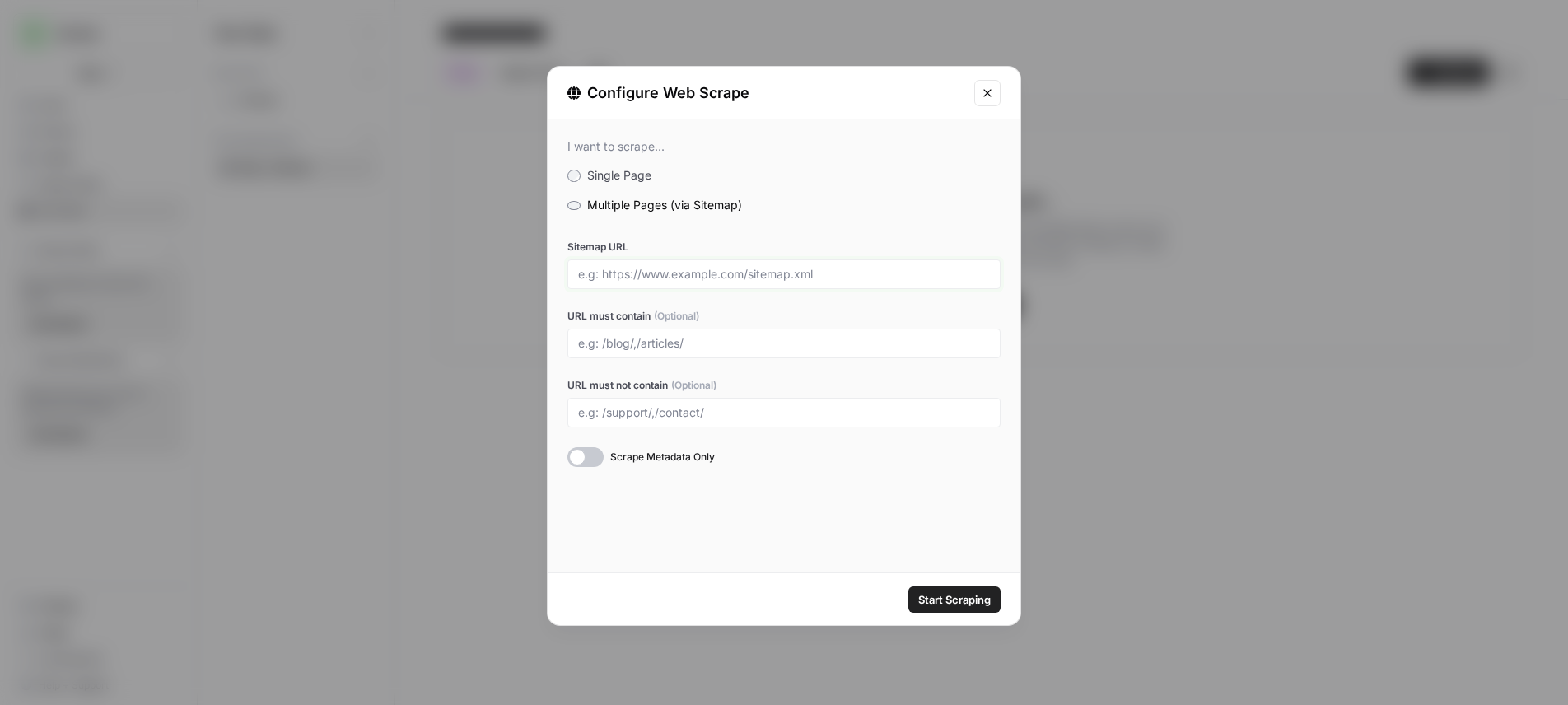
click at [727, 271] on input "Sitemap URL" at bounding box center [784, 274] width 412 height 15
paste input "[URL][DOMAIN_NAME]"
type input "[URL][DOMAIN_NAME]"
click at [731, 338] on input "URL must contain (Optional)" at bounding box center [784, 343] width 412 height 15
click at [977, 598] on span "Start Scraping" at bounding box center [954, 599] width 73 height 17
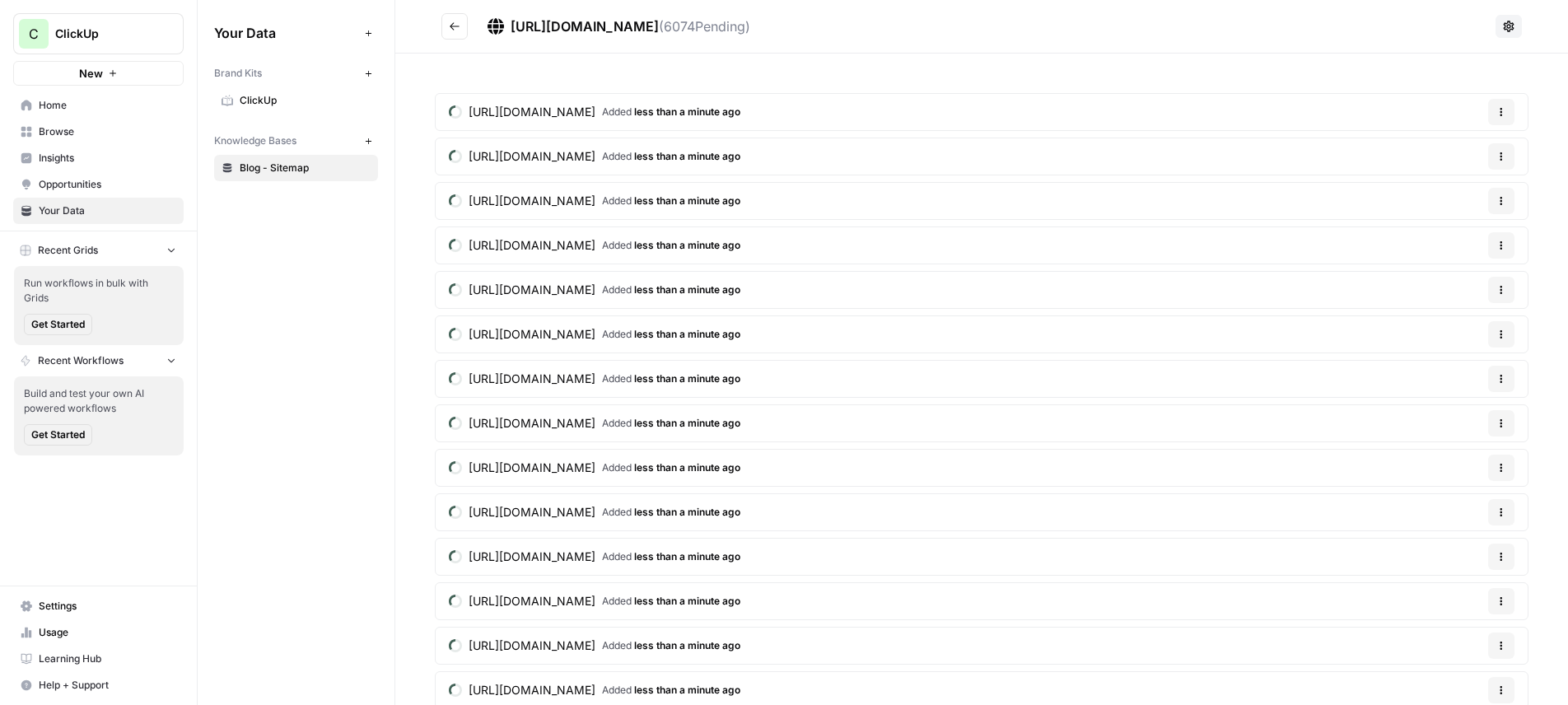
click at [467, 20] on button "Go back" at bounding box center [454, 25] width 26 height 26
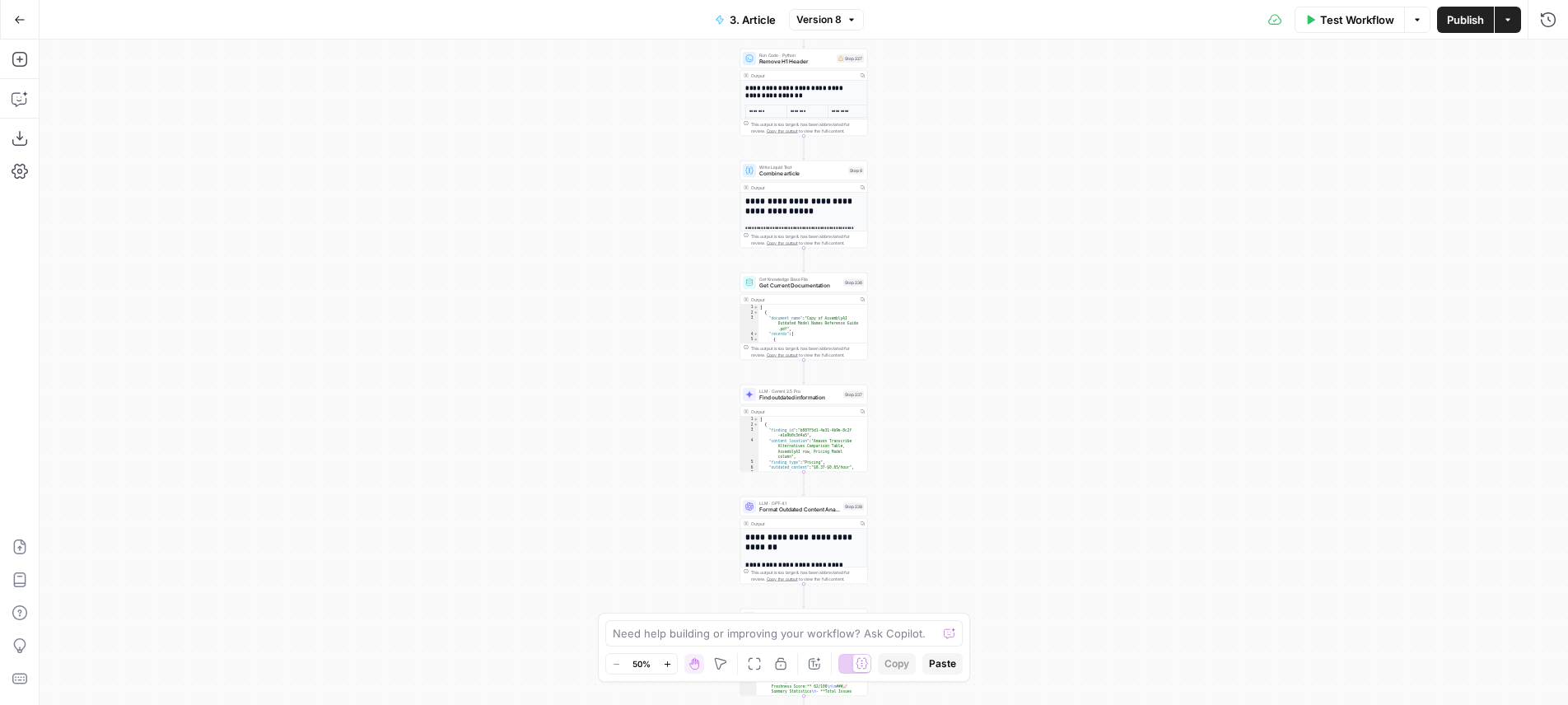
click at [593, 186] on div "**********" at bounding box center [803, 372] width 1529 height 666
click at [31, 106] on button "Copilot" at bounding box center [20, 98] width 26 height 26
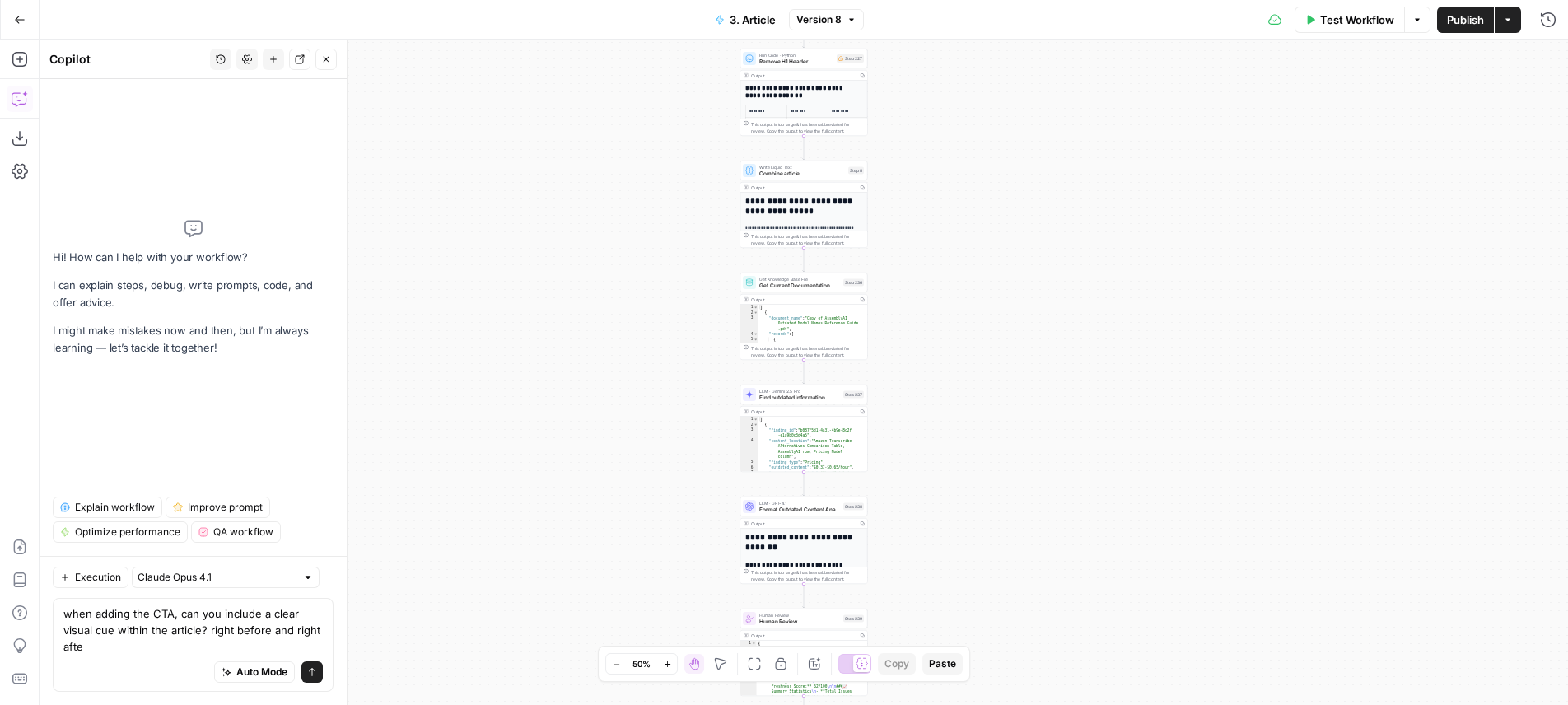
type textarea "when adding the CTA, can you include a clear visual cue within the article? rig…"
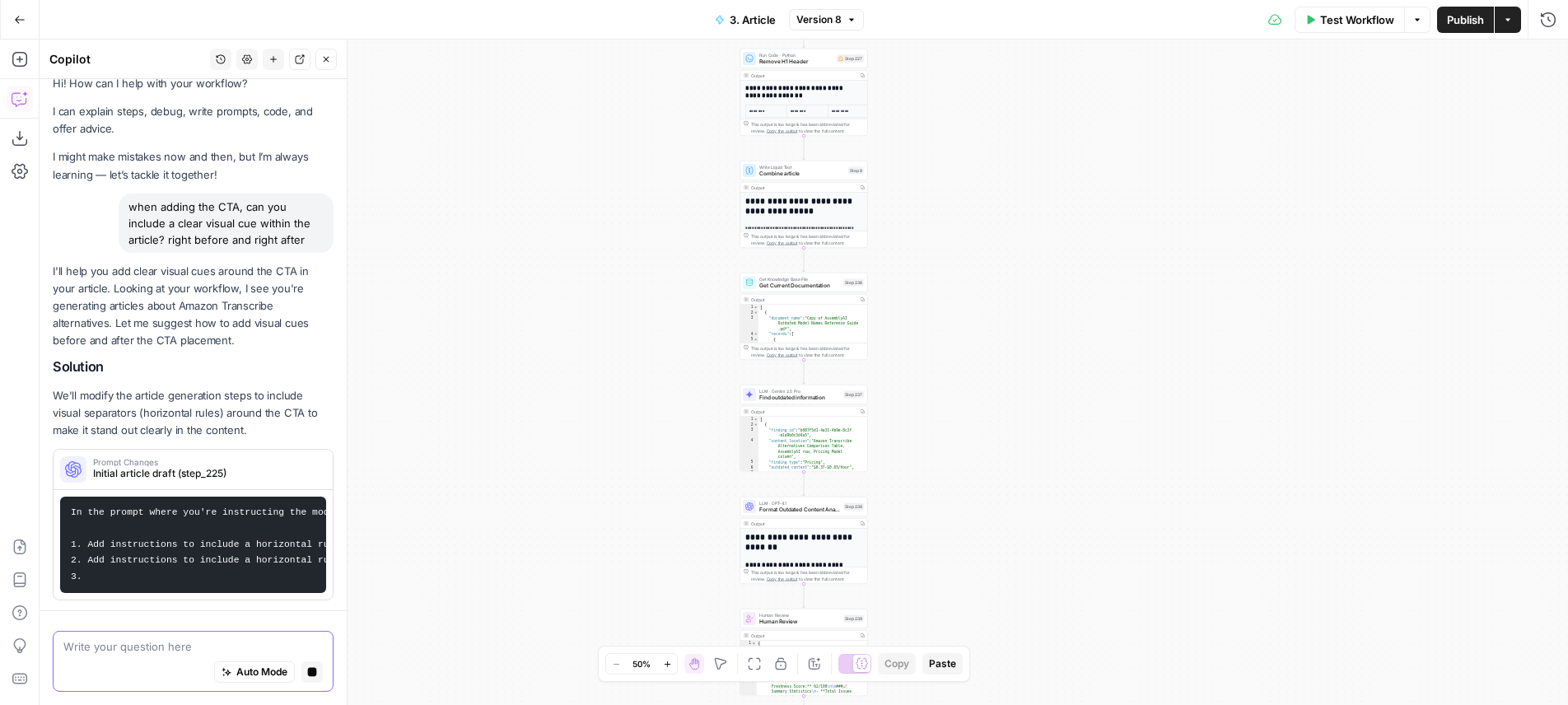
scroll to position [33, 0]
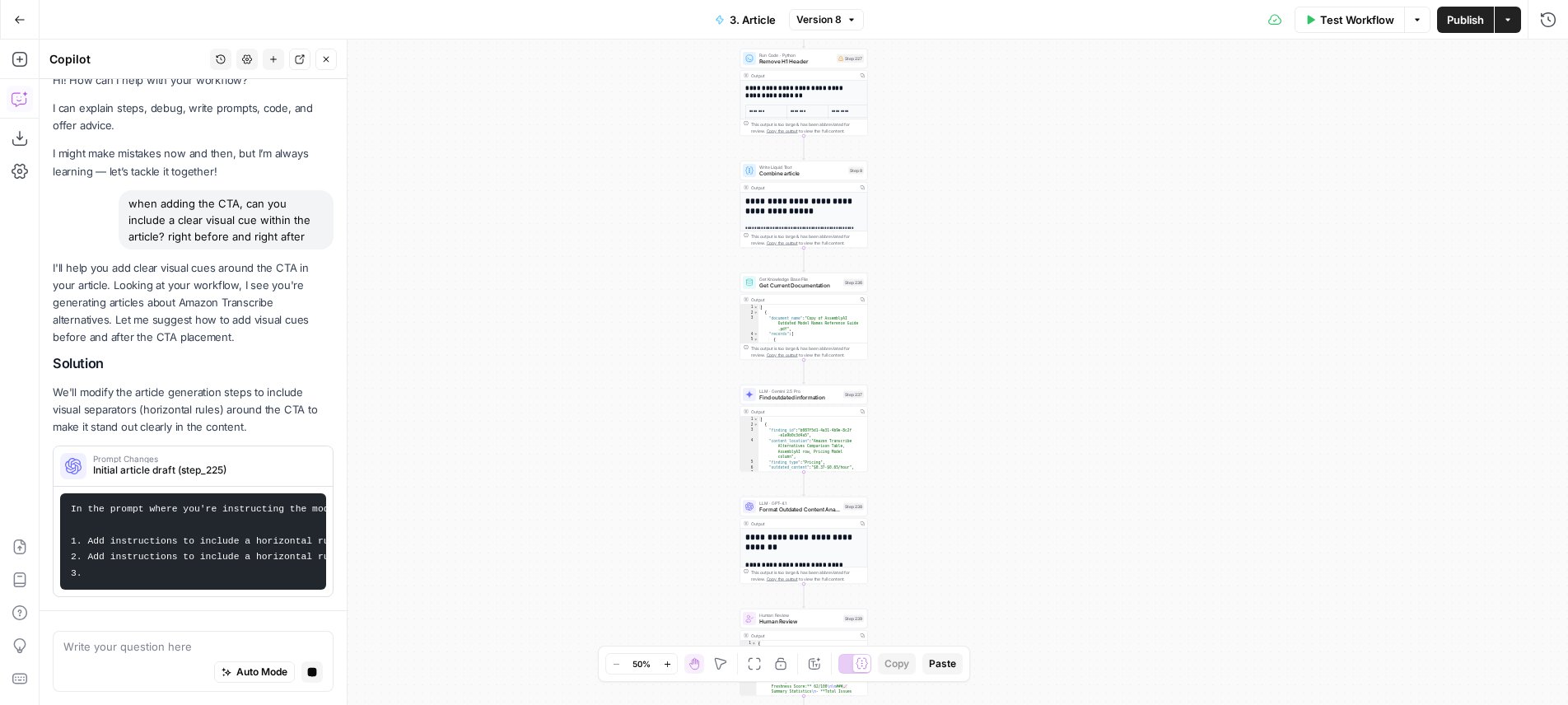
click at [1074, 357] on div "**********" at bounding box center [803, 372] width 1529 height 666
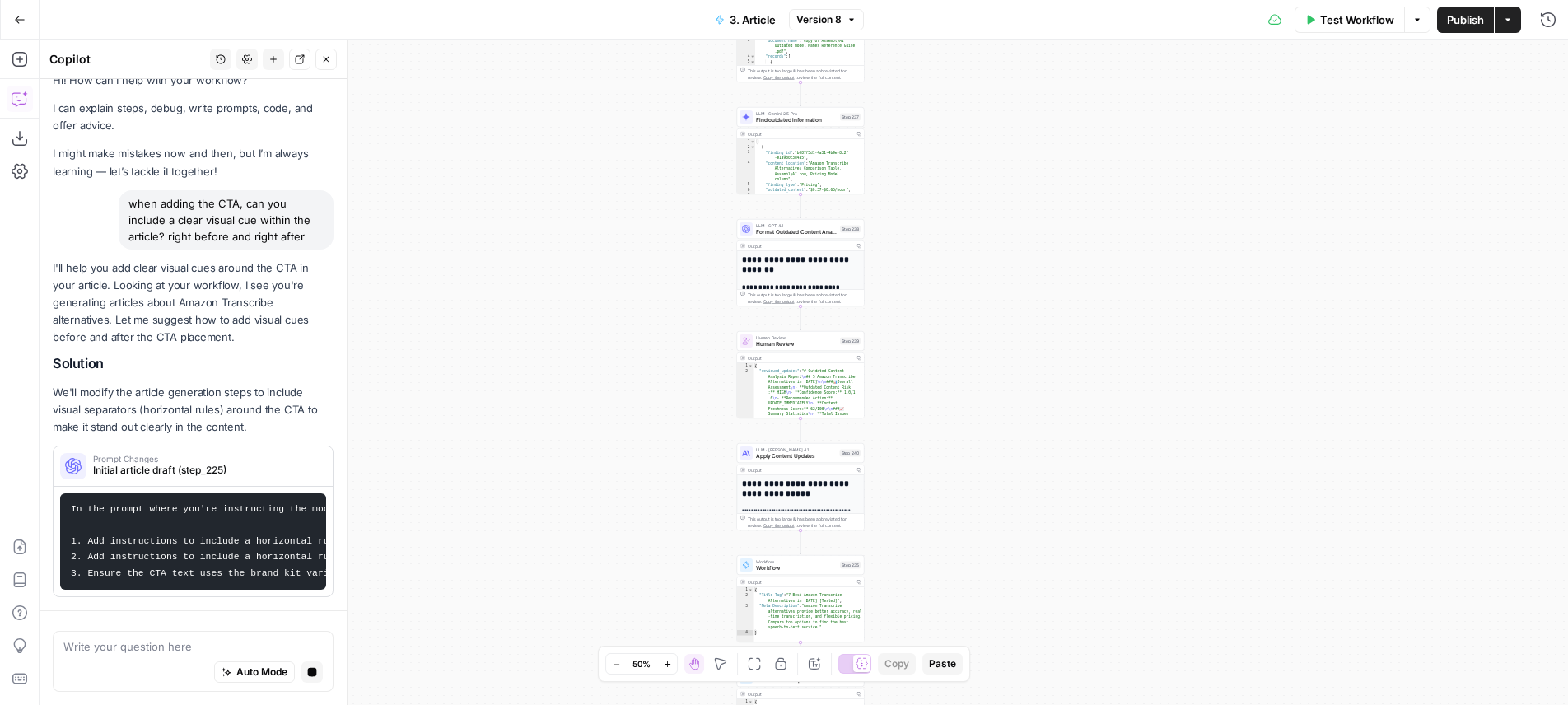
drag, startPoint x: 934, startPoint y: 479, endPoint x: 914, endPoint y: 425, distance: 57.6
click at [914, 425] on div "**********" at bounding box center [803, 372] width 1529 height 666
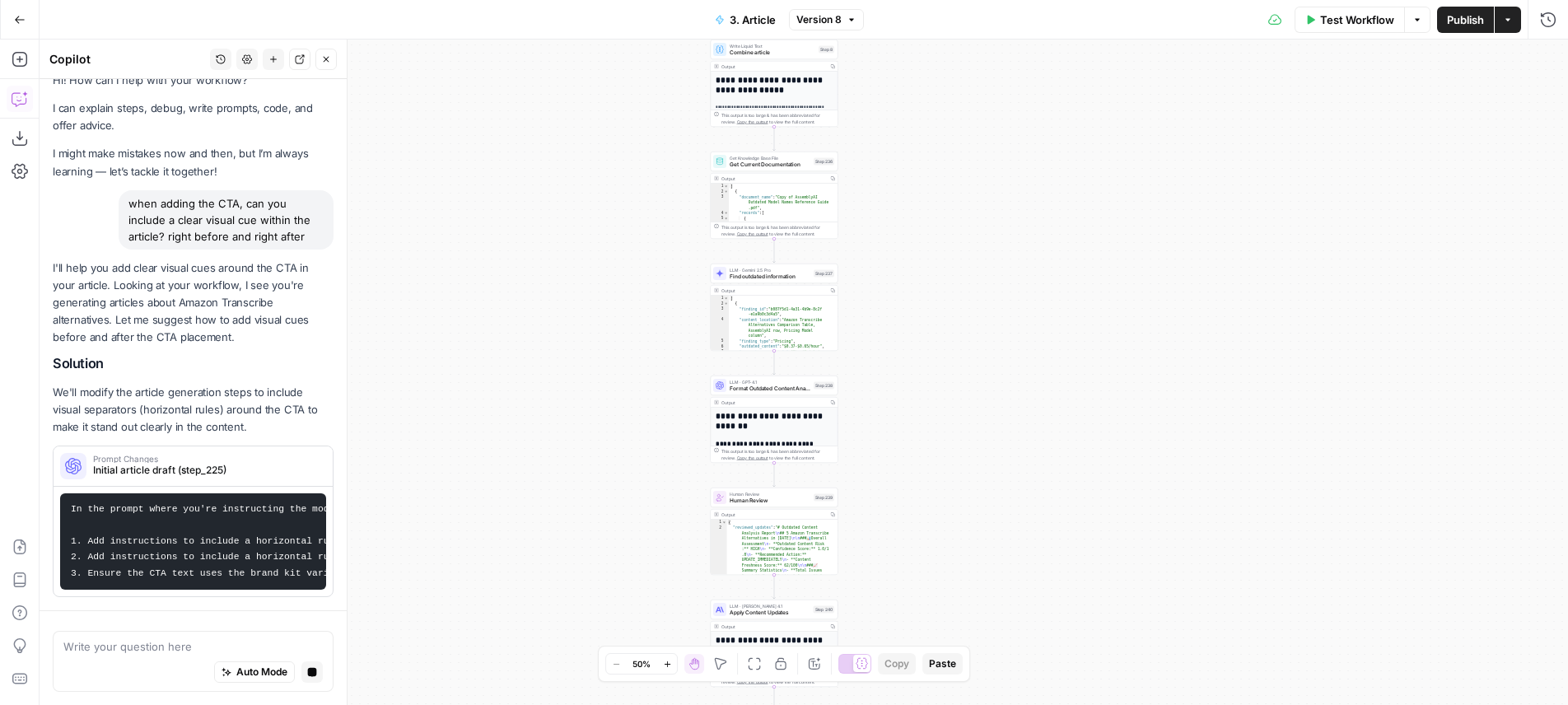
drag, startPoint x: 896, startPoint y: 230, endPoint x: 886, endPoint y: 429, distance: 199.3
click at [886, 429] on div "**********" at bounding box center [803, 372] width 1529 height 666
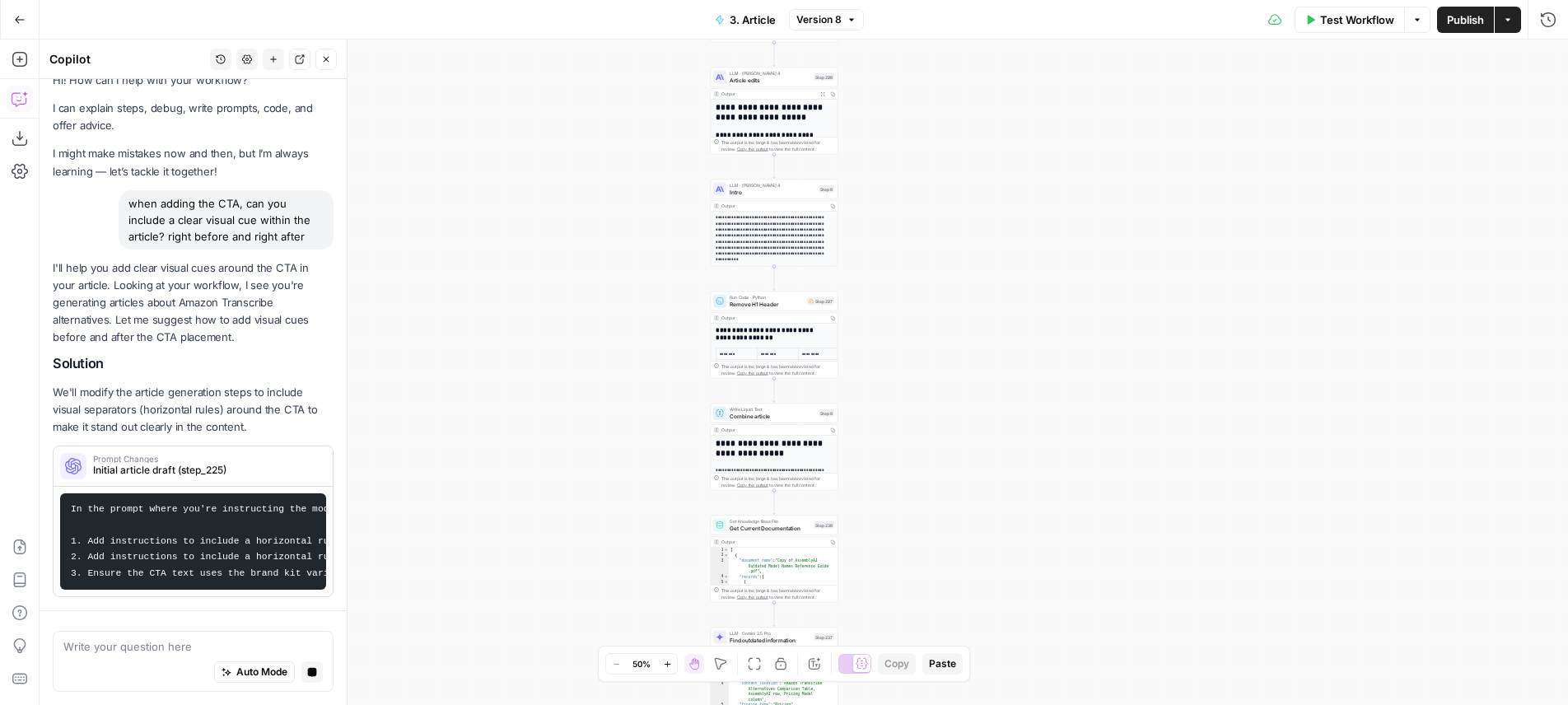
click at [885, 266] on div "**********" at bounding box center [803, 372] width 1529 height 666
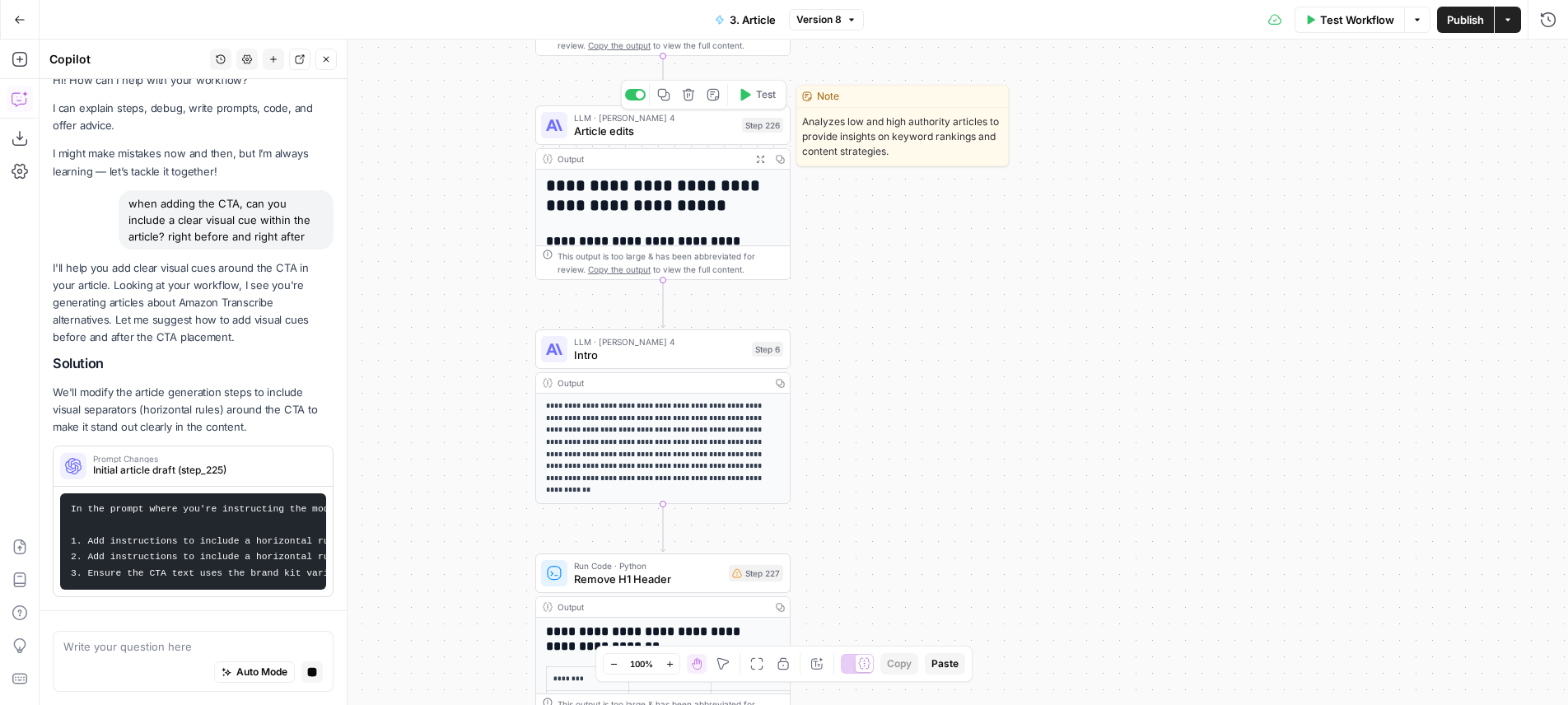
click at [678, 130] on span "Article edits" at bounding box center [654, 130] width 162 height 17
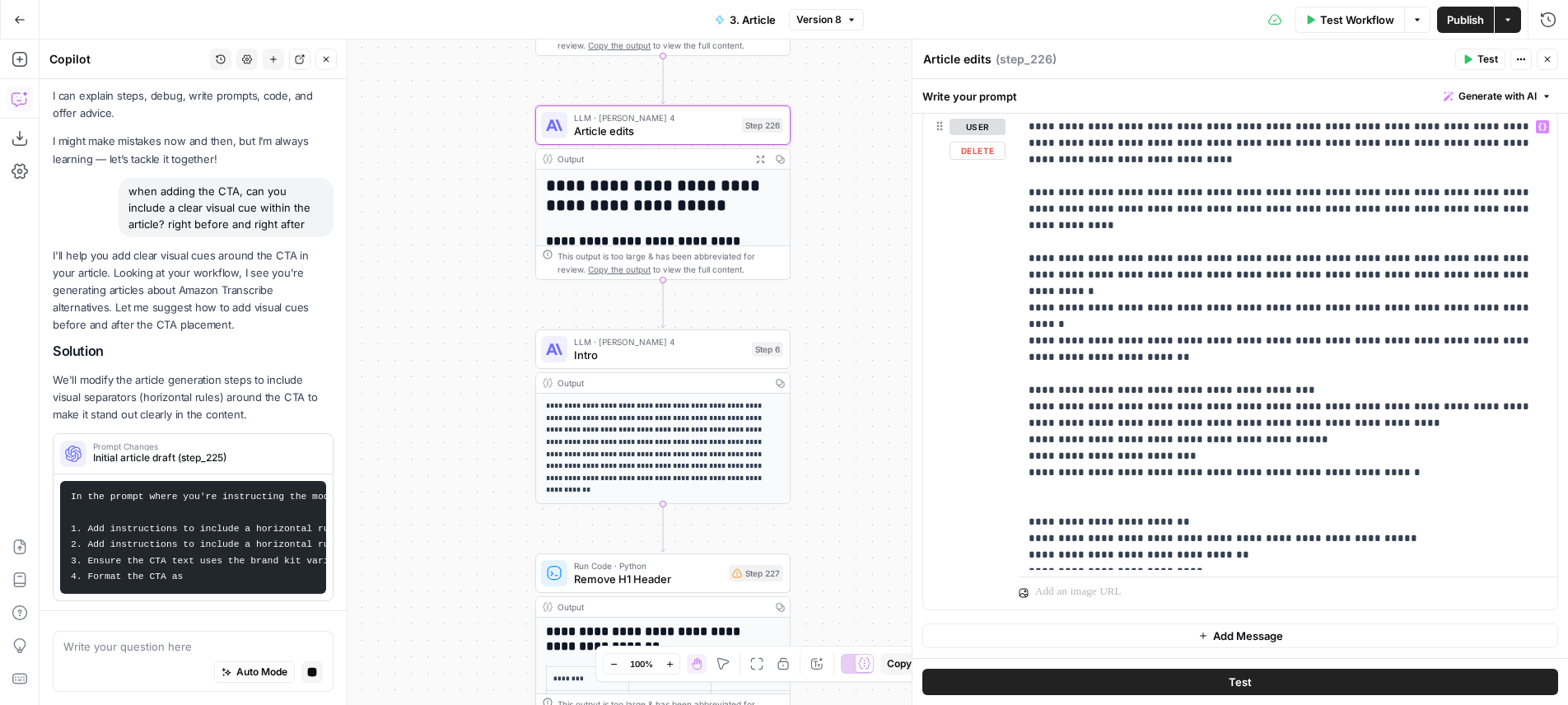
scroll to position [2156, 0]
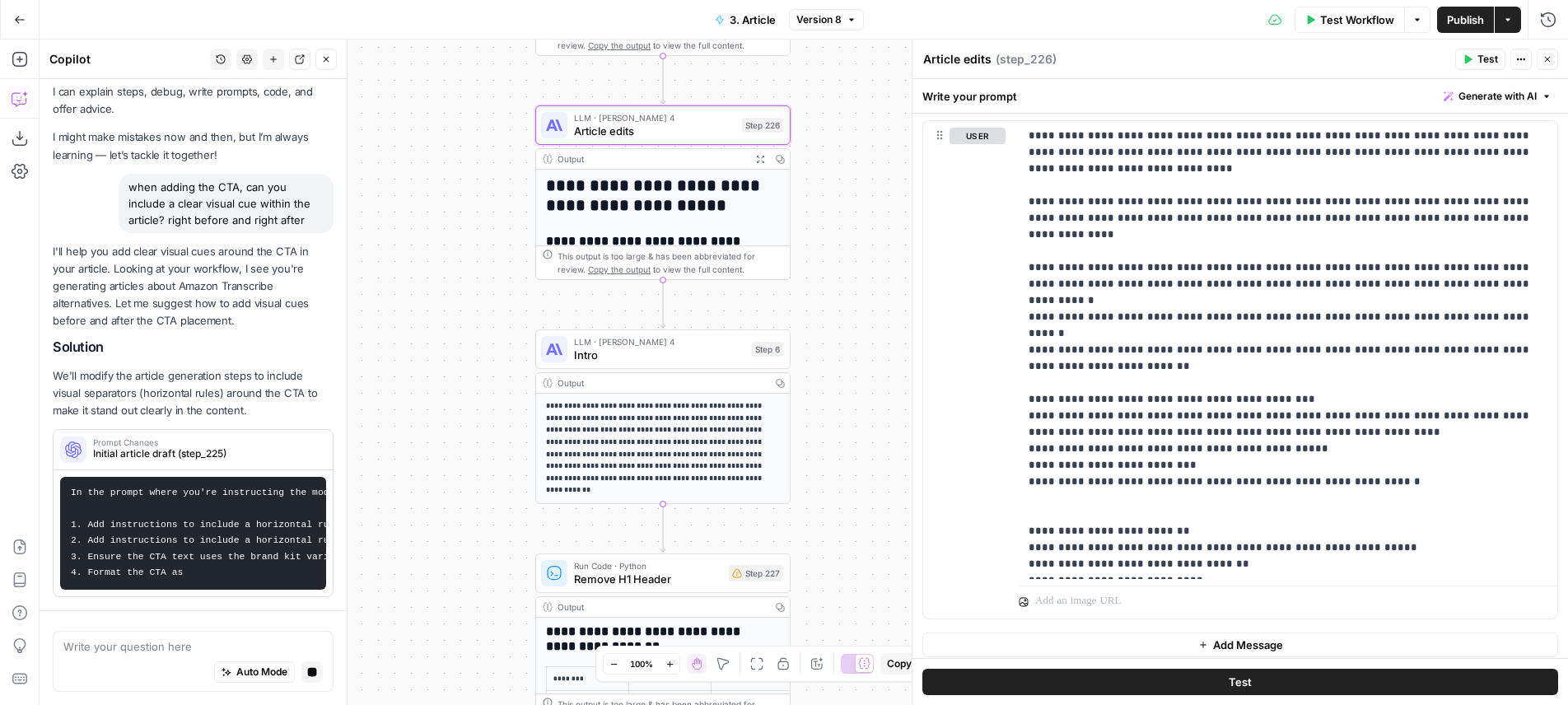
click at [759, 162] on icon "button" at bounding box center [760, 159] width 9 height 9
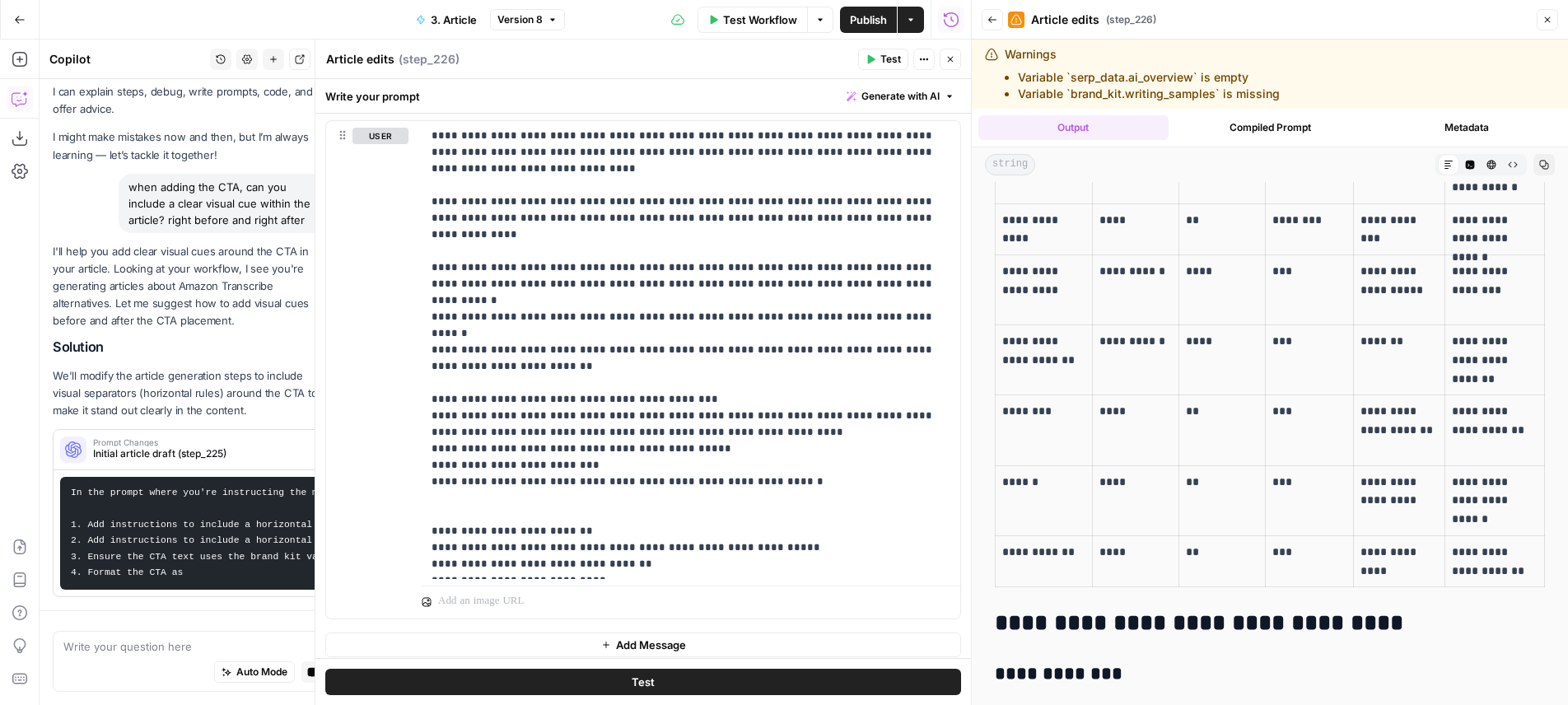
scroll to position [0, 0]
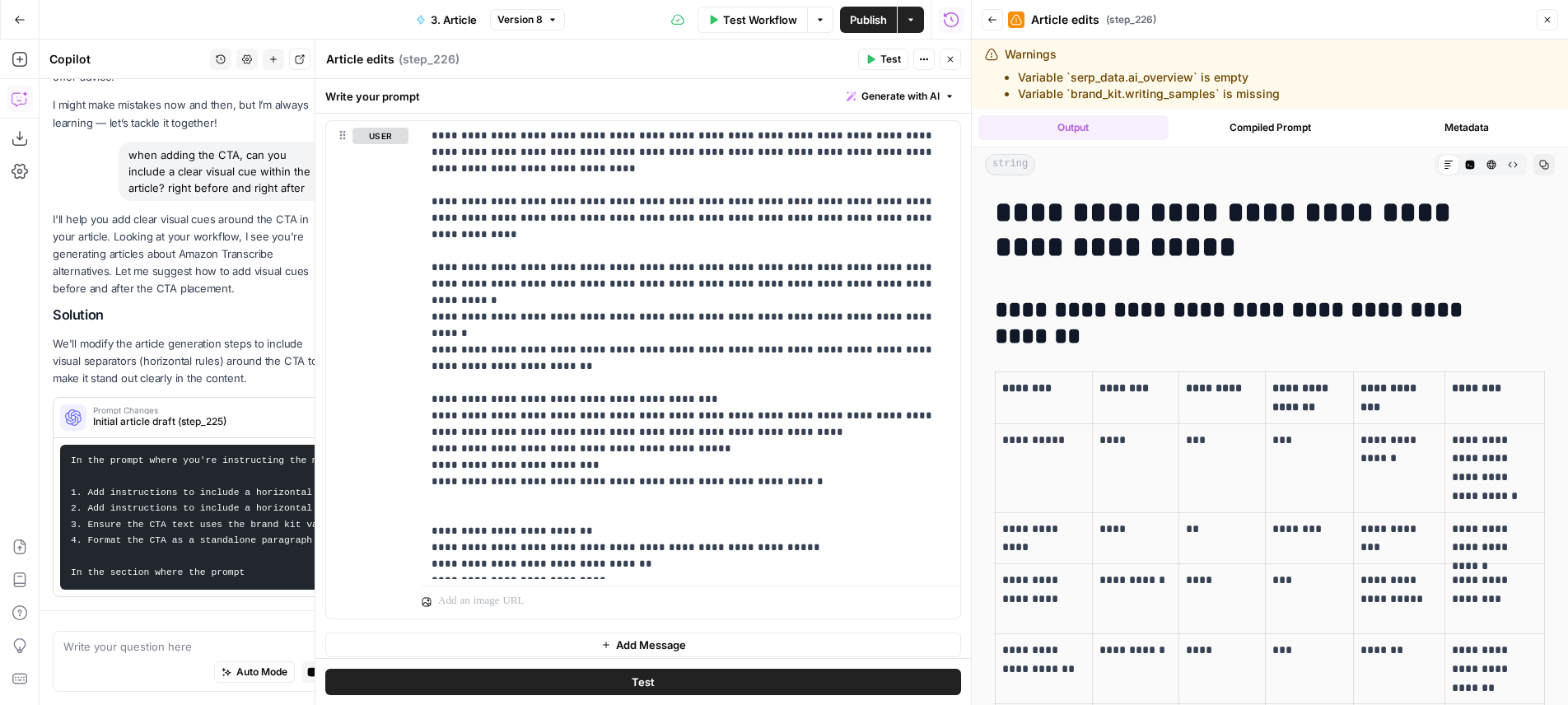
click at [941, 62] on button "Close" at bounding box center [950, 60] width 22 height 22
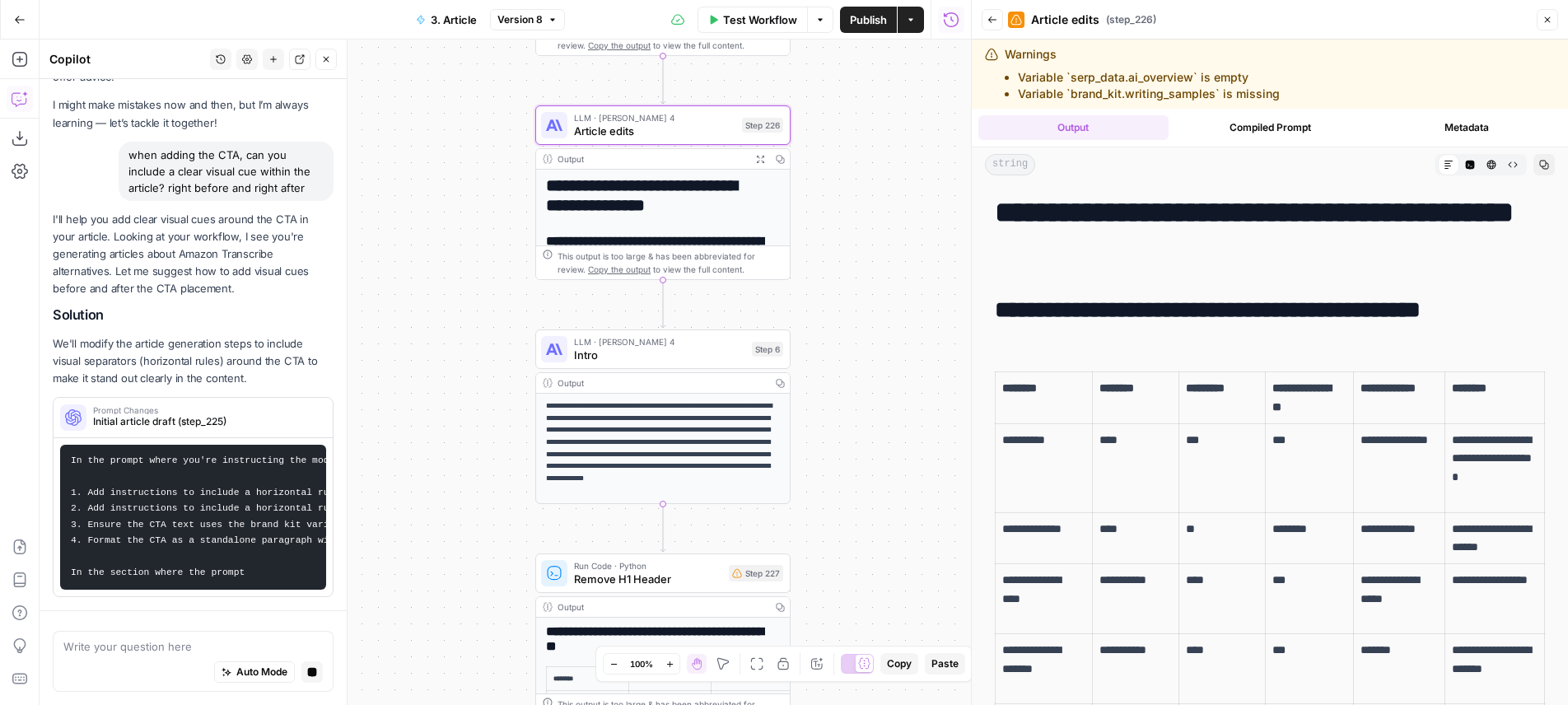
scroll to position [59, 0]
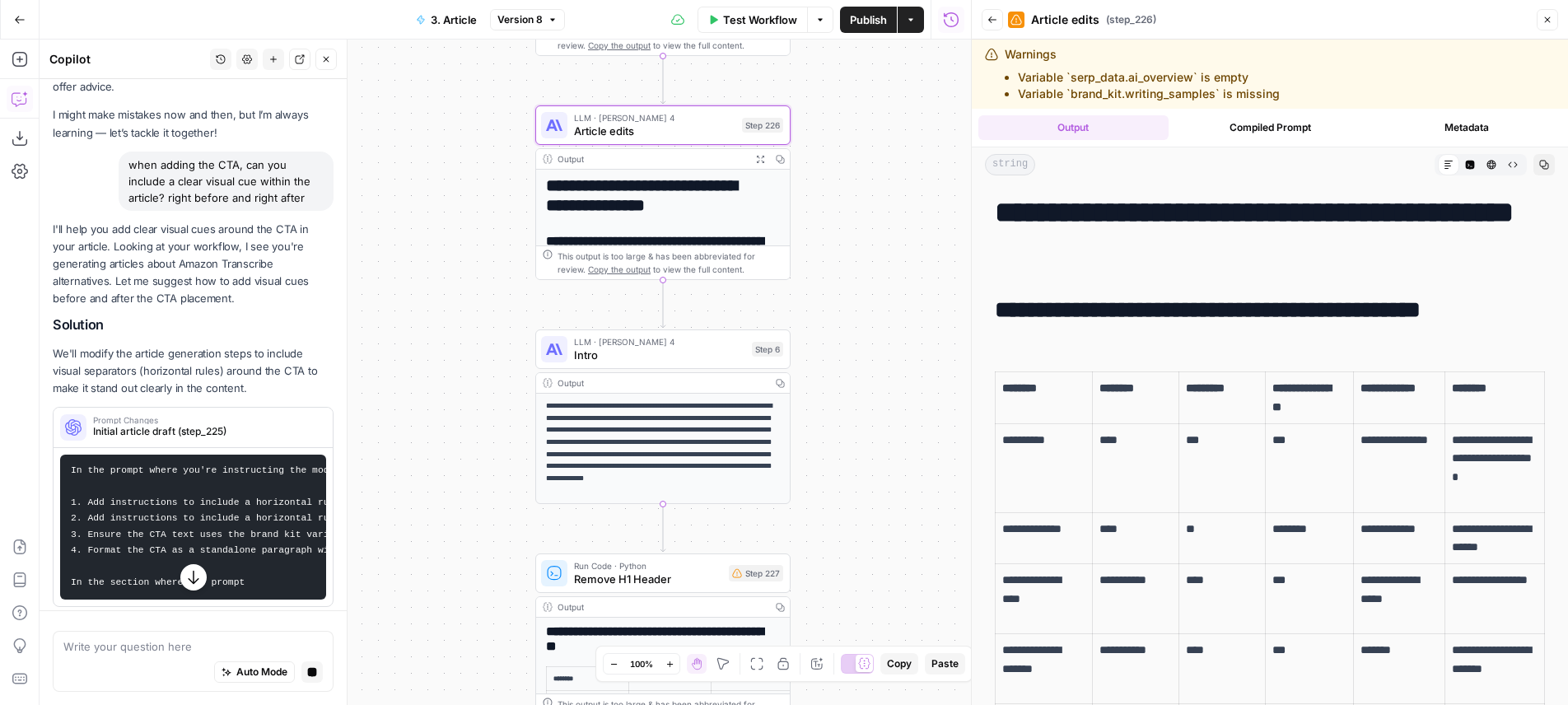
click at [293, 203] on div "when adding the CTA, can you include a clear visual cue within the article? rig…" at bounding box center [226, 181] width 215 height 59
drag, startPoint x: 293, startPoint y: 203, endPoint x: 123, endPoint y: 168, distance: 173.6
click at [122, 168] on div "when adding the CTA, can you include a clear visual cue within the article? rig…" at bounding box center [226, 181] width 215 height 59
copy div "when adding the CTA, can you include a clear visual cue within the article? rig…"
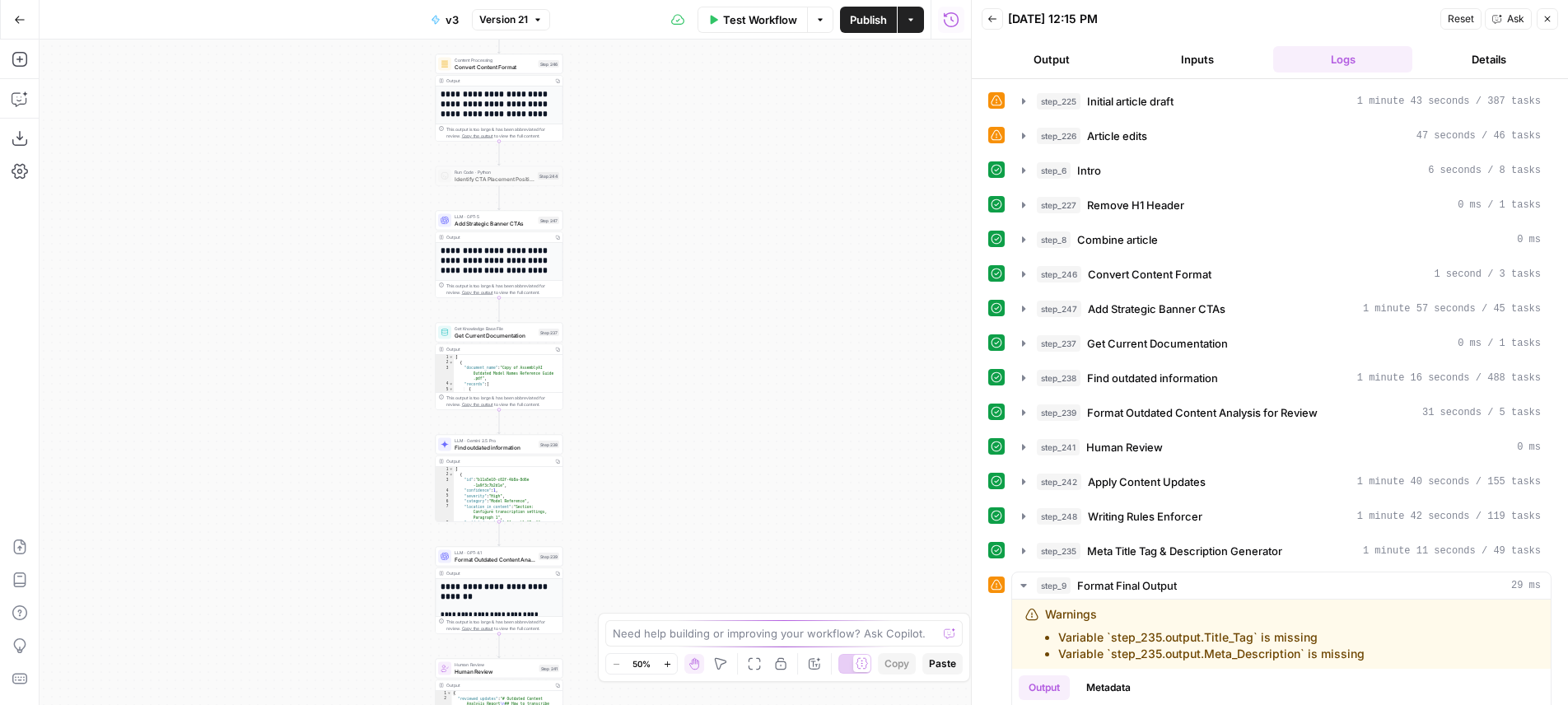
click at [723, 332] on div "**********" at bounding box center [505, 372] width 932 height 666
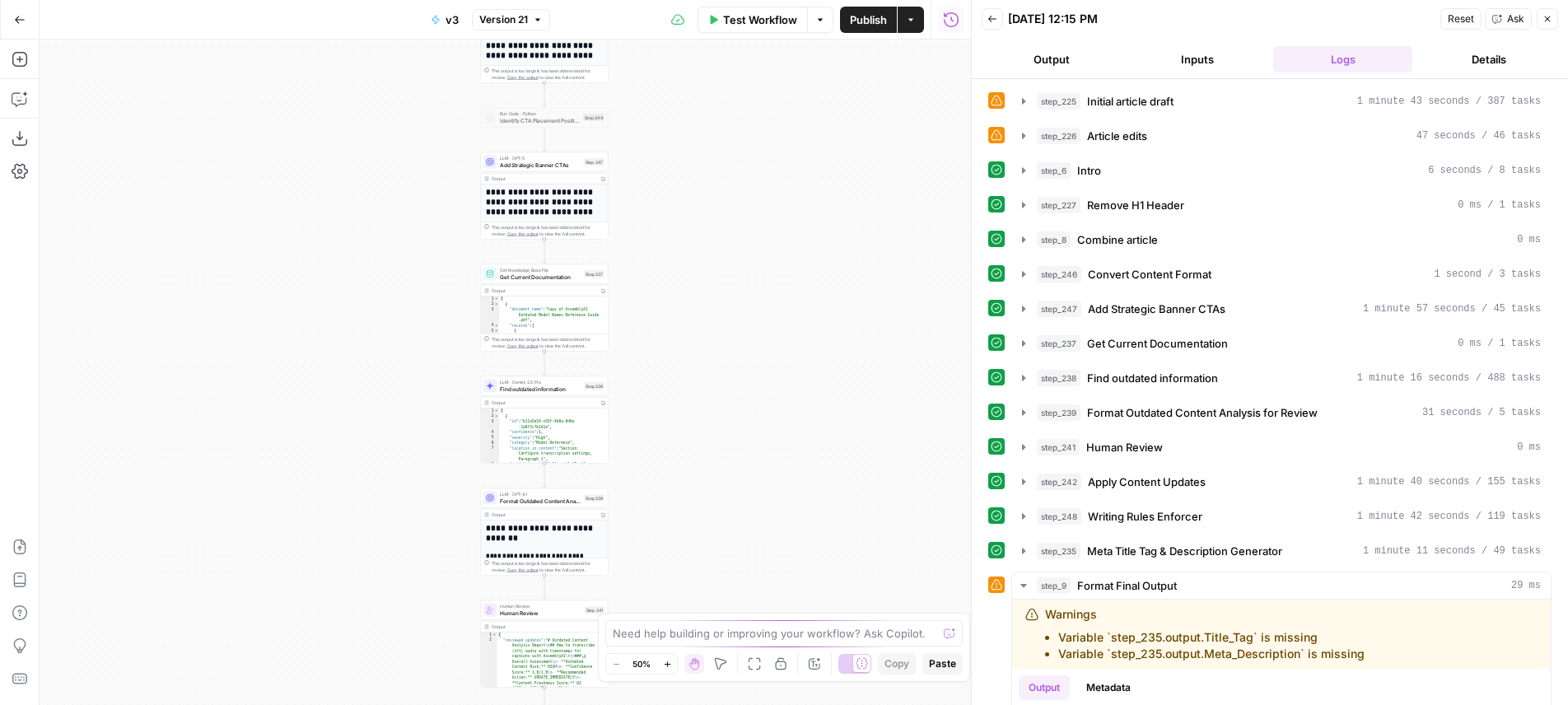
click at [662, 159] on div "**********" at bounding box center [505, 372] width 932 height 666
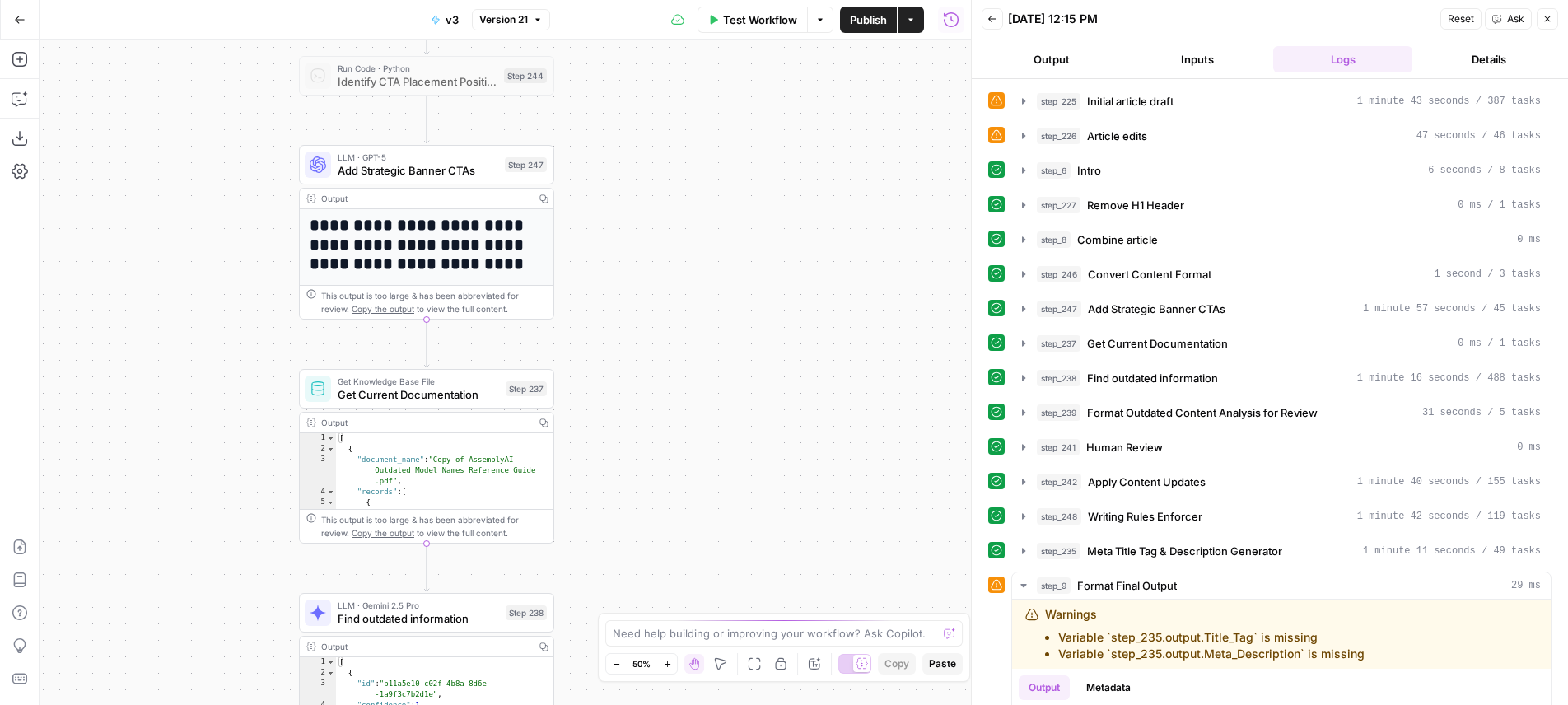
click at [493, 166] on span "Add Strategic Banner CTAs" at bounding box center [418, 170] width 161 height 17
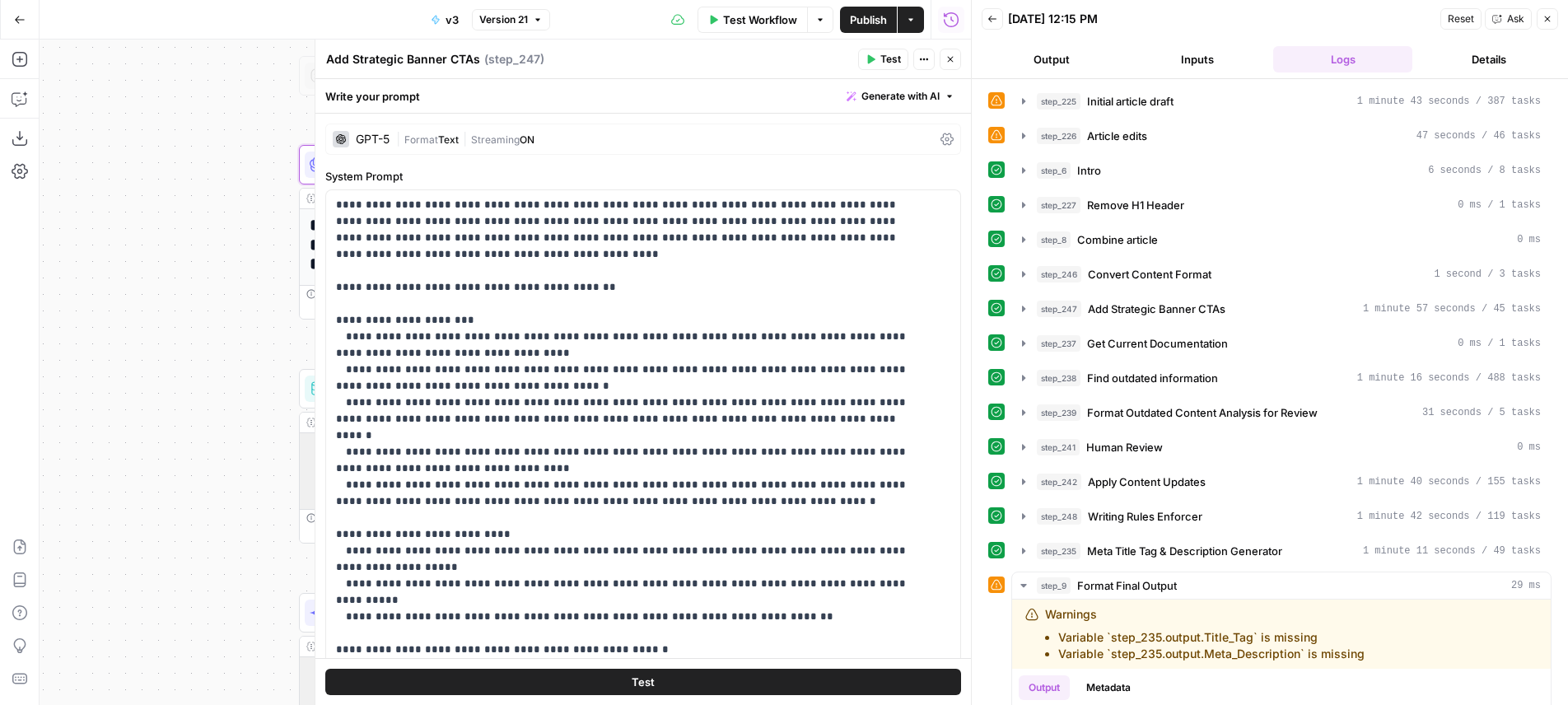
click at [884, 95] on span "Generate with AI" at bounding box center [900, 96] width 78 height 15
click at [866, 176] on span "Refine" at bounding box center [862, 170] width 131 height 17
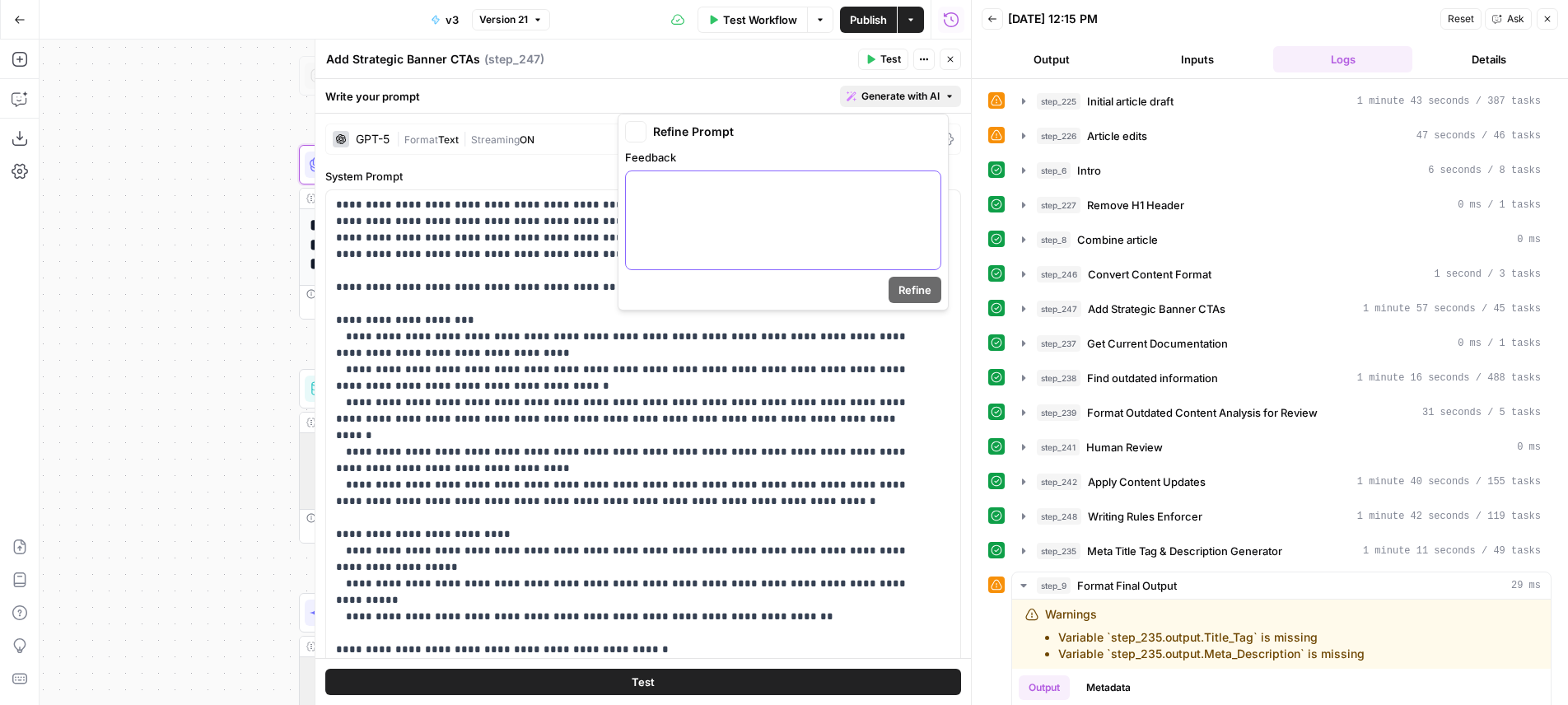
click at [796, 187] on p at bounding box center [783, 185] width 295 height 17
click at [925, 295] on span "Refine" at bounding box center [915, 289] width 33 height 17
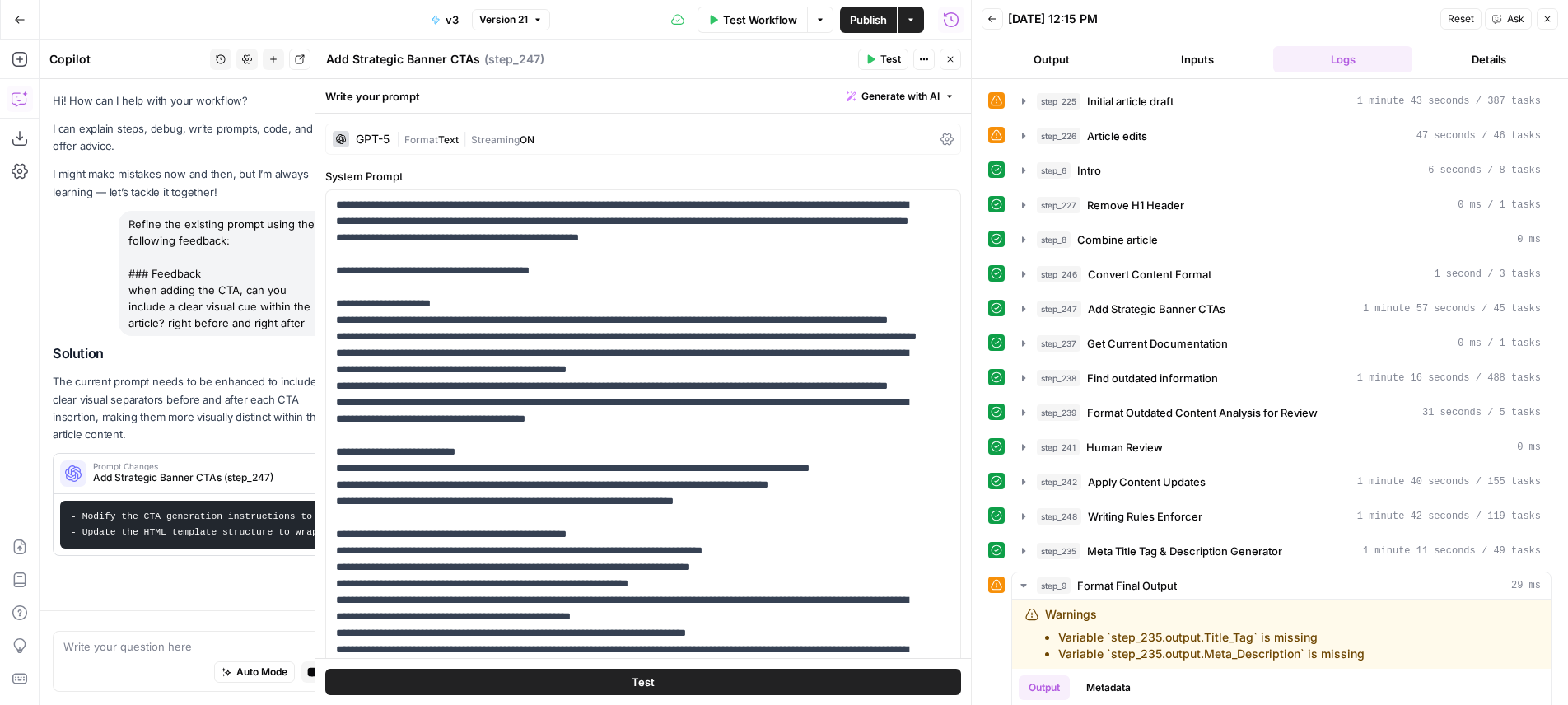
click at [1539, 24] on button "Close" at bounding box center [1547, 19] width 22 height 22
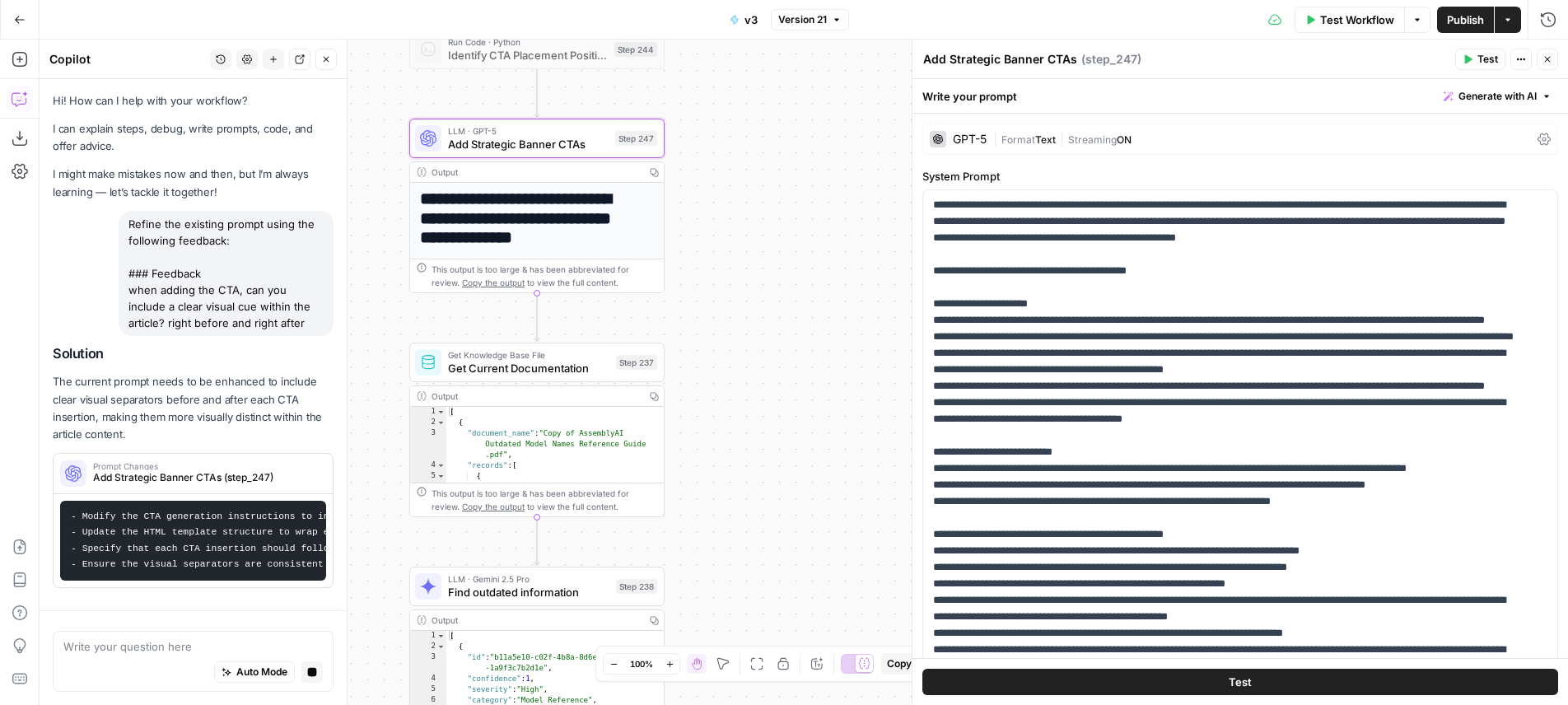
drag, startPoint x: 758, startPoint y: 202, endPoint x: 813, endPoint y: 176, distance: 60.8
click at [813, 176] on div "**********" at bounding box center [803, 372] width 1529 height 666
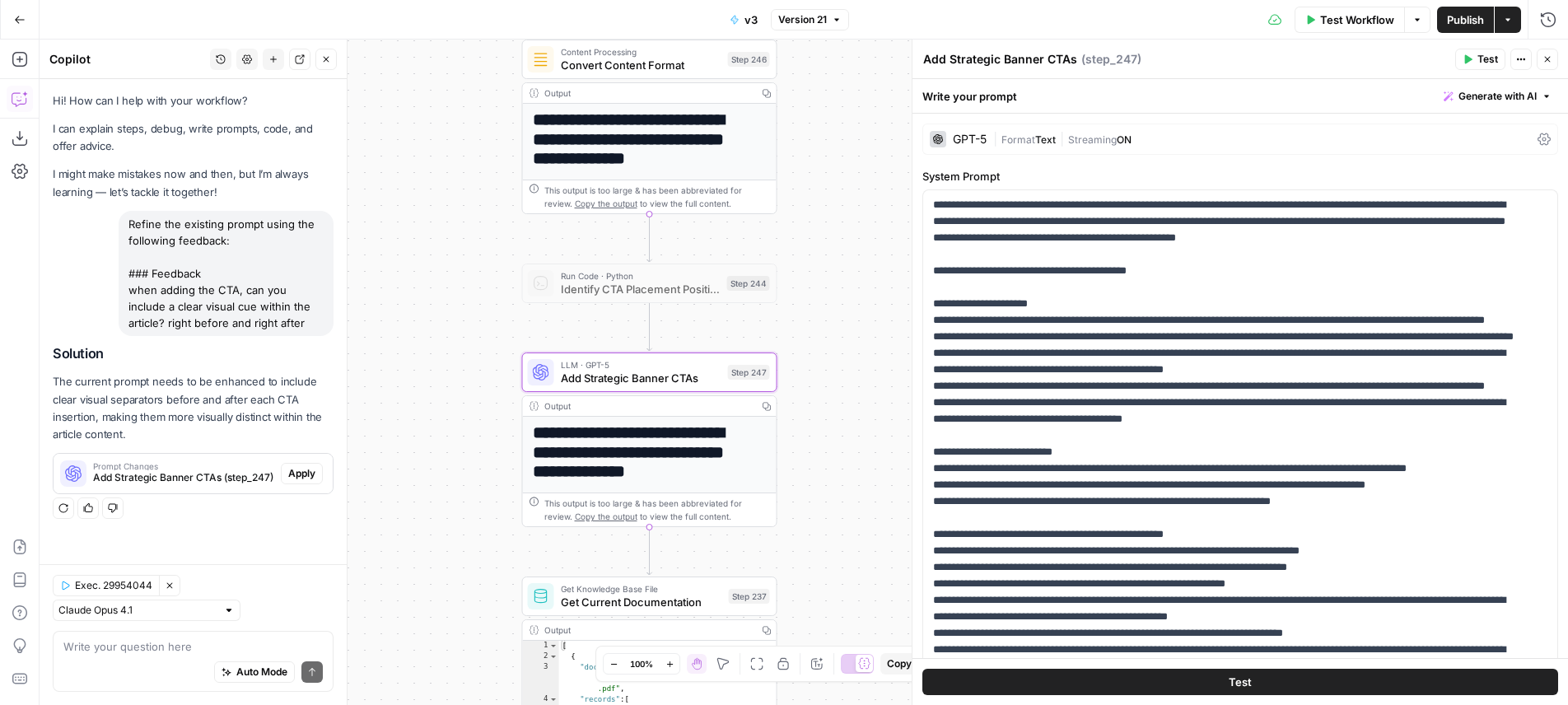
click at [297, 468] on span "Apply" at bounding box center [302, 473] width 27 height 15
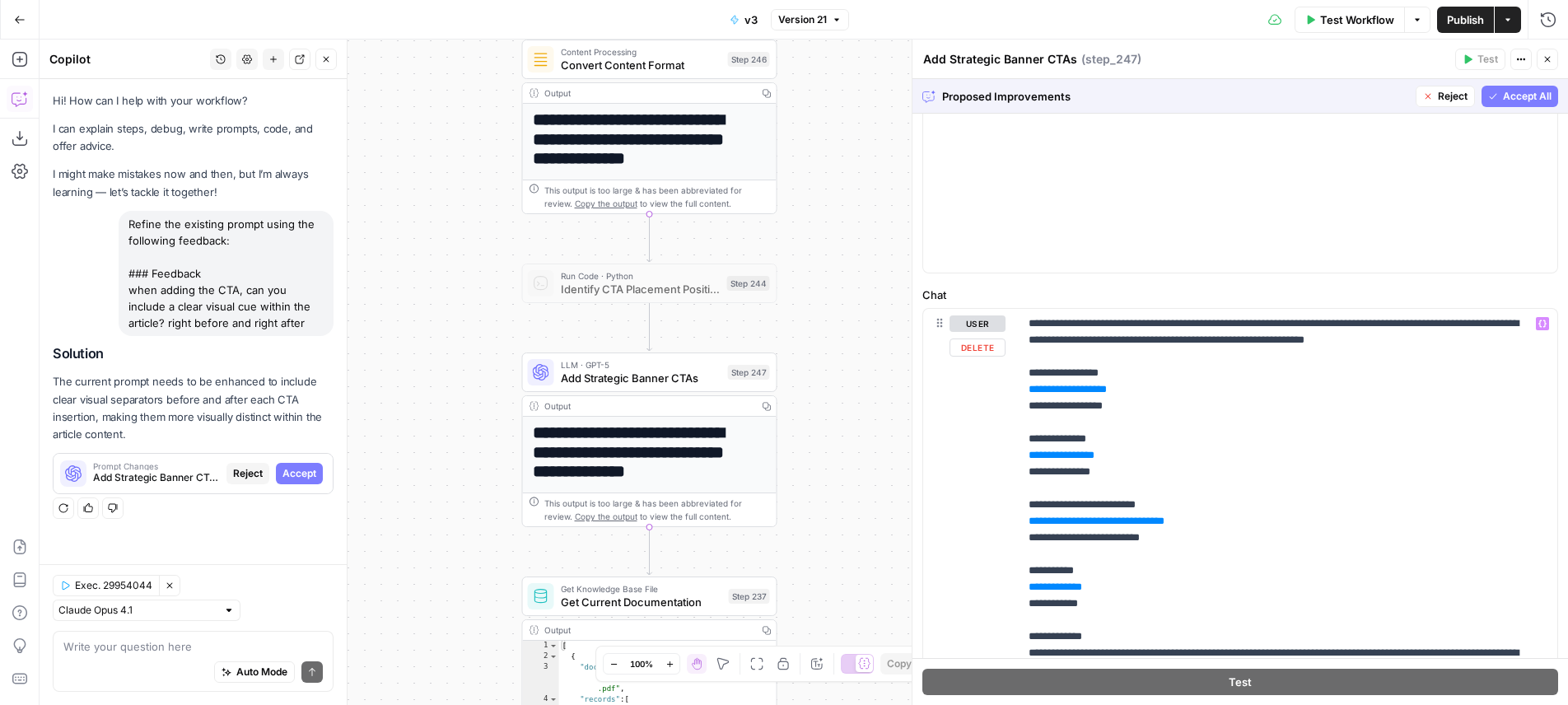
scroll to position [481, 0]
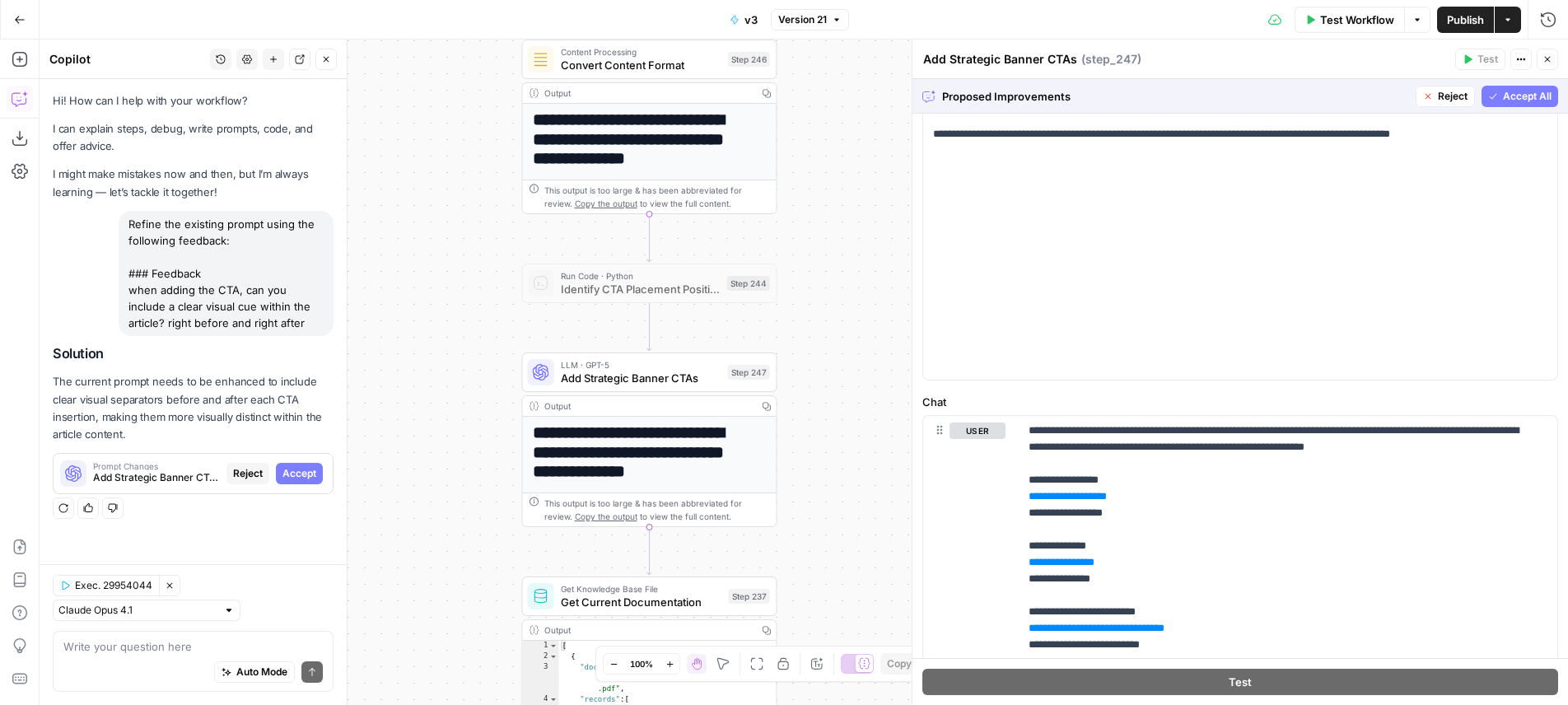
click at [1509, 95] on span "Accept All" at bounding box center [1528, 96] width 49 height 15
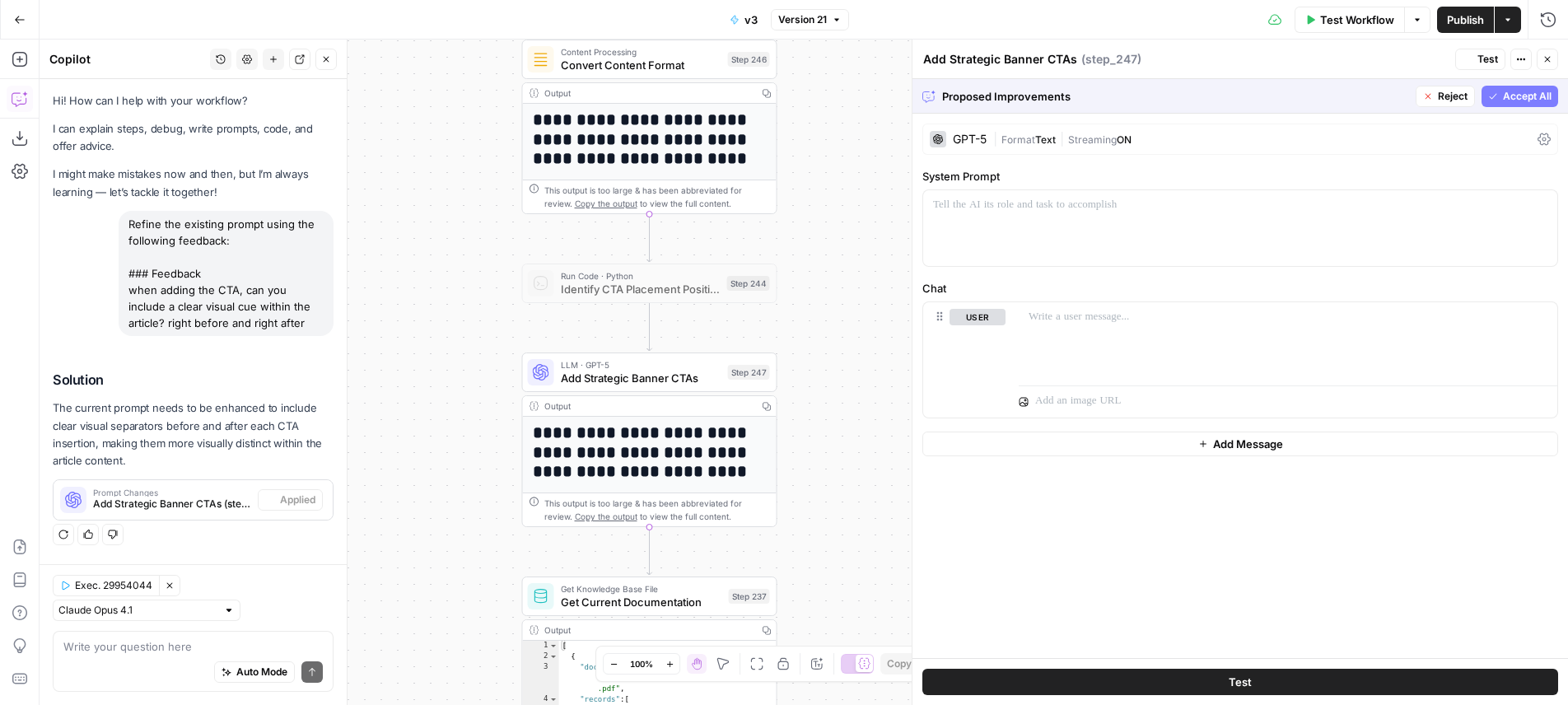
scroll to position [0, 0]
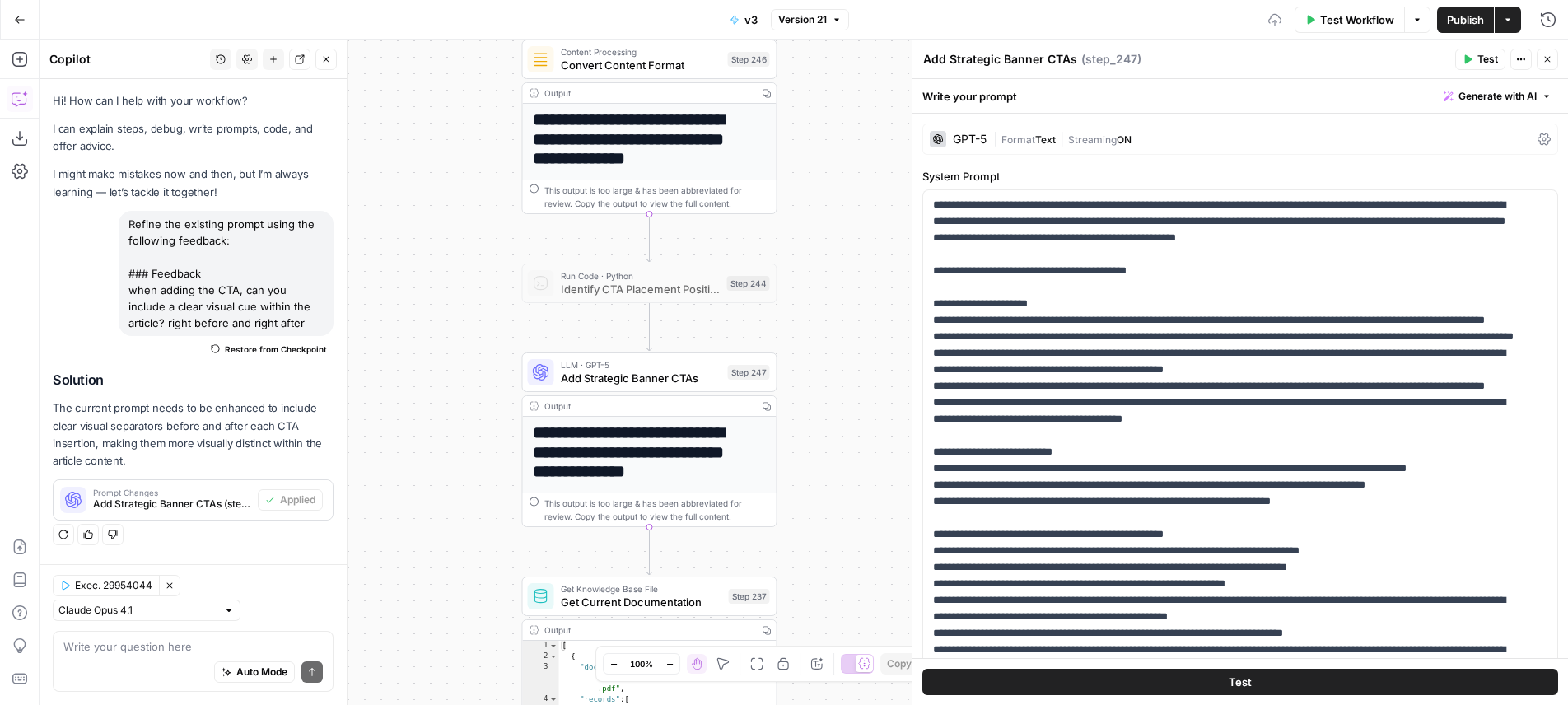
click at [835, 18] on icon "button" at bounding box center [836, 20] width 10 height 10
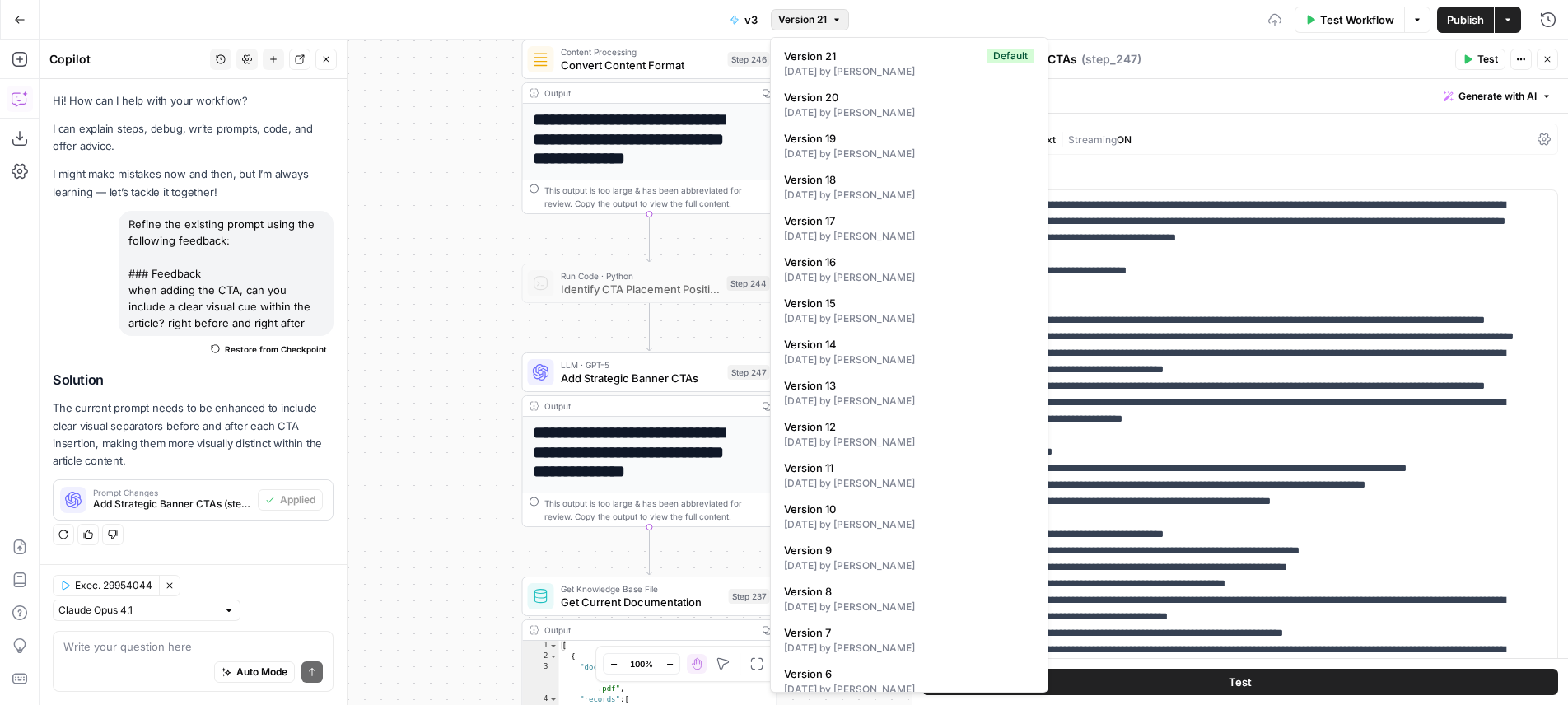
click at [835, 18] on icon "button" at bounding box center [836, 20] width 10 height 10
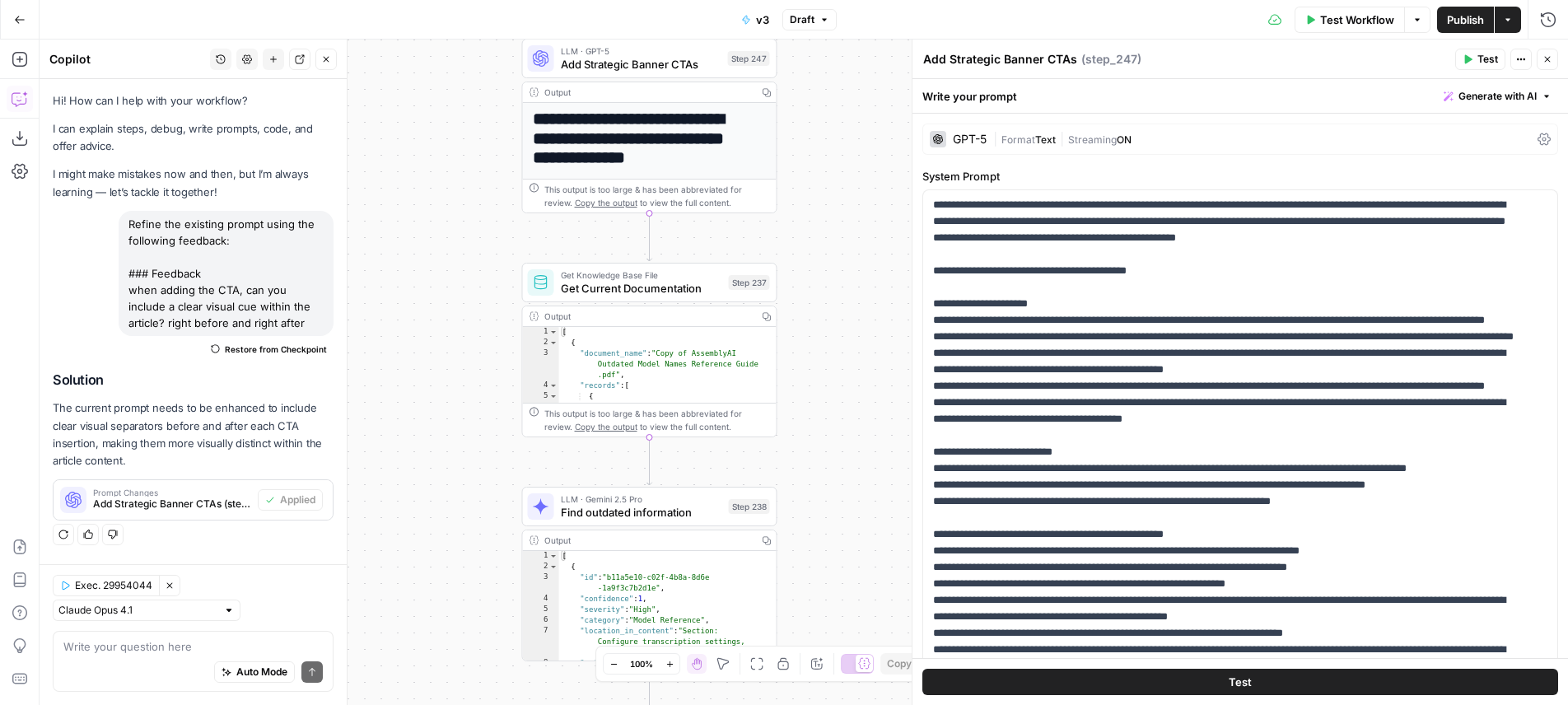
click at [1249, 683] on button "Test" at bounding box center [1240, 681] width 635 height 26
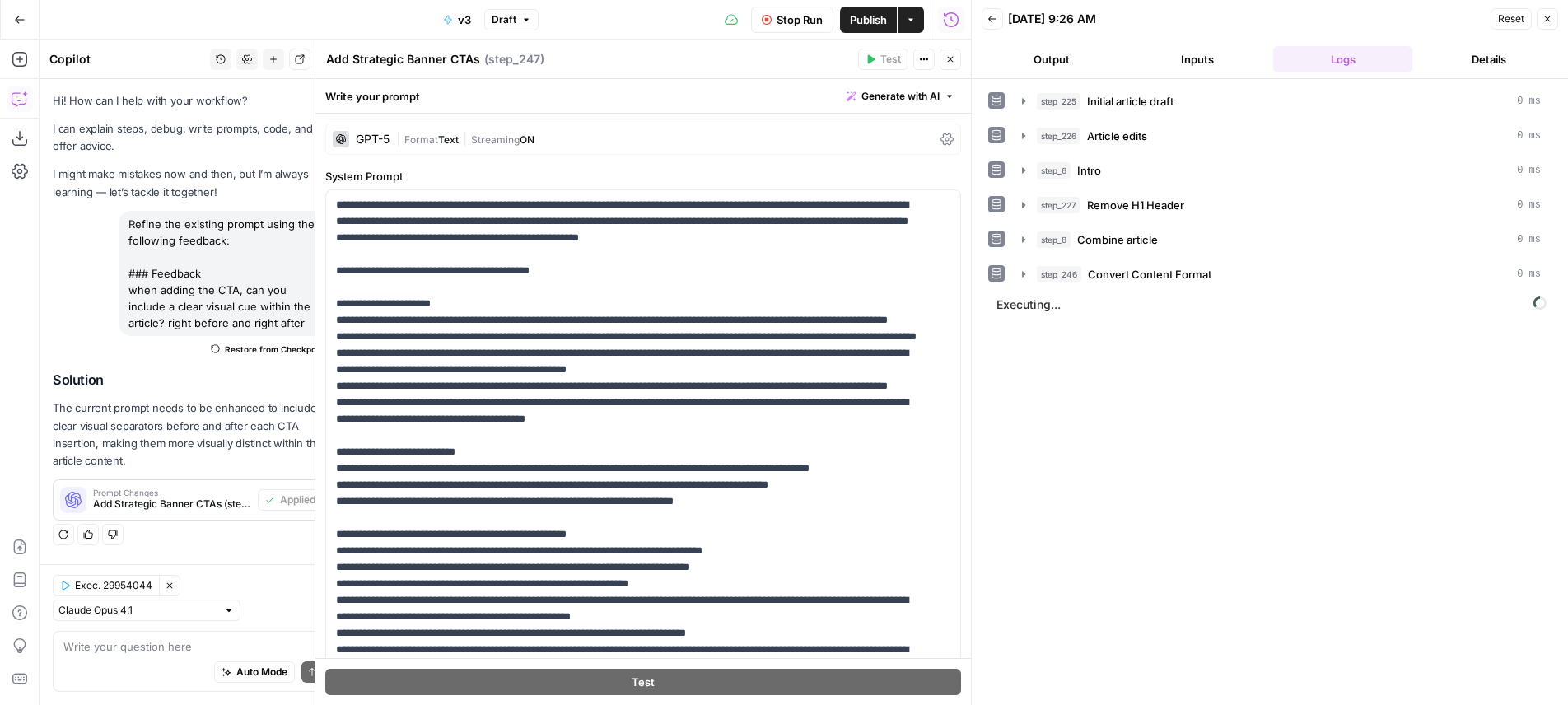
click at [950, 52] on button "Close" at bounding box center [950, 60] width 22 height 22
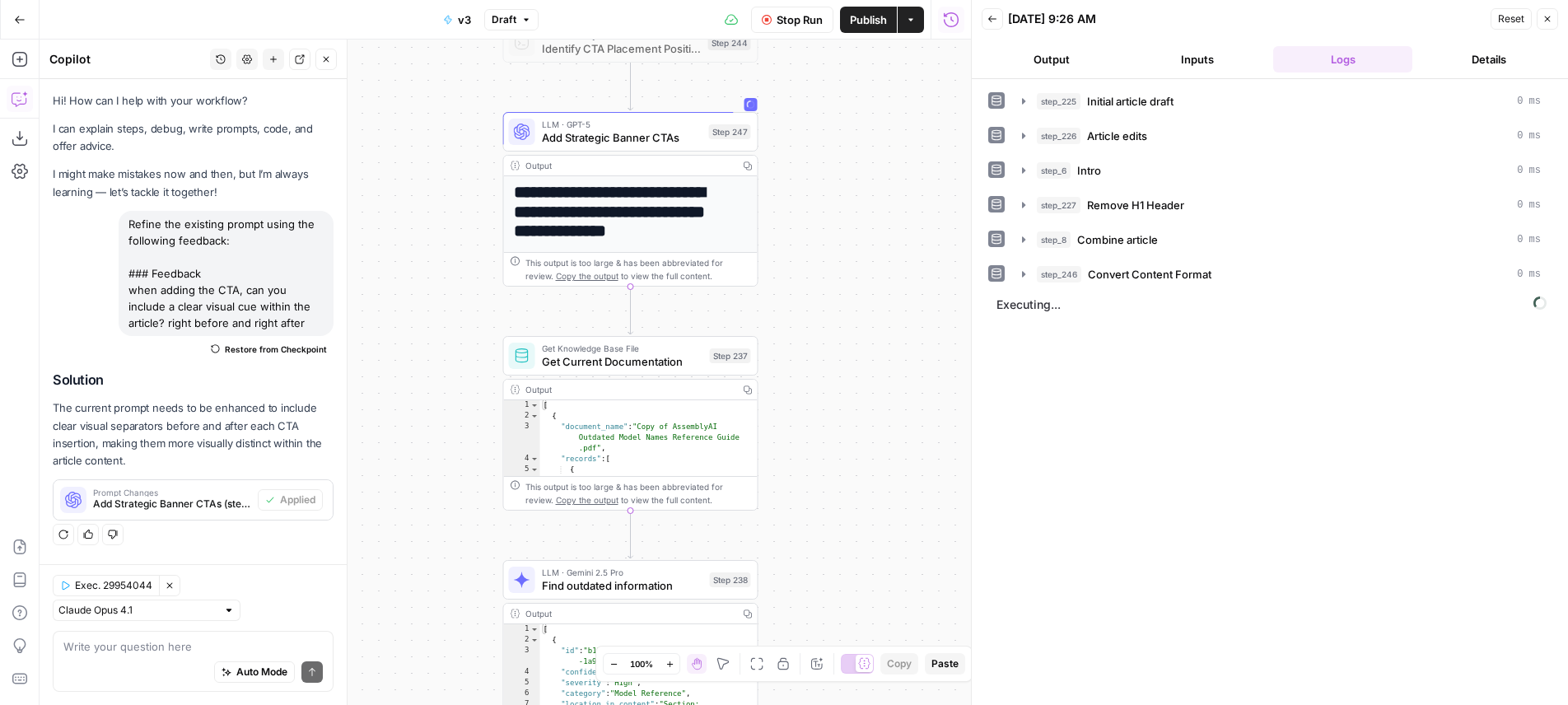
drag, startPoint x: 872, startPoint y: 235, endPoint x: 854, endPoint y: 308, distance: 75.2
click at [854, 308] on div "**********" at bounding box center [505, 372] width 932 height 666
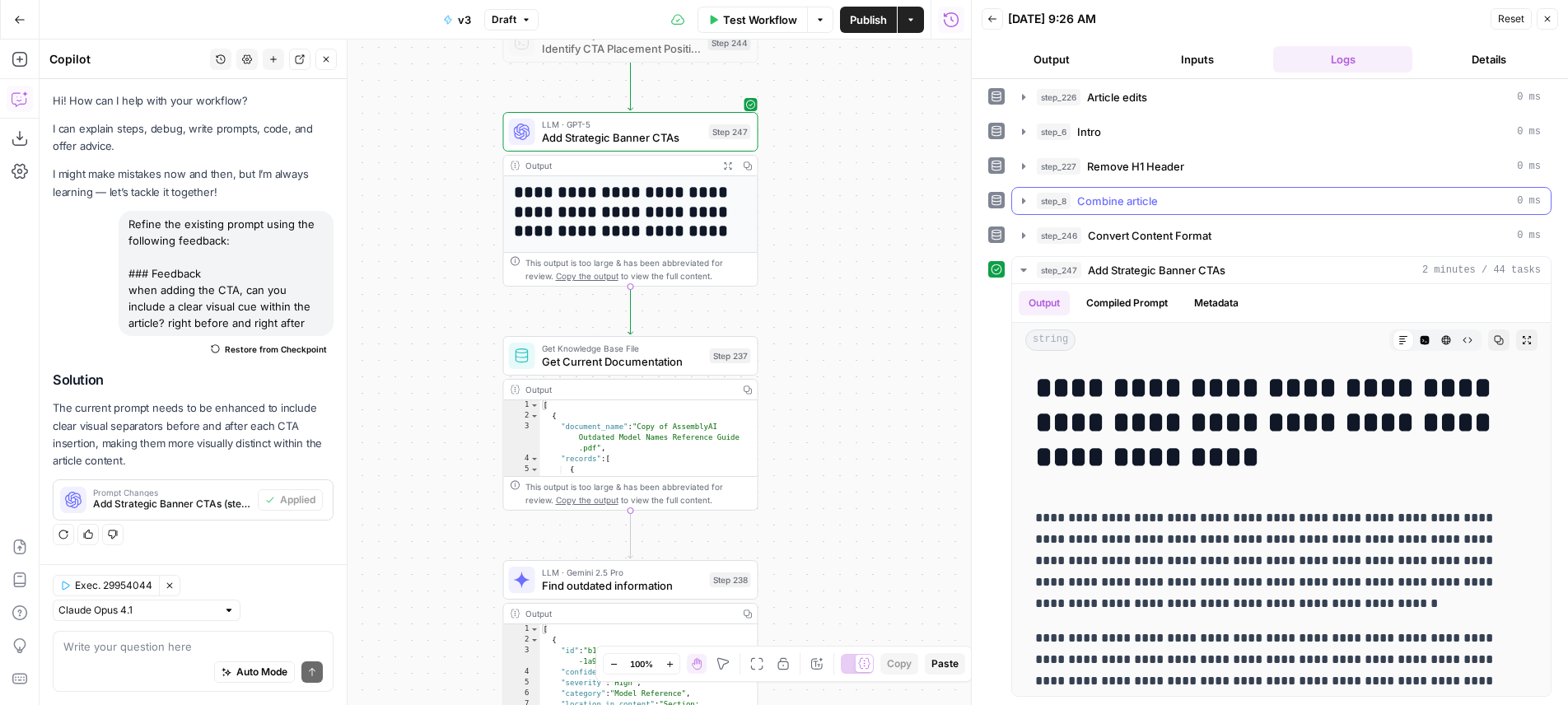
scroll to position [28, 0]
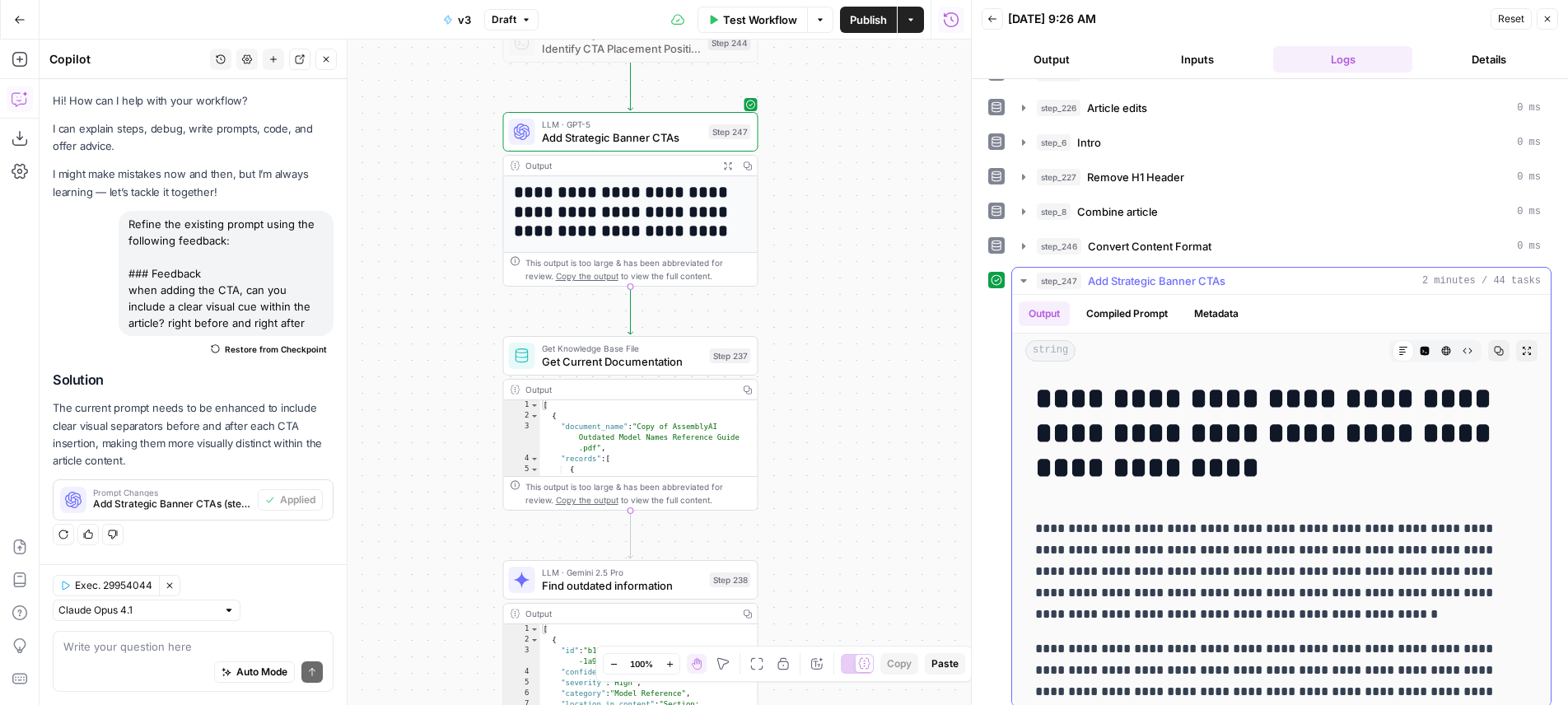
click at [1522, 347] on icon "button" at bounding box center [1527, 351] width 10 height 10
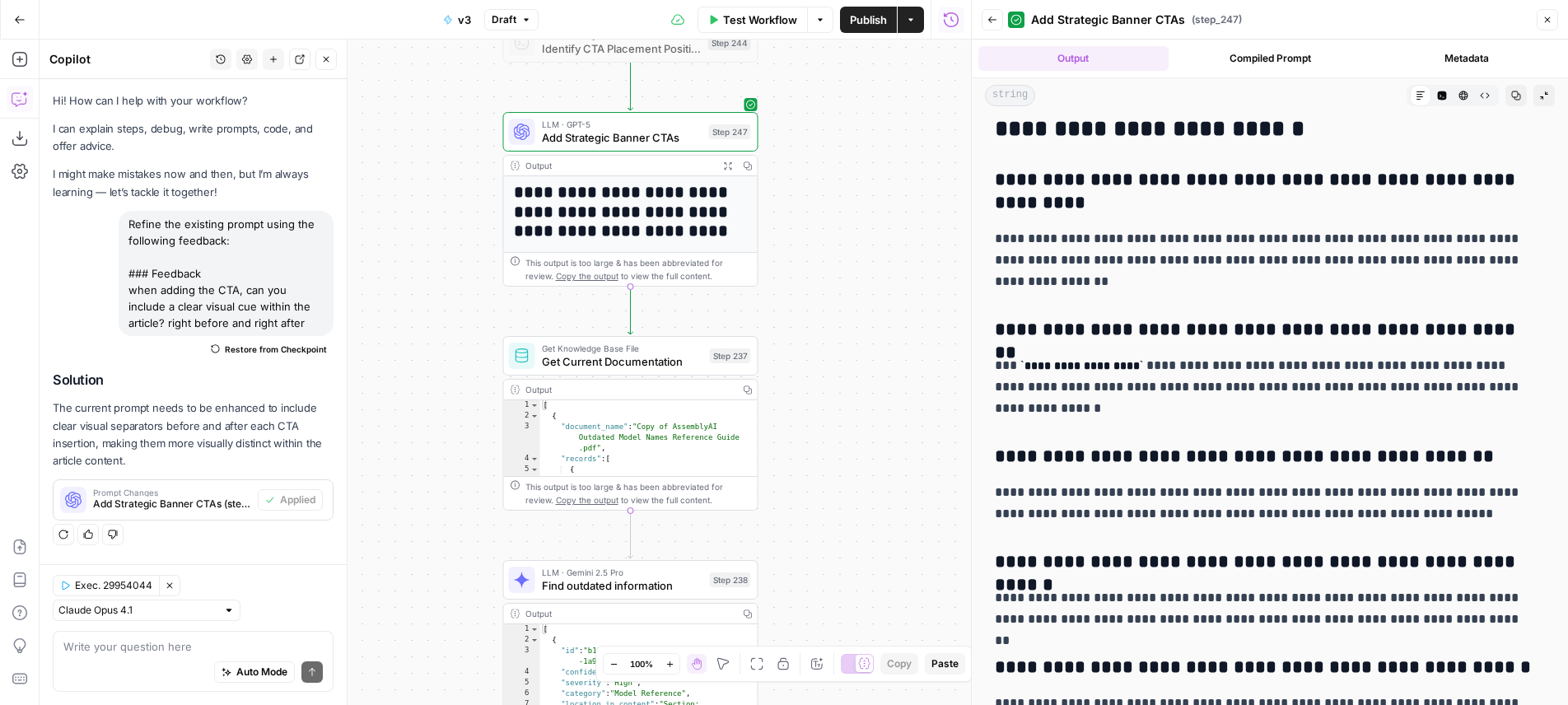
scroll to position [7579, 0]
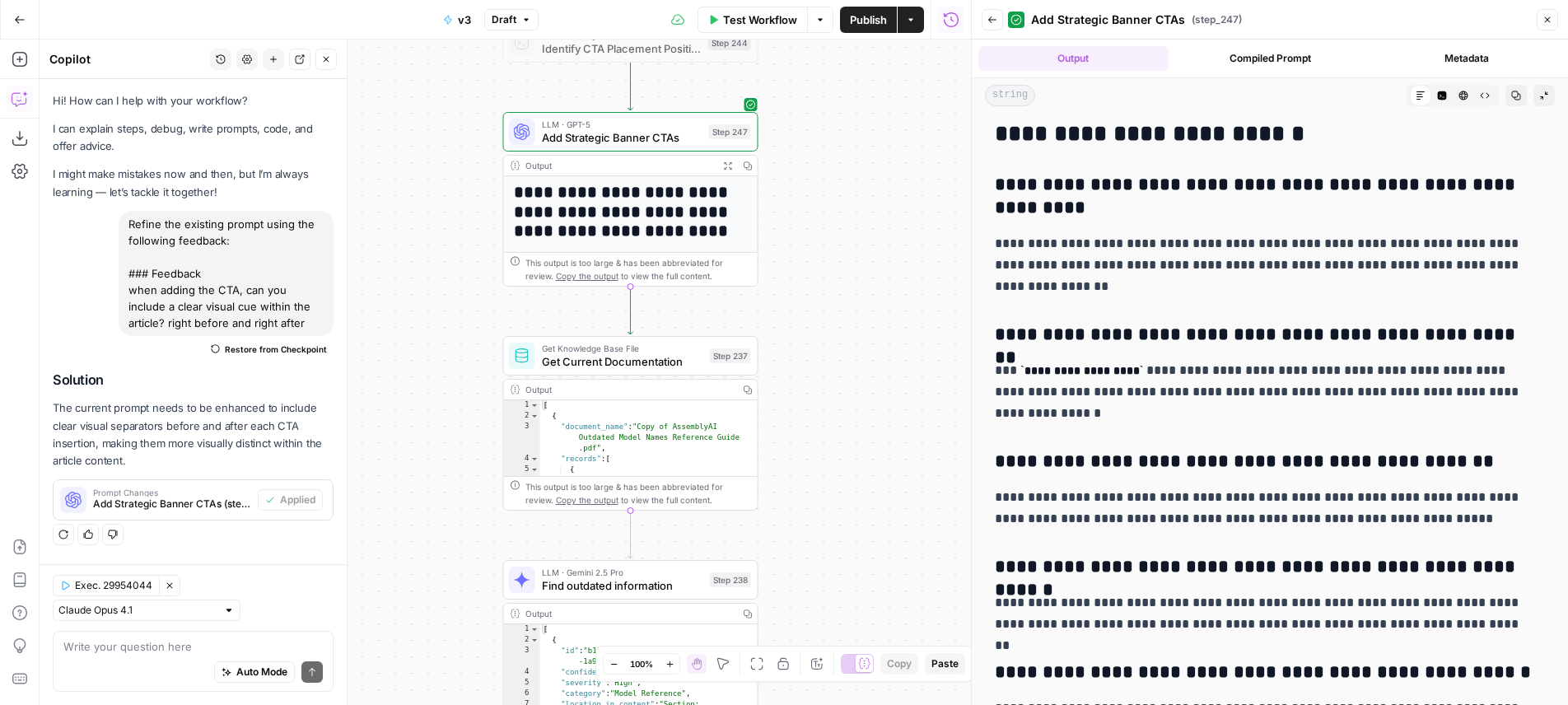
click at [1452, 105] on button "HTML Viewer" at bounding box center [1463, 95] width 22 height 22
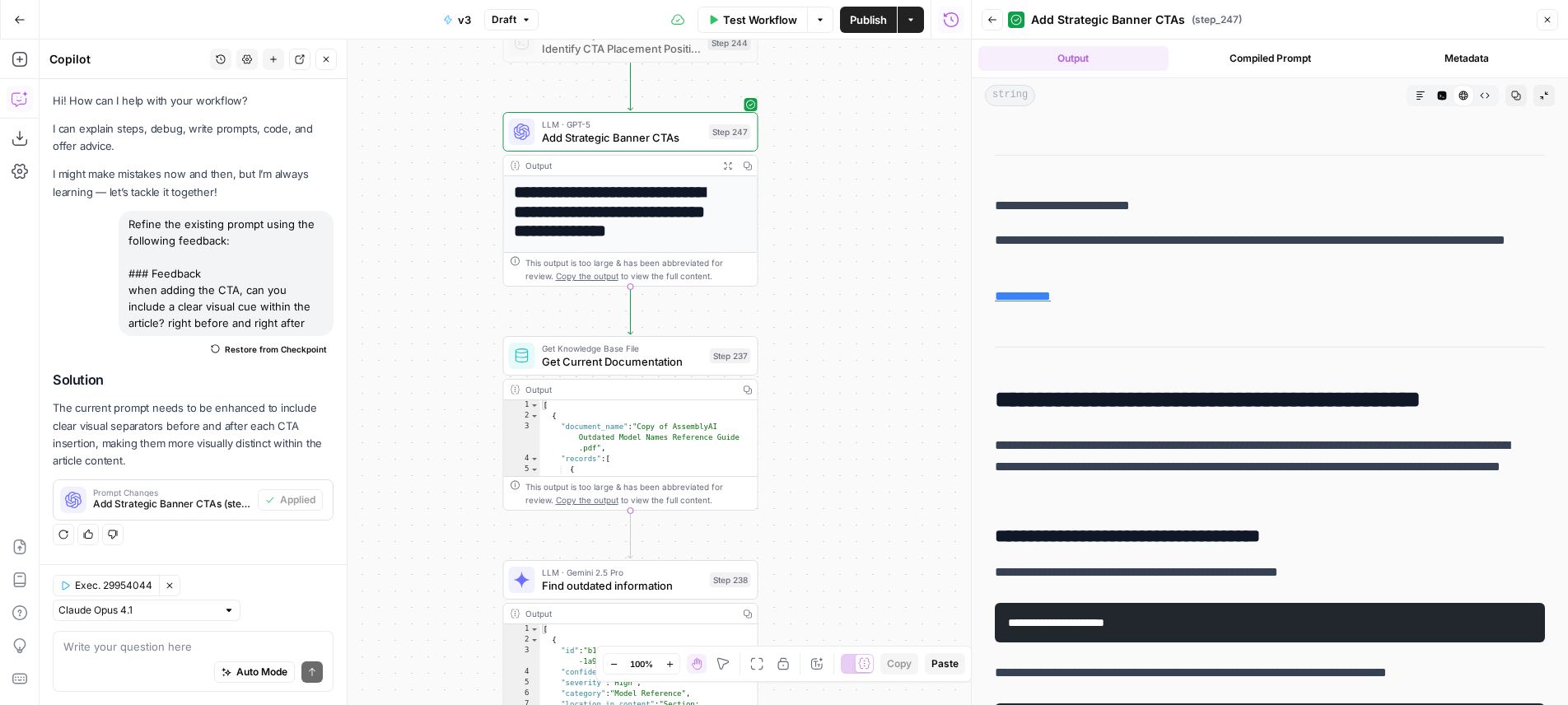
scroll to position [906, 0]
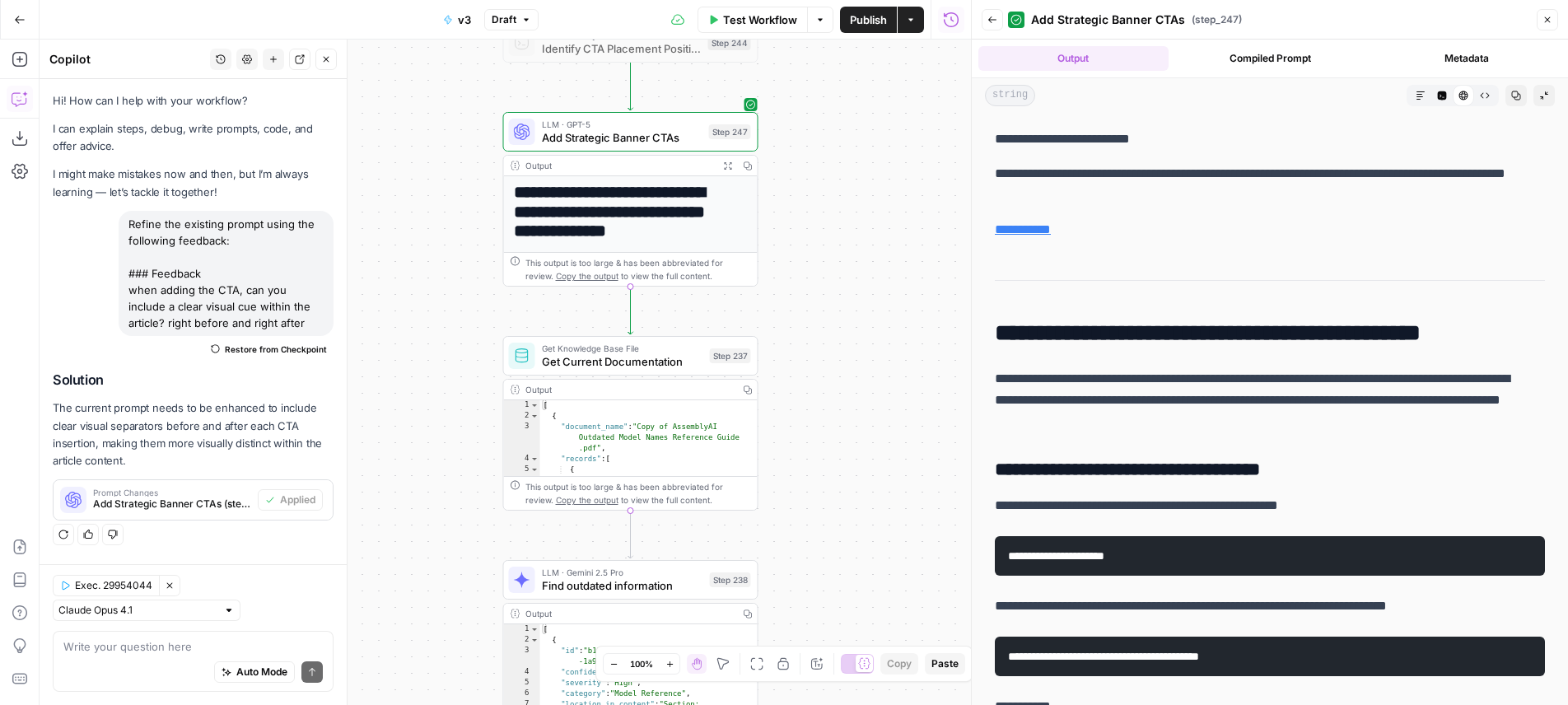
click at [861, 196] on div "**********" at bounding box center [505, 372] width 932 height 666
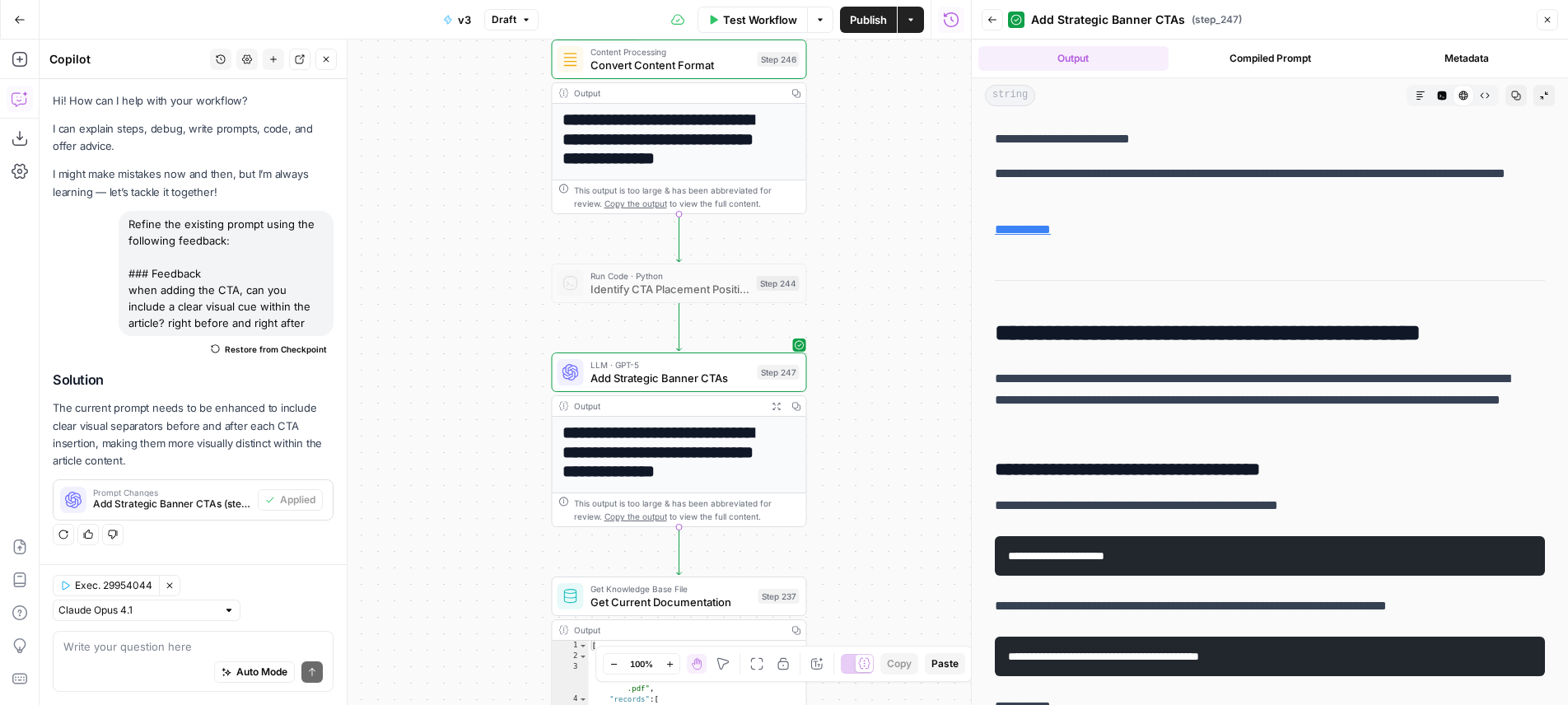
click at [511, 34] on div "Go Back v3 Draft Test Workflow Options Publish Actions Run History" at bounding box center [485, 19] width 971 height 38
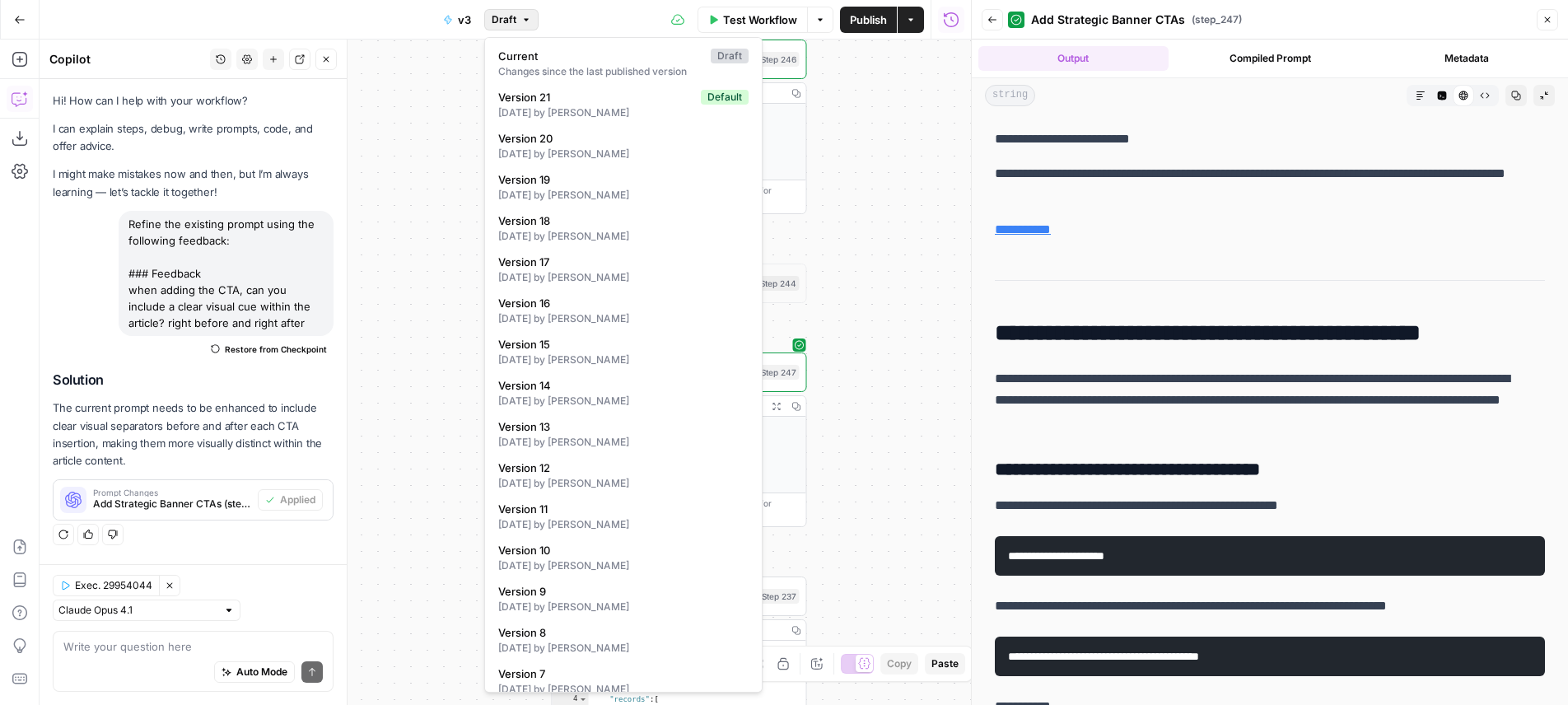
click at [517, 23] on button "Draft" at bounding box center [511, 20] width 54 height 22
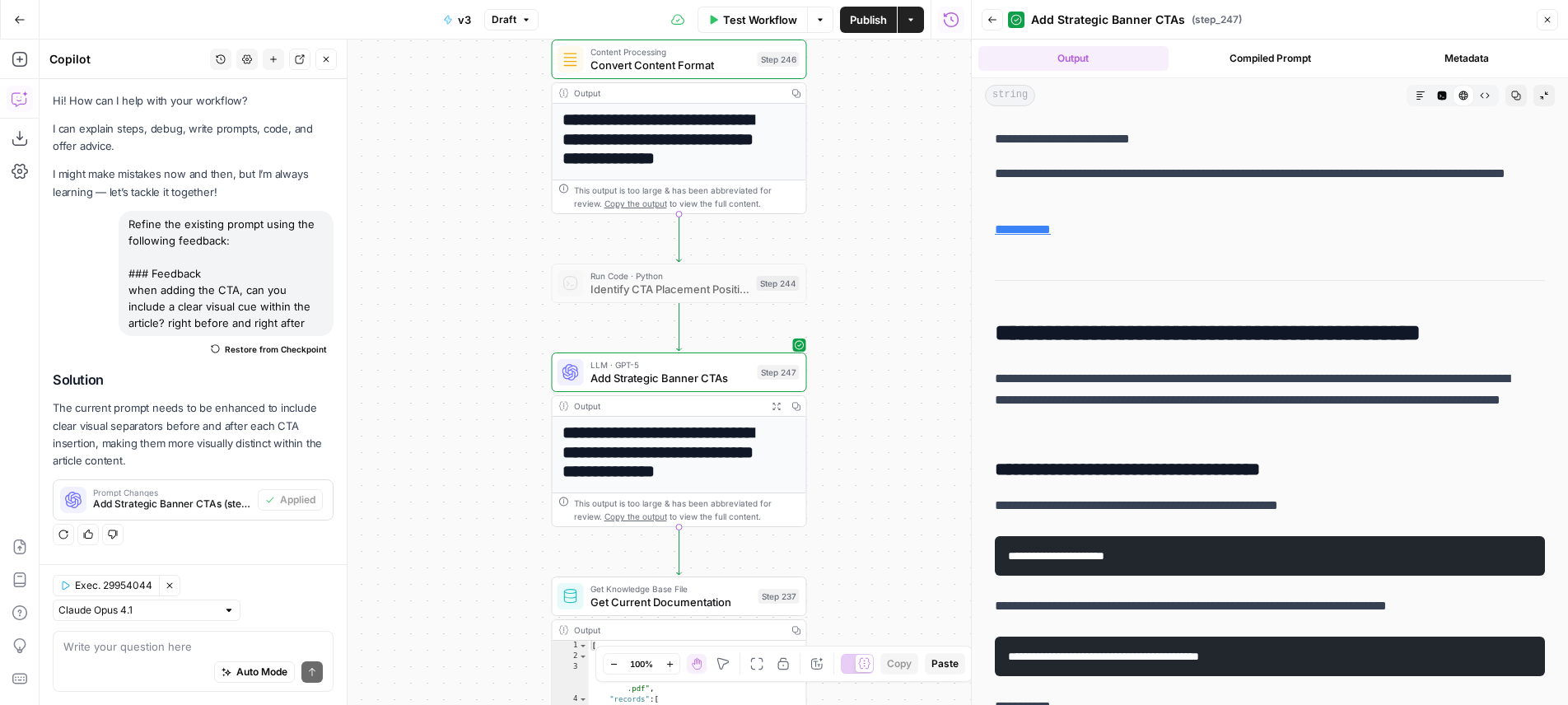
click at [517, 23] on button "Draft" at bounding box center [511, 20] width 54 height 22
click at [870, 17] on span "Publish" at bounding box center [869, 20] width 37 height 17
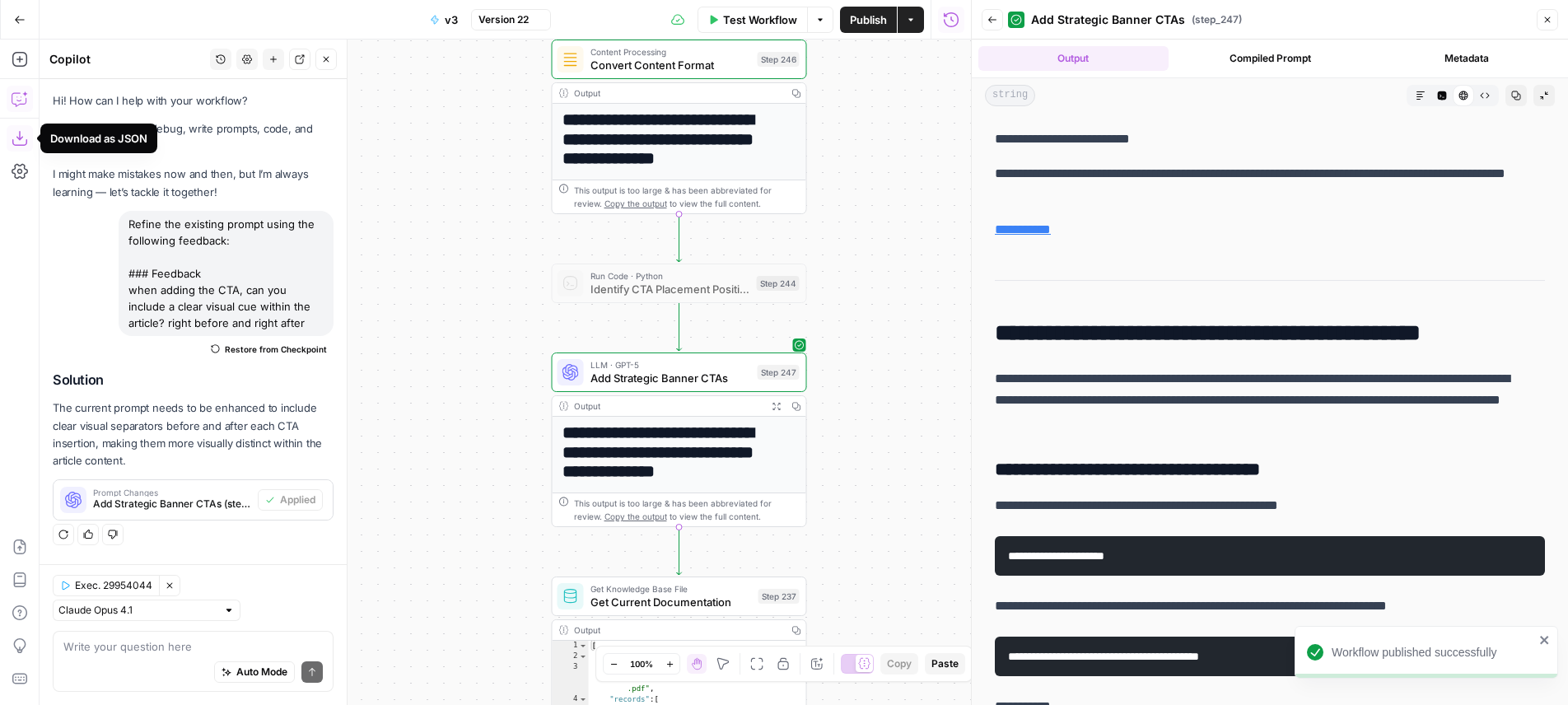
click at [18, 135] on icon "button" at bounding box center [20, 138] width 17 height 17
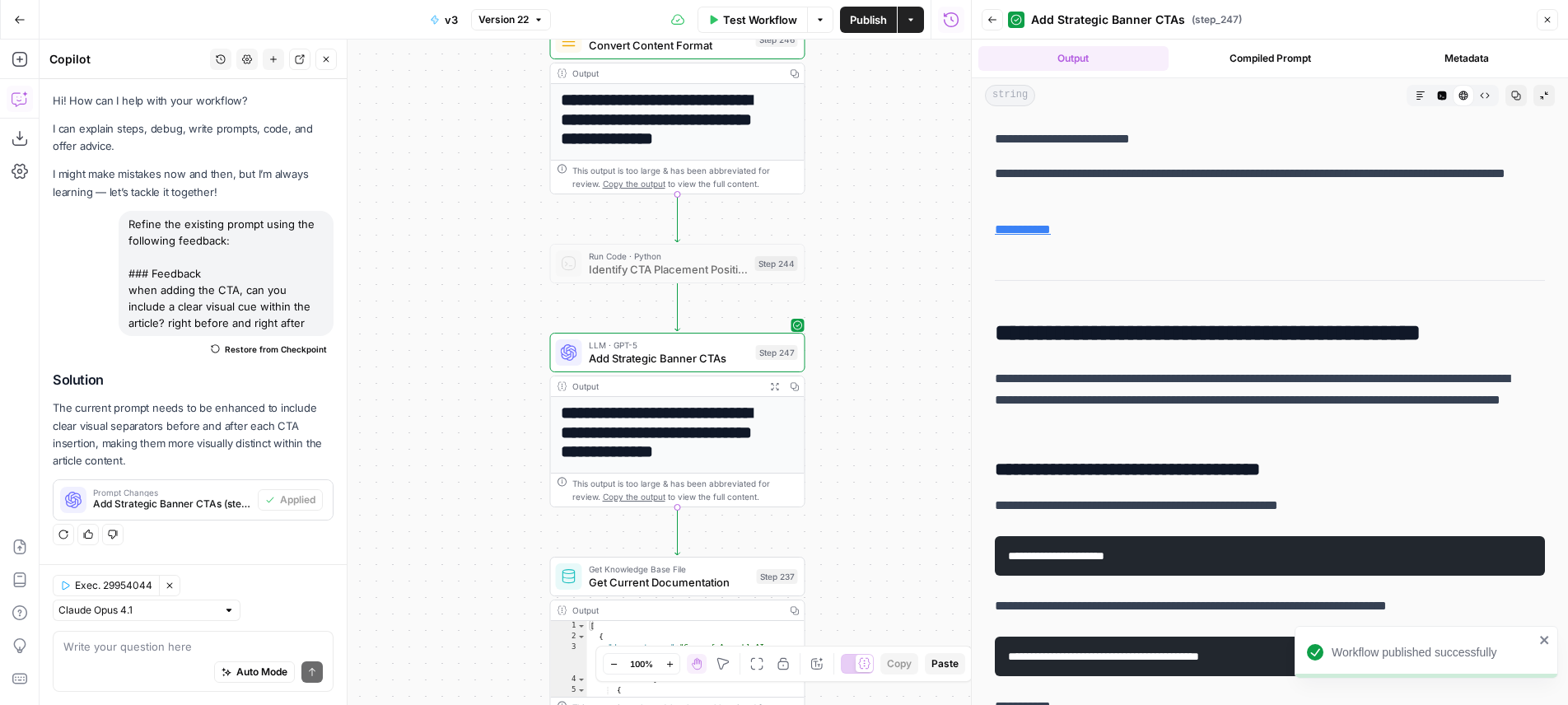
drag, startPoint x: 860, startPoint y: 351, endPoint x: 858, endPoint y: 331, distance: 20.1
click at [858, 331] on div "**********" at bounding box center [505, 372] width 932 height 666
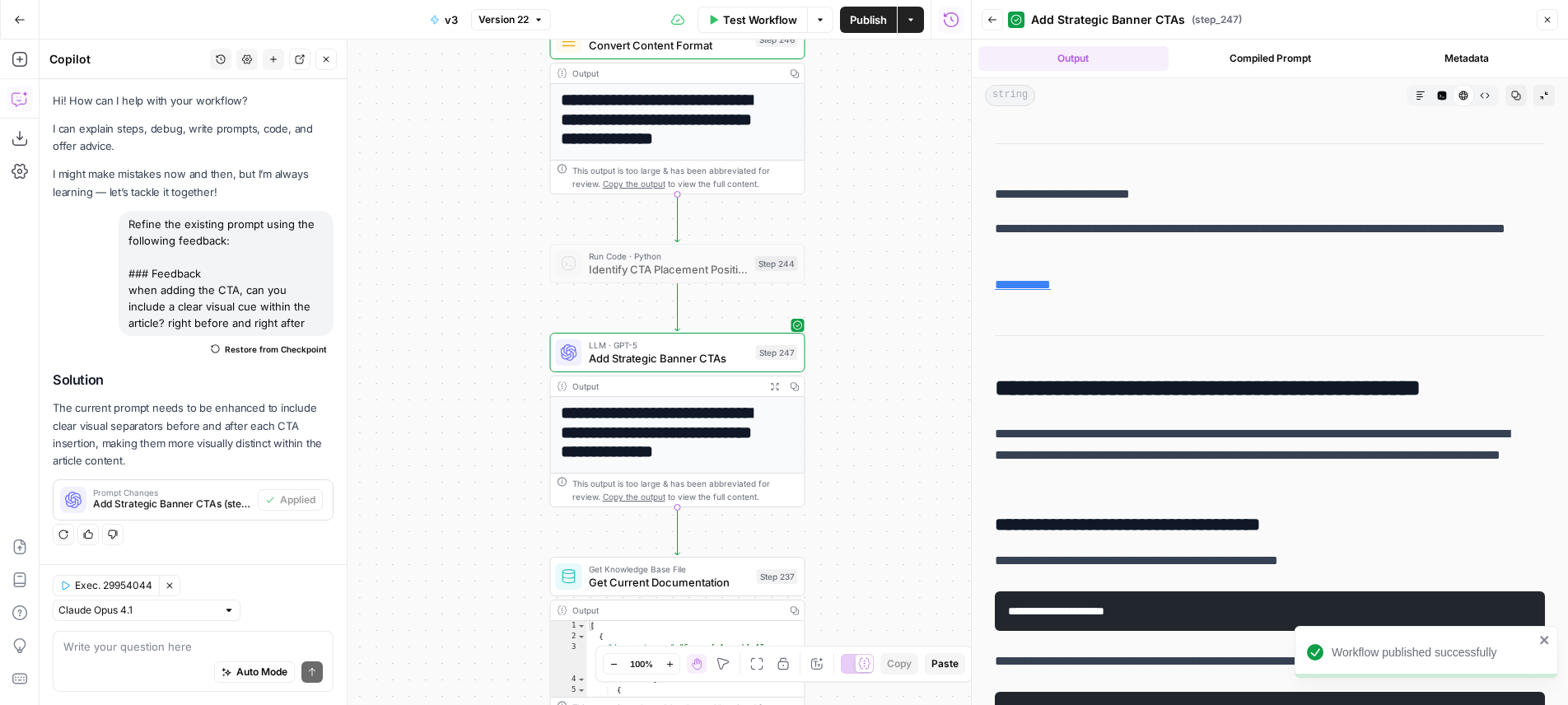
scroll to position [850, 0]
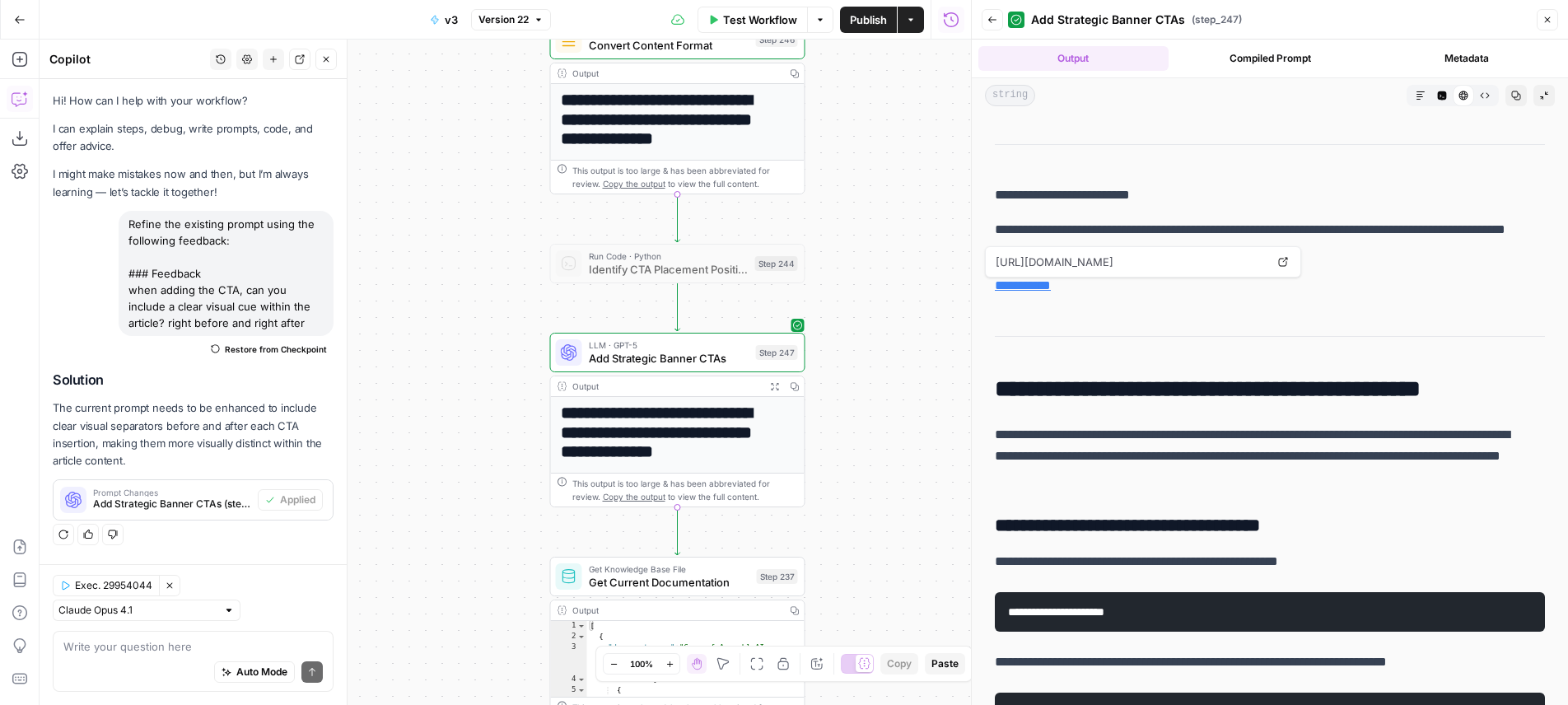
click at [447, 19] on span "v3" at bounding box center [450, 20] width 13 height 17
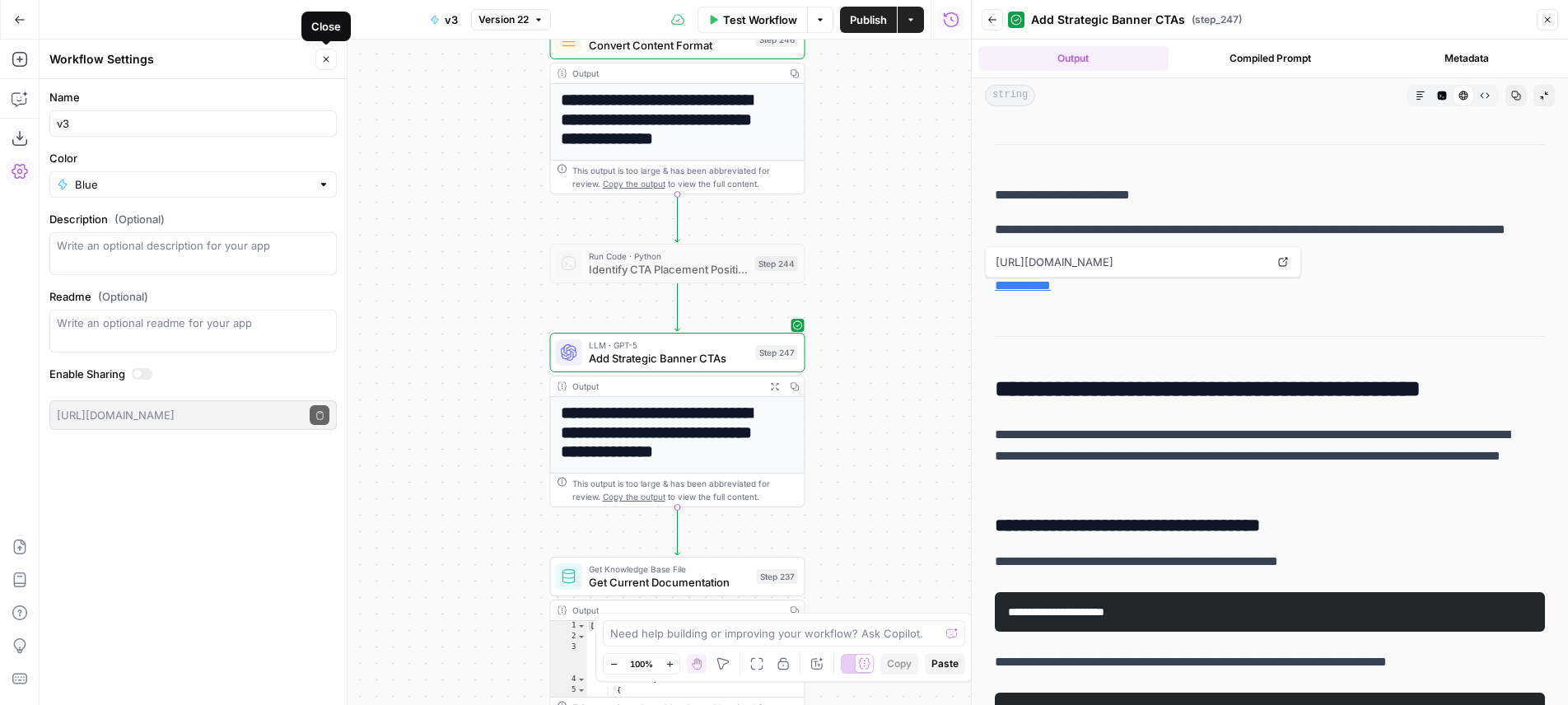
click at [329, 63] on icon "button" at bounding box center [327, 59] width 10 height 10
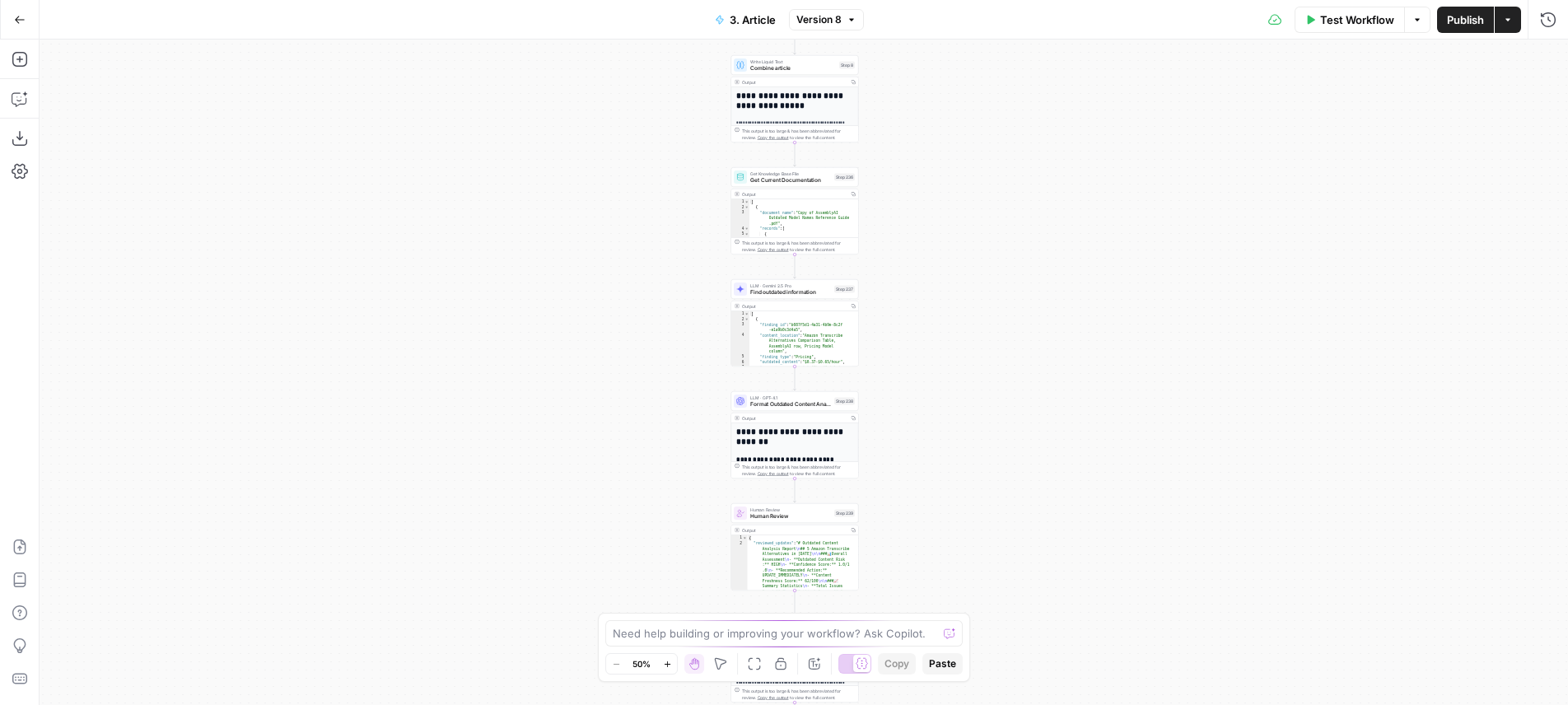
drag, startPoint x: 992, startPoint y: 304, endPoint x: 978, endPoint y: 182, distance: 122.8
click at [978, 182] on div "**********" at bounding box center [803, 372] width 1529 height 666
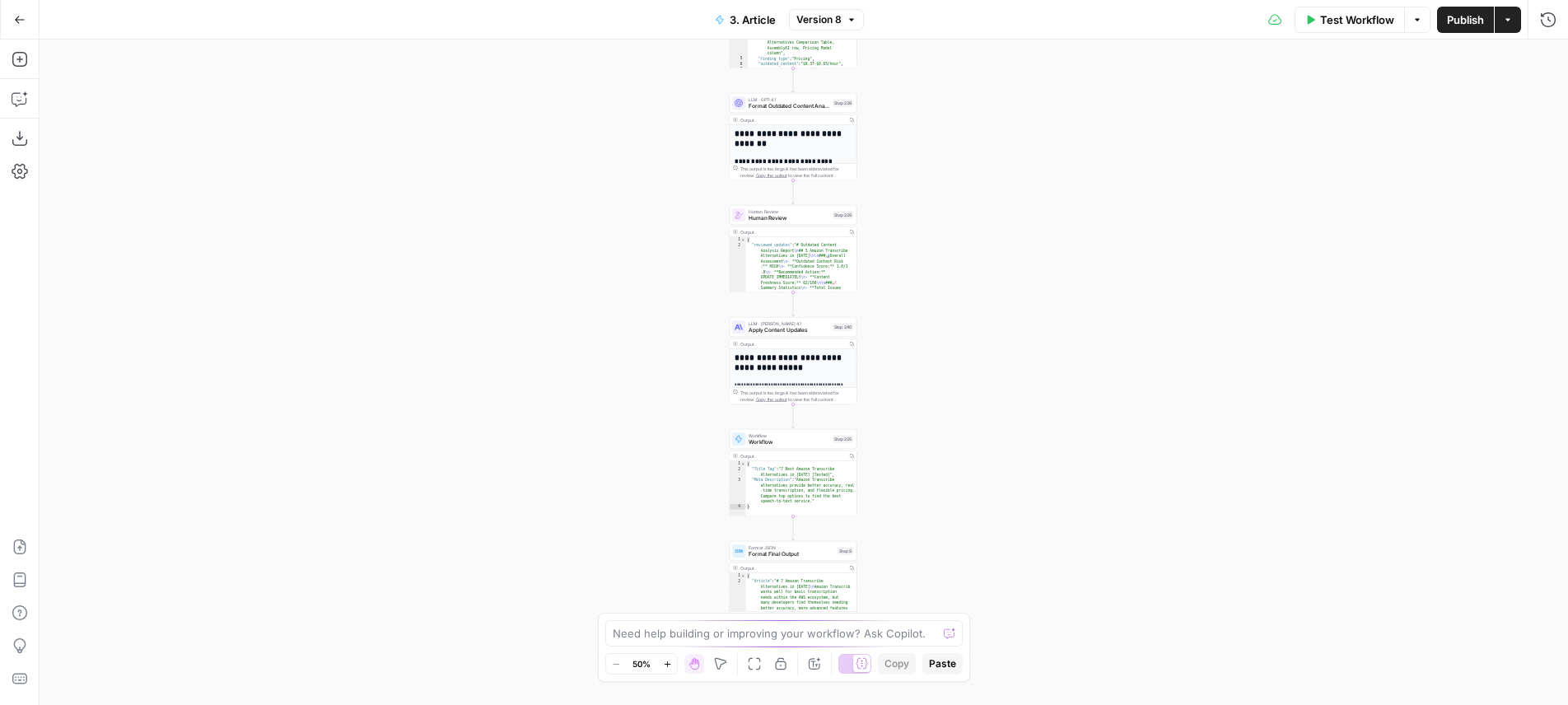
drag, startPoint x: 979, startPoint y: 444, endPoint x: 983, endPoint y: 189, distance: 255.0
click at [983, 189] on div "**********" at bounding box center [803, 372] width 1529 height 666
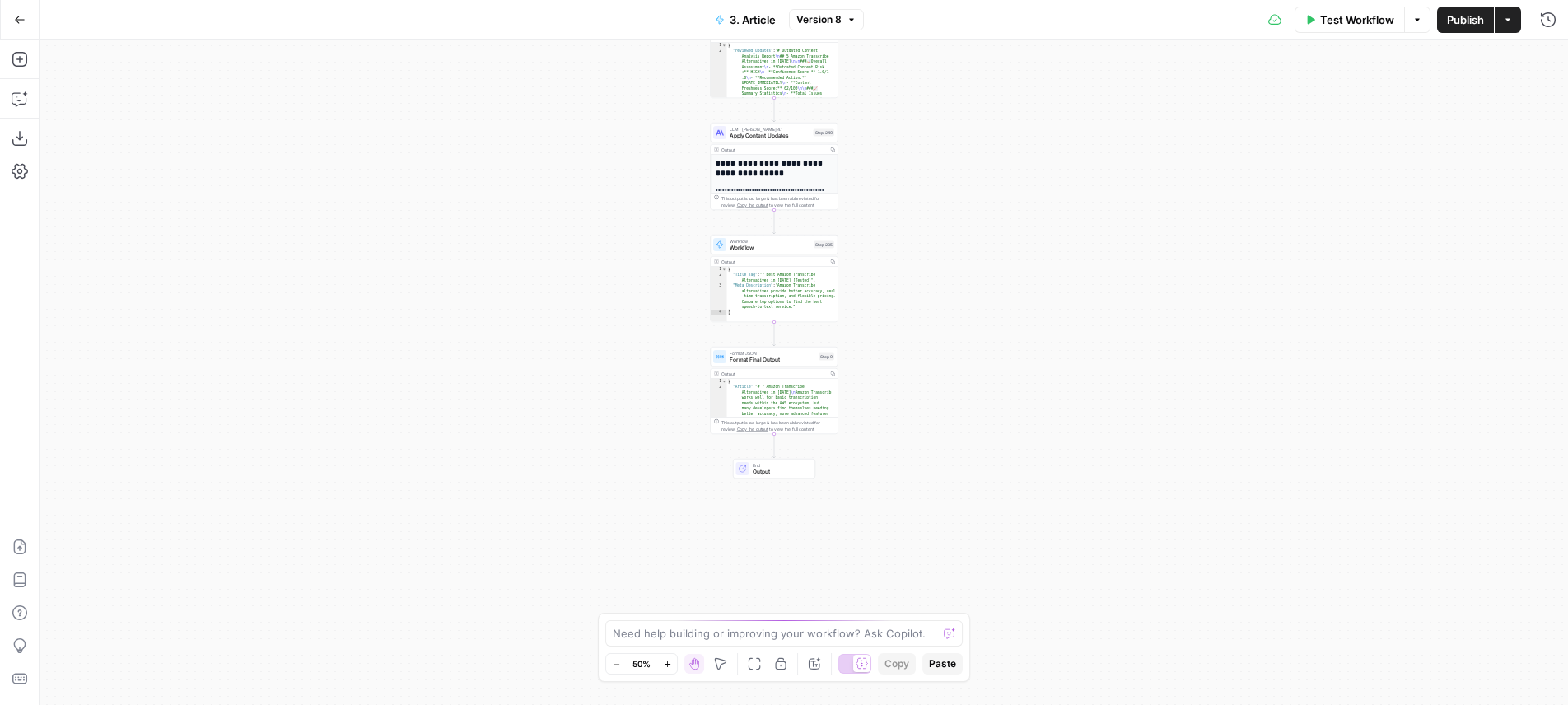
drag, startPoint x: 959, startPoint y: 334, endPoint x: 947, endPoint y: 173, distance: 161.4
click at [947, 173] on div "**********" at bounding box center [803, 372] width 1529 height 666
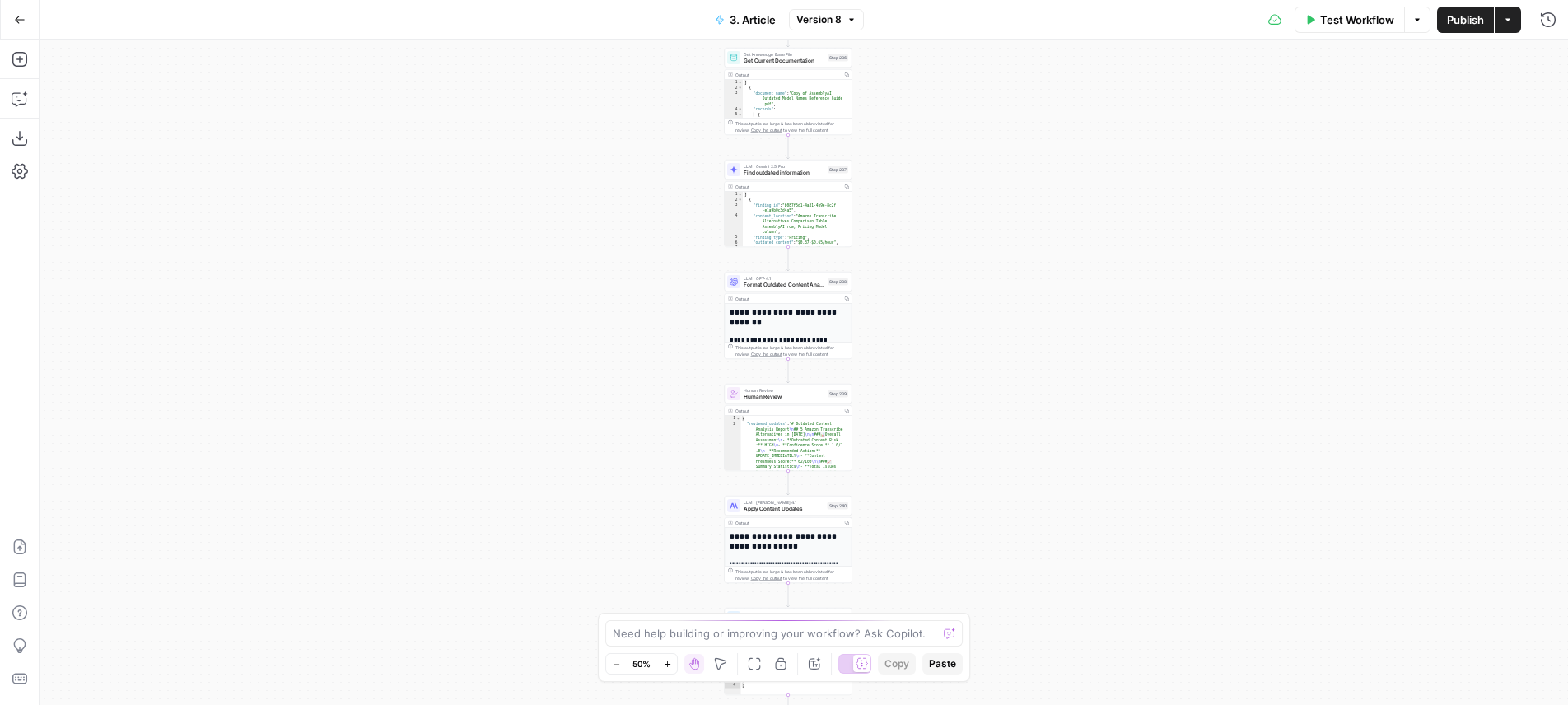
drag, startPoint x: 961, startPoint y: 455, endPoint x: 924, endPoint y: 259, distance: 199.5
click at [962, 582] on div "**********" at bounding box center [803, 372] width 1529 height 666
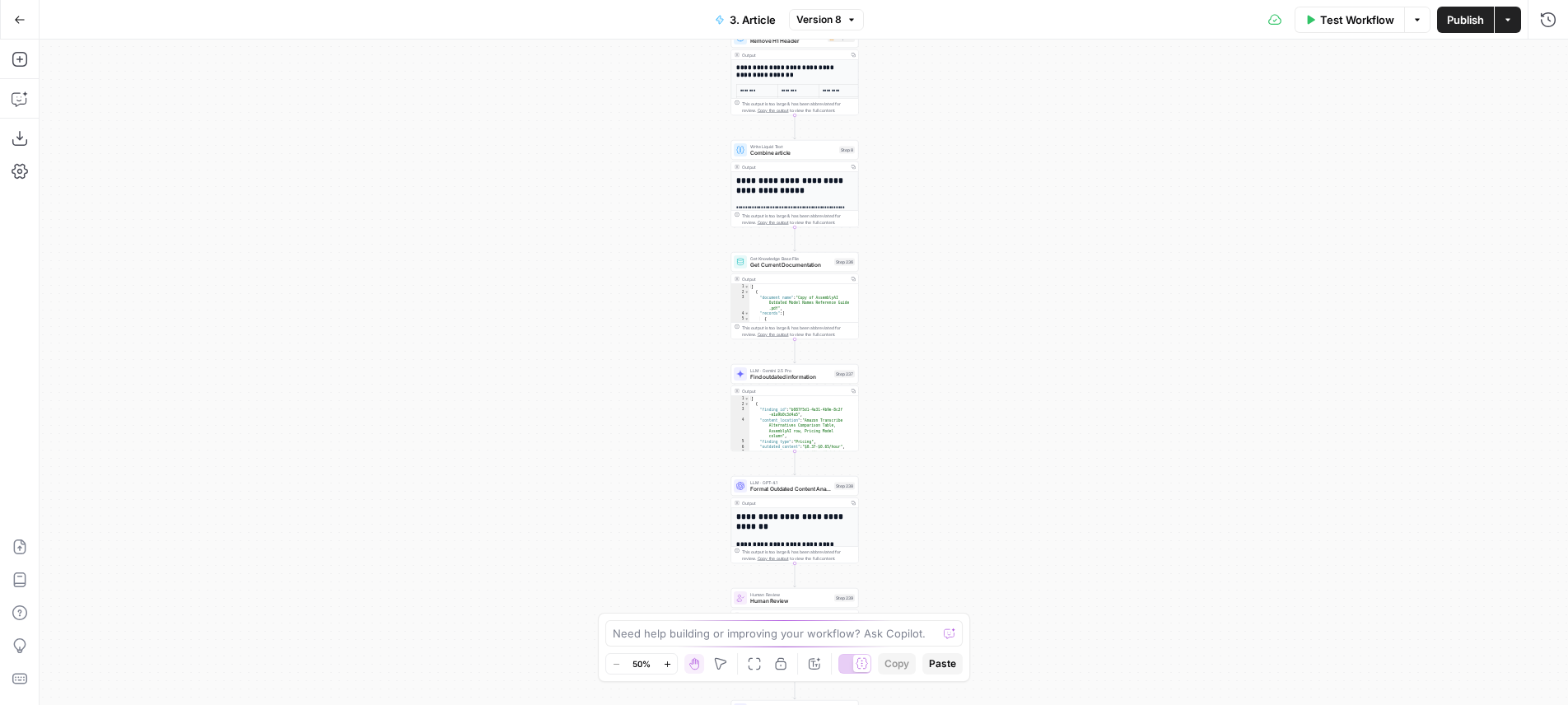
drag, startPoint x: 911, startPoint y: 126, endPoint x: 924, endPoint y: 412, distance: 286.3
click at [924, 412] on div "**********" at bounding box center [803, 372] width 1529 height 666
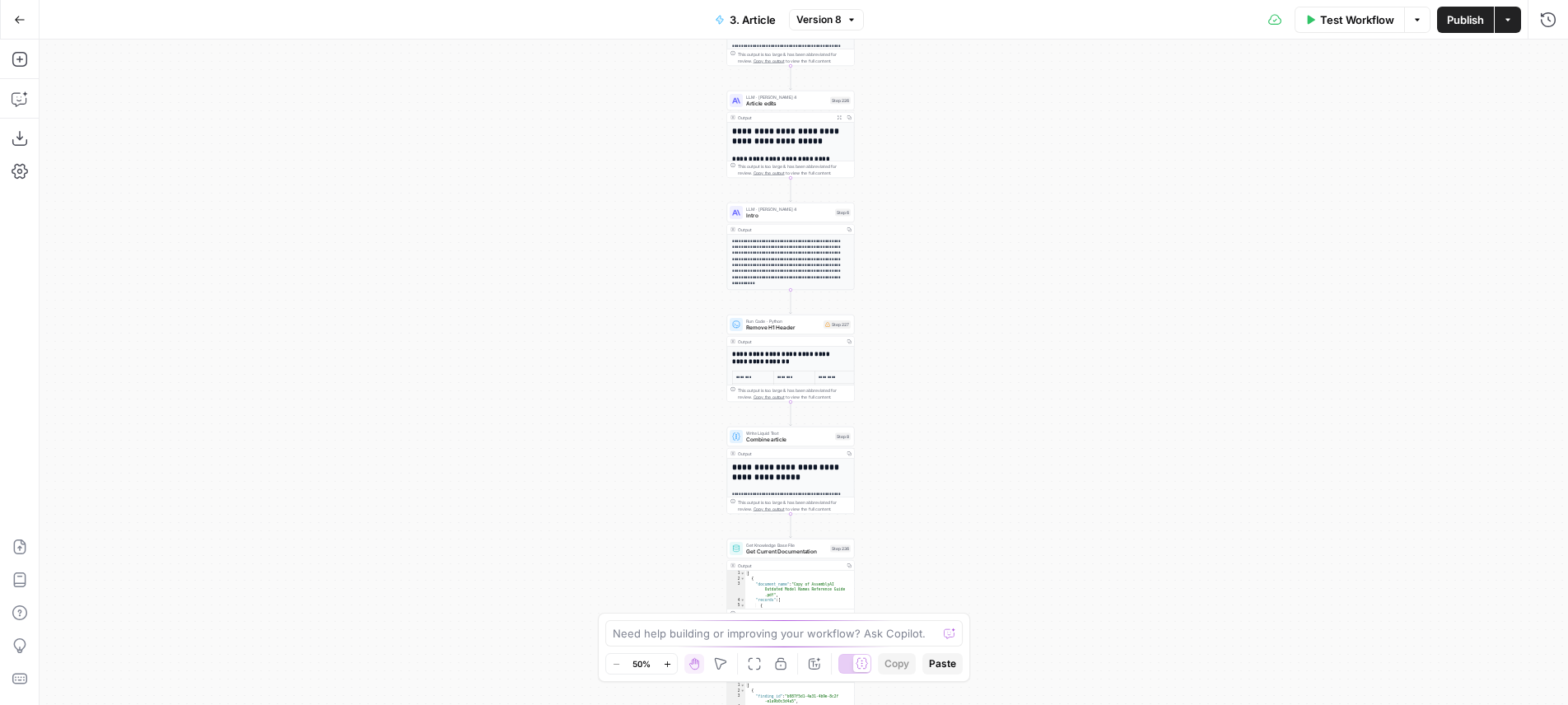
drag, startPoint x: 964, startPoint y: 183, endPoint x: 956, endPoint y: 329, distance: 146.2
click at [956, 329] on div "**********" at bounding box center [803, 372] width 1529 height 666
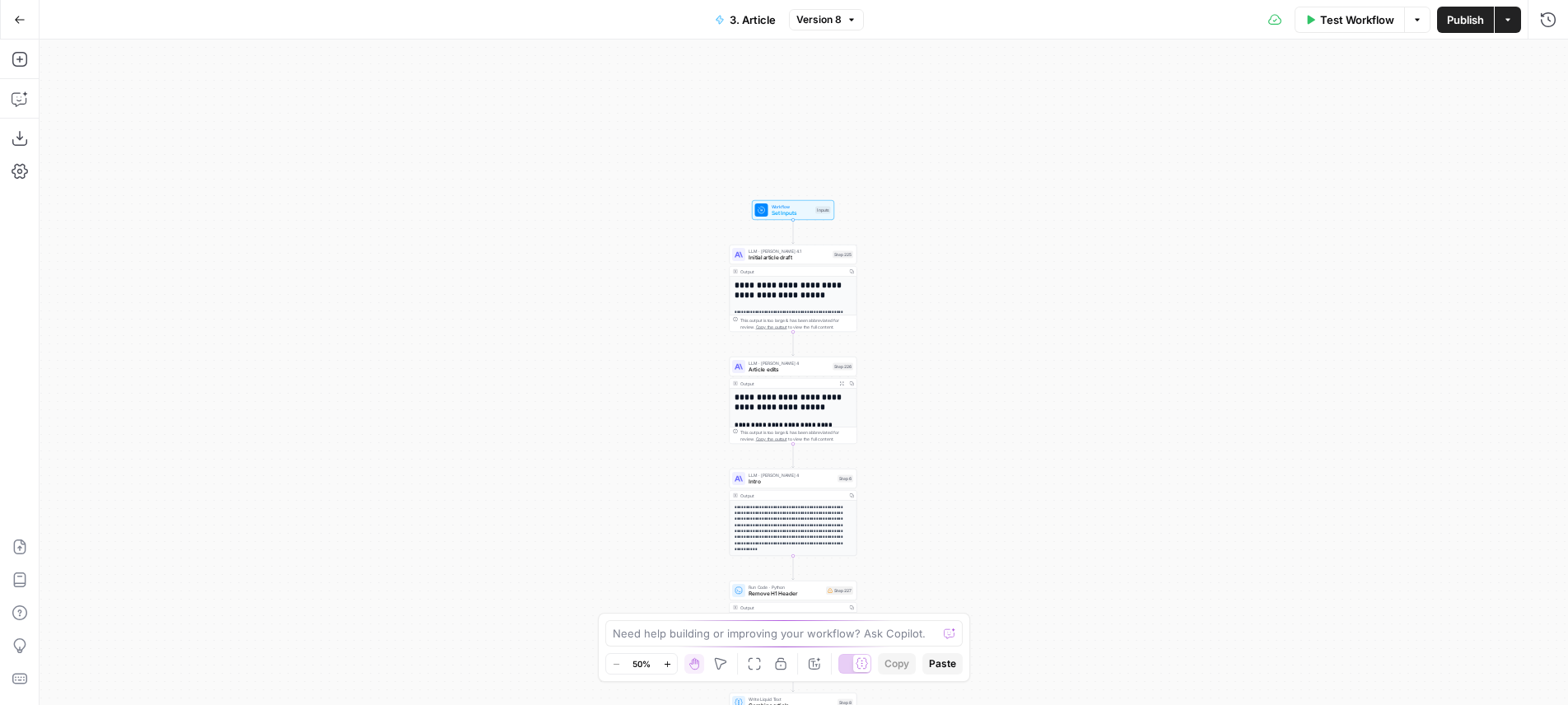
drag, startPoint x: 939, startPoint y: 219, endPoint x: 943, endPoint y: 409, distance: 190.0
click at [943, 409] on div "**********" at bounding box center [803, 372] width 1529 height 666
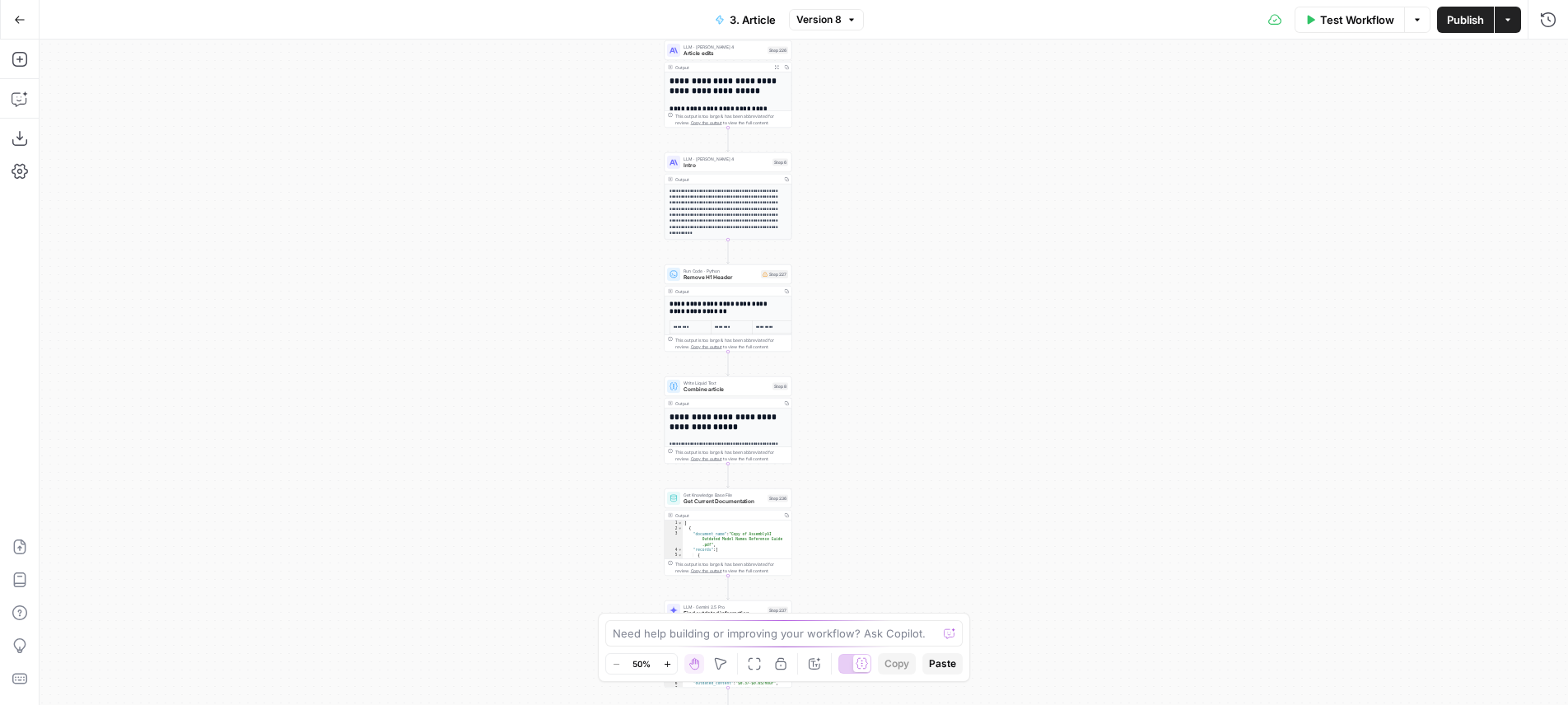
drag, startPoint x: 957, startPoint y: 352, endPoint x: 896, endPoint y: 160, distance: 201.5
click at [896, 160] on div "**********" at bounding box center [803, 372] width 1529 height 666
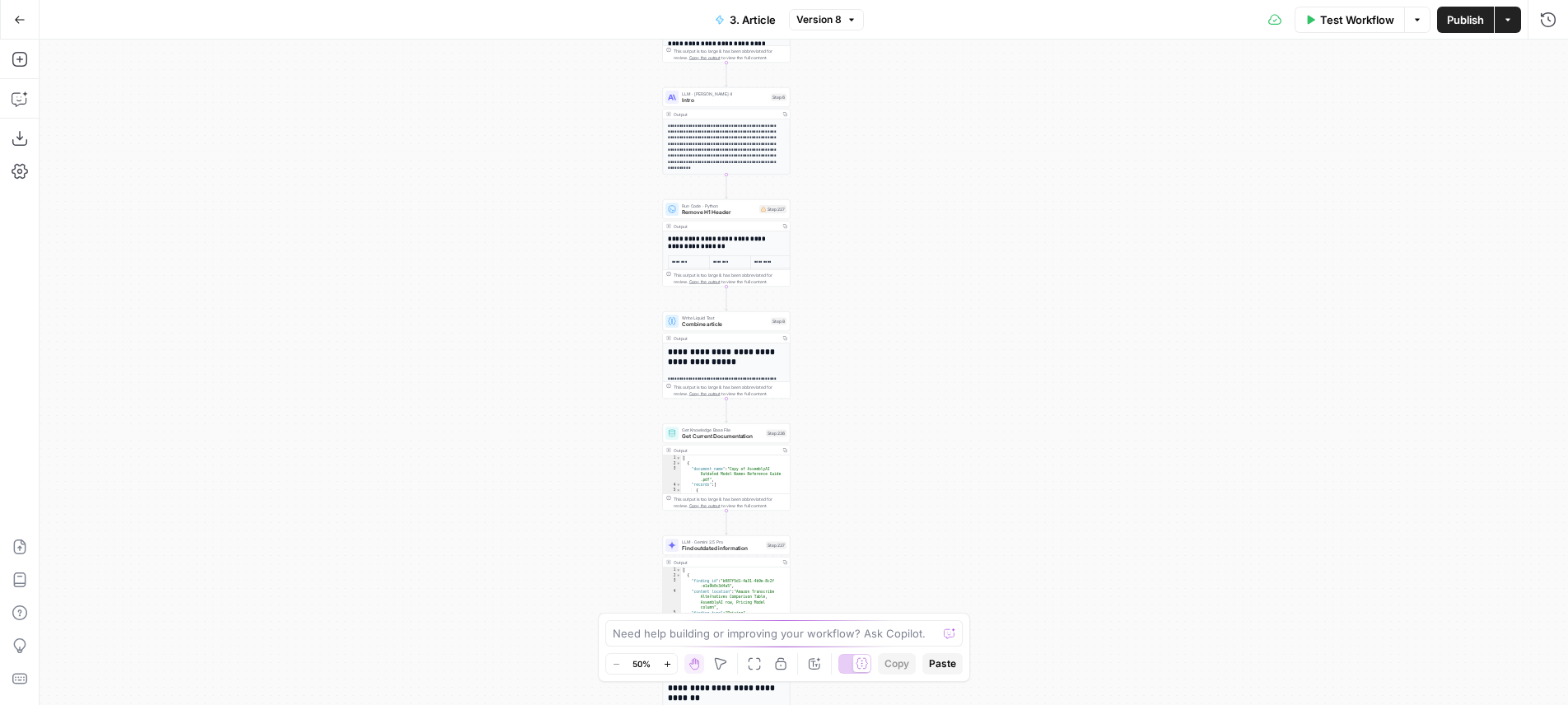
drag, startPoint x: 926, startPoint y: 316, endPoint x: 935, endPoint y: 249, distance: 67.6
click at [935, 249] on div "**********" at bounding box center [803, 372] width 1529 height 666
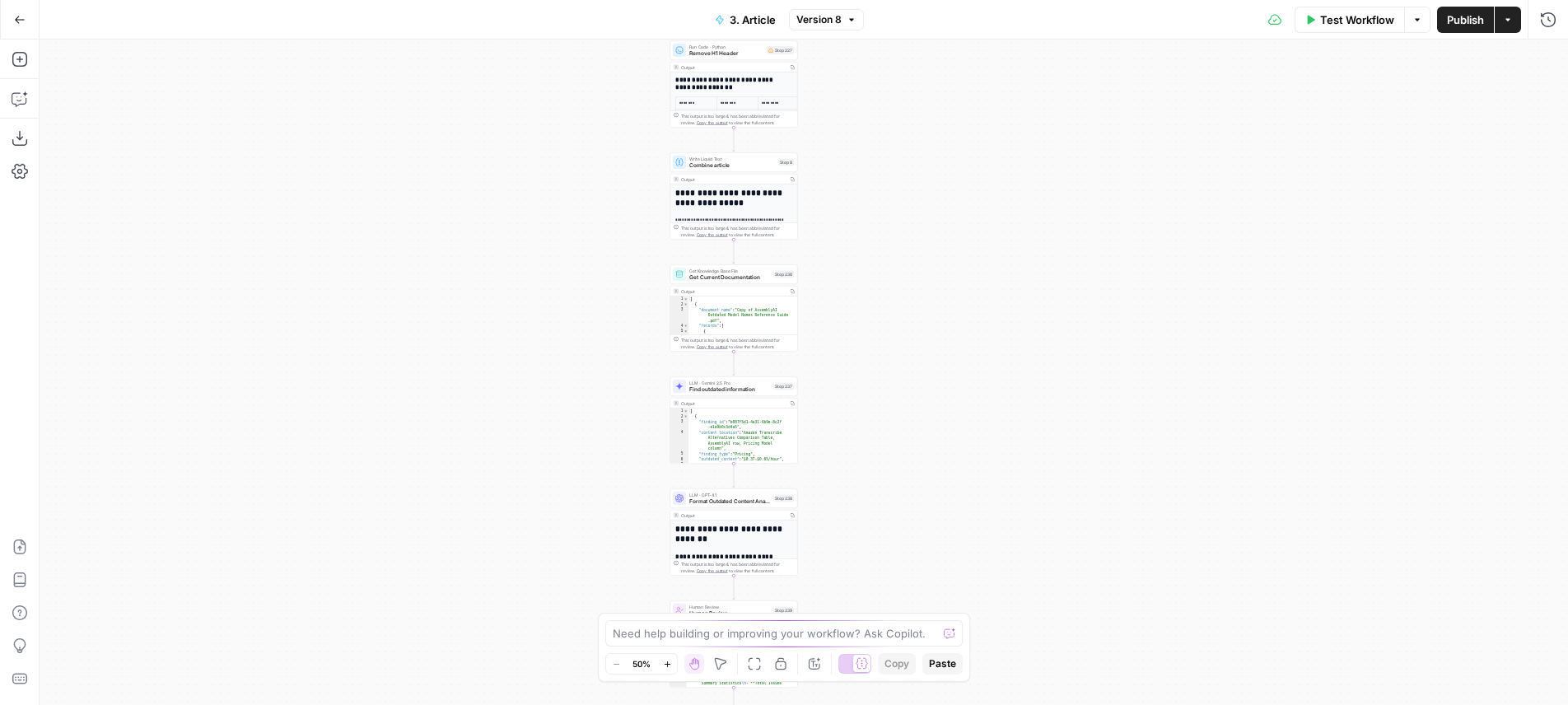
drag, startPoint x: 953, startPoint y: 392, endPoint x: 946, endPoint y: 232, distance: 160.2
click at [946, 232] on div "**********" at bounding box center [803, 372] width 1529 height 666
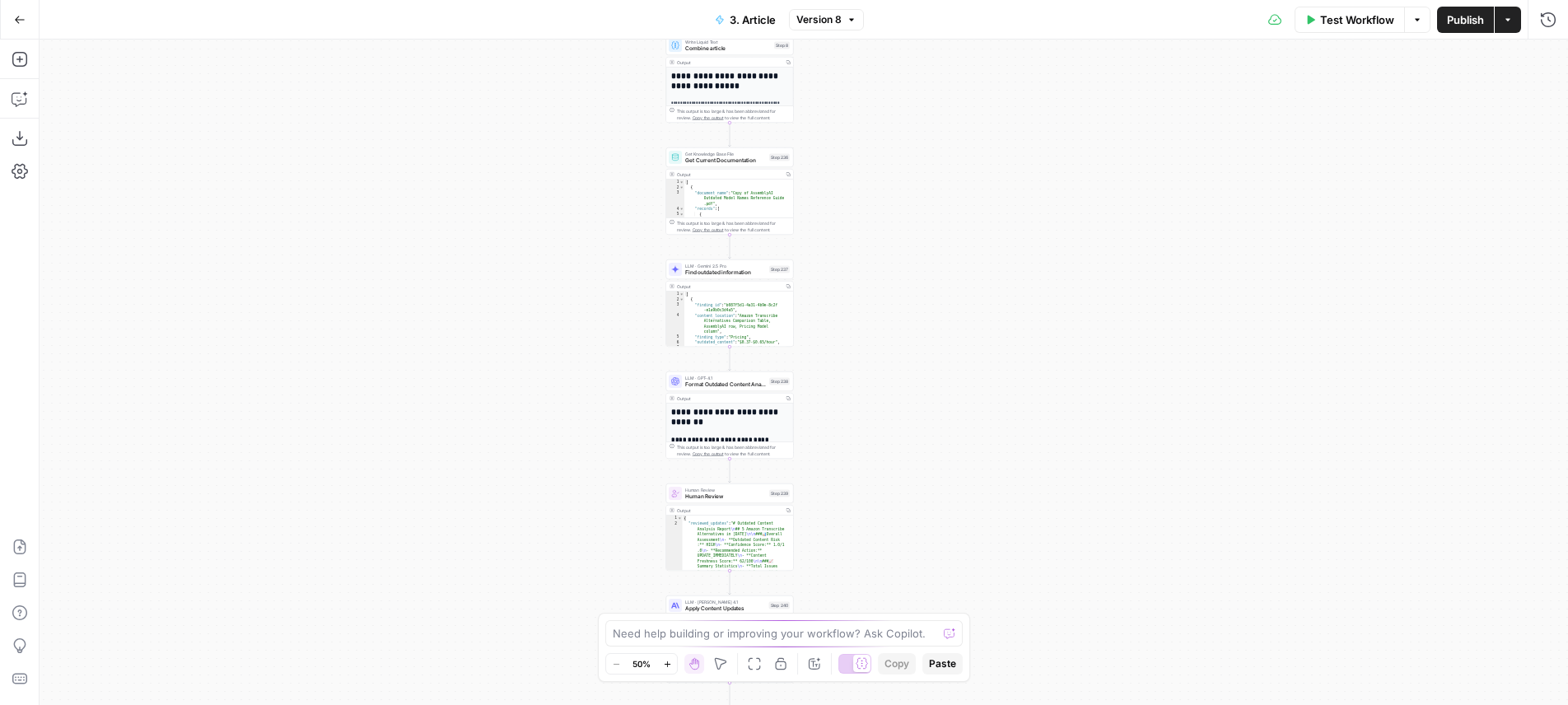
drag, startPoint x: 930, startPoint y: 337, endPoint x: 931, endPoint y: 287, distance: 50.0
click at [931, 287] on div "**********" at bounding box center [803, 372] width 1529 height 666
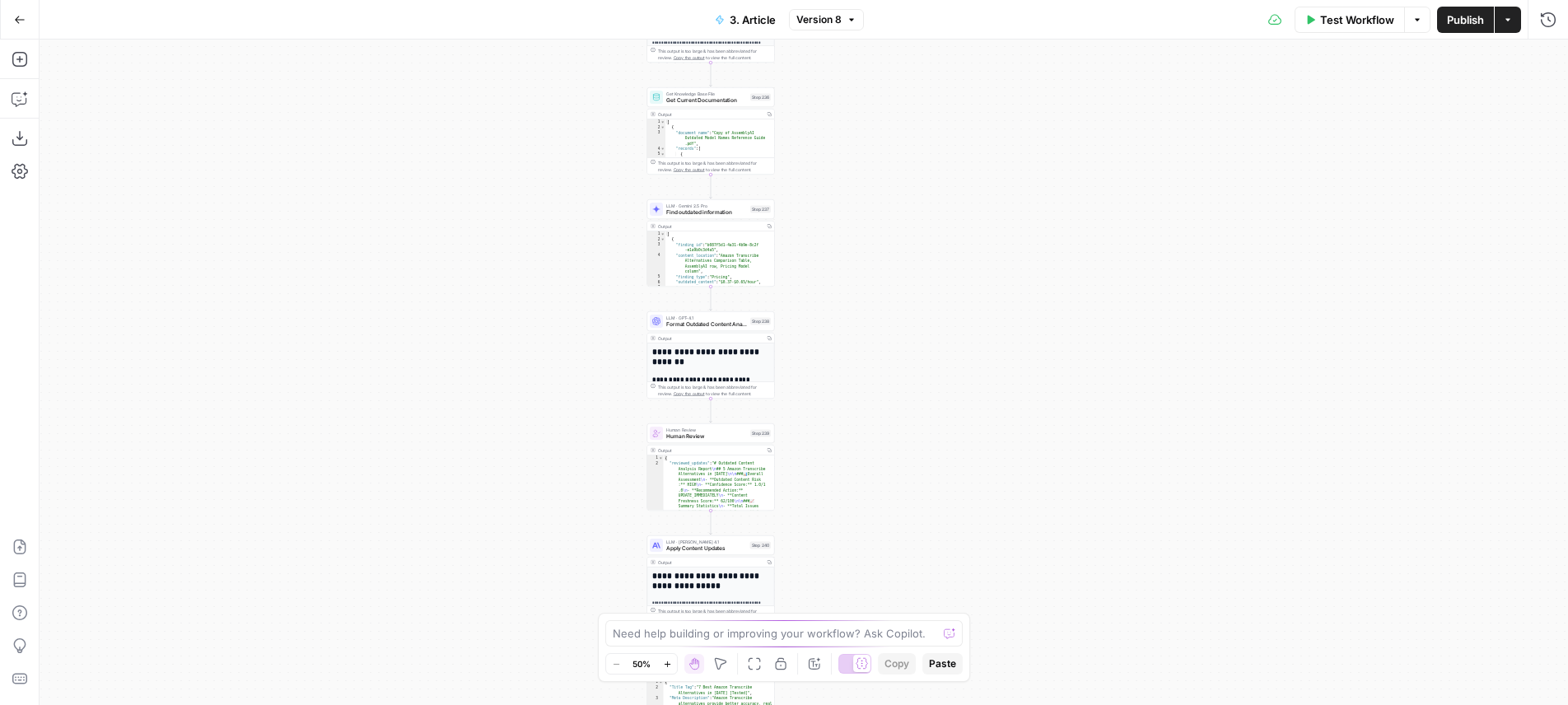
drag, startPoint x: 920, startPoint y: 326, endPoint x: 901, endPoint y: 265, distance: 63.9
click at [901, 265] on div "**********" at bounding box center [803, 372] width 1529 height 666
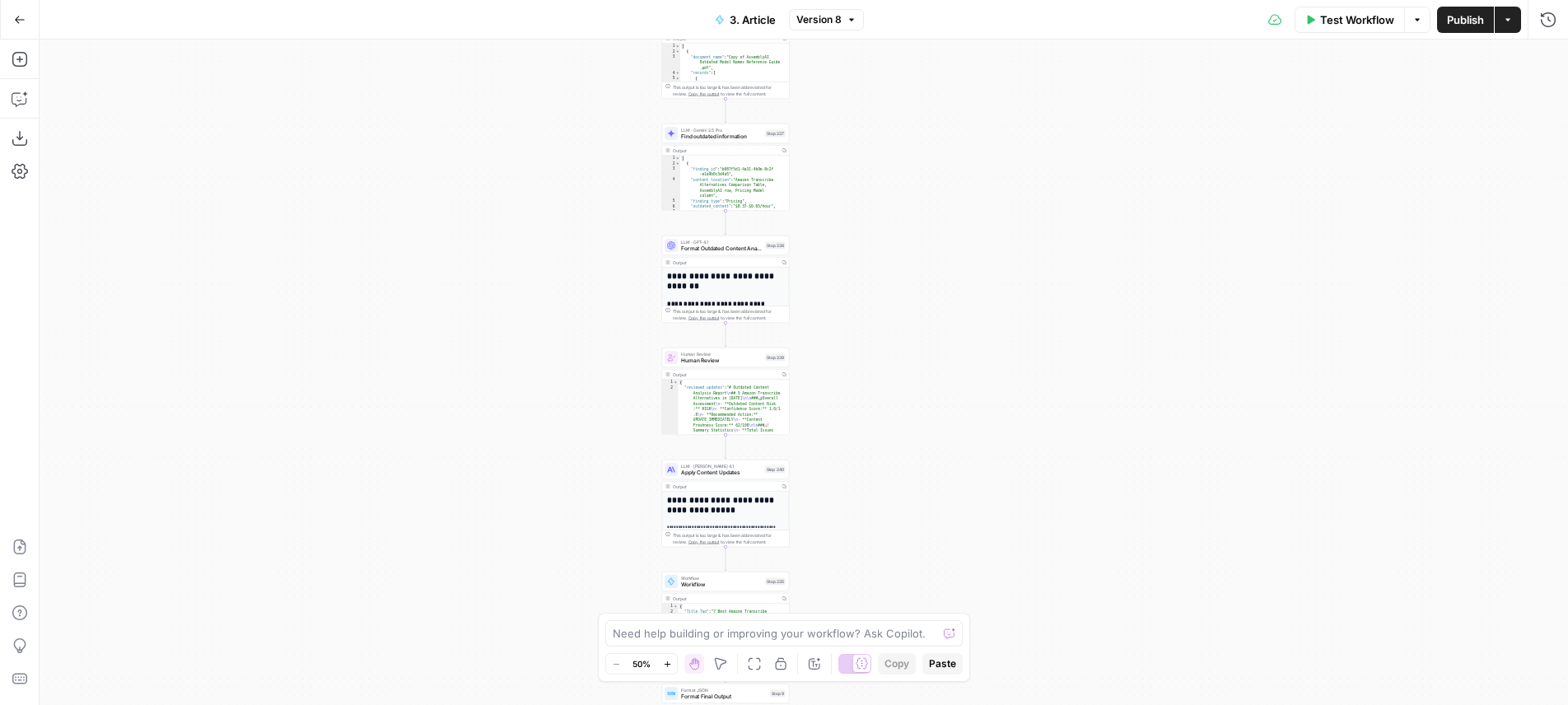
drag, startPoint x: 901, startPoint y: 265, endPoint x: 916, endPoint y: 189, distance: 77.5
click at [916, 189] on div "**********" at bounding box center [803, 372] width 1529 height 666
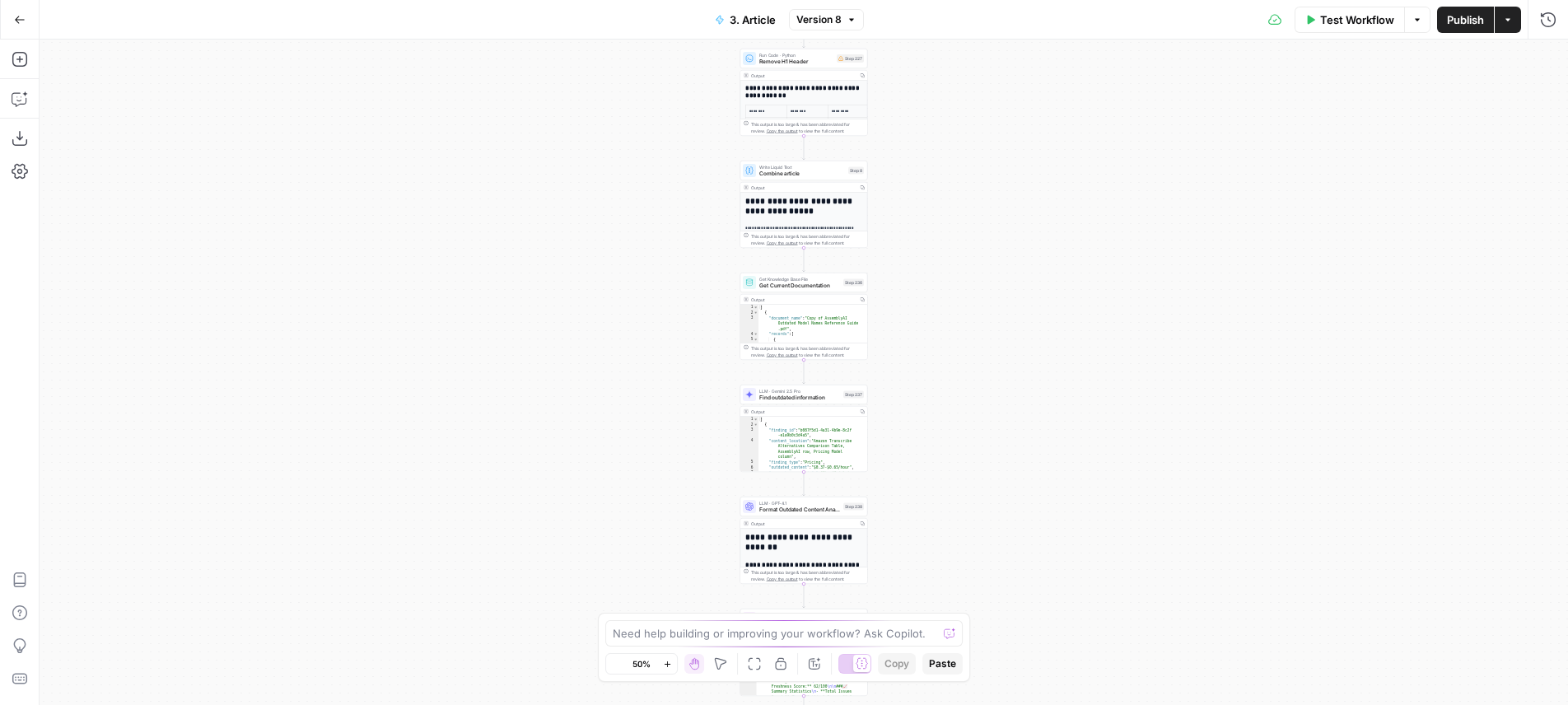
click at [19, 106] on icon "button" at bounding box center [20, 98] width 17 height 17
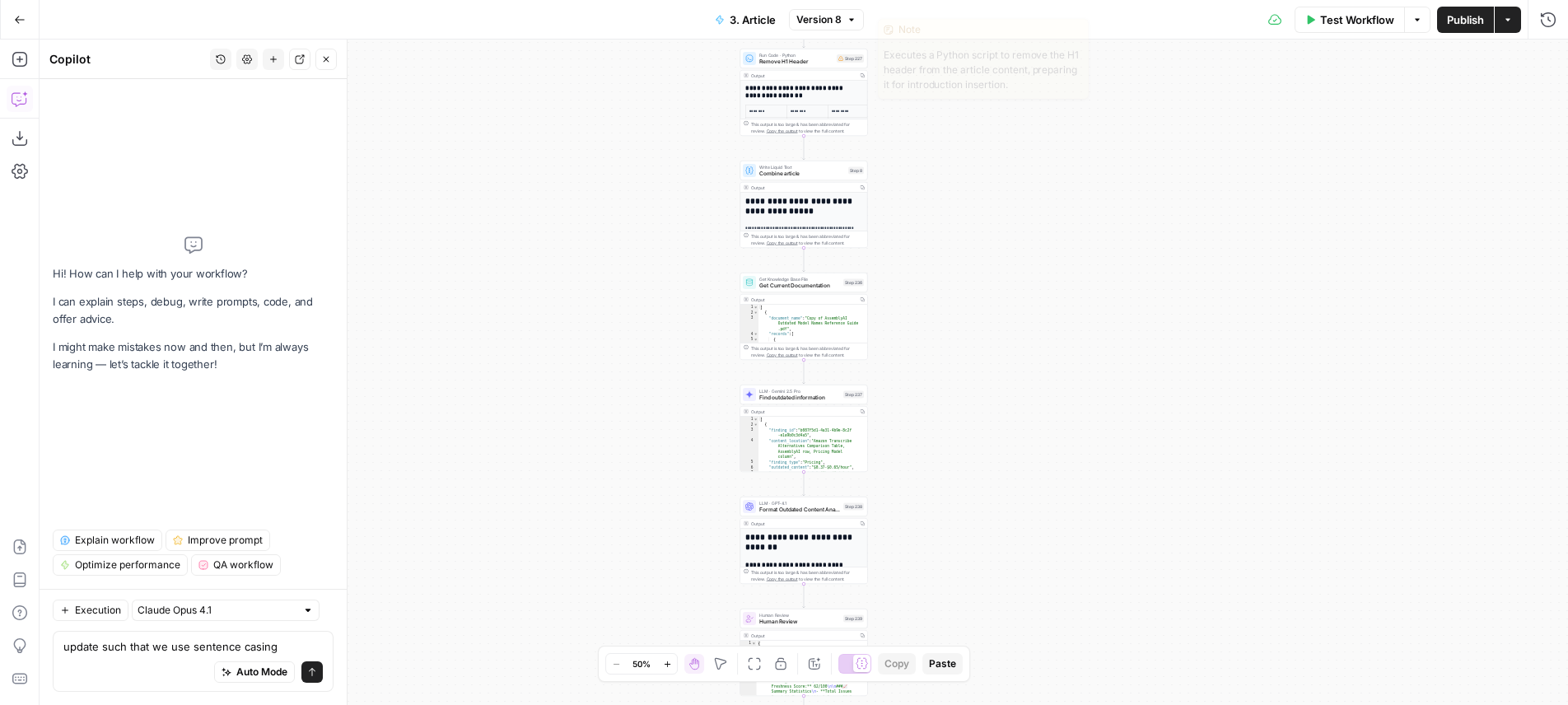
click at [1169, 146] on div "**********" at bounding box center [803, 372] width 1529 height 666
click at [327, 630] on div "update such that we use sentence casing update such that we use sentence casing…" at bounding box center [193, 661] width 280 height 61
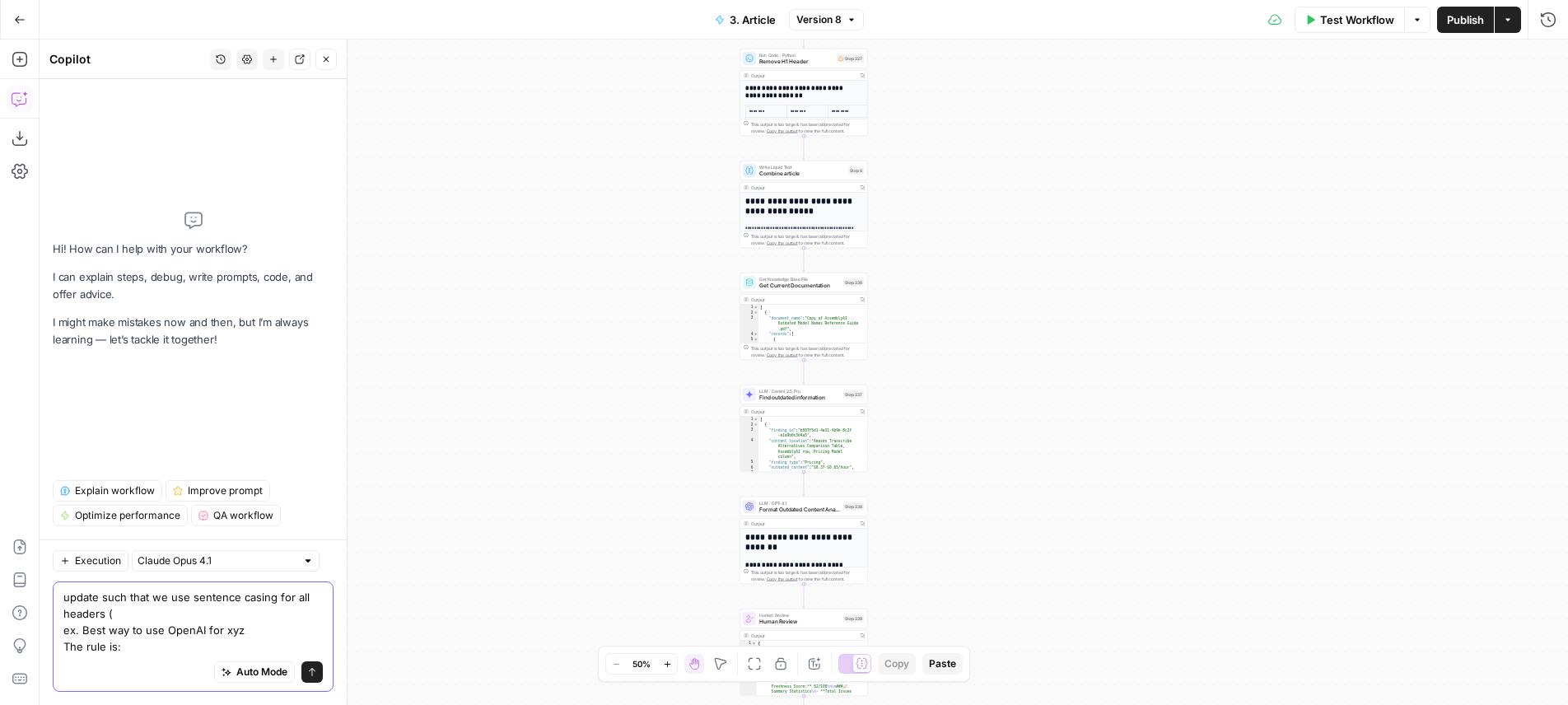
paste textarea "Sentence Case, but capitalize acronyms such as "AI""
type textarea "update such that we use sentence casing for all headers ( ex. Best way to use O…"
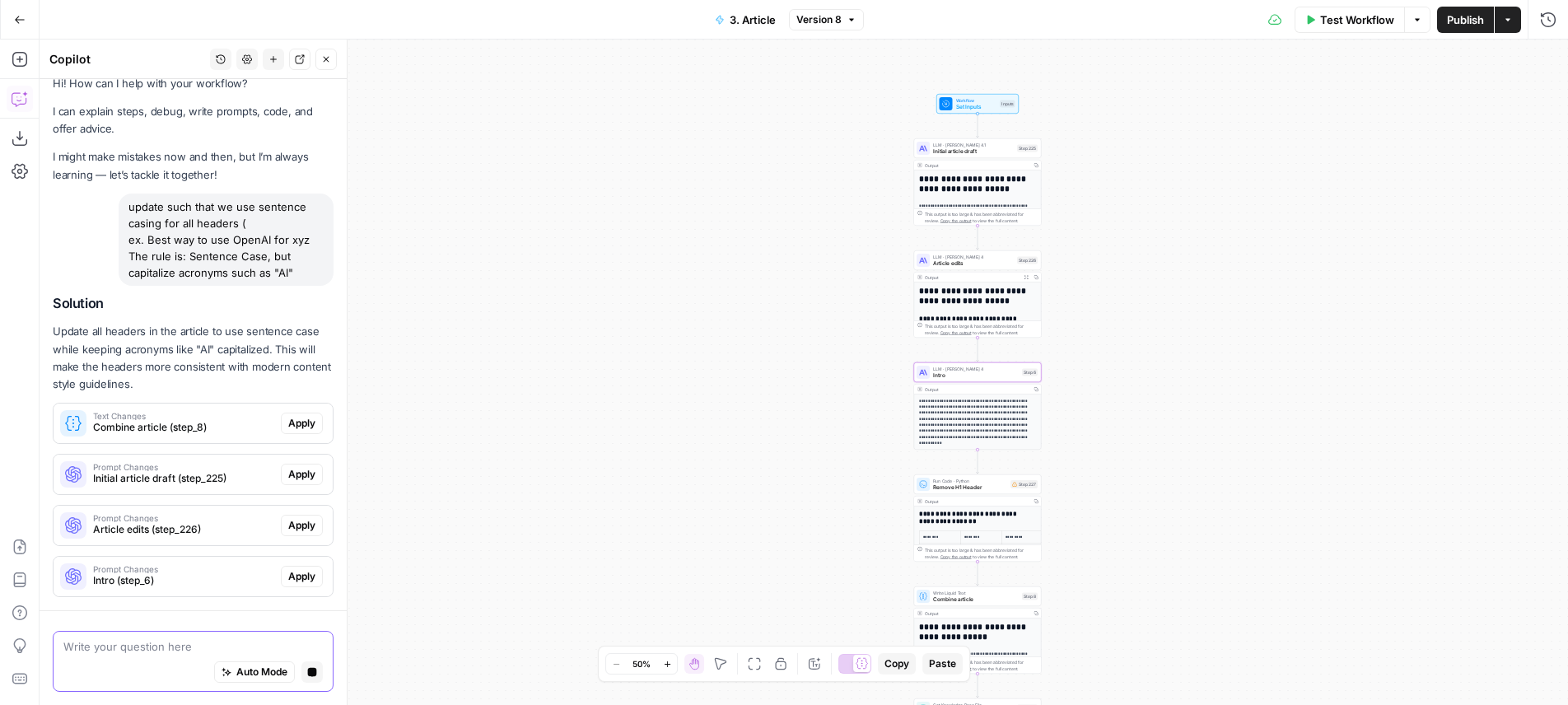
scroll to position [65, 0]
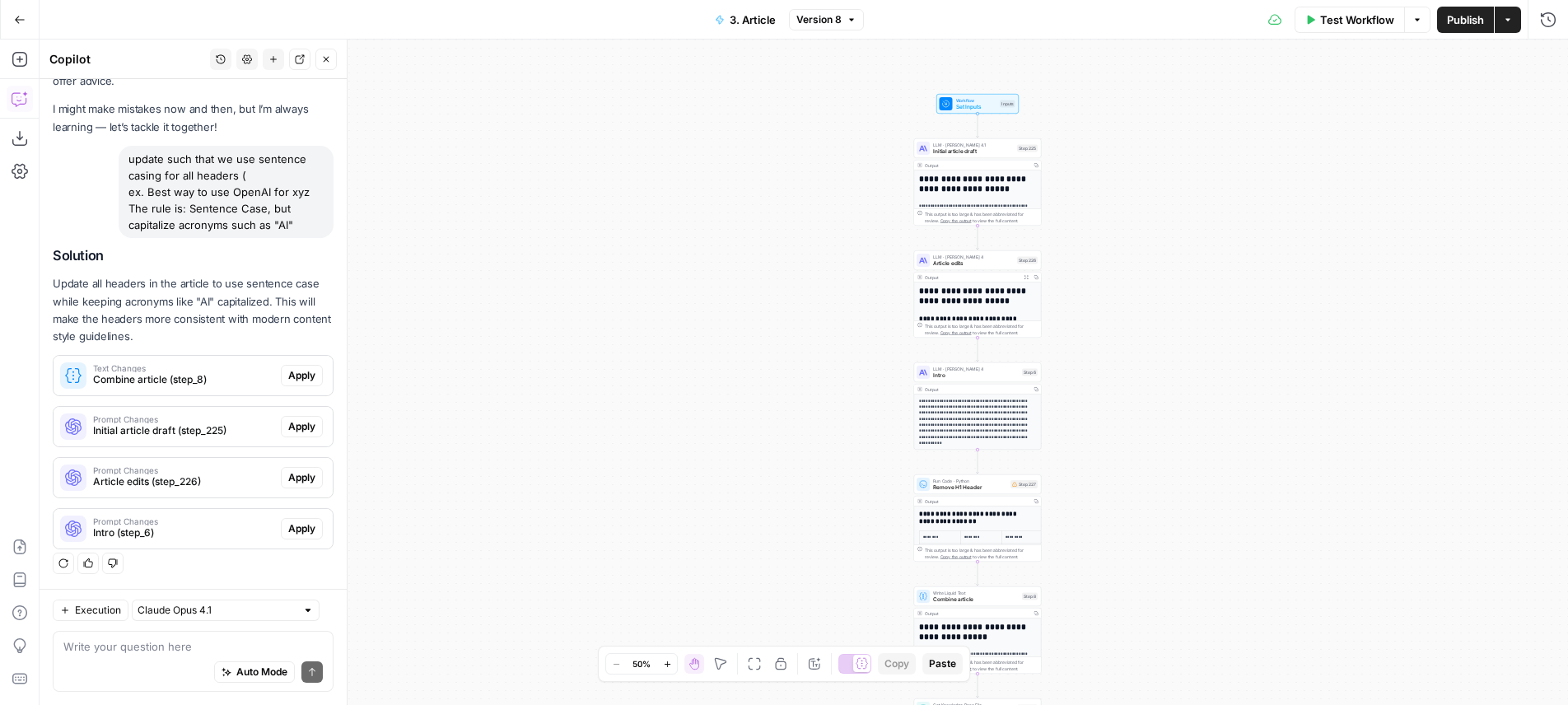
click at [250, 285] on p "Update all headers in the article to use sentence case while keeping acronyms l…" at bounding box center [193, 309] width 280 height 70
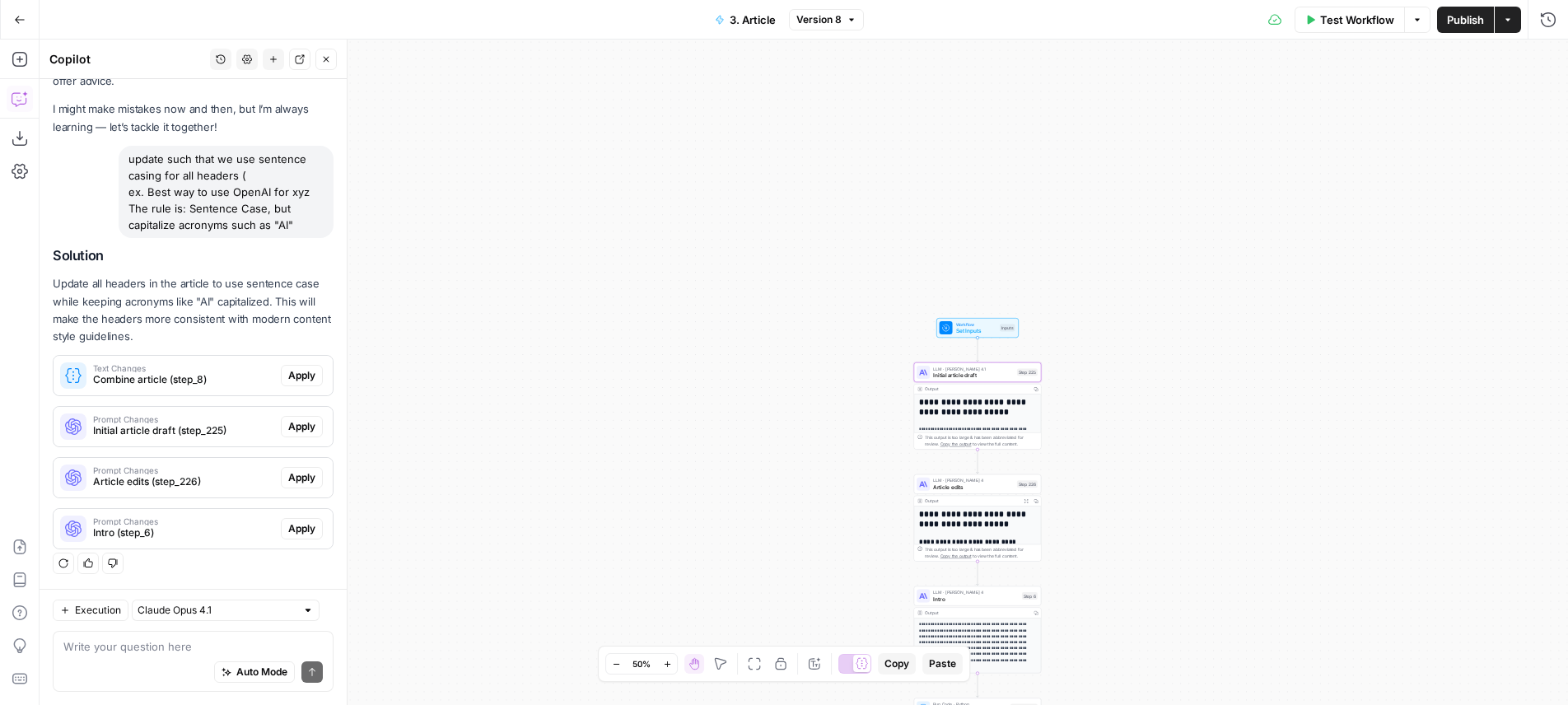
click at [235, 432] on span "Initial article draft (step_225)" at bounding box center [183, 430] width 181 height 15
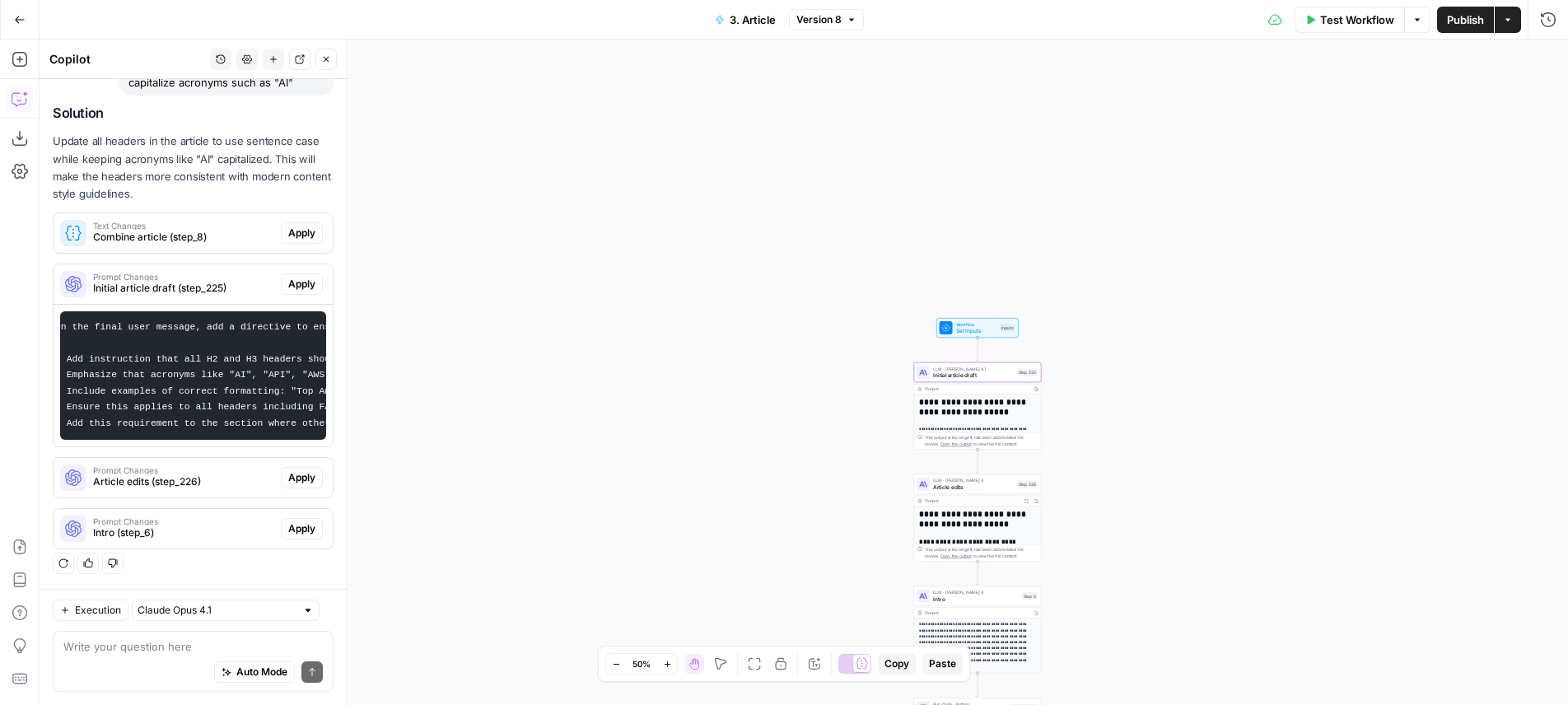
scroll to position [0, 0]
click at [295, 279] on button "Apply" at bounding box center [301, 284] width 42 height 22
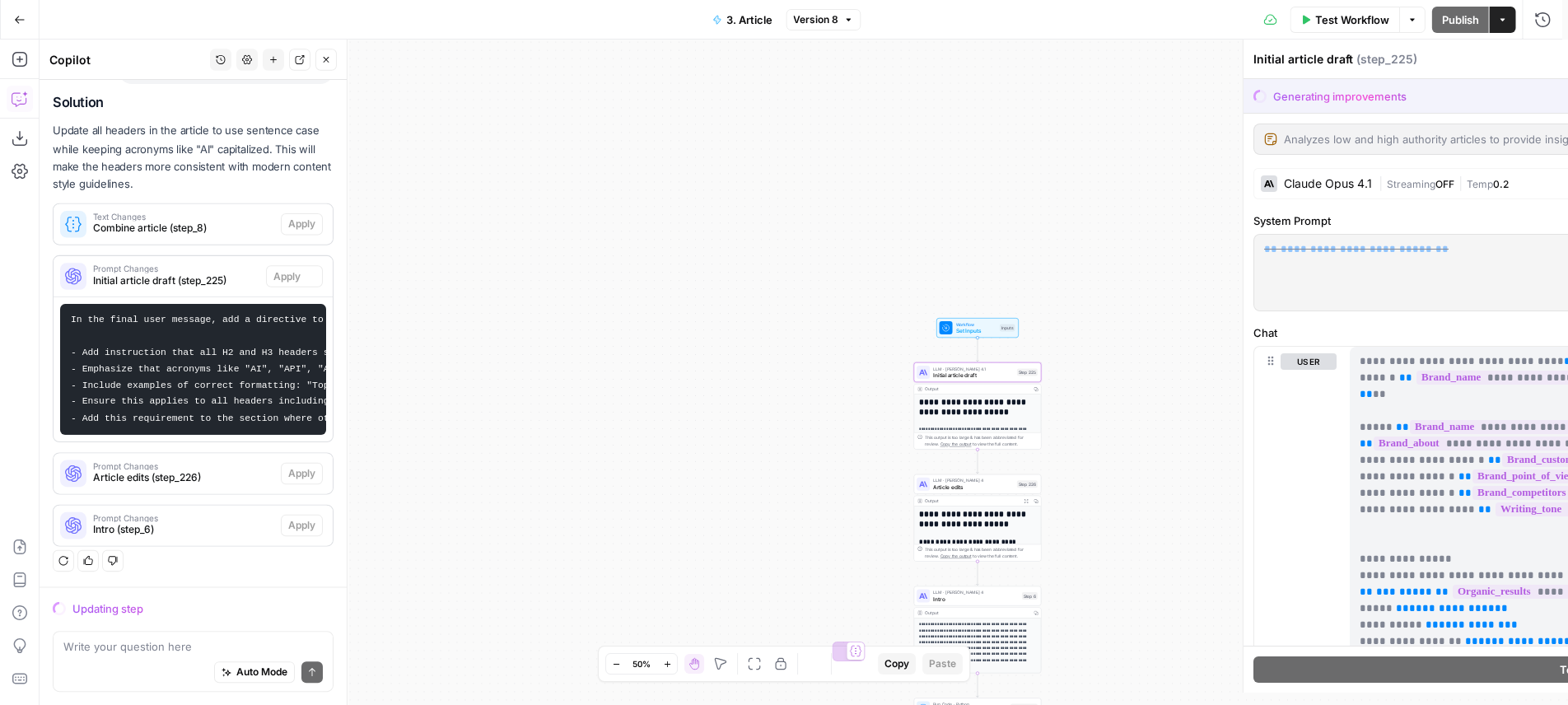
scroll to position [220, 0]
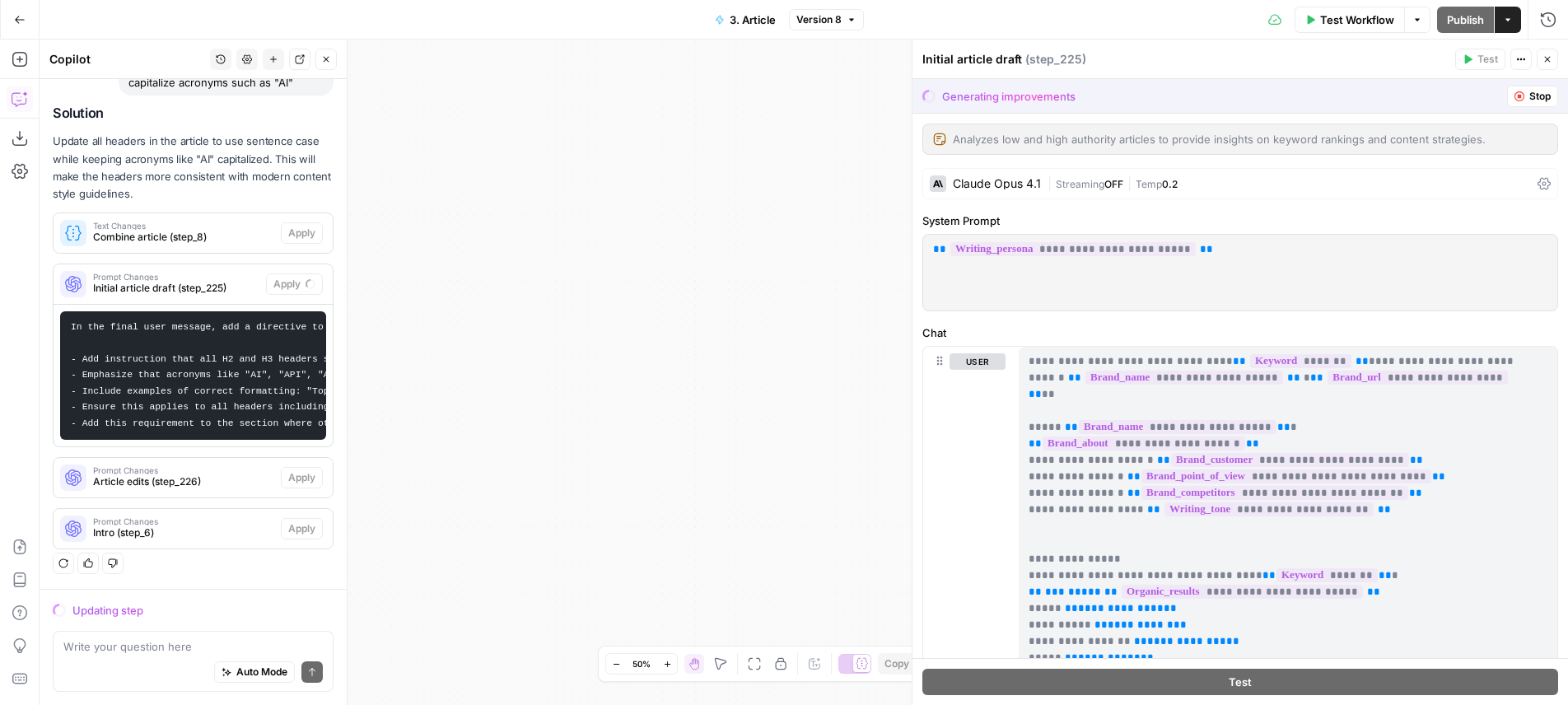
click at [764, 24] on span "3. Article" at bounding box center [752, 20] width 46 height 17
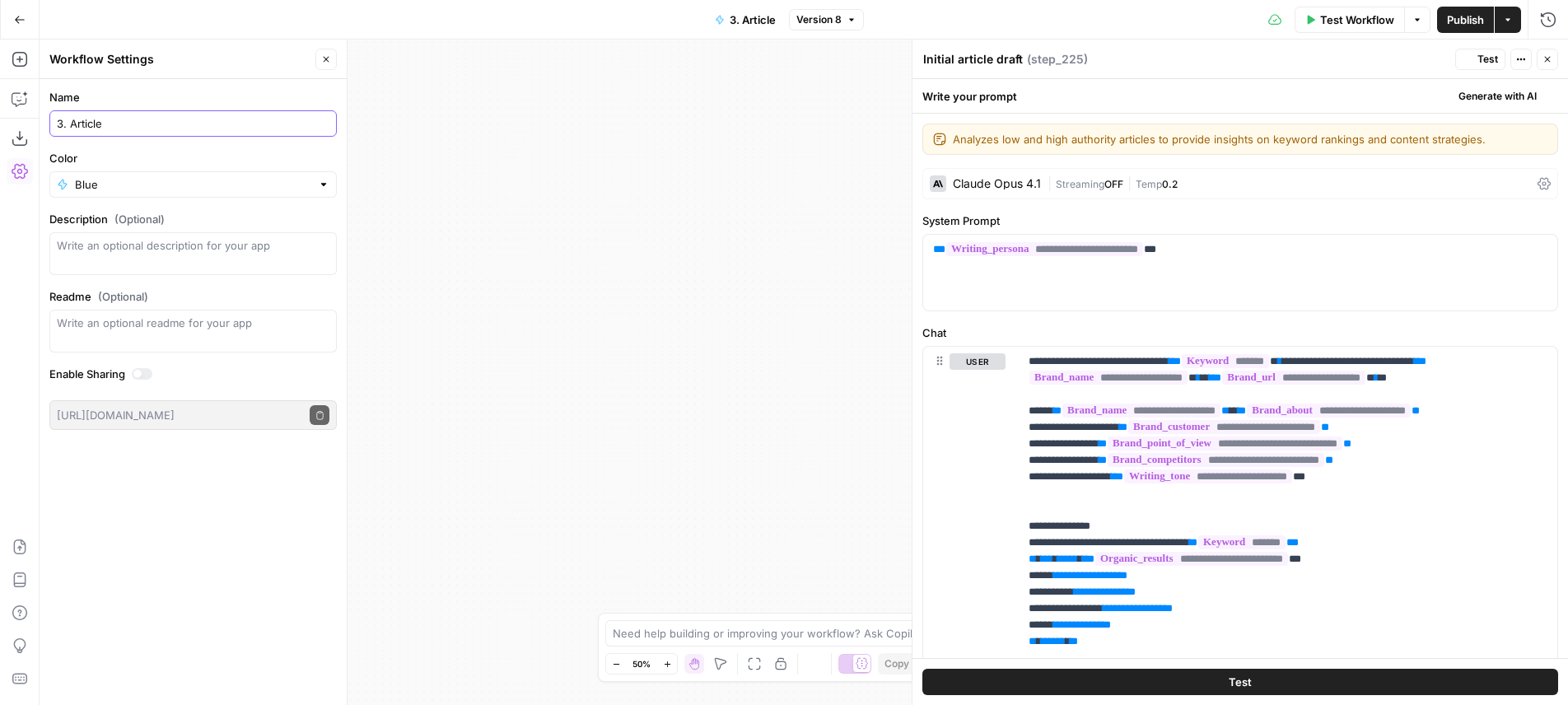
click at [92, 126] on input "3. Article" at bounding box center [193, 124] width 273 height 17
type input "3. Listicle"
click at [332, 69] on button "Close" at bounding box center [327, 60] width 22 height 22
click at [25, 95] on icon "button" at bounding box center [25, 94] width 6 height 6
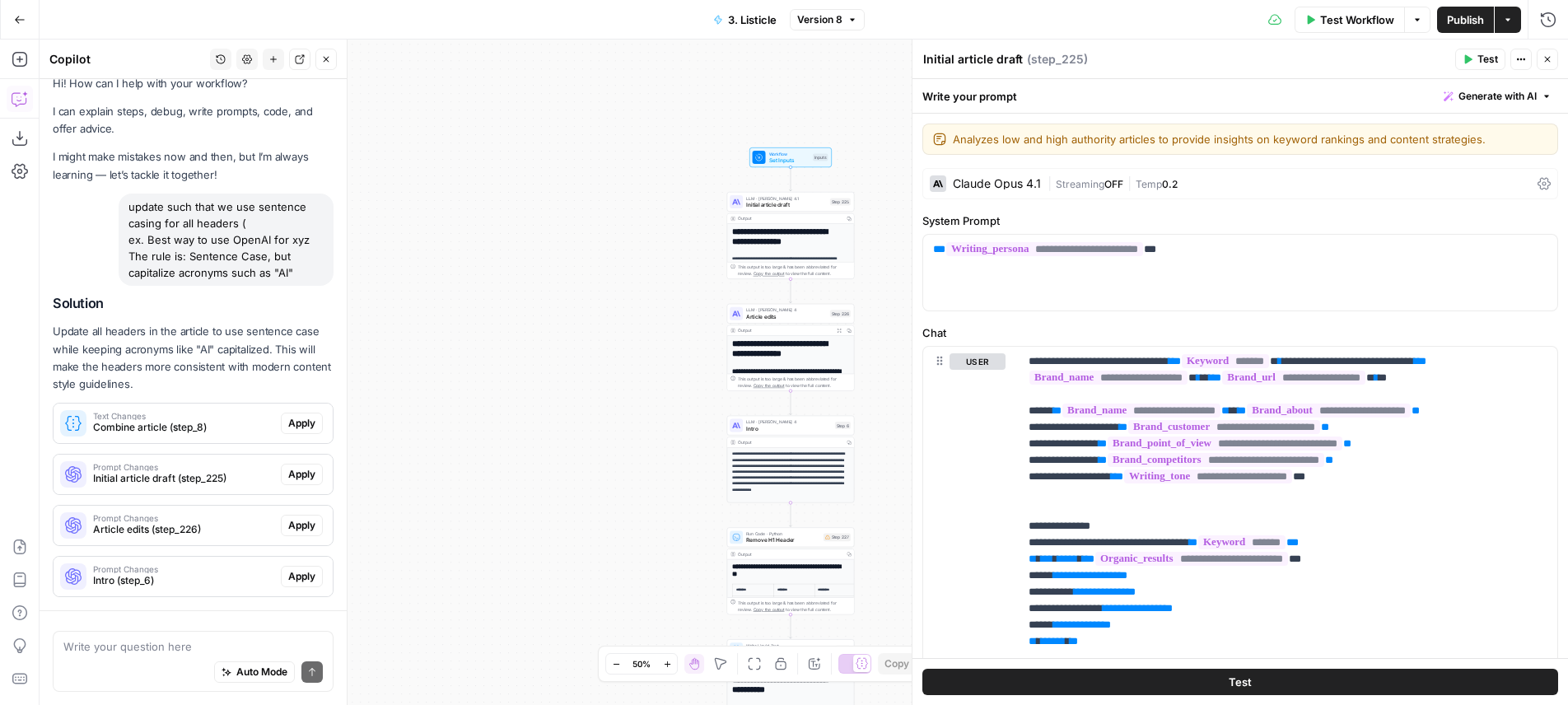
drag, startPoint x: 600, startPoint y: 316, endPoint x: 382, endPoint y: 177, distance: 258.5
click at [382, 177] on div "**********" at bounding box center [803, 372] width 1529 height 666
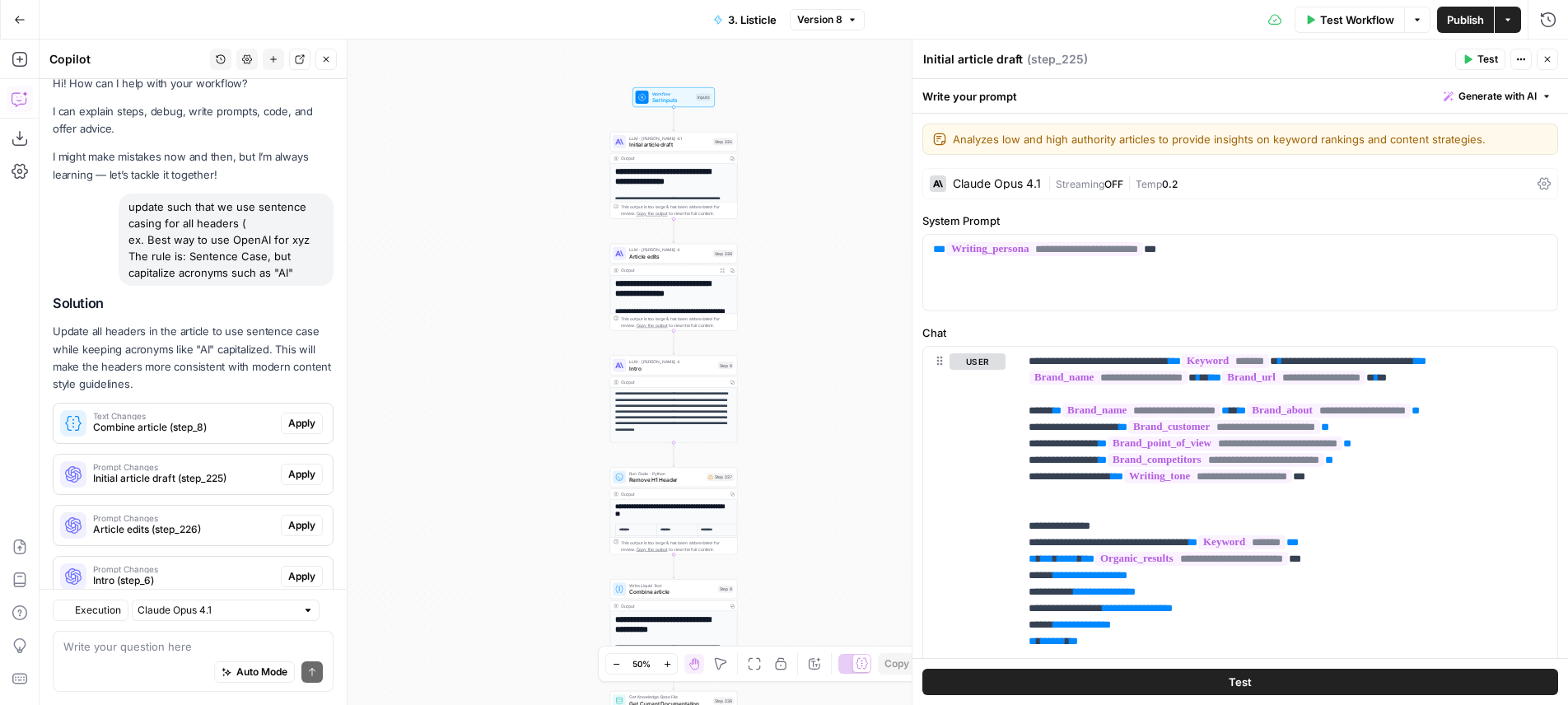
scroll to position [65, 0]
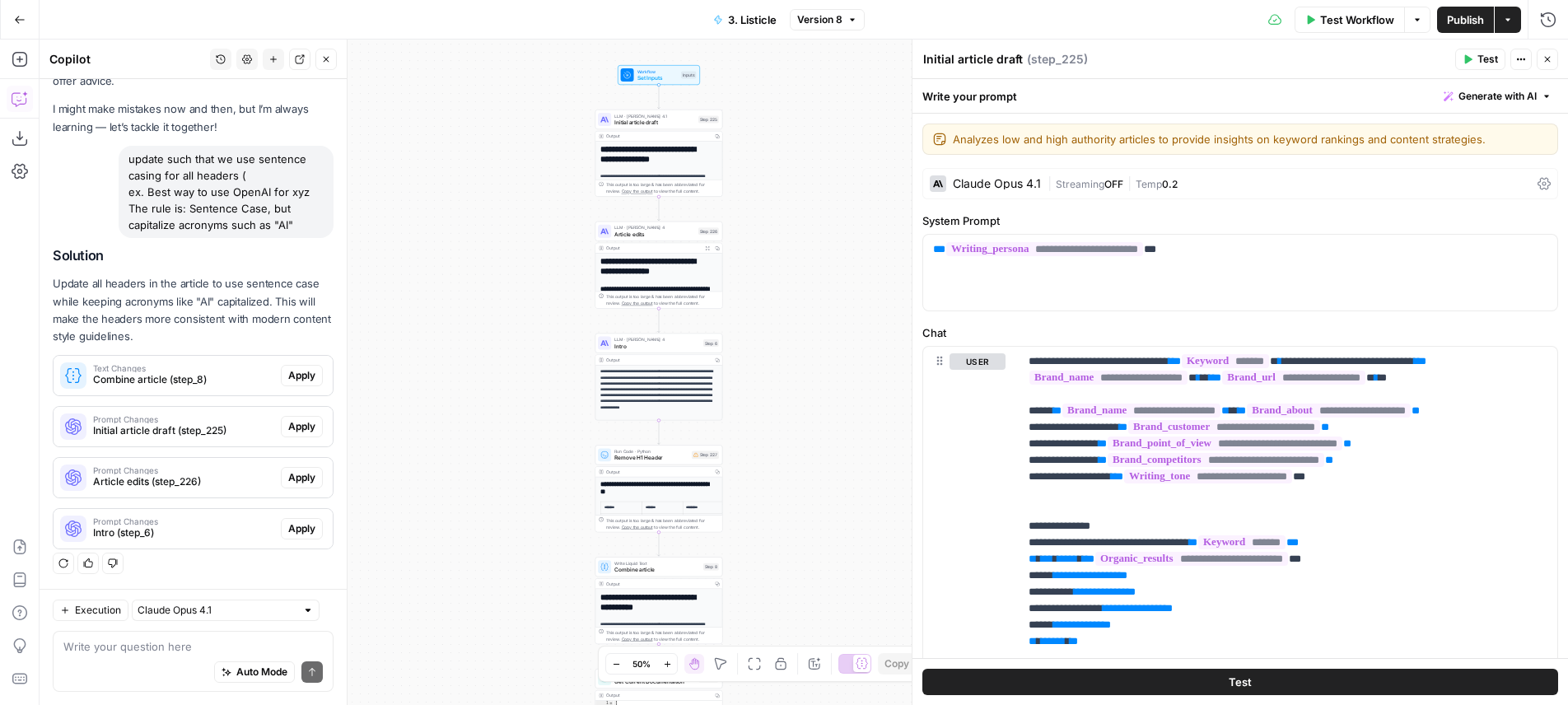
click at [462, 296] on div "**********" at bounding box center [803, 372] width 1529 height 666
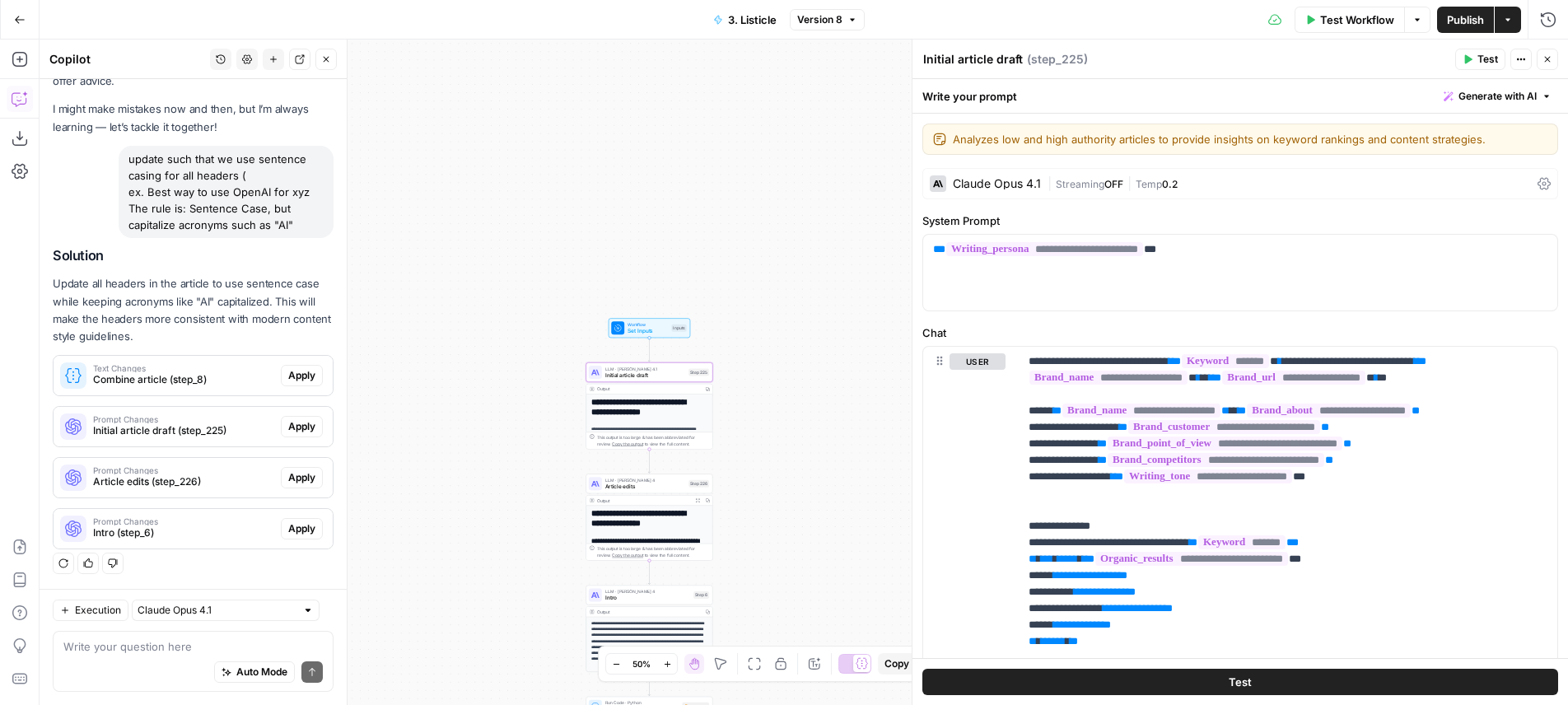
click at [297, 433] on button "Apply" at bounding box center [301, 427] width 42 height 22
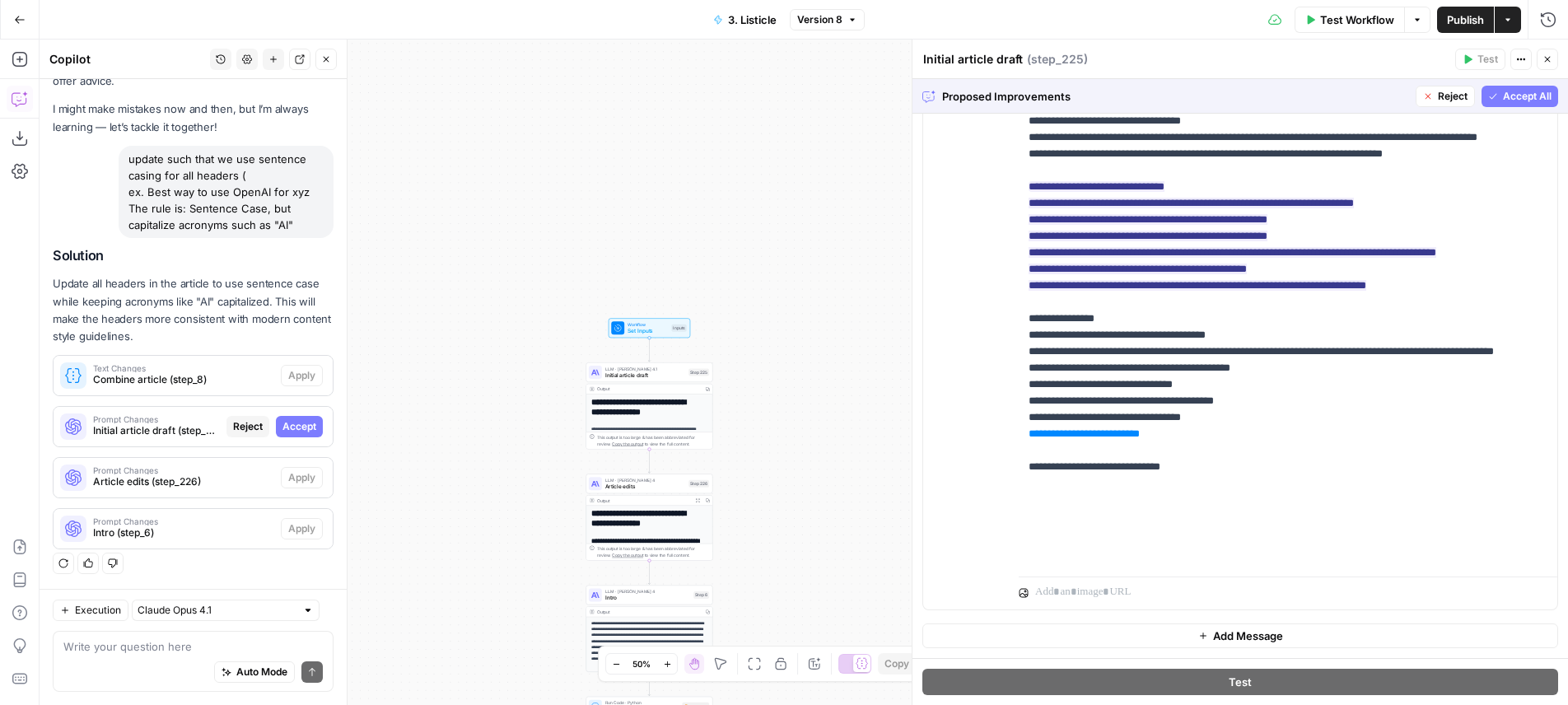
scroll to position [149, 0]
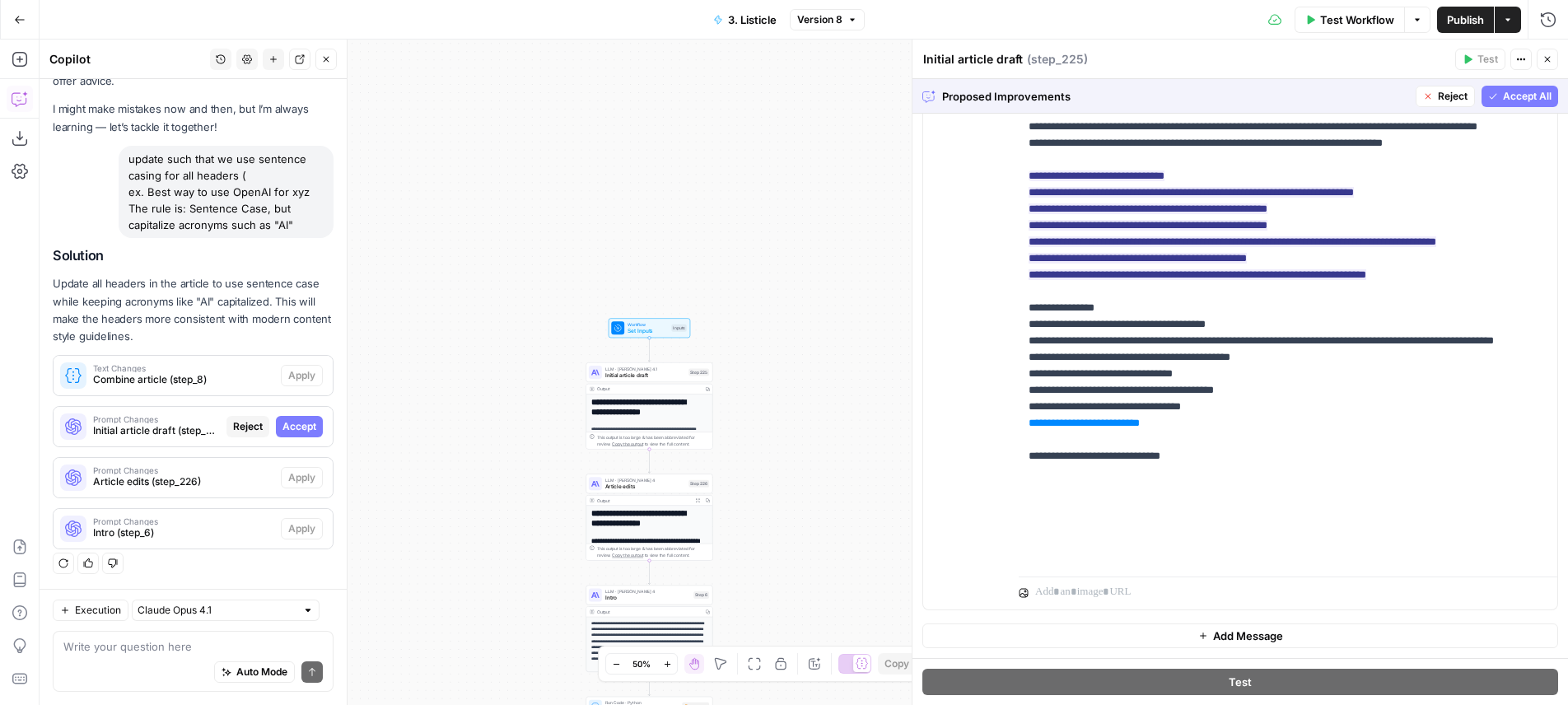
click at [1503, 99] on span "Accept All" at bounding box center [1528, 96] width 49 height 15
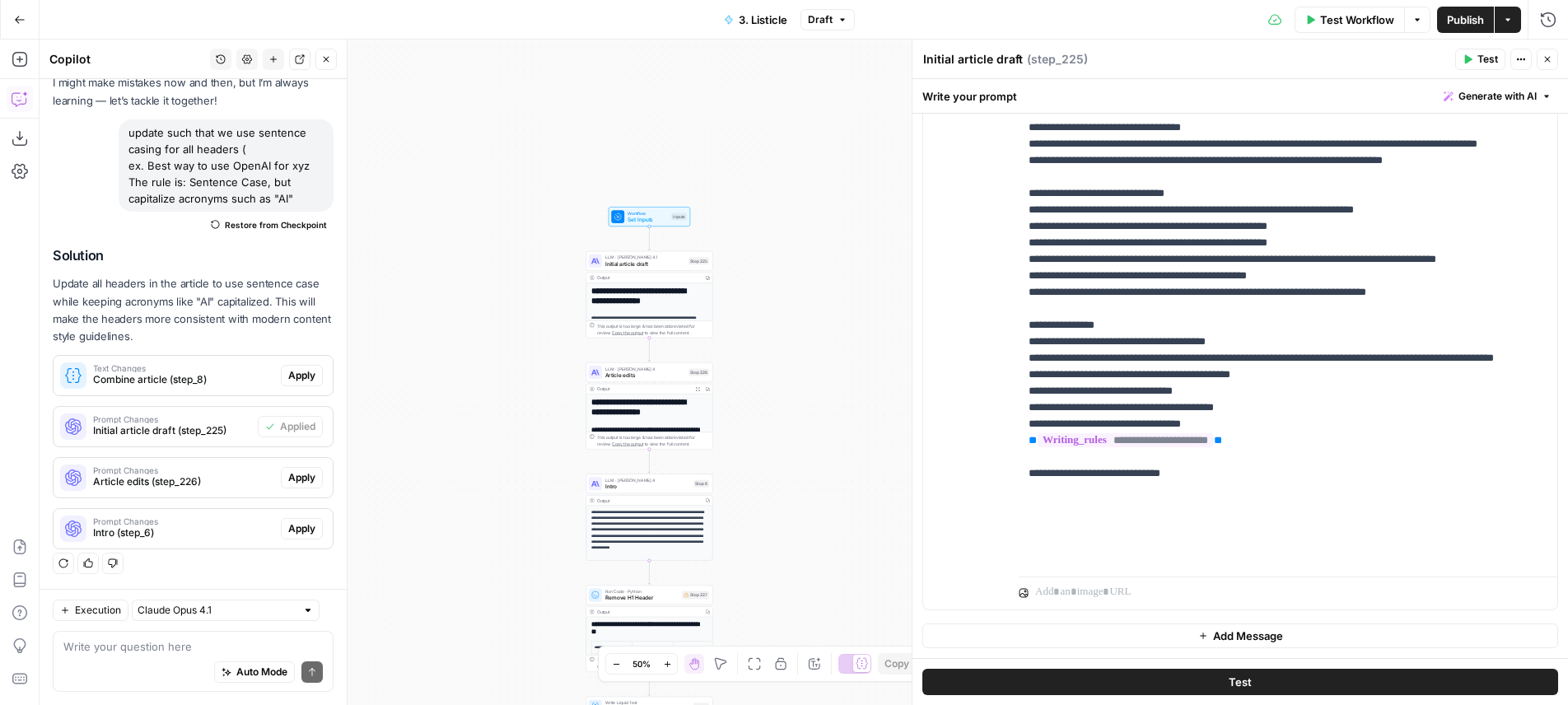
scroll to position [146, 0]
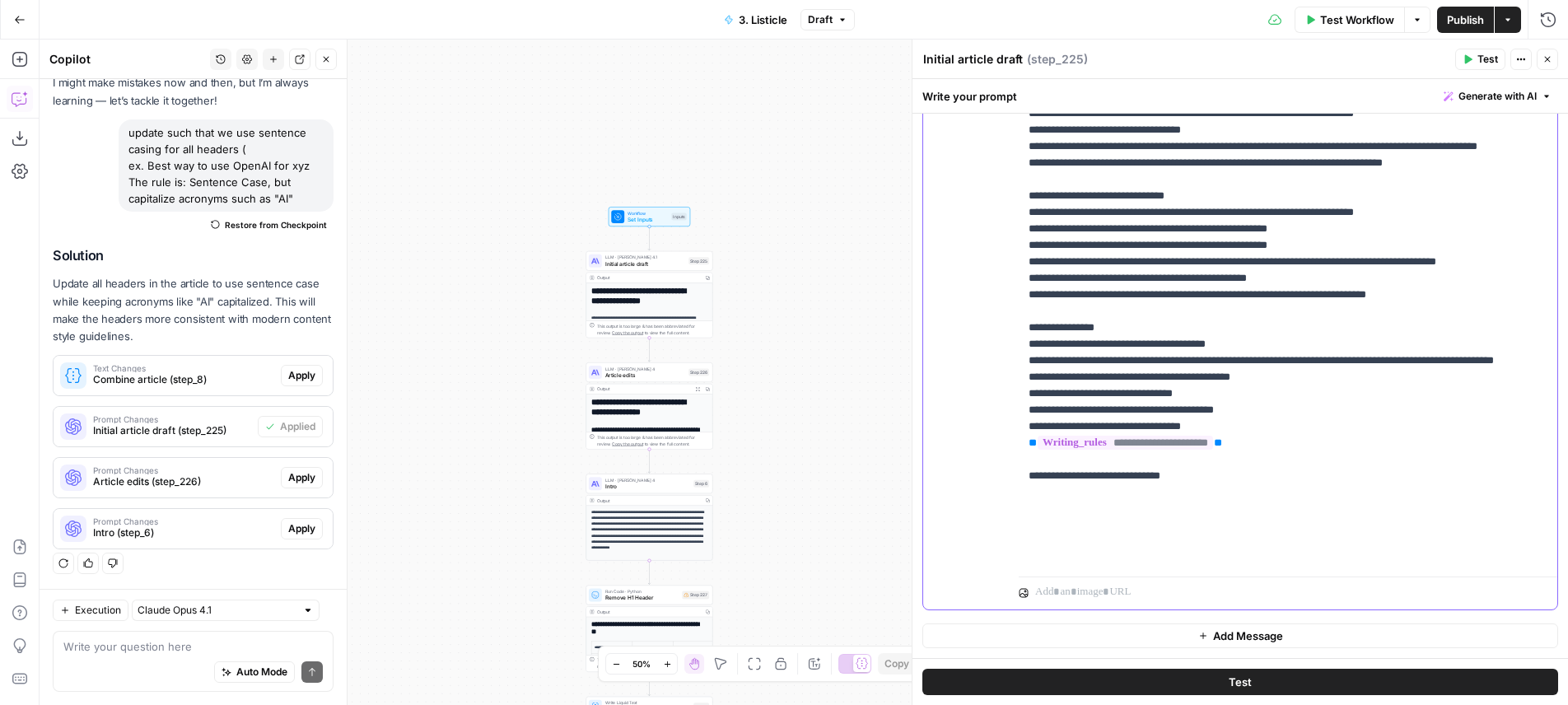
drag, startPoint x: 1209, startPoint y: 274, endPoint x: 1246, endPoint y: 356, distance: 90.0
click at [1246, 356] on p "**********" at bounding box center [1276, 163] width 494 height 807
click at [1151, 362] on p "**********" at bounding box center [1276, 163] width 494 height 807
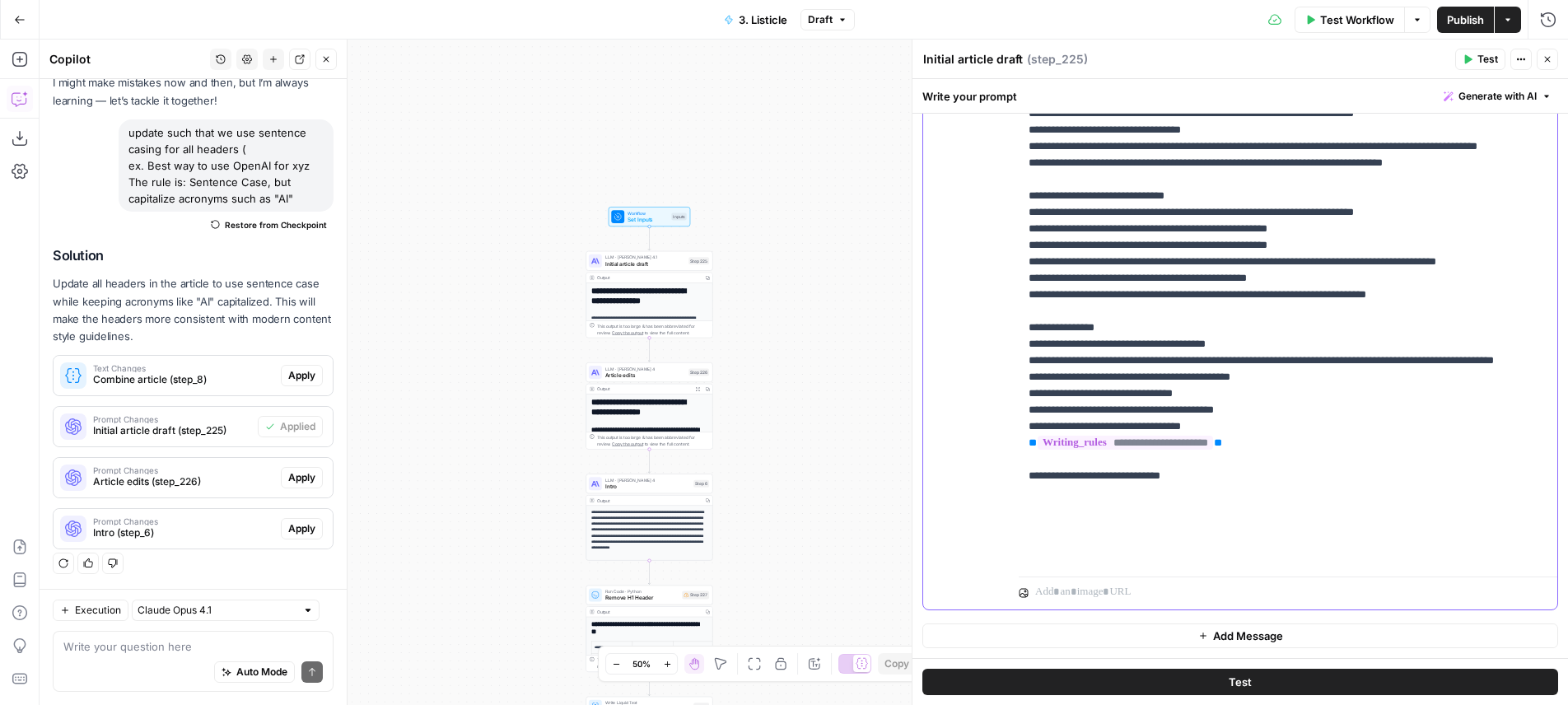
drag, startPoint x: 1151, startPoint y: 362, endPoint x: 1203, endPoint y: 381, distance: 55.4
click at [1152, 362] on p "**********" at bounding box center [1276, 163] width 494 height 807
click at [1221, 387] on p "**********" at bounding box center [1276, 163] width 494 height 807
click at [1244, 361] on p "**********" at bounding box center [1276, 163] width 494 height 807
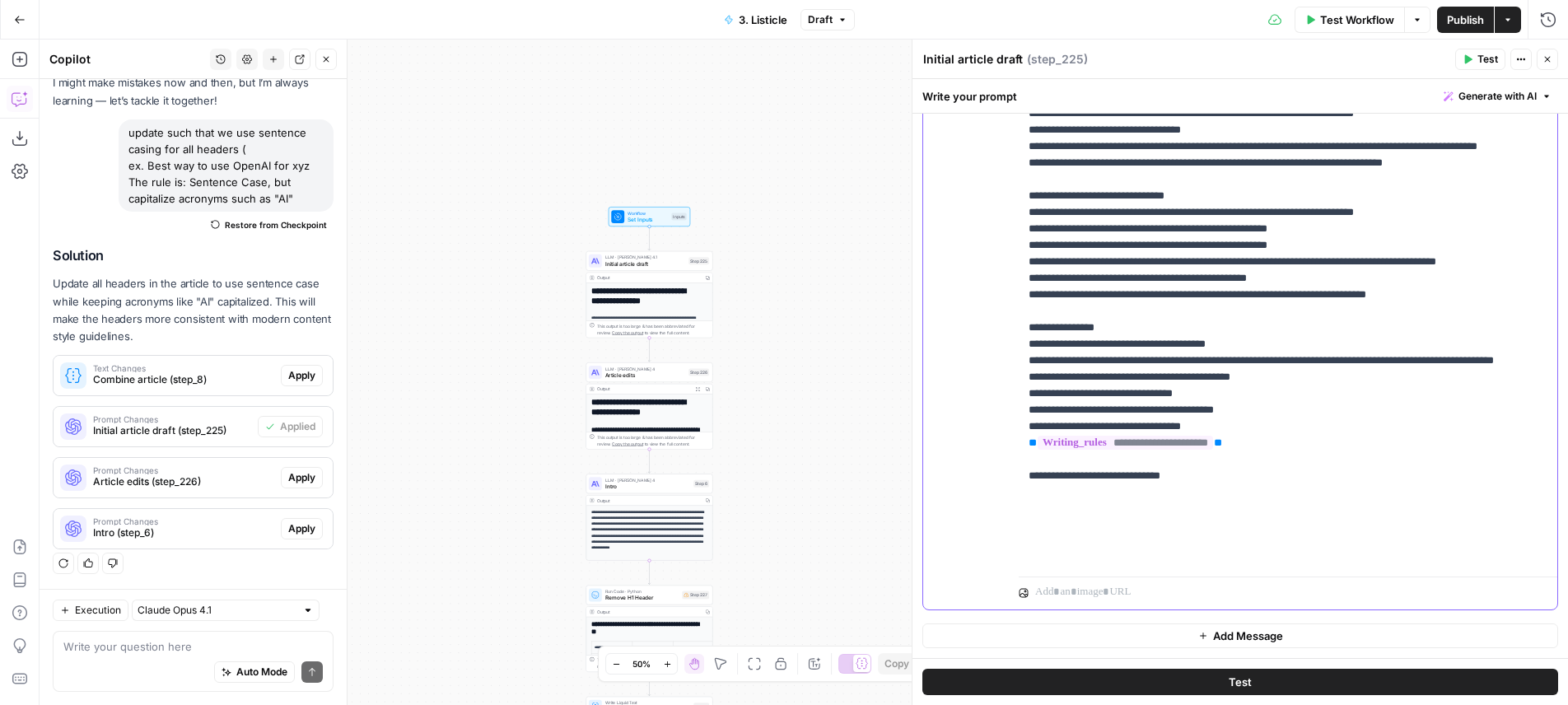
click at [1244, 361] on p "**********" at bounding box center [1276, 163] width 494 height 807
click at [1262, 358] on p "**********" at bounding box center [1276, 163] width 494 height 807
click at [1200, 338] on p "**********" at bounding box center [1276, 163] width 494 height 807
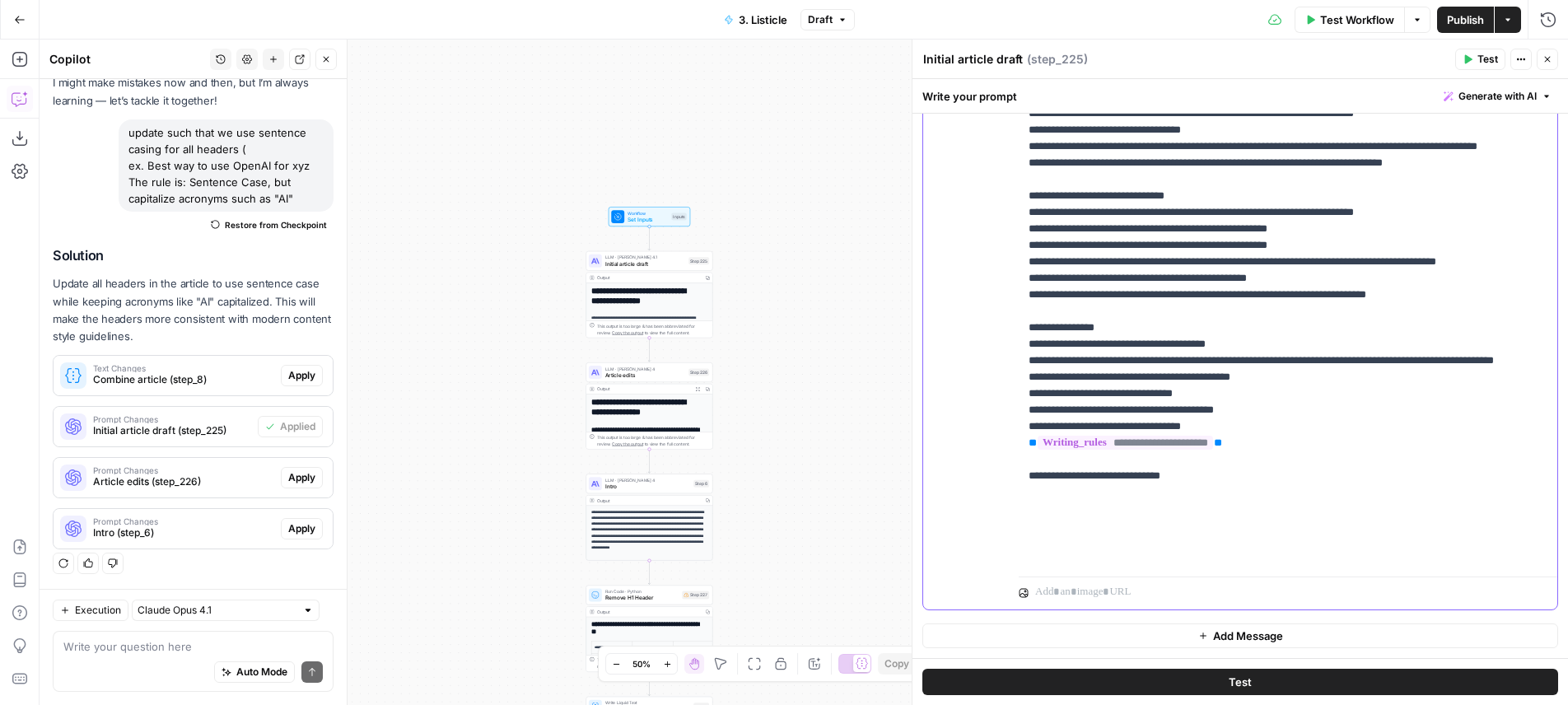
click at [1189, 352] on p "**********" at bounding box center [1276, 163] width 494 height 807
click at [1189, 345] on p "**********" at bounding box center [1276, 163] width 494 height 807
click at [1190, 345] on p "**********" at bounding box center [1276, 163] width 494 height 807
click at [1214, 378] on p "**********" at bounding box center [1276, 163] width 494 height 807
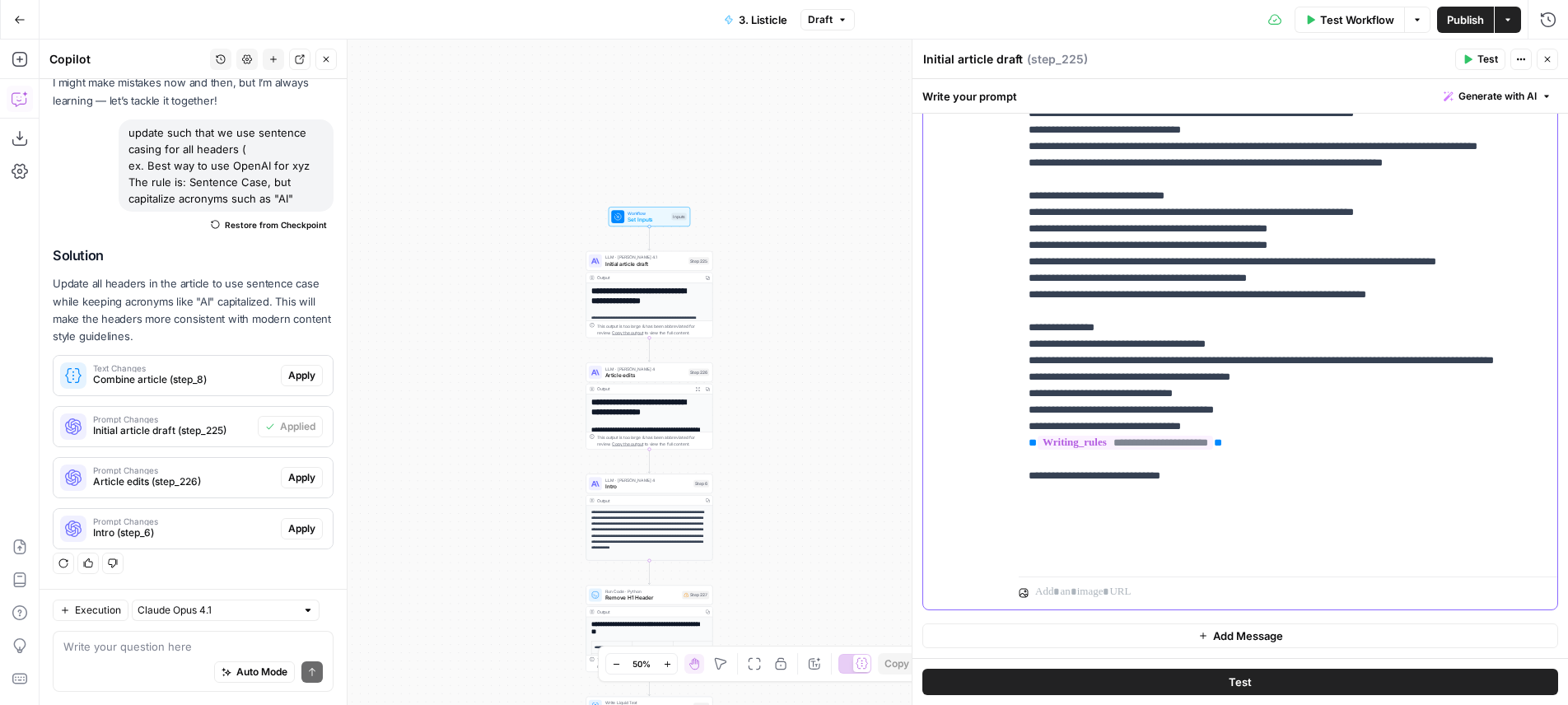
click at [1200, 323] on p "**********" at bounding box center [1276, 163] width 494 height 807
click at [1215, 328] on p "**********" at bounding box center [1276, 163] width 494 height 807
click at [280, 477] on button "Apply" at bounding box center [301, 478] width 42 height 22
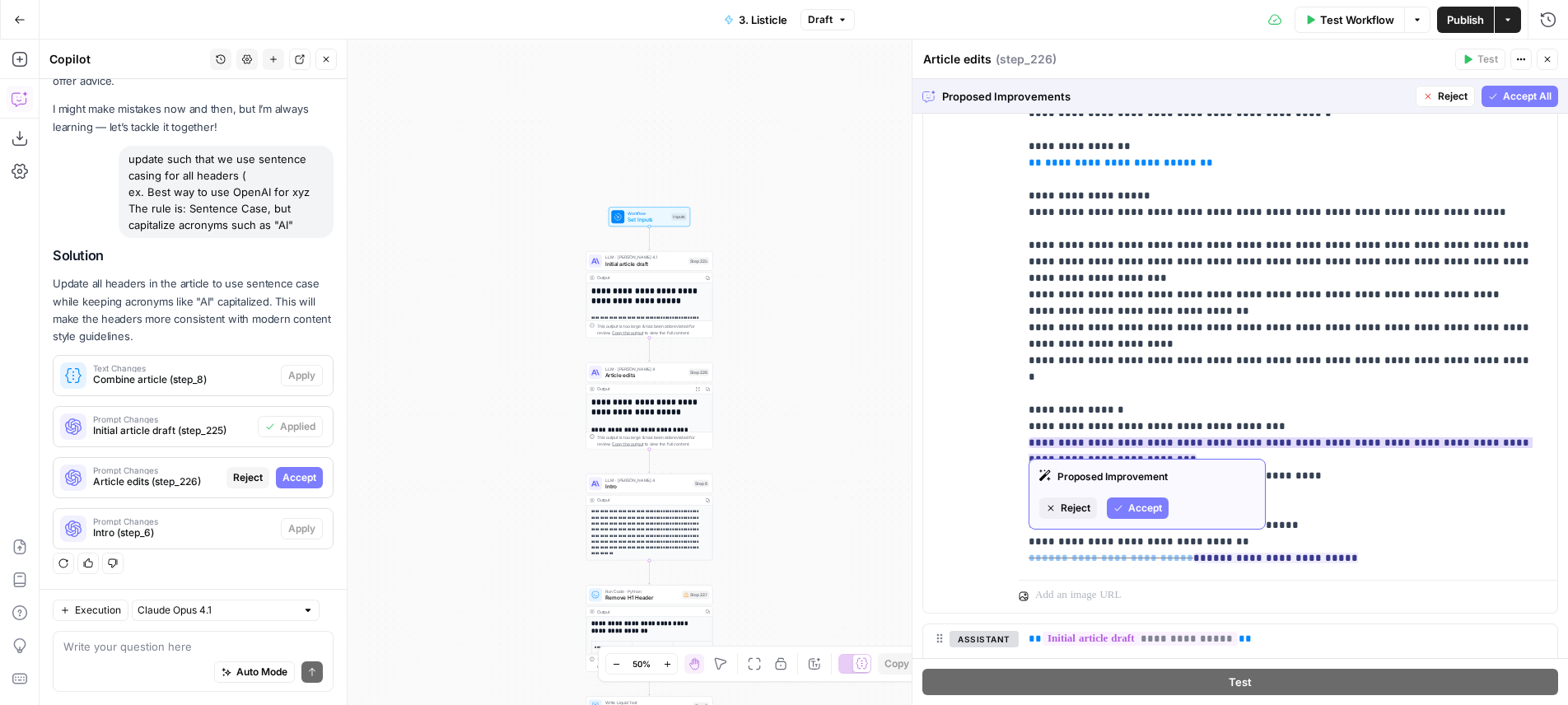
scroll to position [1846, 0]
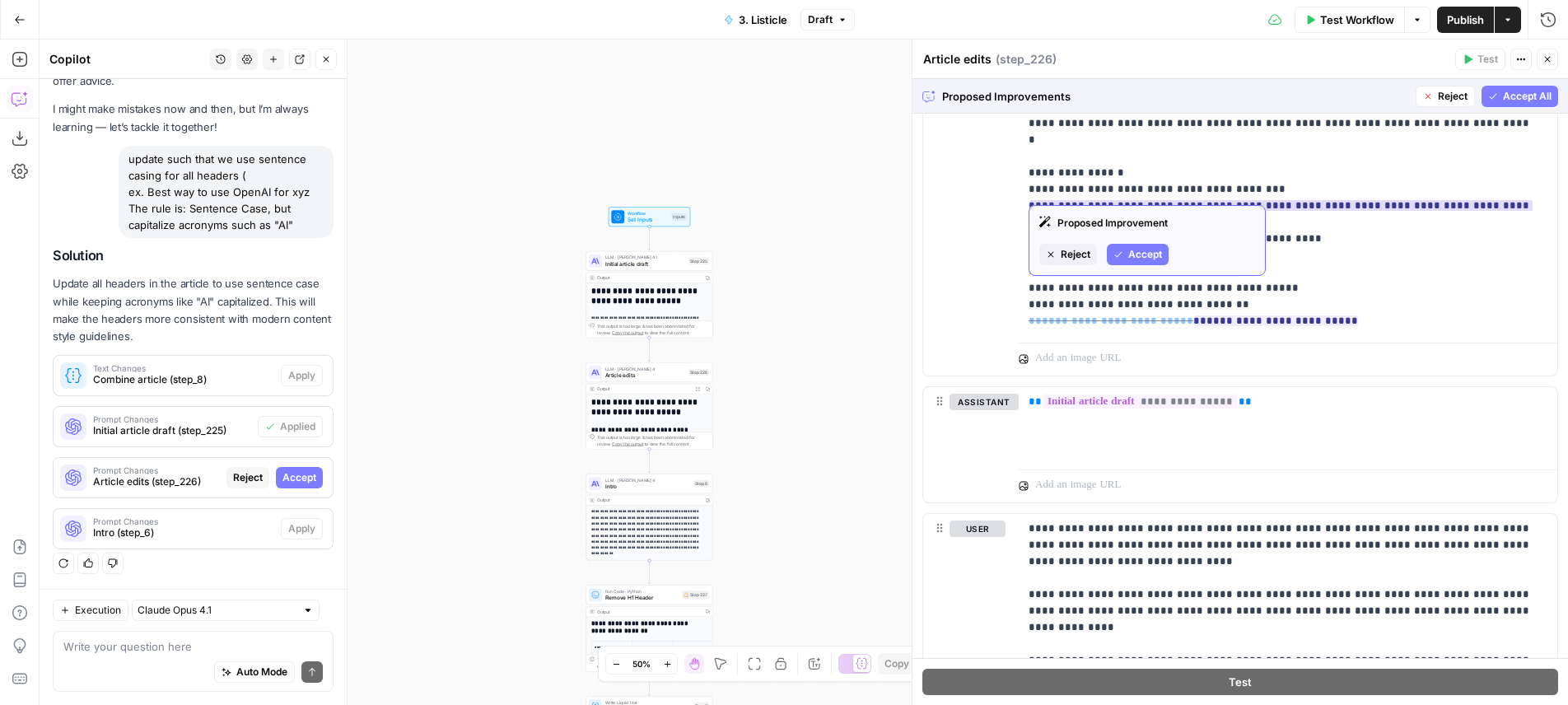
drag, startPoint x: 1051, startPoint y: 241, endPoint x: 1056, endPoint y: 254, distance: 13.9
click at [1053, 244] on div "Proposed Improvement Reject Accept" at bounding box center [1147, 240] width 237 height 71
click at [1056, 254] on button "Reject" at bounding box center [1068, 255] width 58 height 22
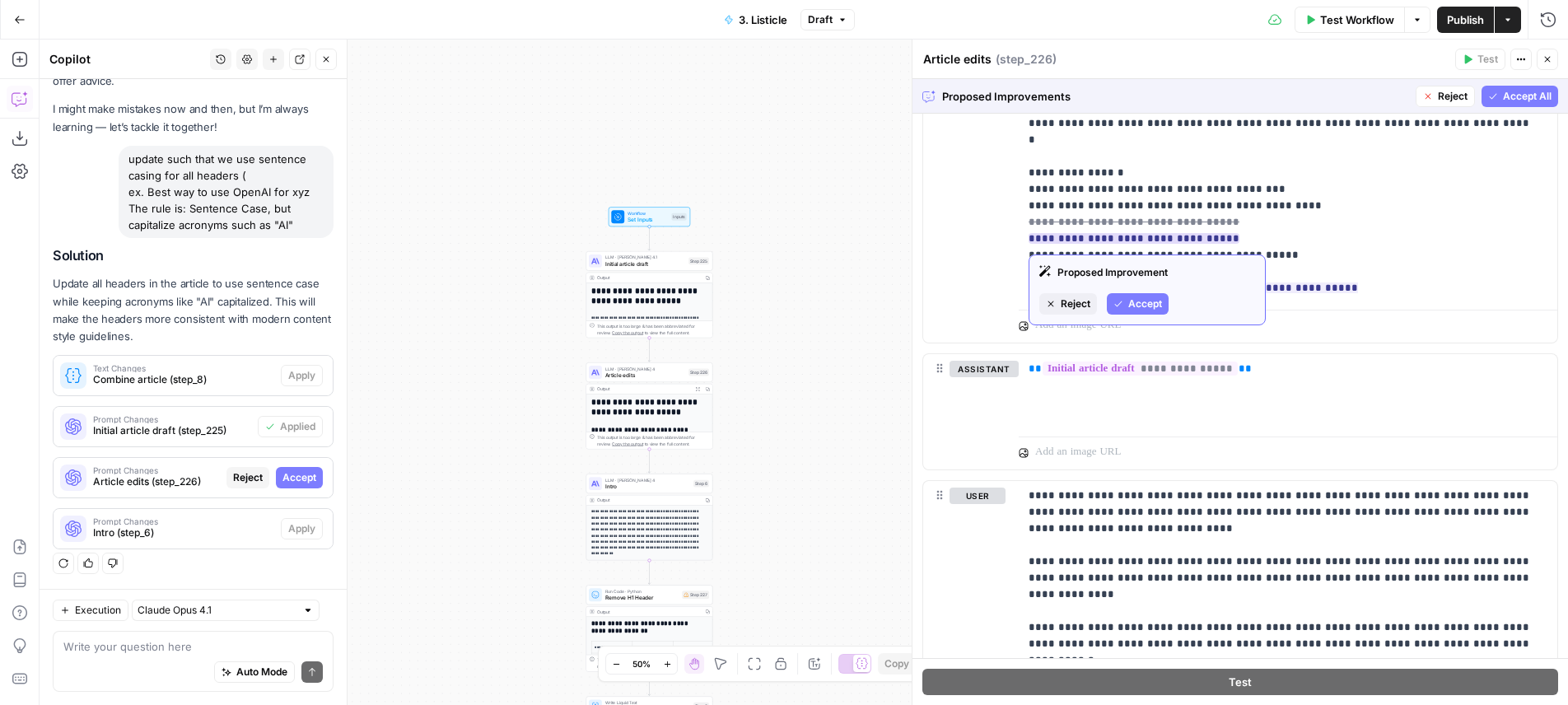
click at [1078, 301] on span "Reject" at bounding box center [1076, 303] width 29 height 15
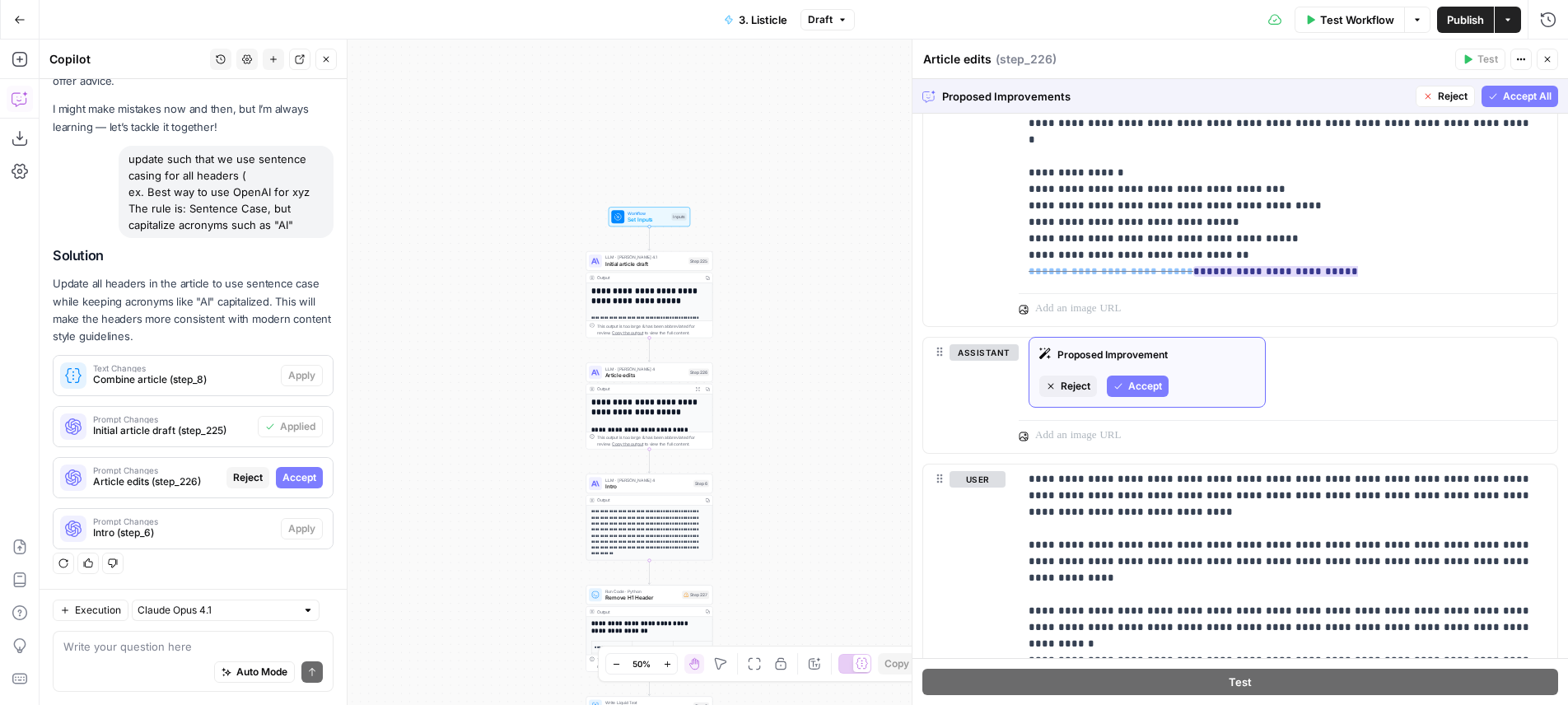
click at [1078, 382] on span "Reject" at bounding box center [1076, 385] width 29 height 15
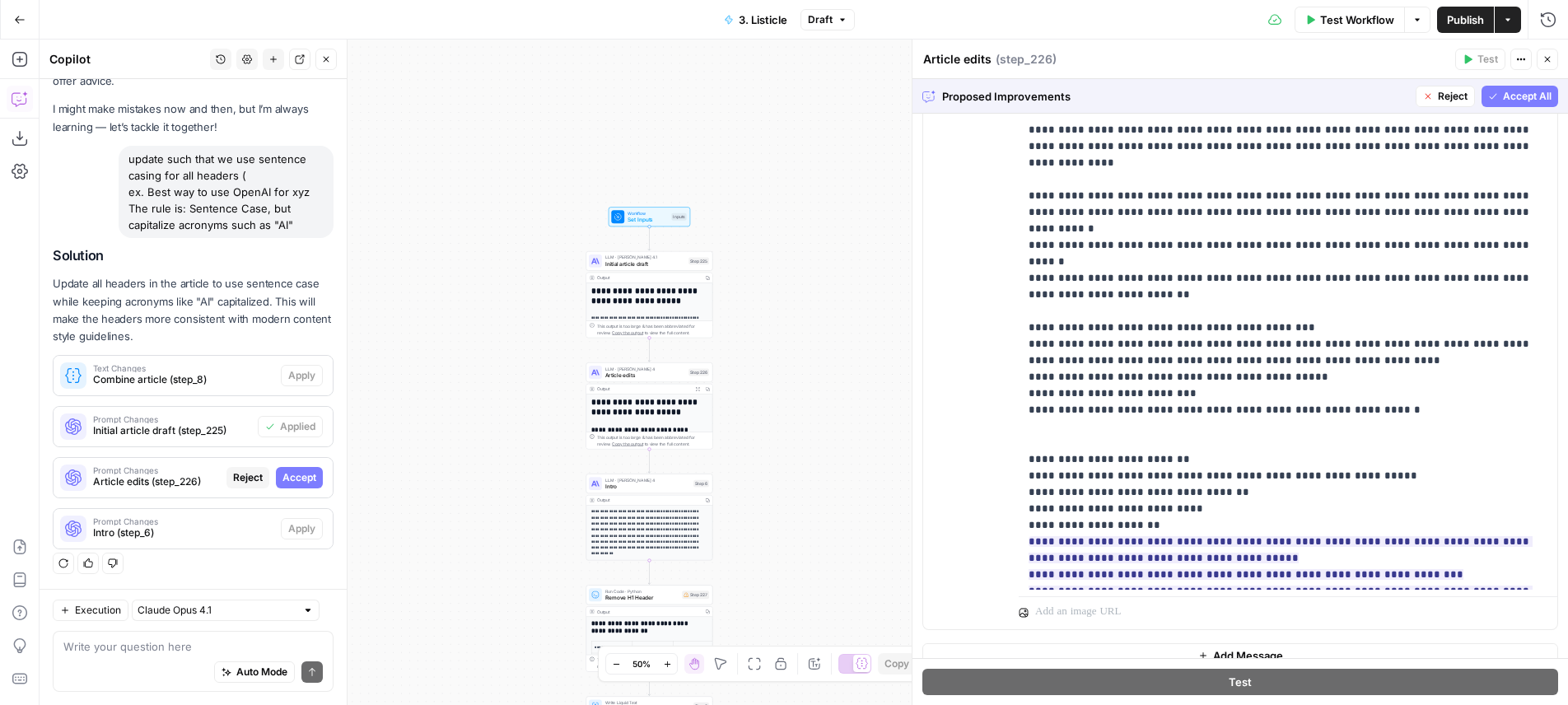
scroll to position [2248, 0]
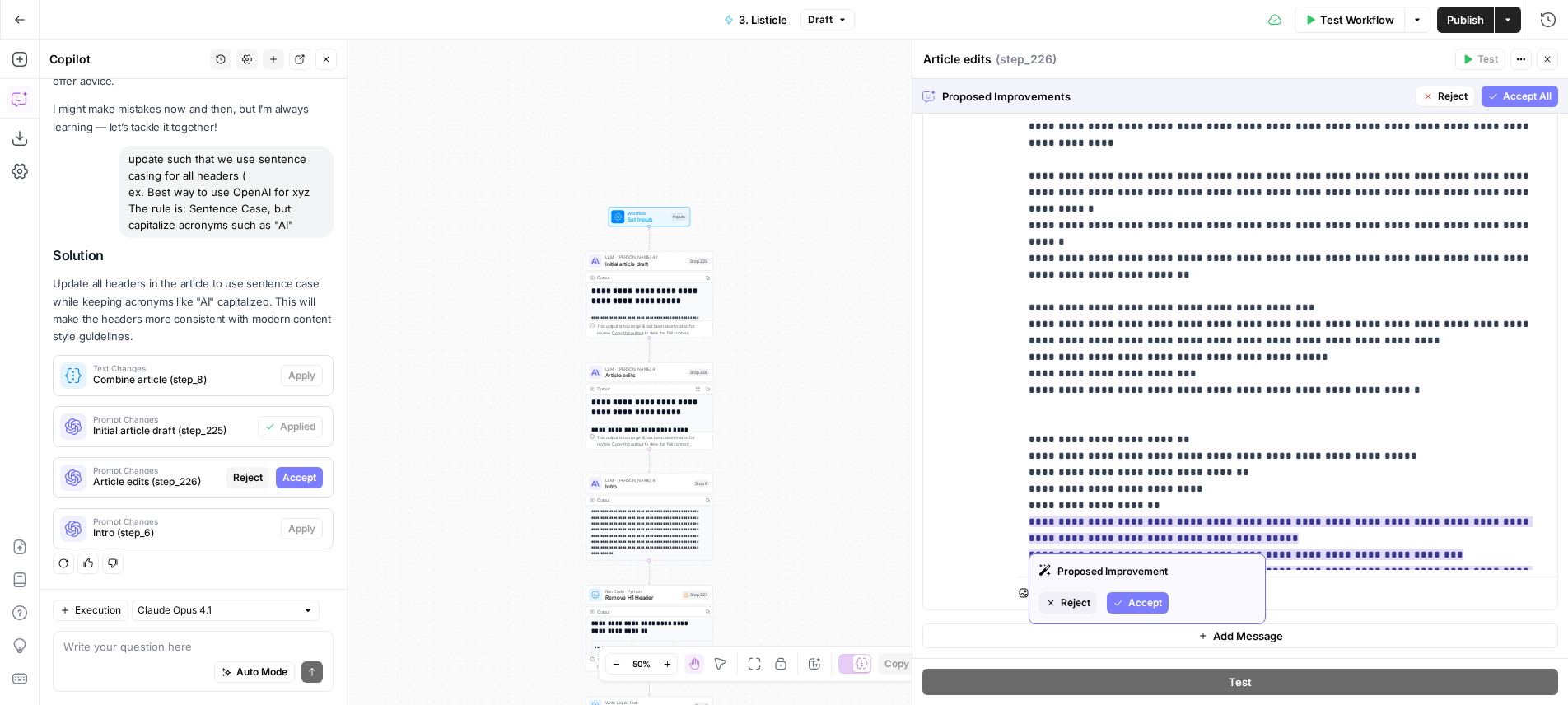
click at [1153, 606] on span "Accept" at bounding box center [1144, 602] width 33 height 15
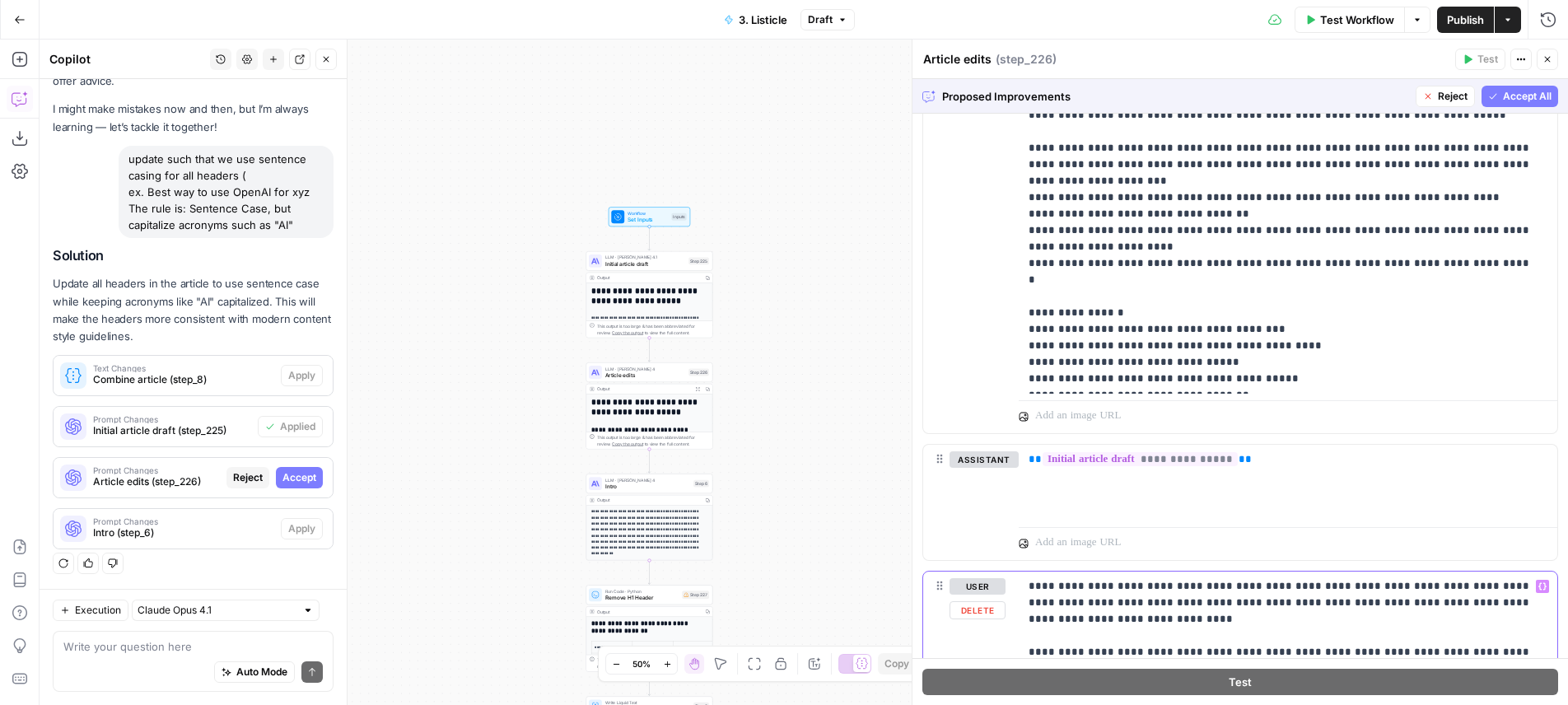
scroll to position [1656, 0]
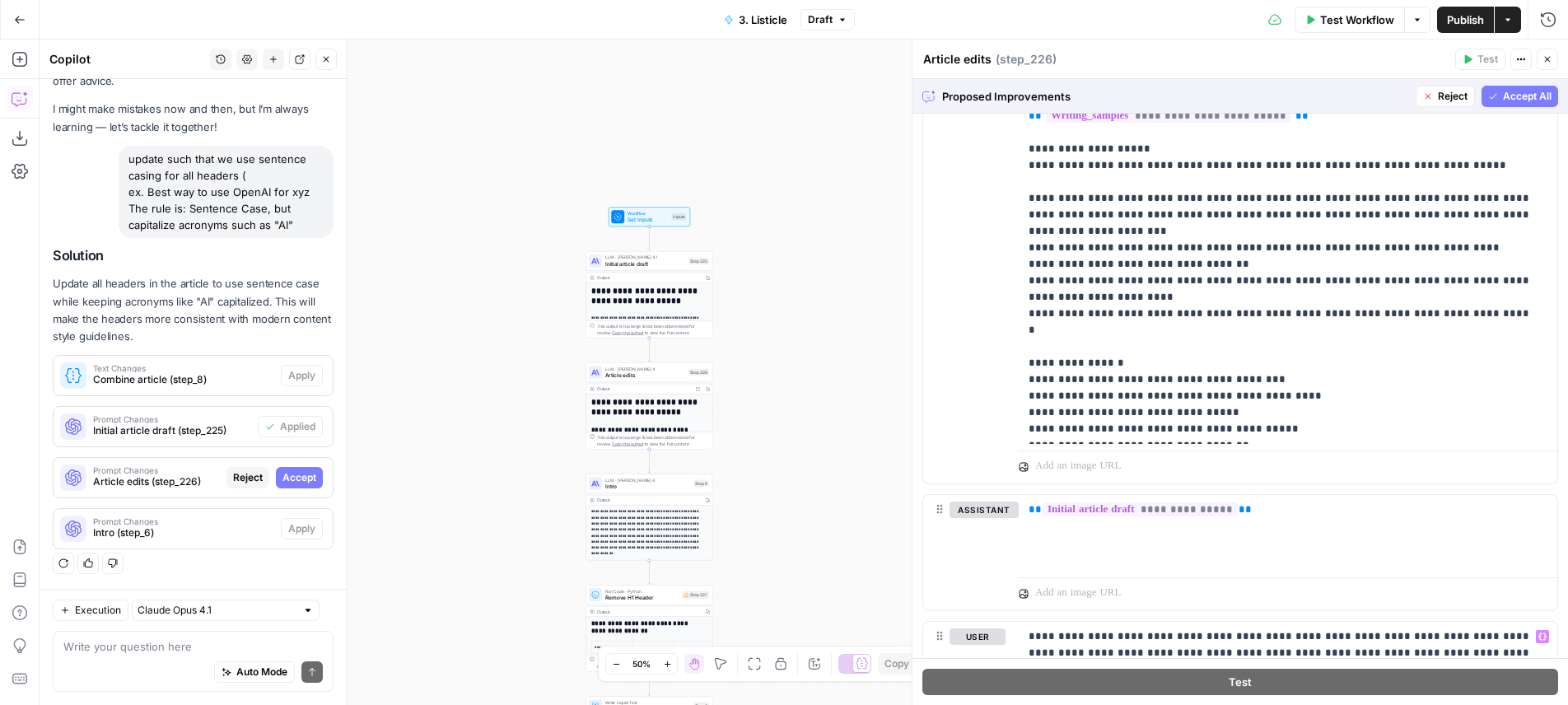
click at [1520, 101] on span "Accept All" at bounding box center [1528, 96] width 49 height 15
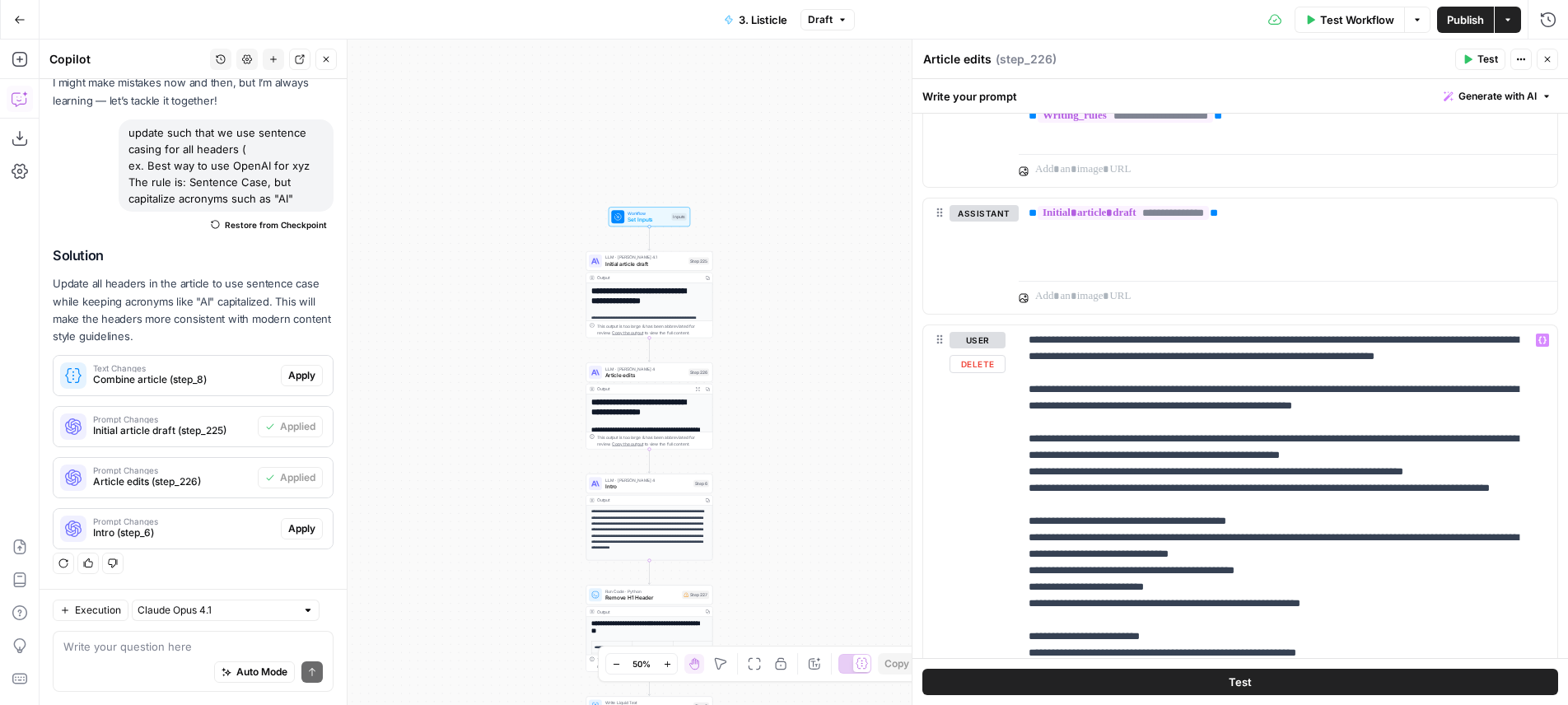
scroll to position [1728, 0]
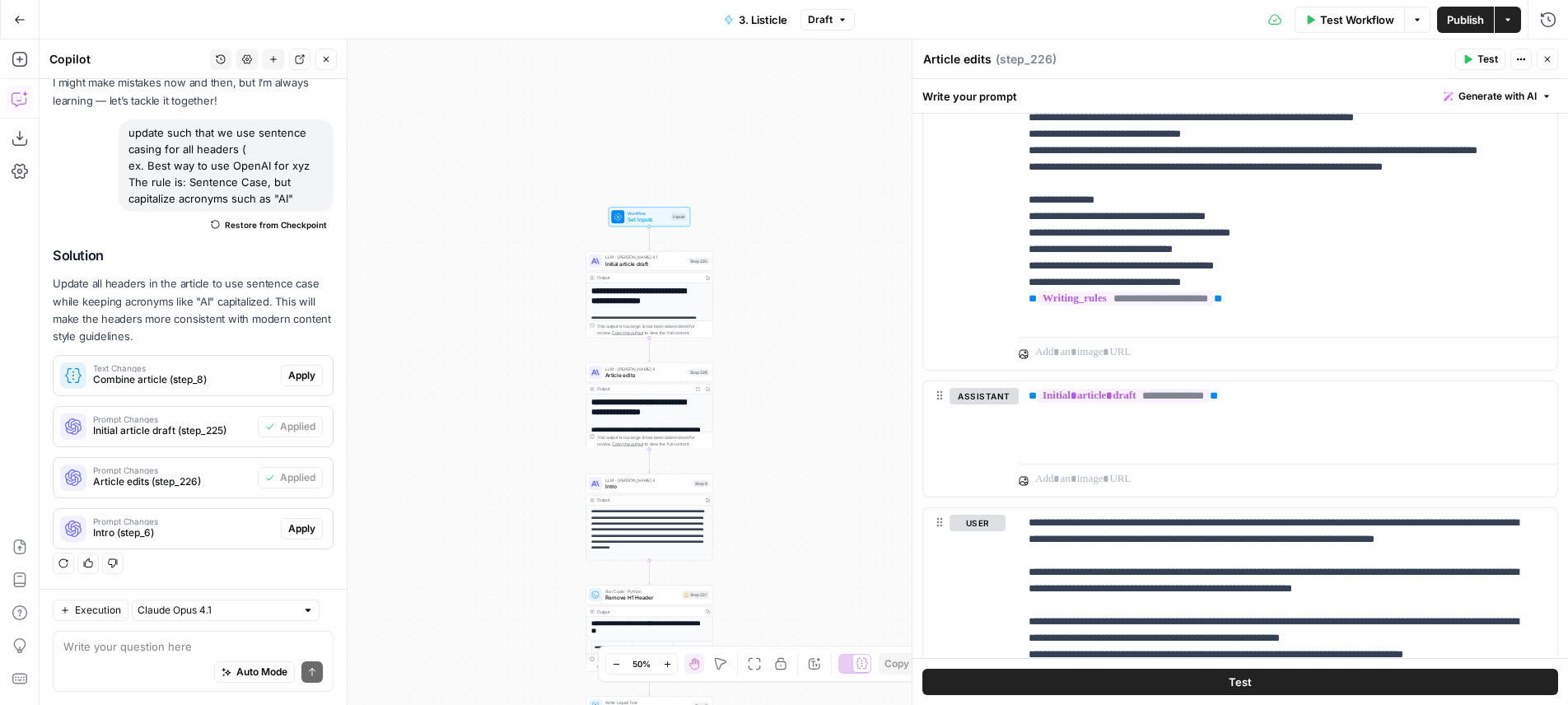
drag, startPoint x: 1544, startPoint y: 59, endPoint x: 845, endPoint y: 261, distance: 727.6
click at [1544, 59] on icon "button" at bounding box center [1547, 59] width 10 height 10
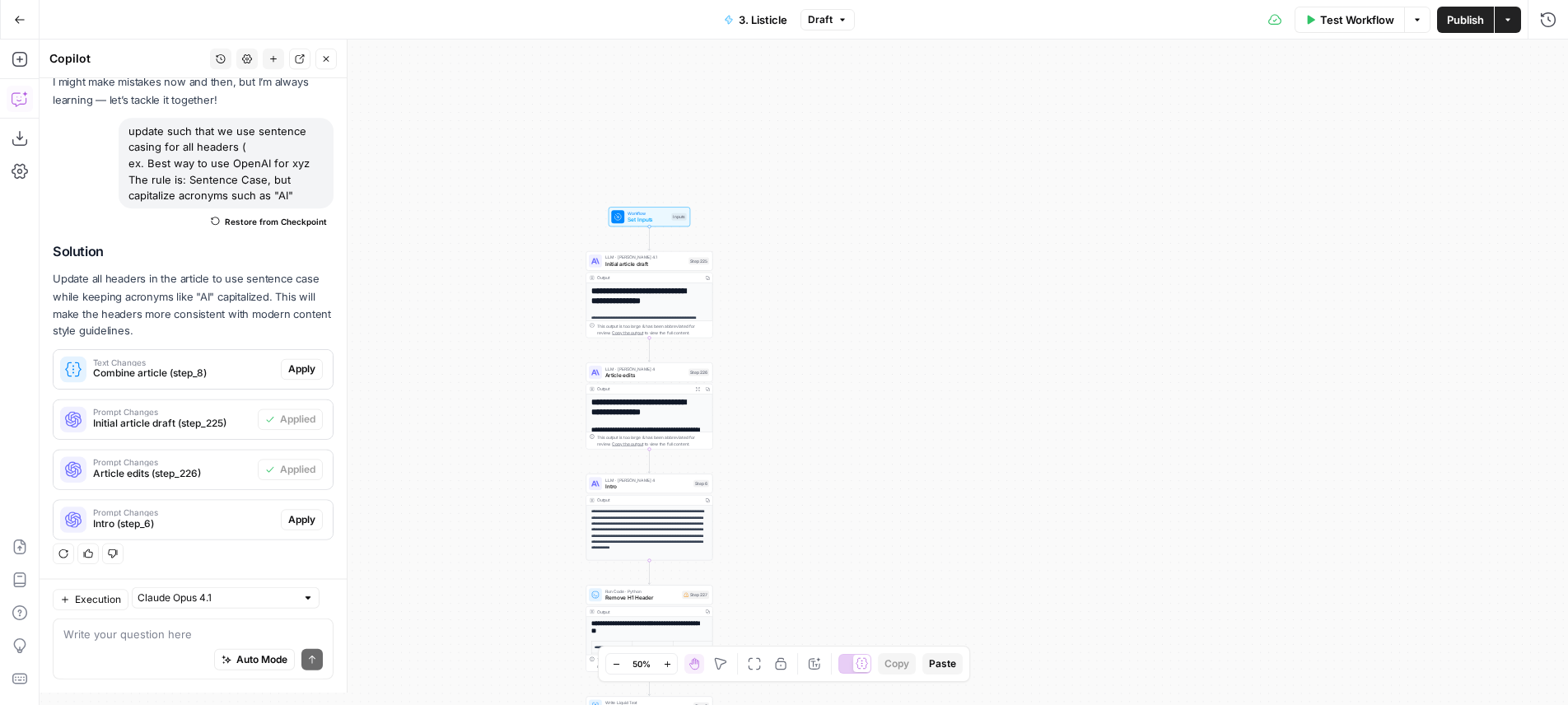
scroll to position [91, 0]
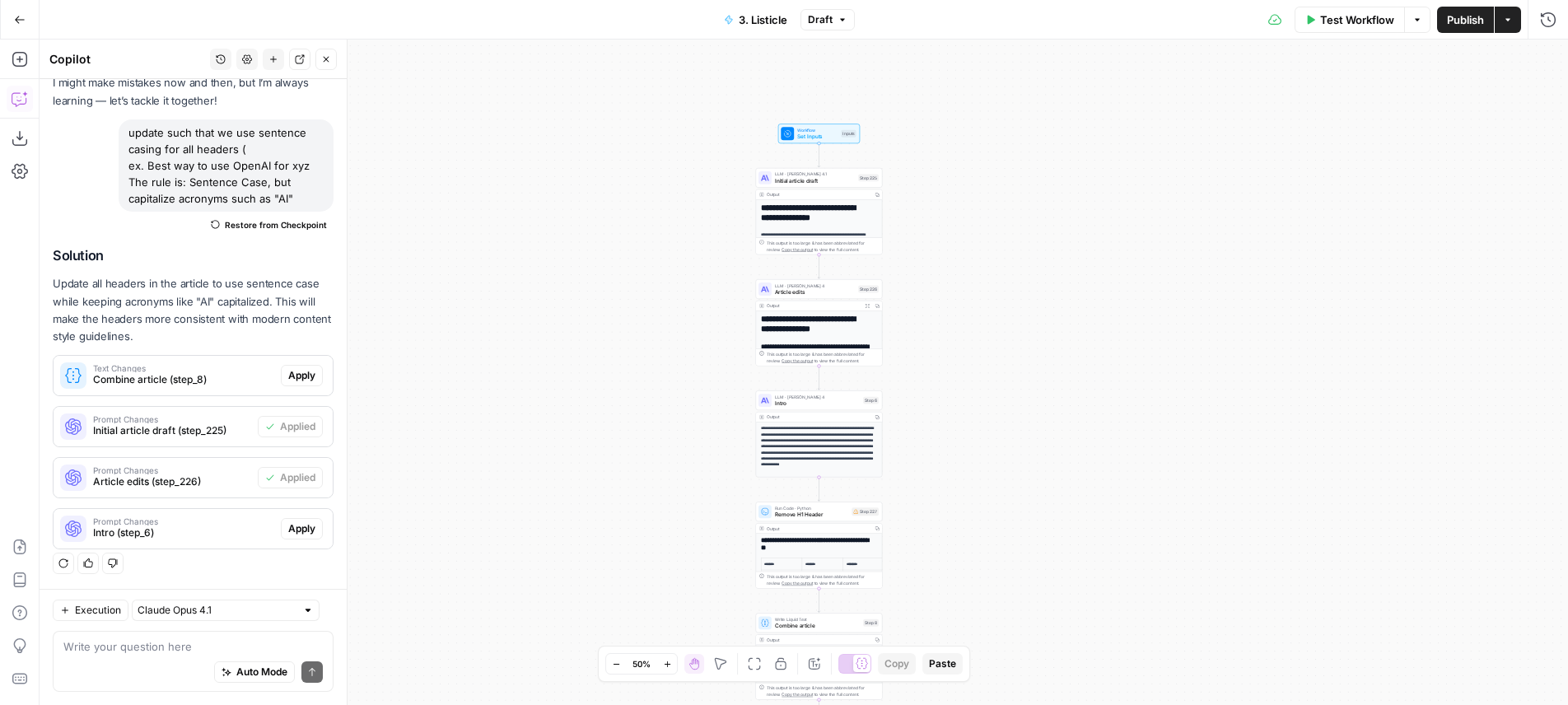
drag, startPoint x: 899, startPoint y: 286, endPoint x: 1068, endPoint y: 203, distance: 188.3
click at [1068, 203] on div "**********" at bounding box center [803, 372] width 1529 height 666
click at [1450, 25] on span "Publish" at bounding box center [1465, 20] width 37 height 17
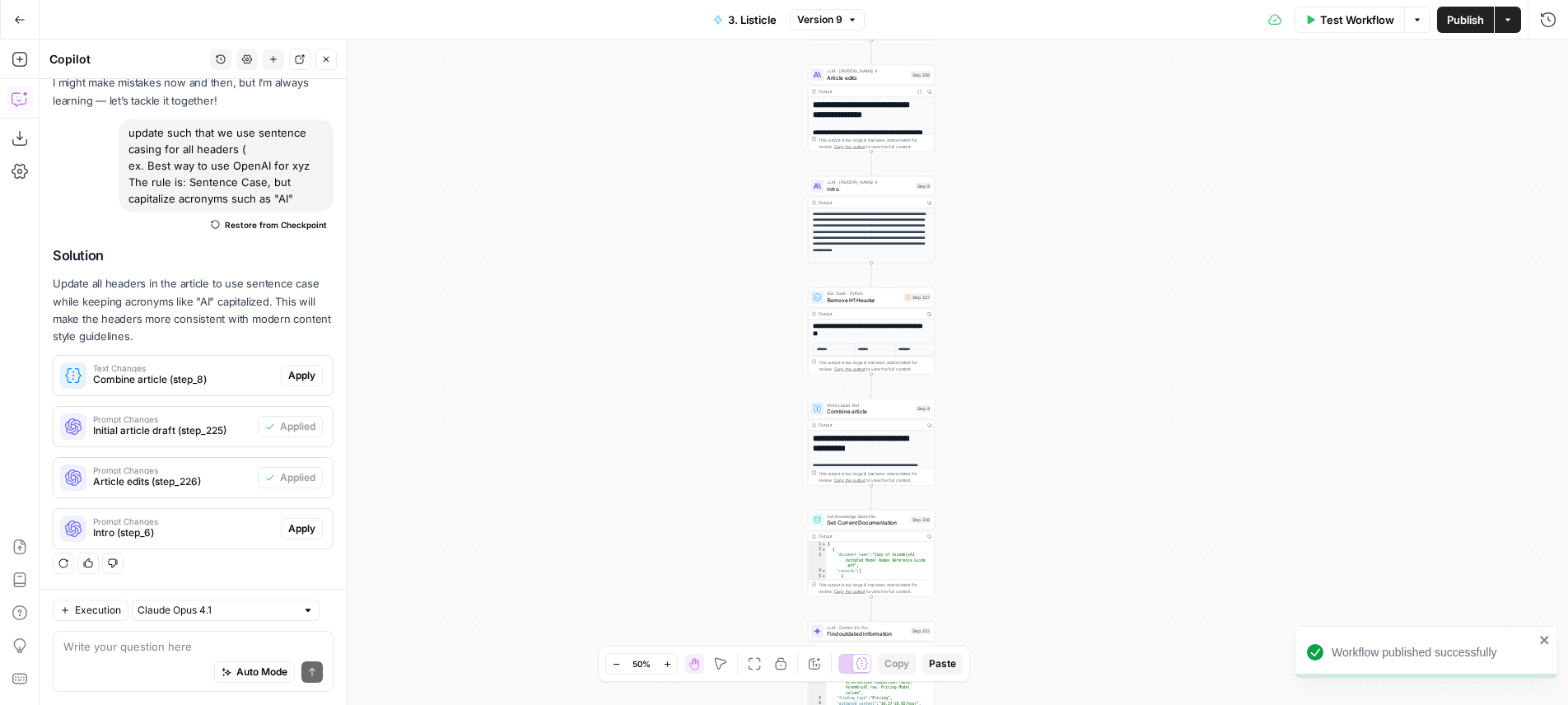
drag, startPoint x: 703, startPoint y: 143, endPoint x: 609, endPoint y: 175, distance: 99.3
click at [609, 175] on div "**********" at bounding box center [803, 372] width 1529 height 666
click at [1364, 22] on span "Test Workflow" at bounding box center [1357, 20] width 75 height 17
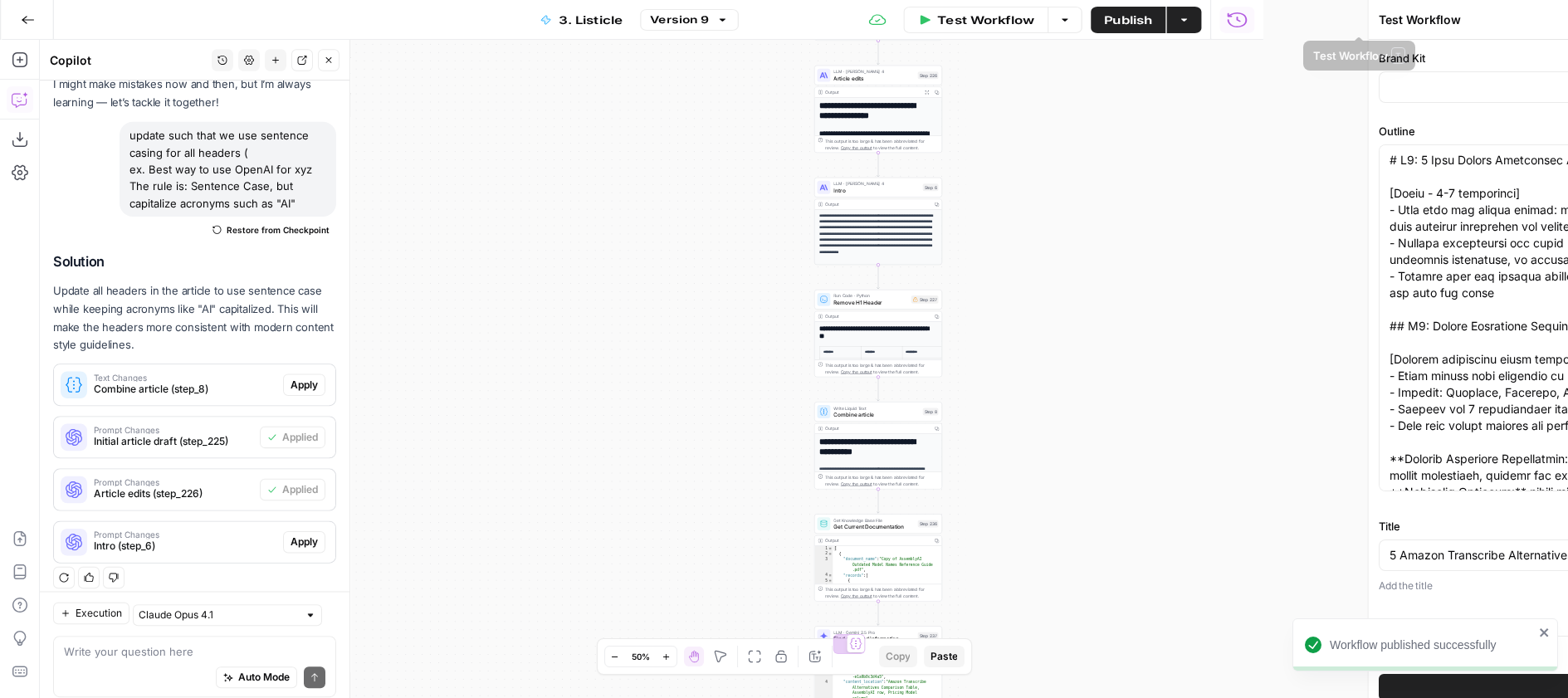
type input "AssemblyAI"
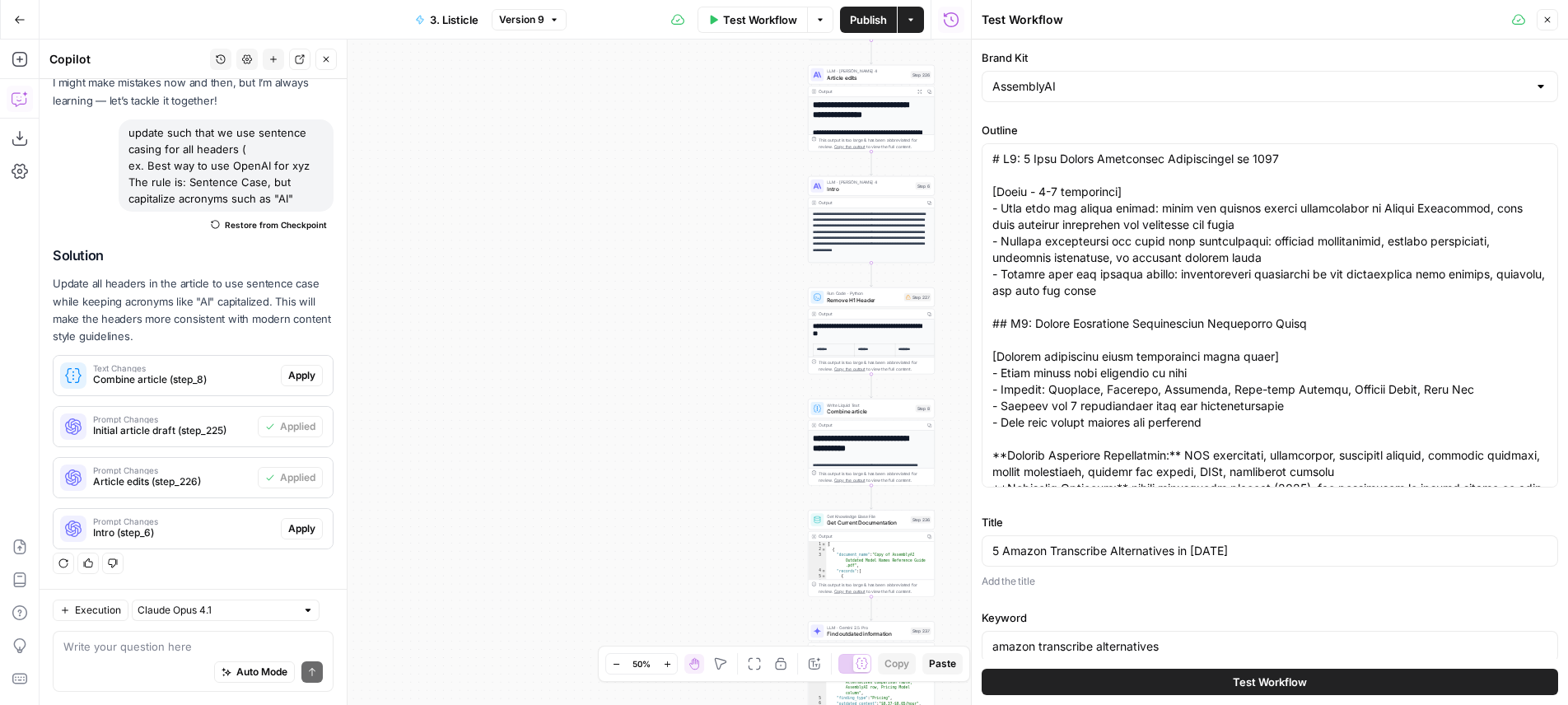
click at [1293, 666] on div "Test Workflow" at bounding box center [1270, 681] width 577 height 46
click at [1289, 677] on span "Test Workflow" at bounding box center [1270, 681] width 75 height 17
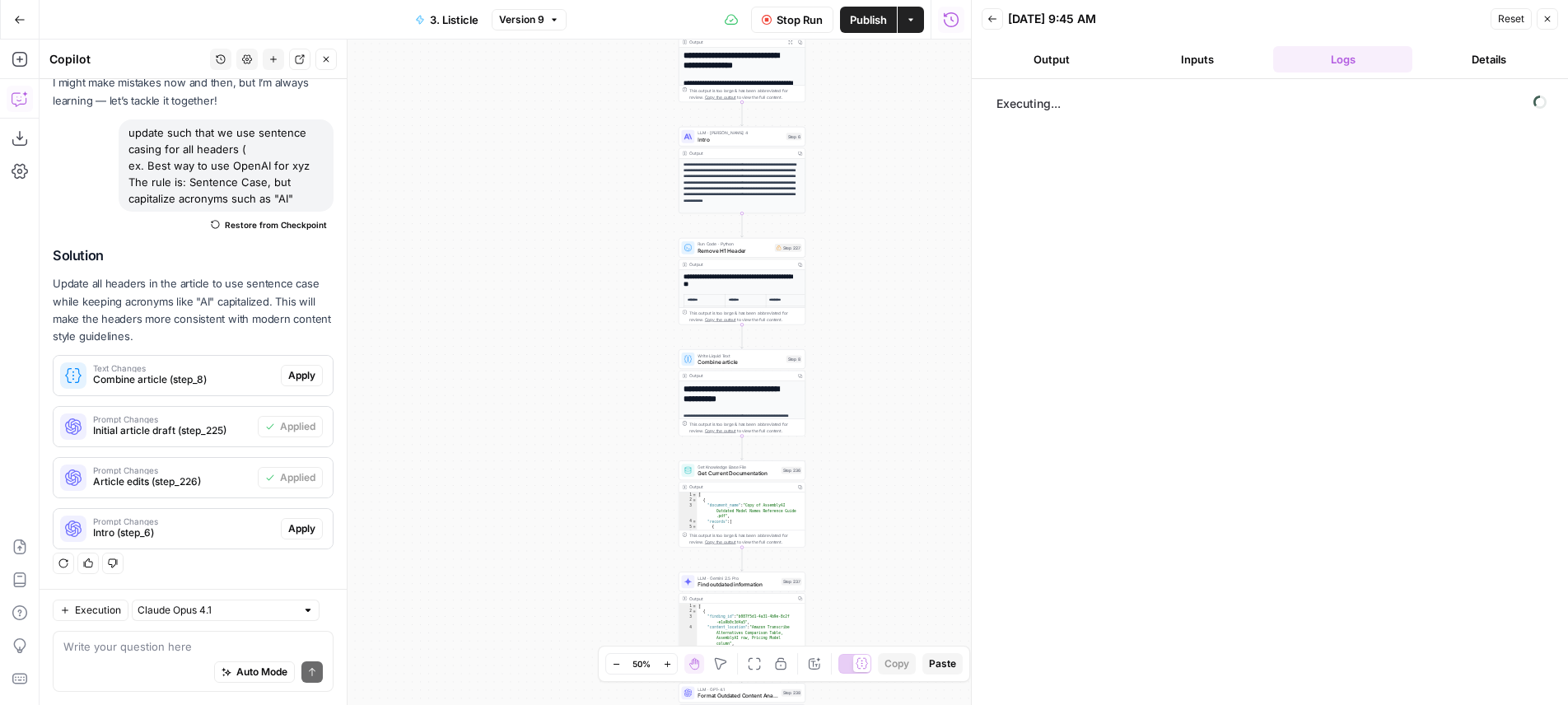
drag, startPoint x: 655, startPoint y: 275, endPoint x: 535, endPoint y: 228, distance: 128.9
click at [535, 228] on div "**********" at bounding box center [505, 372] width 932 height 666
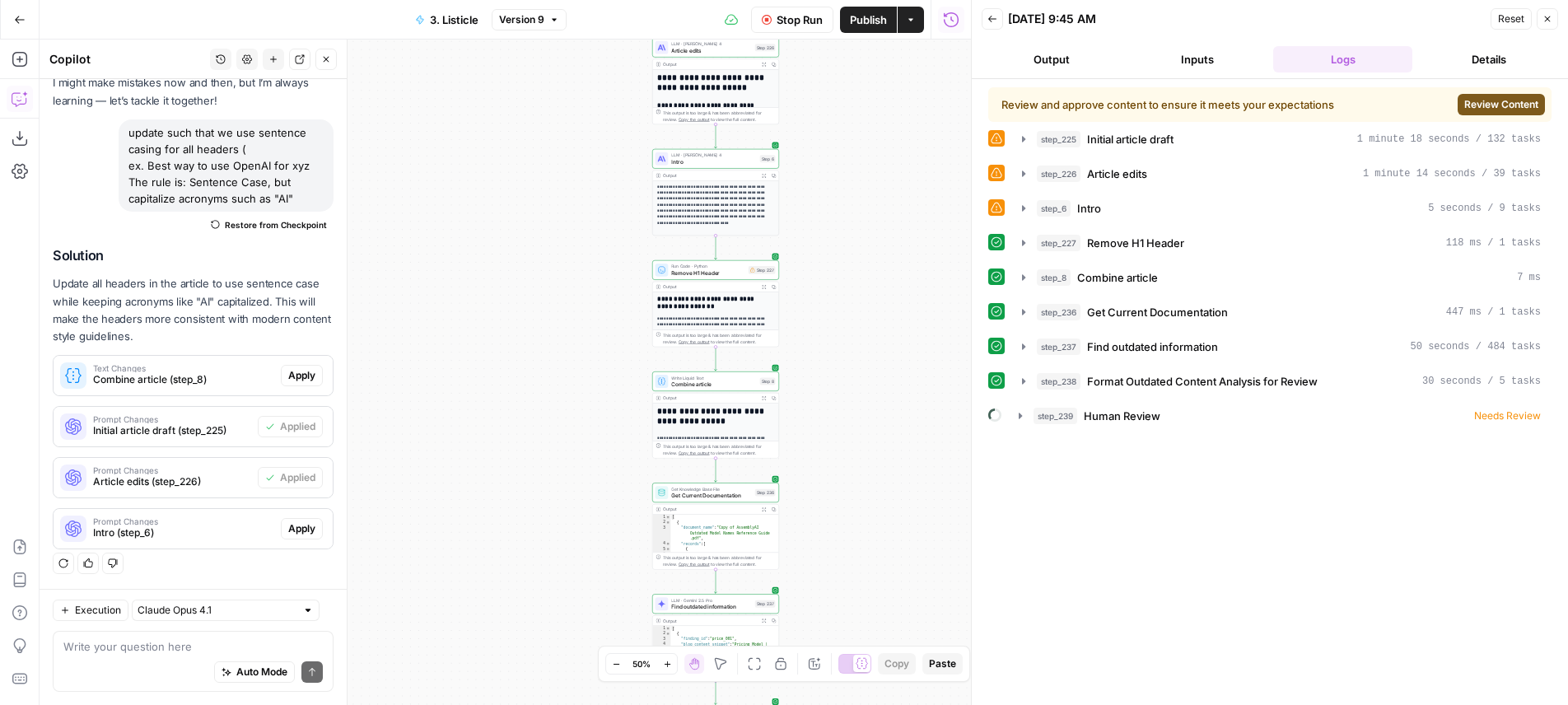
drag, startPoint x: 937, startPoint y: 248, endPoint x: 912, endPoint y: 270, distance: 33.3
click at [912, 270] on div "**********" at bounding box center [505, 372] width 932 height 666
click at [1243, 179] on div "step_226 Article edits 1 minute 14 seconds / 39 tasks" at bounding box center [1289, 174] width 504 height 17
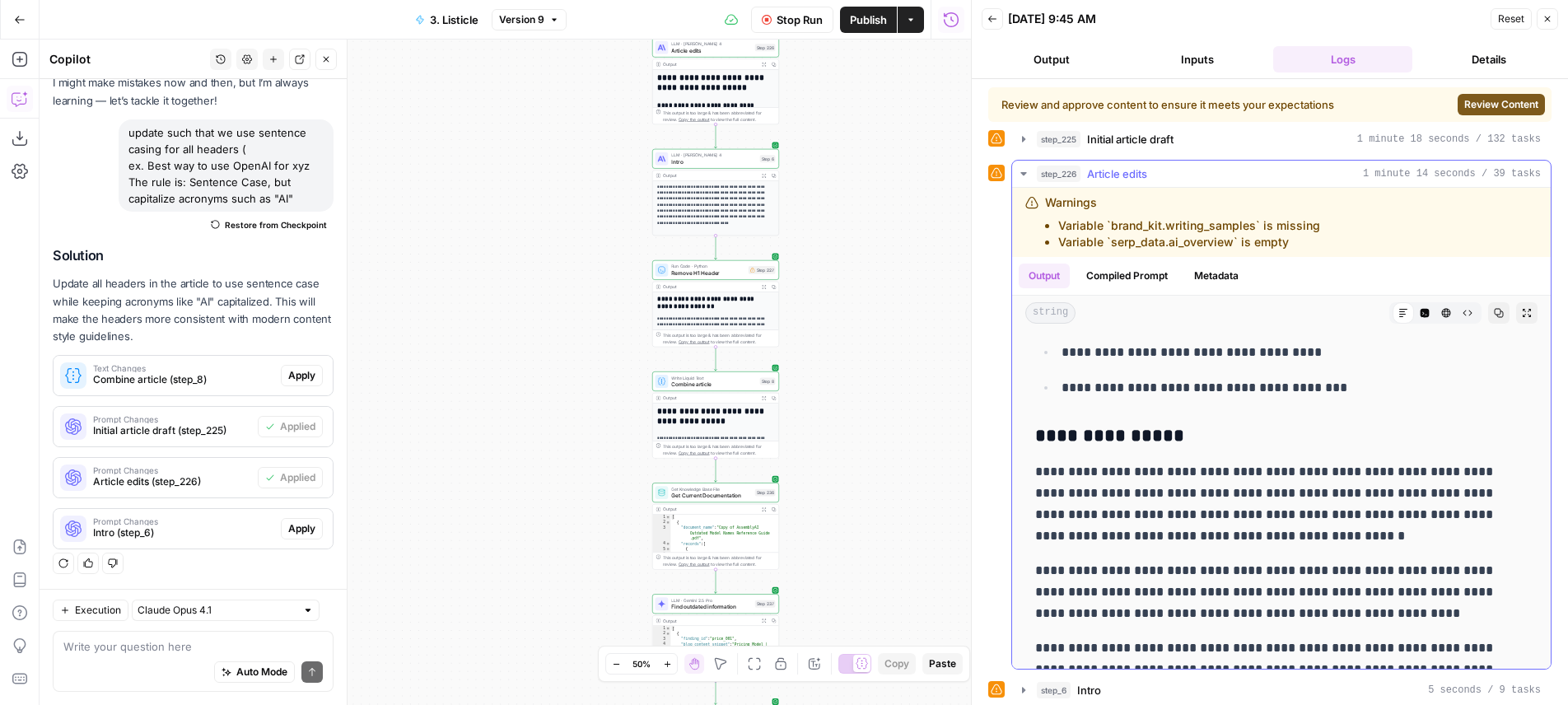
scroll to position [4237, 0]
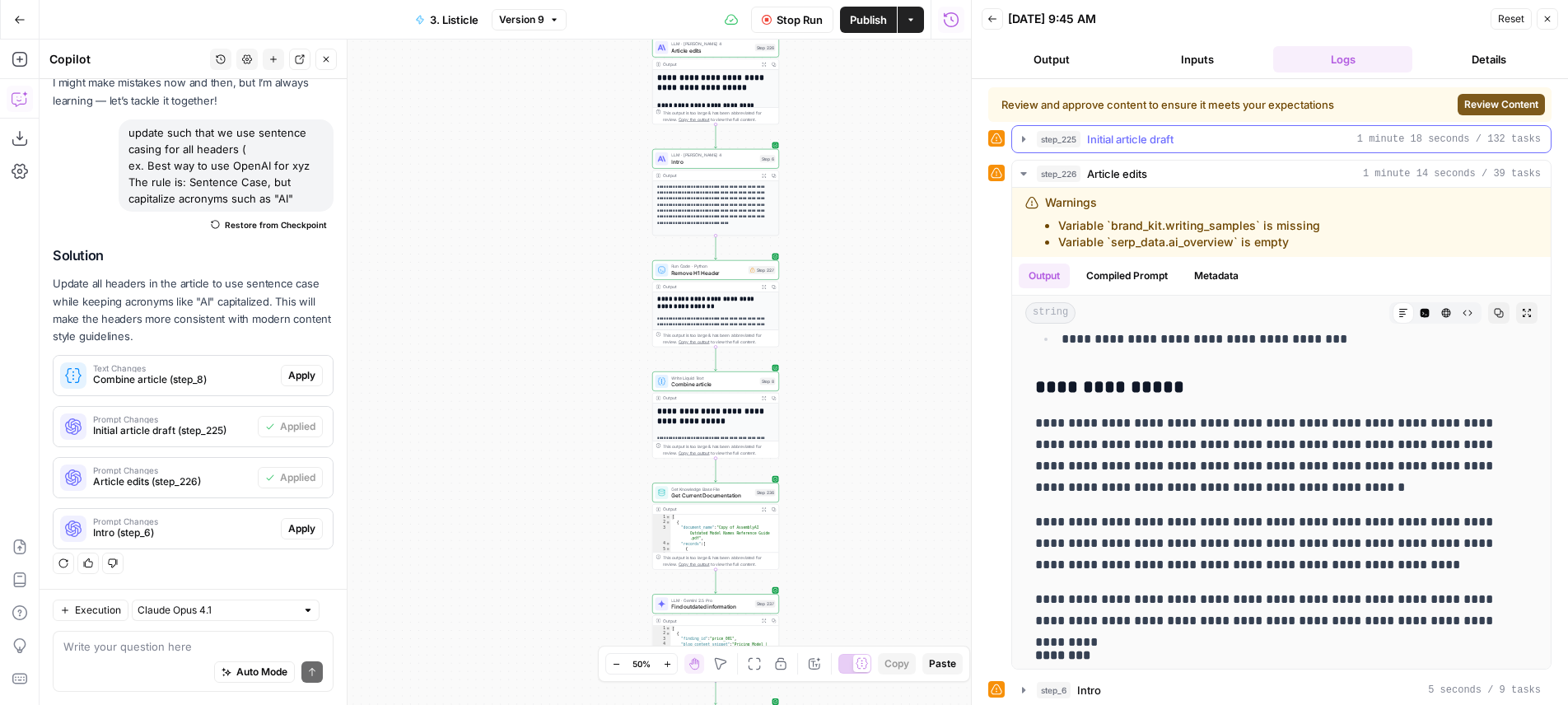
click at [1457, 126] on button "step_225 Initial article draft 1 minute 18 seconds / 132 tasks" at bounding box center [1281, 138] width 538 height 26
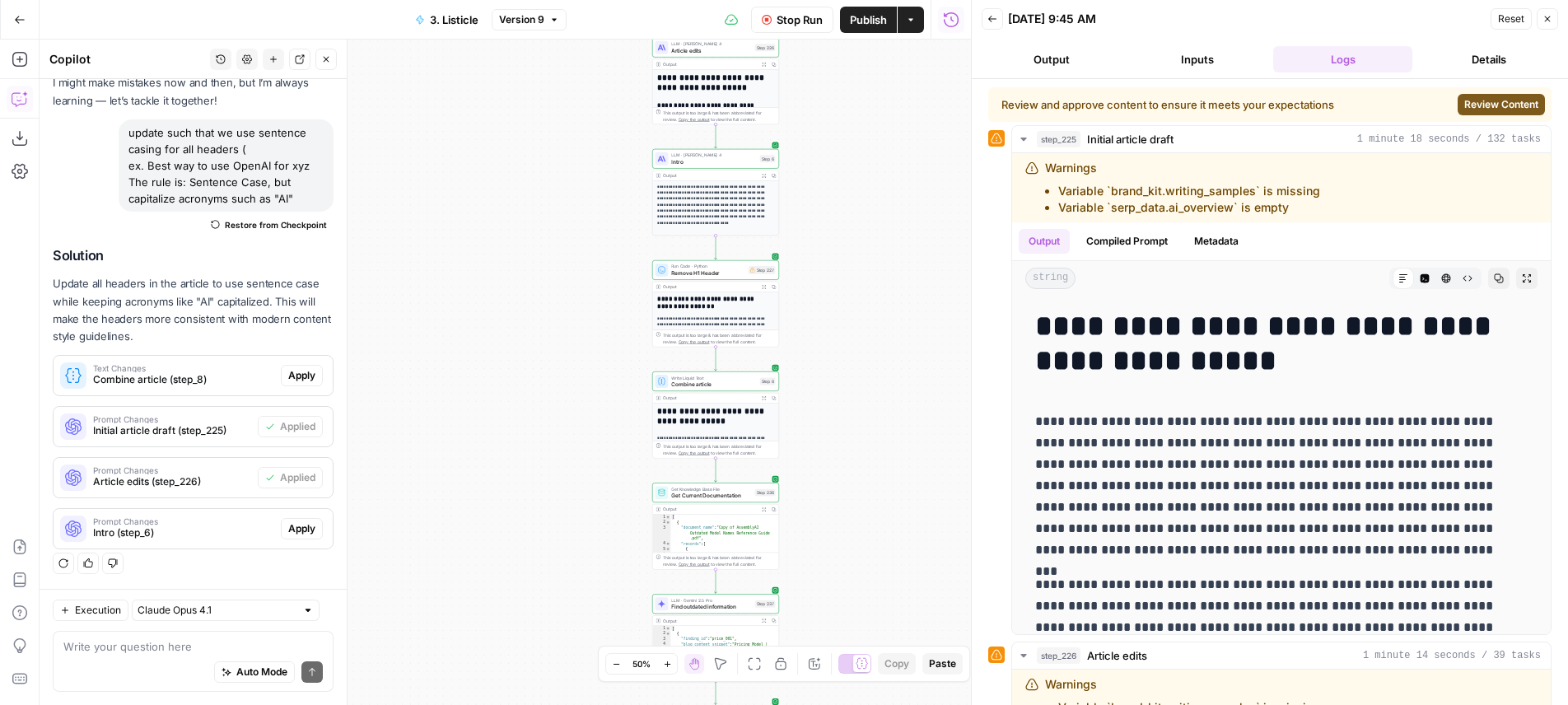
click at [784, 30] on button "Stop Run" at bounding box center [792, 20] width 82 height 26
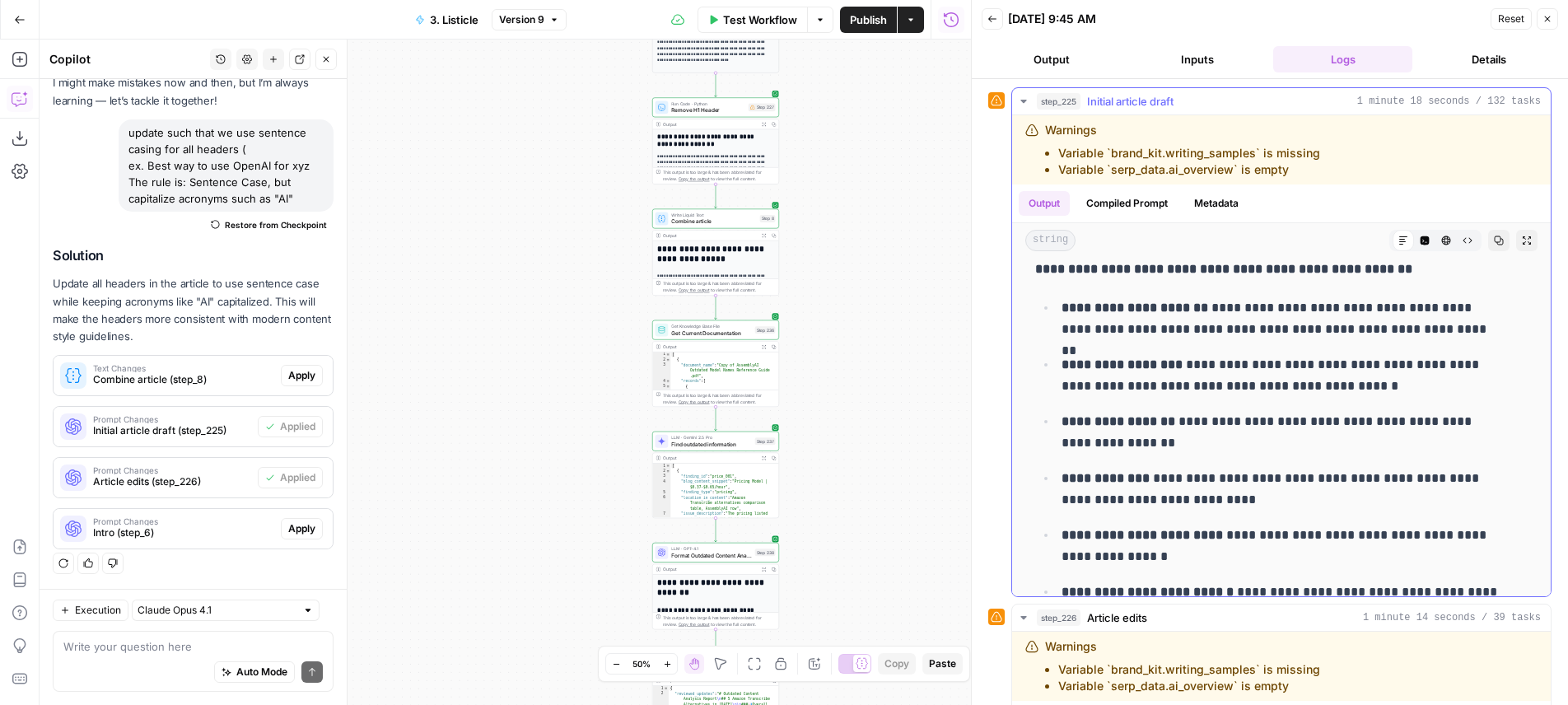
scroll to position [5120, 0]
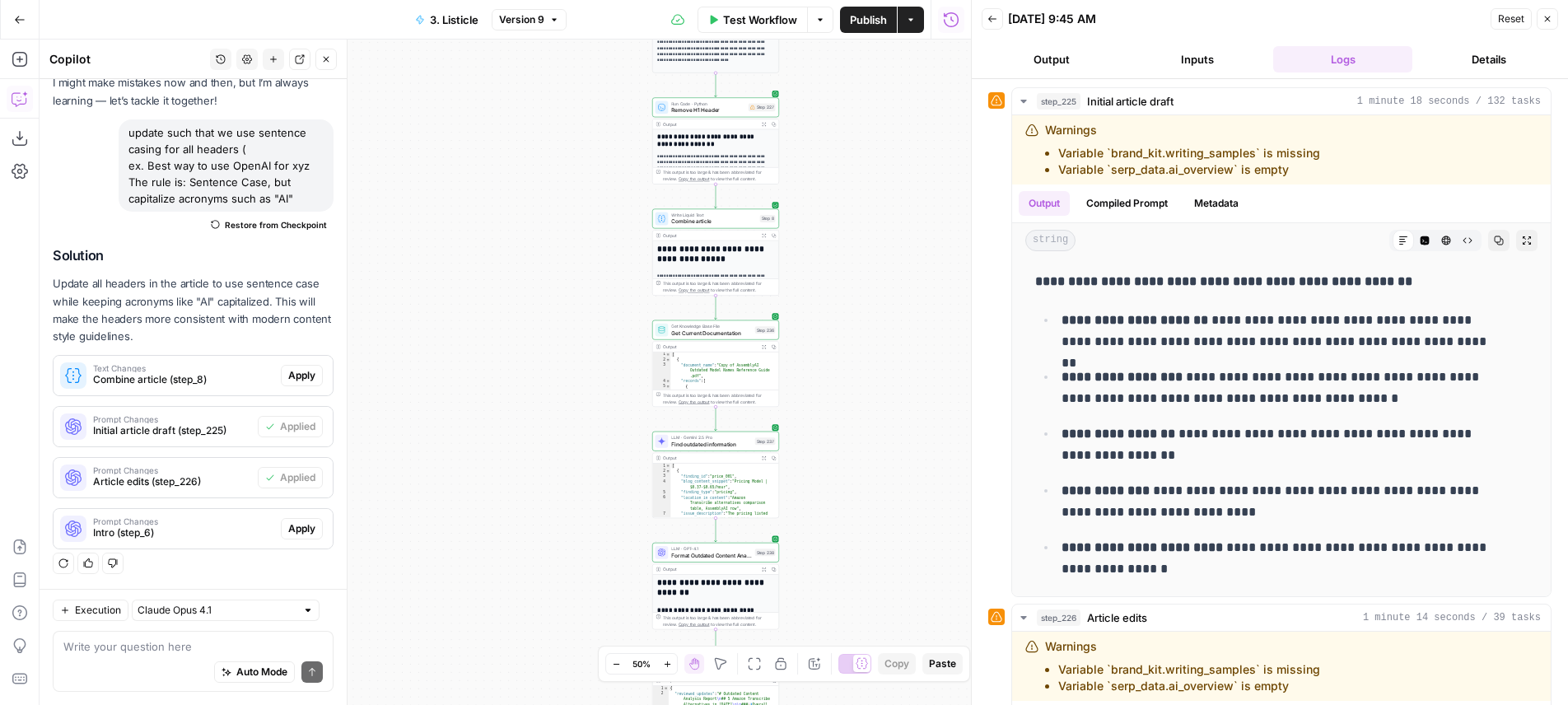
click at [904, 189] on div "**********" at bounding box center [505, 372] width 932 height 666
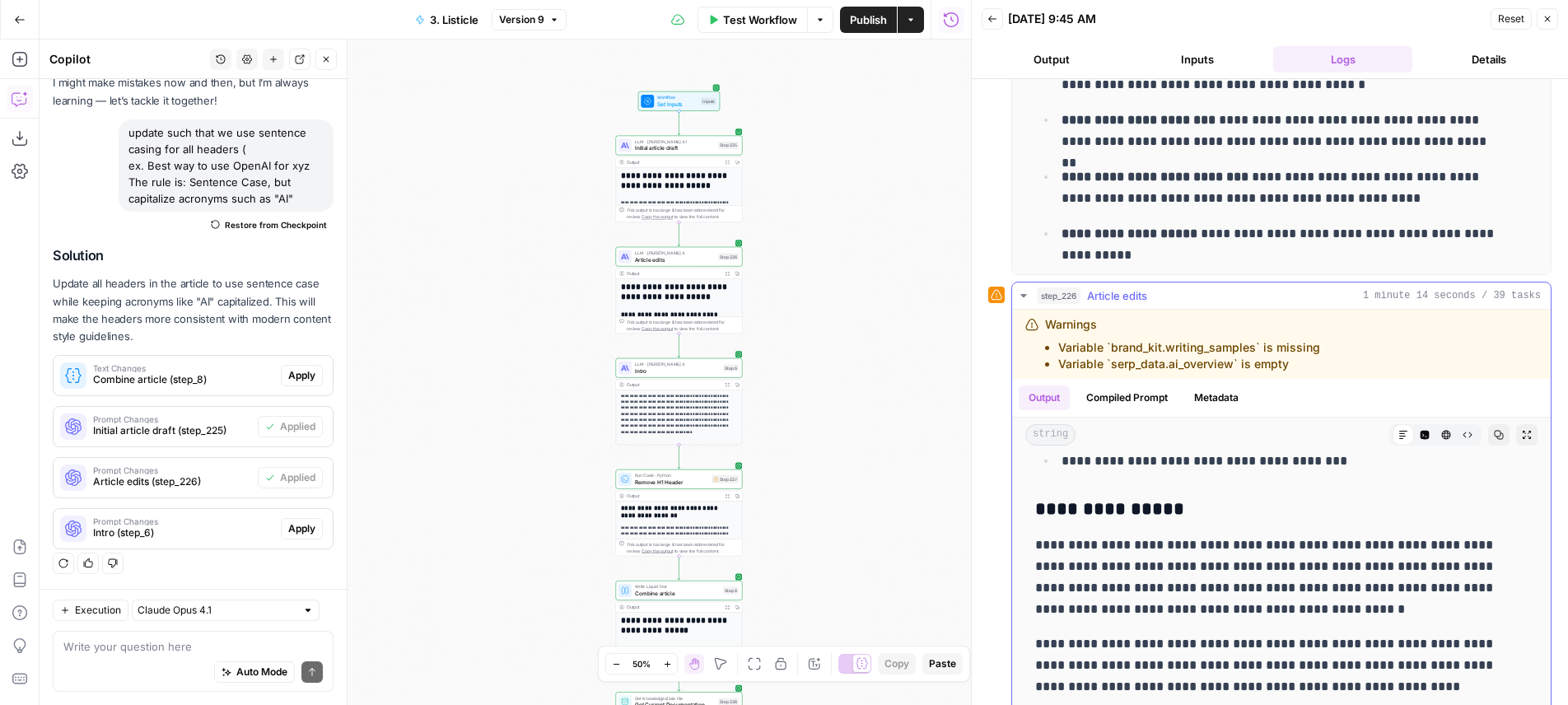
scroll to position [660, 0]
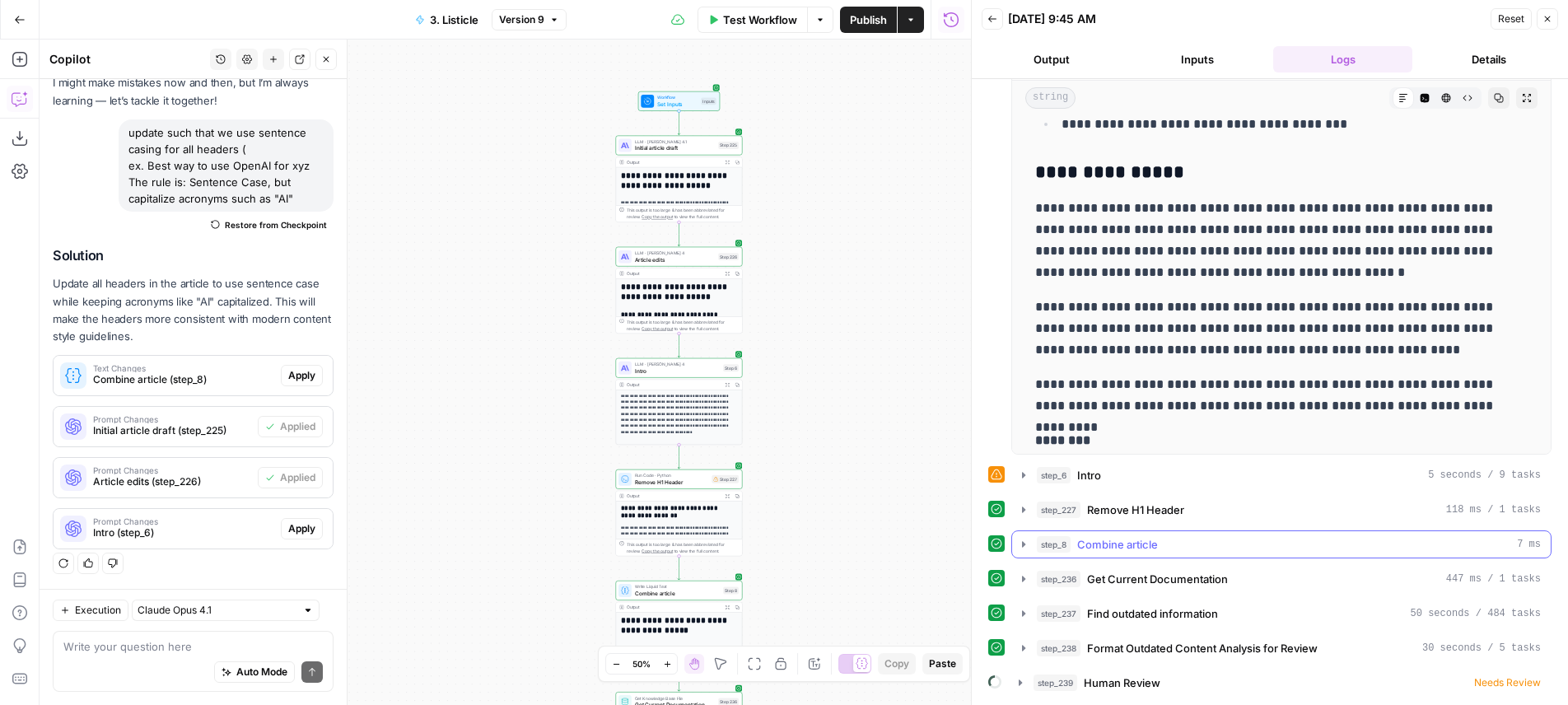
click at [1273, 546] on div "step_8 Combine article 7 ms" at bounding box center [1289, 544] width 504 height 17
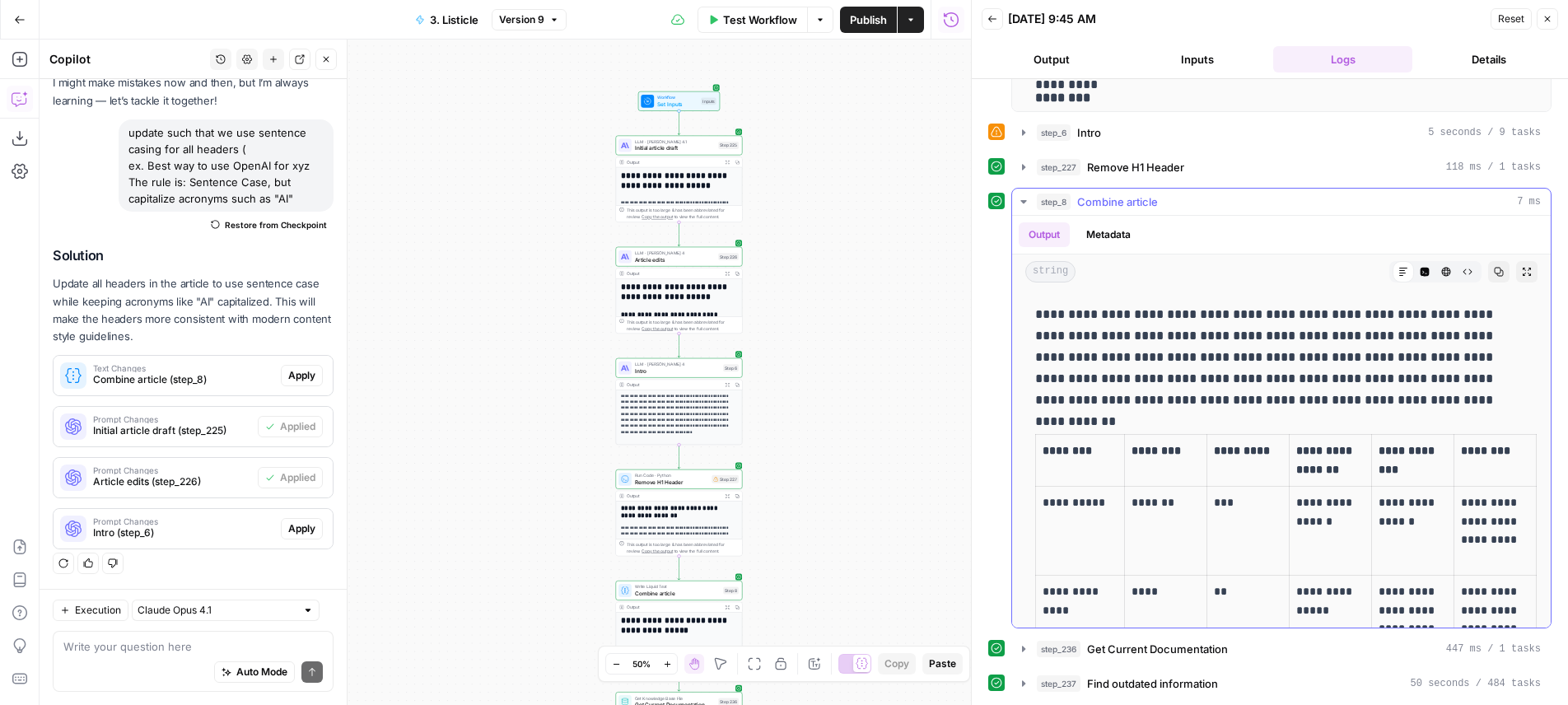
scroll to position [0, 0]
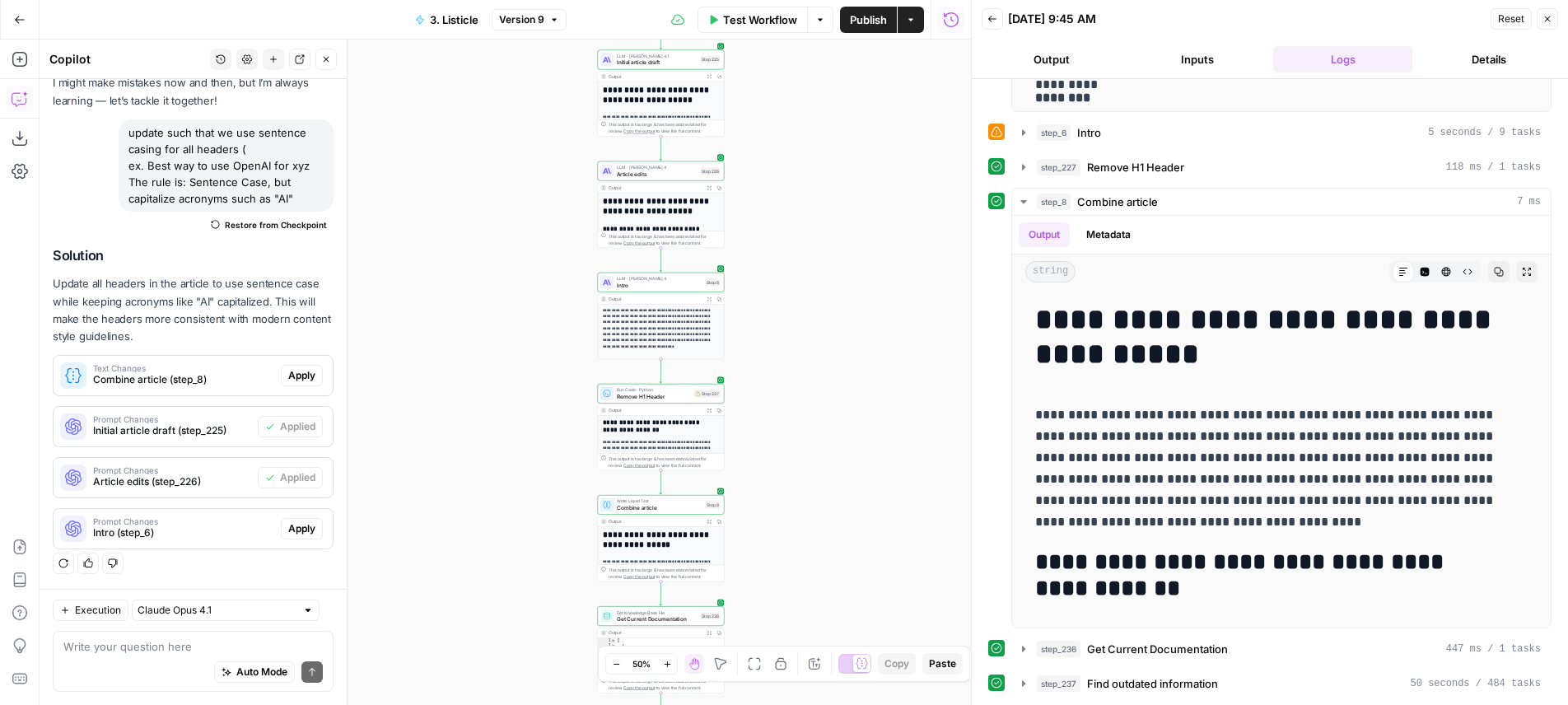
drag, startPoint x: 824, startPoint y: 360, endPoint x: 796, endPoint y: 228, distance: 134.9
click at [796, 228] on div "**********" at bounding box center [505, 372] width 932 height 666
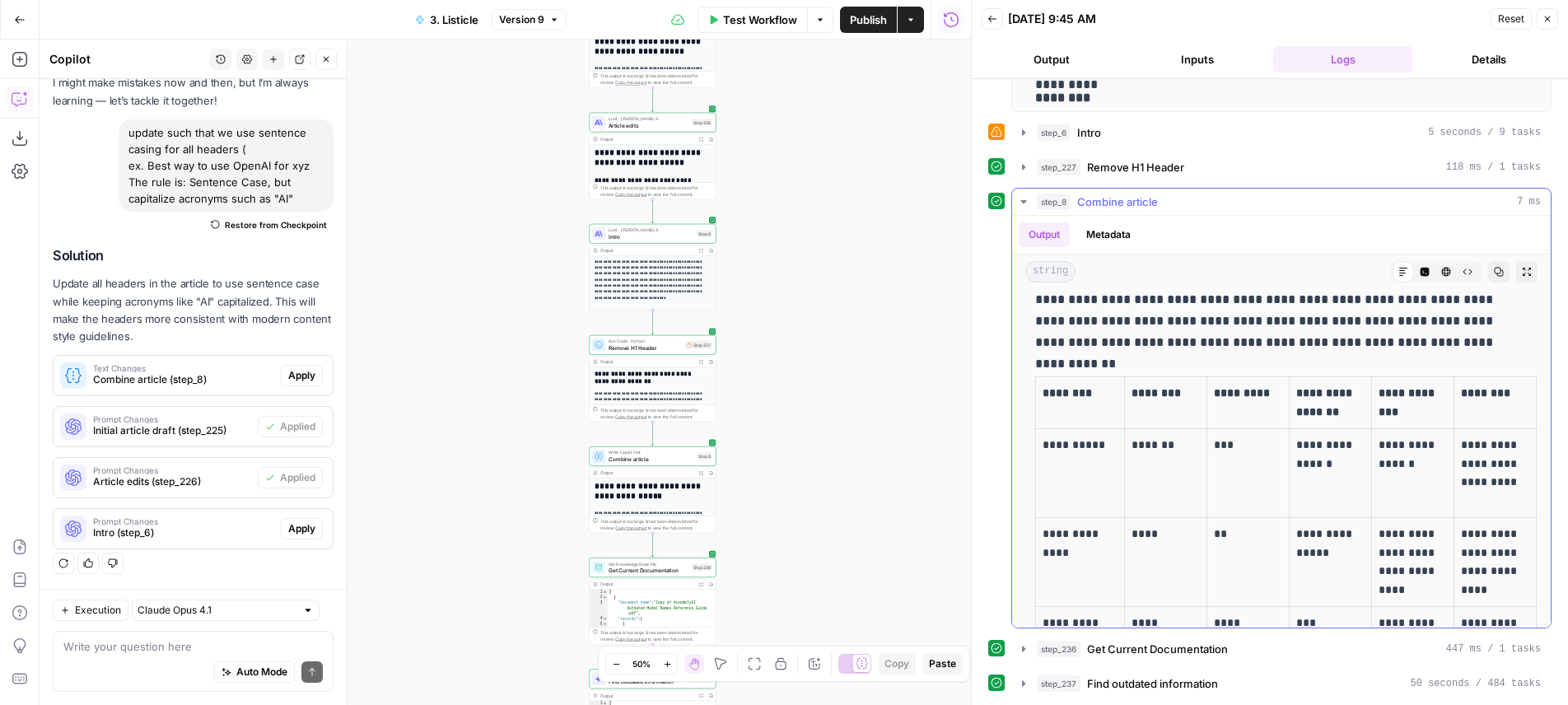
scroll to position [366, 0]
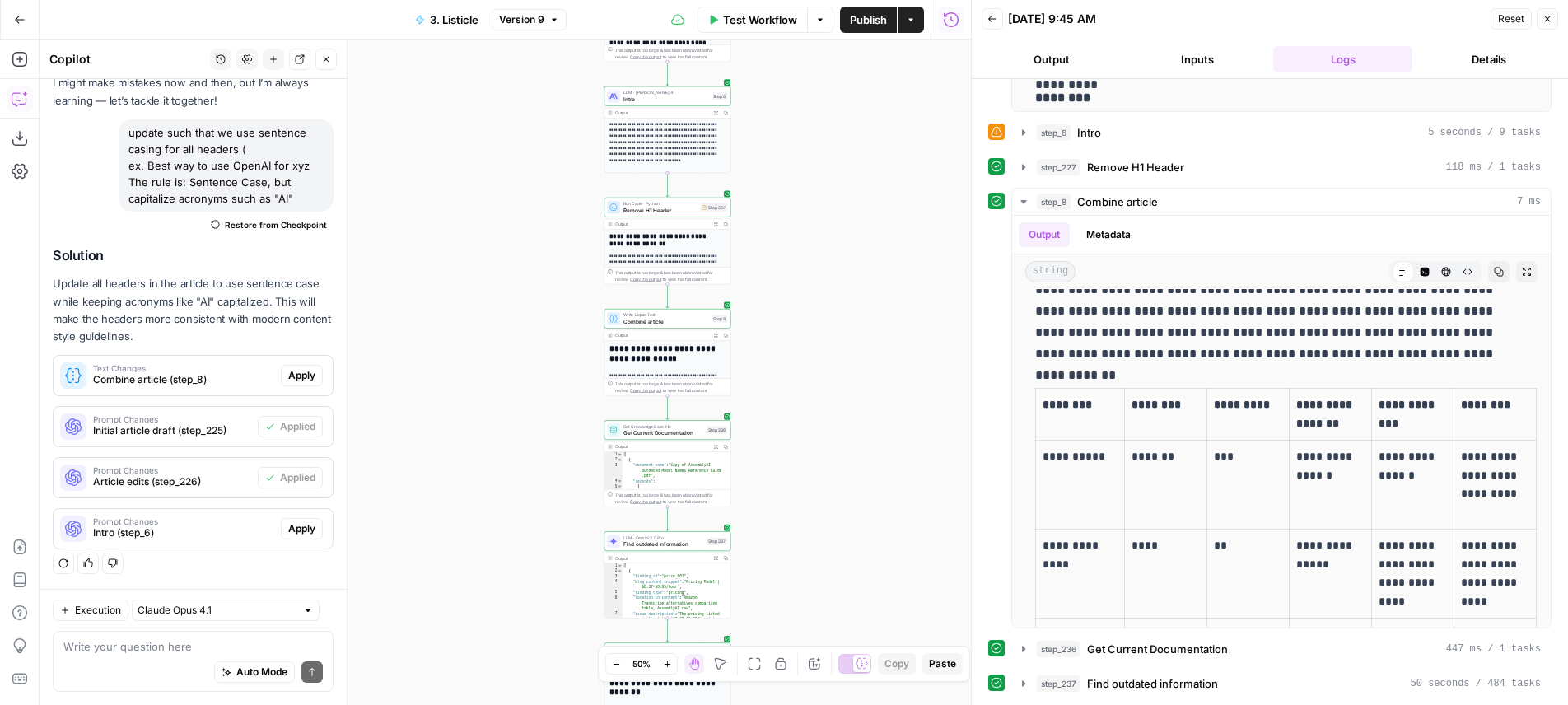
drag, startPoint x: 858, startPoint y: 270, endPoint x: 772, endPoint y: 51, distance: 235.3
click at [857, 245] on div "**********" at bounding box center [505, 372] width 932 height 666
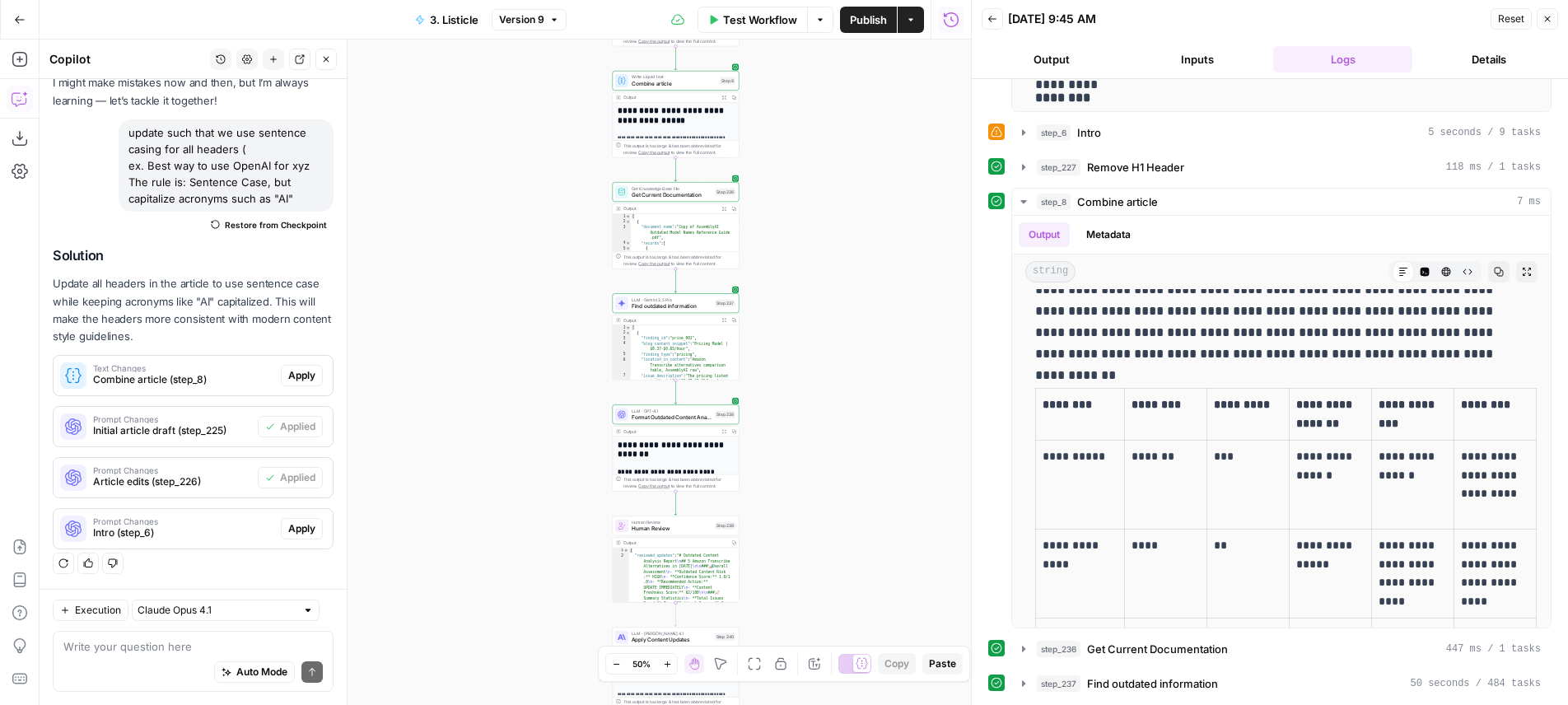
drag, startPoint x: 782, startPoint y: 311, endPoint x: 790, endPoint y: 90, distance: 221.1
click at [790, 90] on div "**********" at bounding box center [505, 372] width 932 height 666
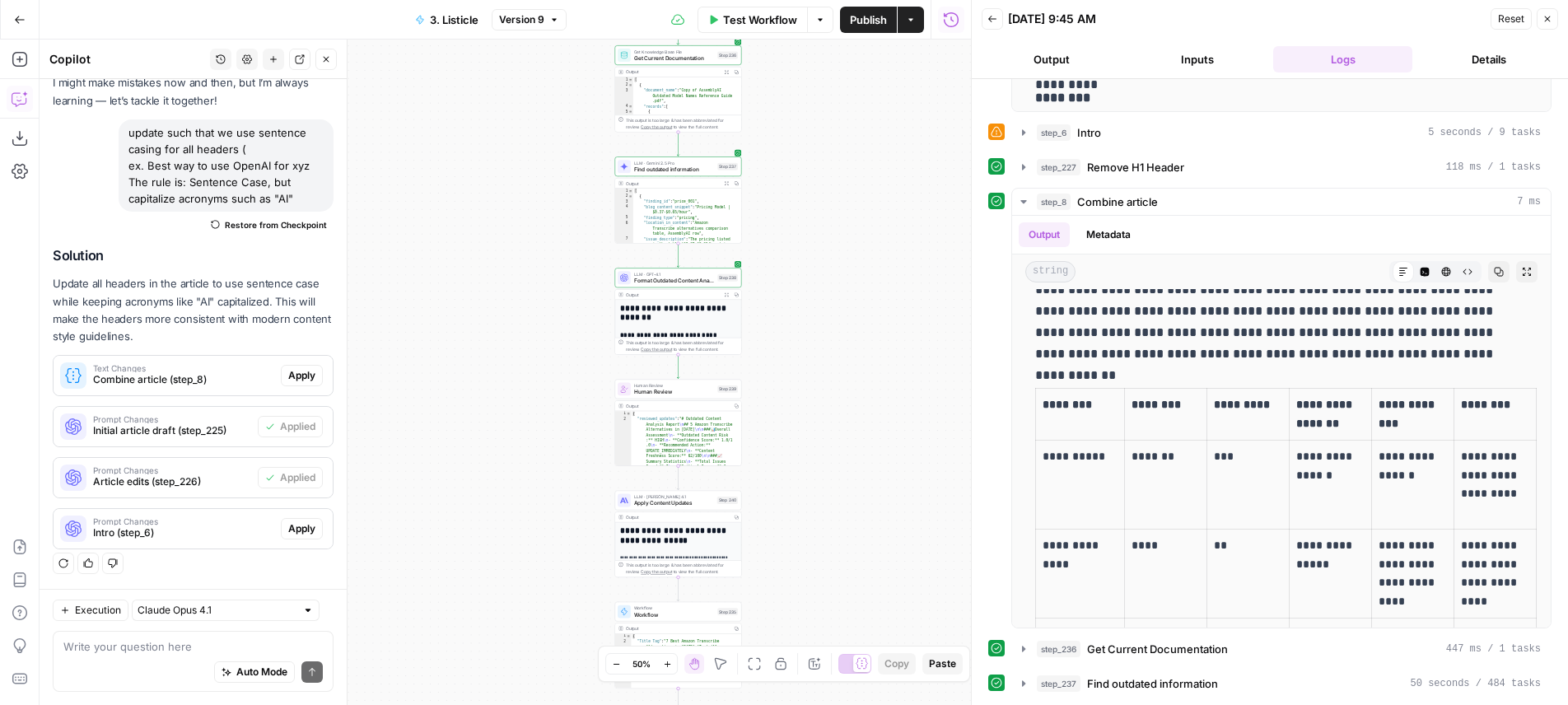
drag, startPoint x: 834, startPoint y: 386, endPoint x: 831, endPoint y: 235, distance: 151.0
click at [835, 230] on div "**********" at bounding box center [505, 372] width 932 height 666
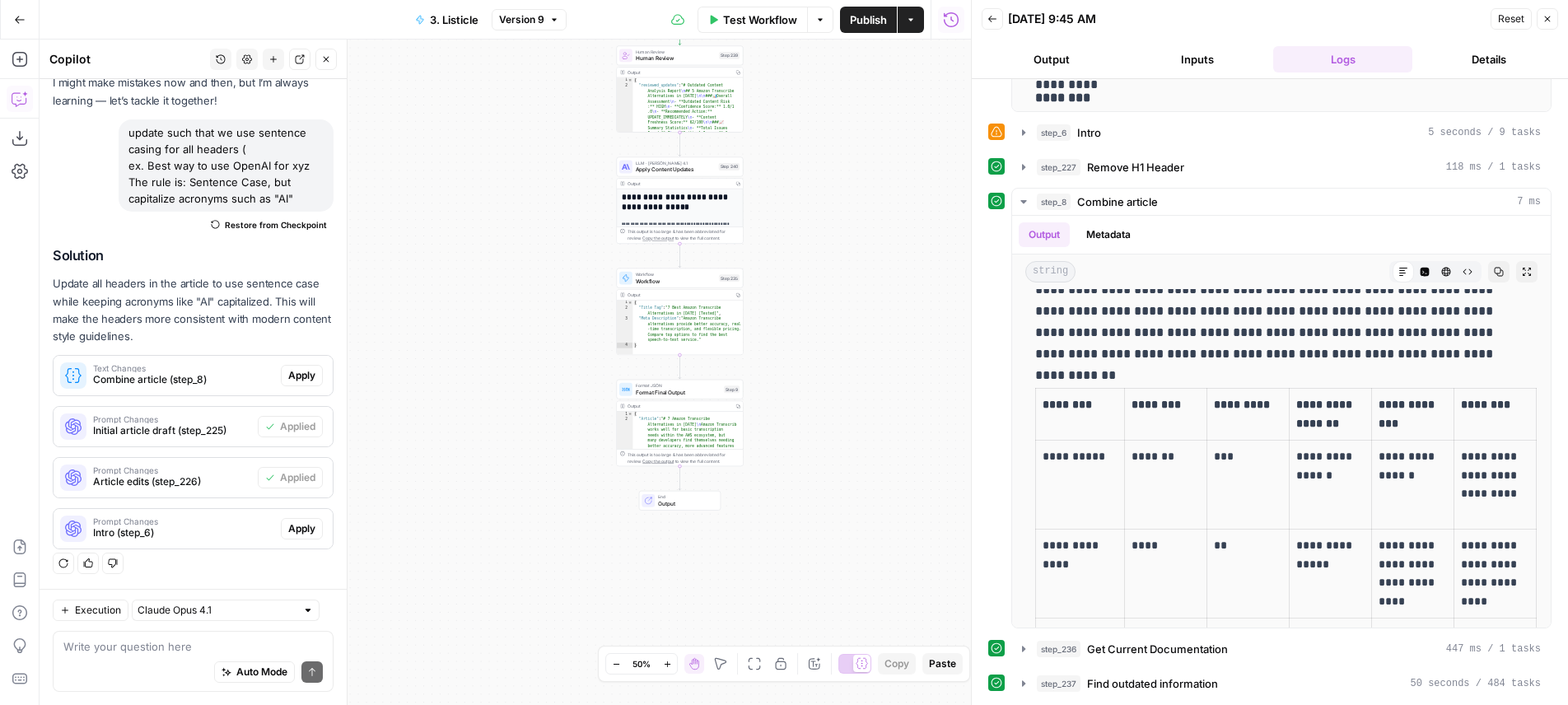
drag, startPoint x: 843, startPoint y: 506, endPoint x: 845, endPoint y: 206, distance: 300.0
click at [845, 206] on div "**********" at bounding box center [505, 372] width 932 height 666
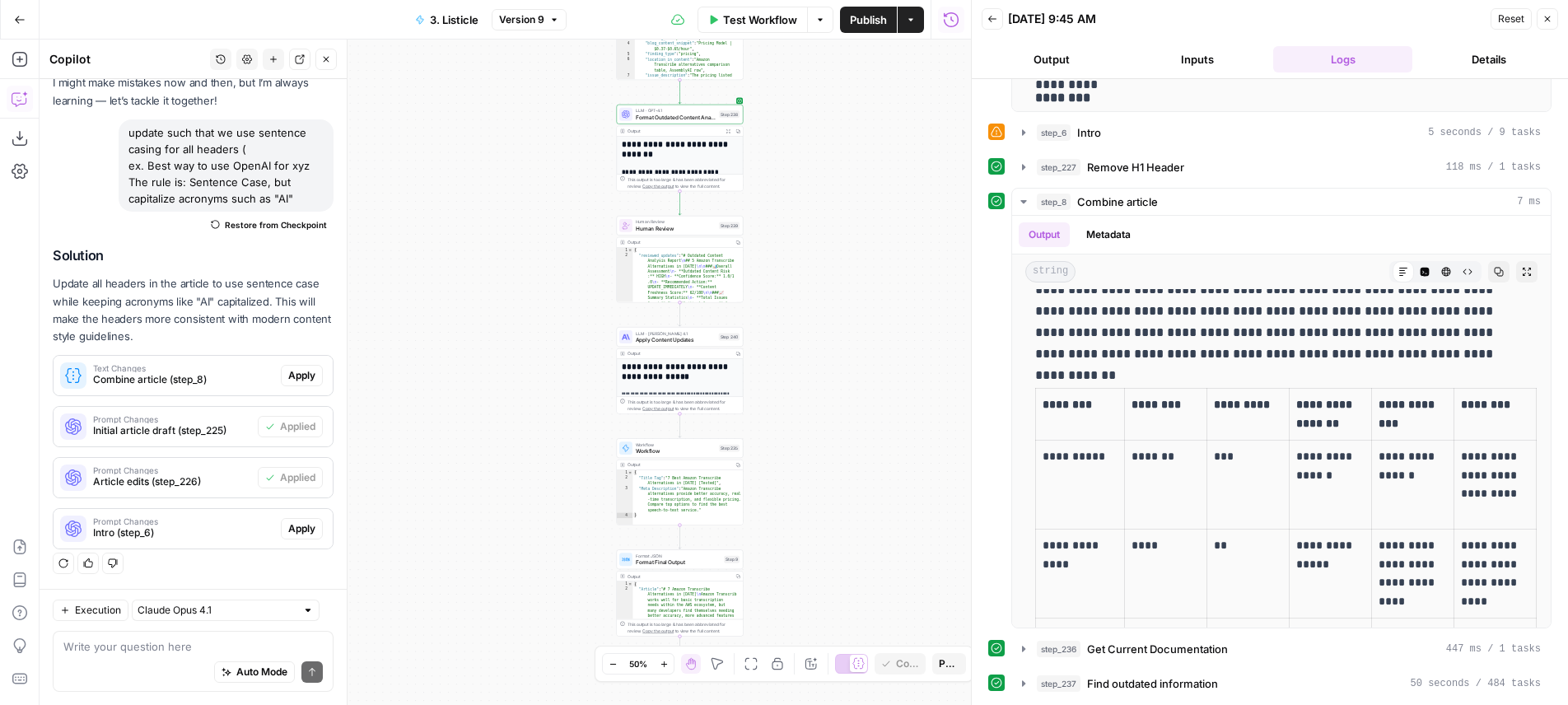
click at [845, 239] on div "**********" at bounding box center [505, 372] width 932 height 666
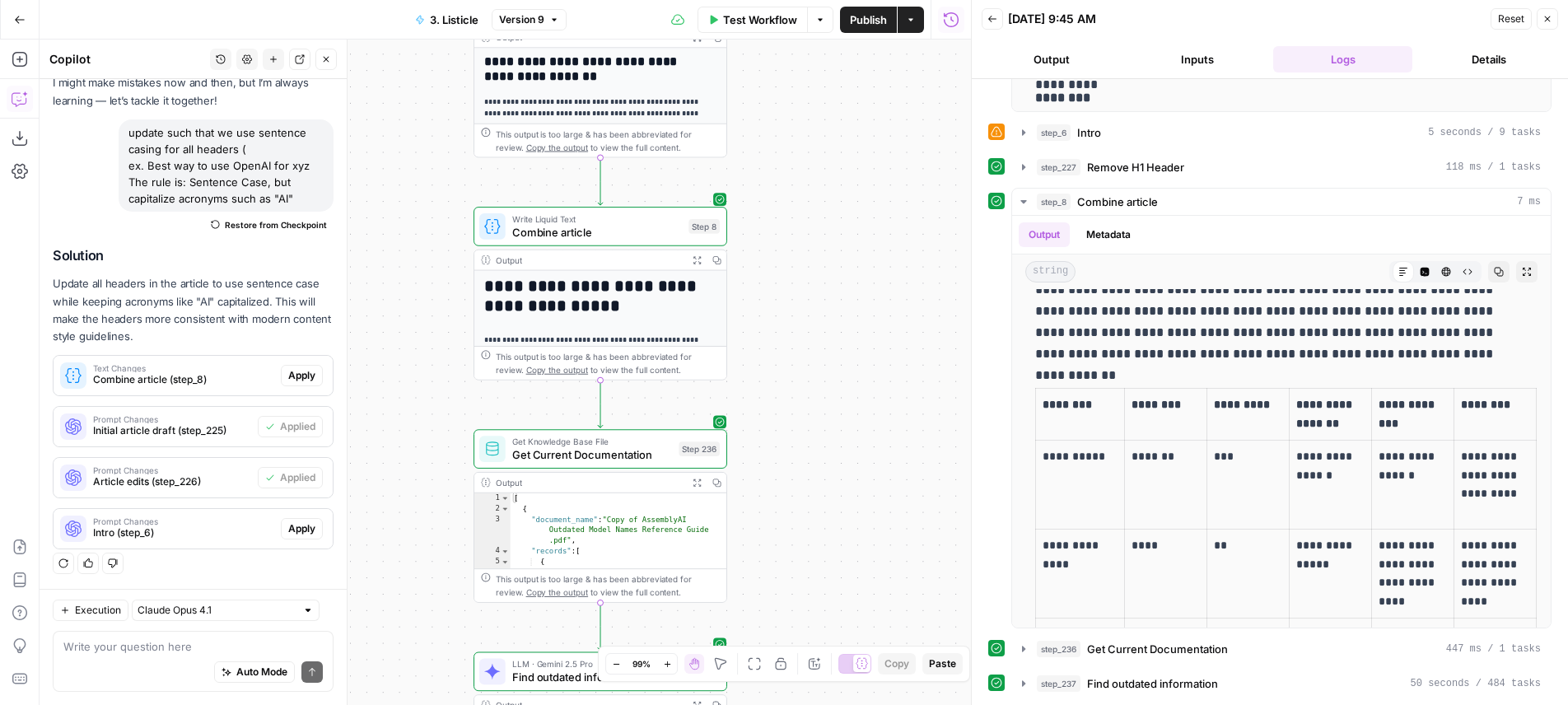
drag, startPoint x: 772, startPoint y: 265, endPoint x: 842, endPoint y: 215, distance: 86.0
click at [842, 215] on div "**********" at bounding box center [505, 372] width 932 height 666
click at [603, 398] on icon "Edge from step_8 to step_236" at bounding box center [600, 404] width 5 height 48
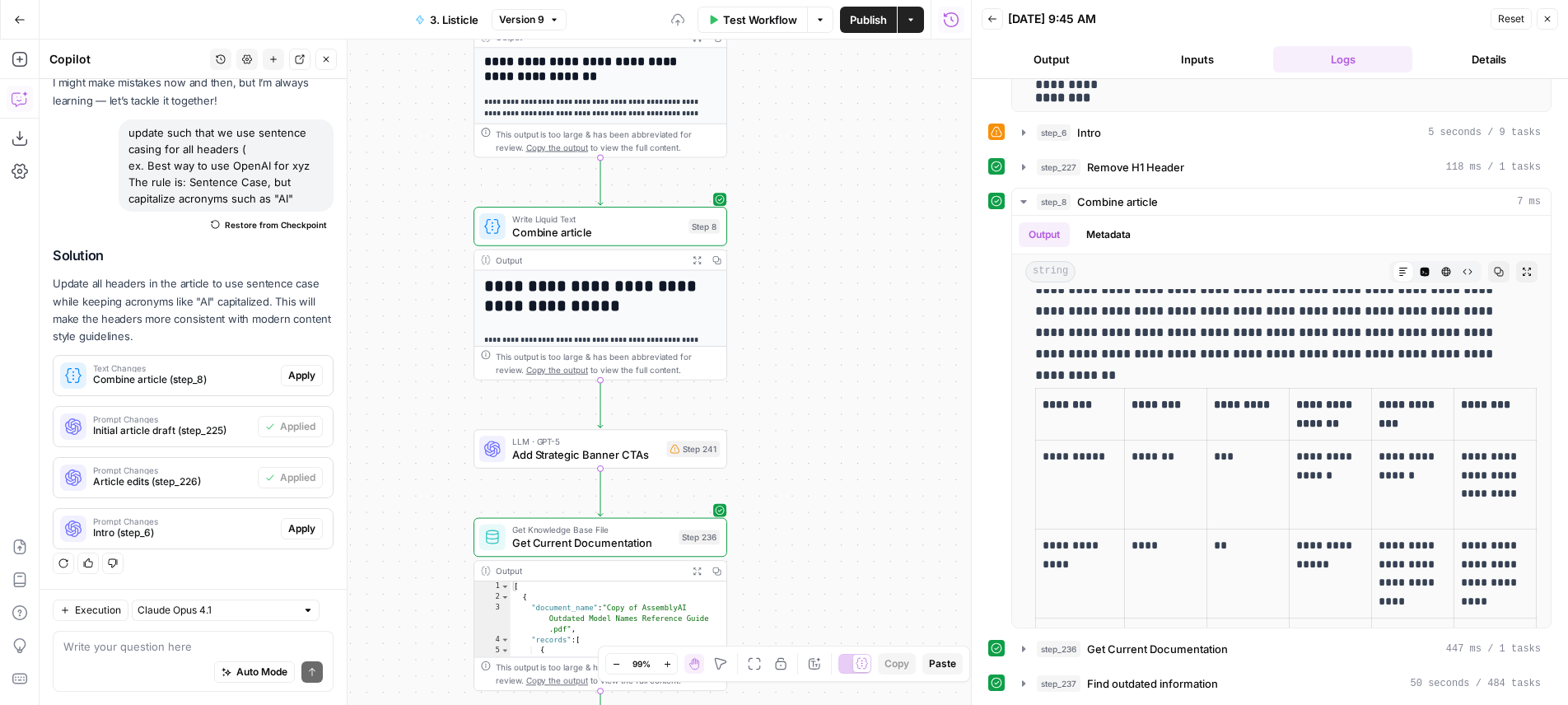
click at [641, 454] on span "Add Strategic Banner CTAs" at bounding box center [585, 454] width 148 height 17
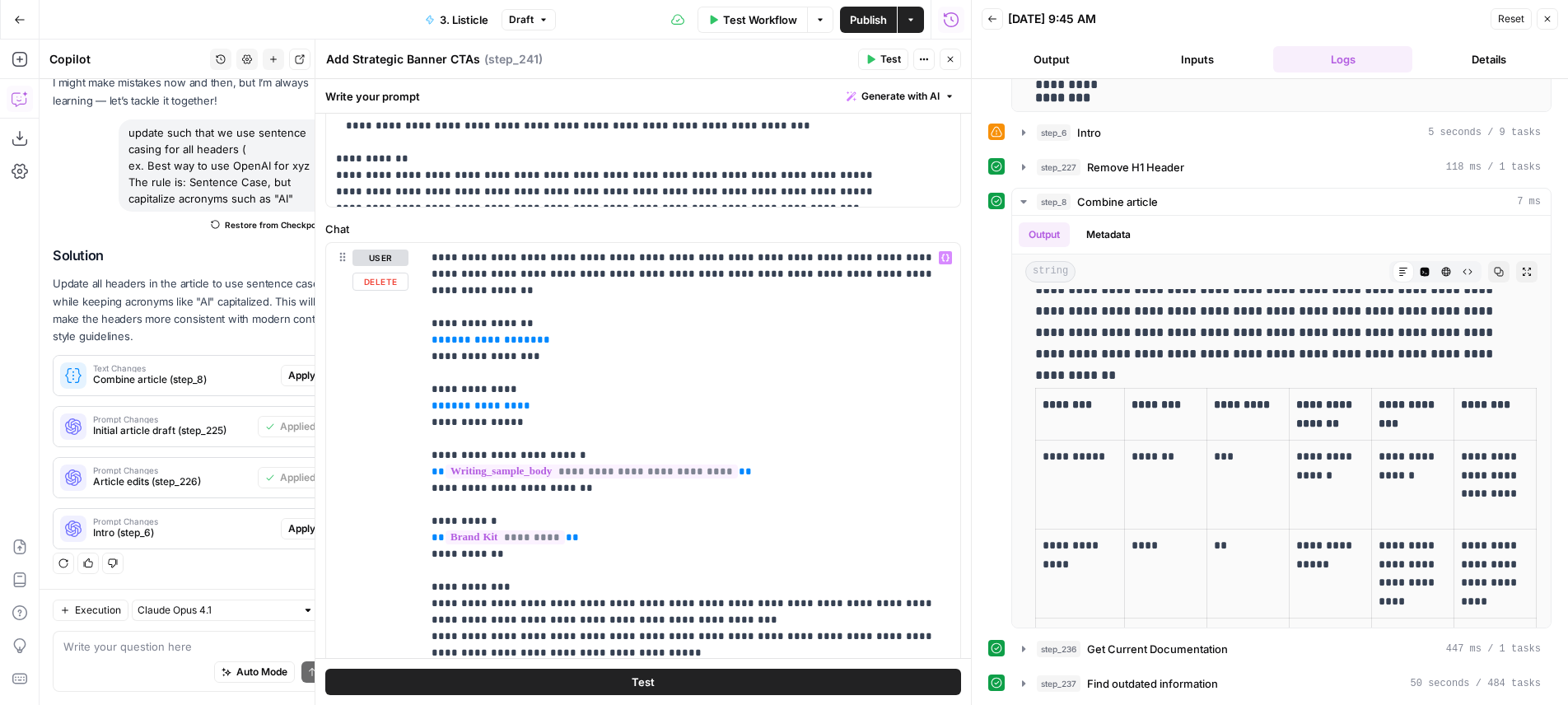
scroll to position [660, 0]
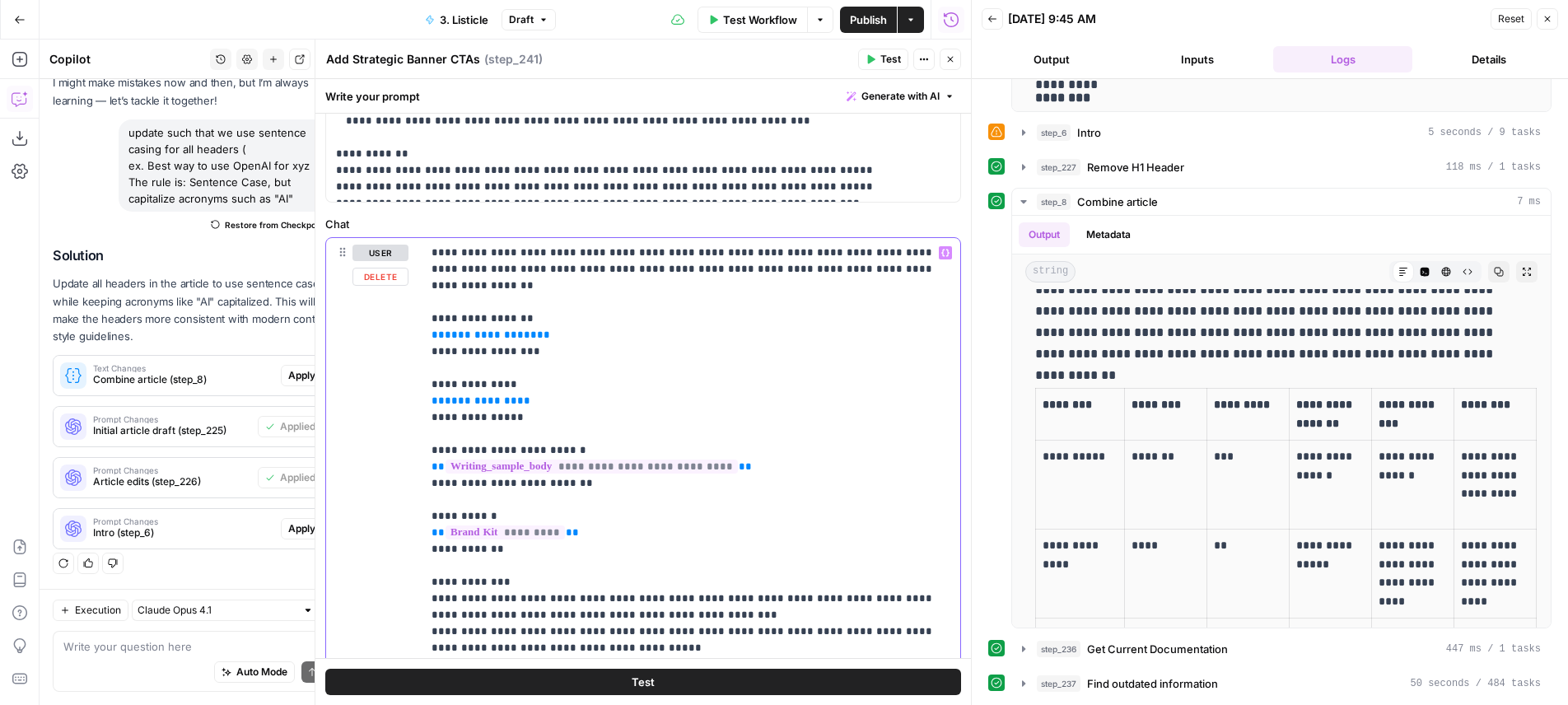
click at [489, 329] on span "**********" at bounding box center [490, 334] width 92 height 11
click at [485, 329] on span "**********" at bounding box center [490, 334] width 92 height 11
click at [1203, 25] on div "09/26/25 at 9:45 AM" at bounding box center [1246, 19] width 478 height 17
click at [1207, 71] on button "Inputs" at bounding box center [1197, 59] width 139 height 26
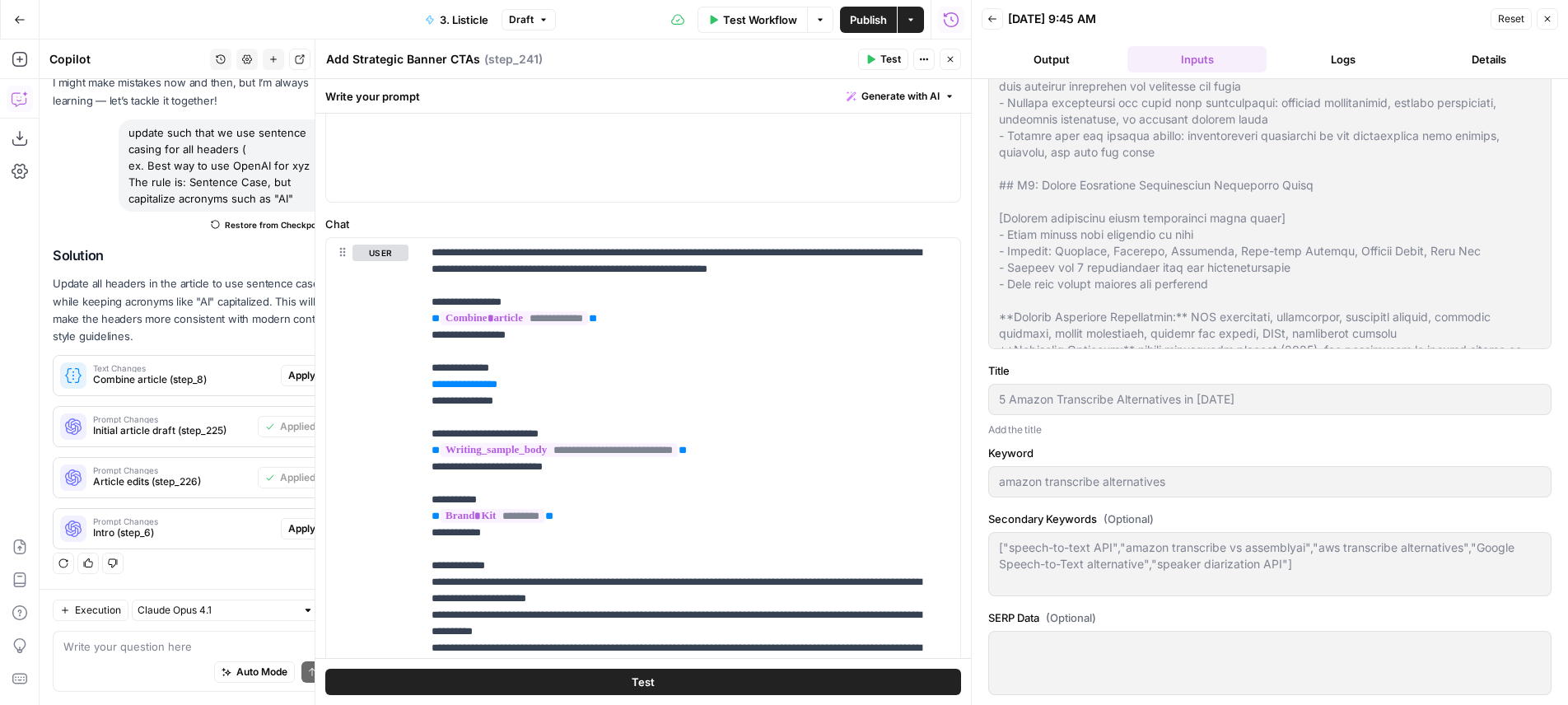
scroll to position [0, 0]
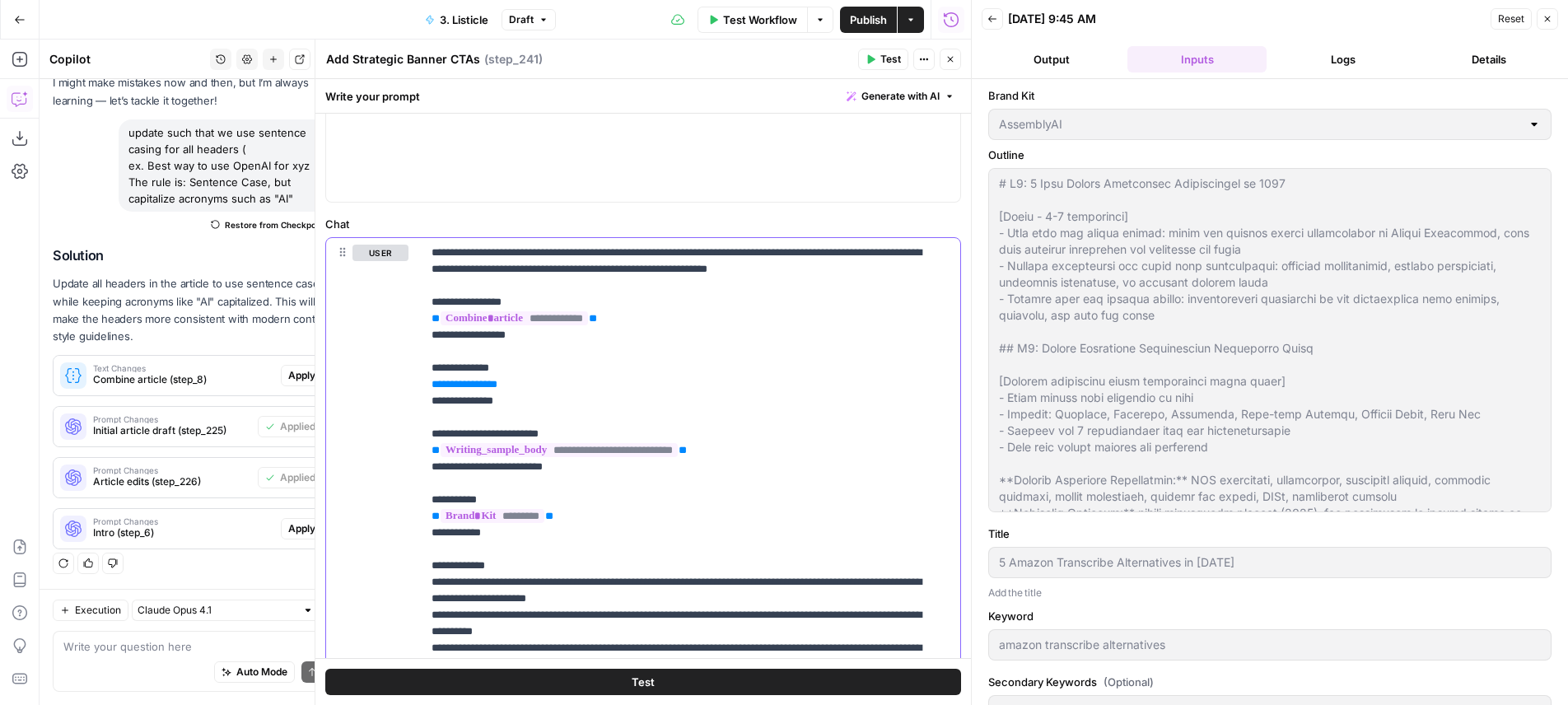
click at [657, 372] on p "**********" at bounding box center [684, 548] width 506 height 609
drag, startPoint x: 503, startPoint y: 400, endPoint x: 389, endPoint y: 361, distance: 120.5
click at [422, 361] on div "**********" at bounding box center [690, 549] width 538 height 623
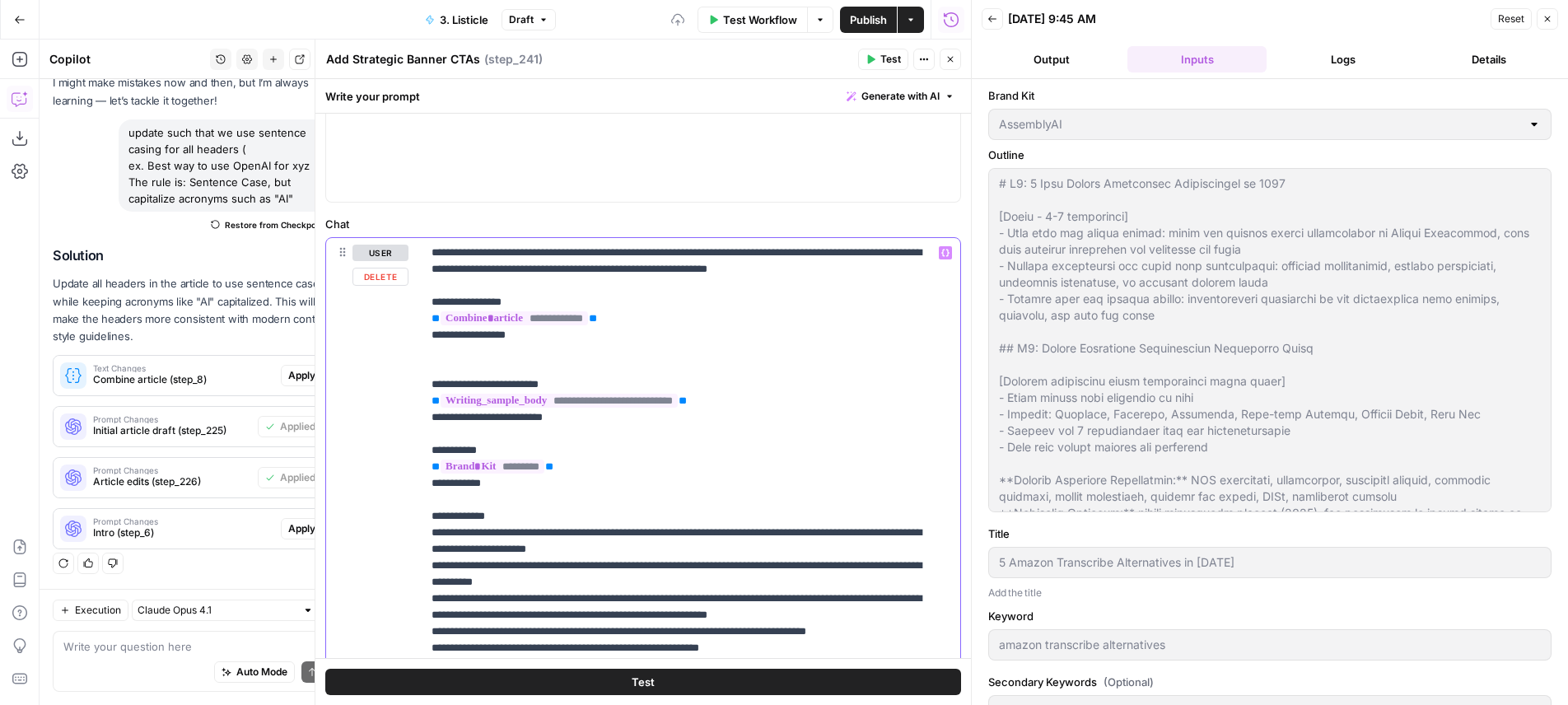
click at [738, 344] on p "**********" at bounding box center [684, 524] width 506 height 560
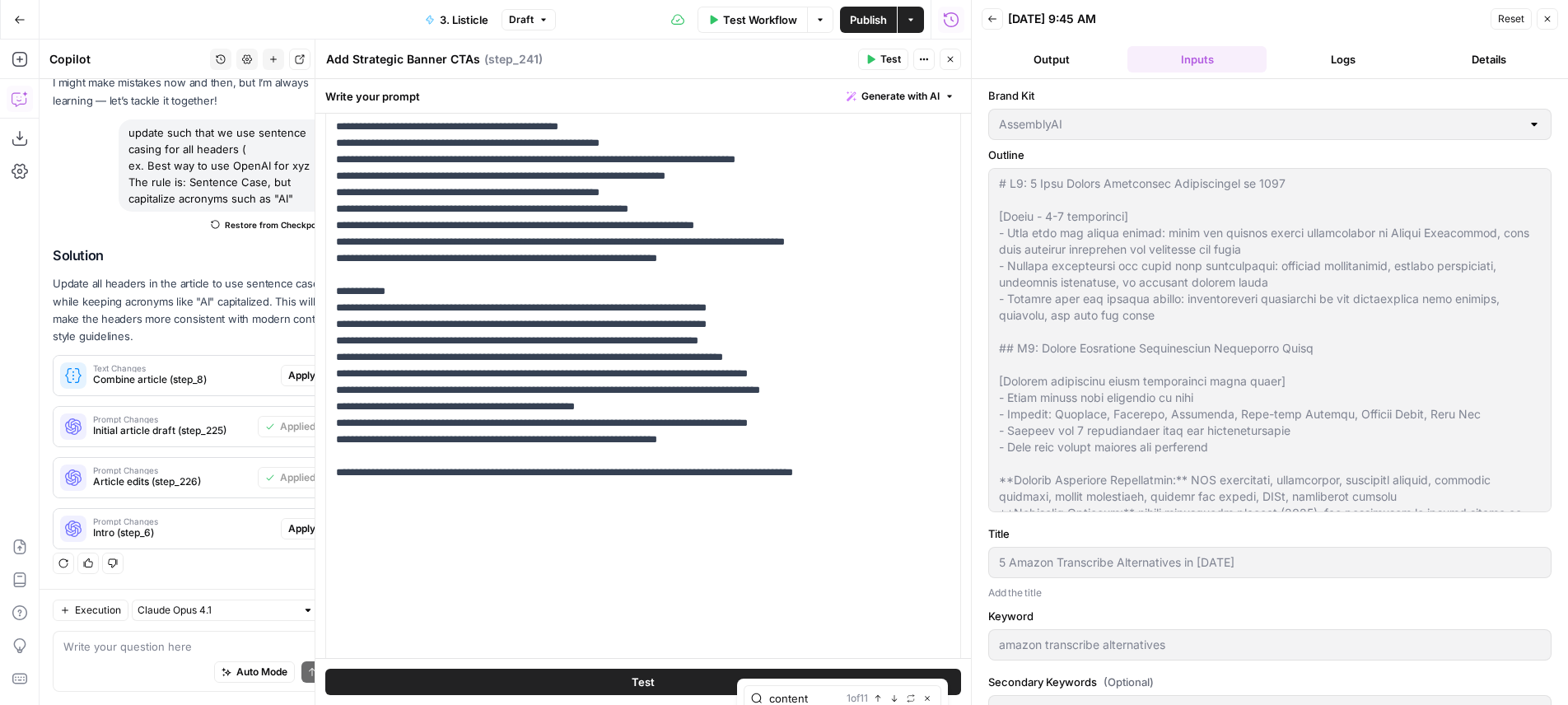
type input "content"
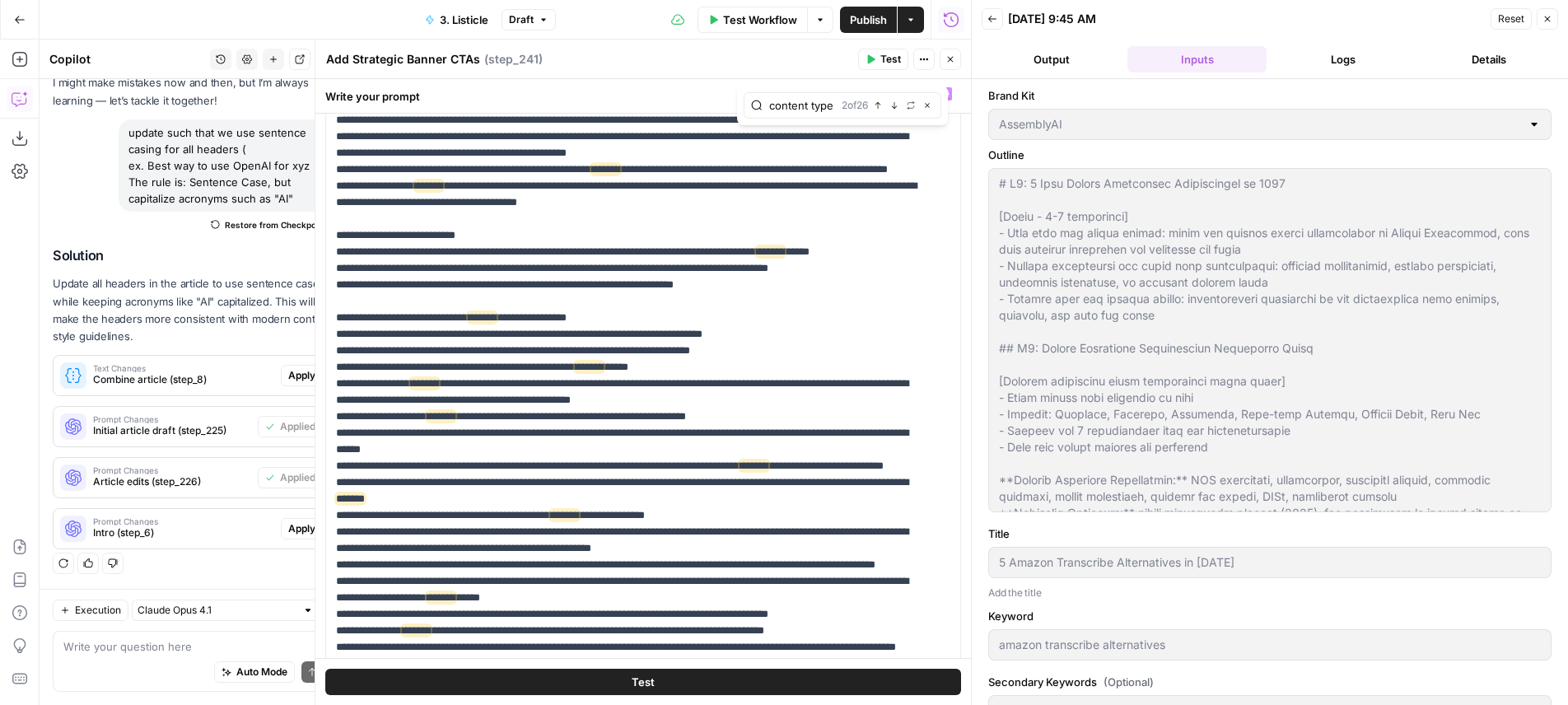
scroll to position [0, 5]
type input "content type"
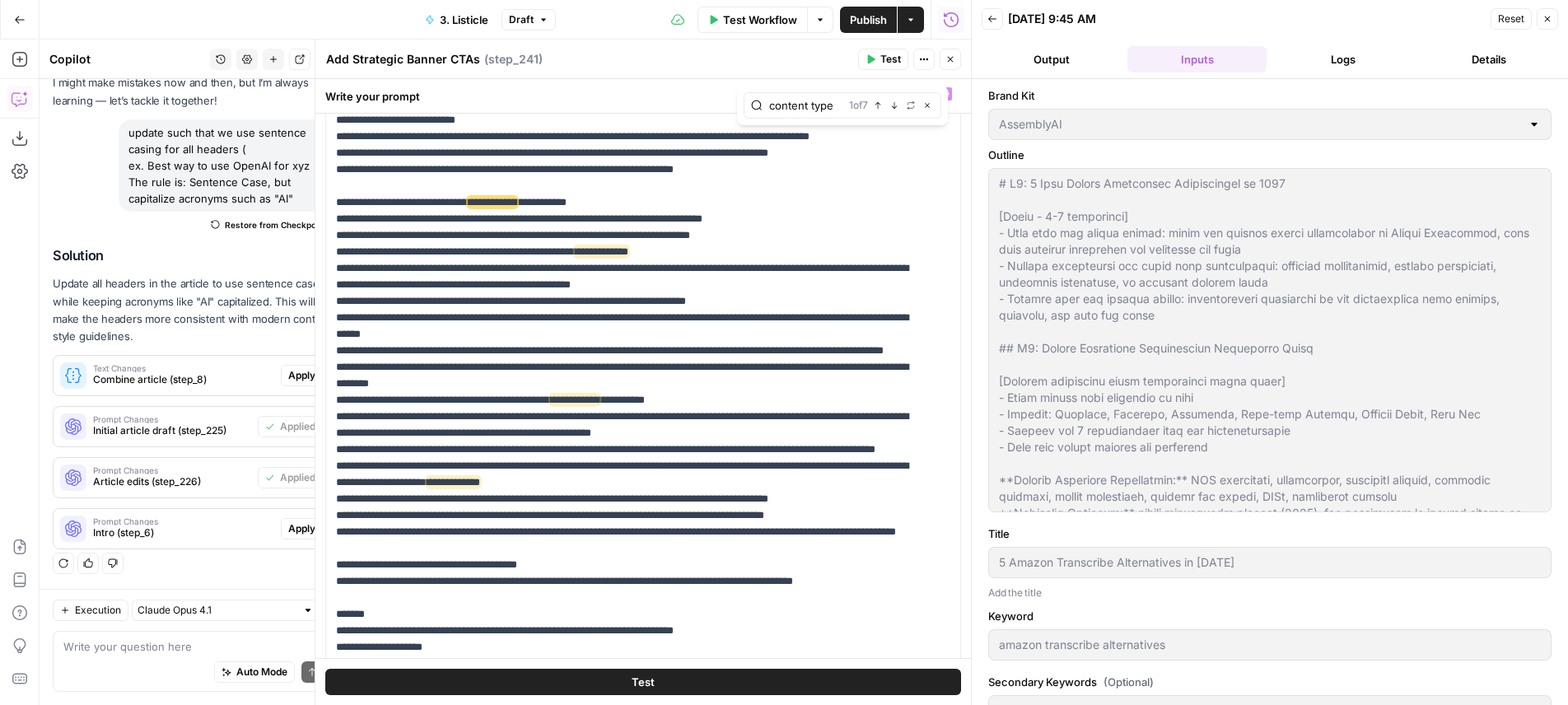
scroll to position [0, 0]
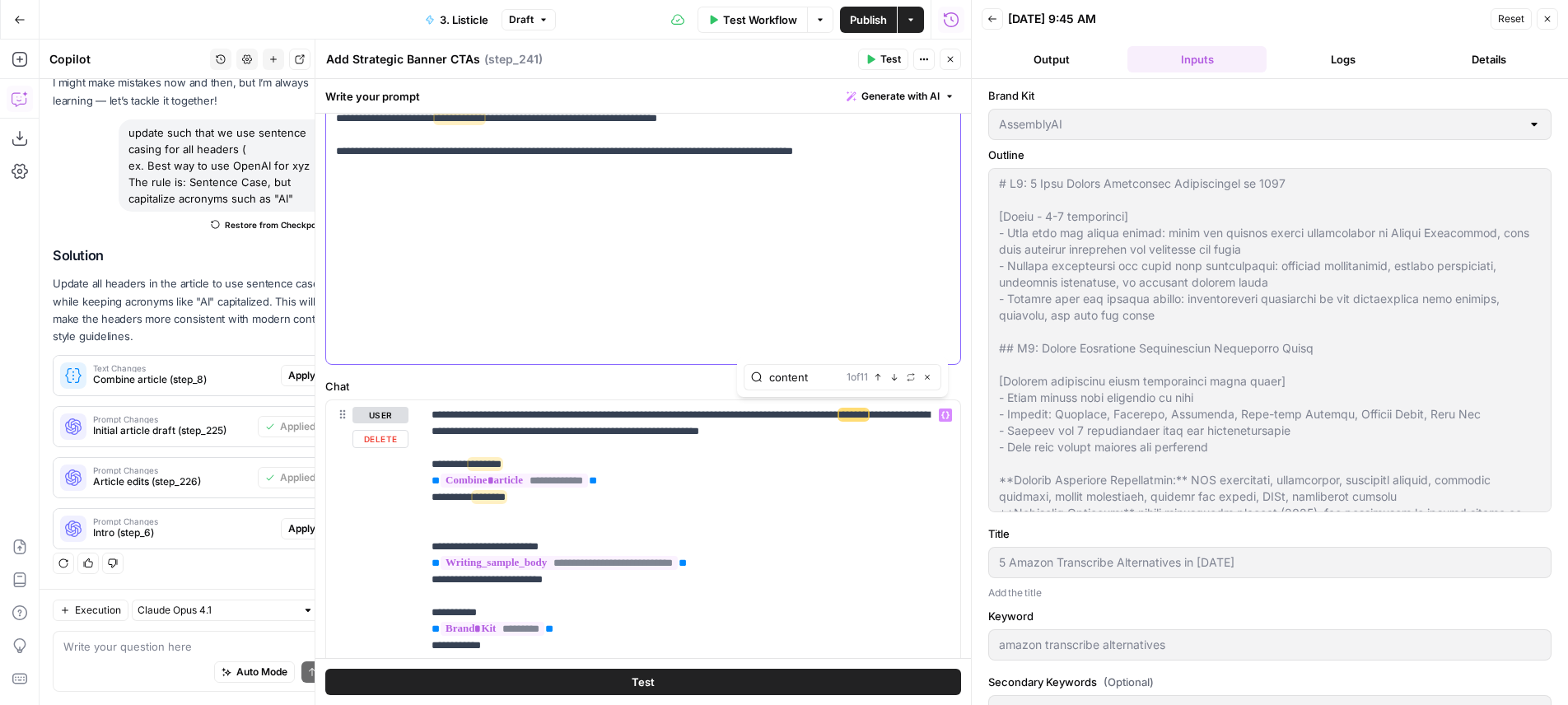
scroll to position [495, 0]
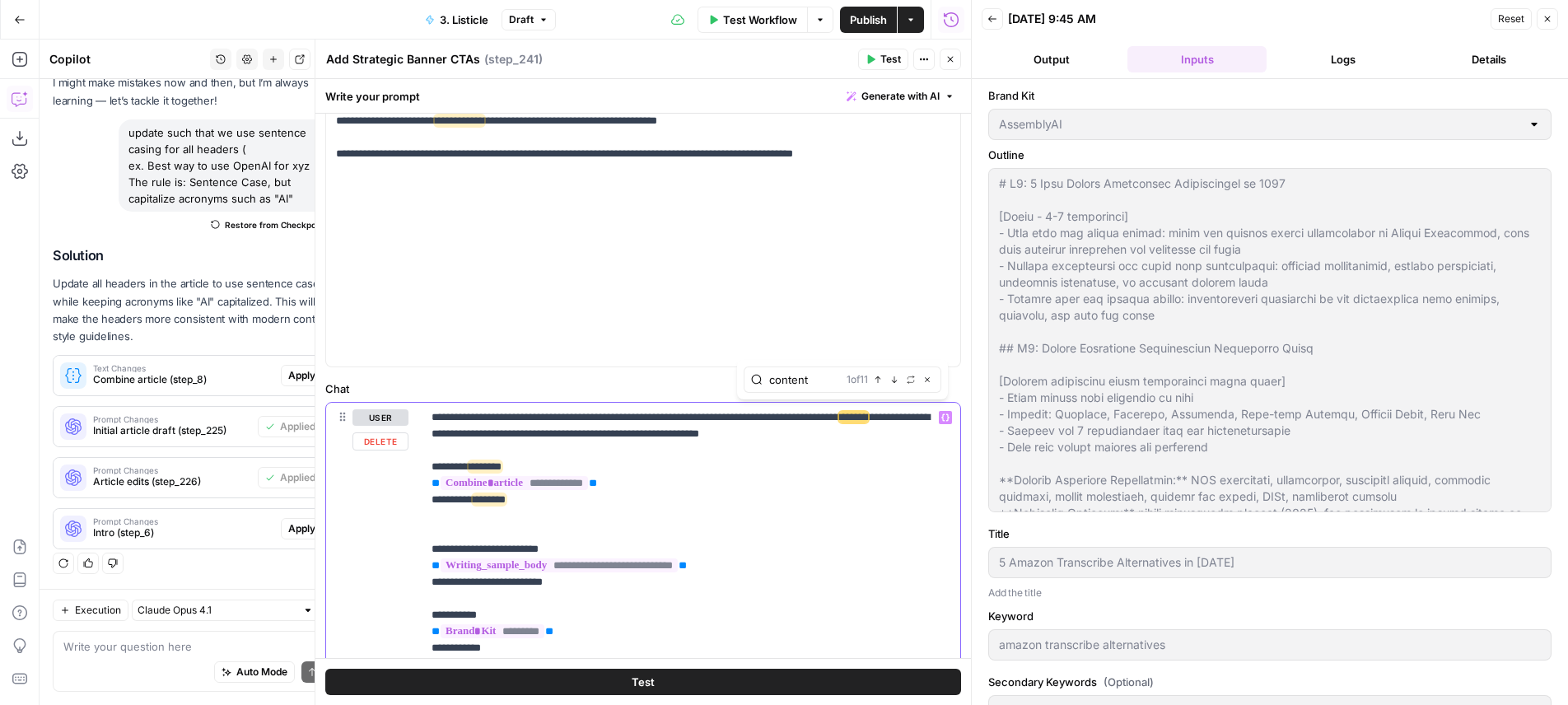
click at [716, 506] on p "**********" at bounding box center [684, 688] width 506 height 560
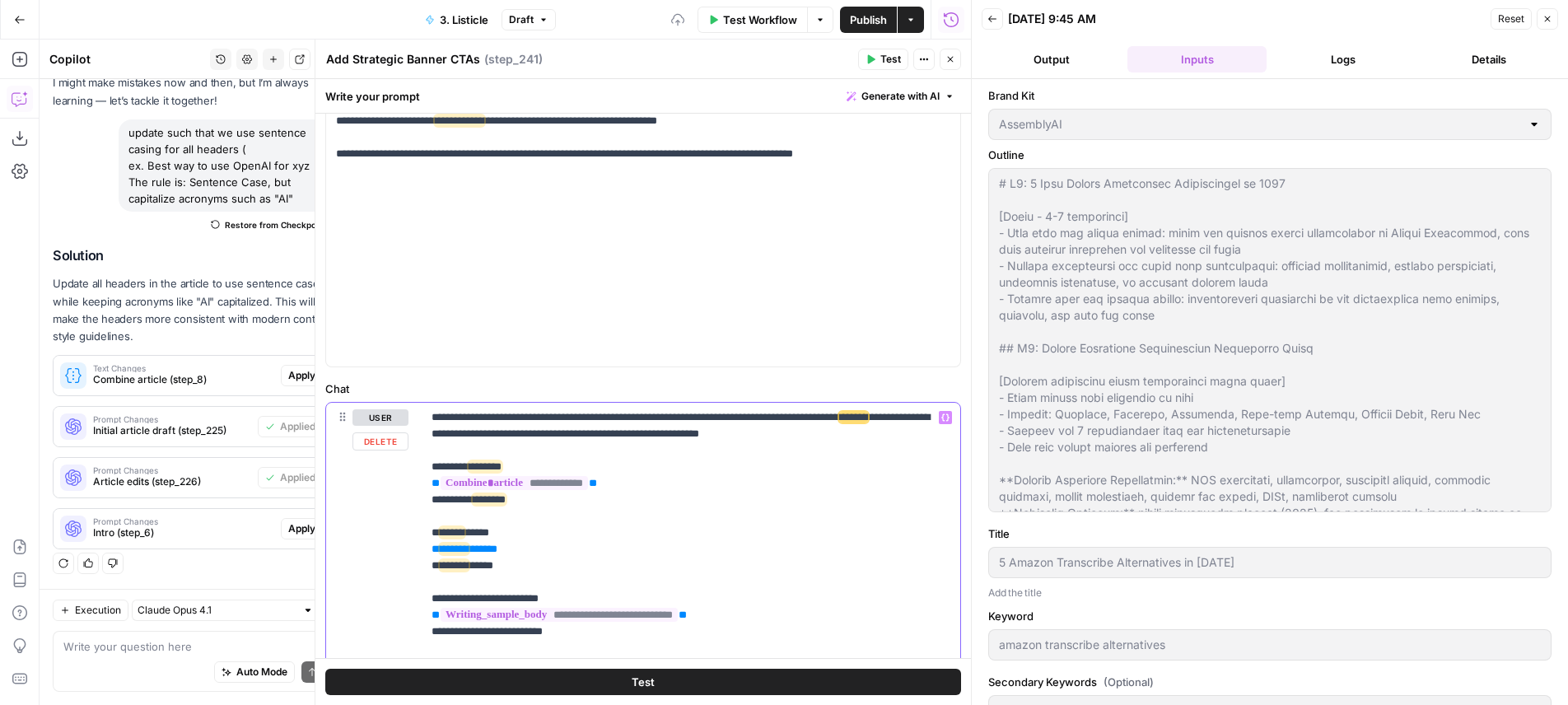
click at [571, 543] on p "**********" at bounding box center [684, 713] width 506 height 609
drag, startPoint x: 531, startPoint y: 550, endPoint x: 407, endPoint y: 553, distance: 124.0
click at [422, 553] on div "**********" at bounding box center [690, 714] width 538 height 623
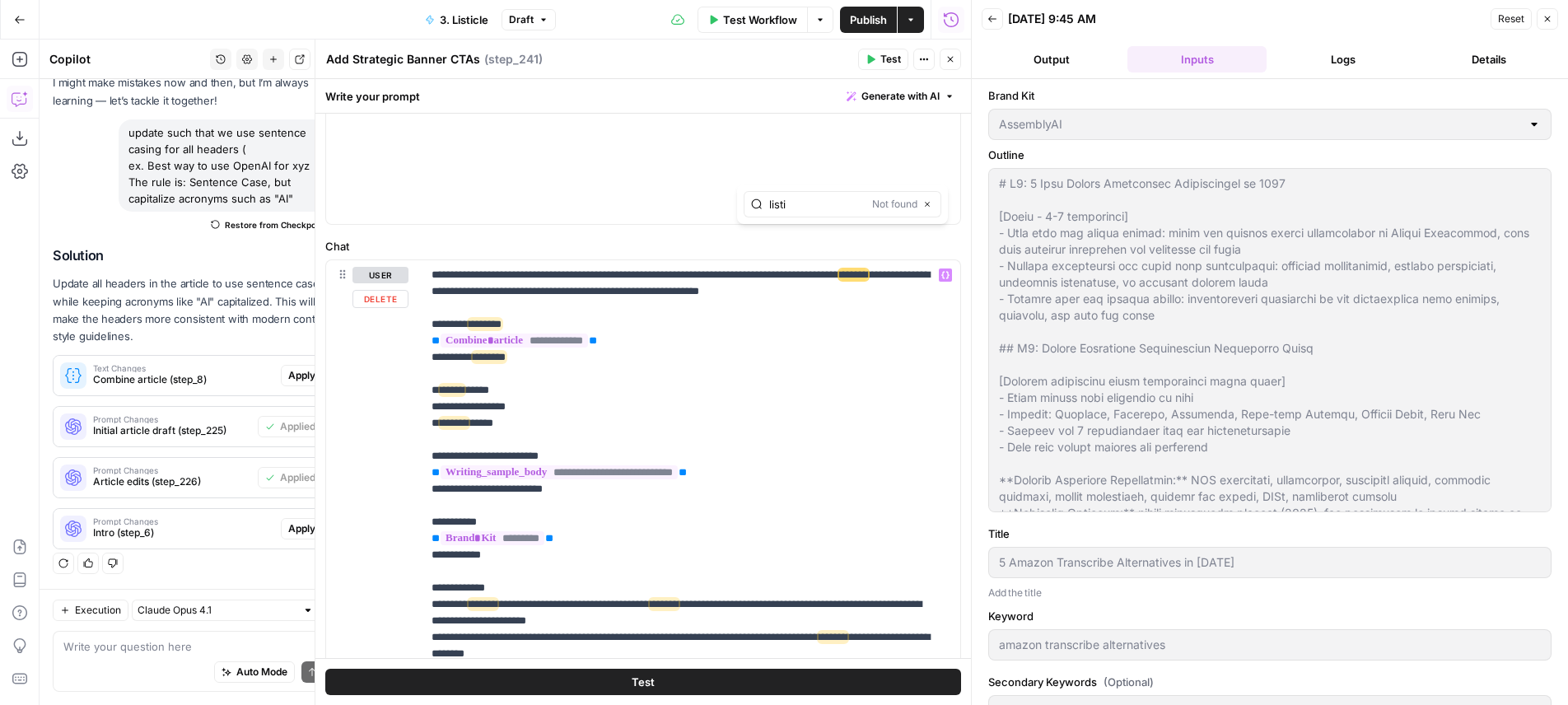
scroll to position [949, 0]
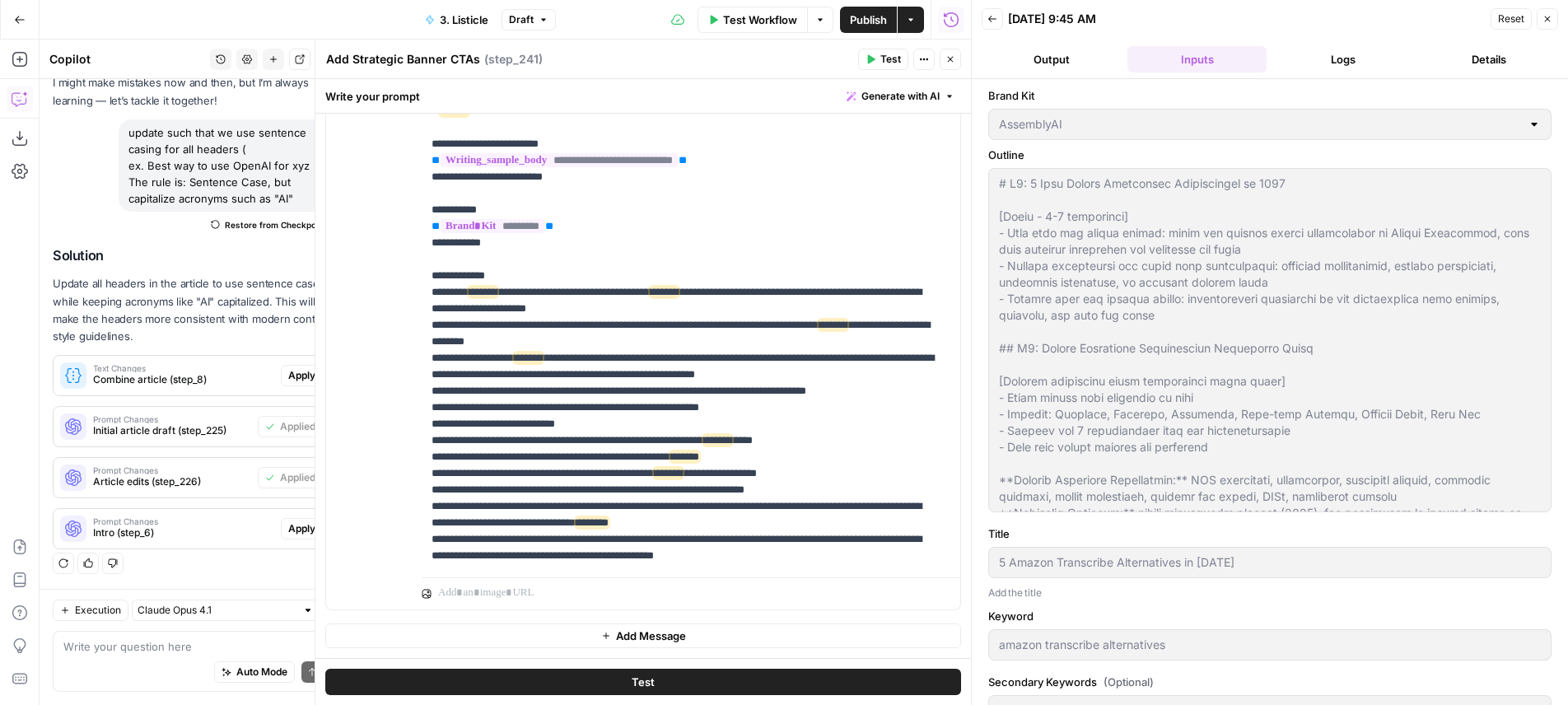
type input "listi"
click at [683, 364] on p "**********" at bounding box center [684, 259] width 506 height 609
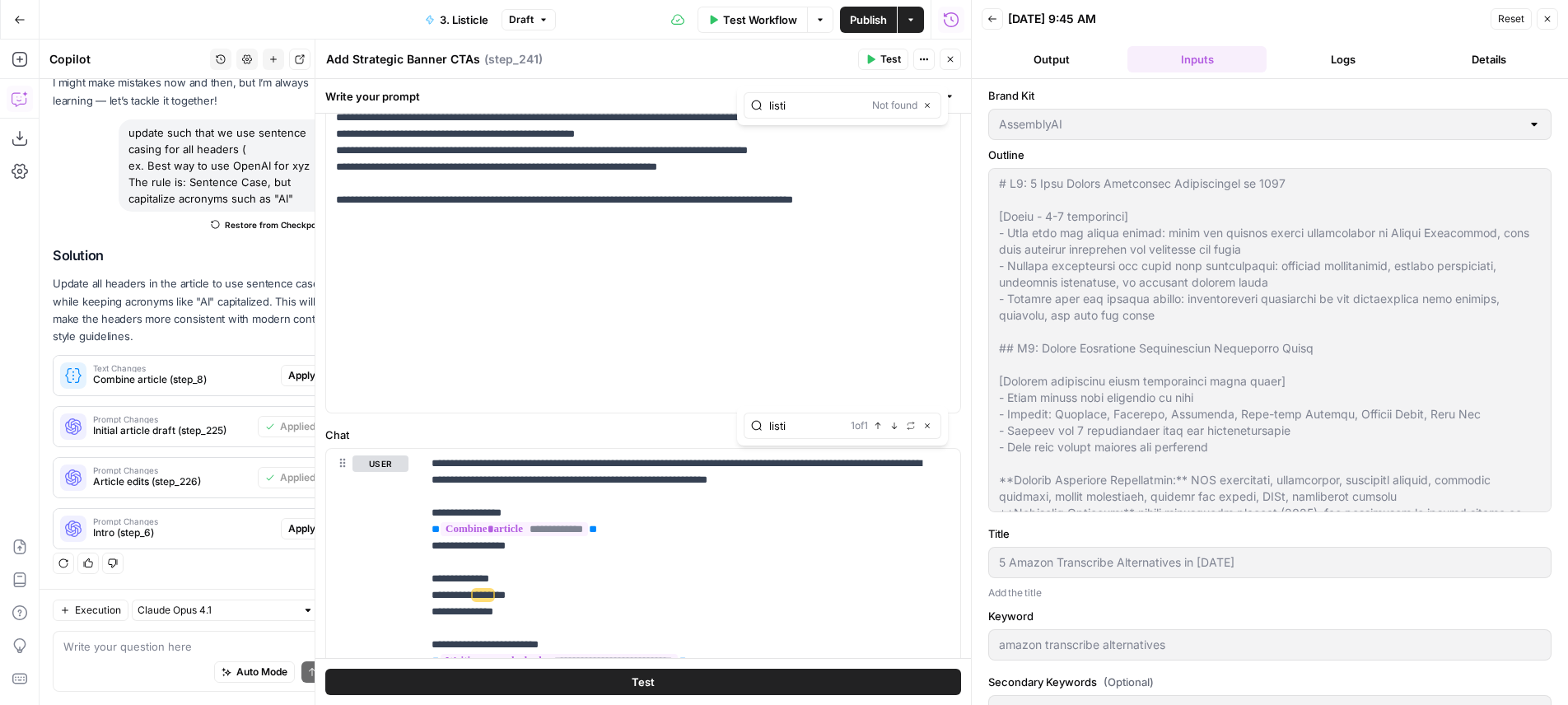
type input "listi"
click at [925, 104] on icon "button" at bounding box center [927, 105] width 8 height 8
click at [947, 62] on icon "button" at bounding box center [950, 59] width 10 height 10
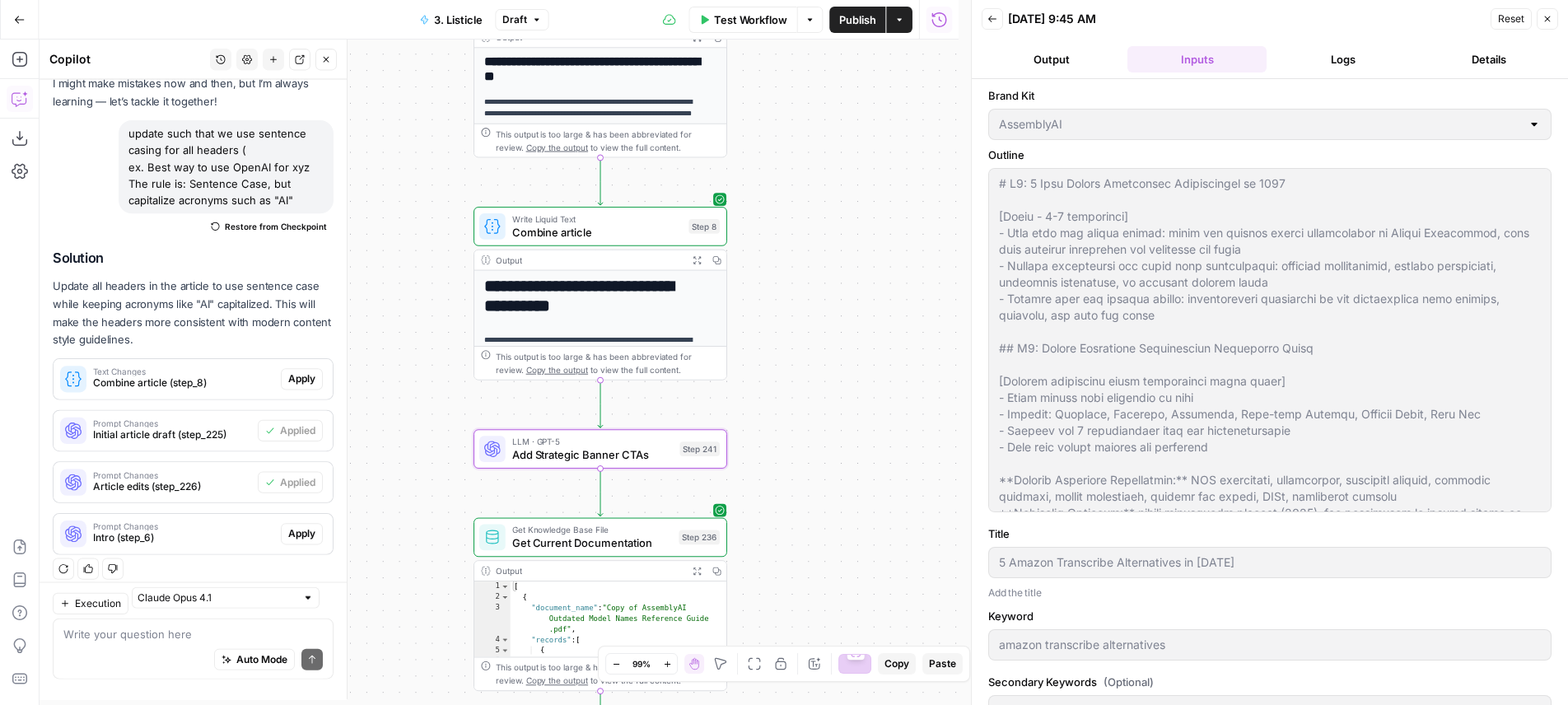
scroll to position [91, 0]
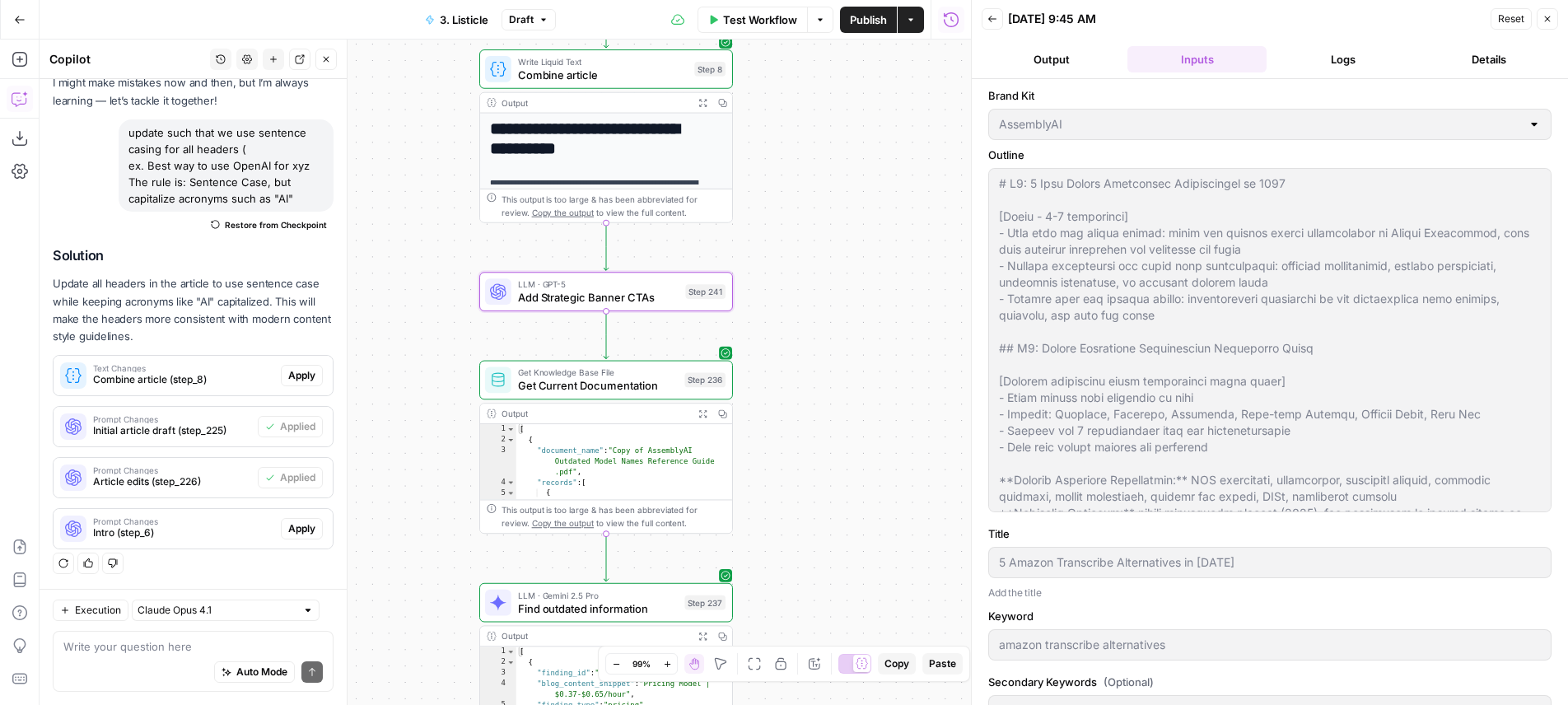
drag, startPoint x: 819, startPoint y: 347, endPoint x: 825, endPoint y: 189, distance: 158.1
click at [825, 189] on div "**********" at bounding box center [505, 372] width 932 height 666
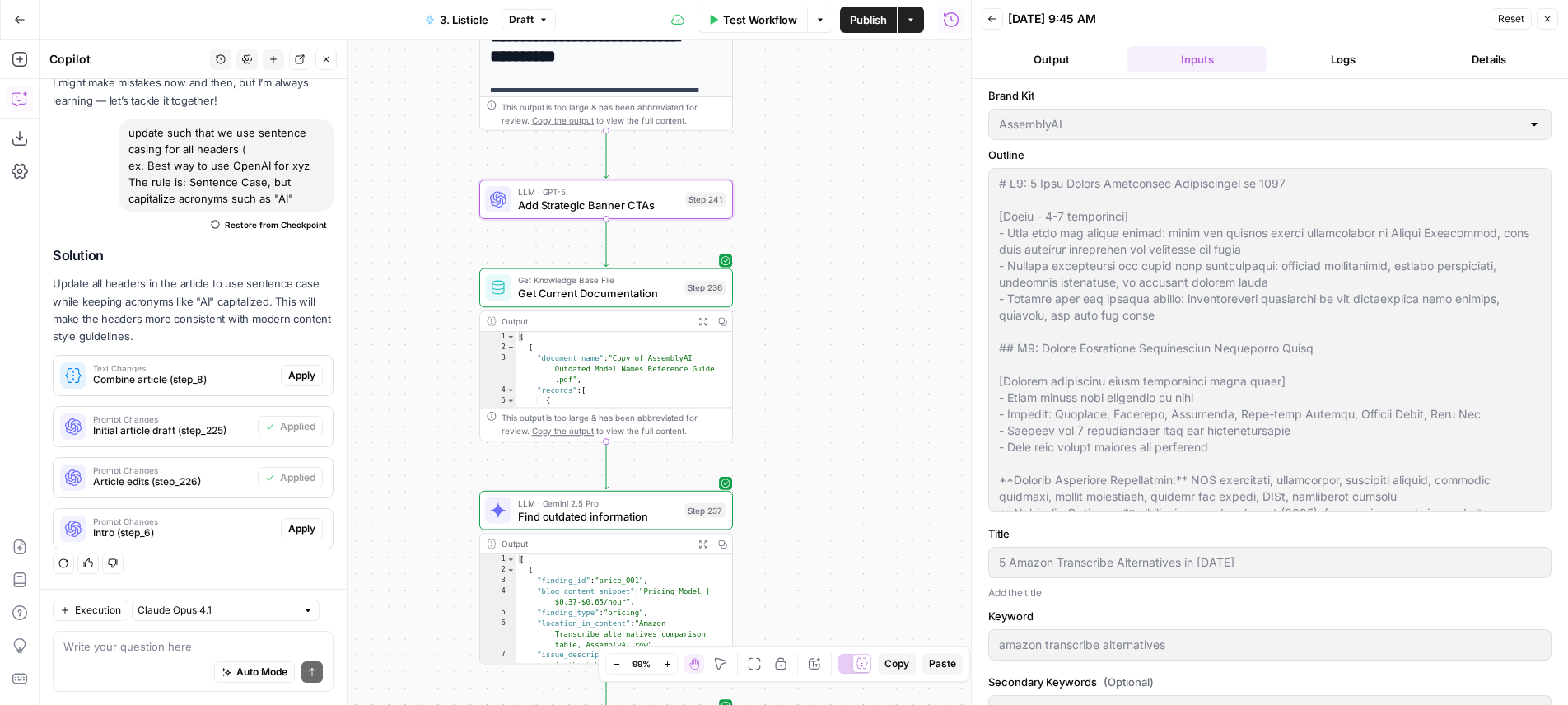
drag, startPoint x: 797, startPoint y: 348, endPoint x: 789, endPoint y: 262, distance: 86.4
click at [798, 244] on div "**********" at bounding box center [505, 372] width 932 height 666
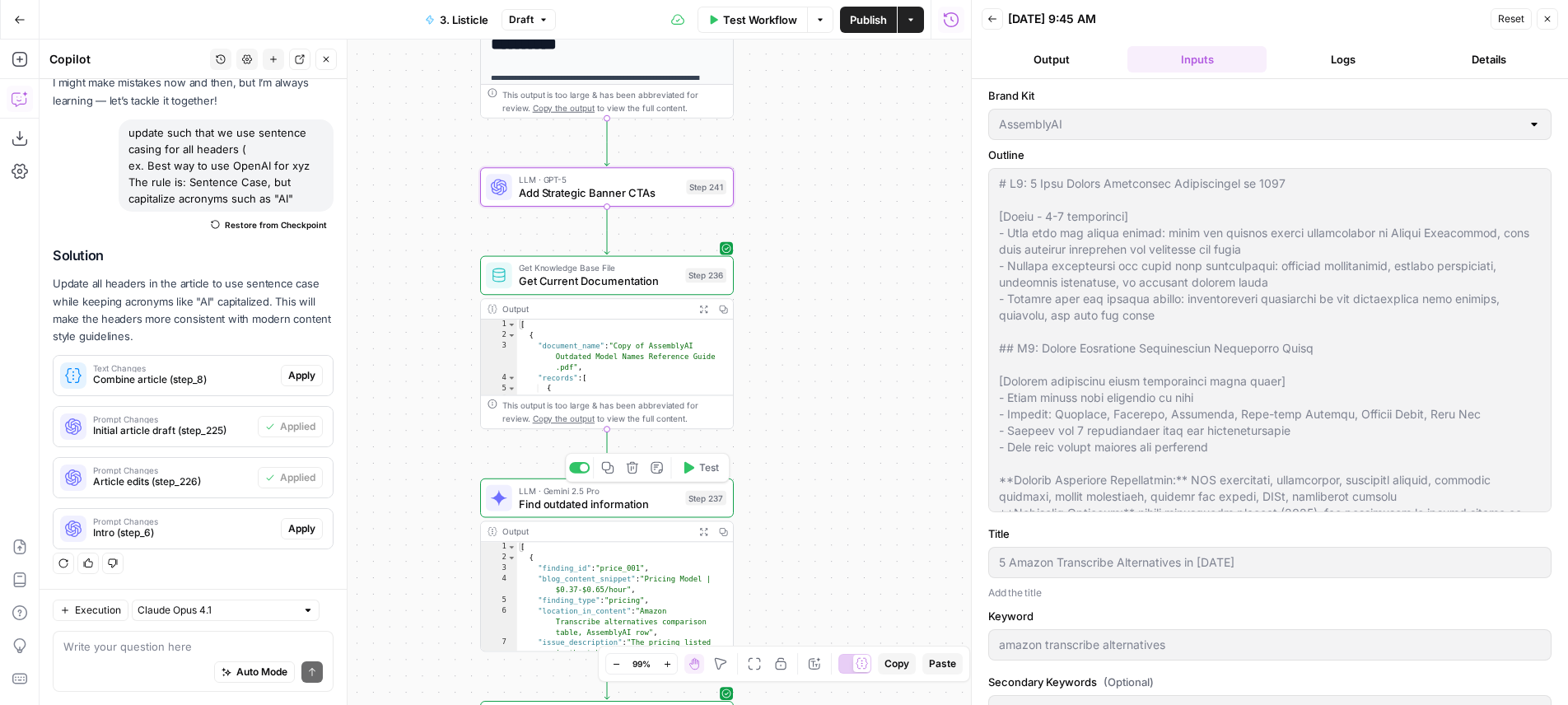
click at [693, 494] on div "Step 237" at bounding box center [706, 497] width 41 height 15
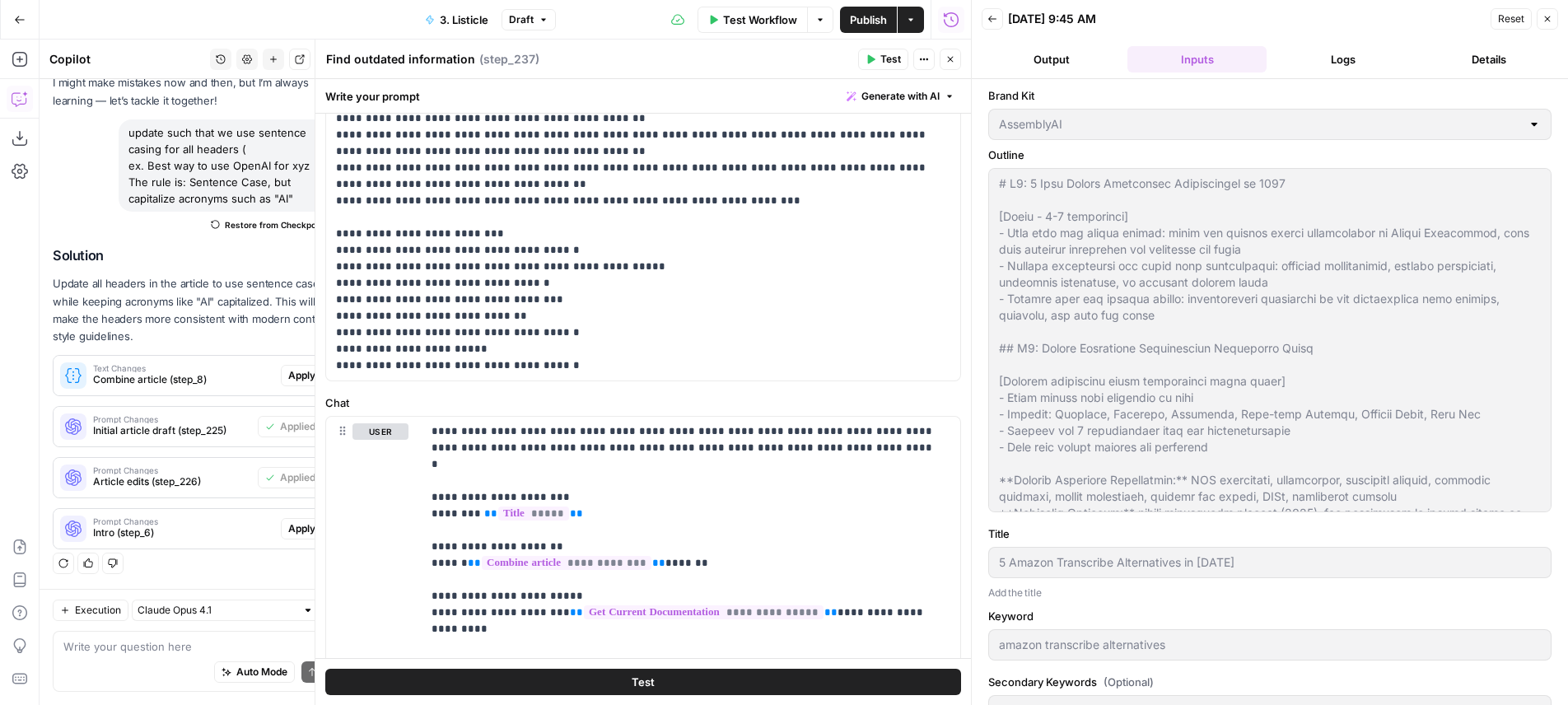
scroll to position [245, 0]
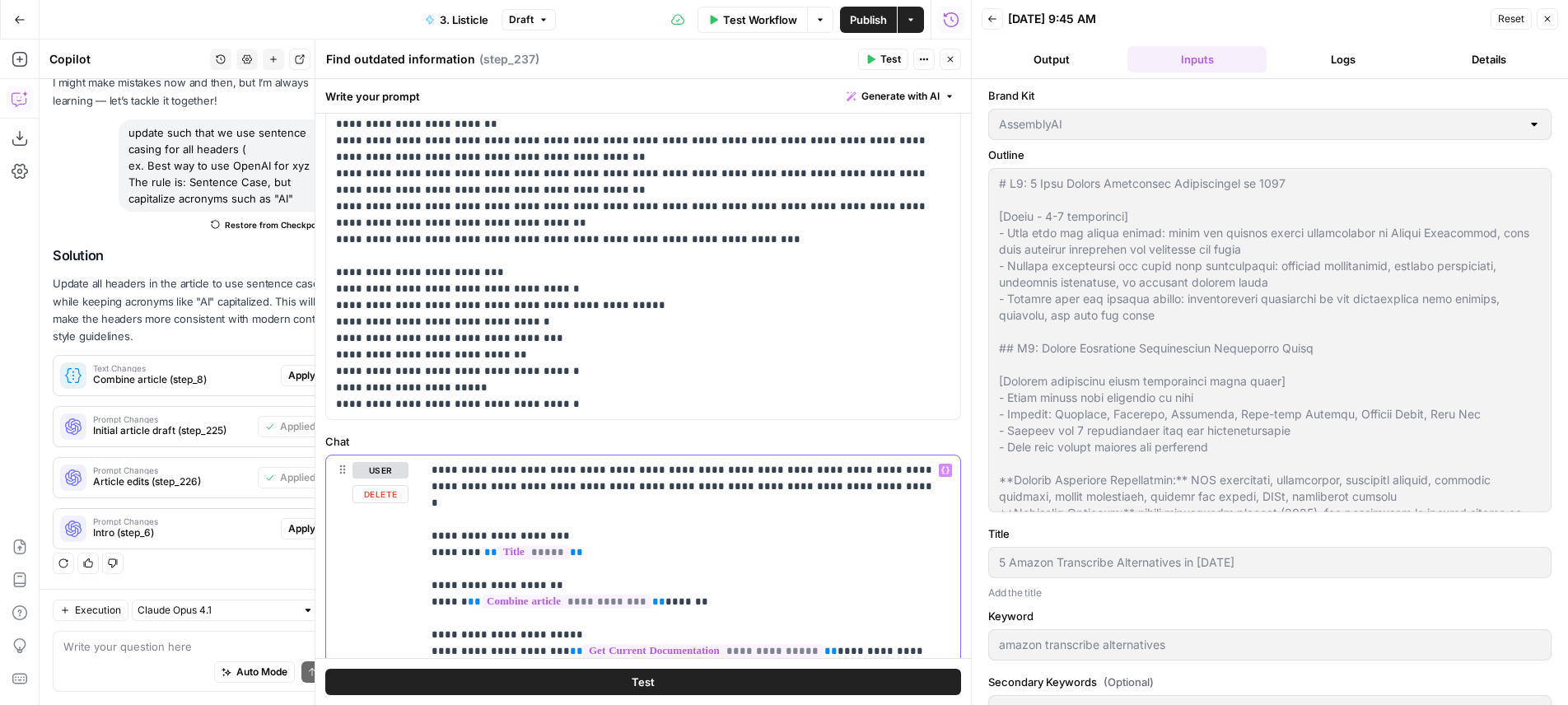
drag, startPoint x: 655, startPoint y: 588, endPoint x: 470, endPoint y: 591, distance: 185.0
click at [470, 591] on p "**********" at bounding box center [684, 683] width 506 height 444
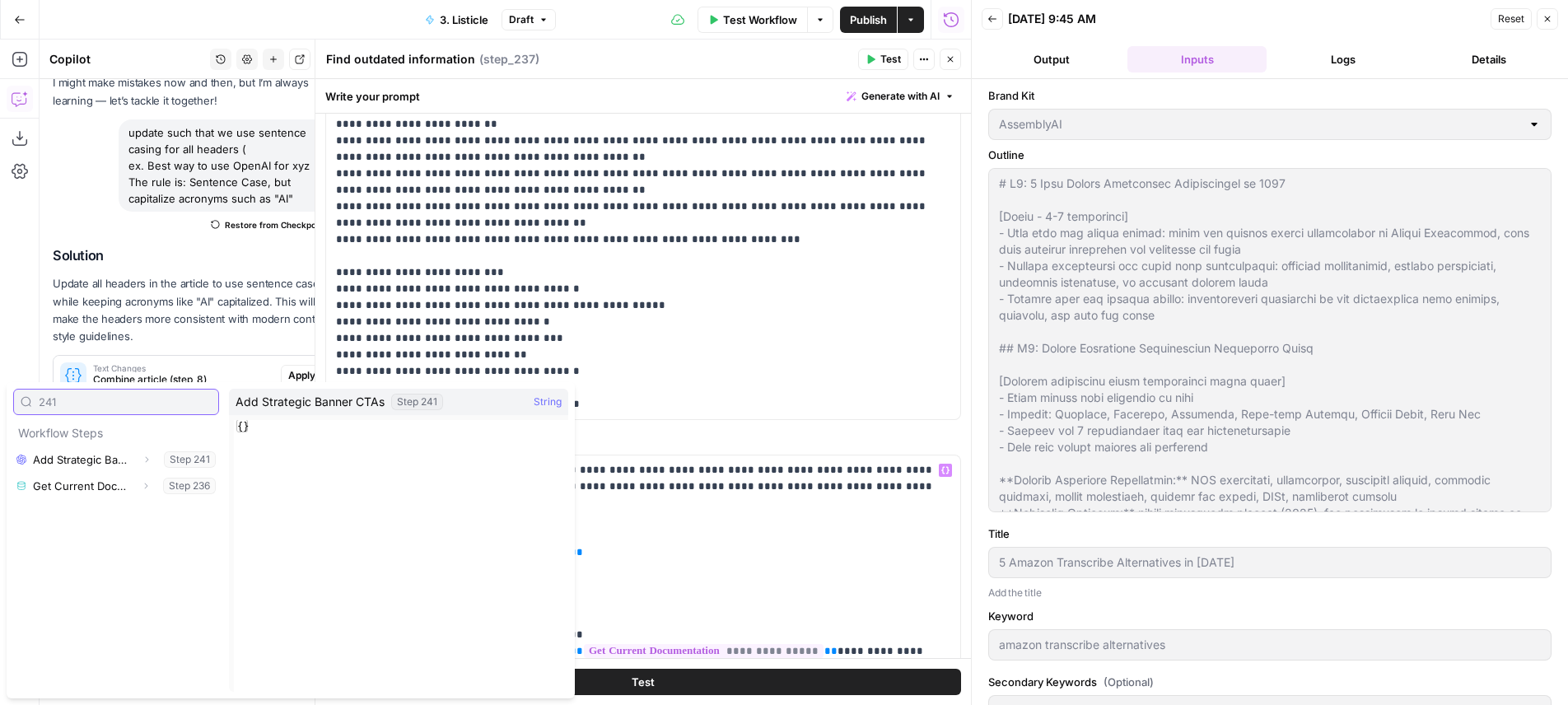
type input "241"
click at [148, 464] on icon "button" at bounding box center [146, 460] width 10 height 10
click at [89, 492] on button "Select variable Output" at bounding box center [124, 485] width 189 height 26
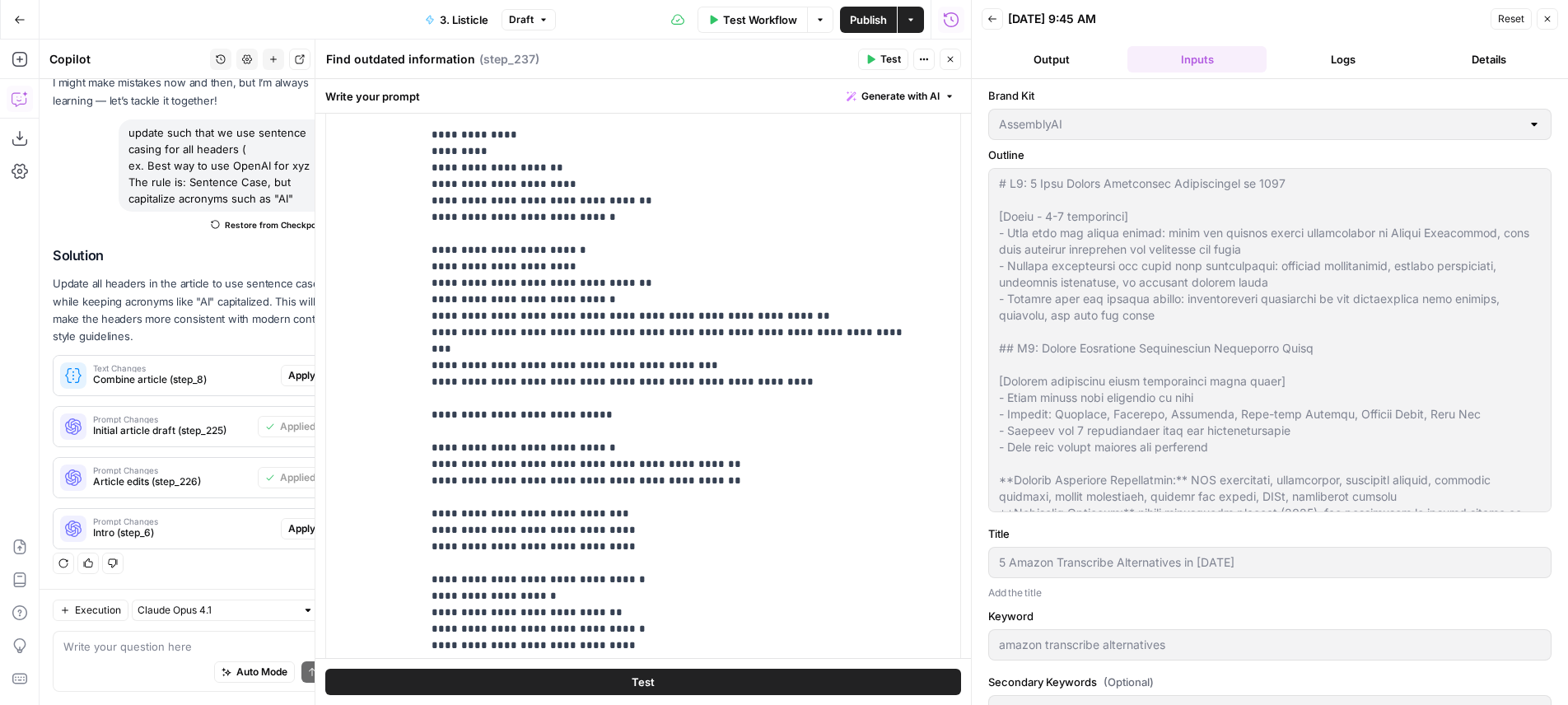
scroll to position [1102, 0]
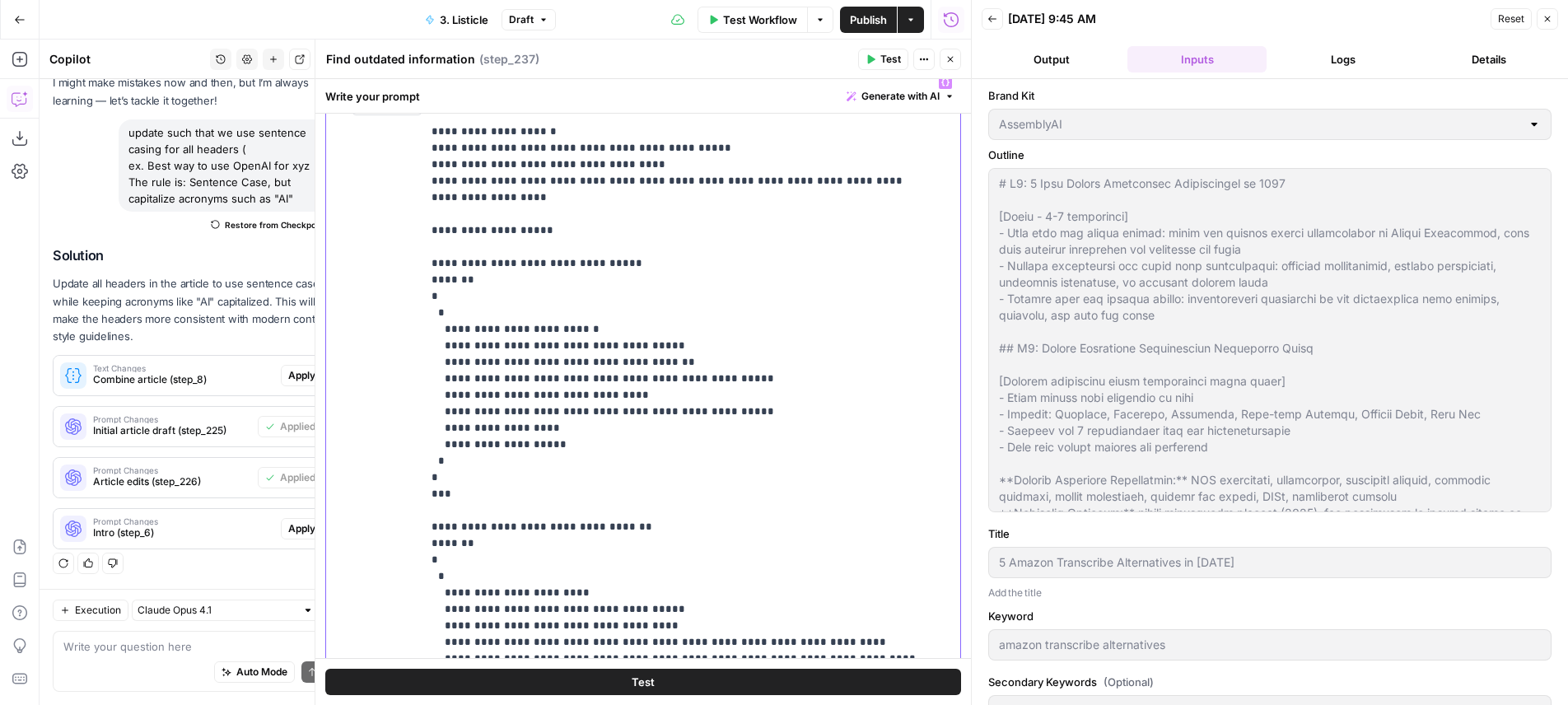
scroll to position [558, 0]
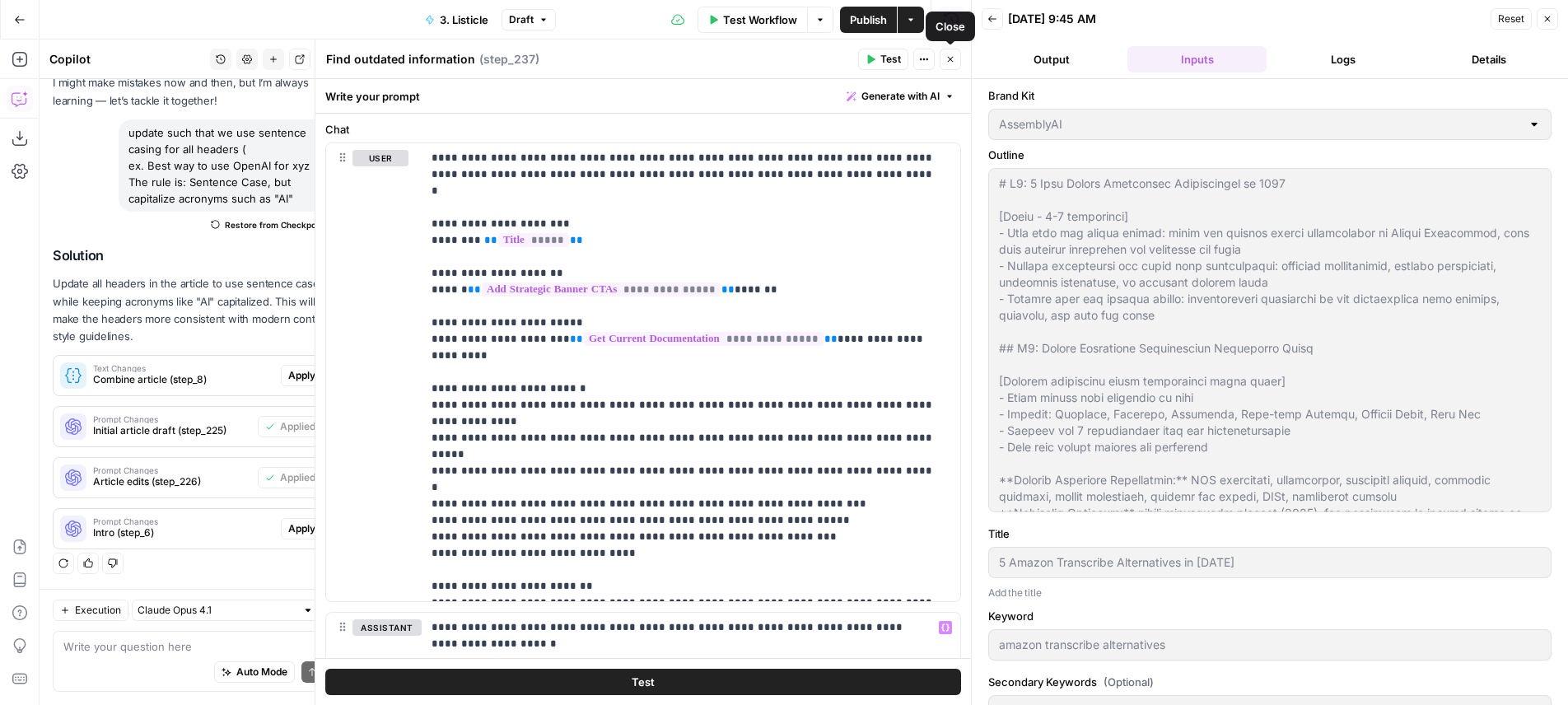
click at [952, 68] on button "Close" at bounding box center [950, 60] width 22 height 22
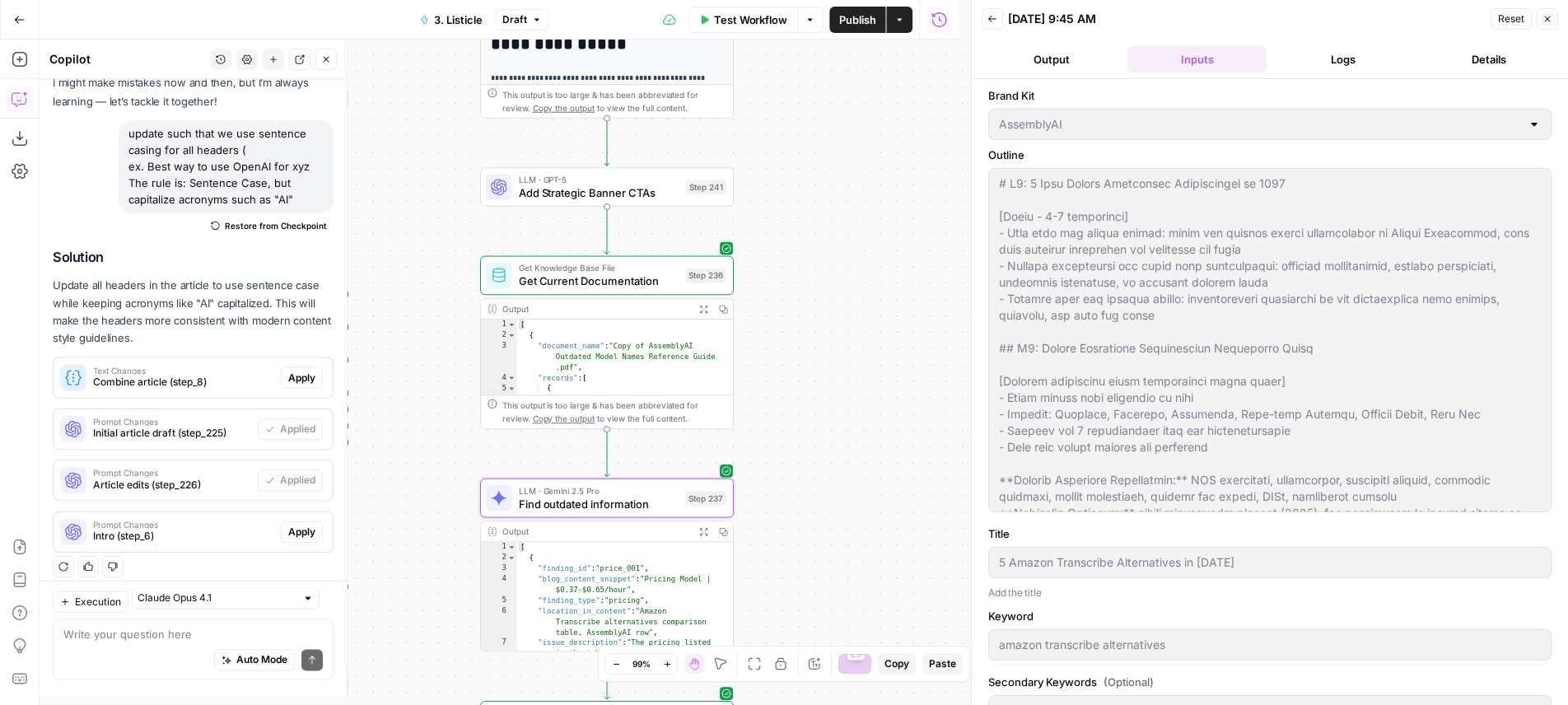
scroll to position [91, 0]
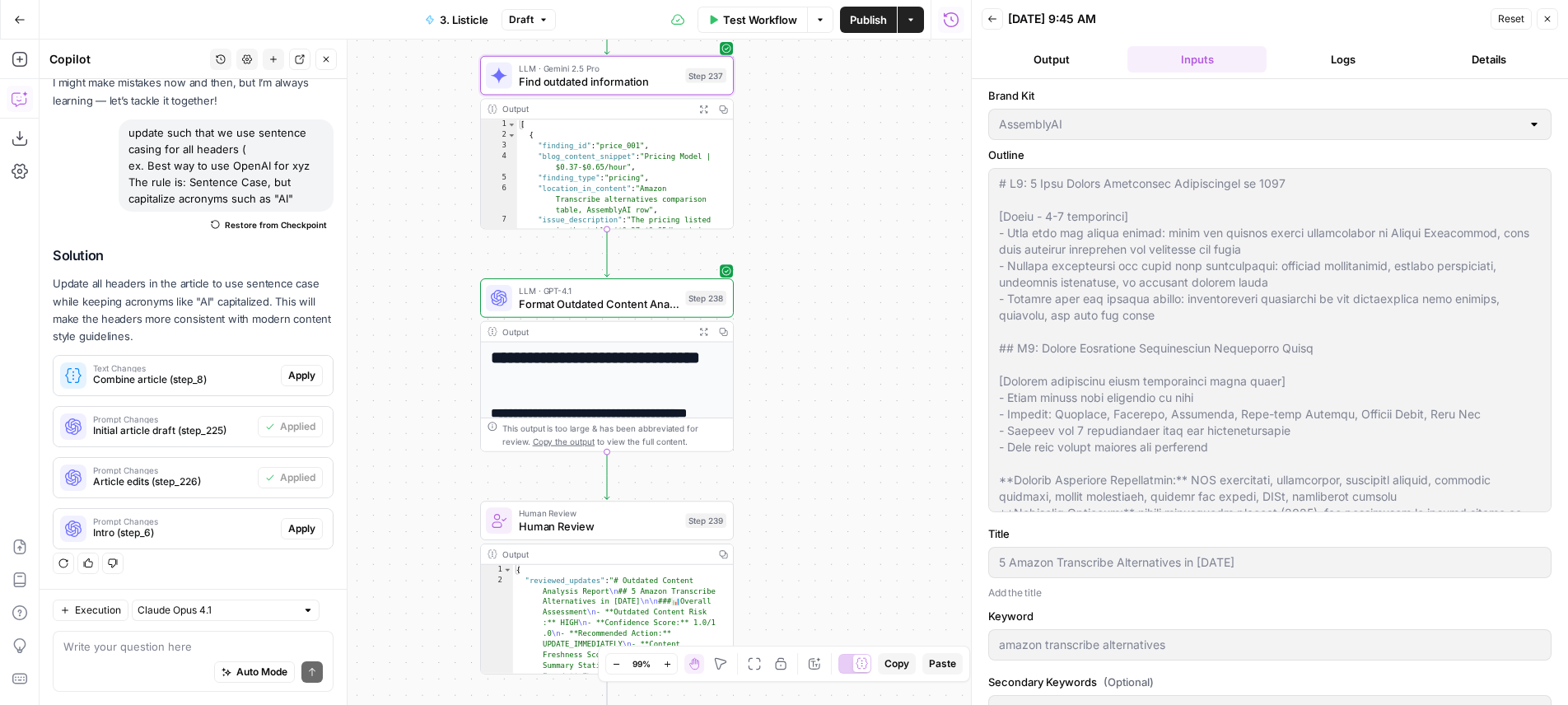
click at [685, 296] on div "Step 238" at bounding box center [706, 297] width 41 height 15
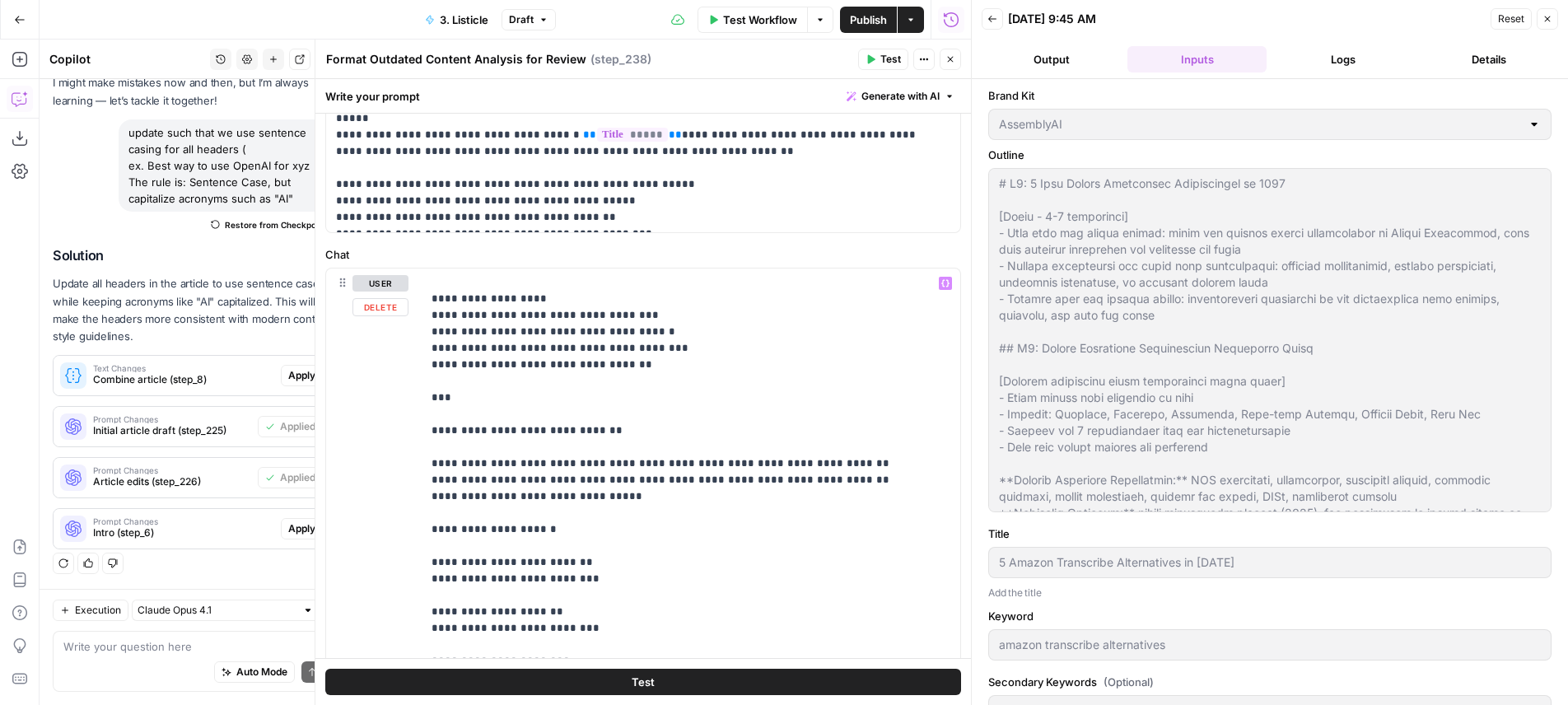
scroll to position [982, 0]
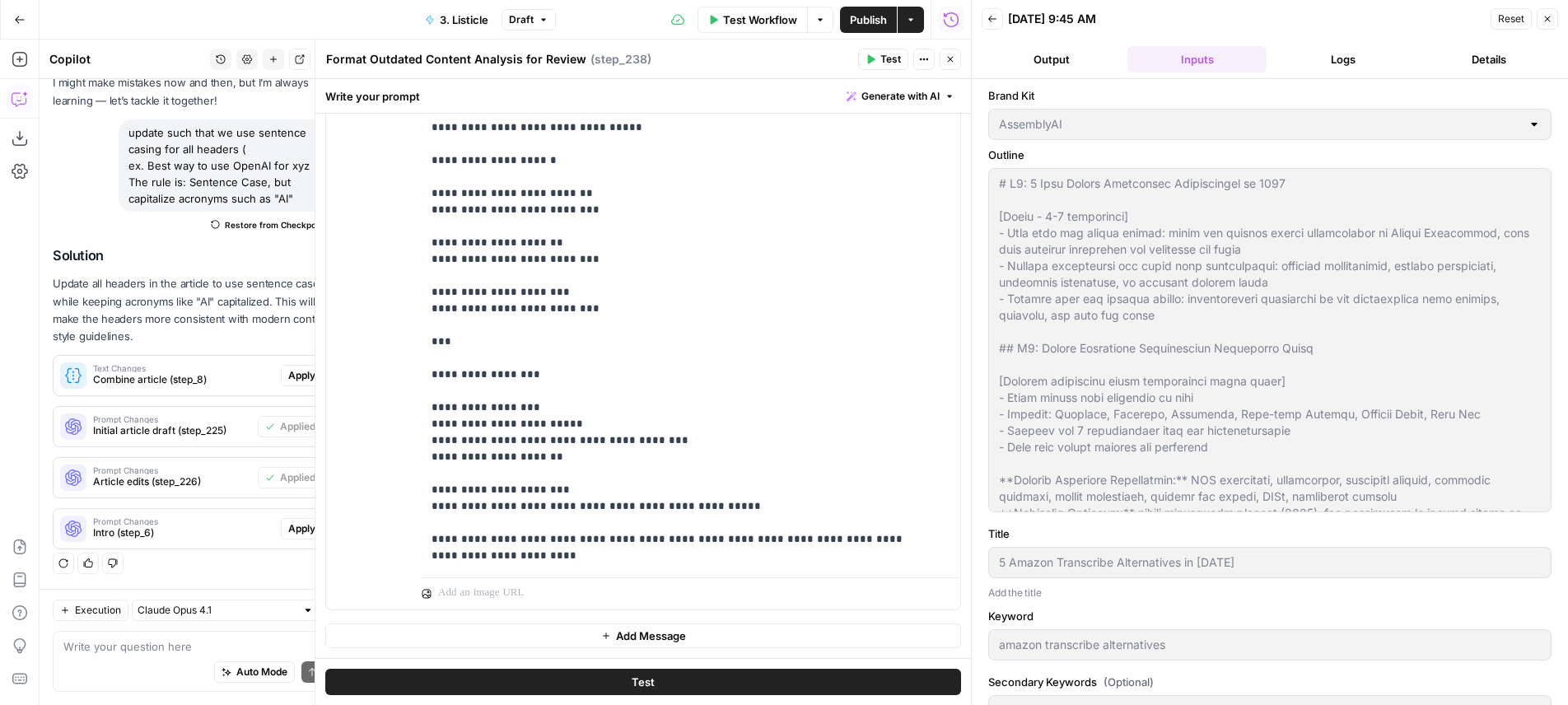
click at [948, 54] on button "Close" at bounding box center [950, 60] width 22 height 22
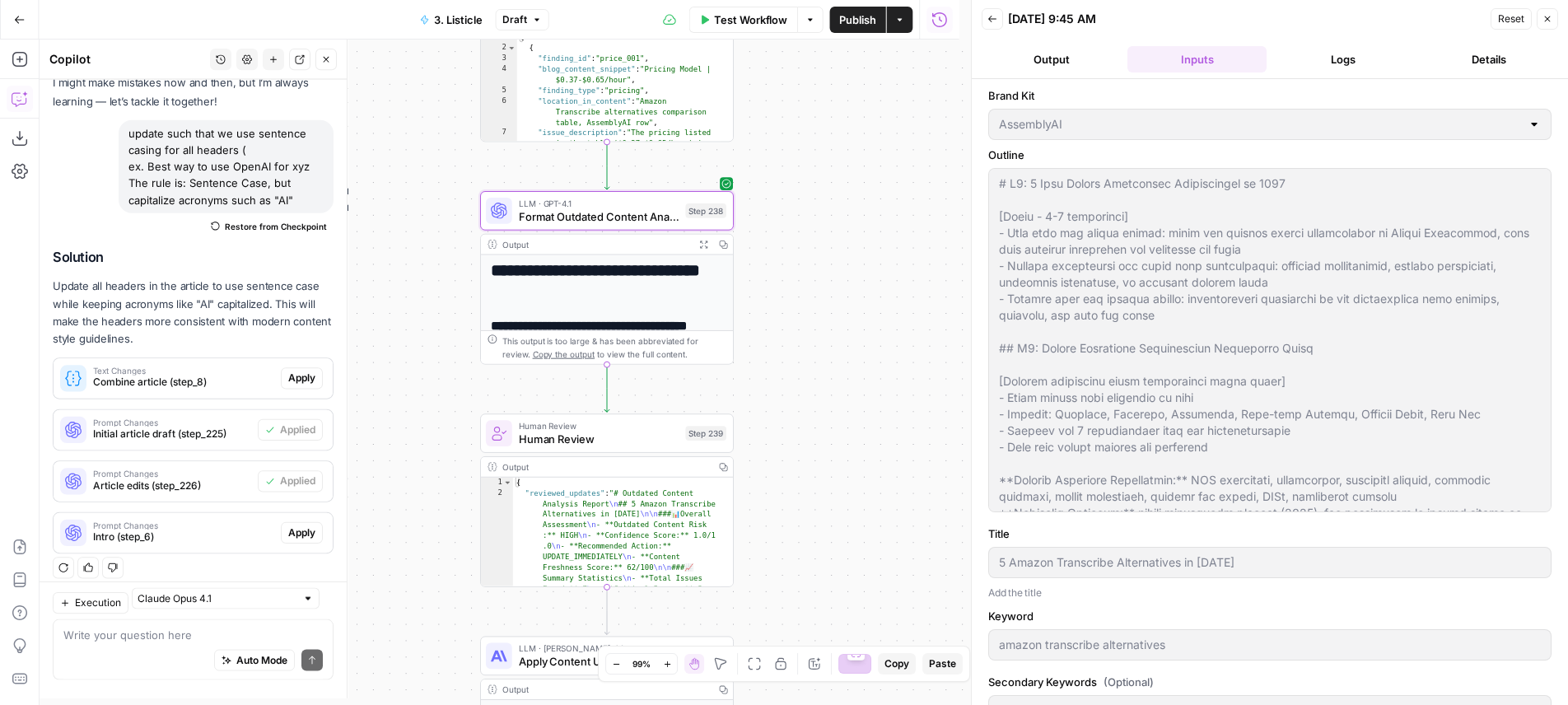
scroll to position [91, 0]
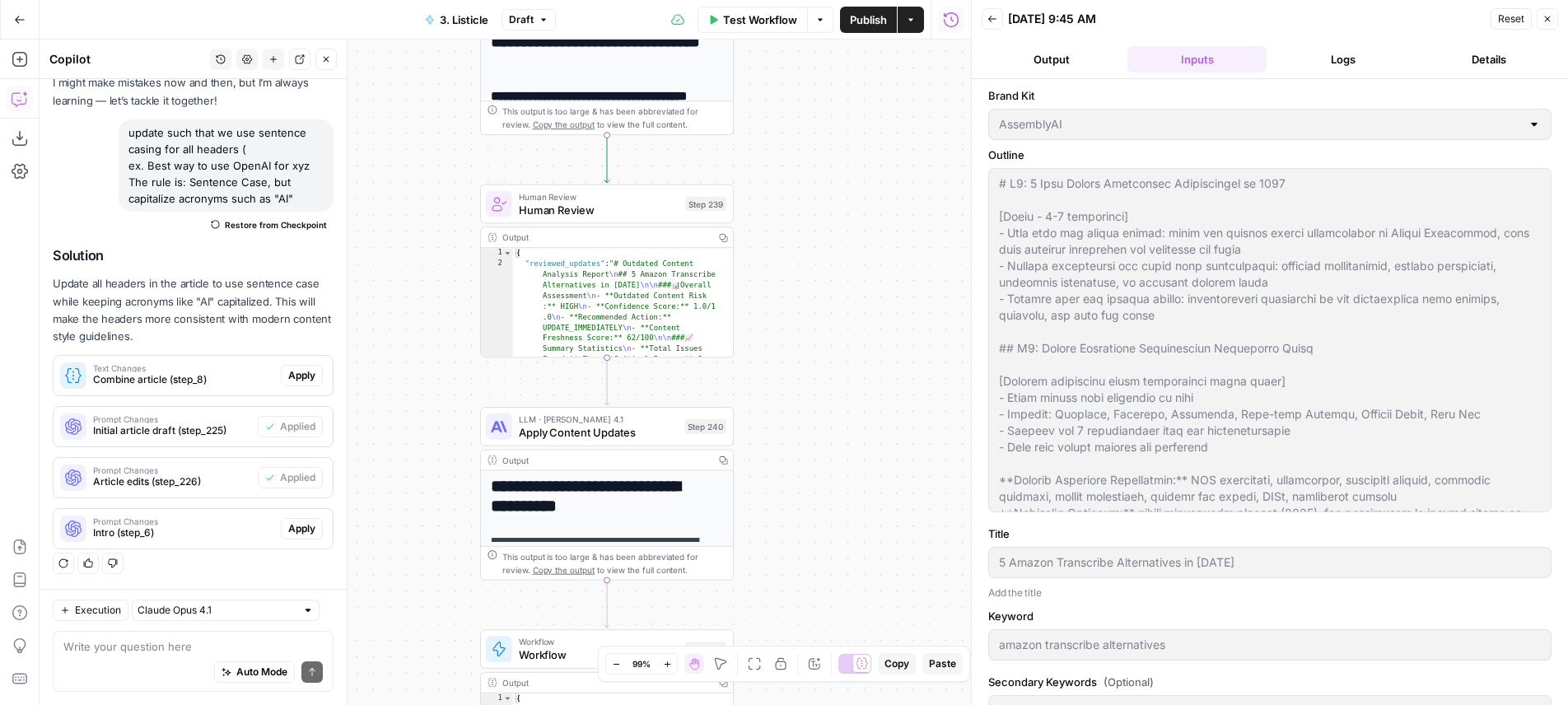
click at [665, 428] on span "Apply Content Updates" at bounding box center [598, 431] width 160 height 17
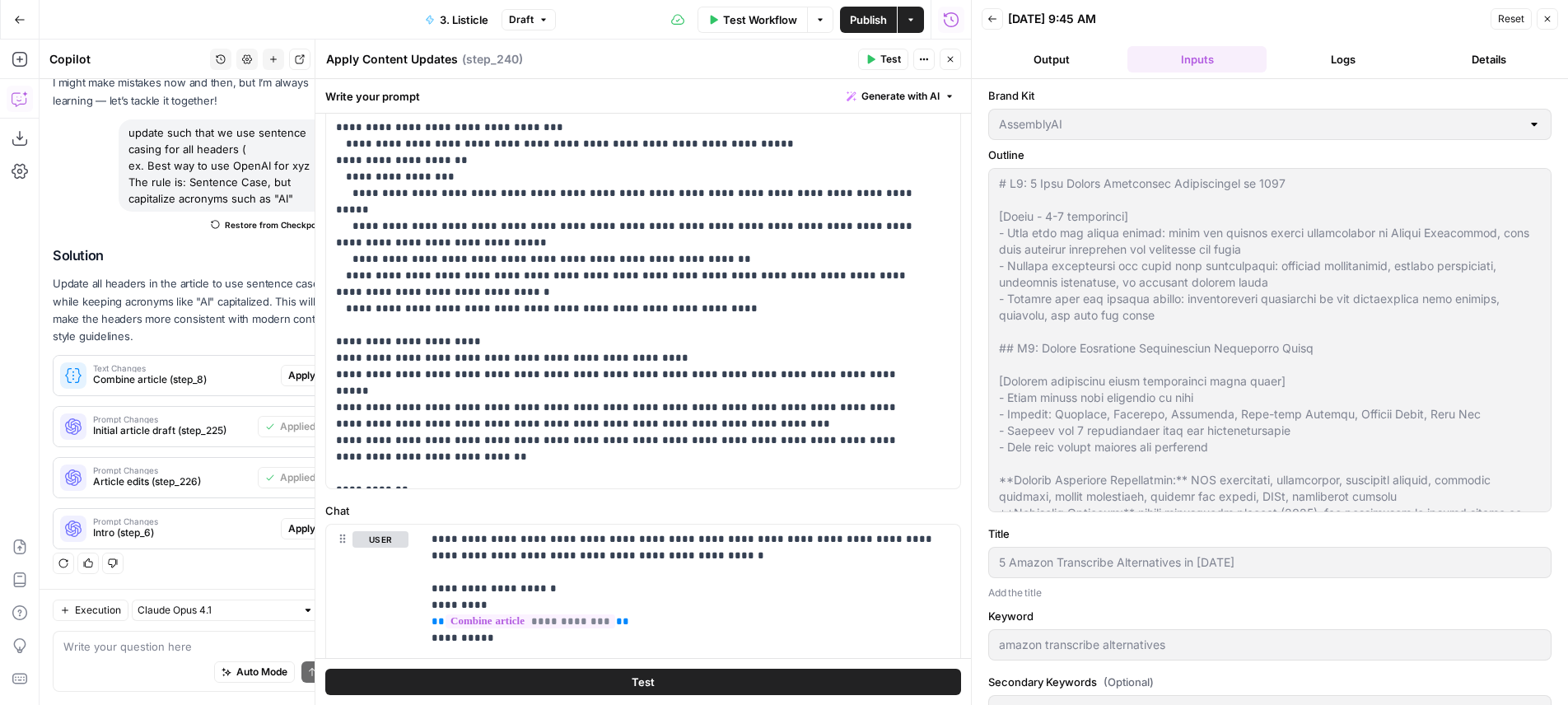
scroll to position [587, 0]
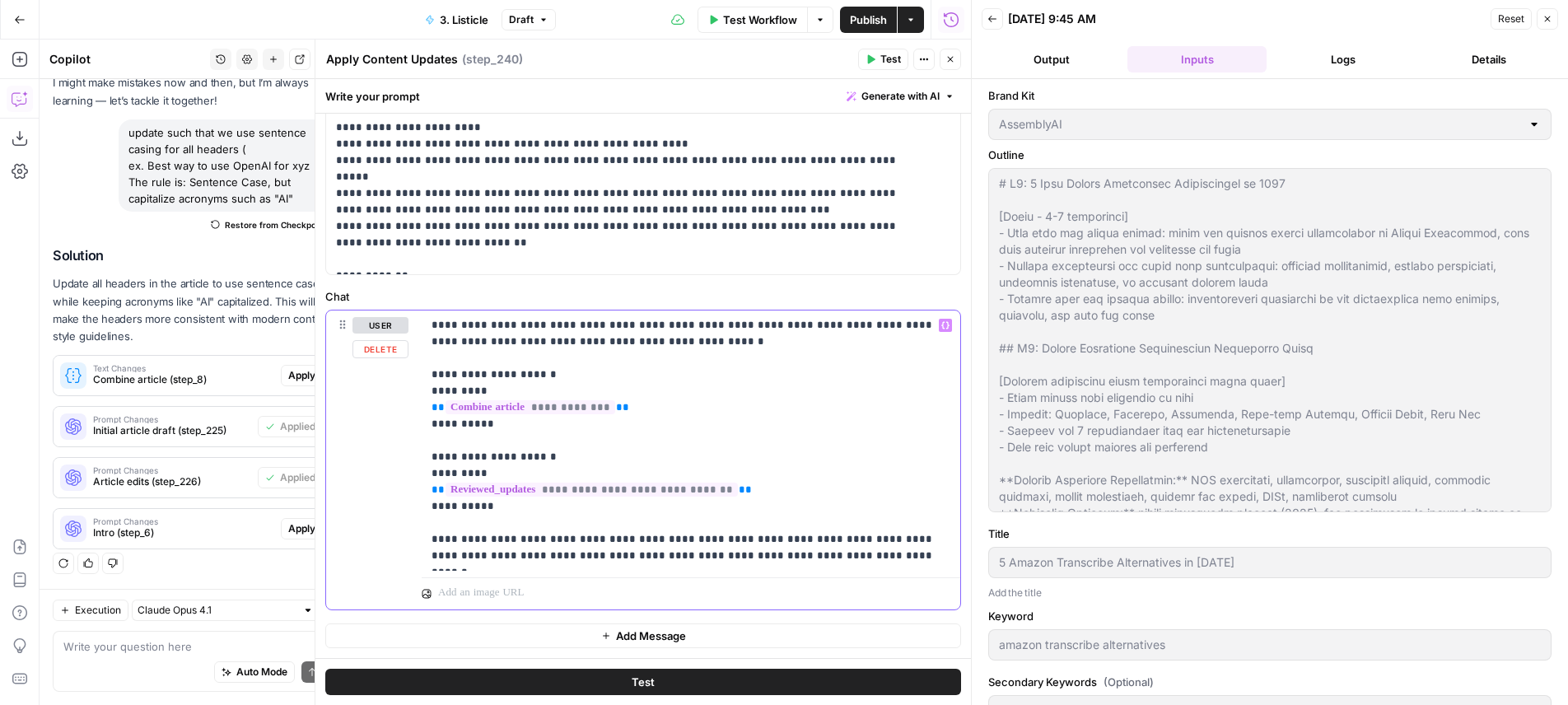
drag, startPoint x: 621, startPoint y: 405, endPoint x: 407, endPoint y: 398, distance: 214.1
click at [422, 398] on div "**********" at bounding box center [690, 440] width 538 height 260
click at [406, 400] on div "user Delete" at bounding box center [379, 460] width 56 height 286
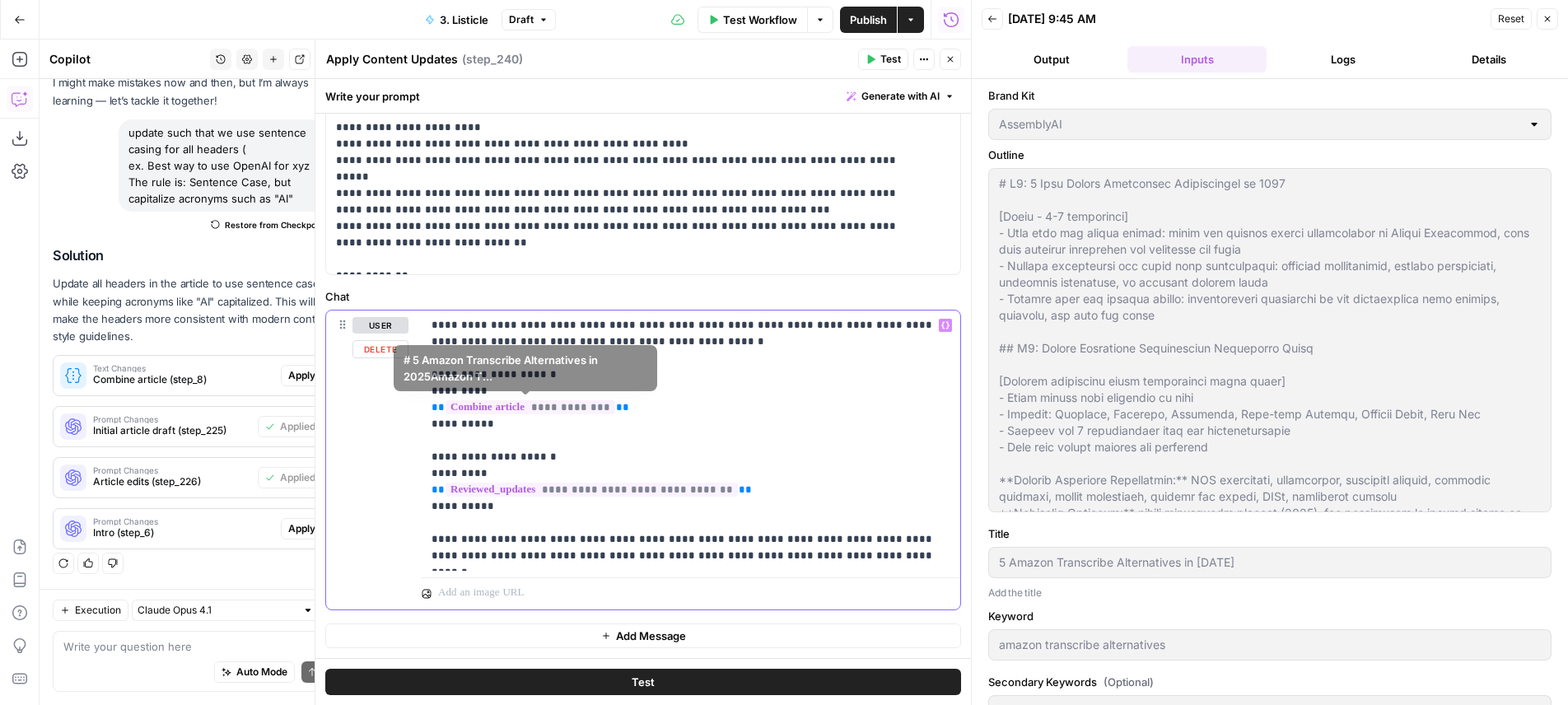
click at [634, 414] on p "**********" at bounding box center [684, 440] width 506 height 247
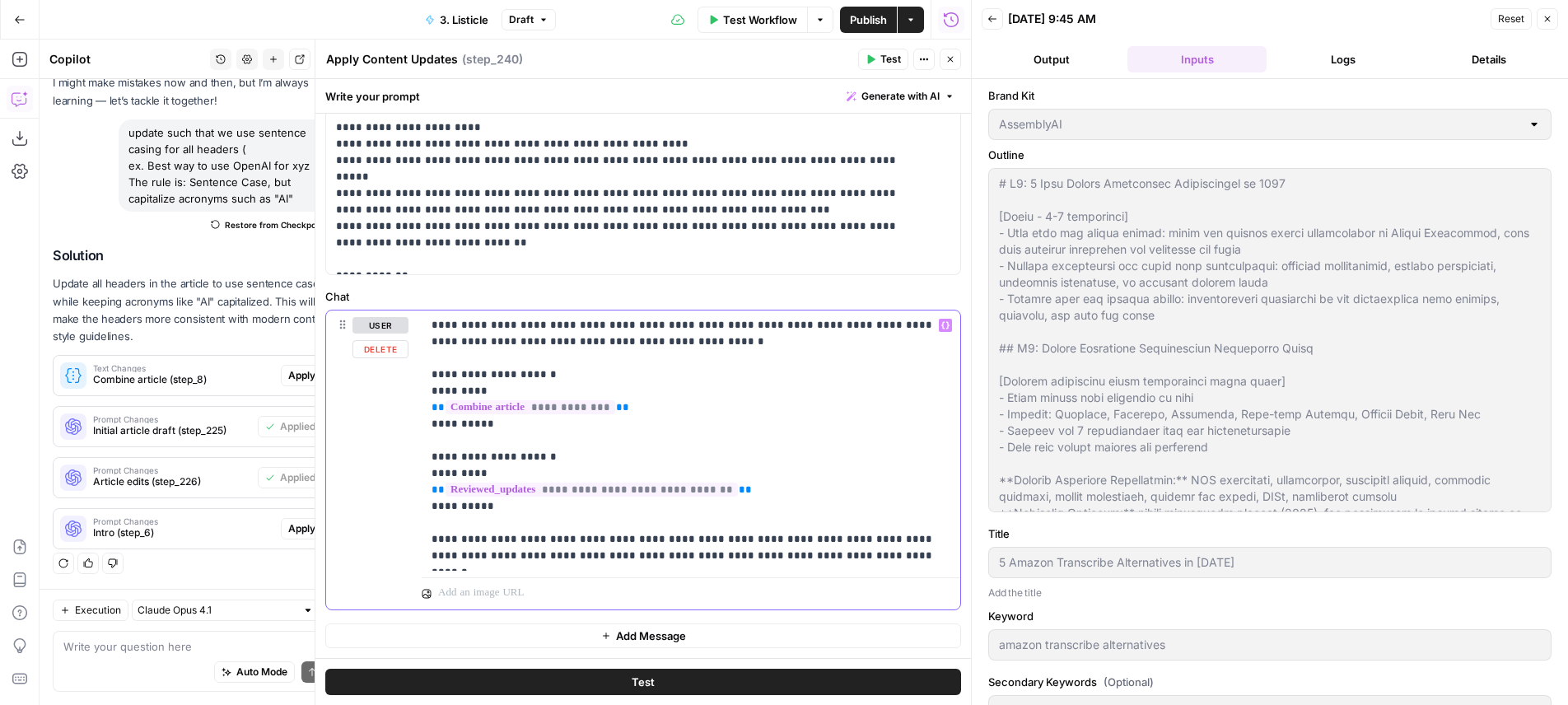
drag, startPoint x: 643, startPoint y: 404, endPoint x: 433, endPoint y: 409, distance: 210.1
click at [433, 409] on p "**********" at bounding box center [684, 440] width 506 height 247
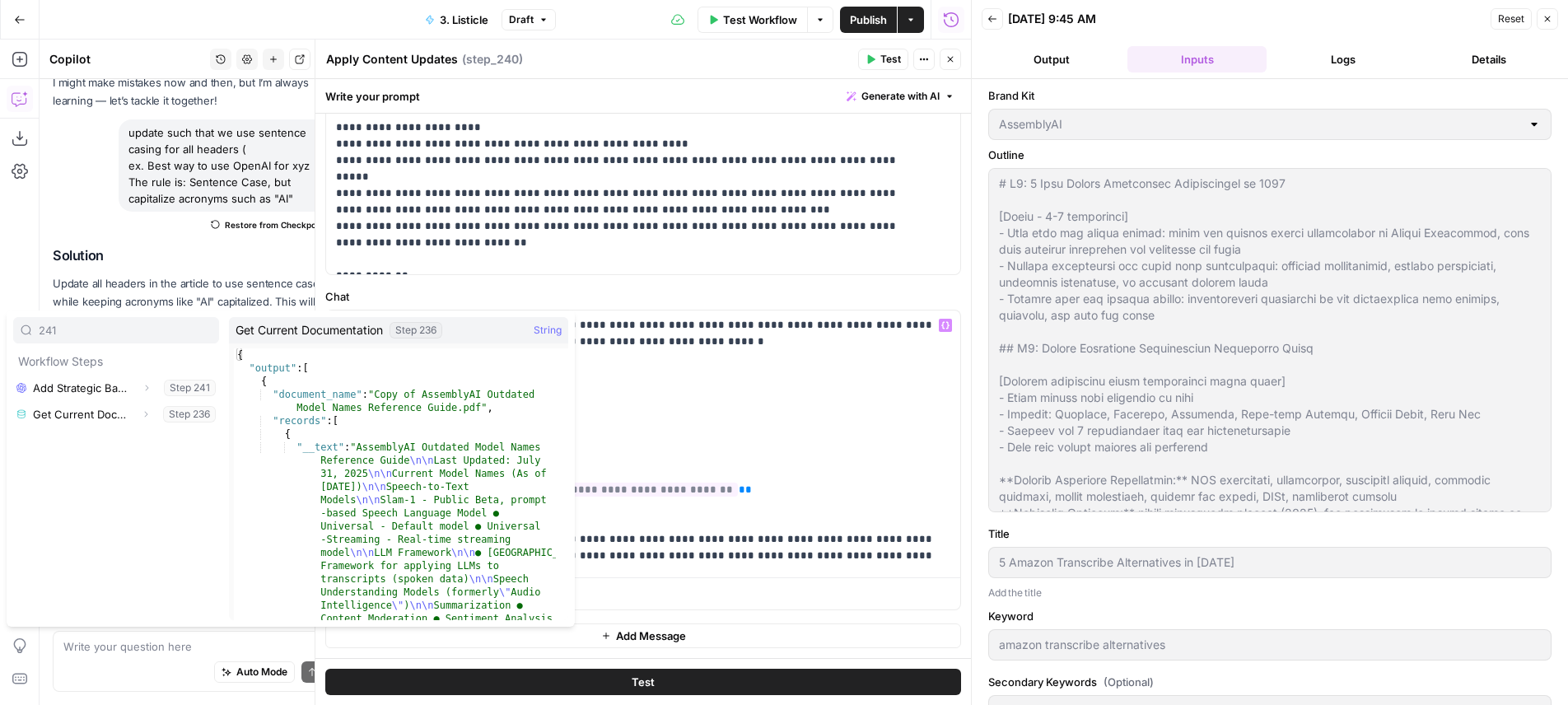
type input "241"
click at [149, 389] on icon "button" at bounding box center [146, 387] width 10 height 10
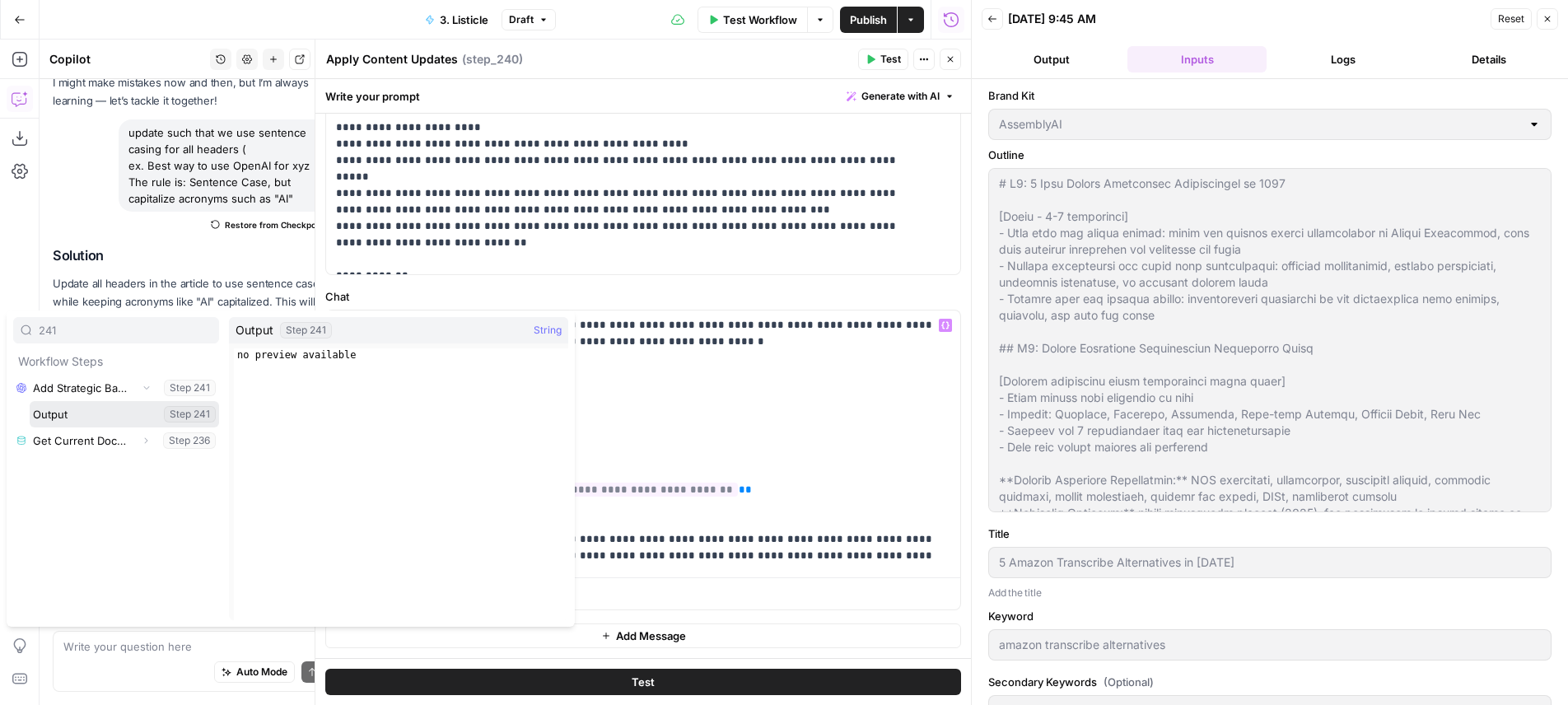
click at [112, 411] on button "Select variable Output" at bounding box center [124, 414] width 189 height 26
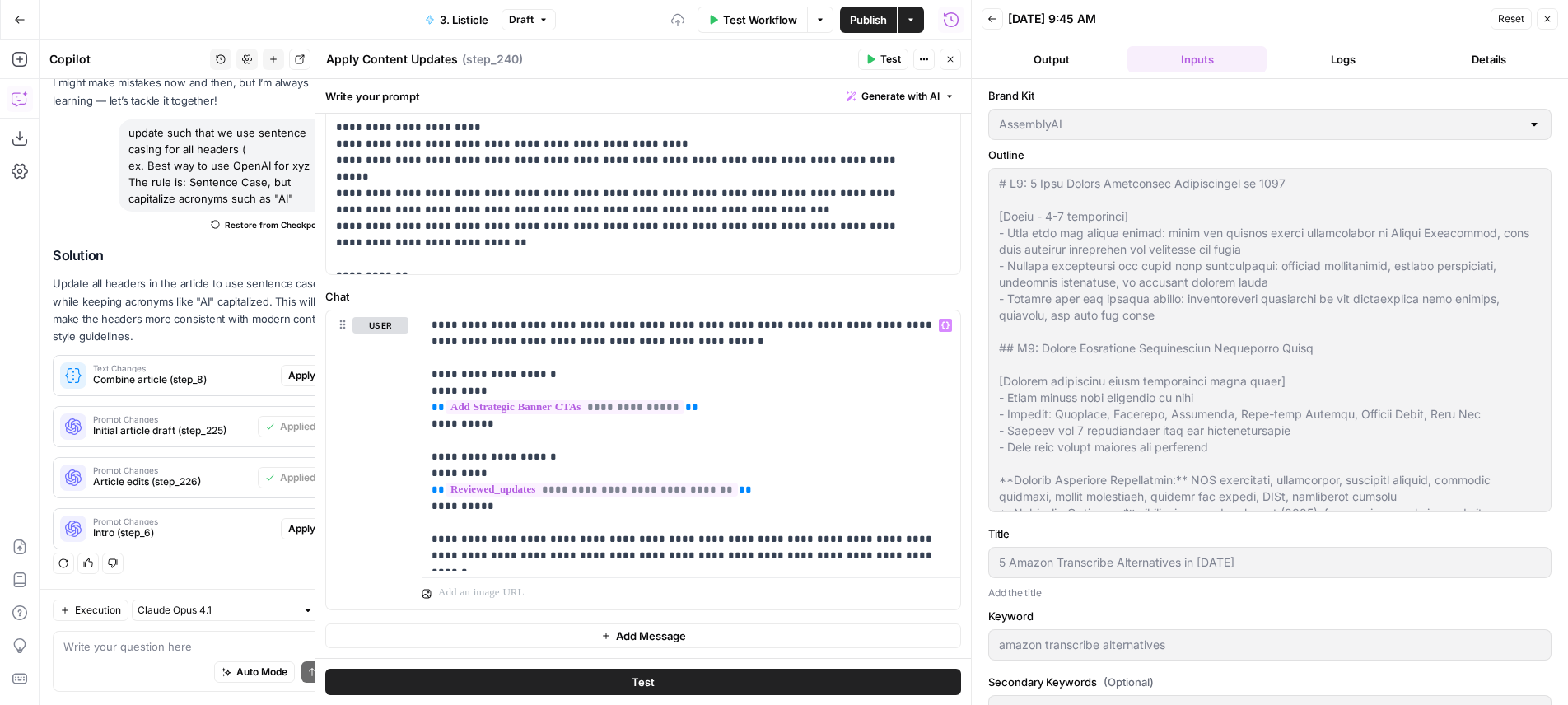
click at [951, 65] on button "Close" at bounding box center [950, 60] width 22 height 22
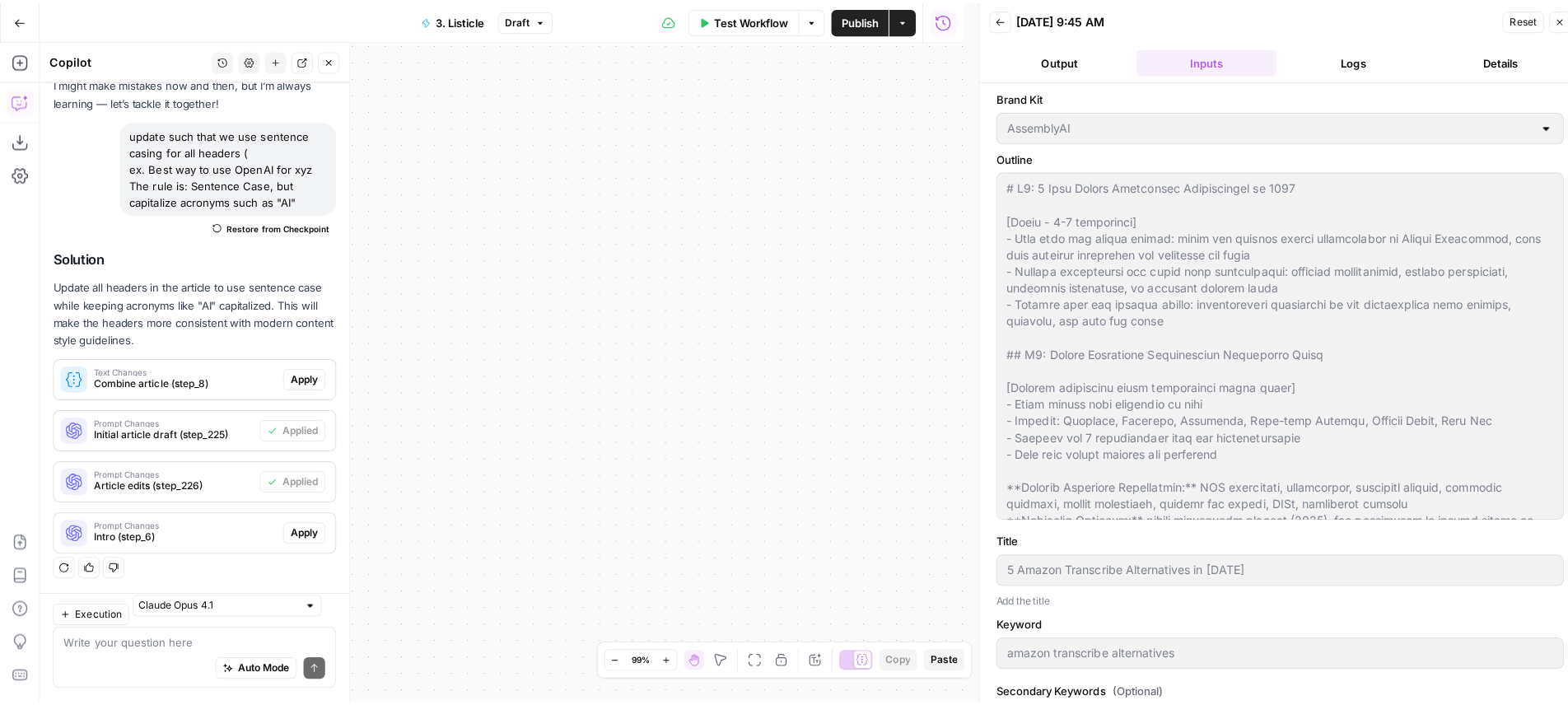
scroll to position [91, 0]
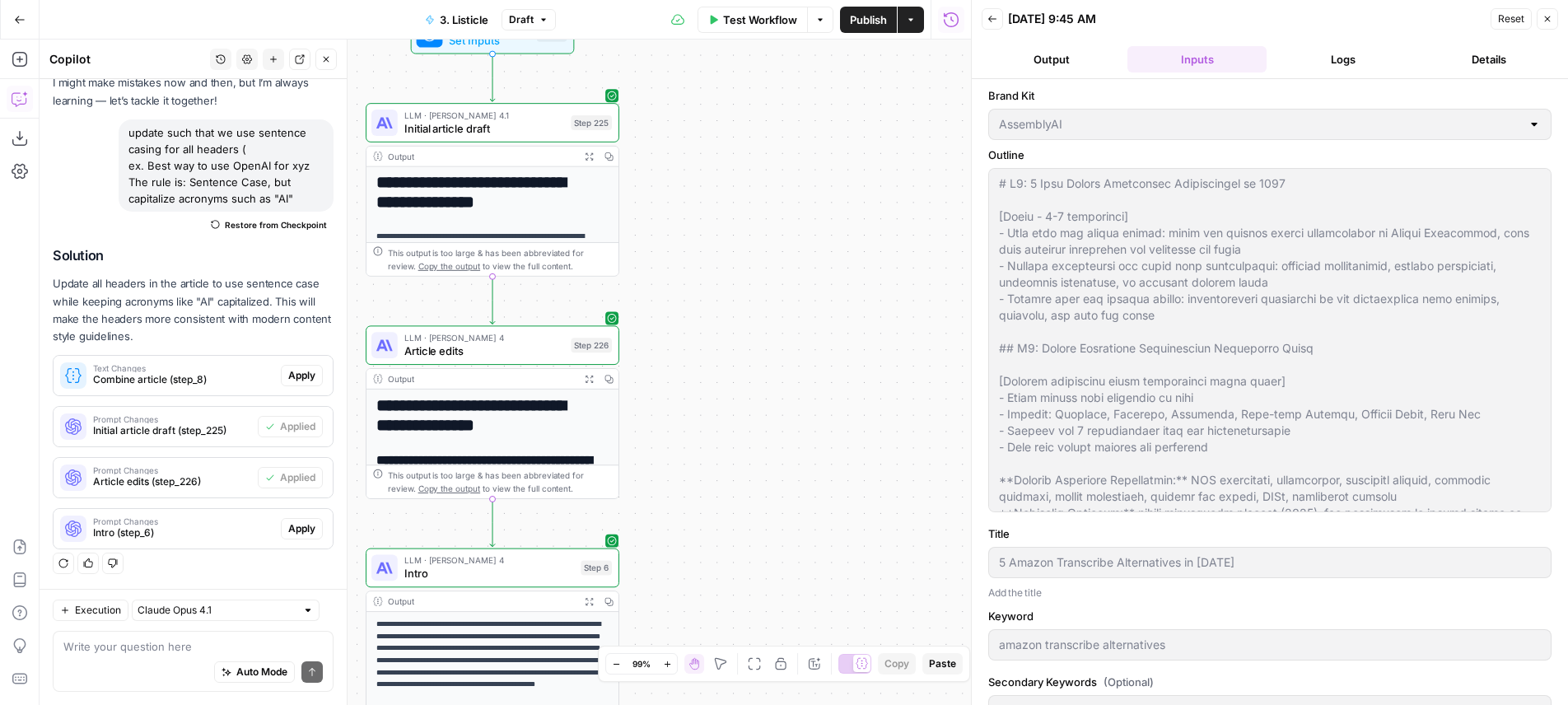
drag, startPoint x: 678, startPoint y: 420, endPoint x: 1100, endPoint y: 175, distance: 488.0
click at [971, 175] on div "**********" at bounding box center [505, 372] width 932 height 666
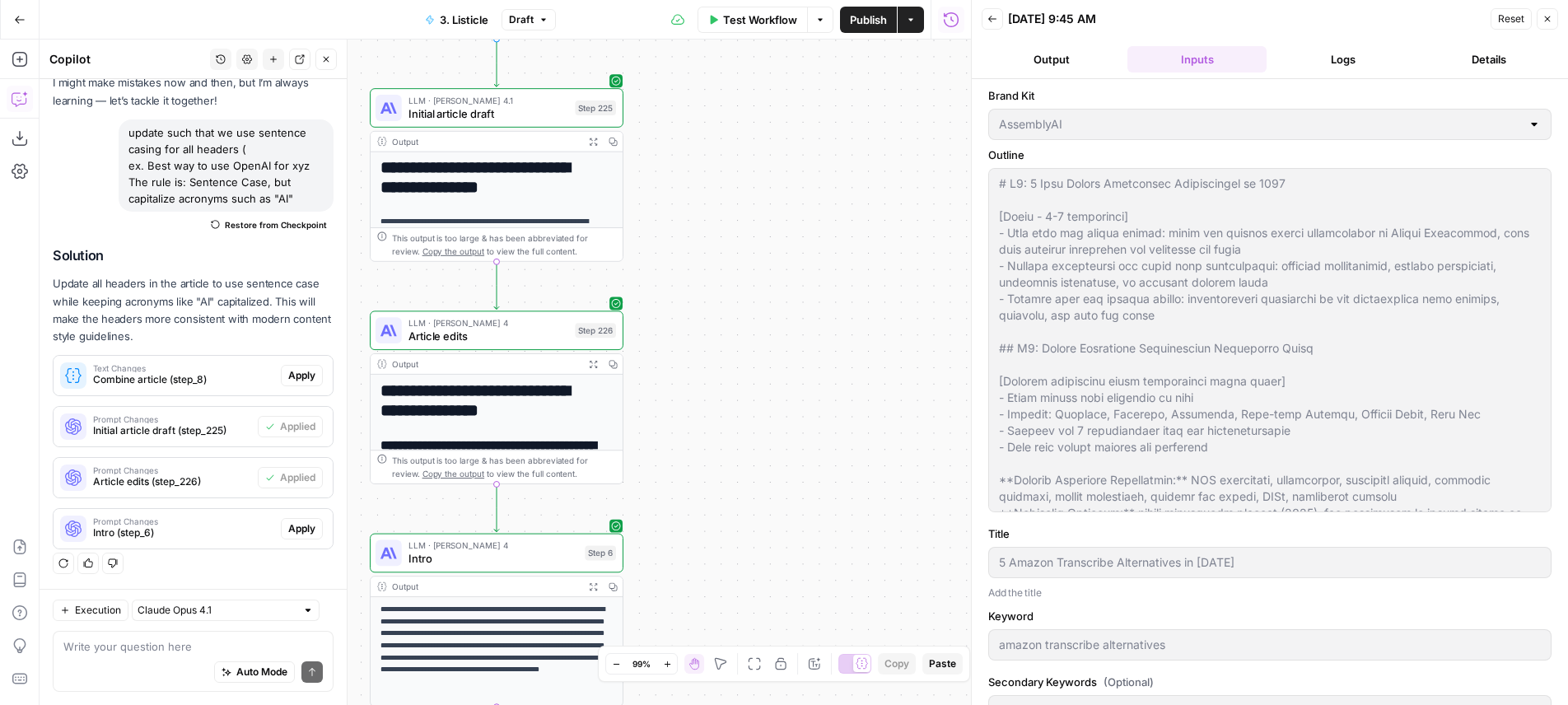
drag, startPoint x: 784, startPoint y: 317, endPoint x: 826, endPoint y: 255, distance: 74.9
click at [824, 259] on div "**********" at bounding box center [505, 372] width 932 height 666
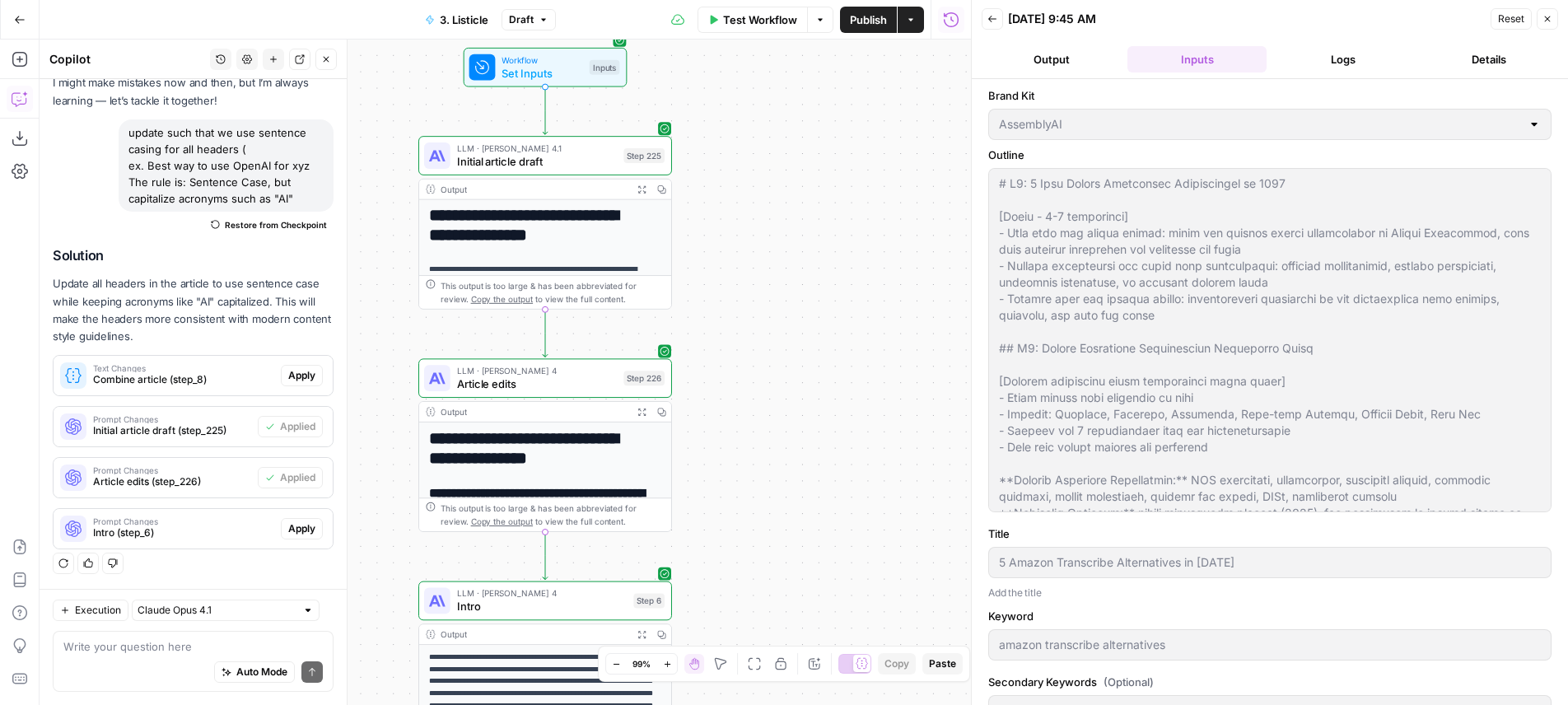
drag, startPoint x: 757, startPoint y: 203, endPoint x: 747, endPoint y: 504, distance: 301.2
click at [747, 504] on div "**********" at bounding box center [505, 372] width 932 height 666
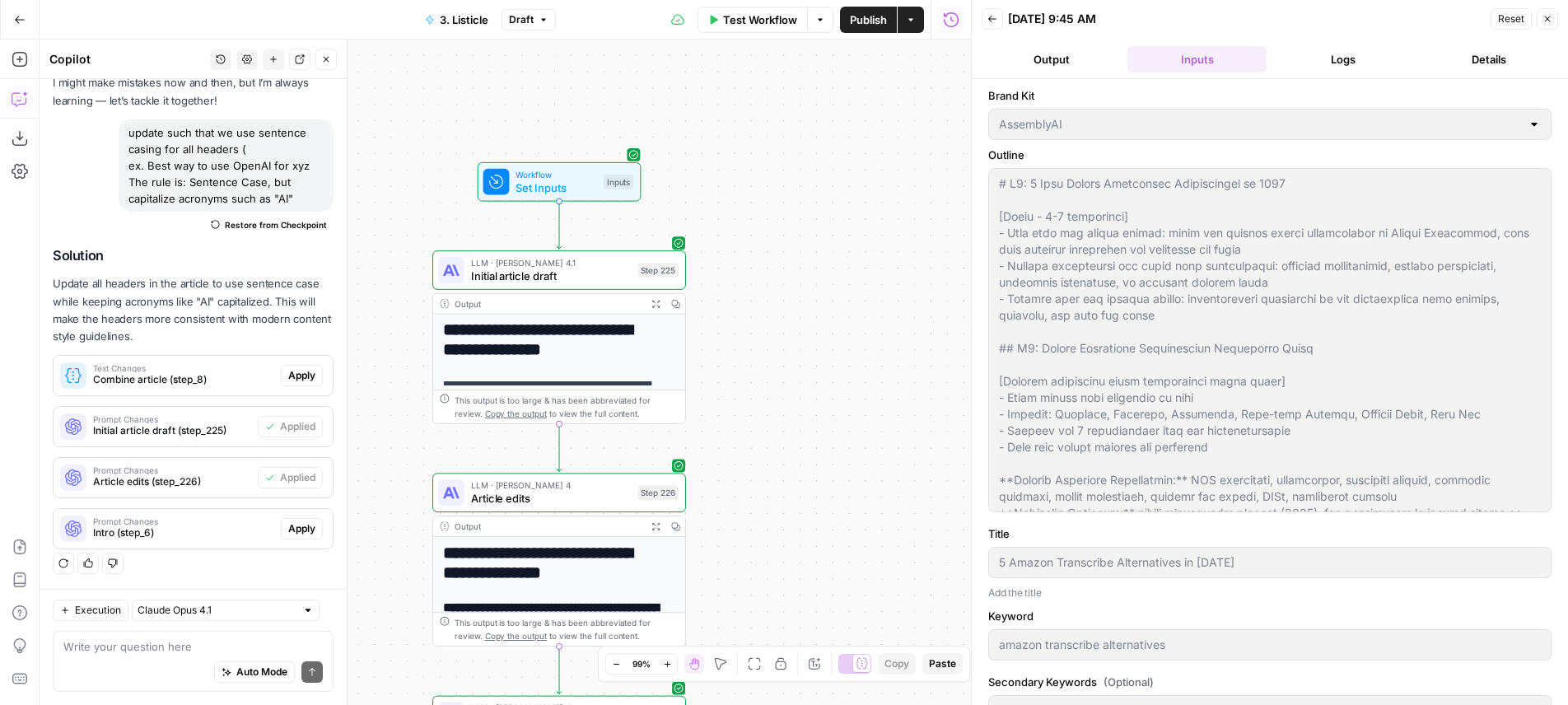
drag, startPoint x: 758, startPoint y: 314, endPoint x: 818, endPoint y: 177, distance: 149.6
click at [818, 177] on div "**********" at bounding box center [505, 372] width 932 height 666
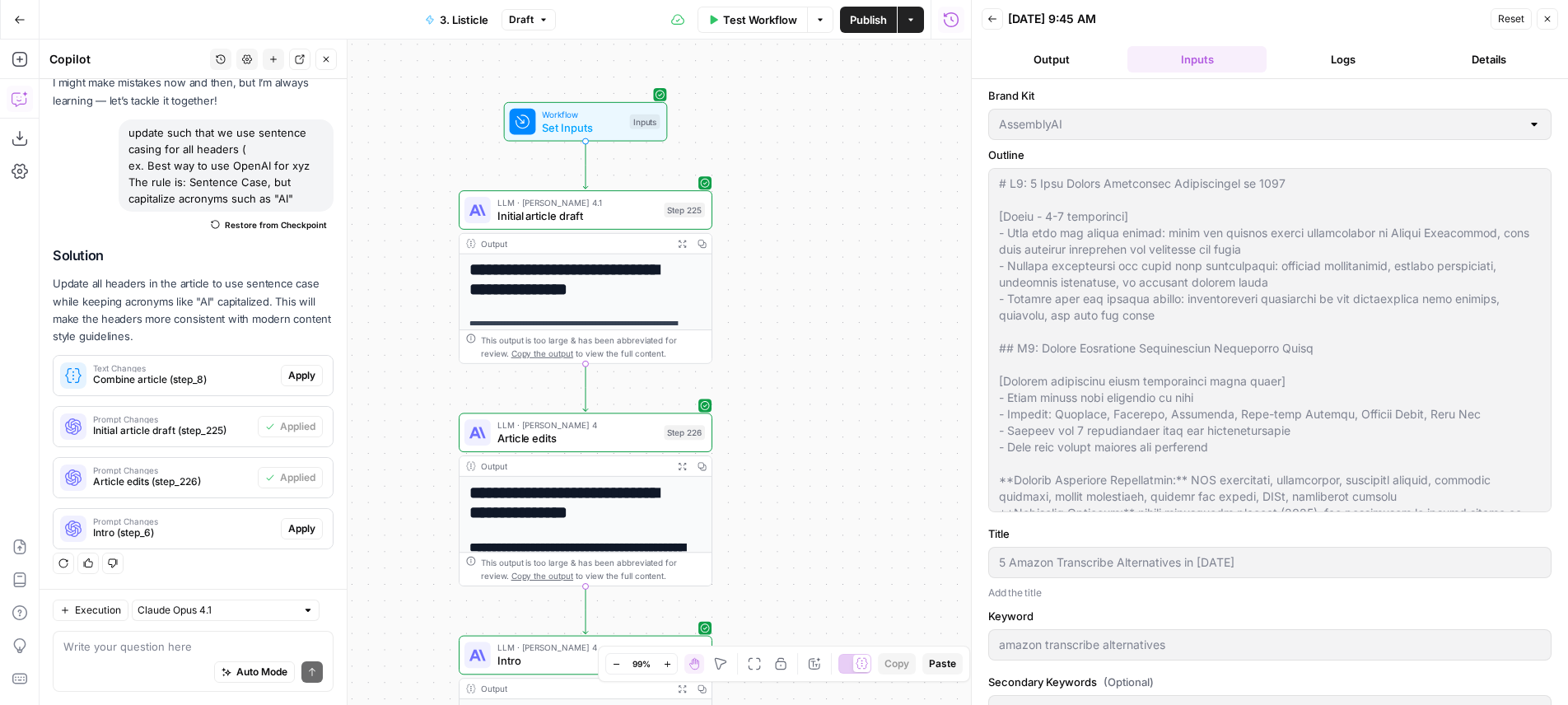
drag, startPoint x: 814, startPoint y: 341, endPoint x: 814, endPoint y: 319, distance: 22.0
click at [814, 319] on div "**********" at bounding box center [505, 372] width 932 height 666
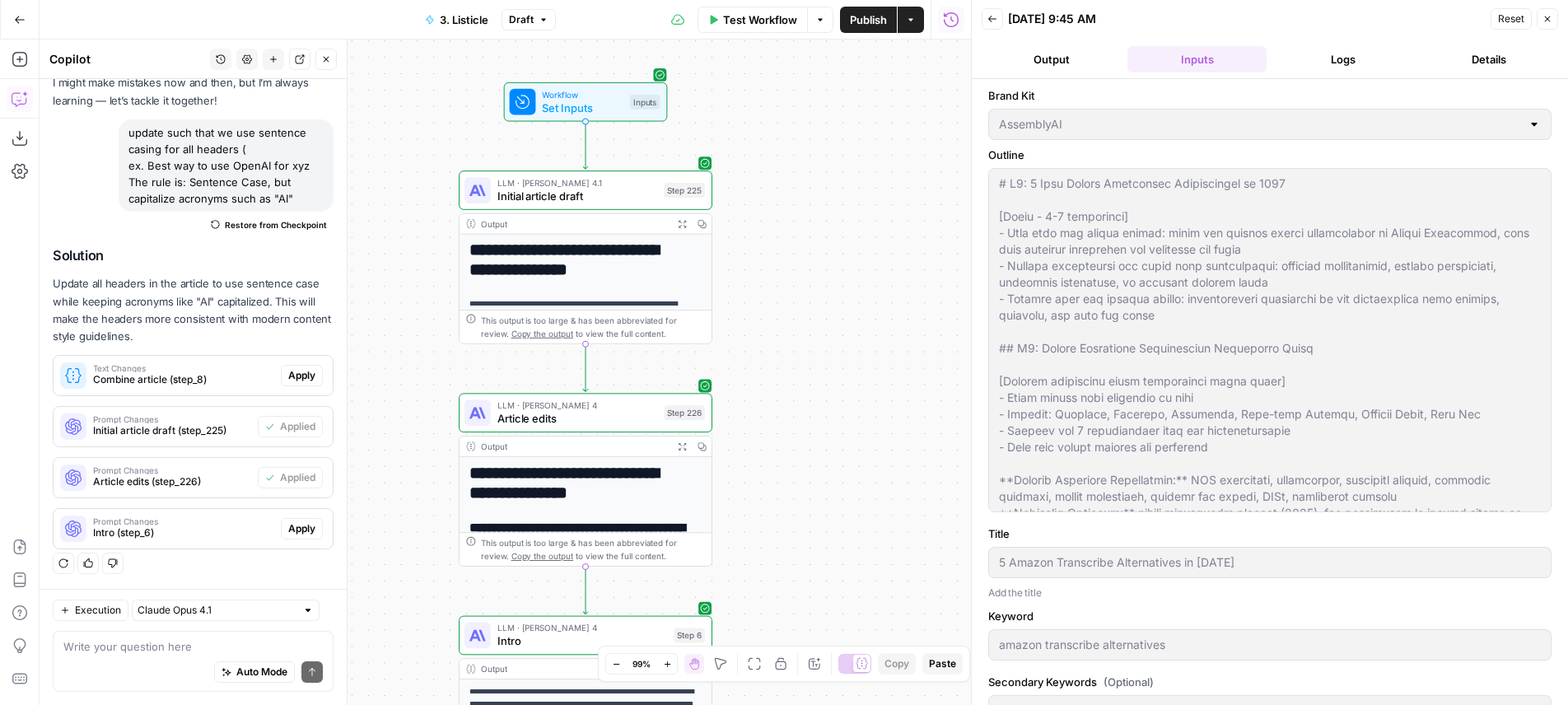
click at [682, 225] on icon "button" at bounding box center [682, 223] width 9 height 9
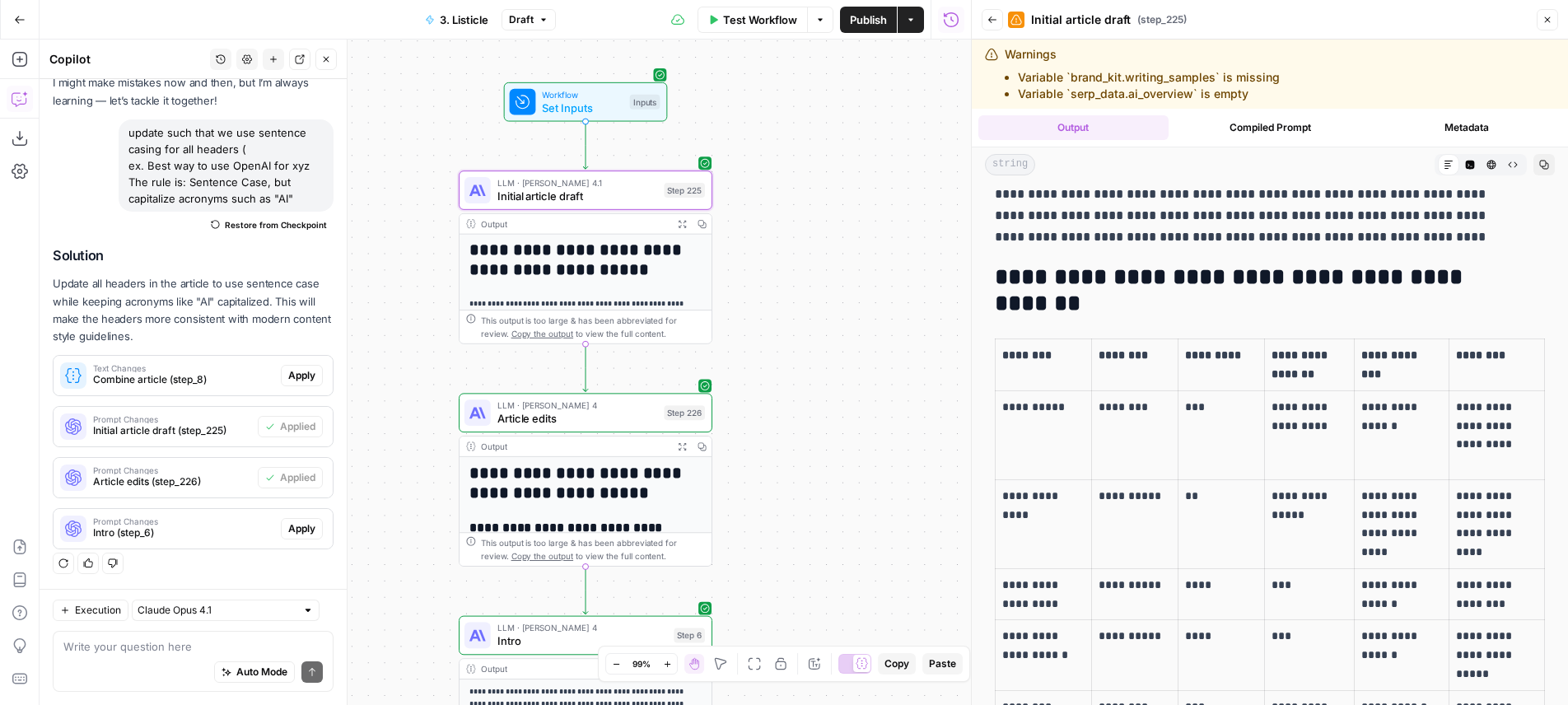
scroll to position [506, 0]
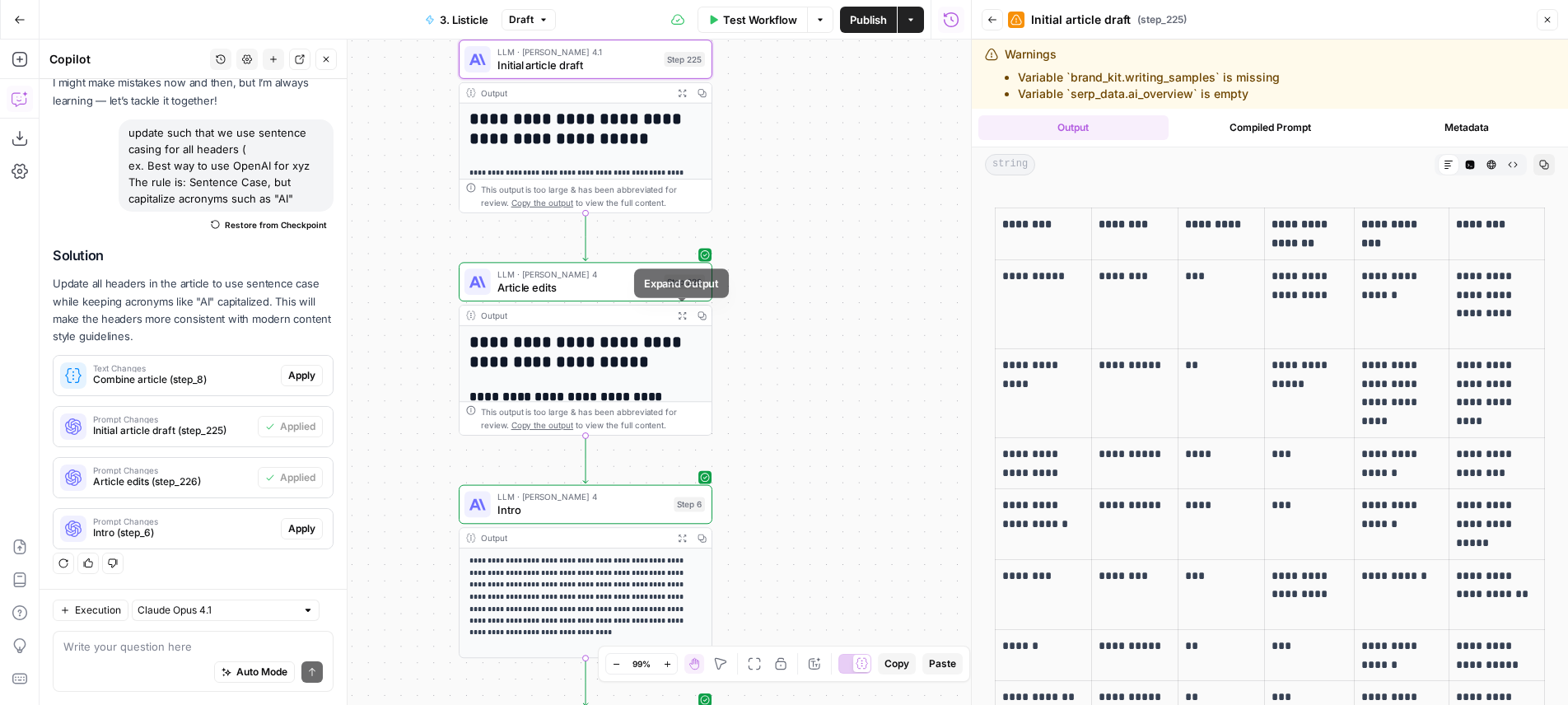
click at [683, 314] on icon "button" at bounding box center [682, 315] width 9 height 9
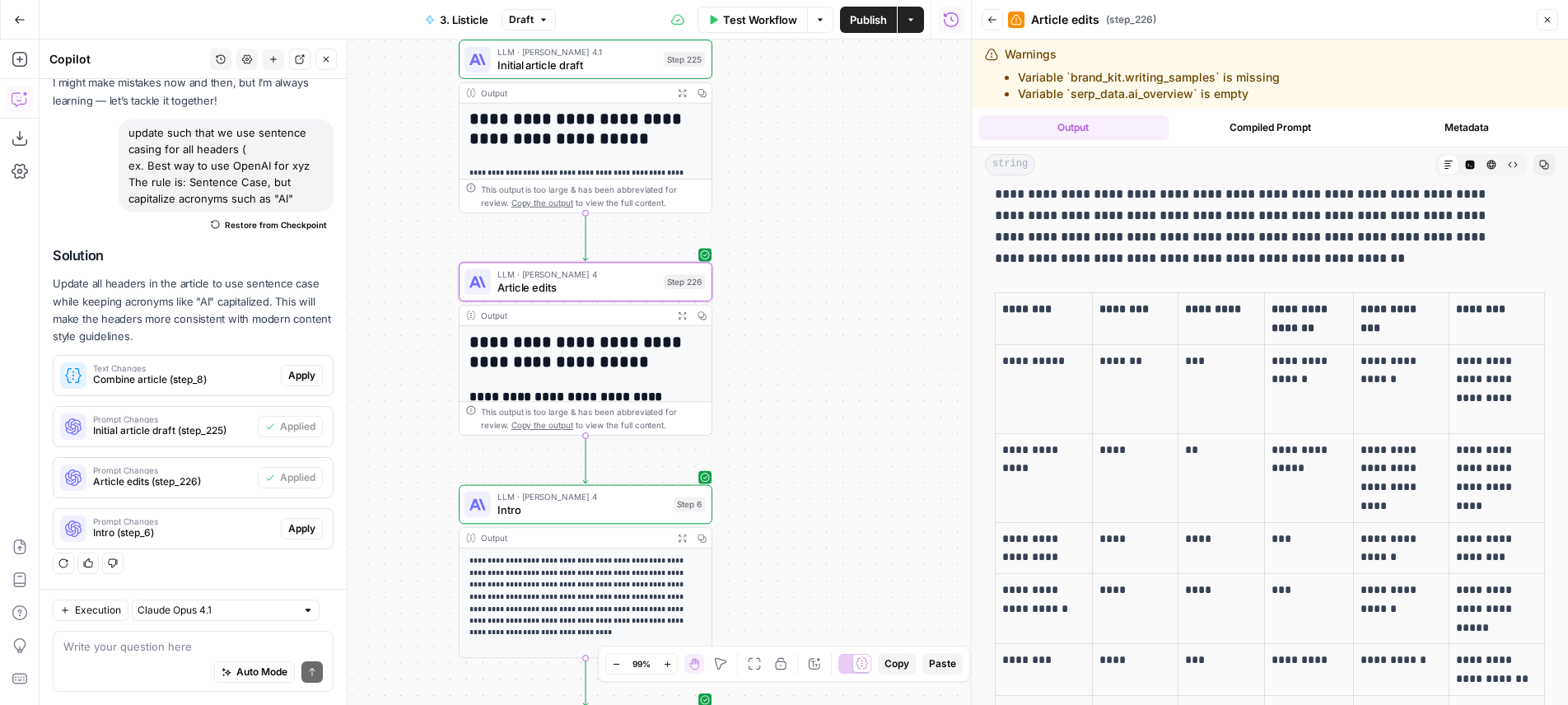
scroll to position [237, 0]
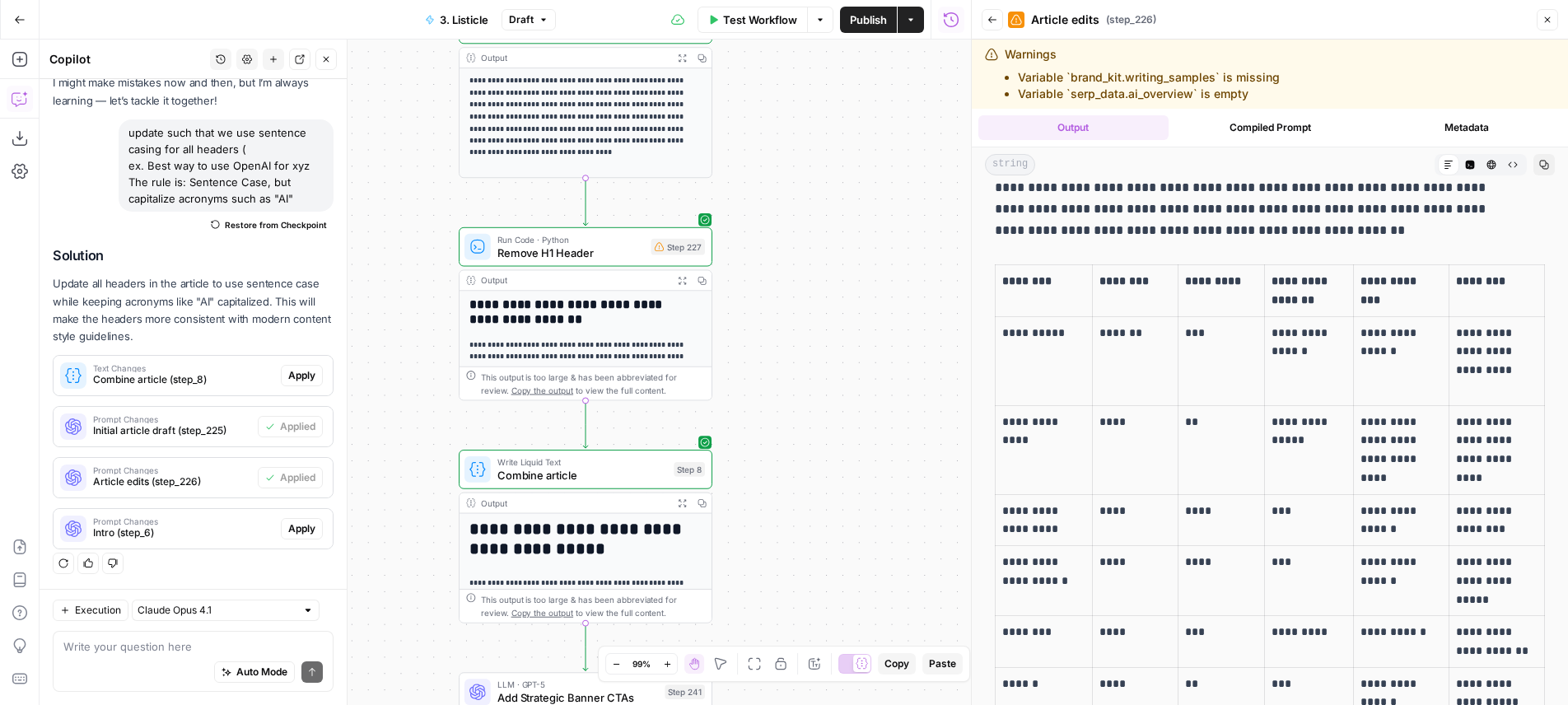
click at [682, 282] on icon "button" at bounding box center [682, 279] width 9 height 9
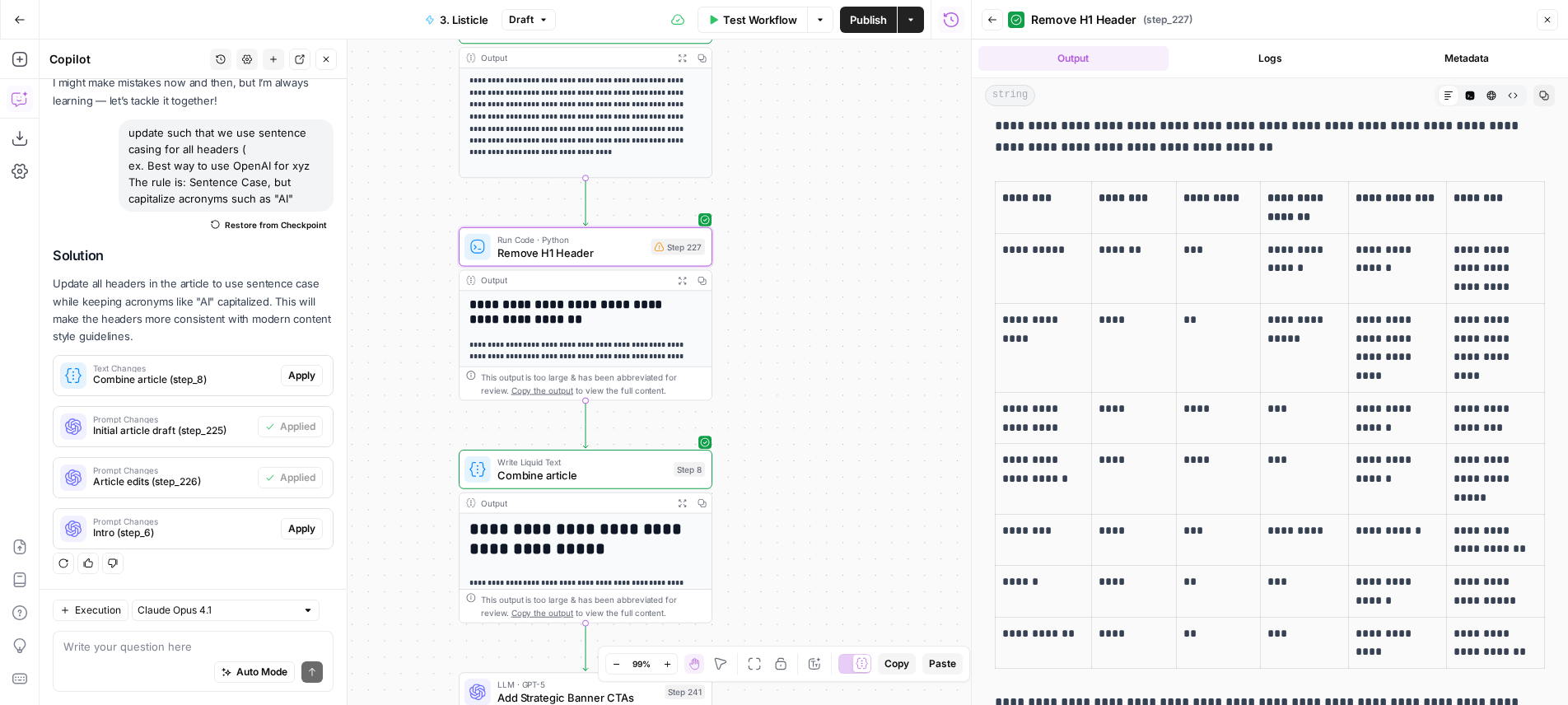
scroll to position [0, 0]
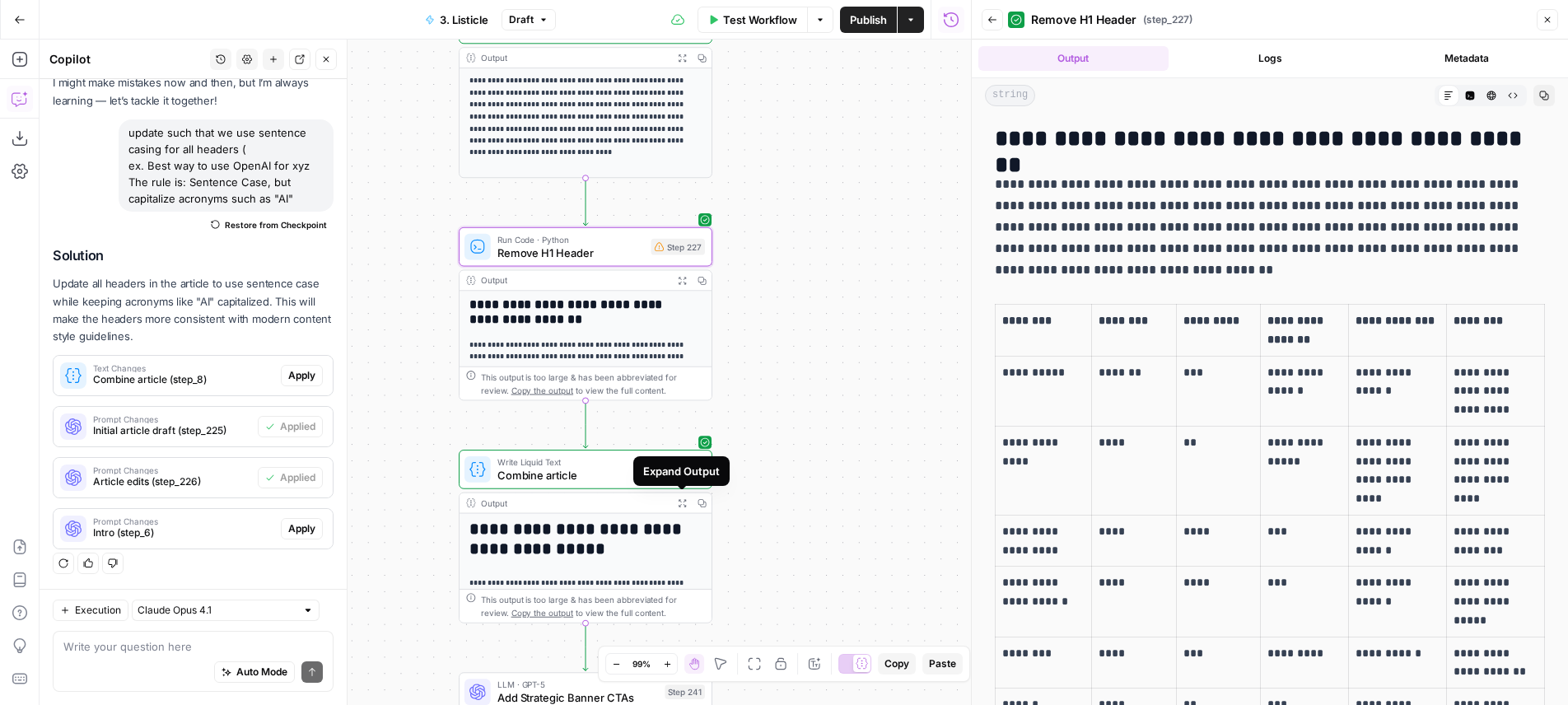
click at [683, 506] on icon "button" at bounding box center [682, 502] width 9 height 9
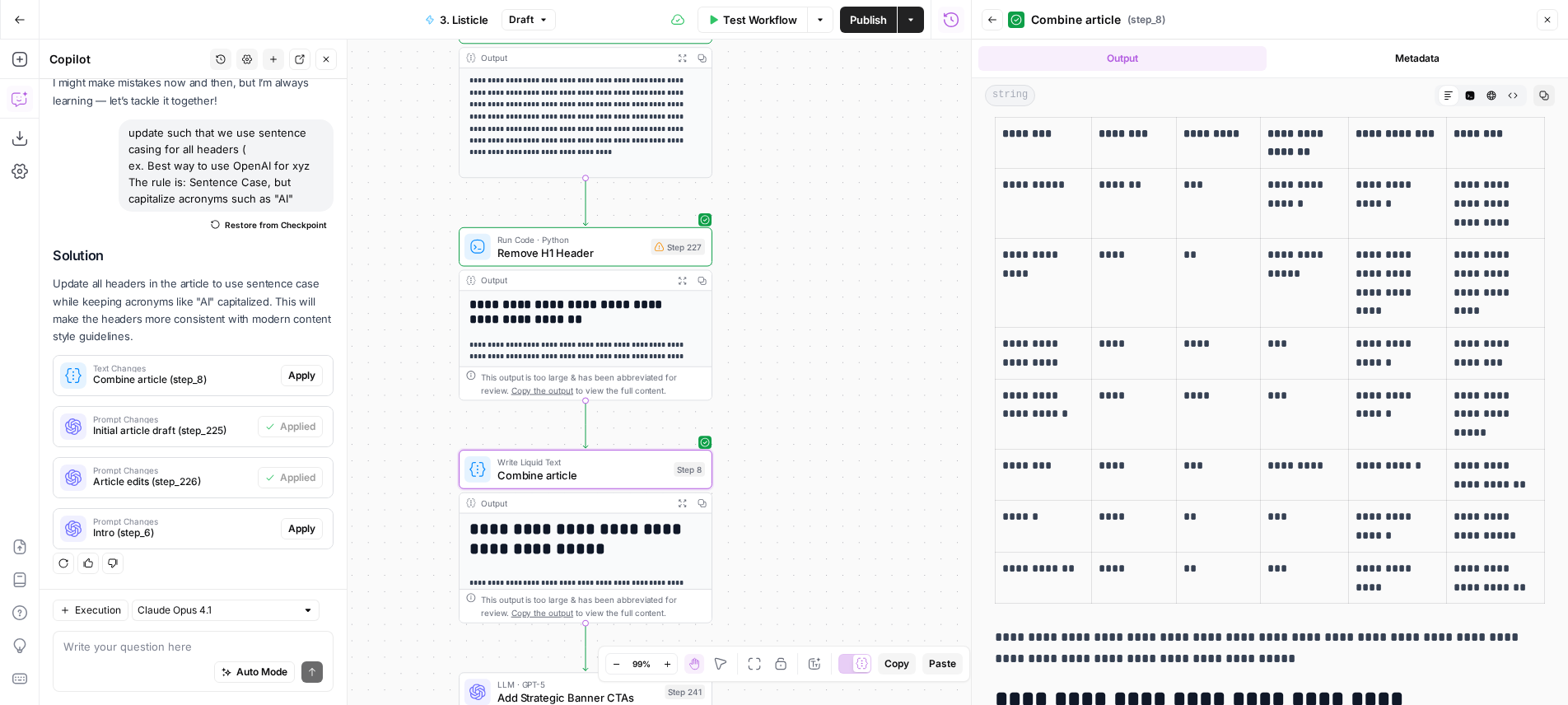
scroll to position [619, 0]
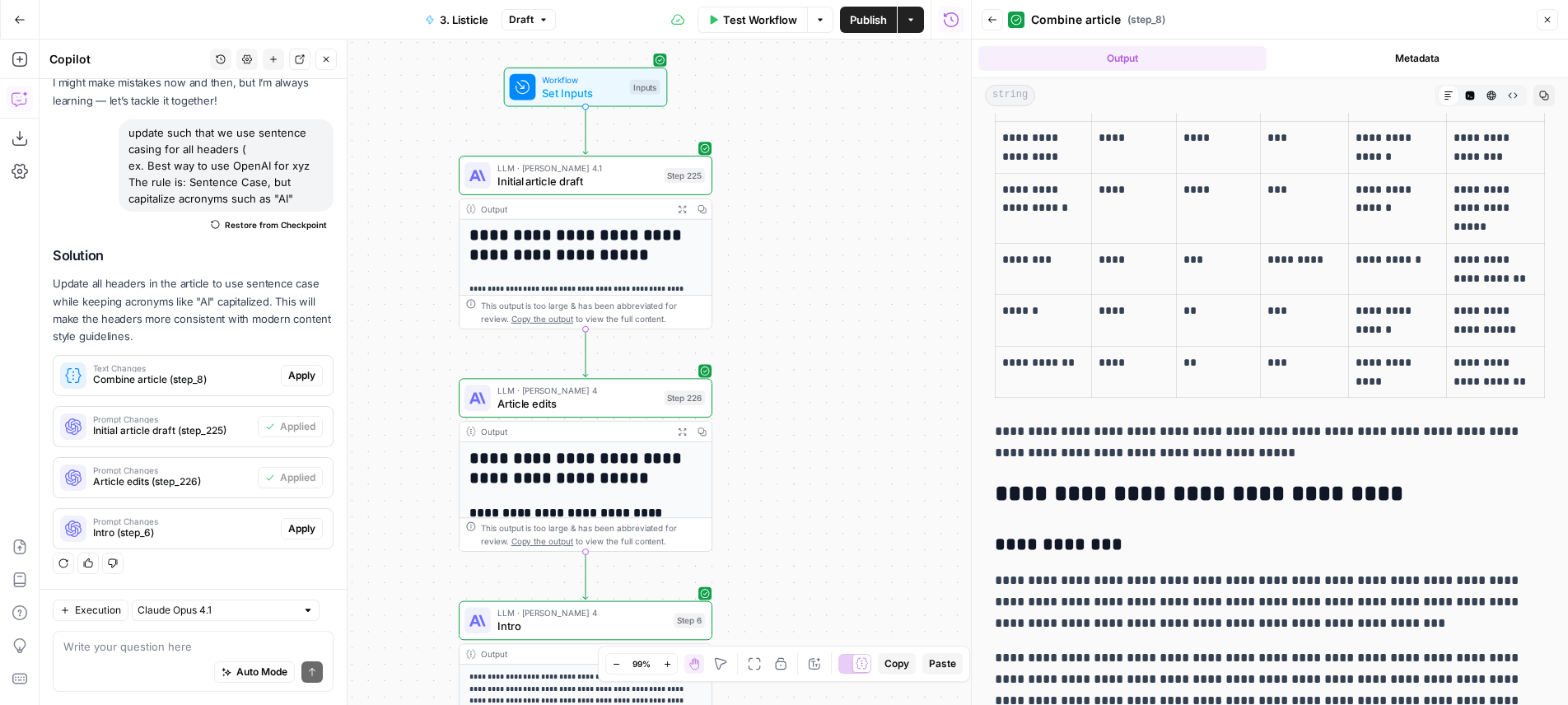
click at [682, 209] on icon "button" at bounding box center [682, 208] width 9 height 9
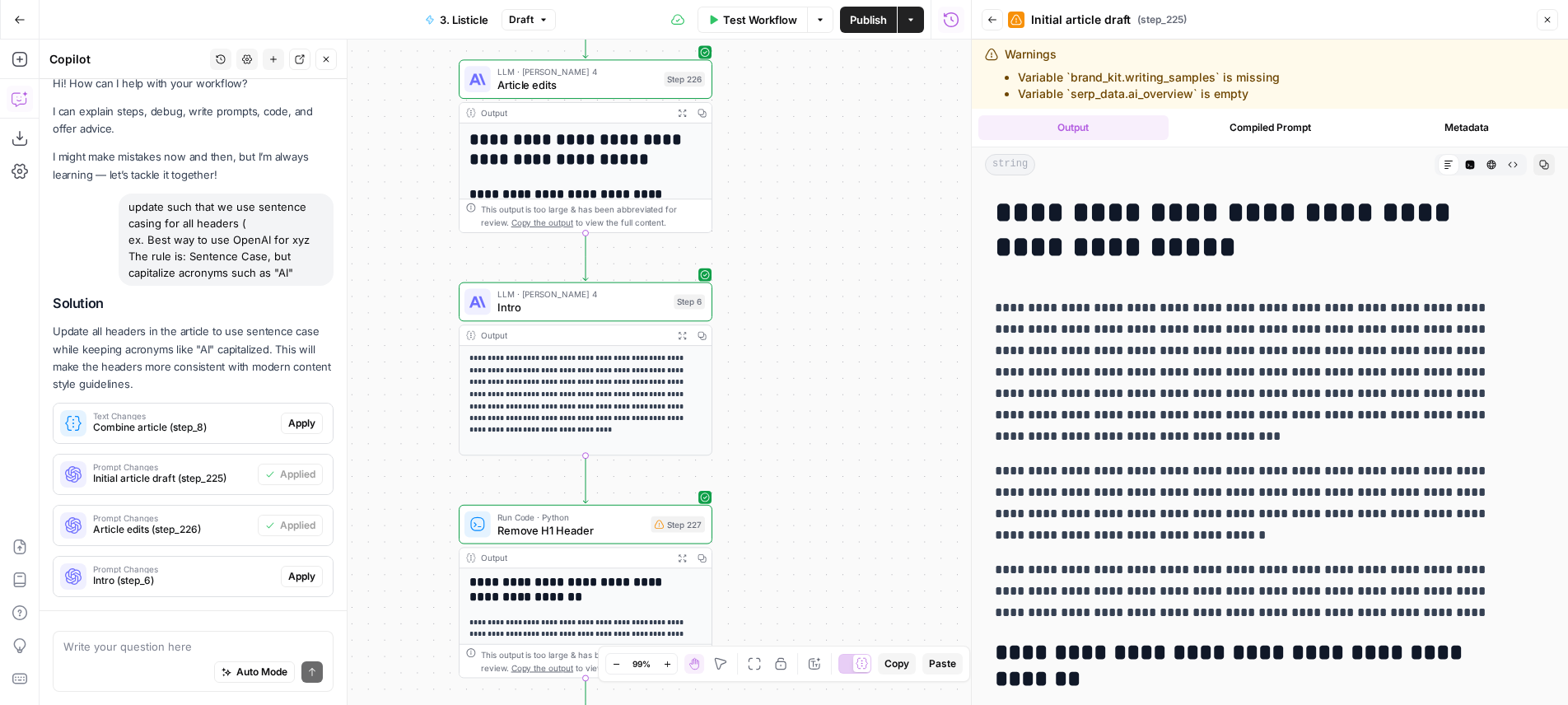
scroll to position [91, 0]
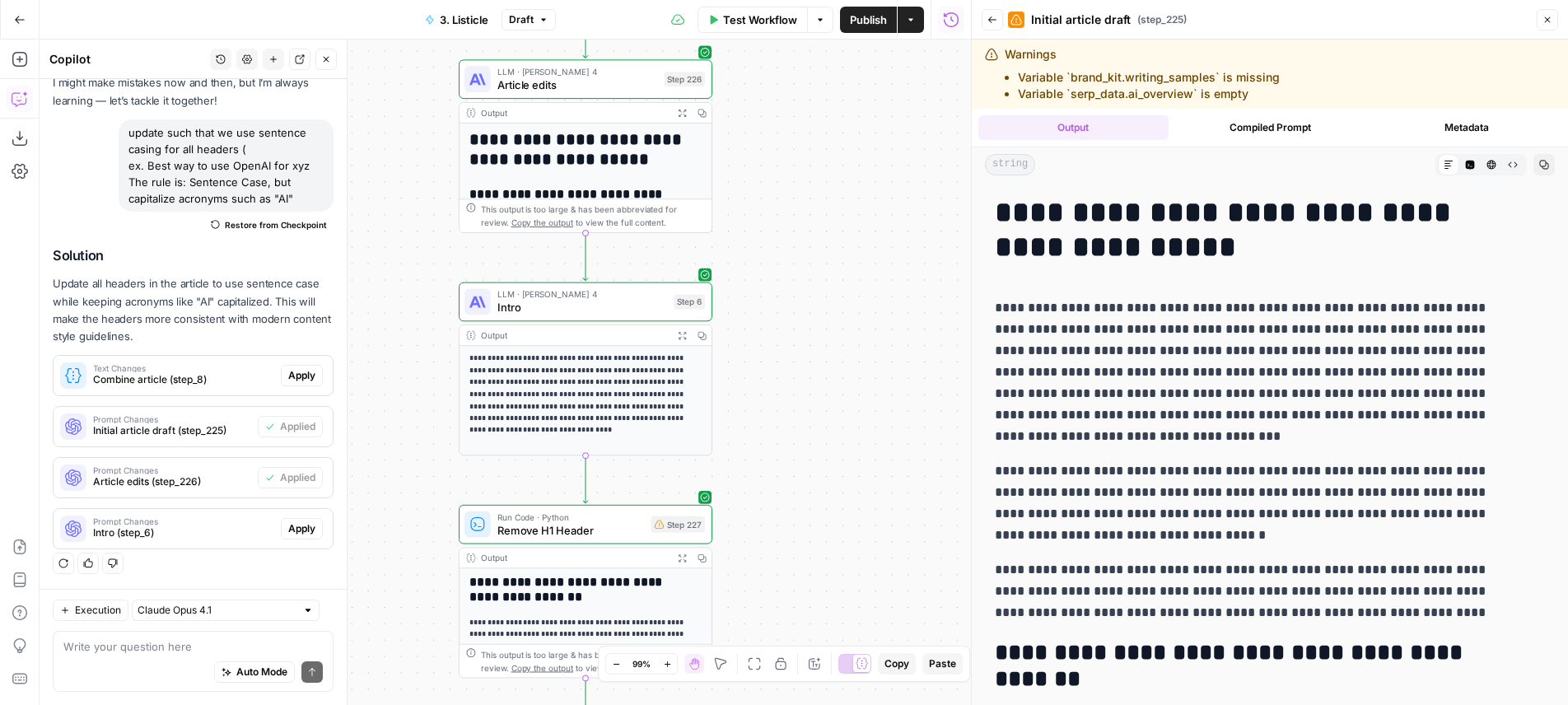
click at [686, 556] on icon "button" at bounding box center [683, 558] width 8 height 8
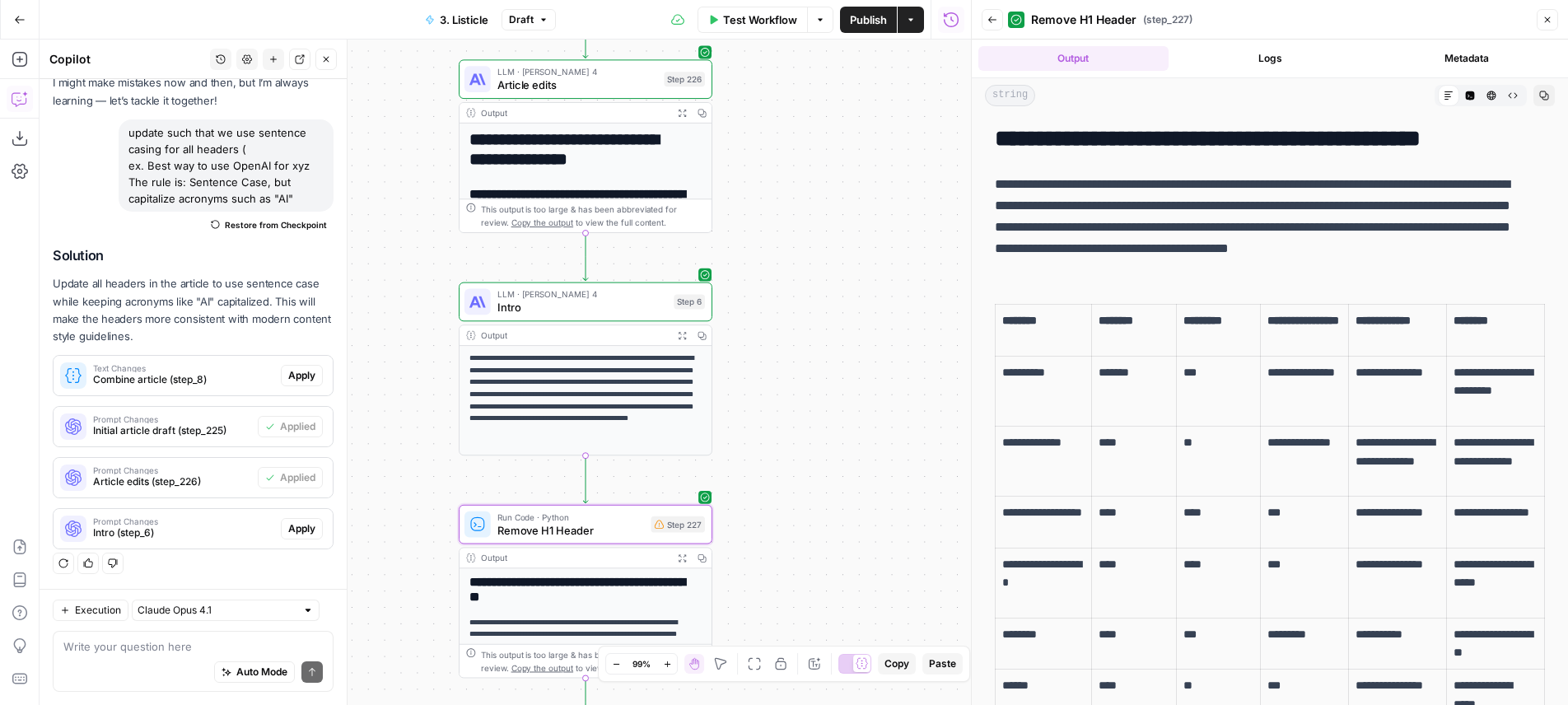
scroll to position [33, 0]
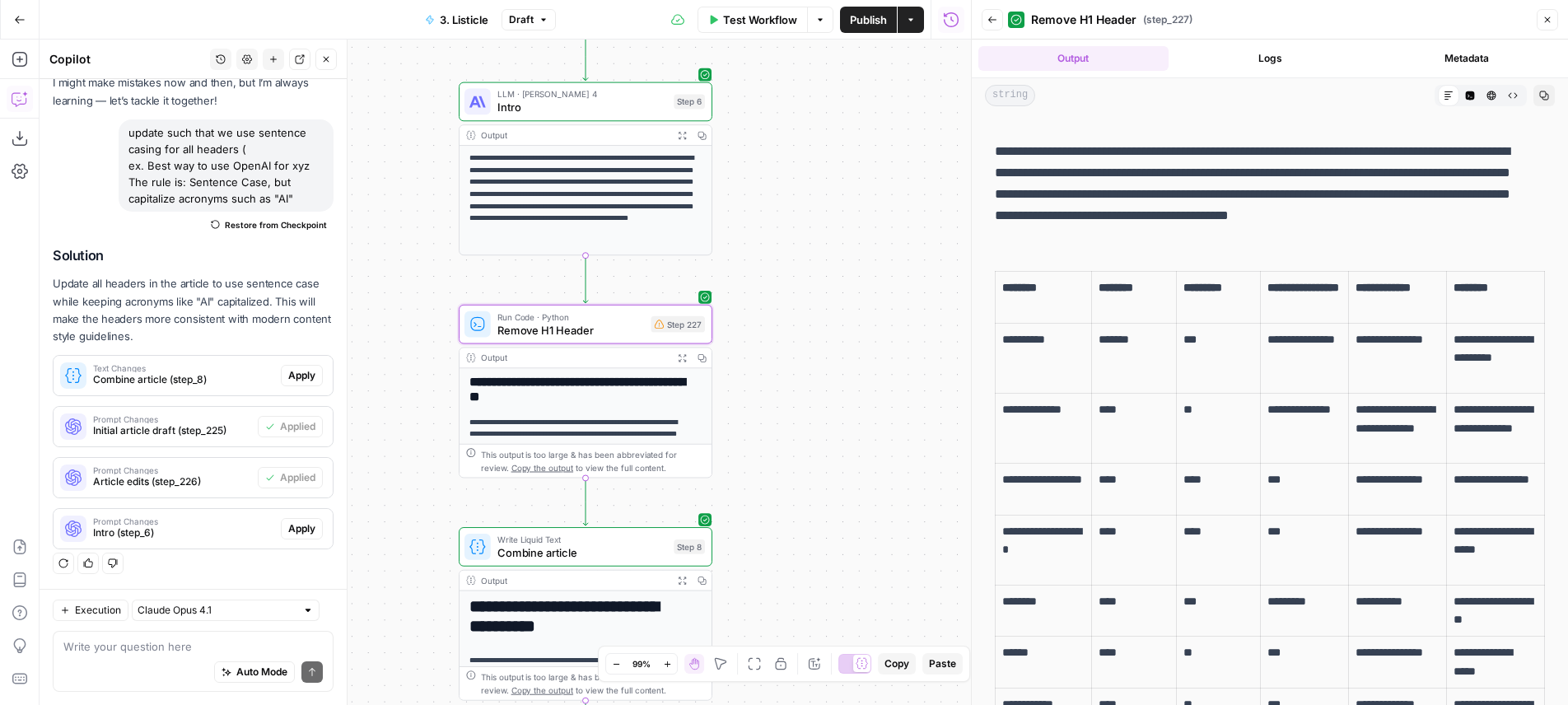
click at [683, 581] on icon "button" at bounding box center [682, 579] width 9 height 9
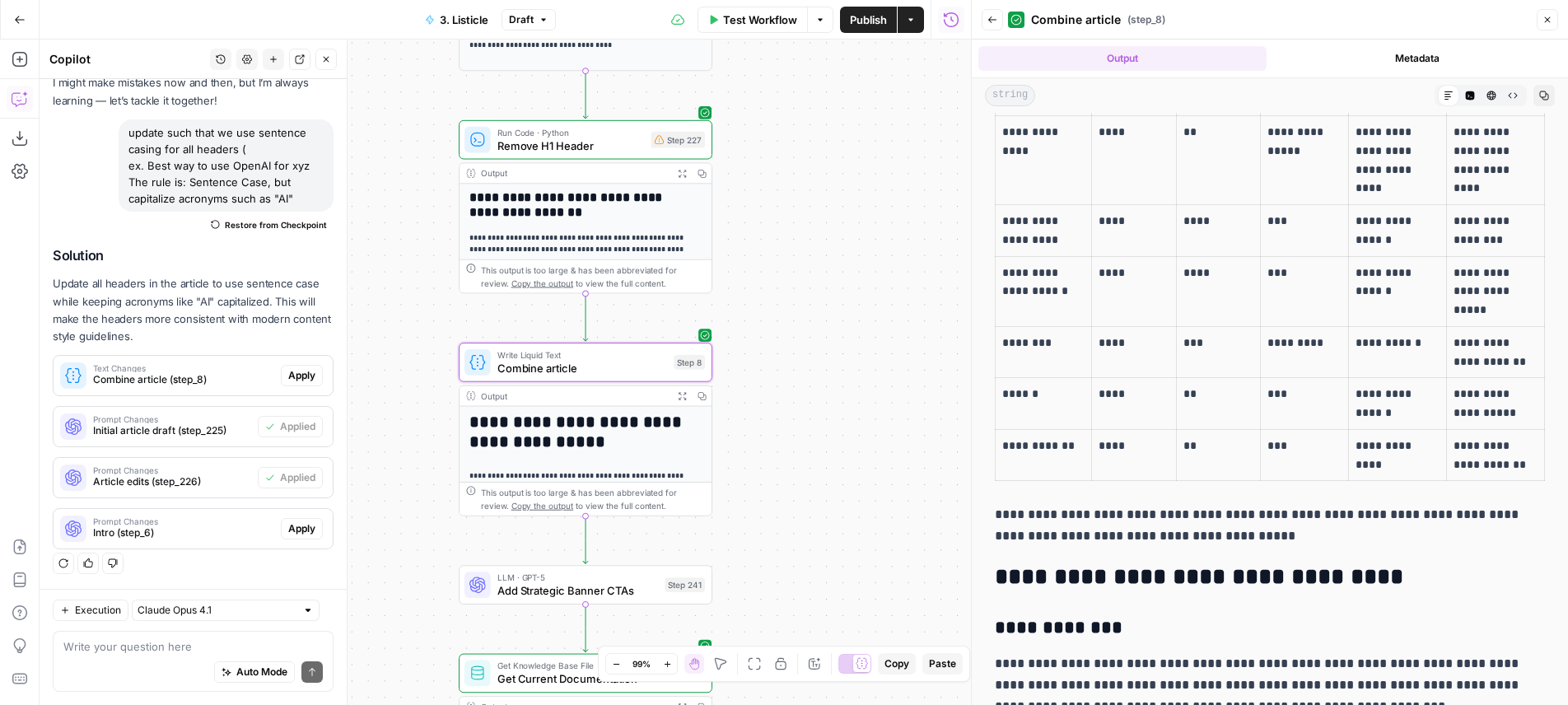
scroll to position [1010, 0]
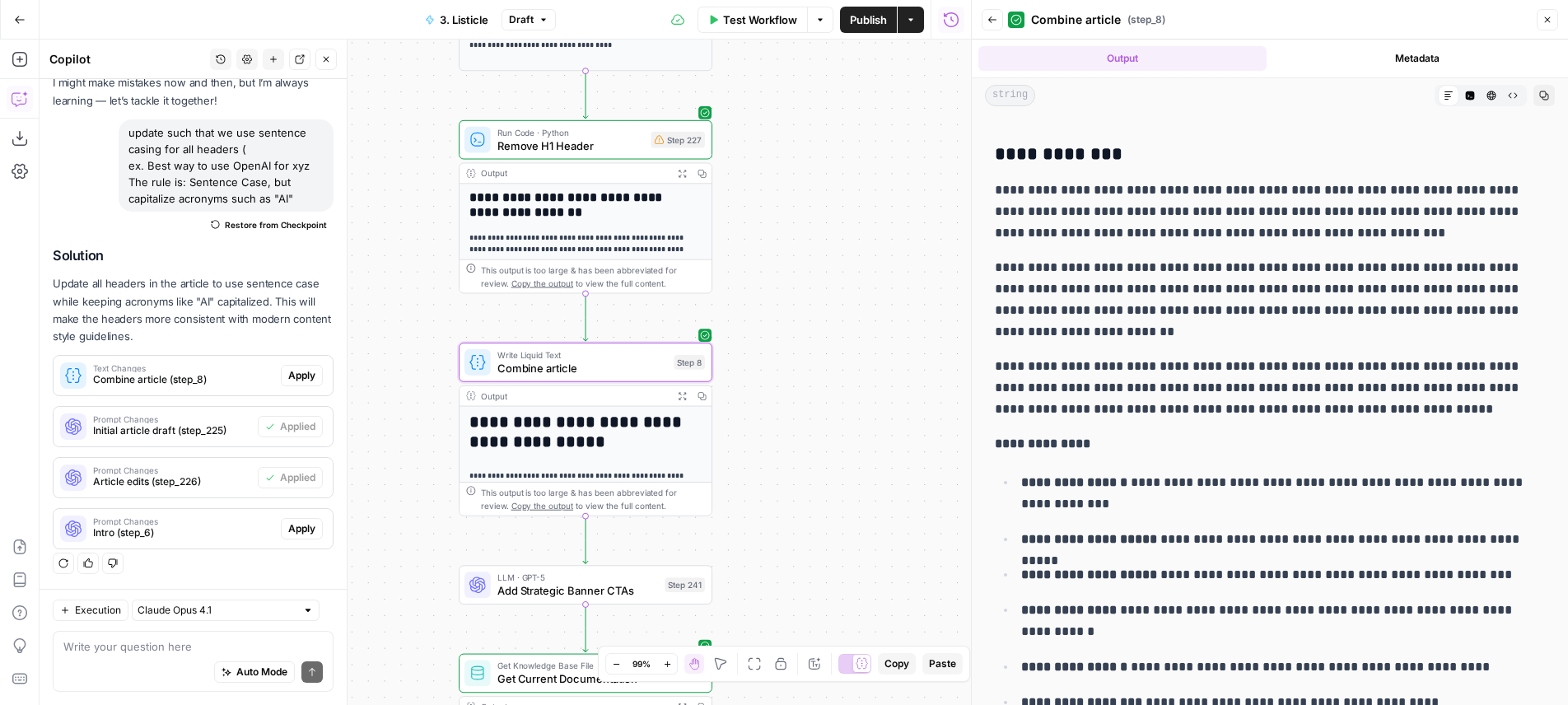
click at [1465, 99] on button "Code Editor" at bounding box center [1470, 95] width 22 height 22
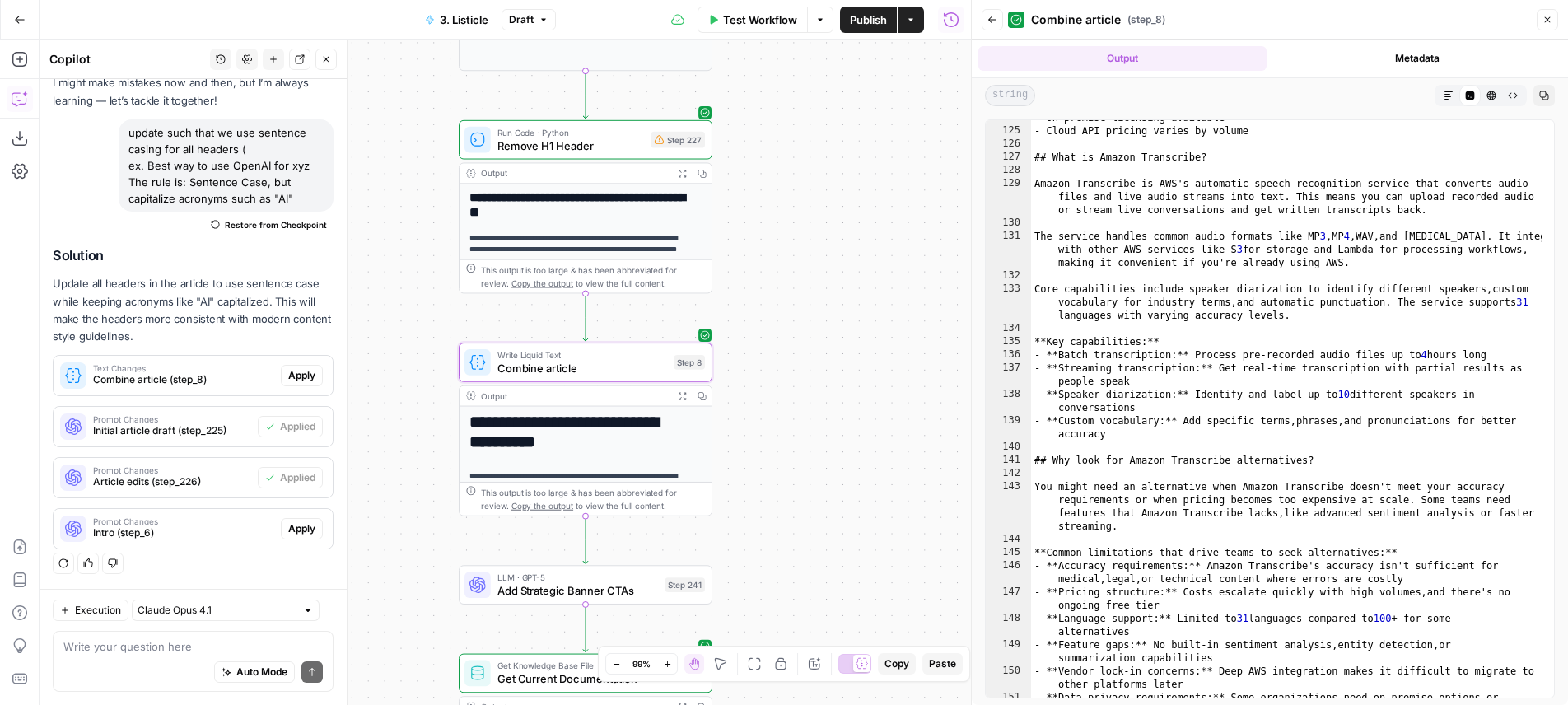
scroll to position [2424, 0]
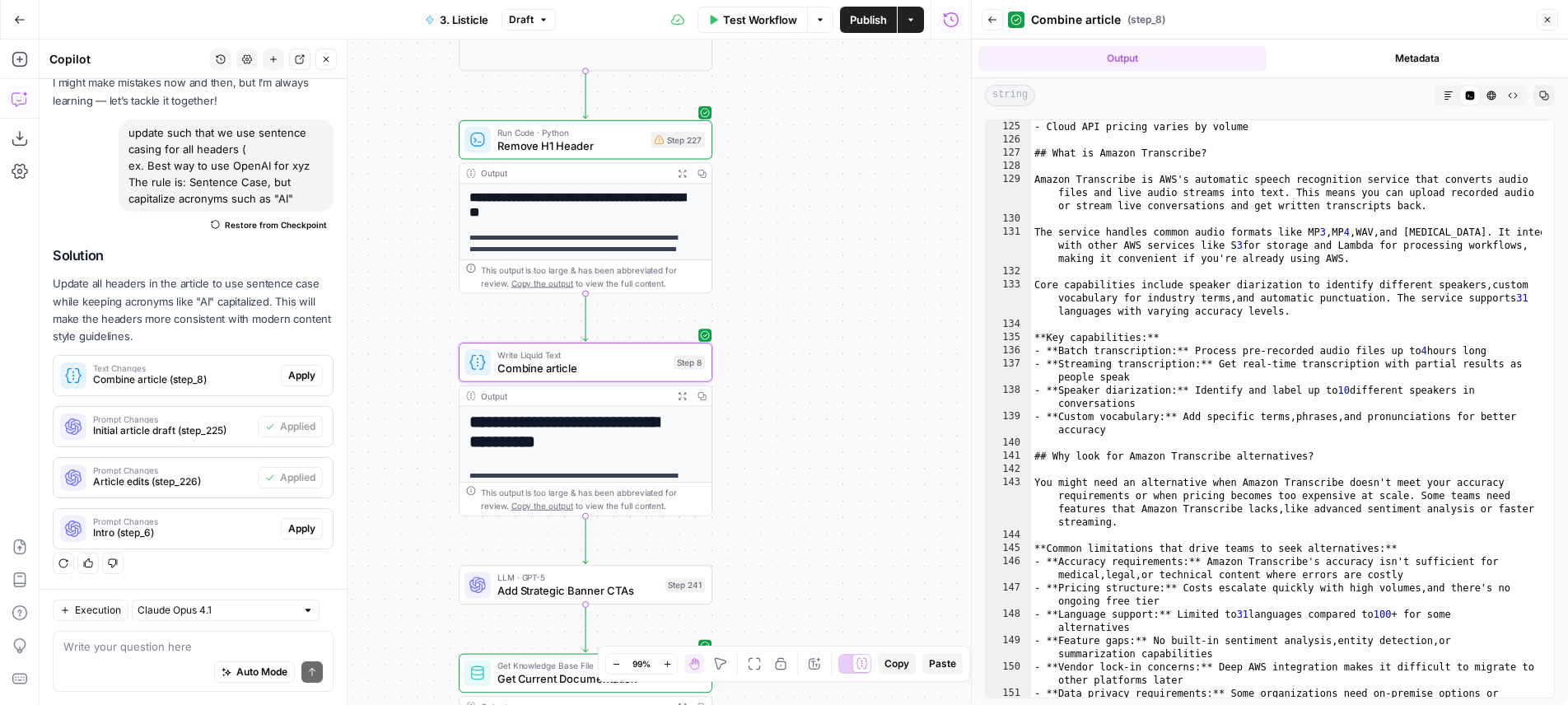
click at [784, 322] on div "**********" at bounding box center [505, 372] width 932 height 666
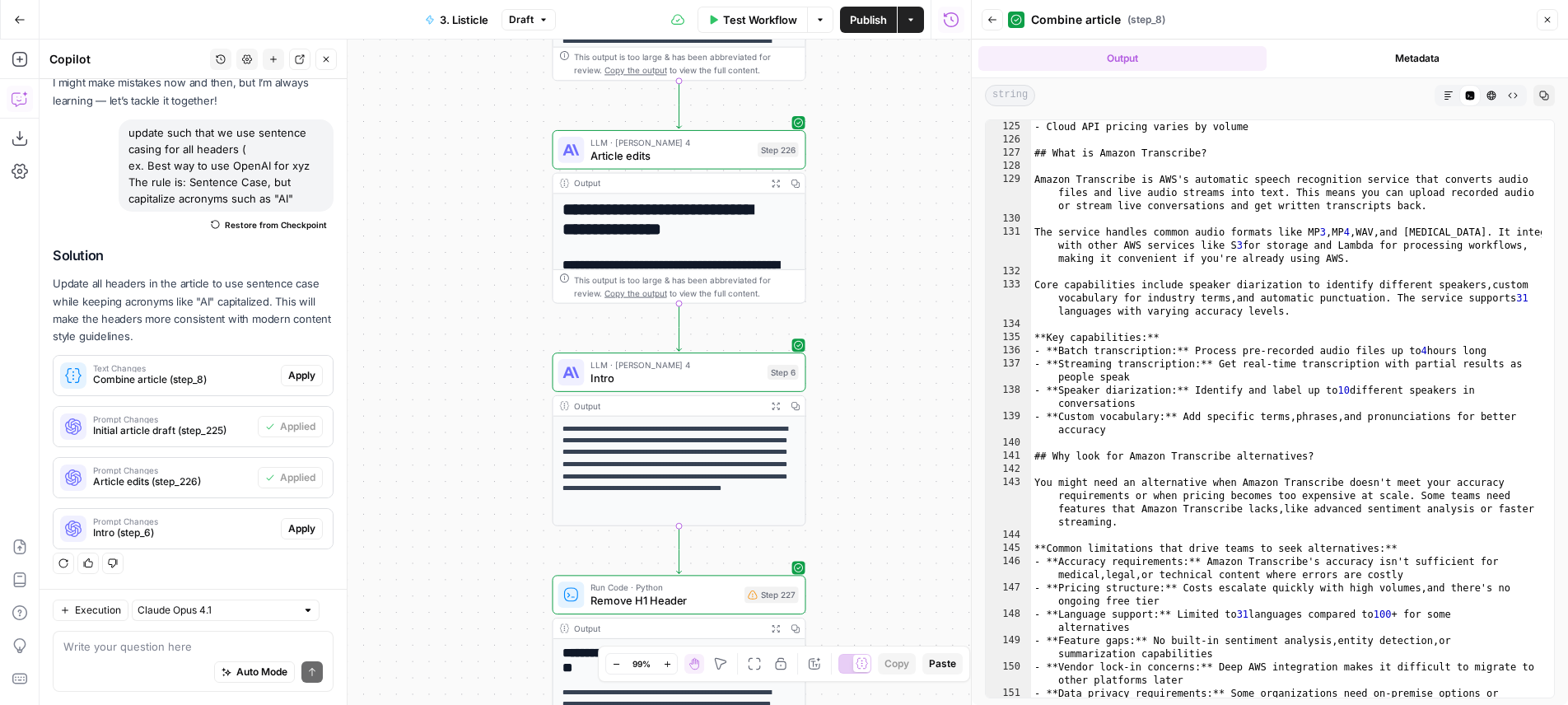
click at [211, 631] on div "Write your question here Auto Mode Send" at bounding box center [193, 661] width 280 height 61
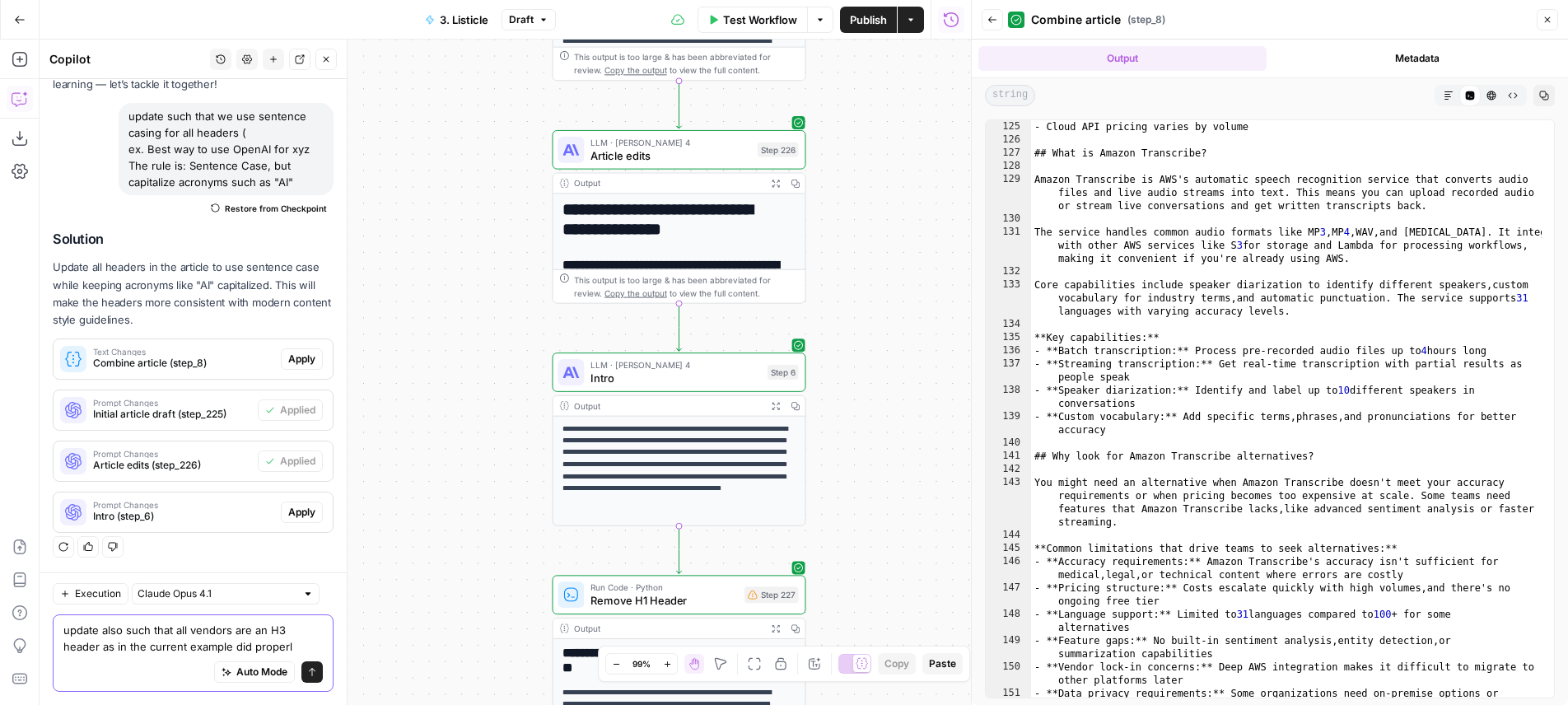
type textarea "update also such that all vendors are an H3 header as in the current example di…"
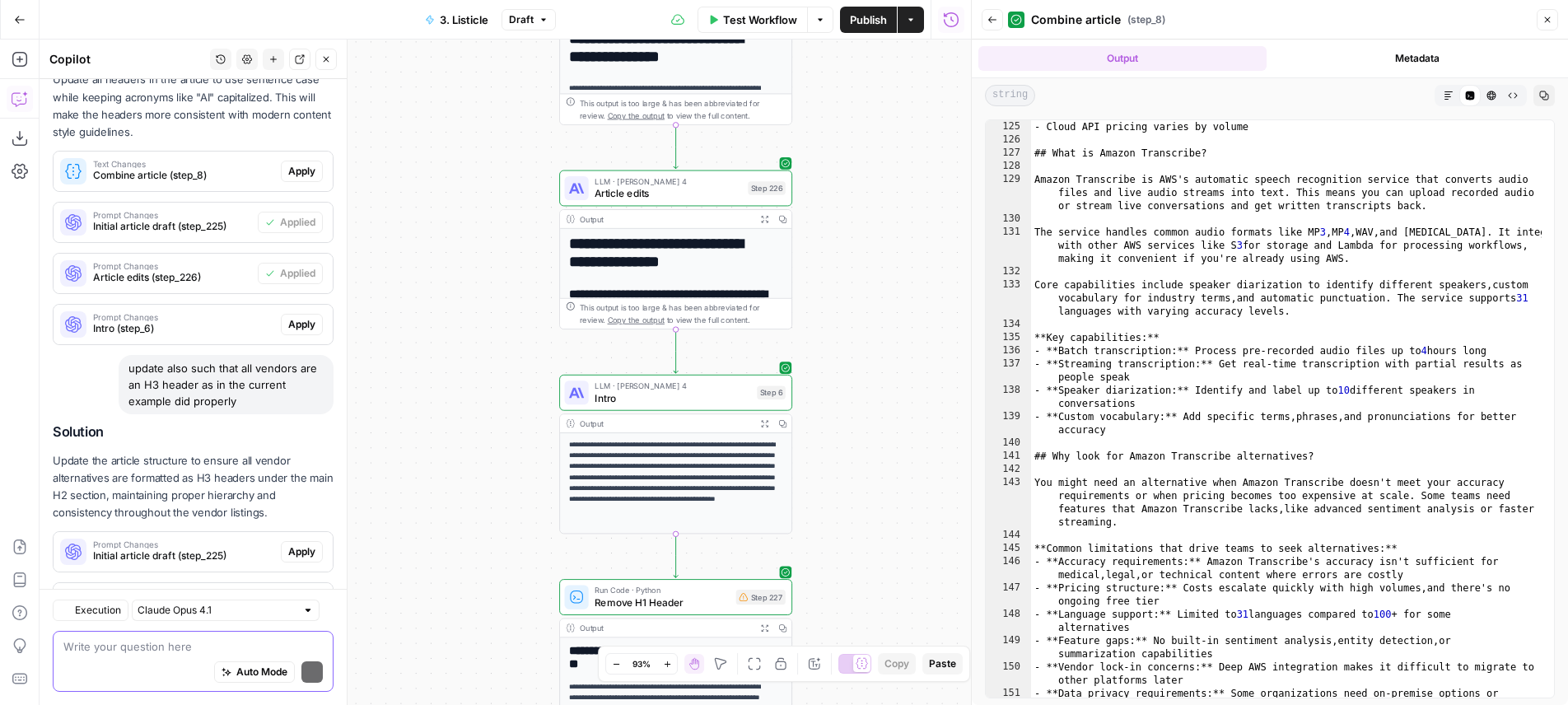
scroll to position [370, 0]
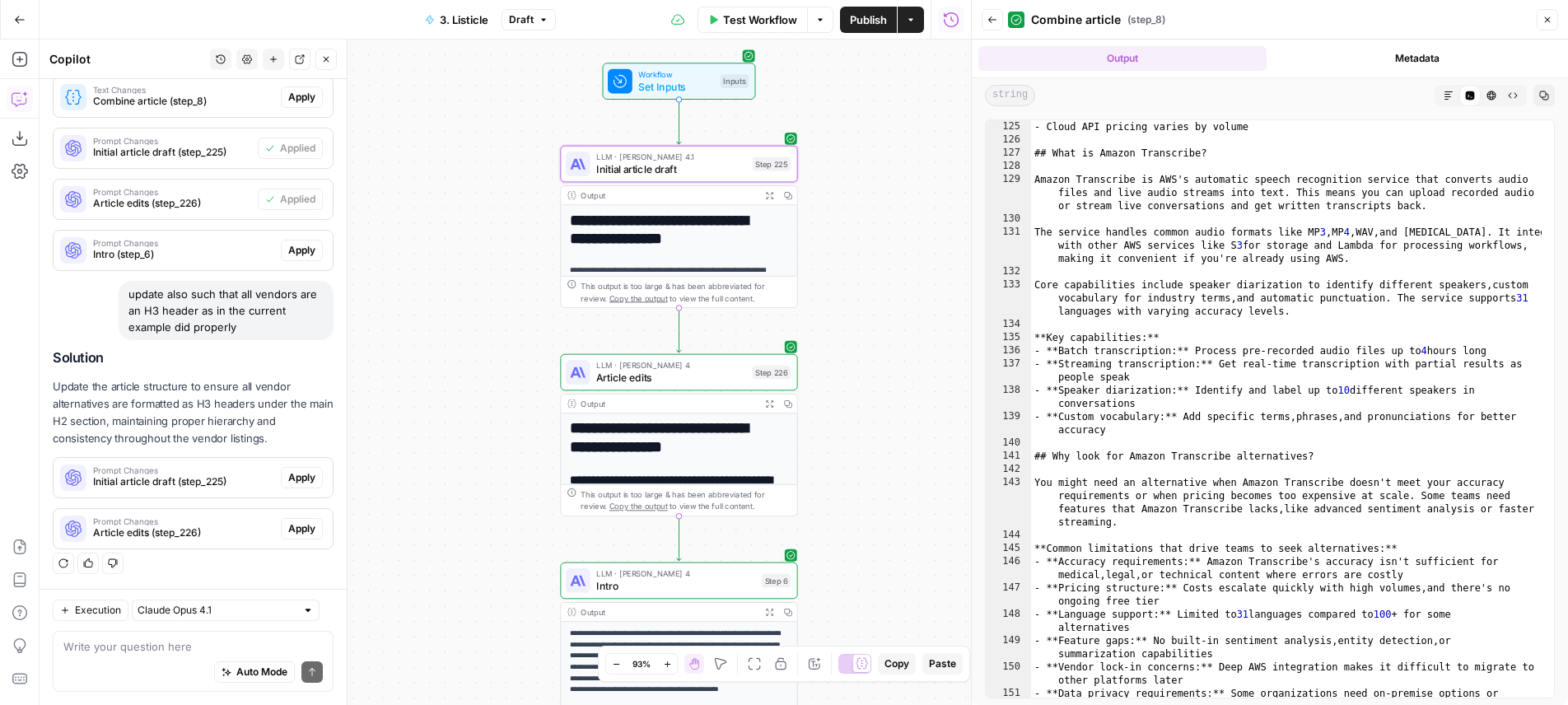
click at [290, 478] on span "Apply" at bounding box center [302, 477] width 27 height 15
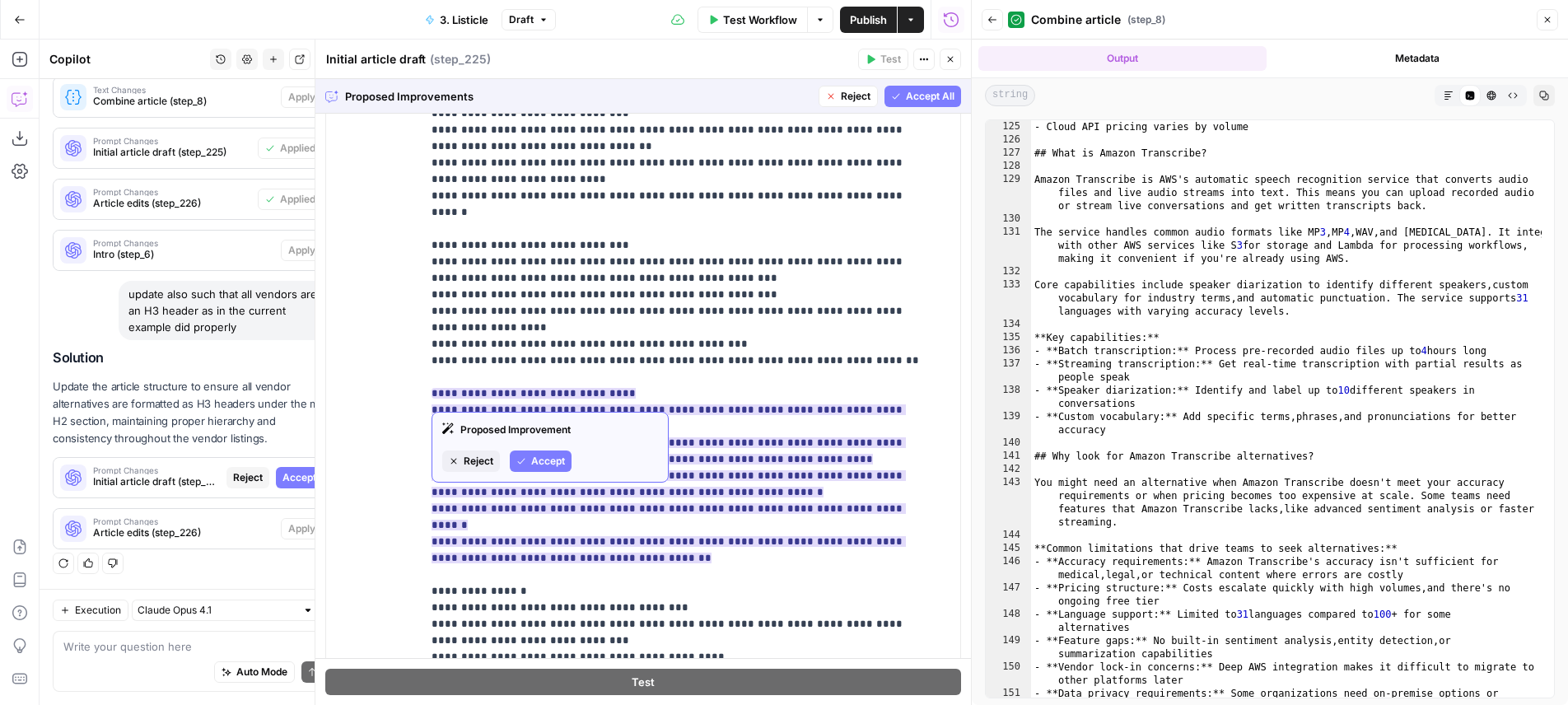
scroll to position [1296, 0]
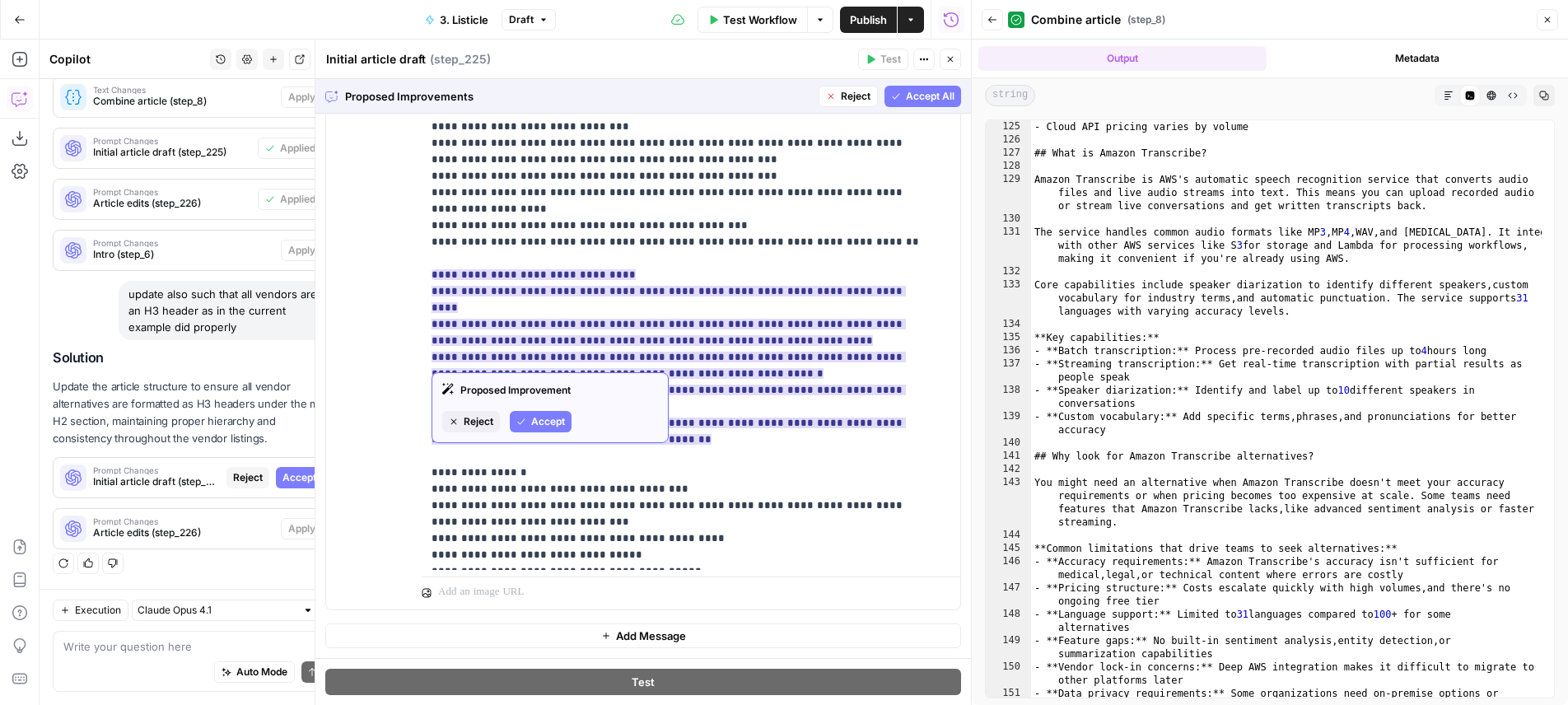
click at [547, 424] on span "Accept" at bounding box center [548, 421] width 33 height 15
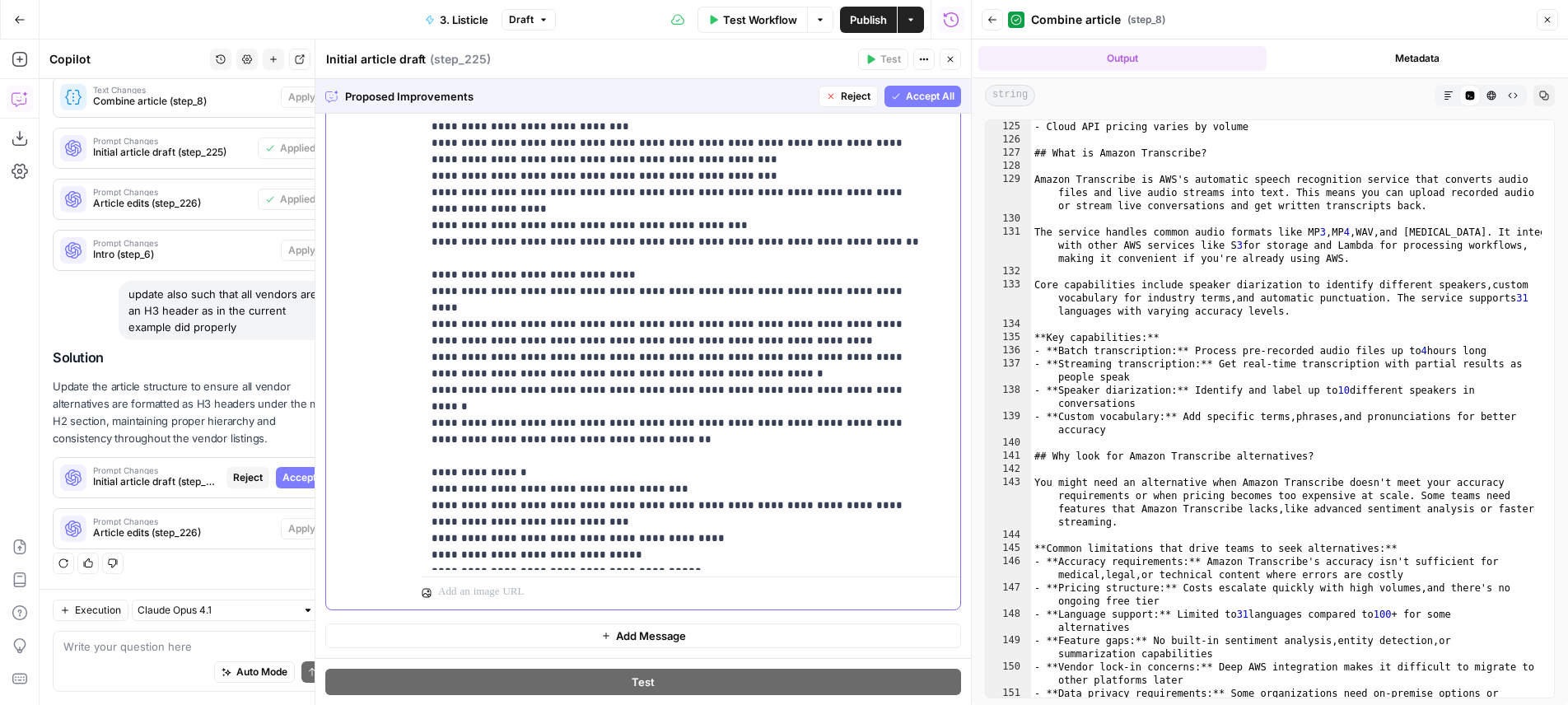
click at [436, 239] on p "**********" at bounding box center [679, 76] width 494 height 972
click at [439, 242] on p "**********" at bounding box center [679, 76] width 494 height 972
drag, startPoint x: 883, startPoint y: 242, endPoint x: 386, endPoint y: 247, distance: 497.0
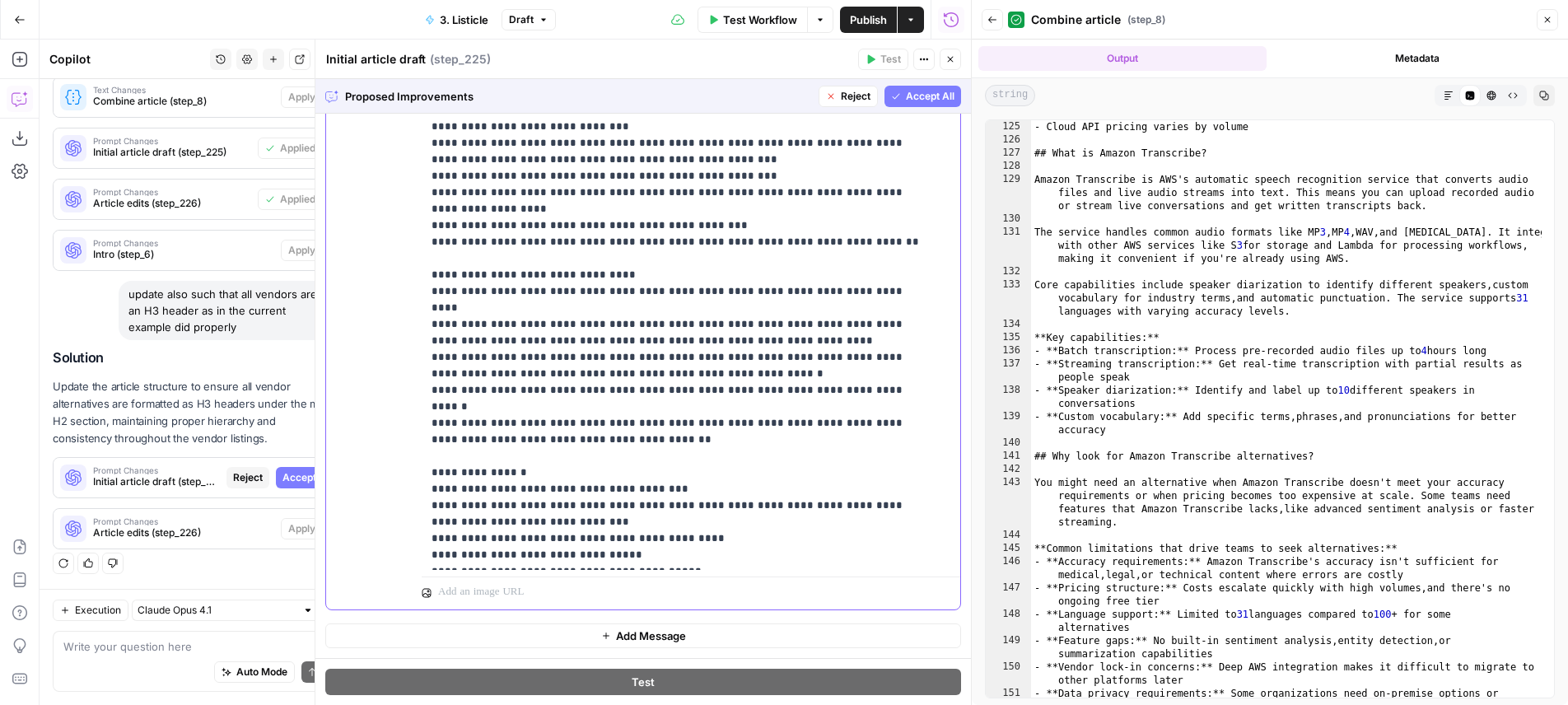
click at [422, 247] on div "**********" at bounding box center [684, 235] width 527 height 671
click at [626, 327] on p "**********" at bounding box center [679, 76] width 494 height 972
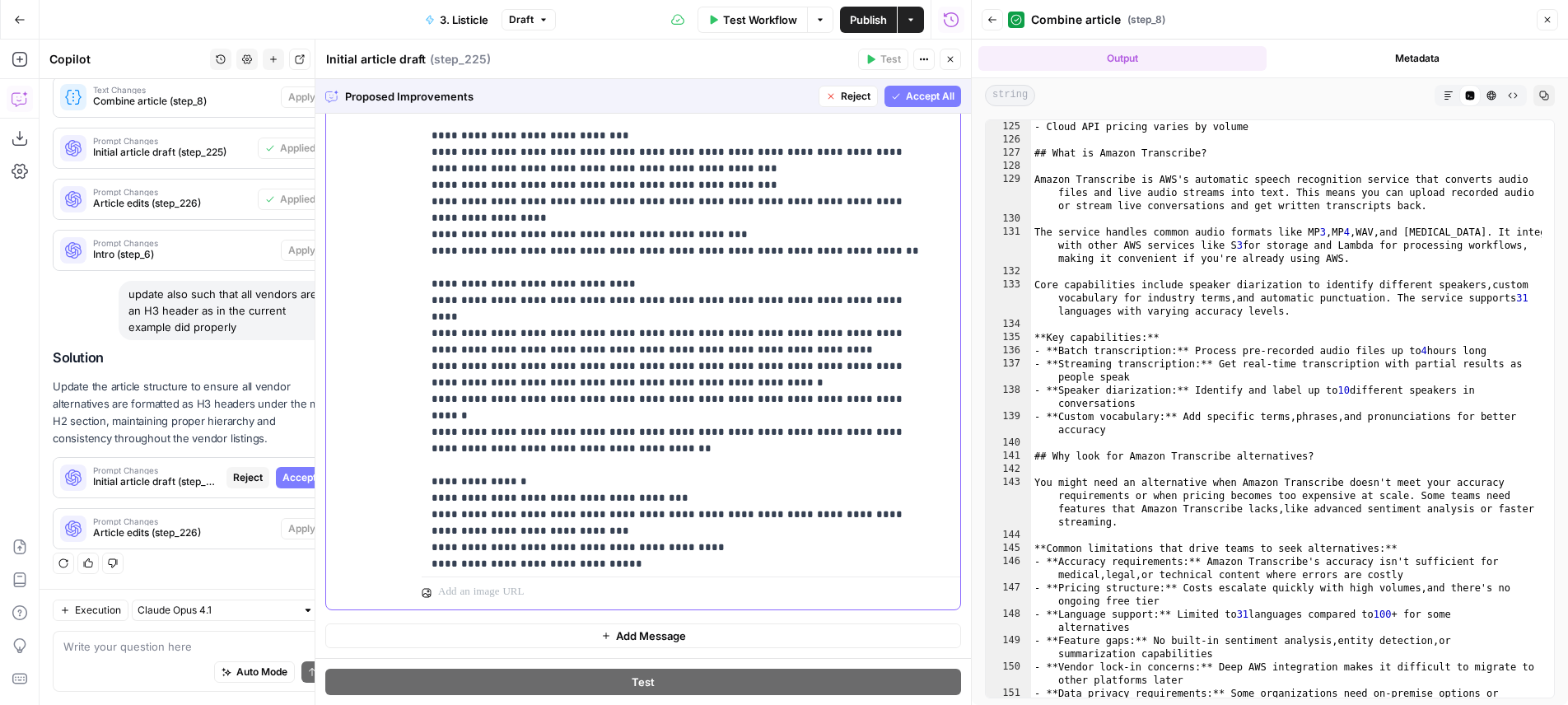
scroll to position [290, 0]
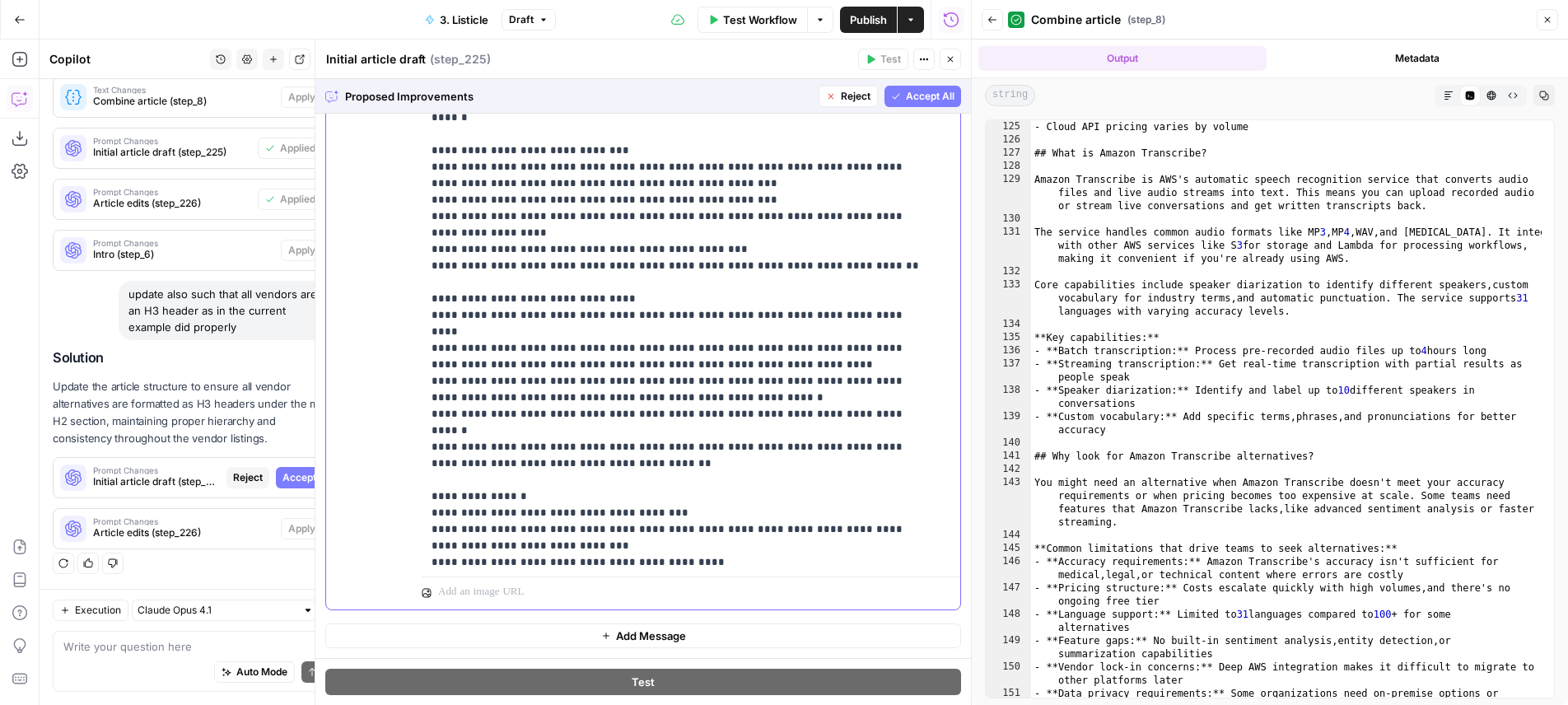
click at [671, 390] on p "**********" at bounding box center [679, 101] width 494 height 972
click at [603, 273] on p "**********" at bounding box center [679, 101] width 494 height 972
click at [536, 268] on p "**********" at bounding box center [679, 101] width 494 height 972
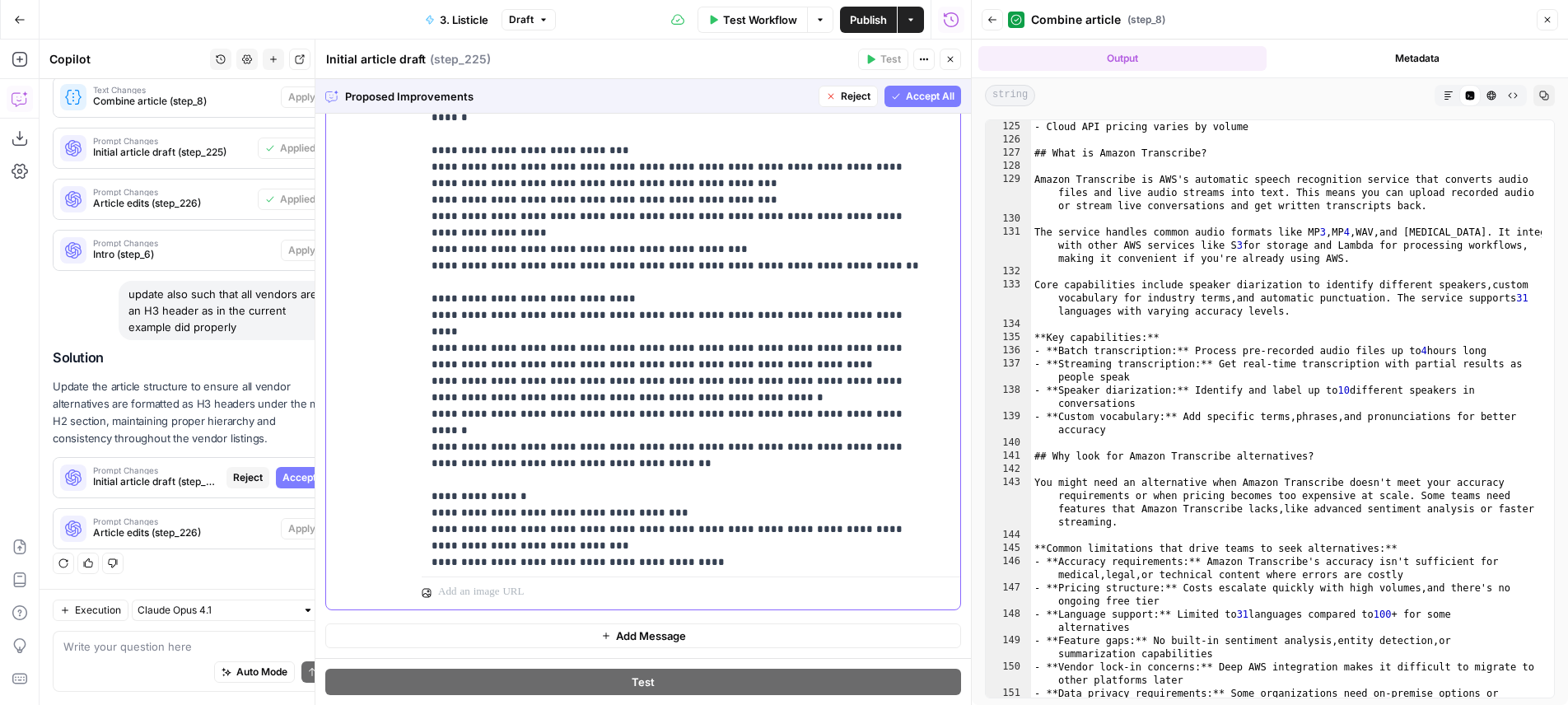
click at [675, 268] on p "**********" at bounding box center [679, 101] width 494 height 972
drag, startPoint x: 891, startPoint y: 262, endPoint x: 357, endPoint y: 262, distance: 534.0
click at [422, 262] on div "**********" at bounding box center [684, 235] width 527 height 671
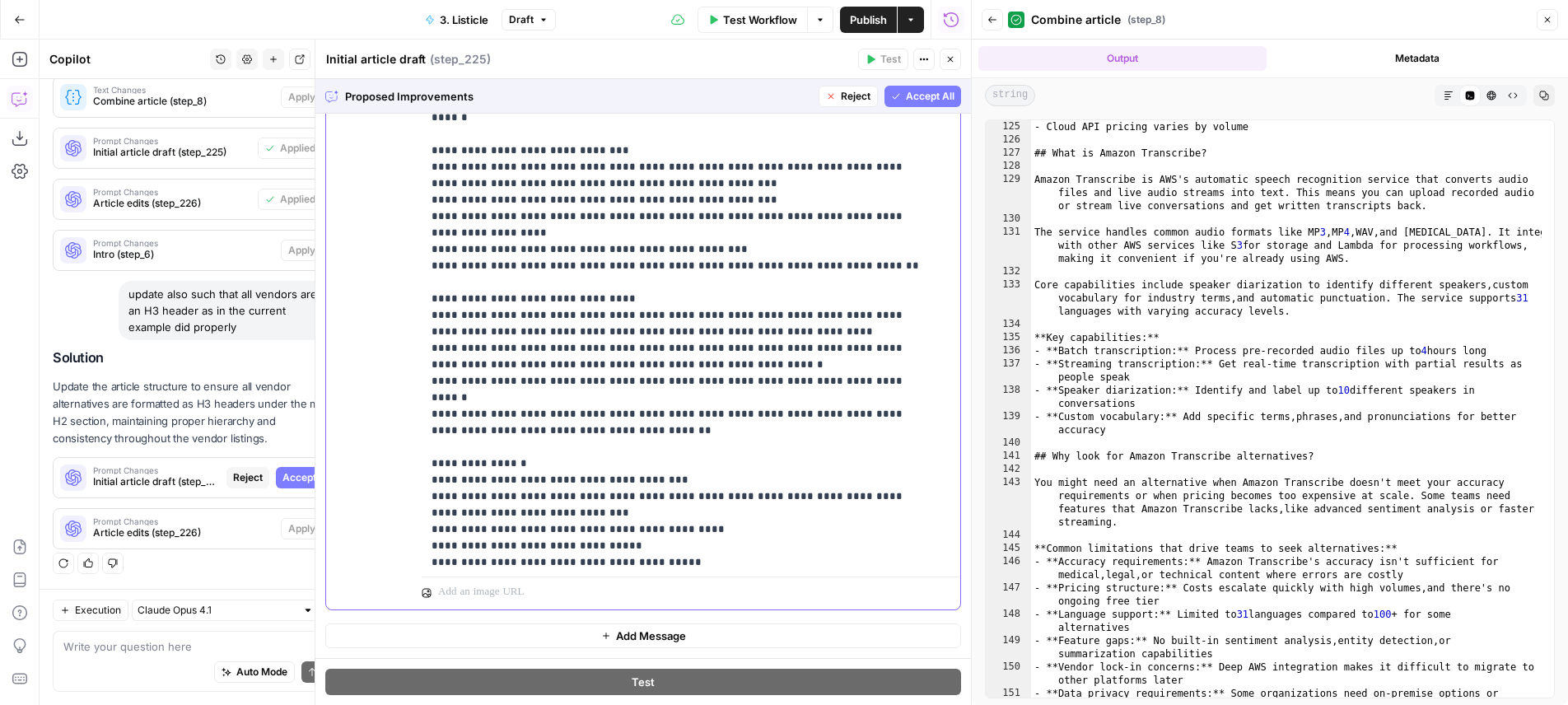
drag, startPoint x: 614, startPoint y: 267, endPoint x: 481, endPoint y: 276, distance: 133.3
click at [481, 276] on p "**********" at bounding box center [679, 93] width 494 height 955
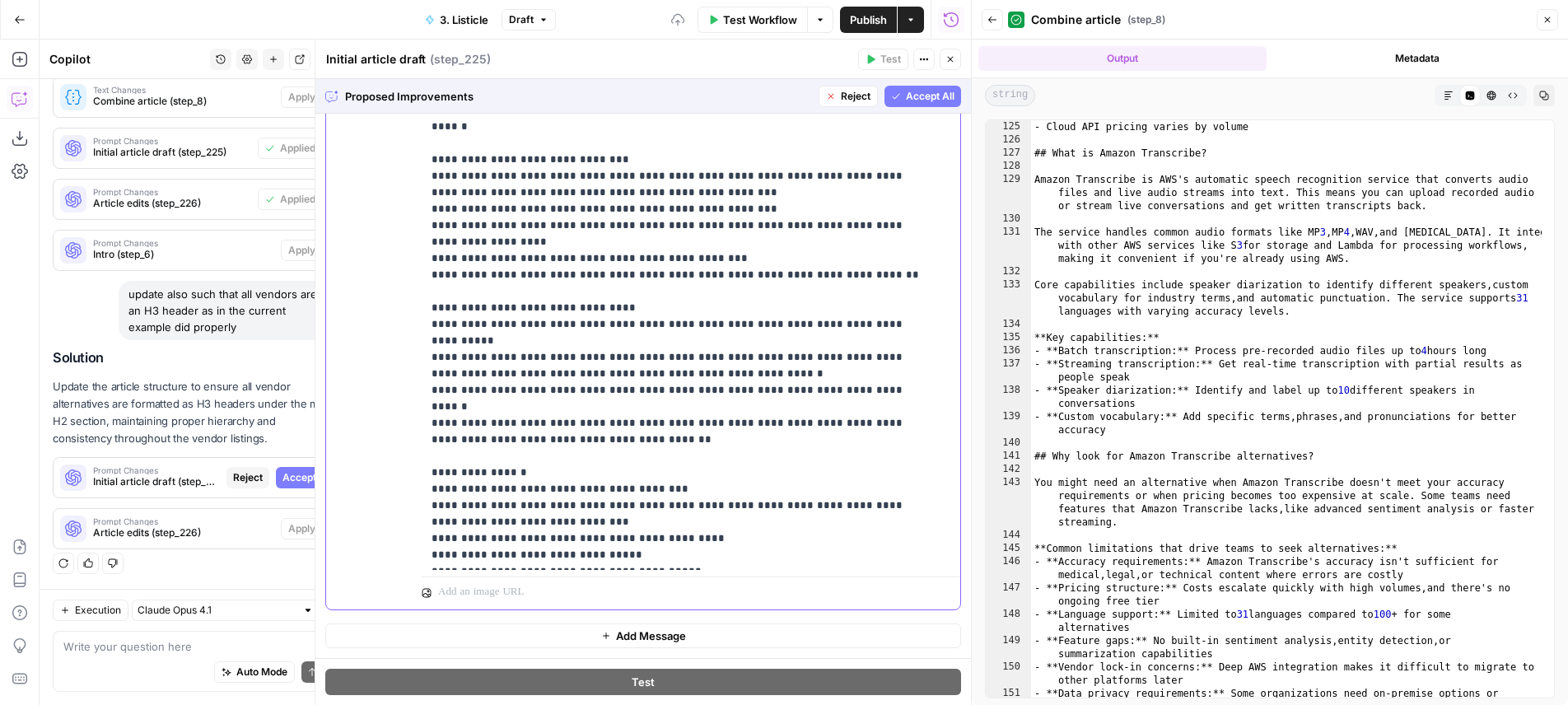
click at [486, 294] on p "**********" at bounding box center [679, 93] width 494 height 938
drag, startPoint x: 486, startPoint y: 294, endPoint x: 798, endPoint y: 306, distance: 312.2
click at [799, 306] on p "**********" at bounding box center [679, 93] width 494 height 938
click at [798, 306] on p "**********" at bounding box center [679, 93] width 494 height 938
click at [495, 329] on p "**********" at bounding box center [679, 93] width 494 height 938
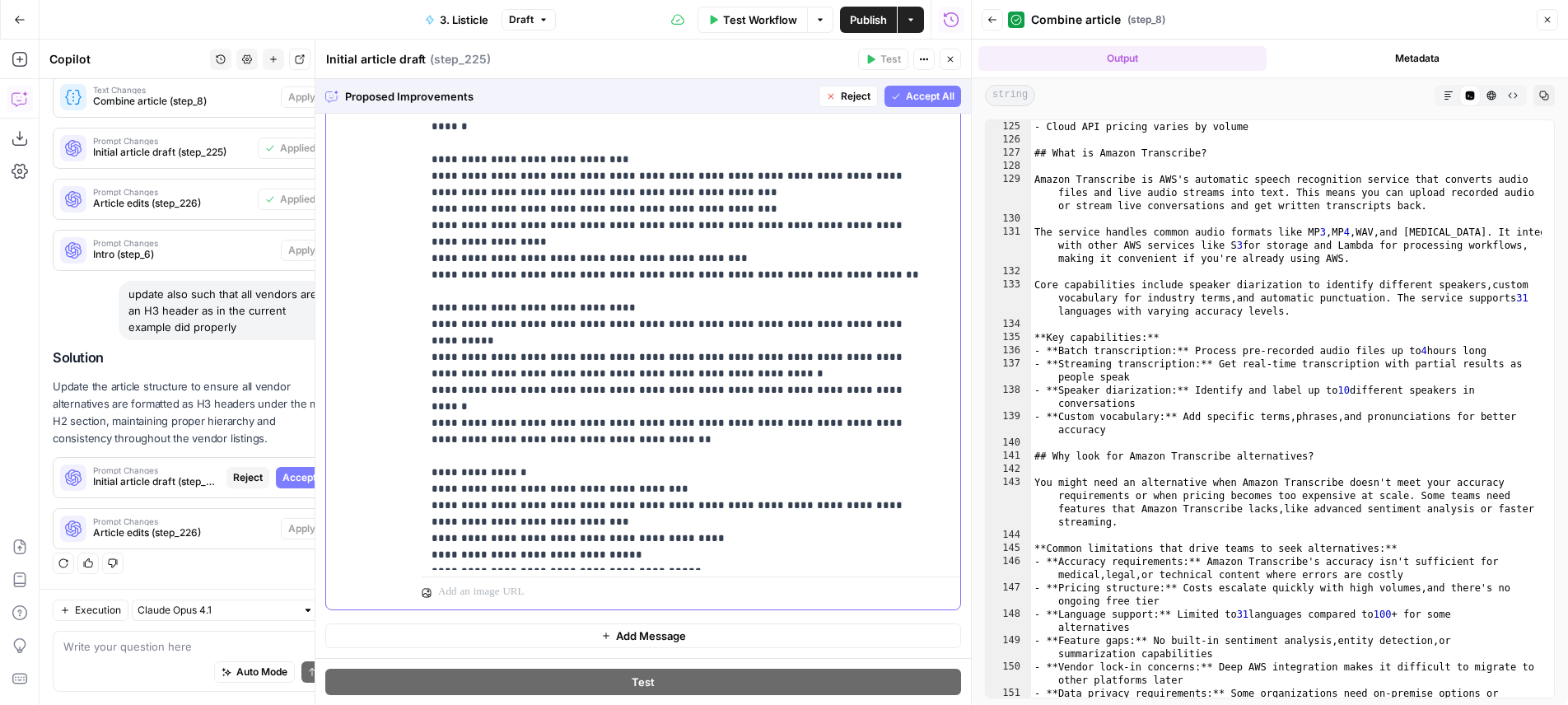
drag, startPoint x: 495, startPoint y: 329, endPoint x: 767, endPoint y: 347, distance: 272.6
click at [767, 347] on p "**********" at bounding box center [679, 93] width 494 height 938
click at [536, 344] on p "**********" at bounding box center [679, 93] width 494 height 938
drag, startPoint x: 536, startPoint y: 344, endPoint x: 670, endPoint y: 345, distance: 134.0
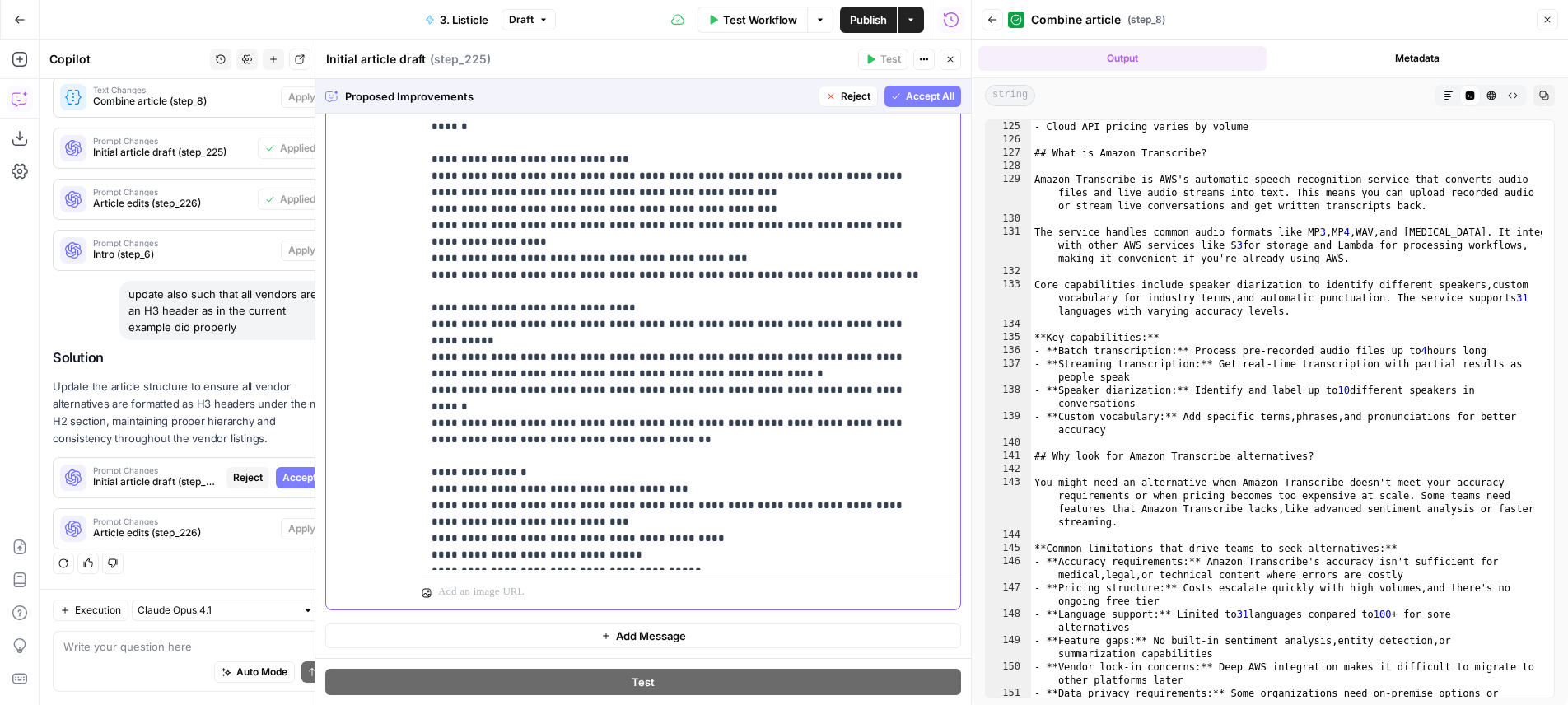
click at [670, 345] on p "**********" at bounding box center [679, 93] width 494 height 938
drag, startPoint x: 668, startPoint y: 353, endPoint x: 396, endPoint y: 337, distance: 272.5
click at [422, 337] on div "**********" at bounding box center [684, 235] width 527 height 671
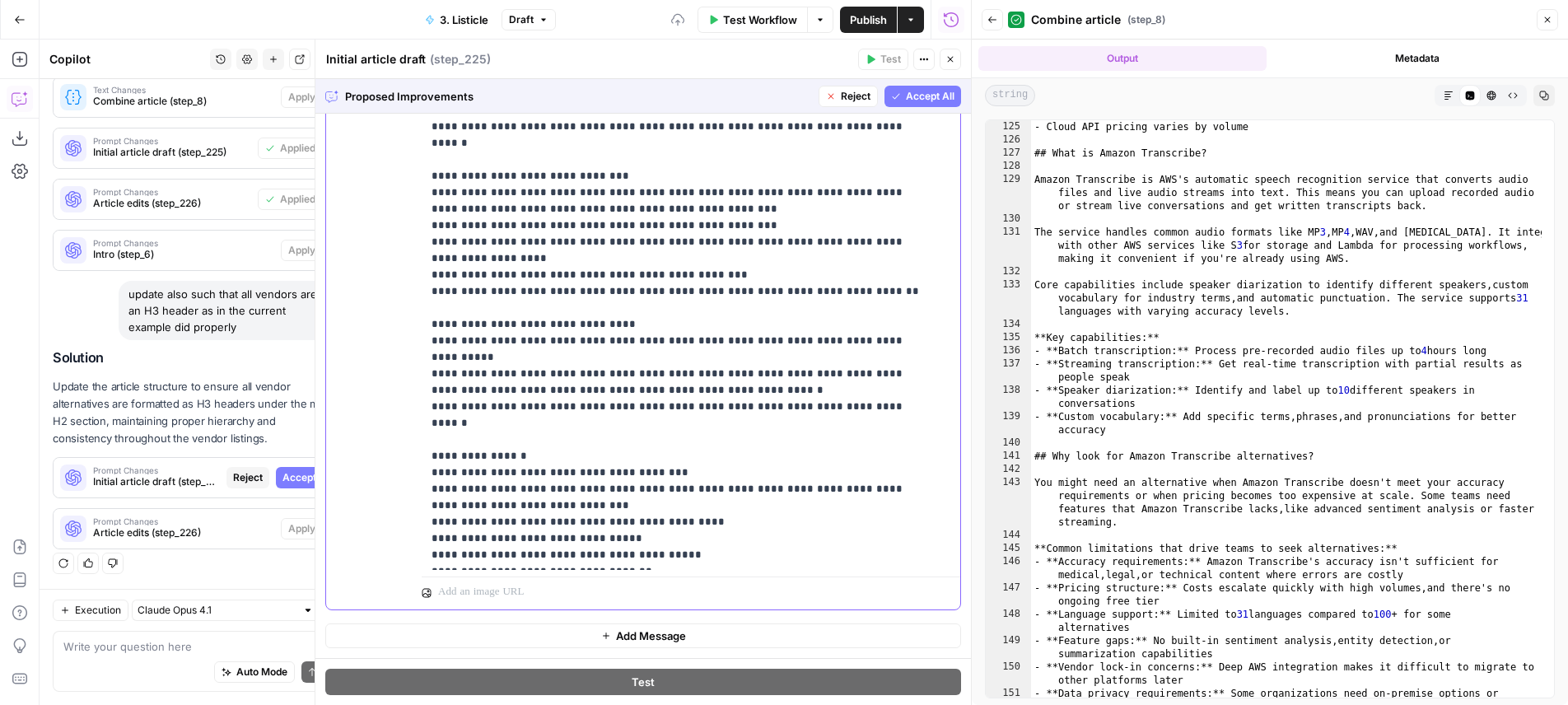
scroll to position [249, 0]
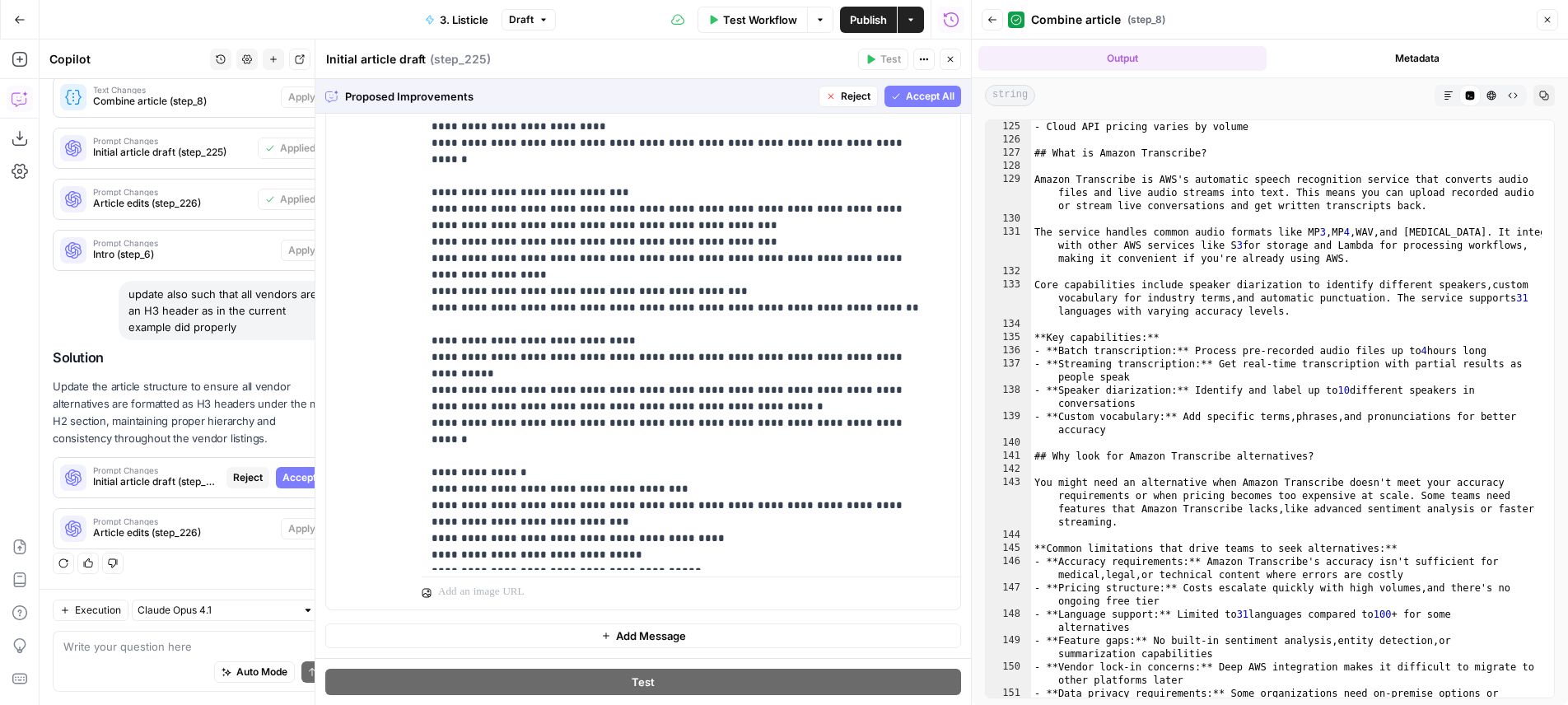
click at [920, 104] on button "Accept All" at bounding box center [923, 96] width 76 height 22
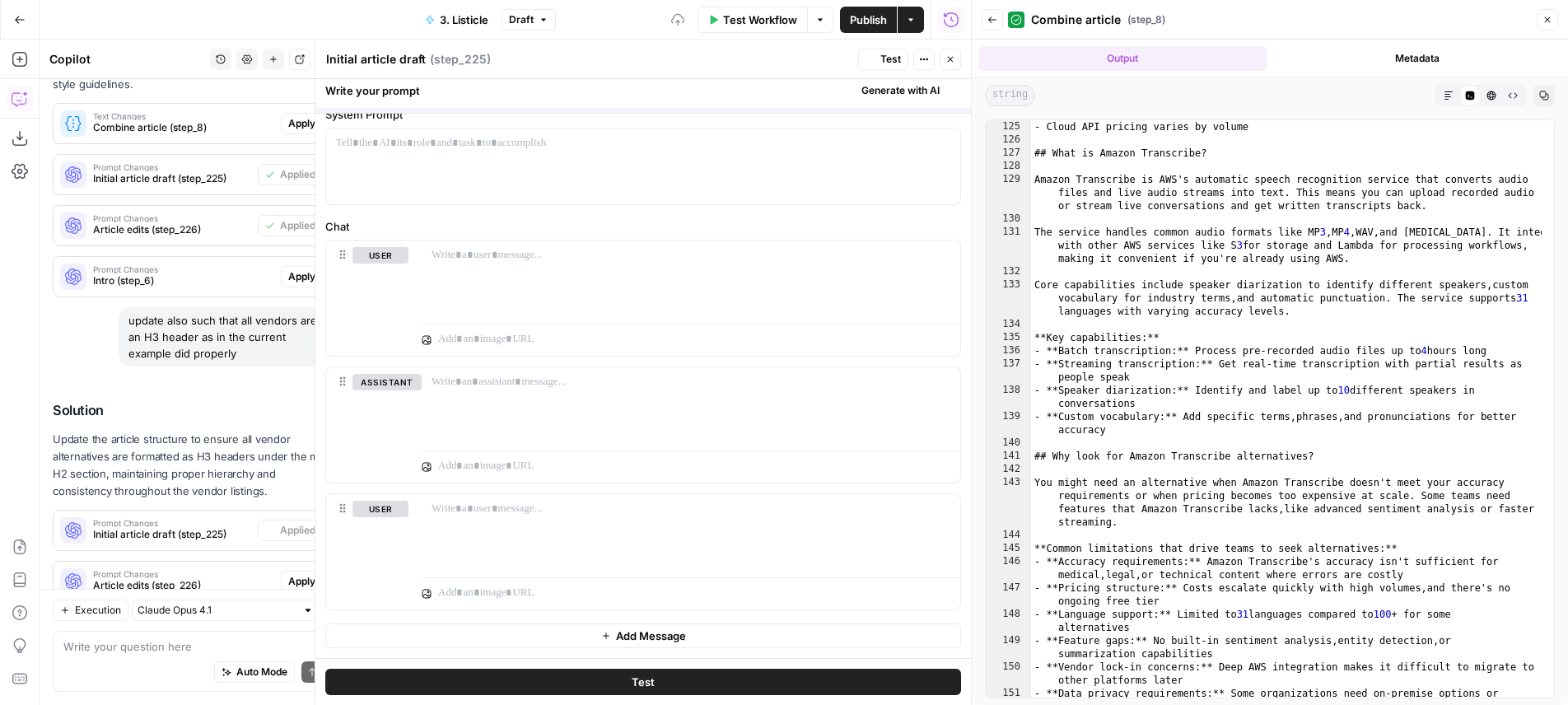
scroll to position [106, 0]
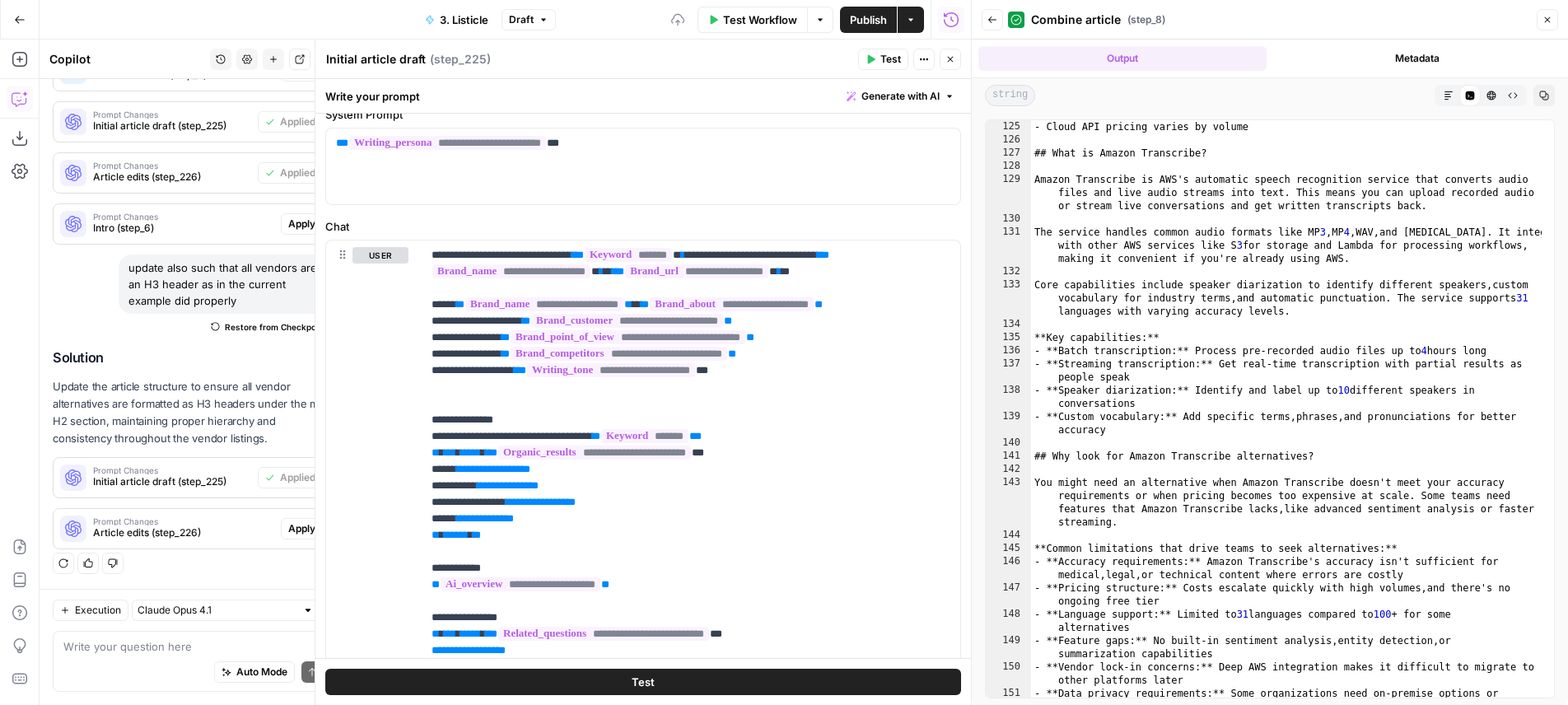
click at [940, 65] on button "Close" at bounding box center [950, 60] width 22 height 22
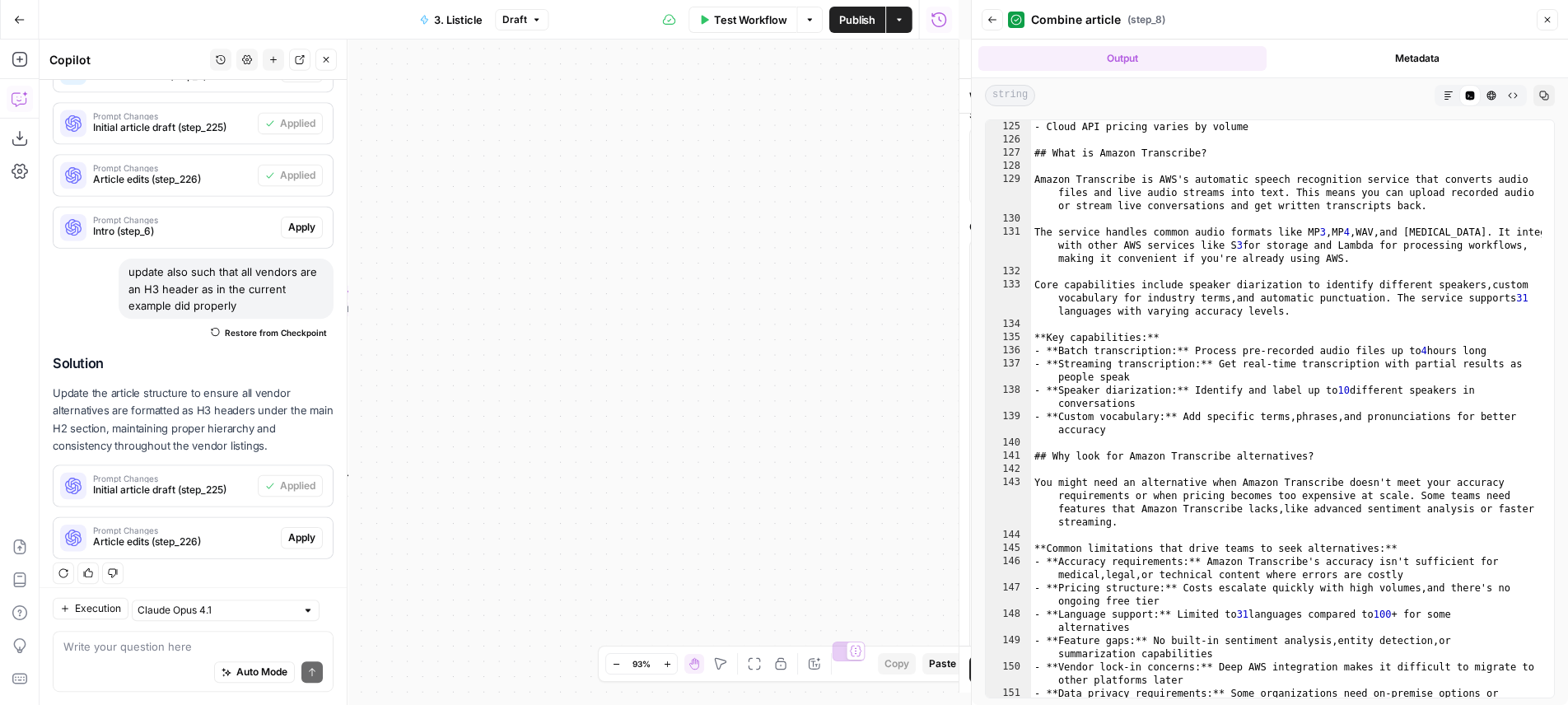
scroll to position [396, 0]
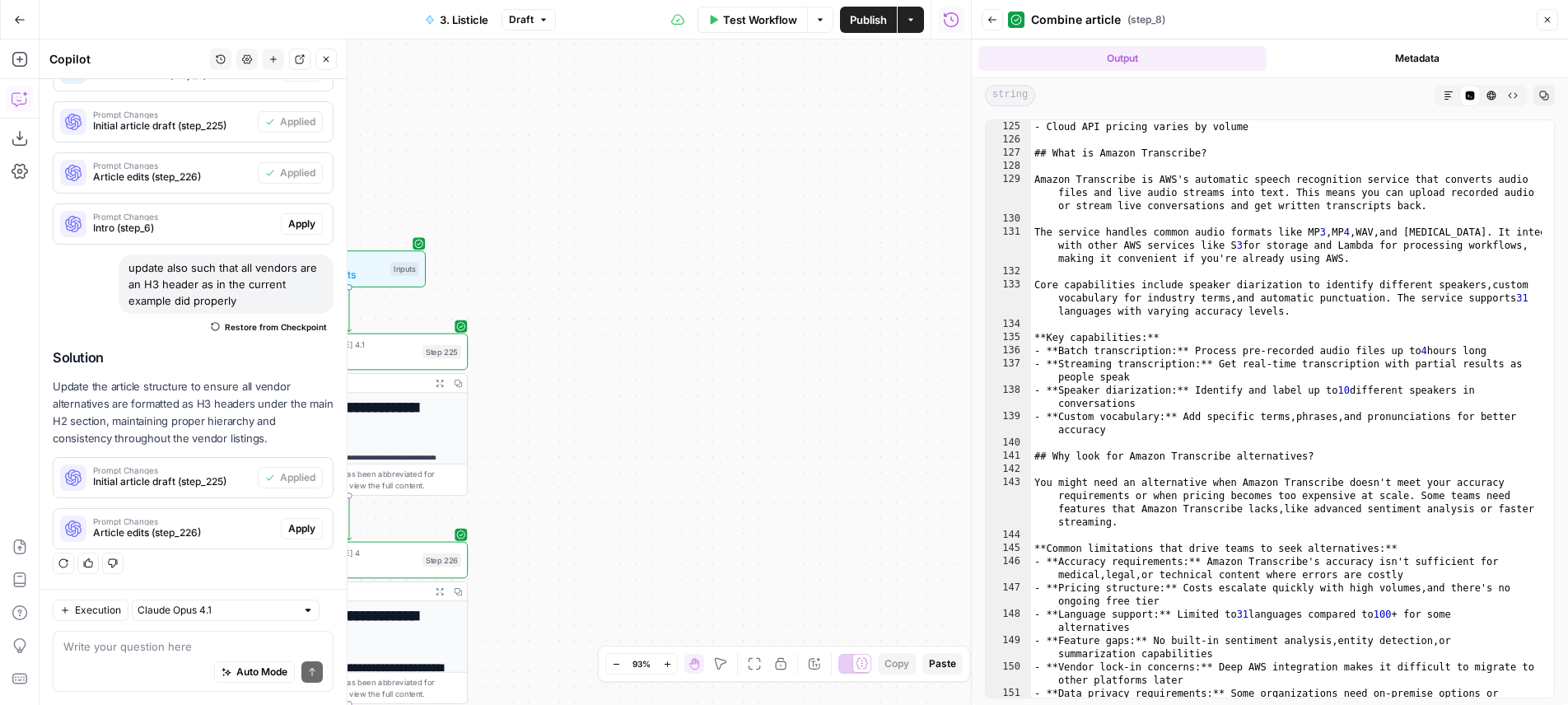
drag, startPoint x: 681, startPoint y: 389, endPoint x: 1137, endPoint y: 367, distance: 456.5
click at [971, 369] on div "**********" at bounding box center [505, 372] width 932 height 666
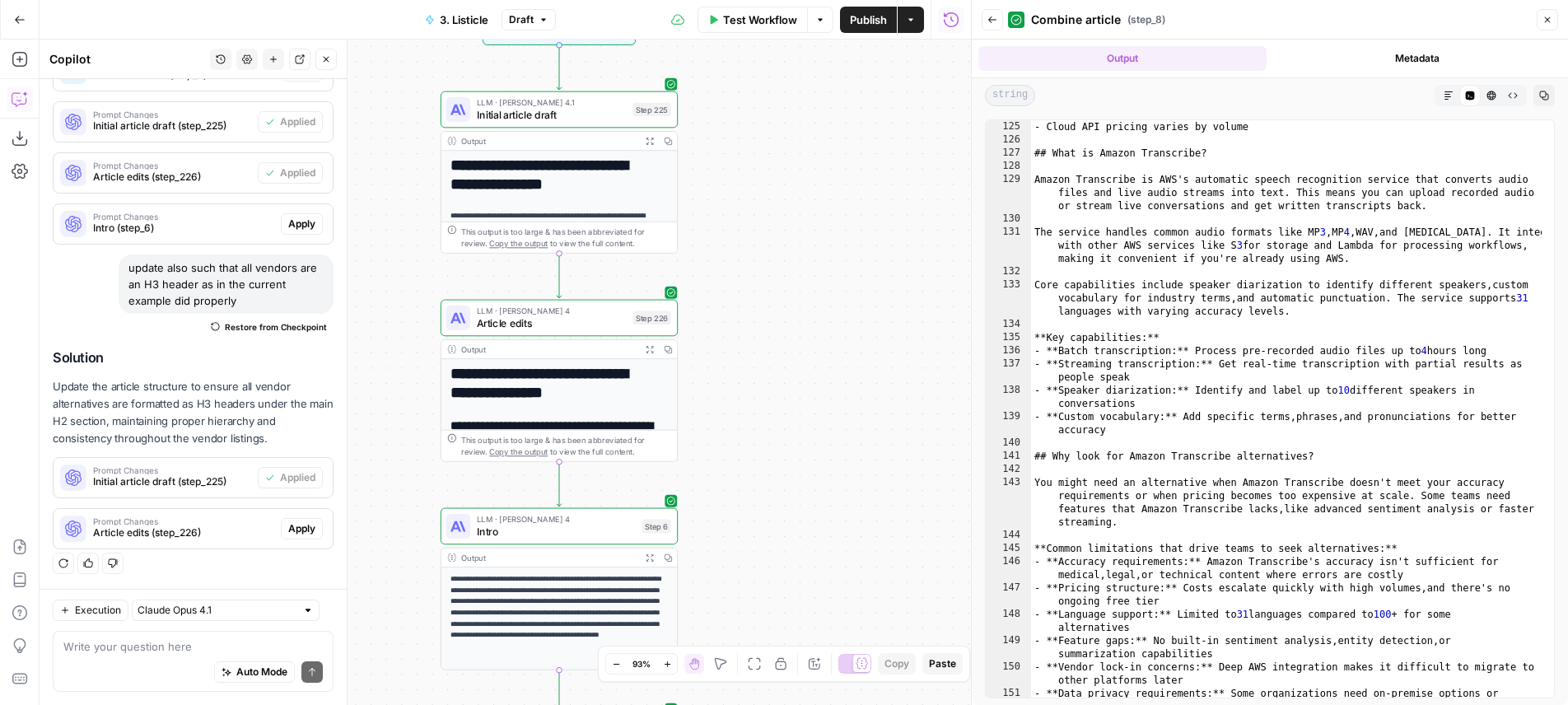
drag, startPoint x: 730, startPoint y: 472, endPoint x: 763, endPoint y: 229, distance: 245.2
click at [763, 229] on div "**********" at bounding box center [505, 372] width 932 height 666
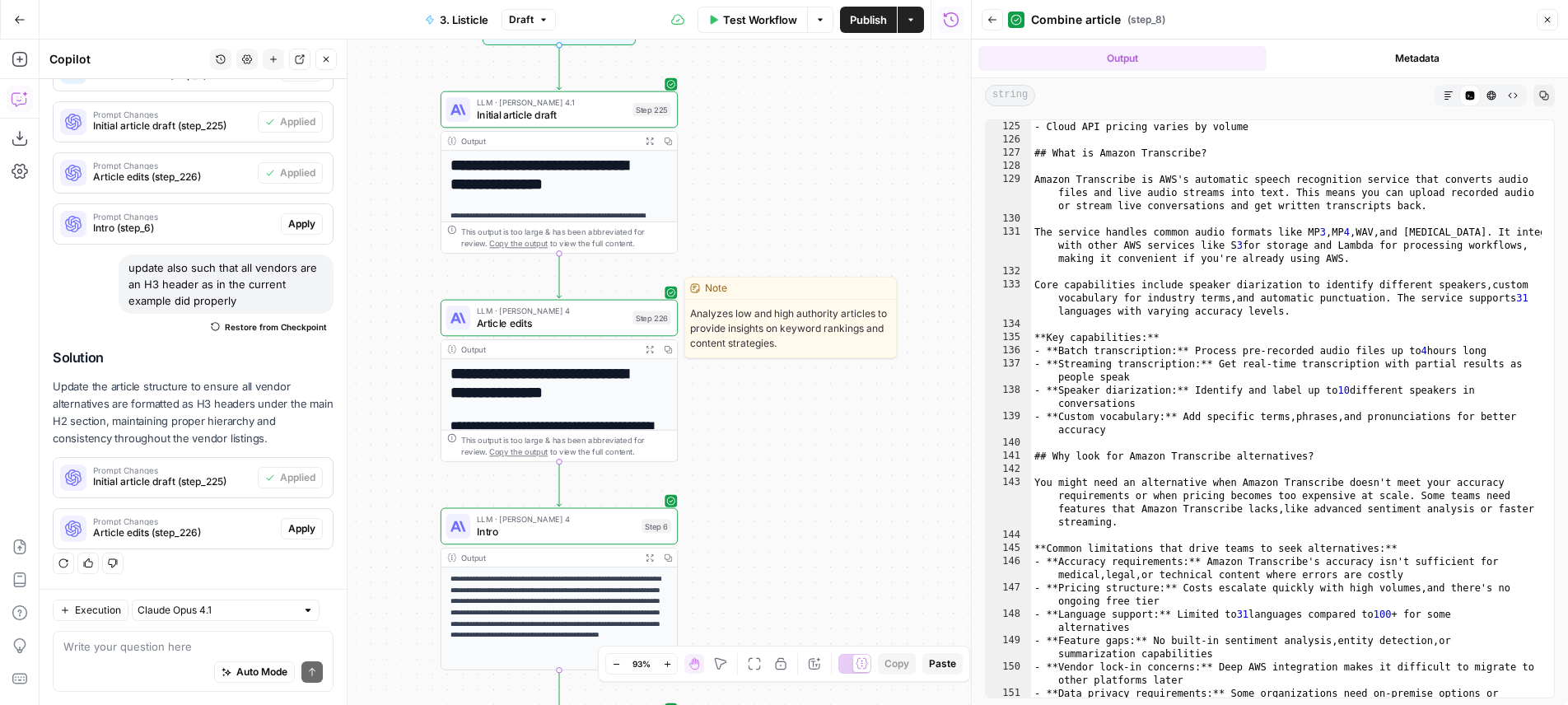
click at [620, 313] on span "LLM · Claude Sonnet 4" at bounding box center [551, 311] width 150 height 13
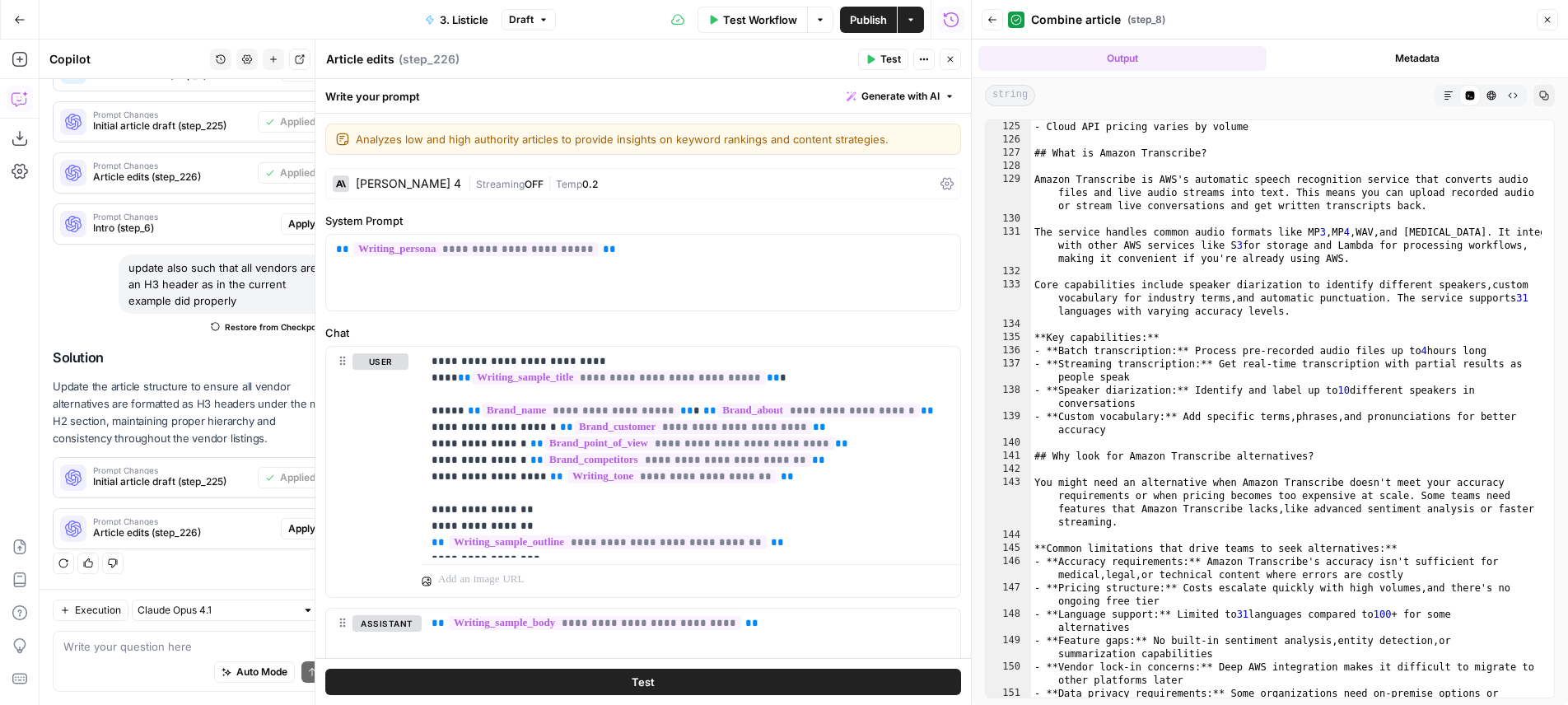
click at [1555, 25] on button "Close" at bounding box center [1547, 20] width 22 height 22
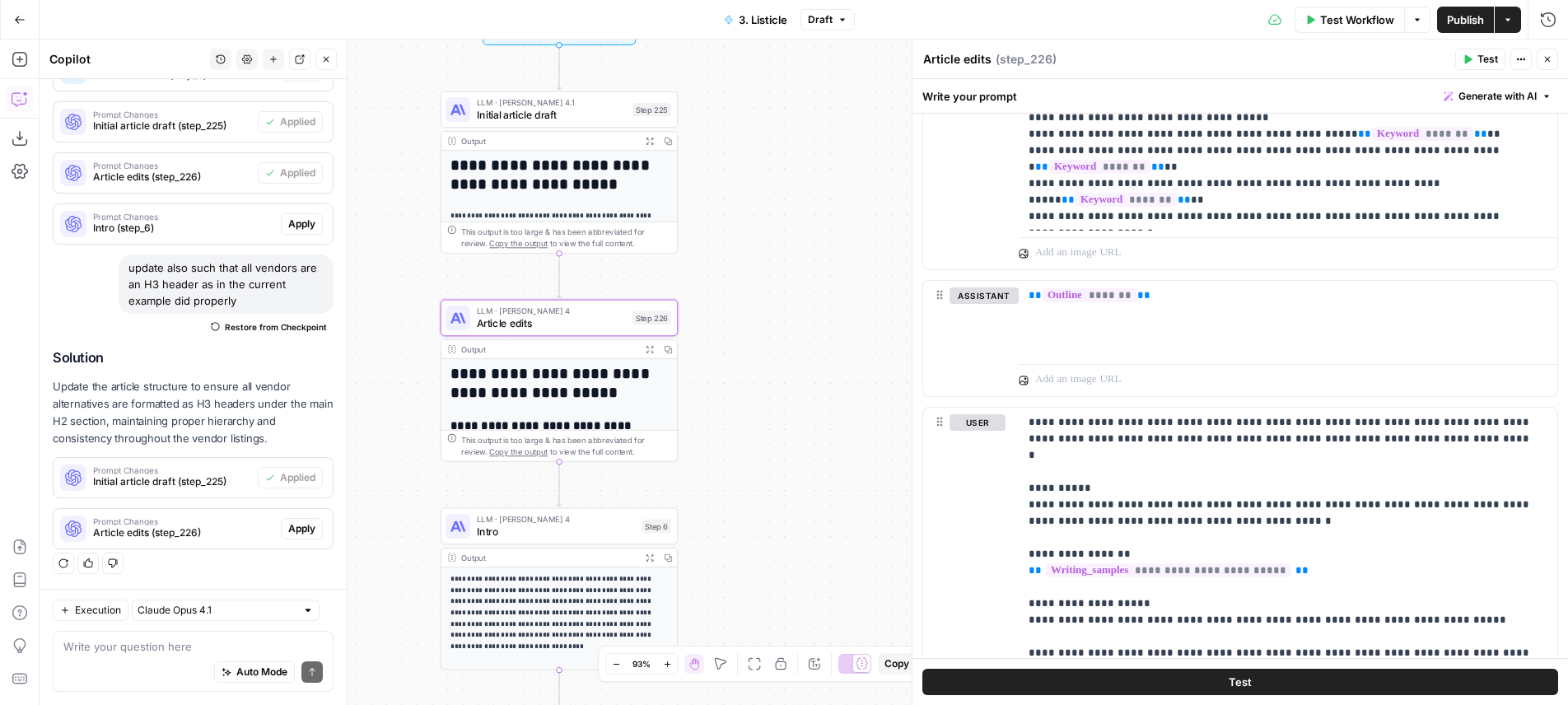
scroll to position [1200, 0]
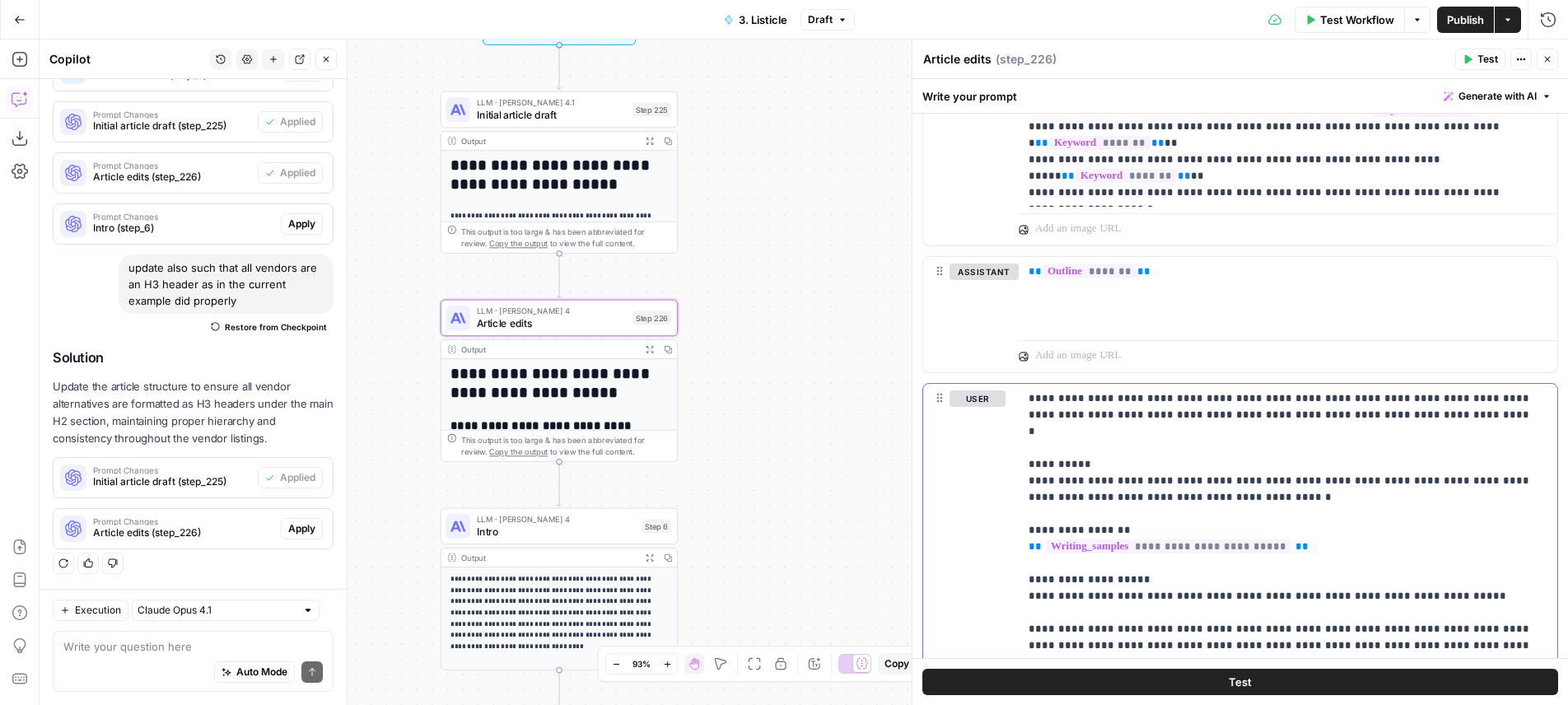
click at [1379, 409] on p "**********" at bounding box center [1282, 629] width 506 height 478
drag, startPoint x: 1446, startPoint y: 416, endPoint x: 961, endPoint y: 385, distance: 486.0
click at [1019, 385] on div "**********" at bounding box center [1288, 629] width 538 height 490
copy p "**********"
click at [1164, 417] on p "**********" at bounding box center [1282, 629] width 506 height 478
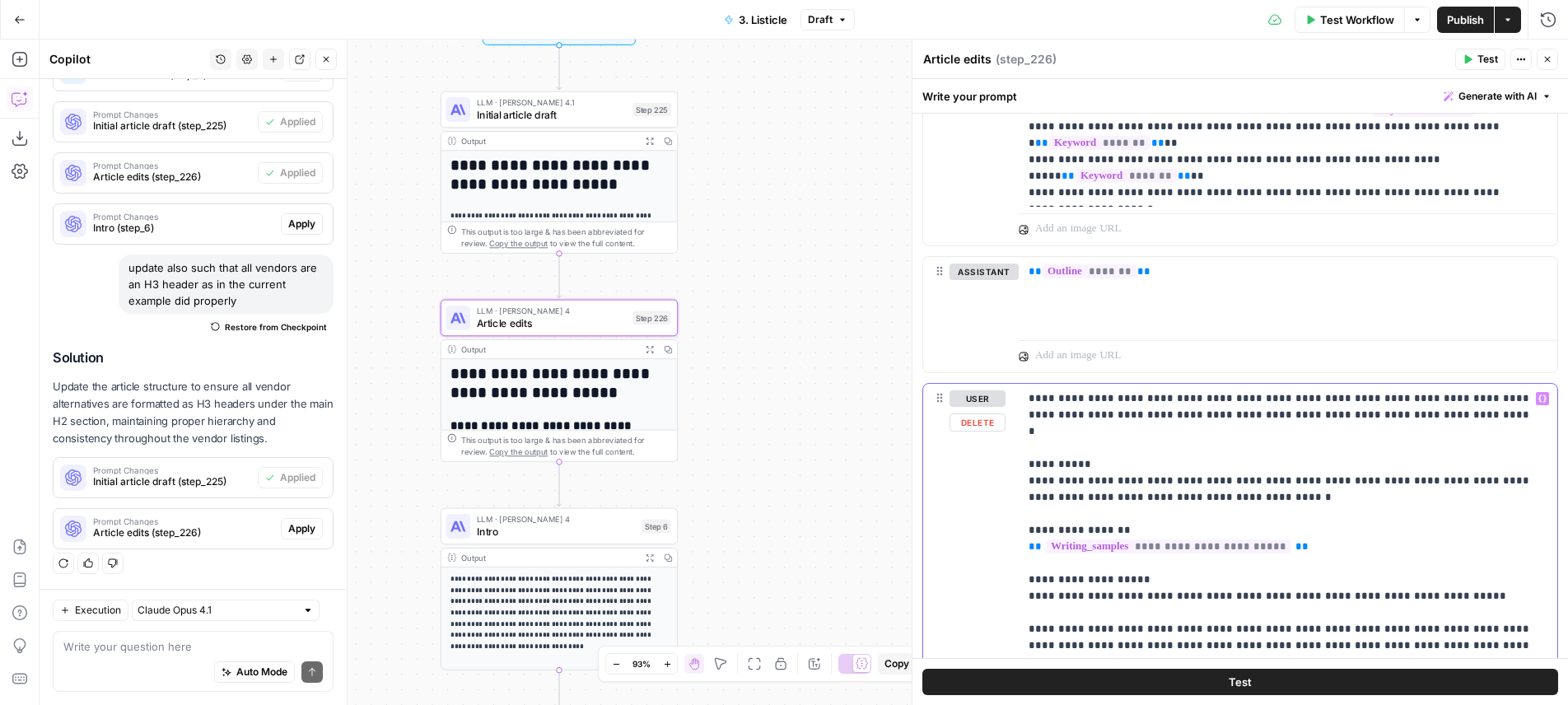
drag, startPoint x: 1451, startPoint y: 425, endPoint x: 964, endPoint y: 394, distance: 488.0
click at [1019, 394] on div "**********" at bounding box center [1288, 629] width 538 height 490
copy p "**********"
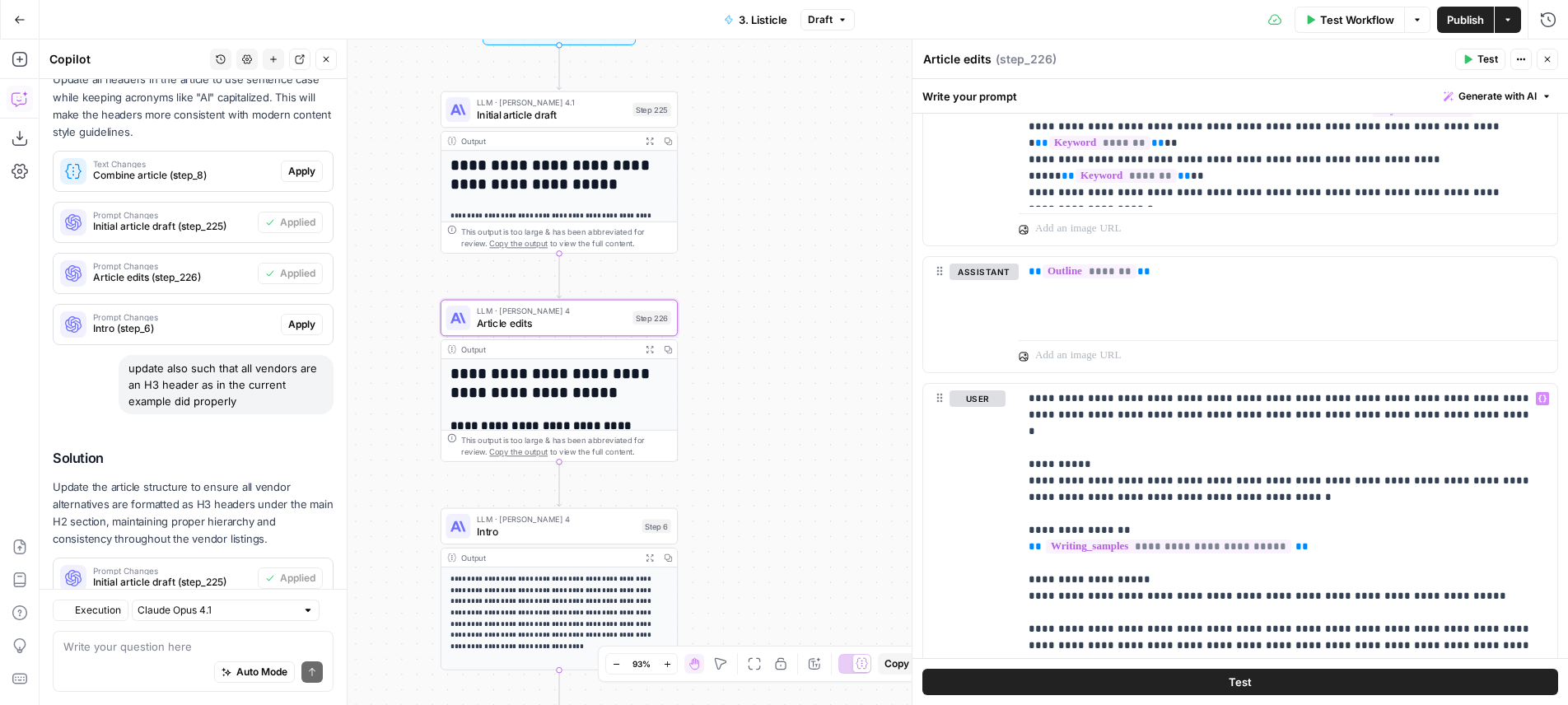
scroll to position [396, 0]
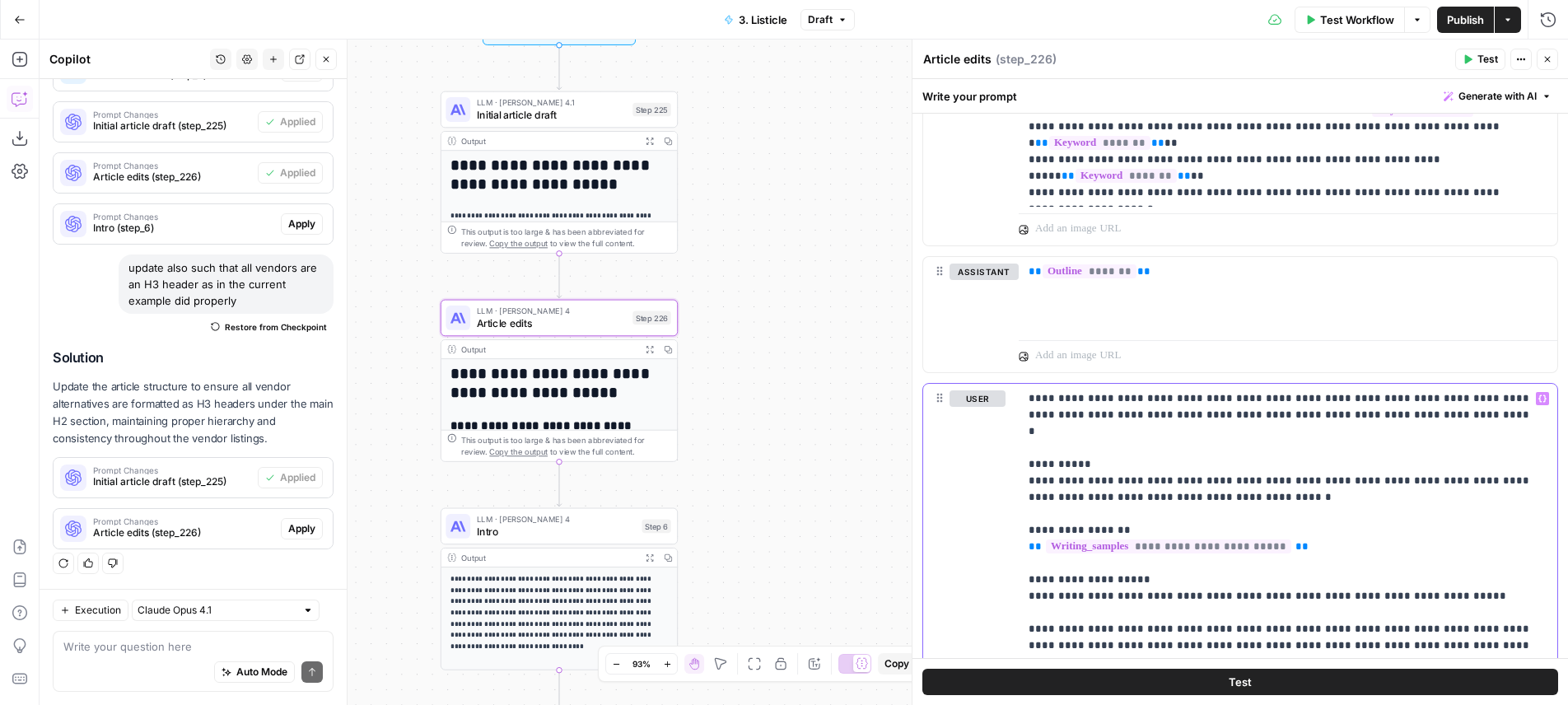
click at [1472, 411] on p "**********" at bounding box center [1282, 629] width 506 height 478
drag, startPoint x: 1482, startPoint y: 426, endPoint x: 827, endPoint y: 349, distance: 659.5
click at [1019, 383] on div "**********" at bounding box center [1288, 629] width 538 height 490
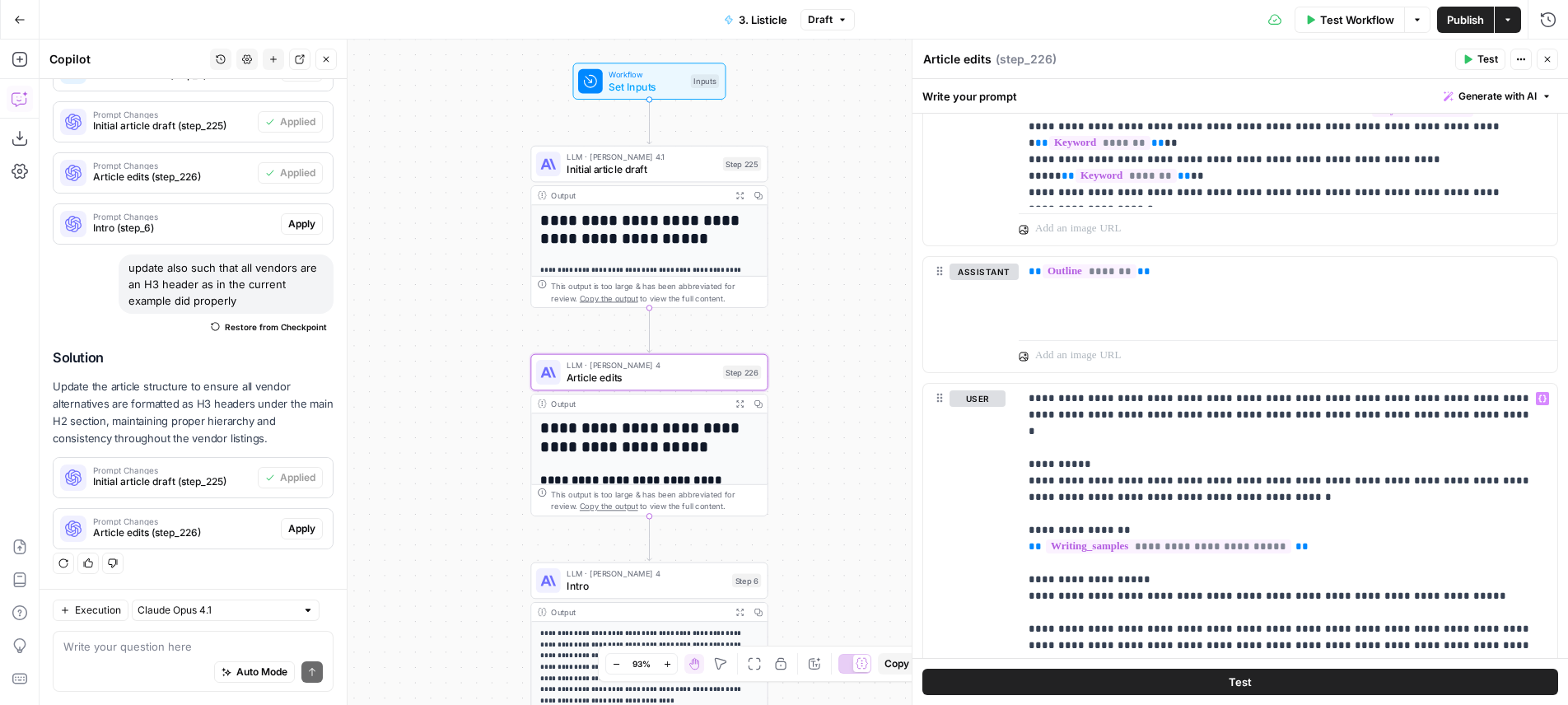
click at [301, 520] on button "Apply" at bounding box center [301, 529] width 42 height 22
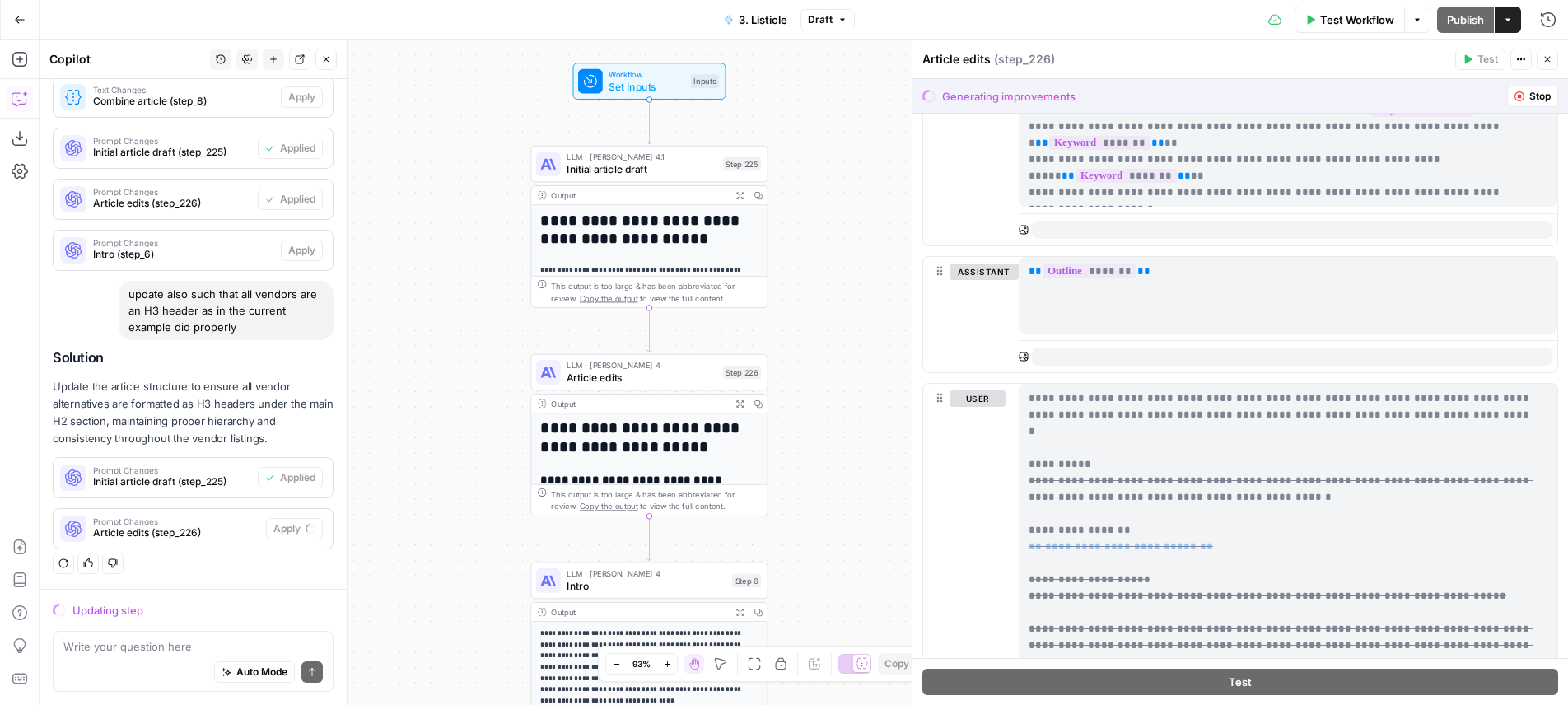
scroll to position [1399, 0]
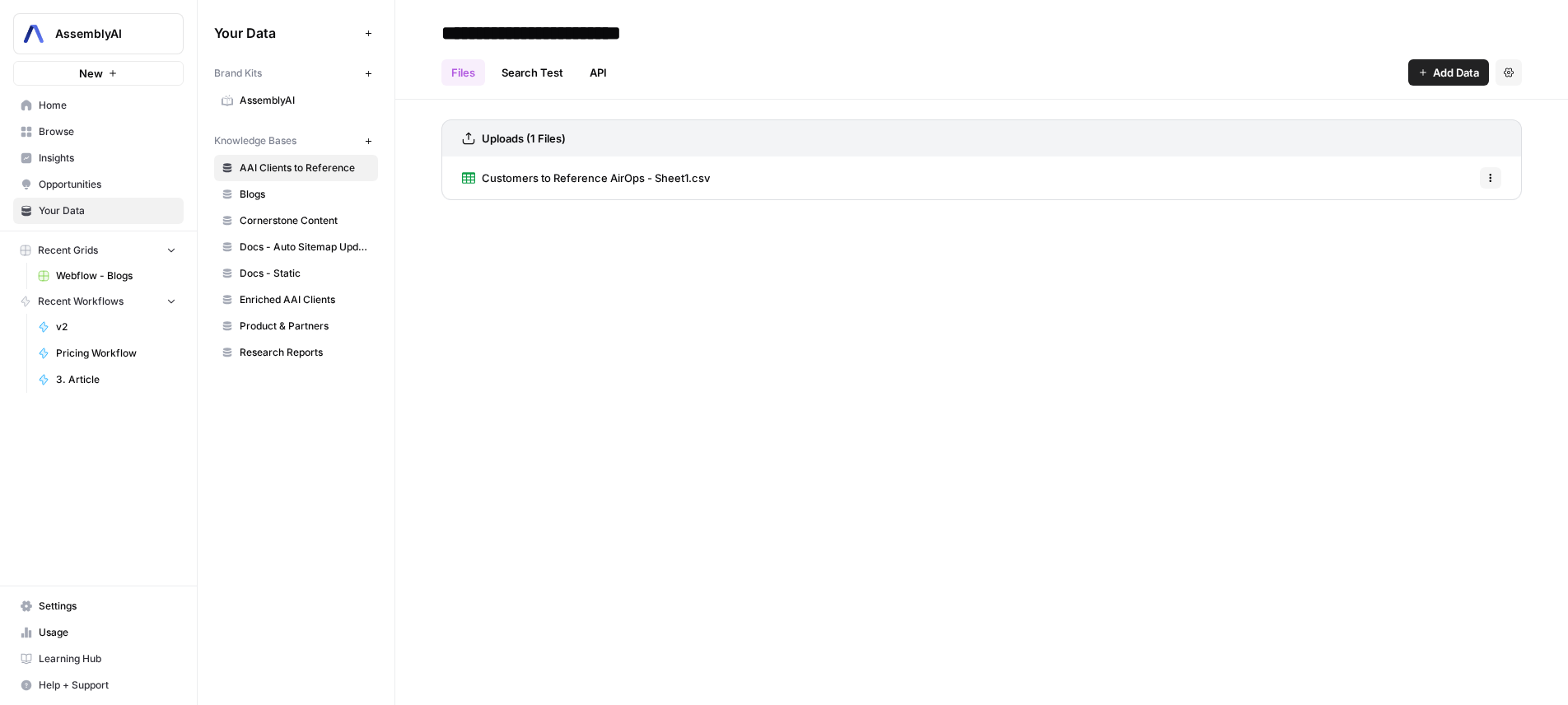
click at [329, 114] on div "Brand Kits New AssemblyAI Knowledge Bases New AAI Clients to Reference Blogs Co…" at bounding box center [295, 212] width 164 height 306
click at [330, 105] on span "AssemblyAI" at bounding box center [305, 100] width 131 height 15
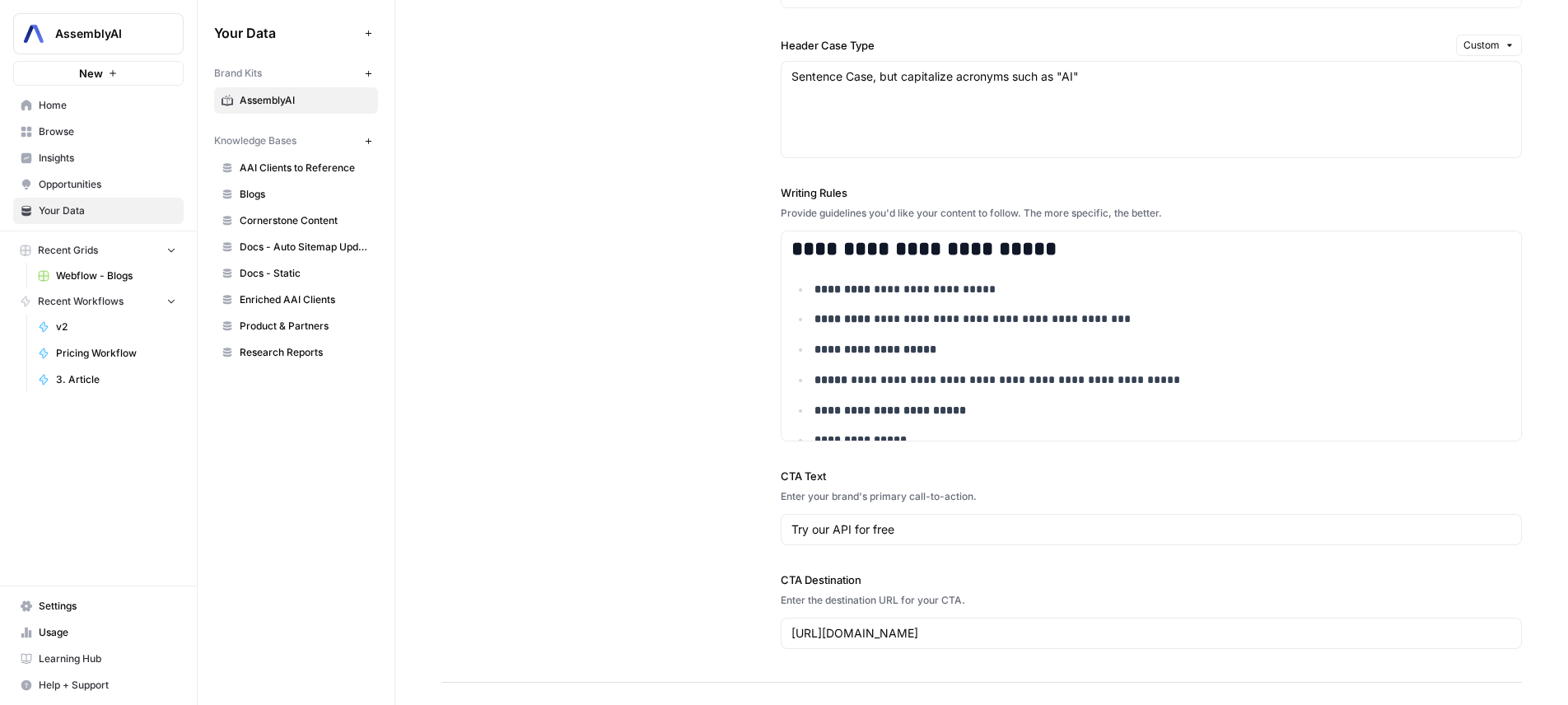
scroll to position [1780, 0]
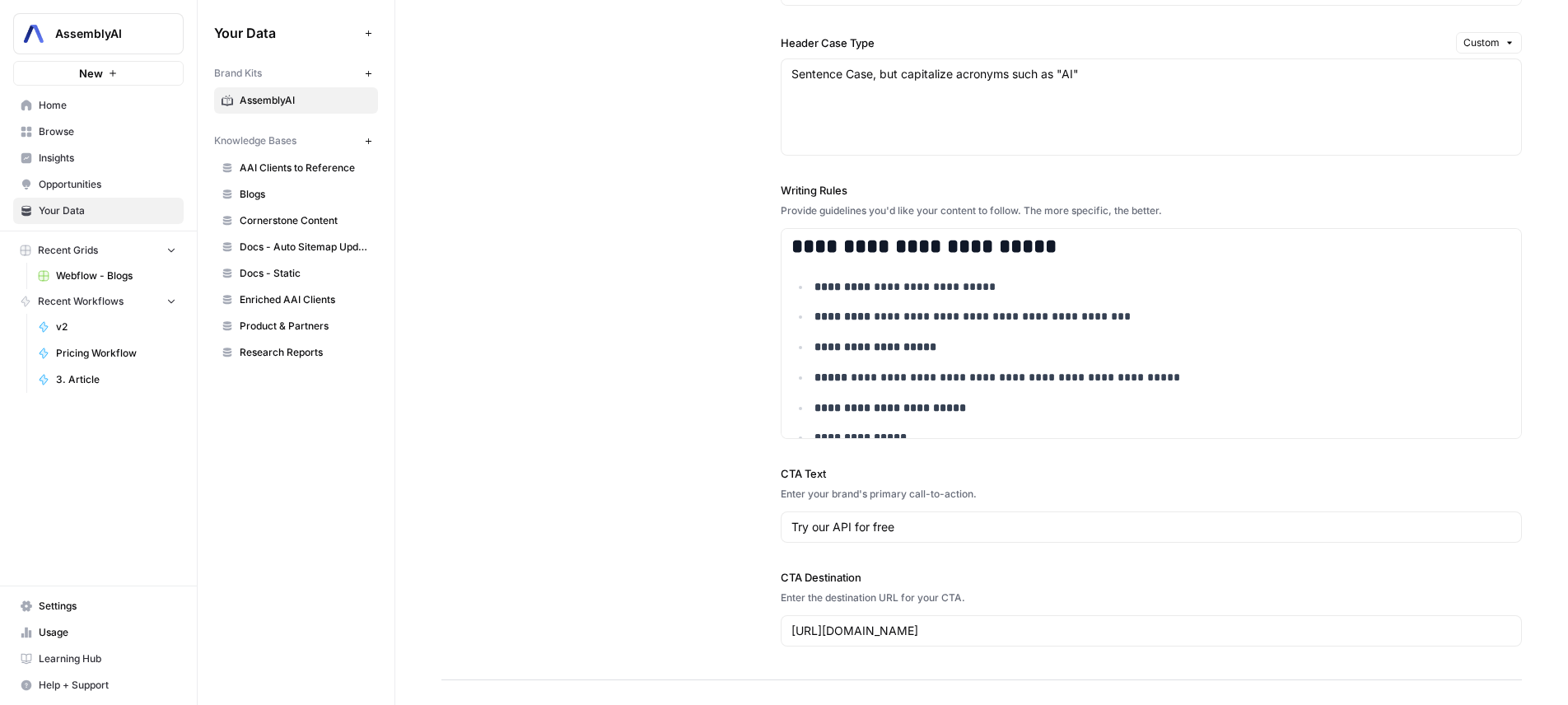
click at [984, 122] on div "Sentence Case, but capitalize acronyms such as "AI" Sentence Case, but capitali…" at bounding box center [1151, 107] width 741 height 97
click at [662, 188] on div "**********" at bounding box center [982, 108] width 1081 height 1143
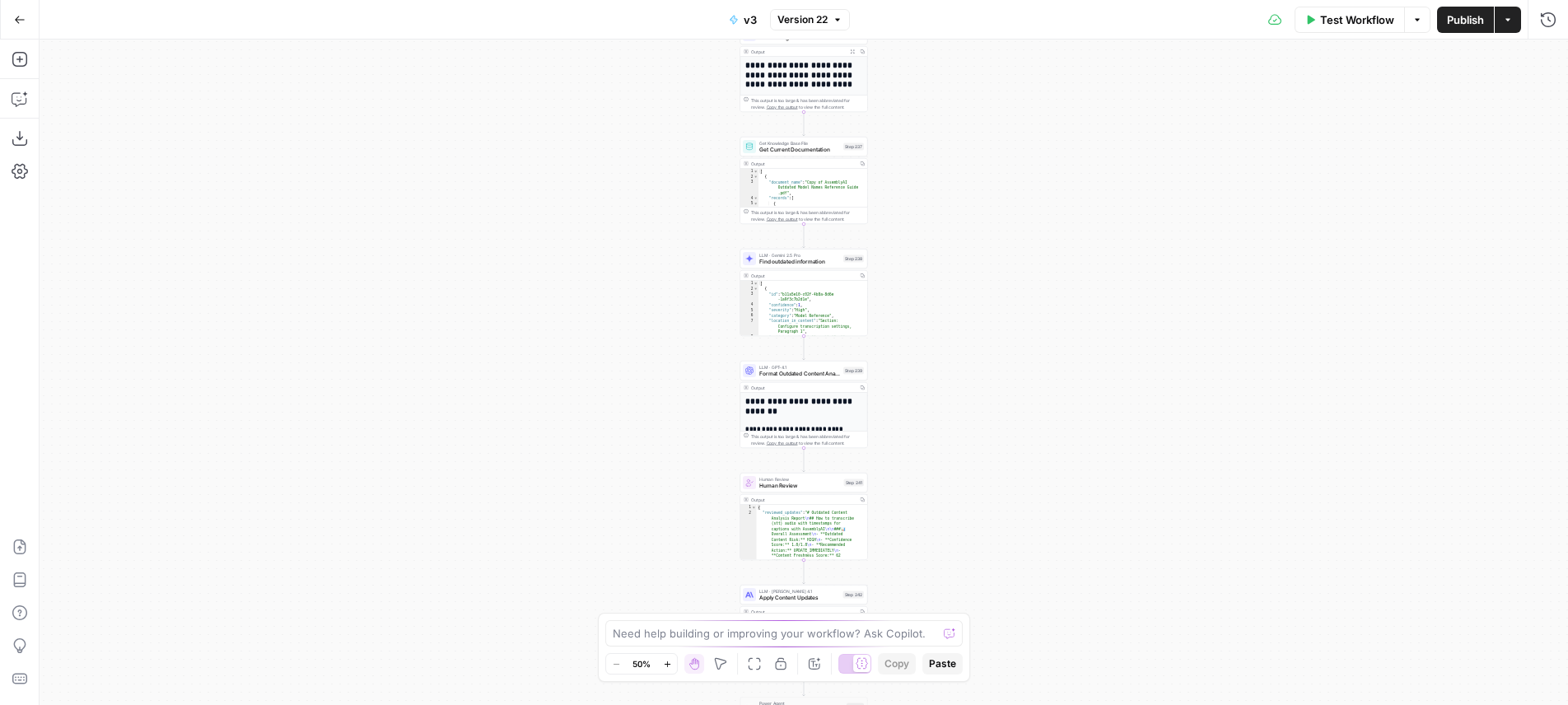
click at [907, 185] on div "**********" at bounding box center [803, 372] width 1529 height 666
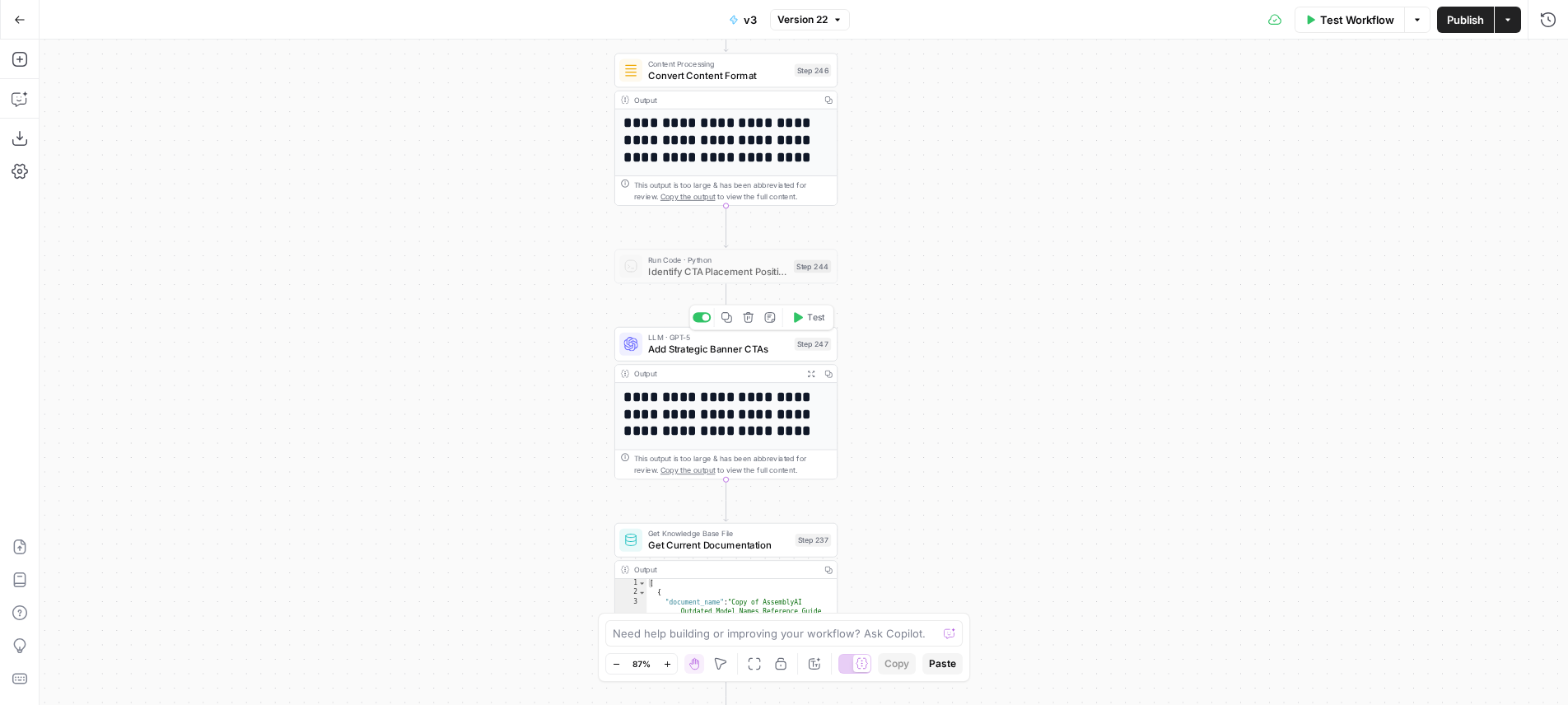
click at [728, 327] on div "Copy step Delete step Add Note Test" at bounding box center [762, 318] width 145 height 25
click at [731, 322] on icon "button" at bounding box center [727, 317] width 11 height 11
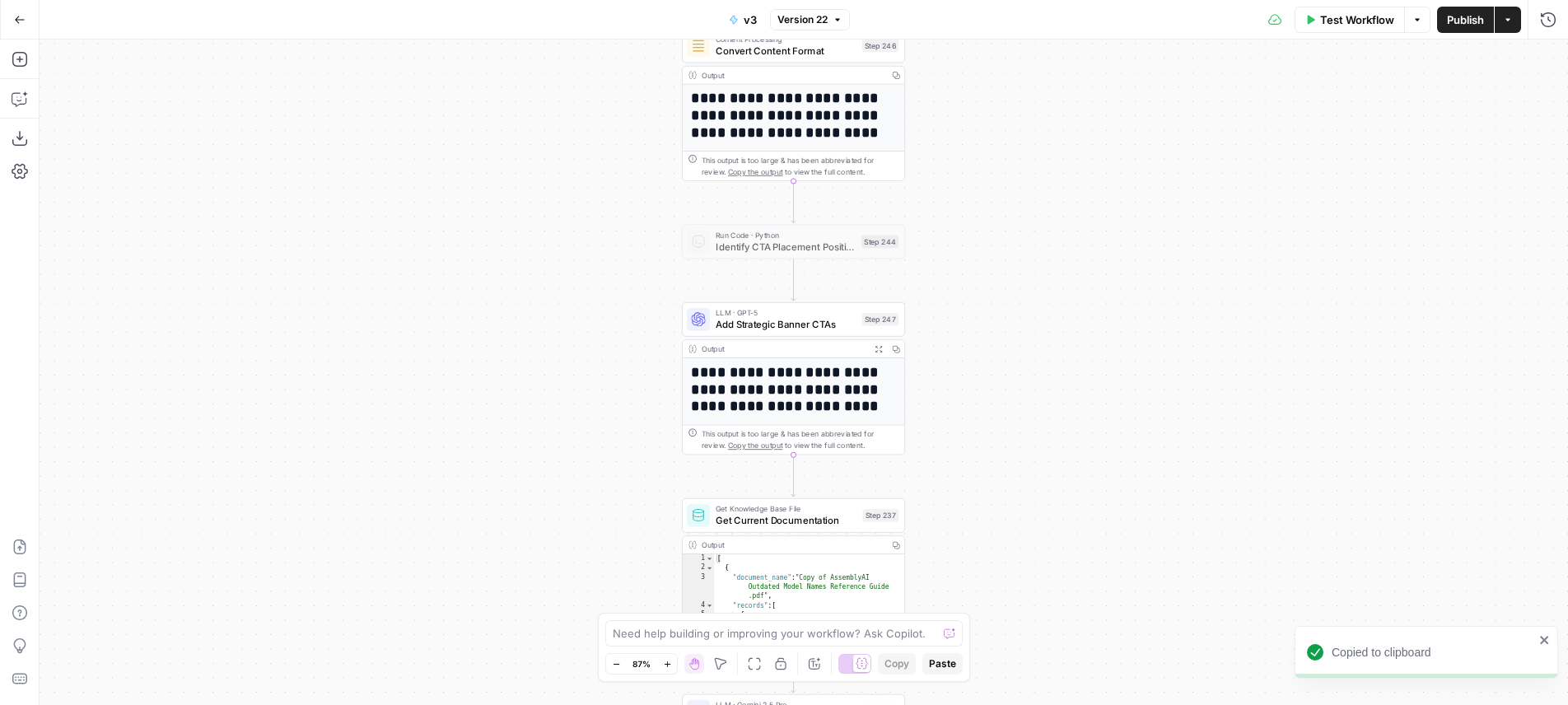
drag, startPoint x: 1017, startPoint y: 246, endPoint x: 989, endPoint y: 186, distance: 66.2
click at [1036, 243] on div "**********" at bounding box center [803, 372] width 1529 height 666
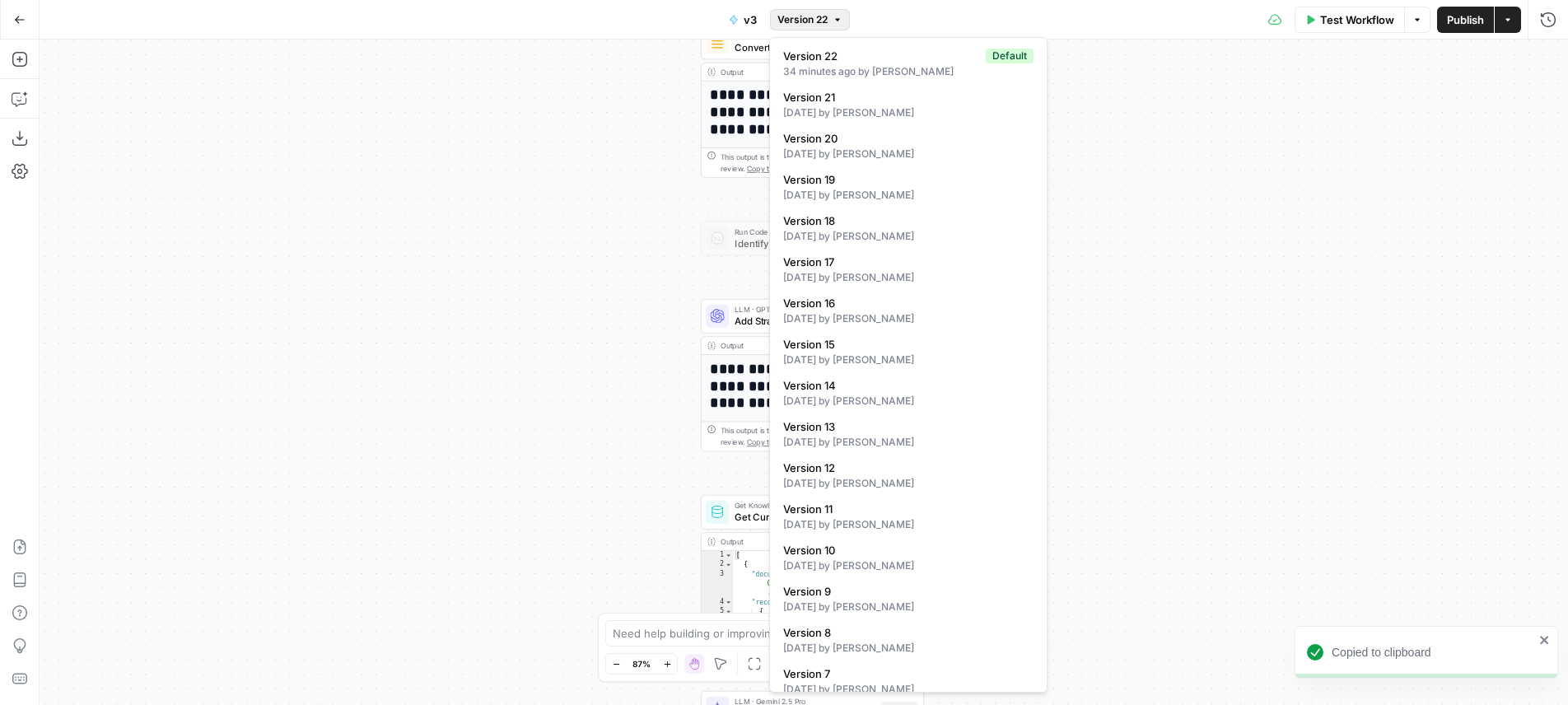
click at [834, 20] on icon "button" at bounding box center [837, 20] width 10 height 10
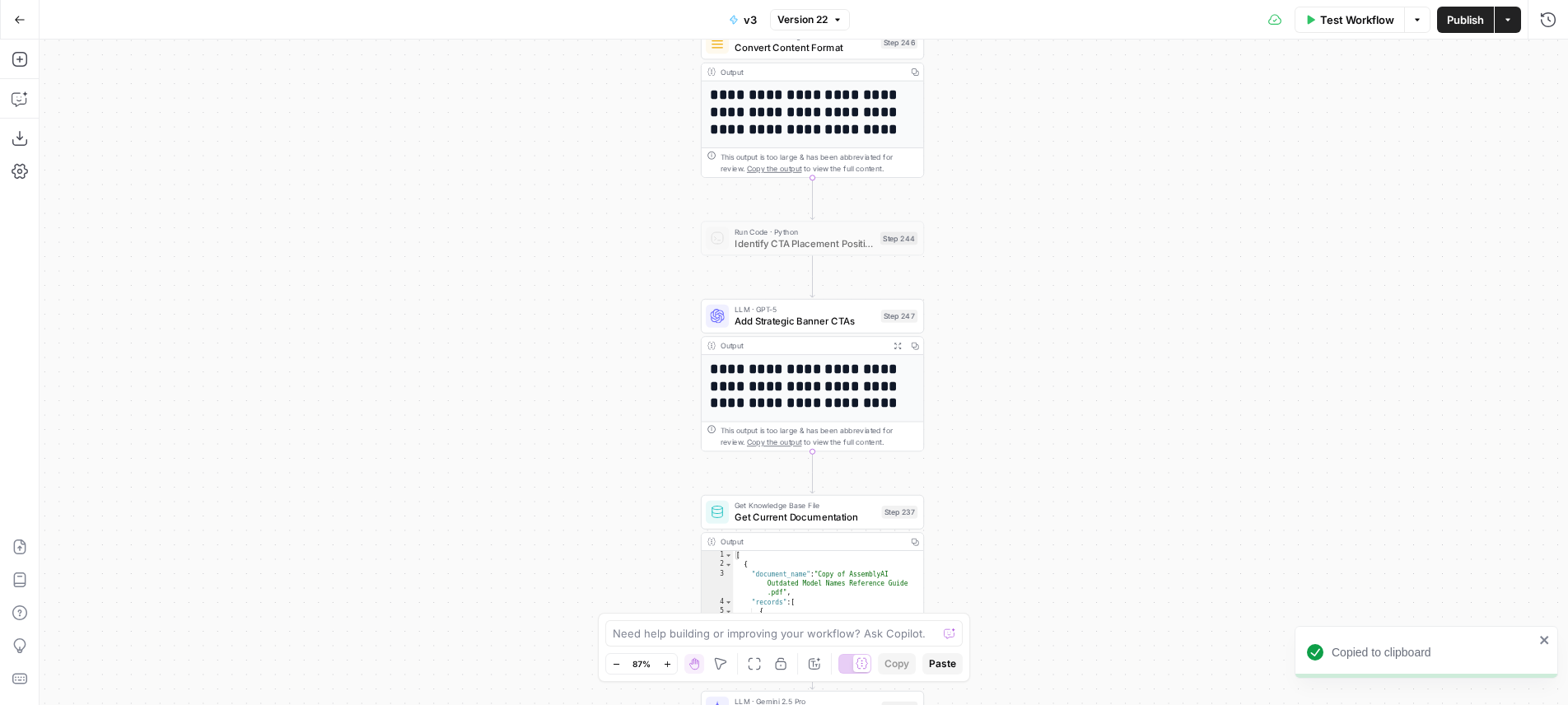
click at [834, 20] on icon "button" at bounding box center [837, 20] width 10 height 10
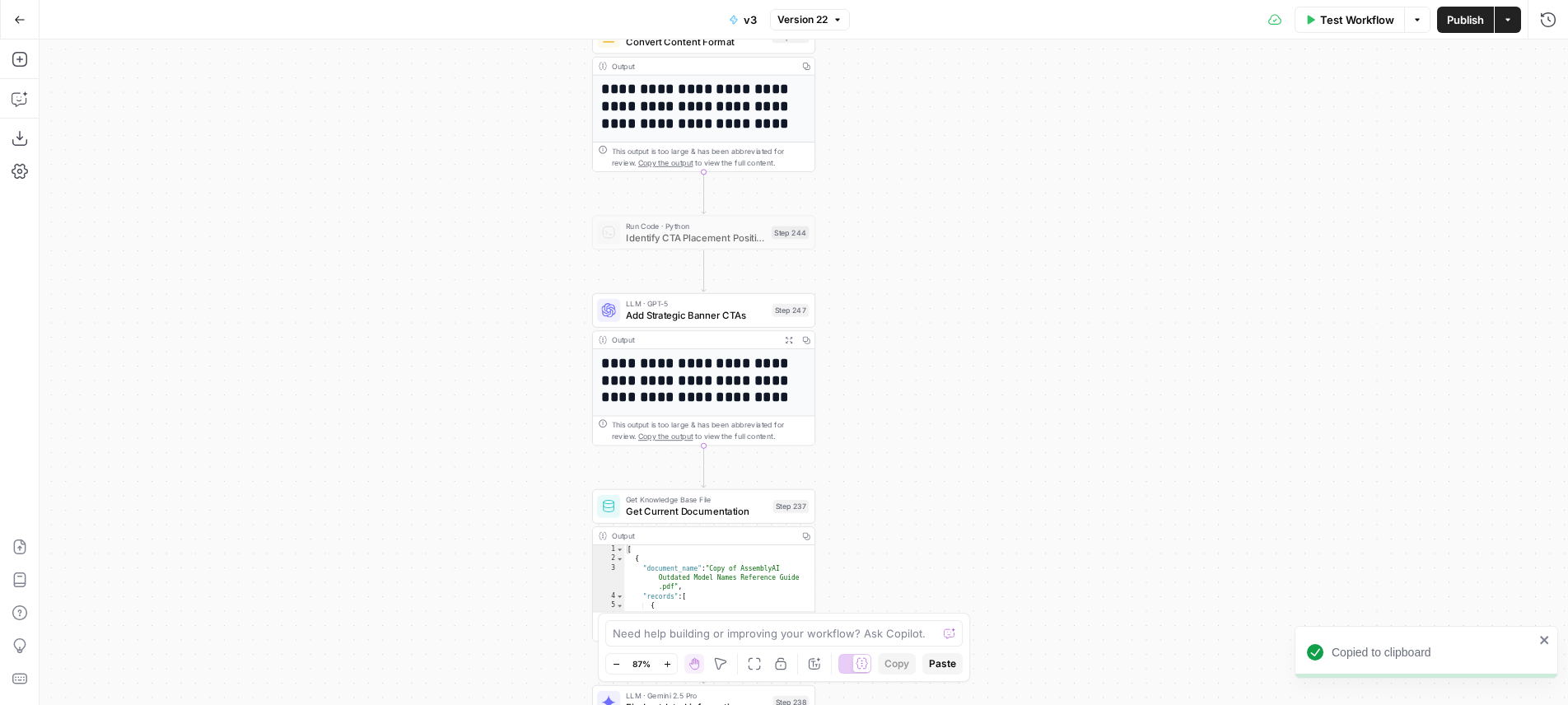
drag, startPoint x: 582, startPoint y: 209, endPoint x: 468, endPoint y: 201, distance: 114.3
click at [468, 201] on div "**********" at bounding box center [803, 372] width 1529 height 666
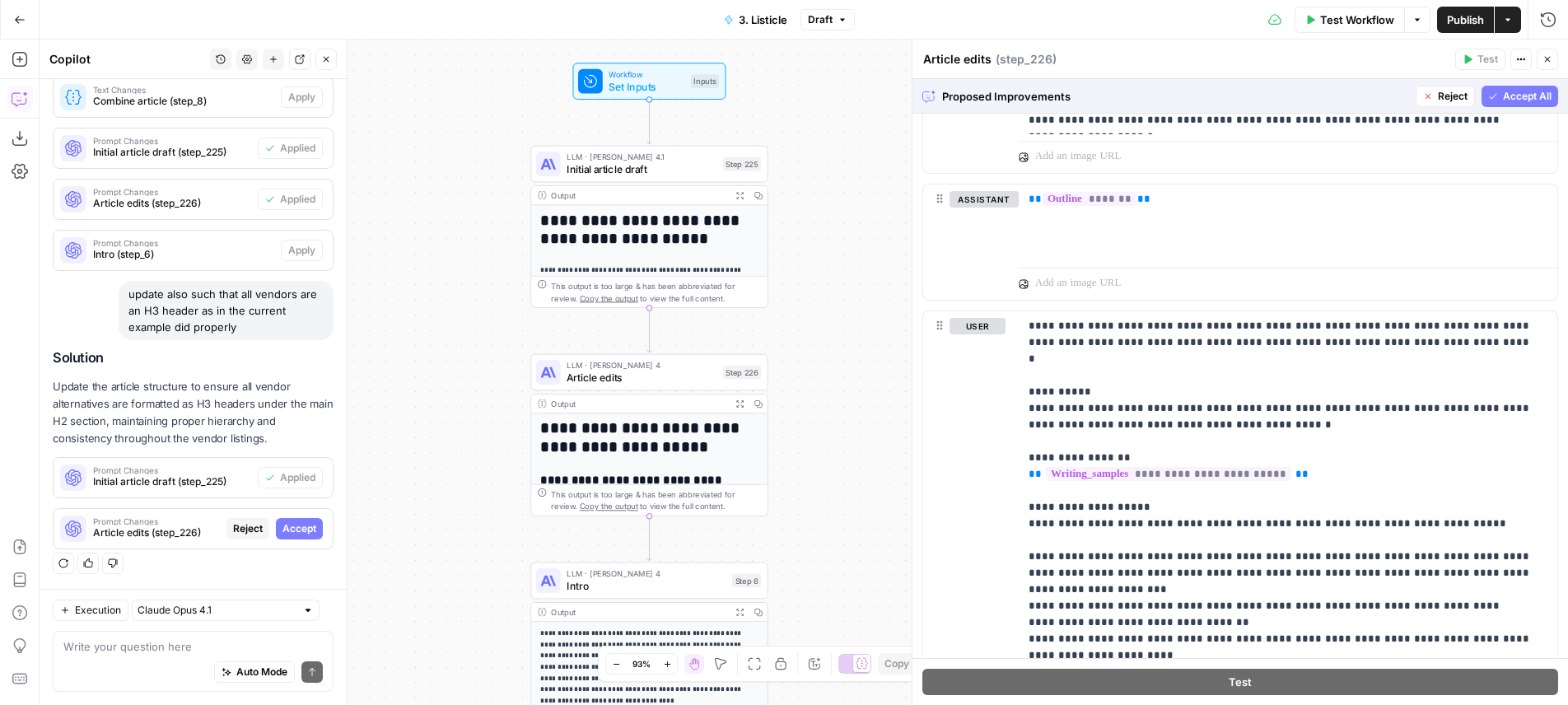
scroll to position [2304, 0]
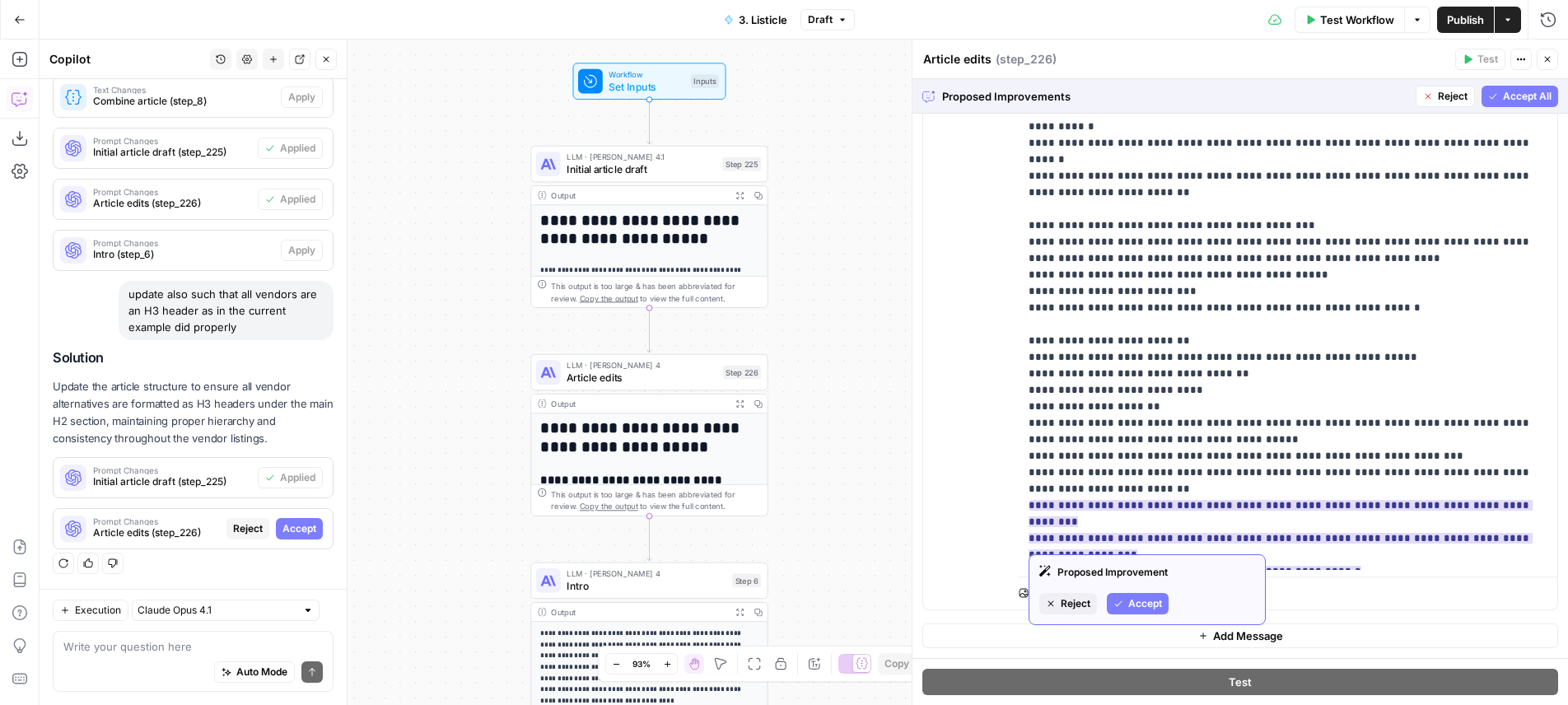
click at [1133, 609] on span "Accept" at bounding box center [1144, 603] width 33 height 15
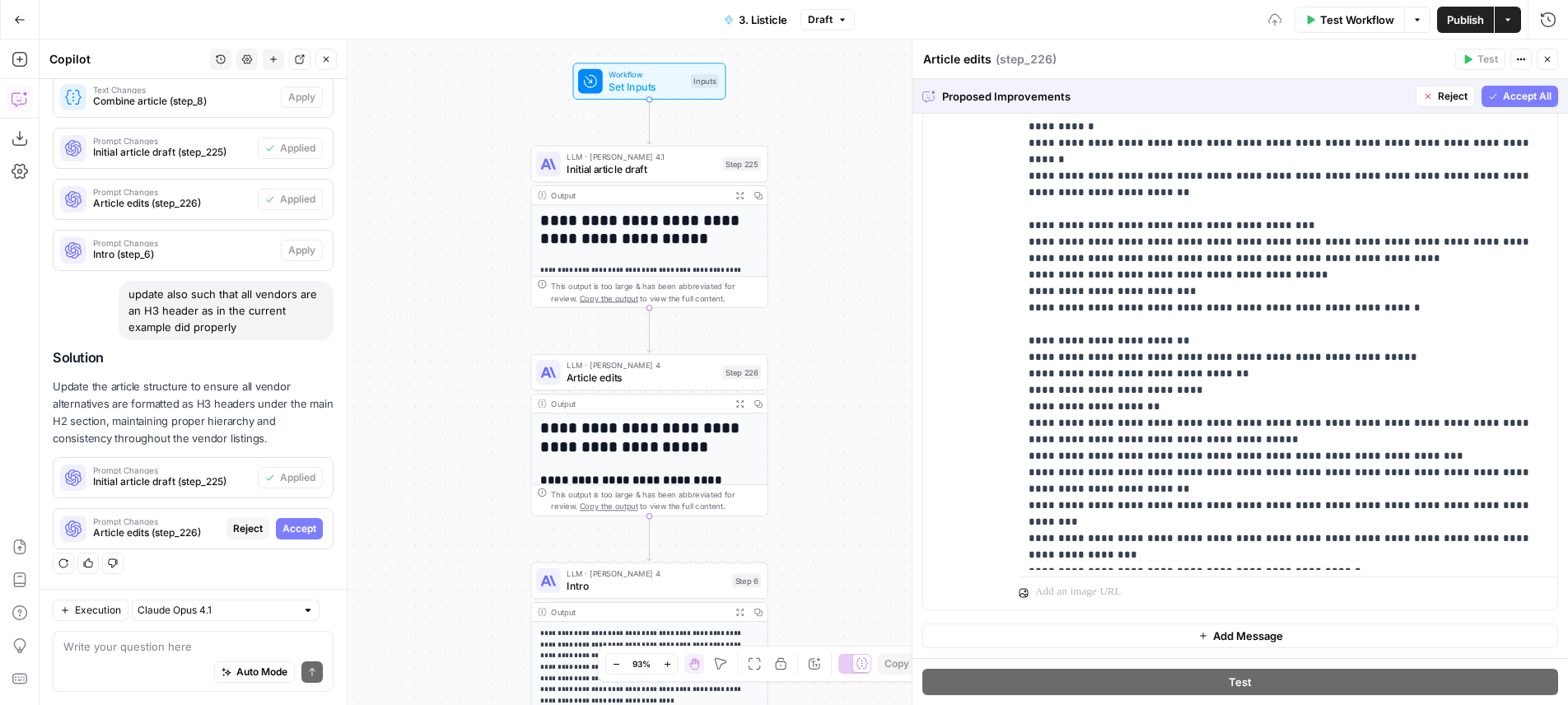
click at [1503, 86] on button "Accept All" at bounding box center [1520, 96] width 76 height 22
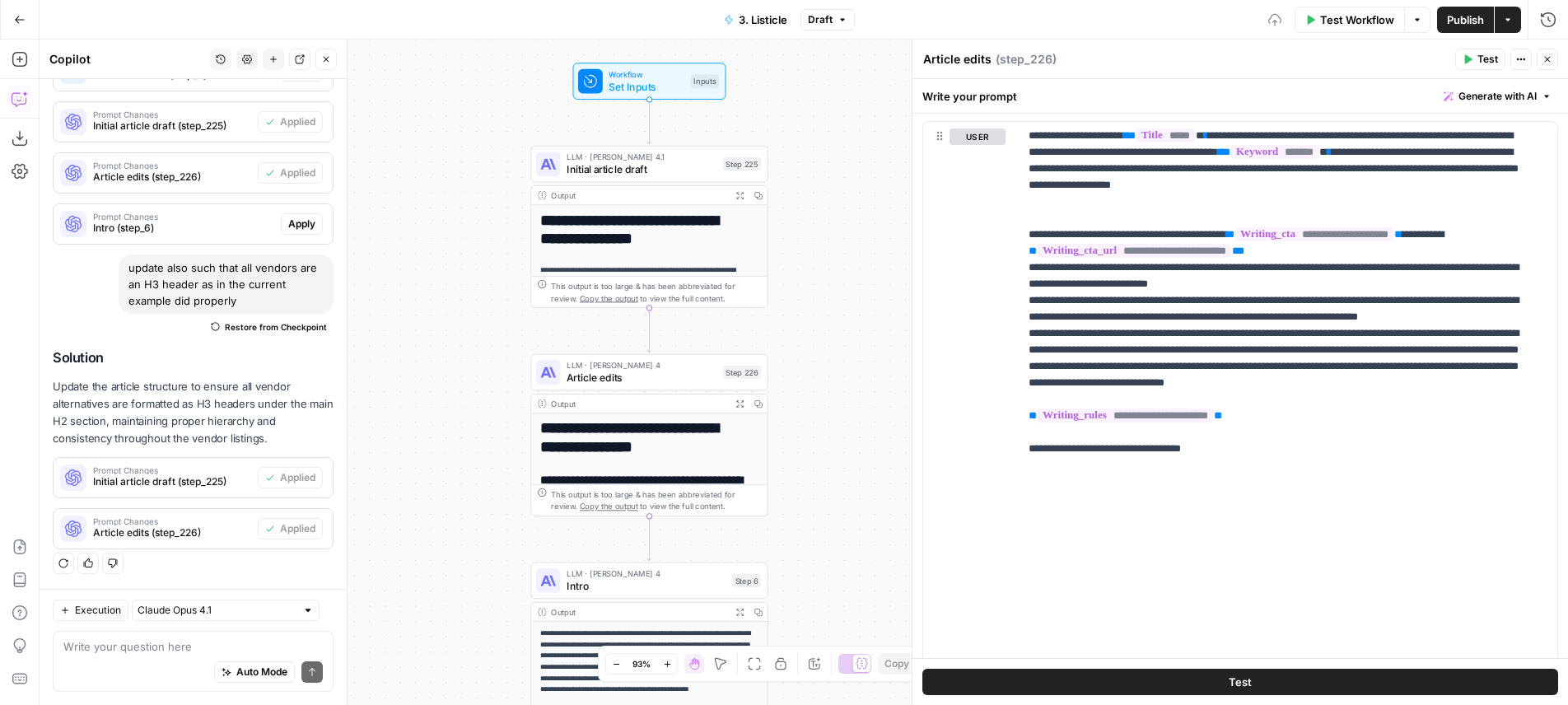
scroll to position [2289, 0]
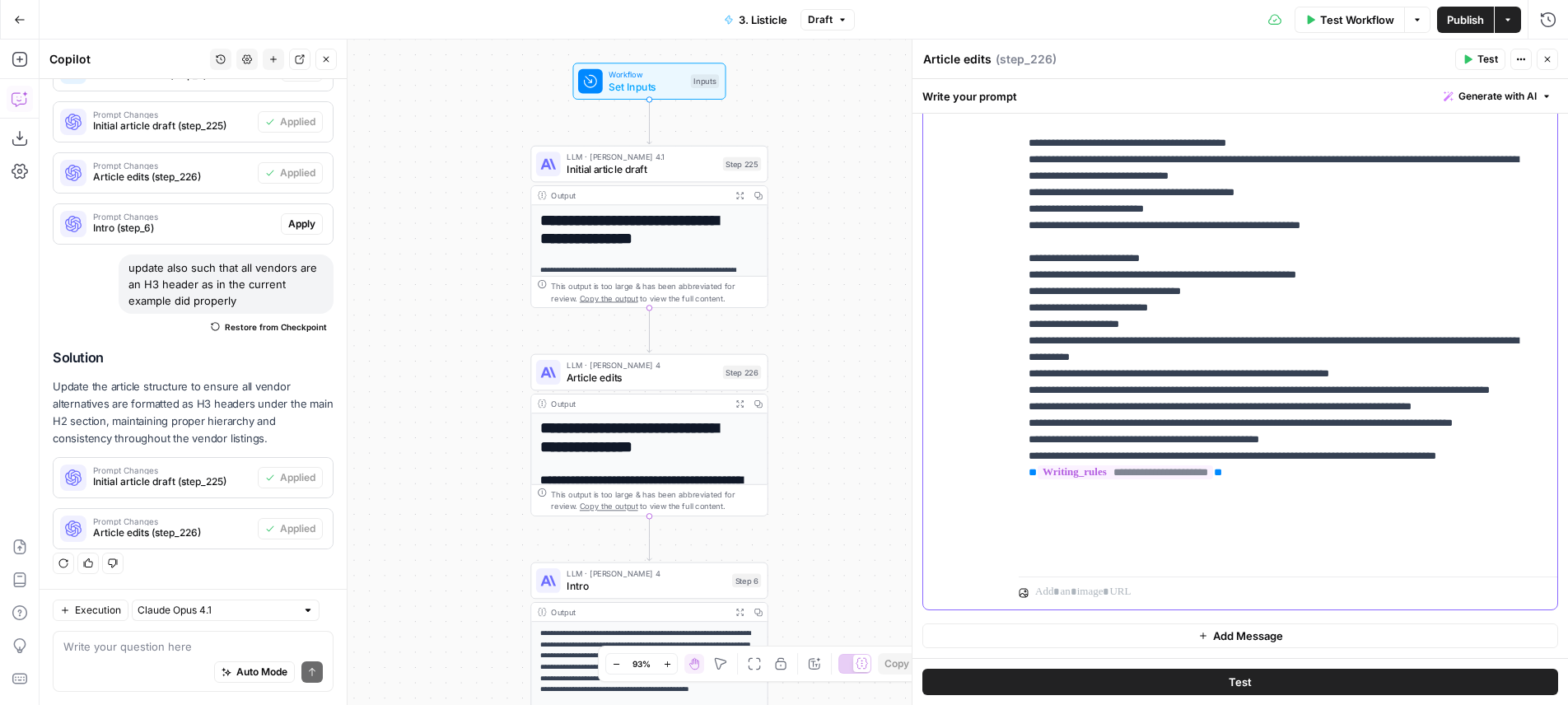
drag, startPoint x: 1180, startPoint y: 490, endPoint x: 983, endPoint y: 472, distance: 197.8
click at [1019, 472] on div "**********" at bounding box center [1288, 258] width 538 height 623
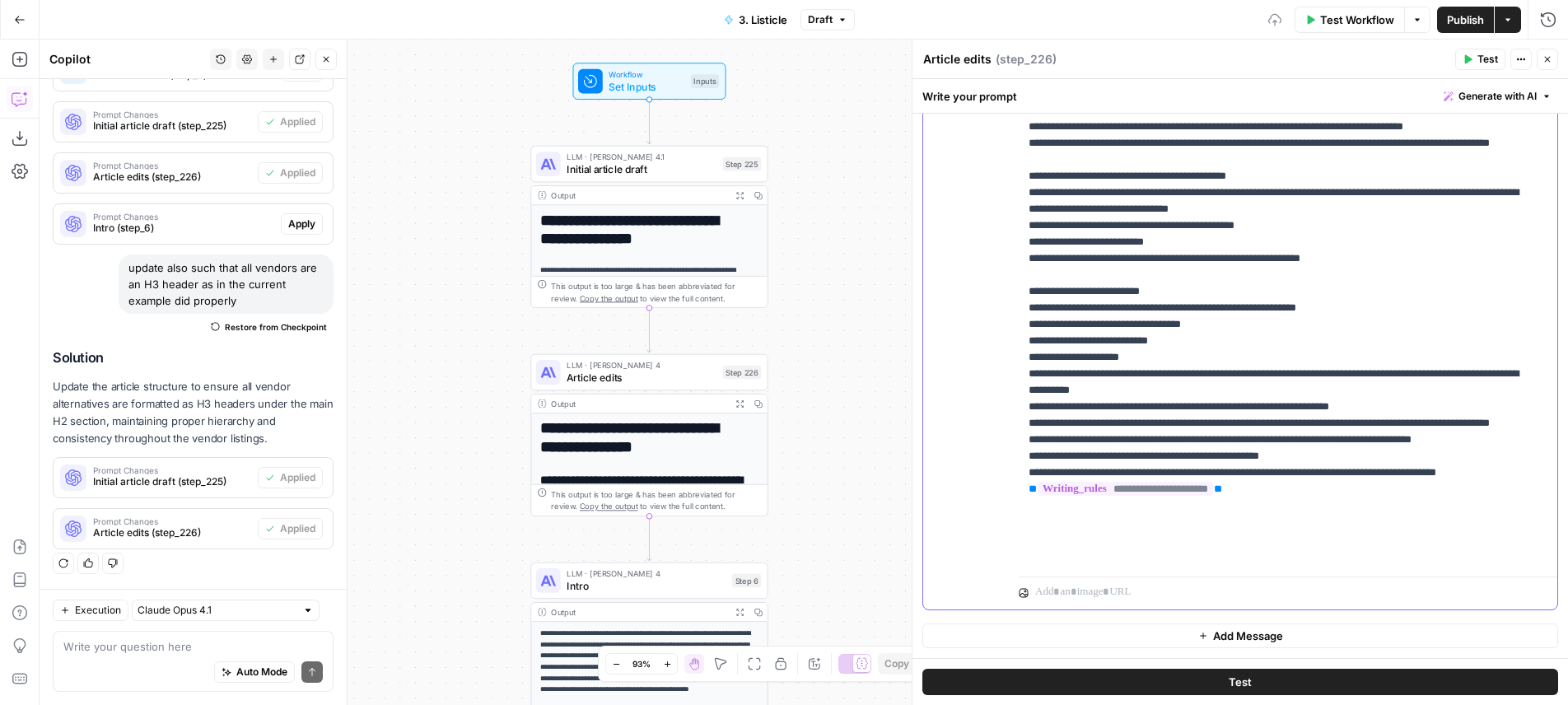
scroll to position [2255, 0]
click at [1541, 61] on button "Close" at bounding box center [1547, 60] width 22 height 22
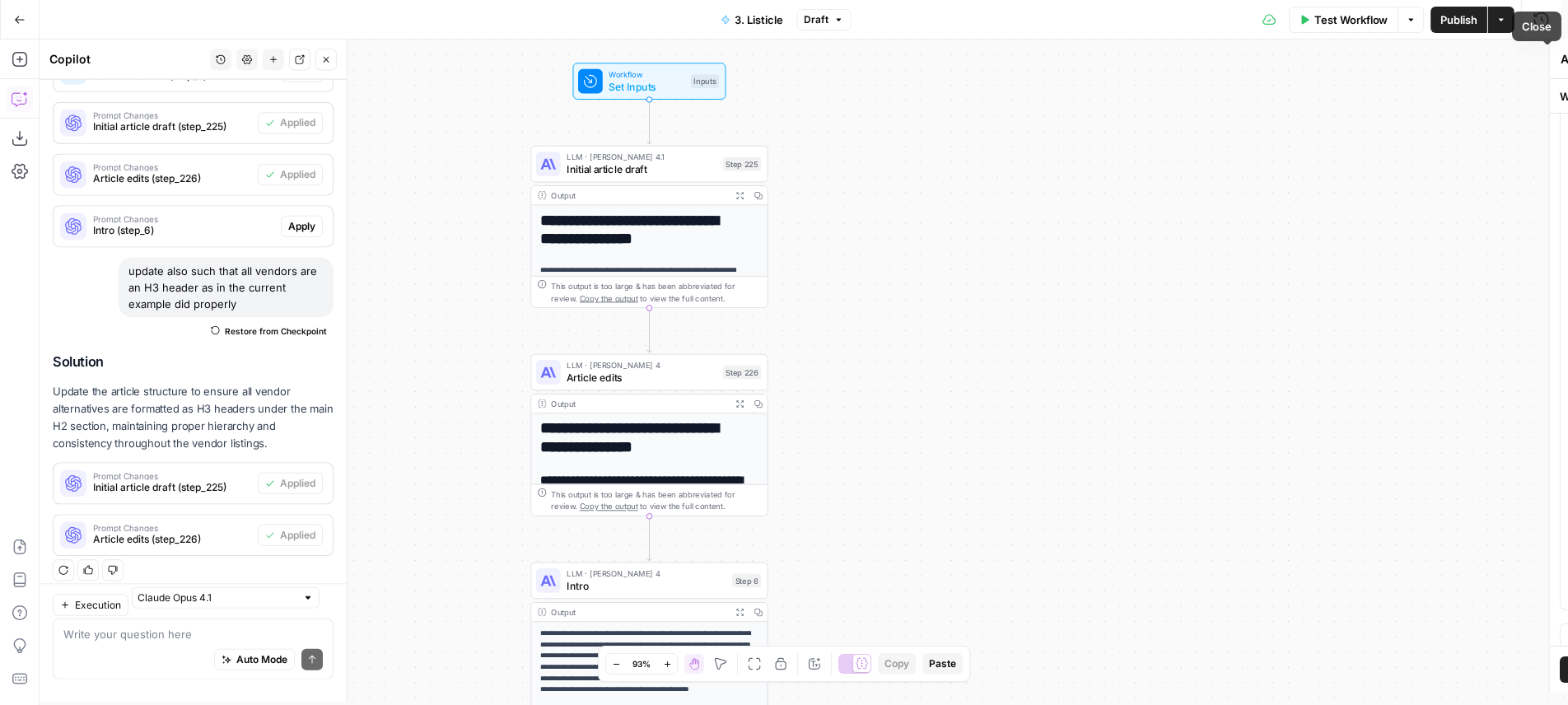
scroll to position [396, 0]
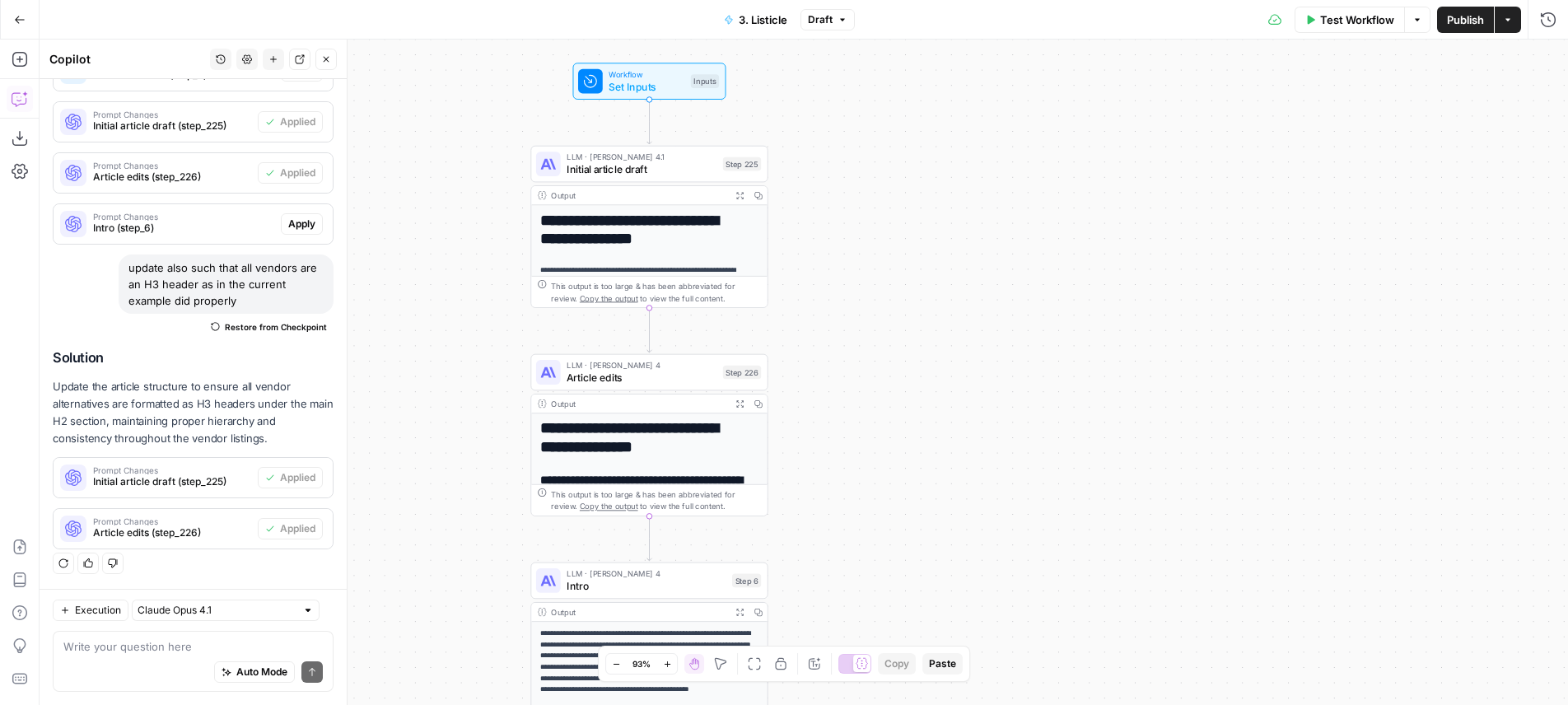
click at [1457, 26] on span "Publish" at bounding box center [1465, 20] width 37 height 17
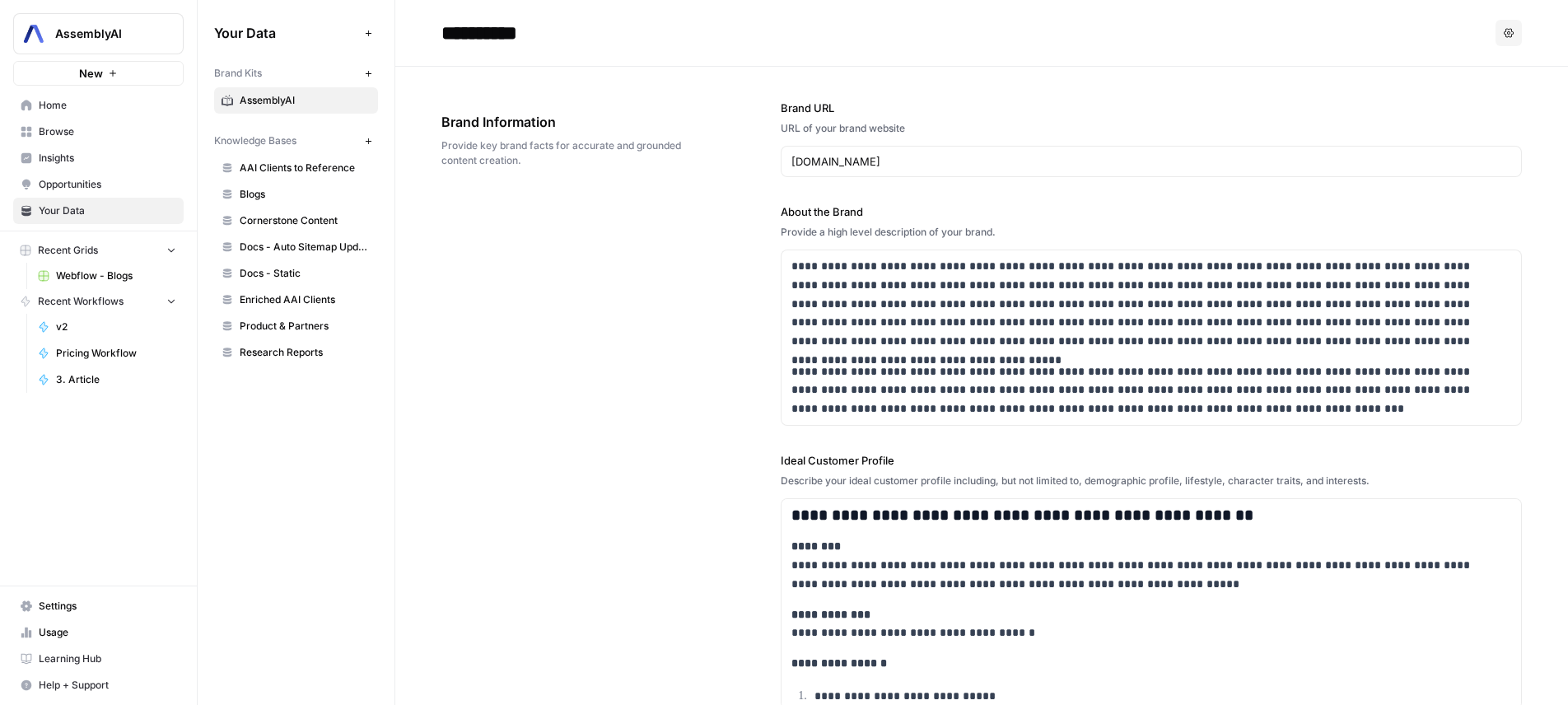
scroll to position [1780, 0]
